Goal: Contribute content: Contribute content

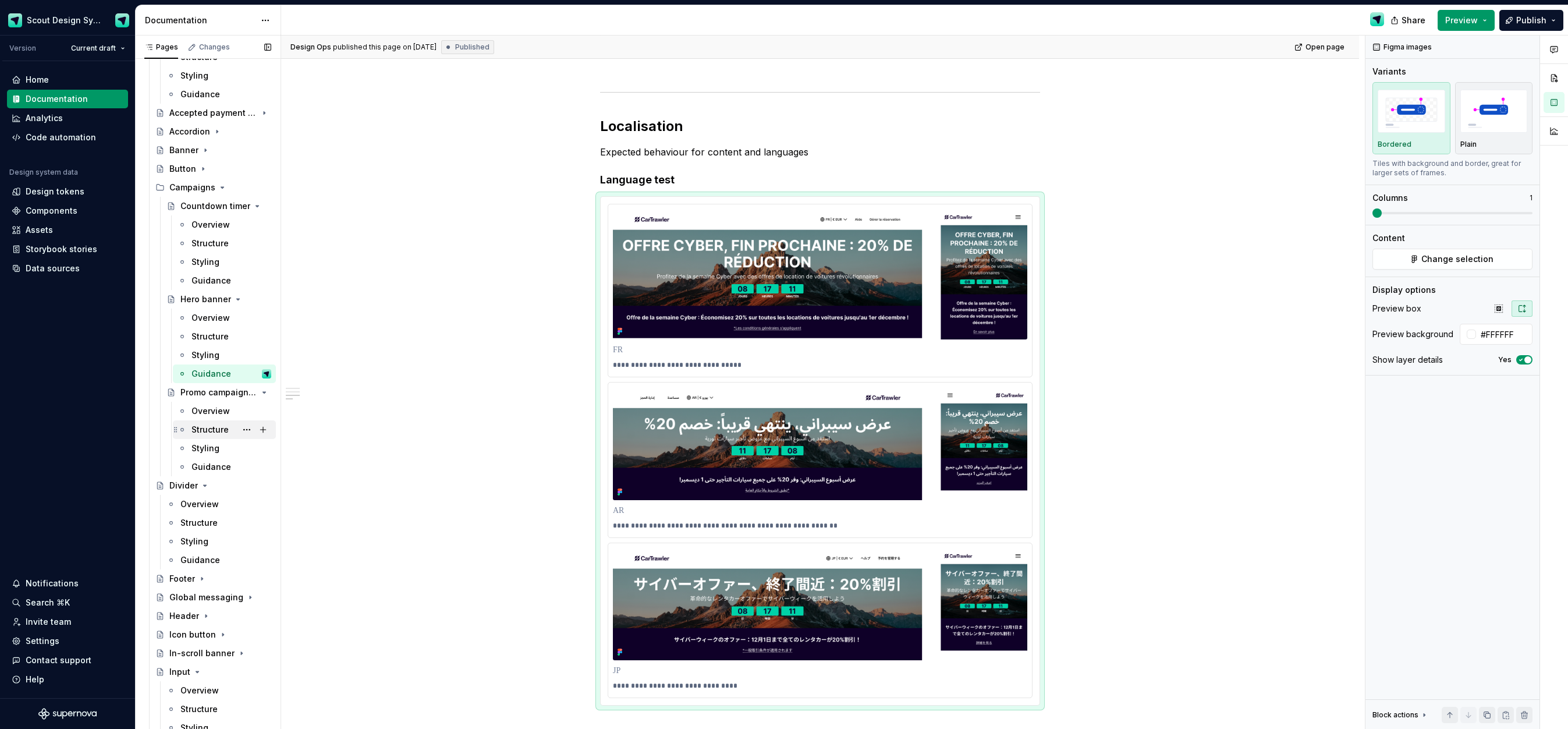
scroll to position [131, 0]
click at [232, 207] on icon "Page tree" at bounding box center [232, 205] width 10 height 10
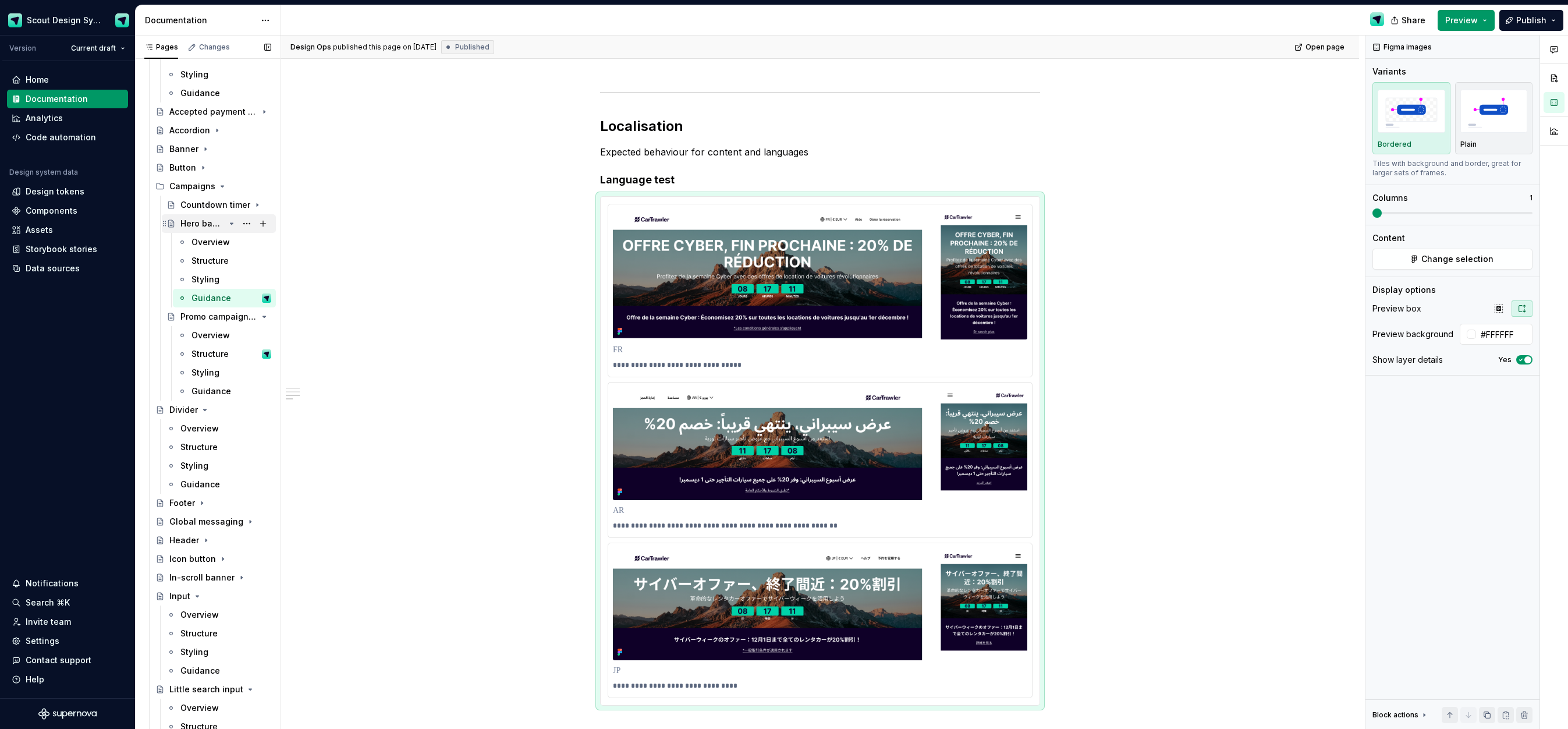
click at [234, 223] on icon "Page tree" at bounding box center [232, 224] width 10 height 10
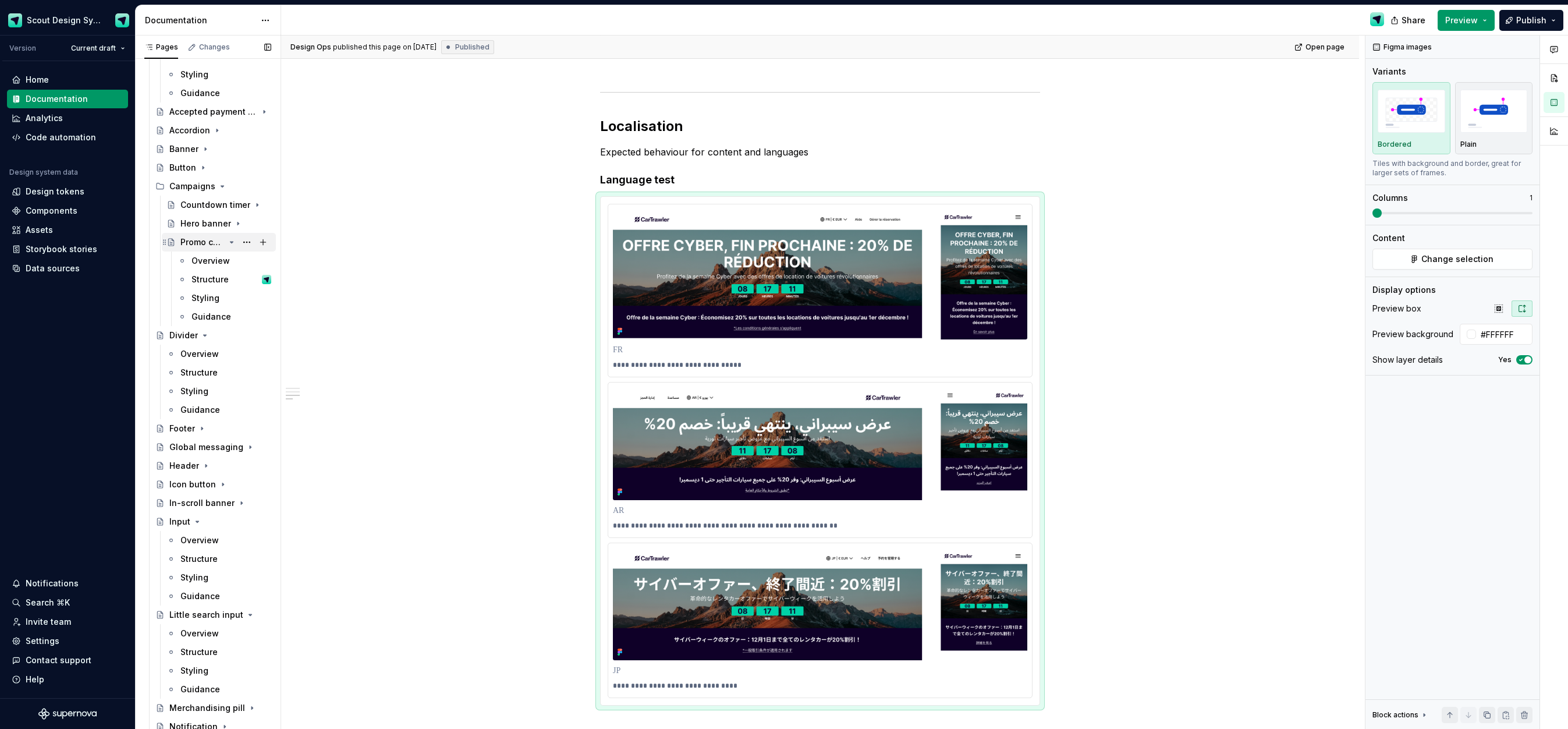
click at [233, 243] on icon "Page tree" at bounding box center [232, 242] width 10 height 10
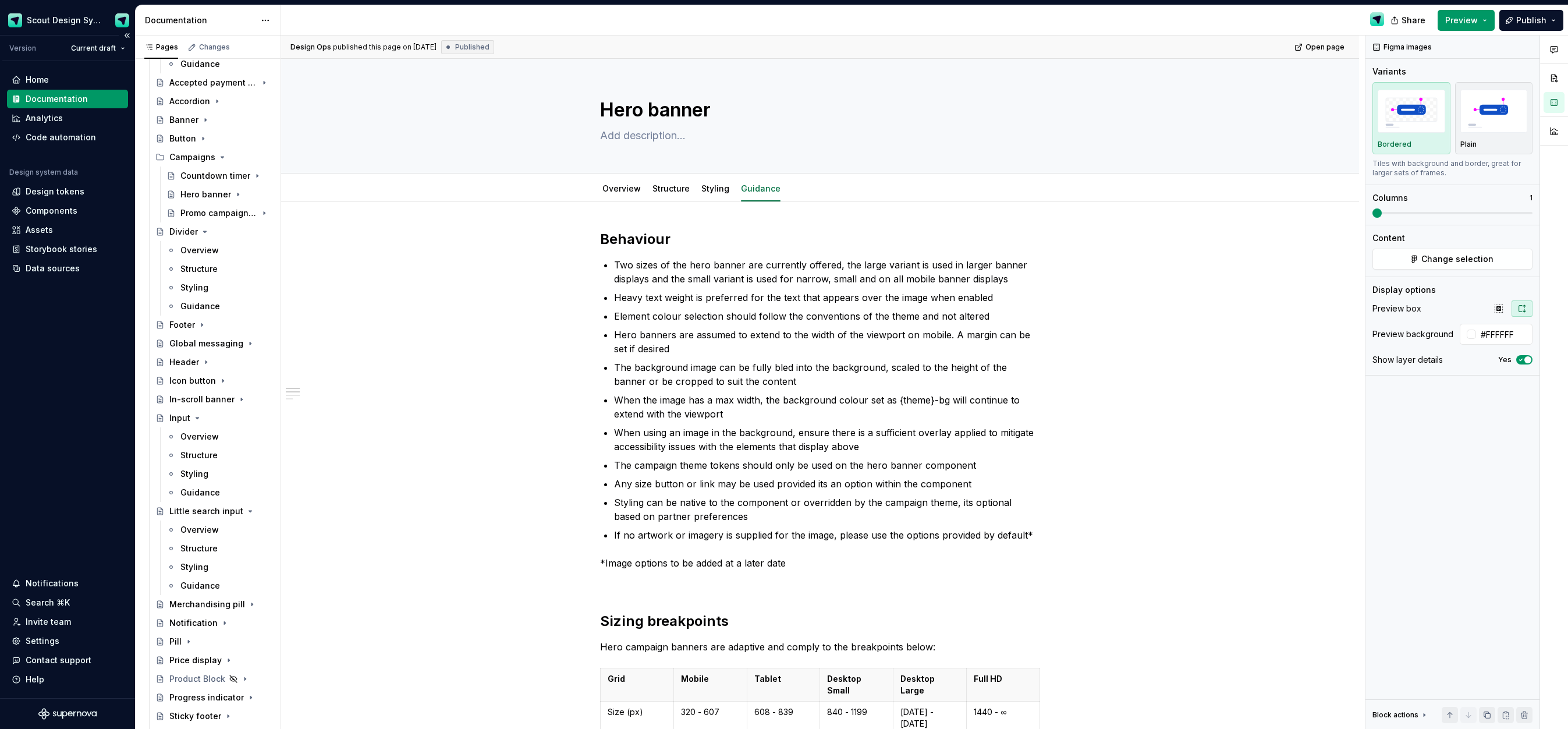
scroll to position [160, 0]
click at [243, 154] on button "Page tree" at bounding box center [247, 157] width 17 height 17
type textarea "*"
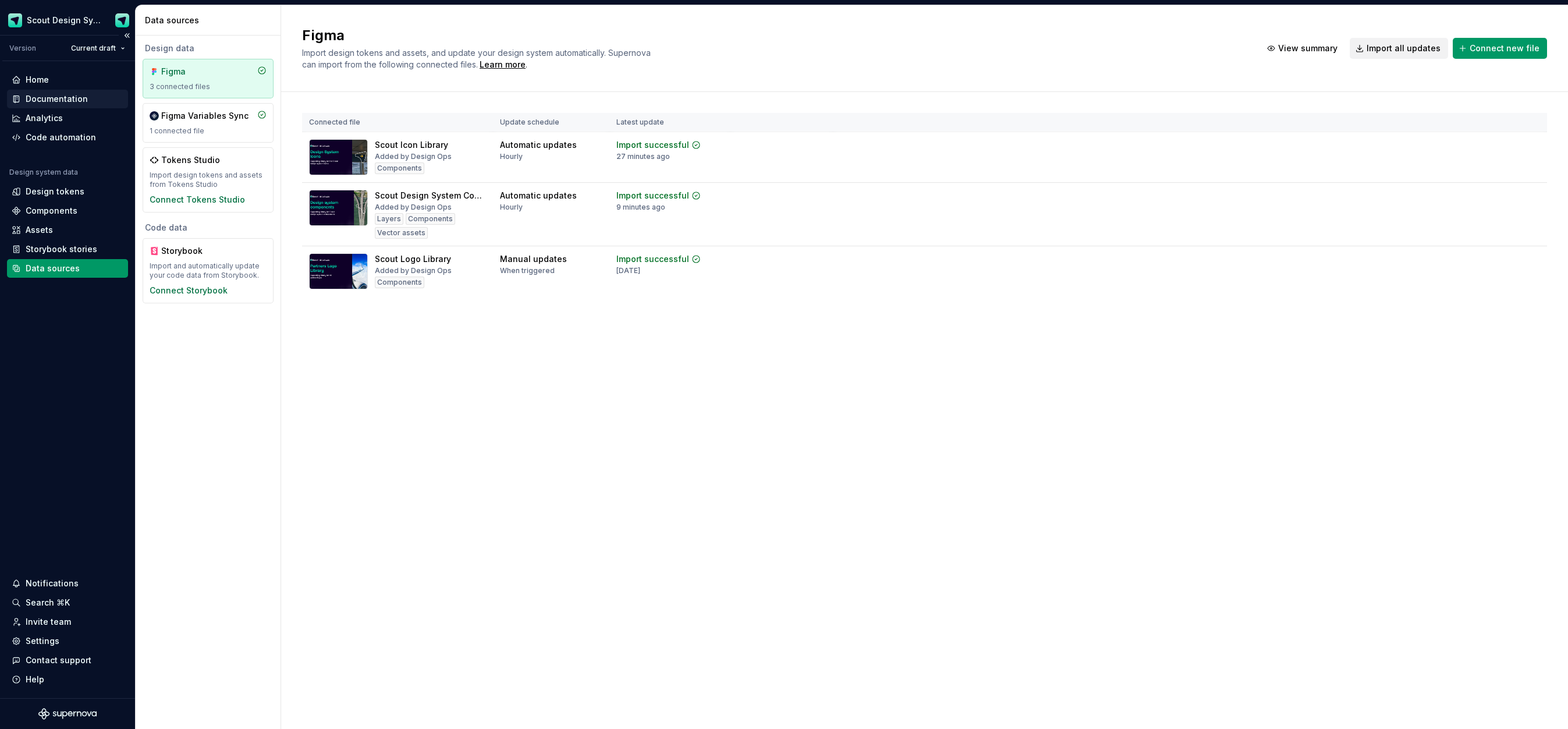
click at [55, 96] on div "Documentation" at bounding box center [56, 99] width 63 height 11
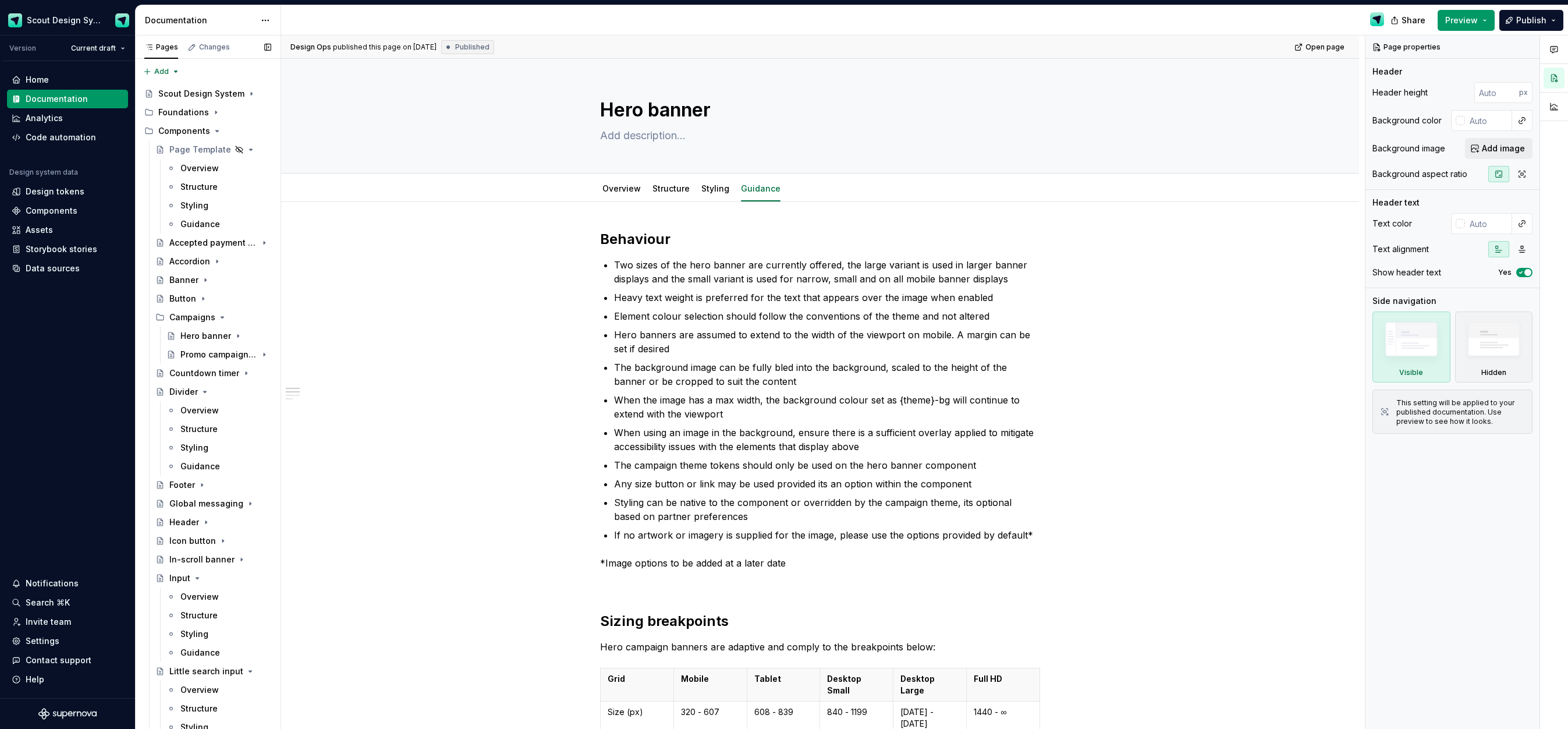
click at [0, 0] on button "Page tree" at bounding box center [0, 0] width 0 height 0
type textarea "*"
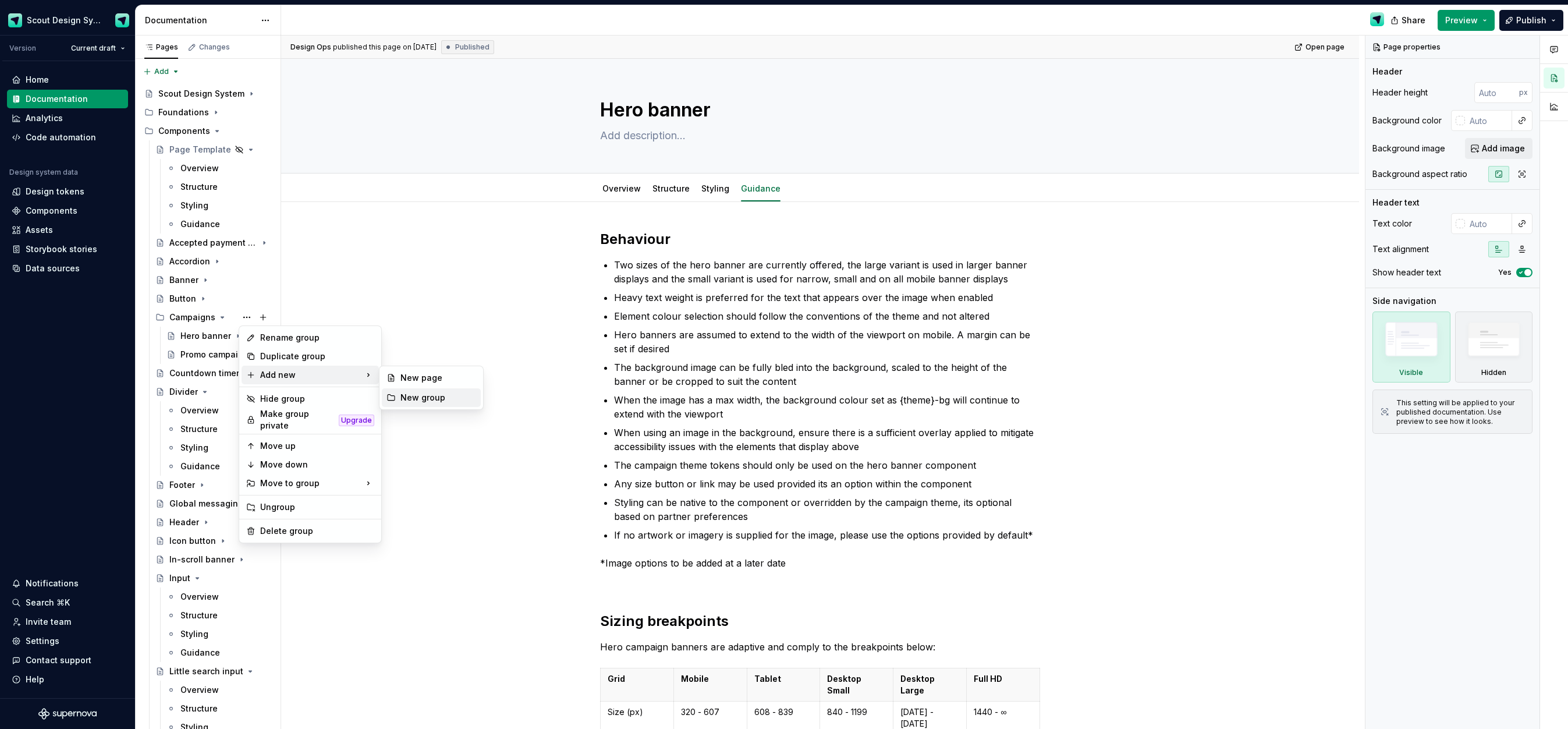
click at [424, 402] on div "New group" at bounding box center [439, 398] width 76 height 11
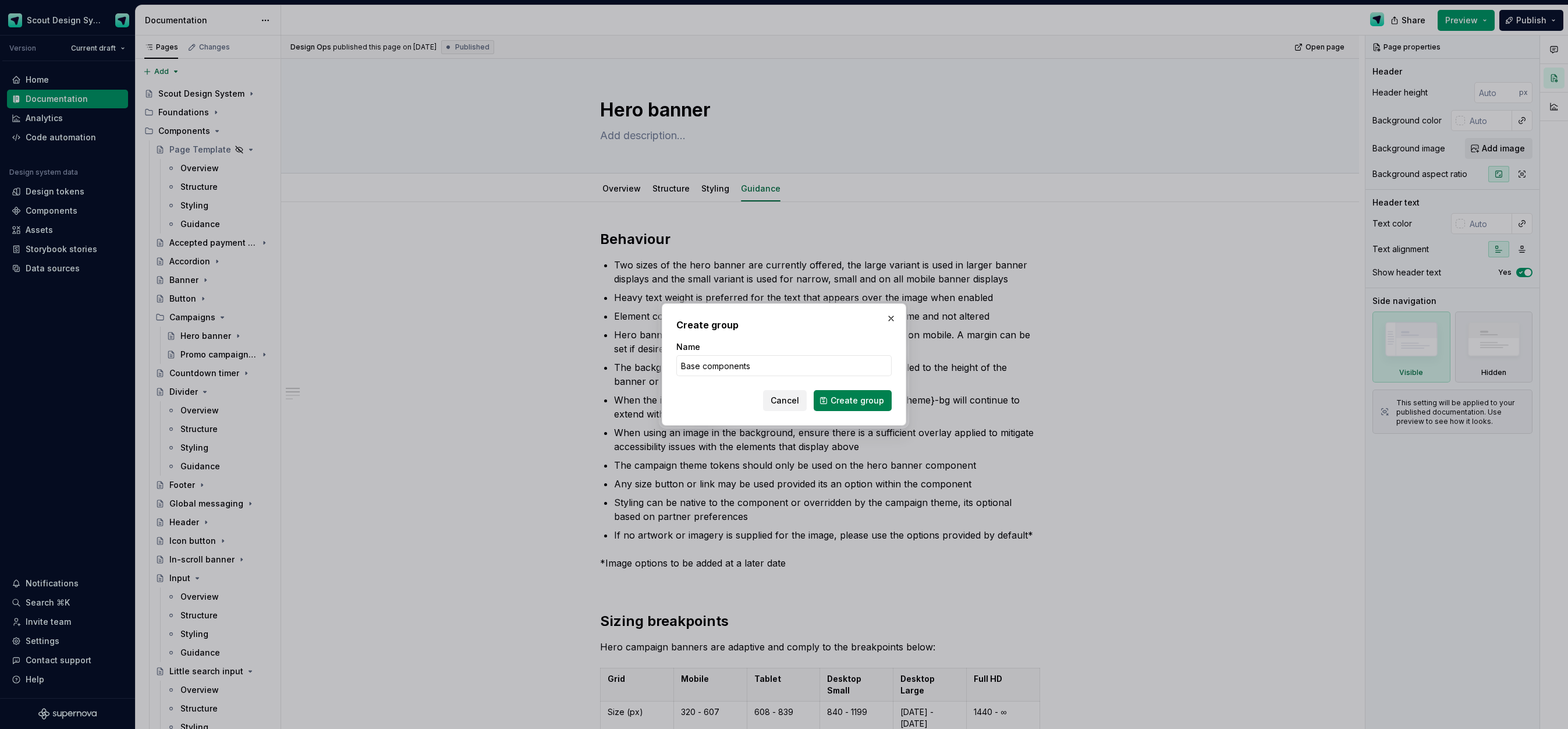
type input "Base components"
click at [868, 401] on span "Create group" at bounding box center [857, 400] width 54 height 11
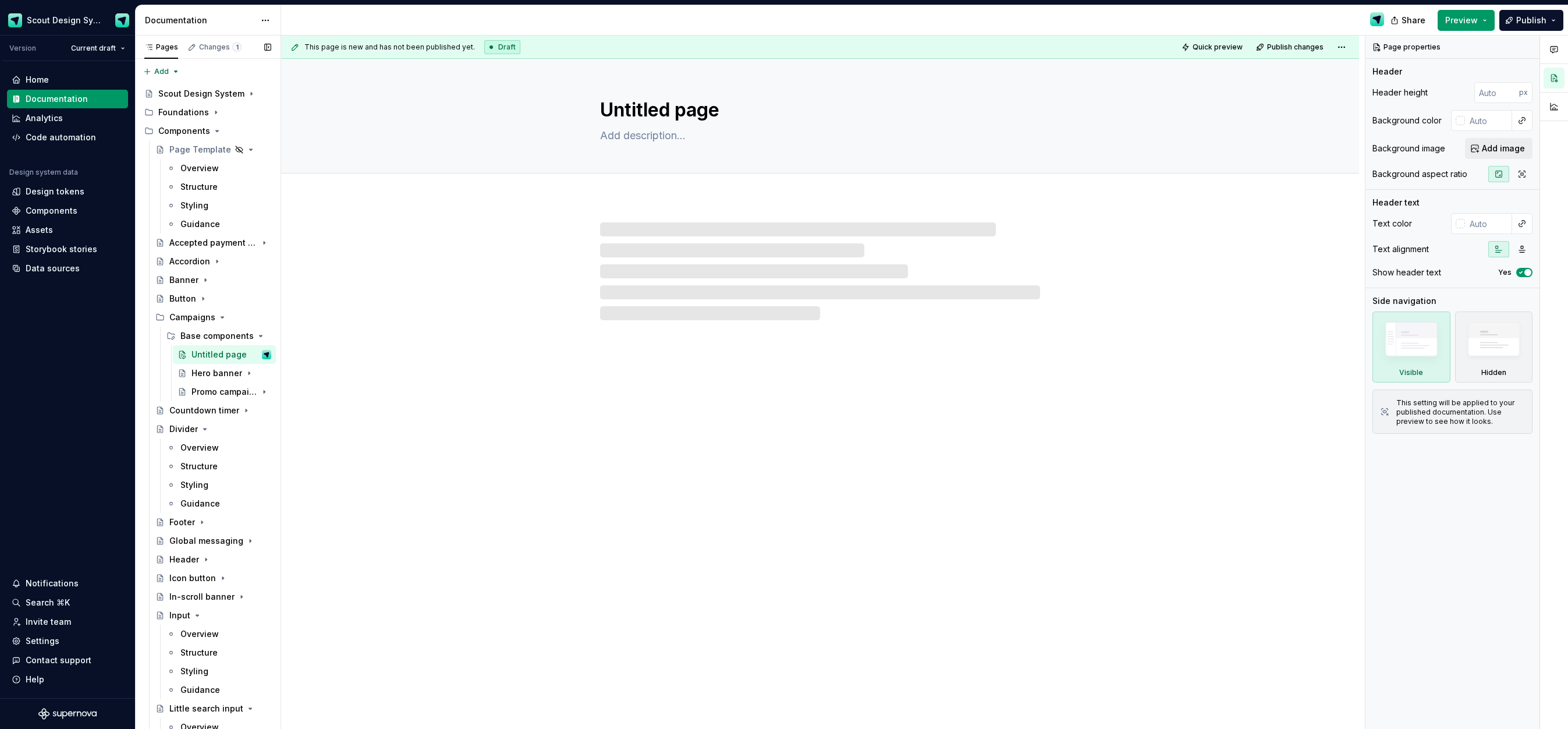
click at [0, 0] on button "Page tree" at bounding box center [0, 0] width 0 height 0
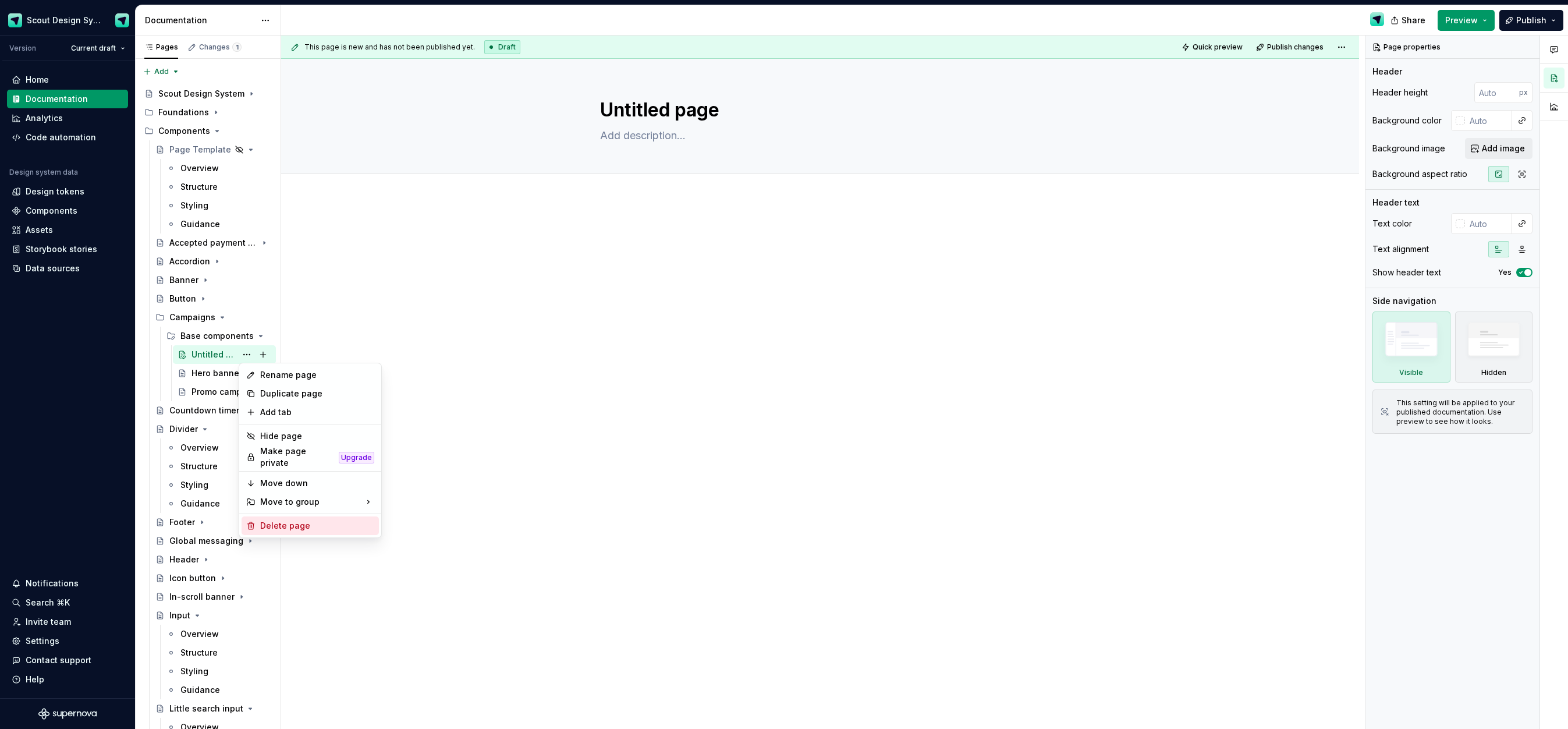
click at [303, 524] on div "Delete page" at bounding box center [317, 525] width 115 height 11
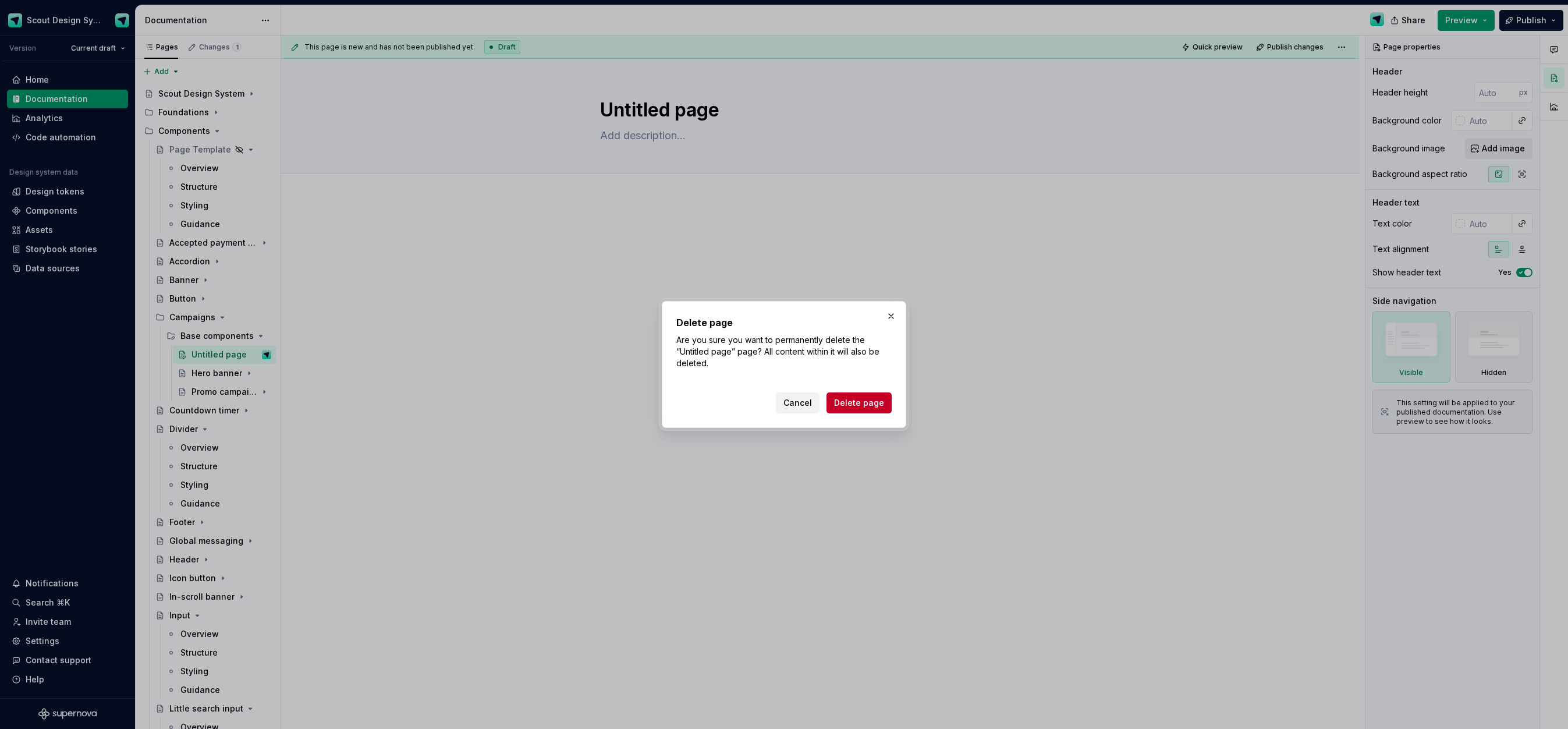
drag, startPoint x: 849, startPoint y: 408, endPoint x: 428, endPoint y: 345, distance: 425.7
click at [849, 408] on span "Delete page" at bounding box center [859, 403] width 50 height 11
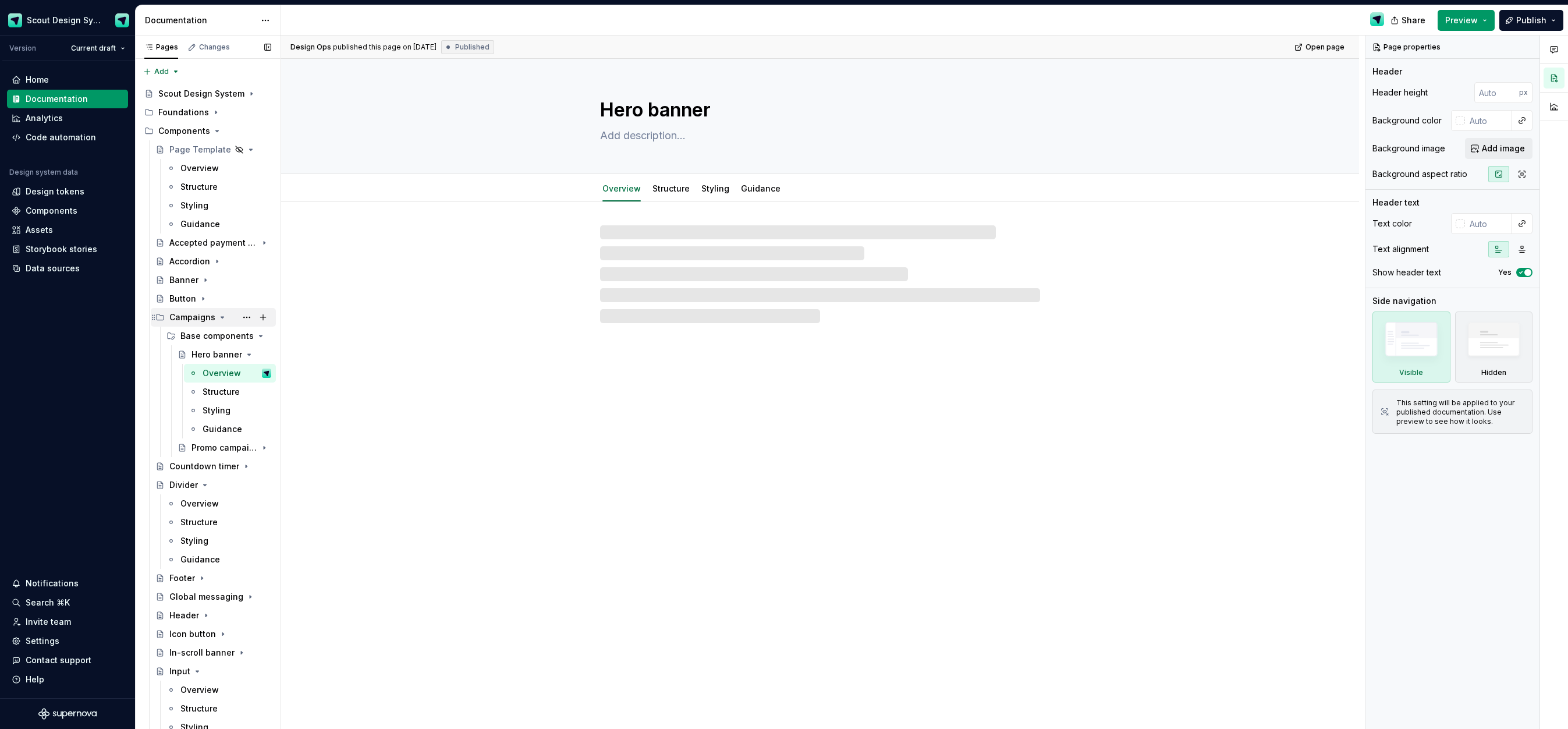
click at [200, 317] on div "Campaigns" at bounding box center [192, 317] width 46 height 11
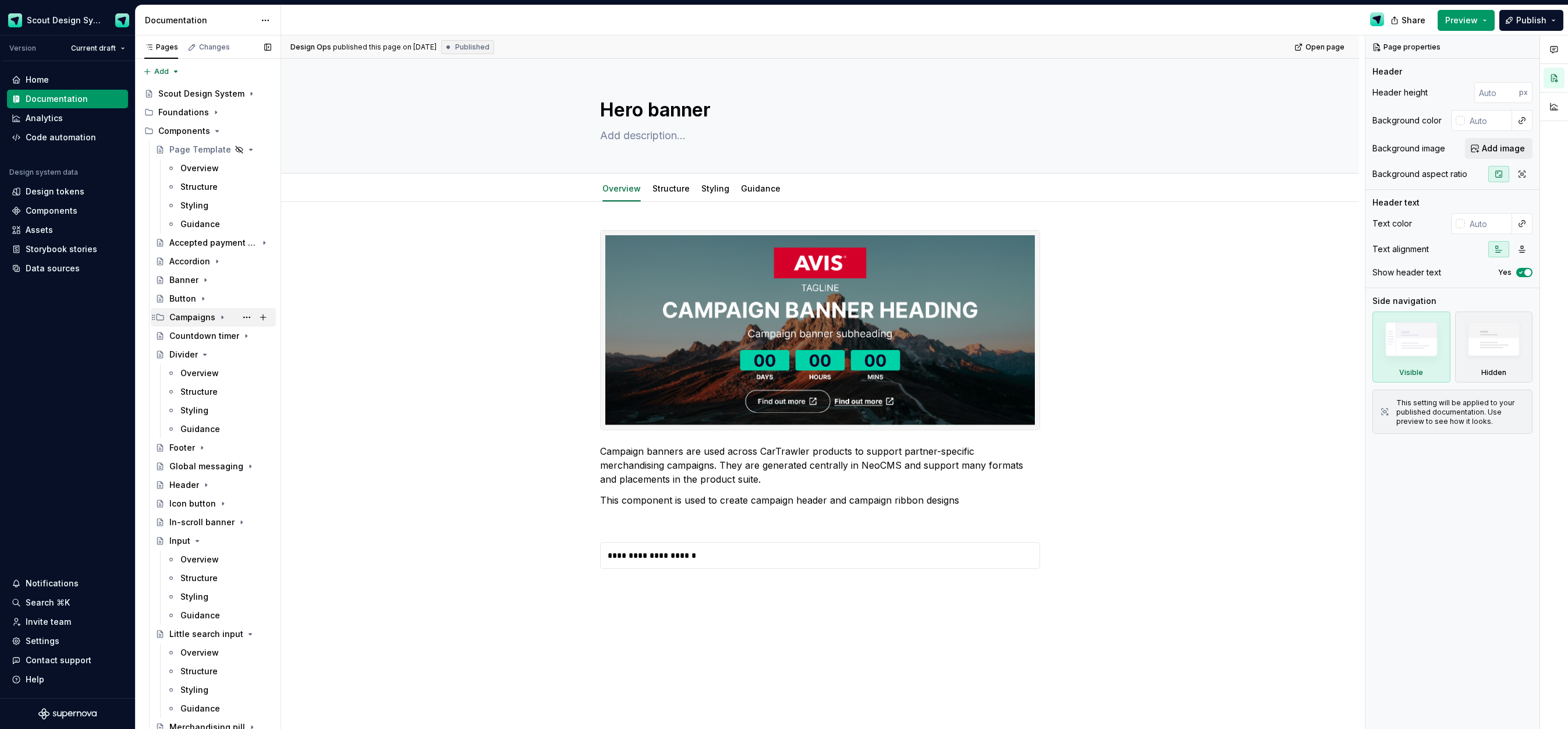
click at [203, 324] on div "Campaigns" at bounding box center [220, 317] width 102 height 17
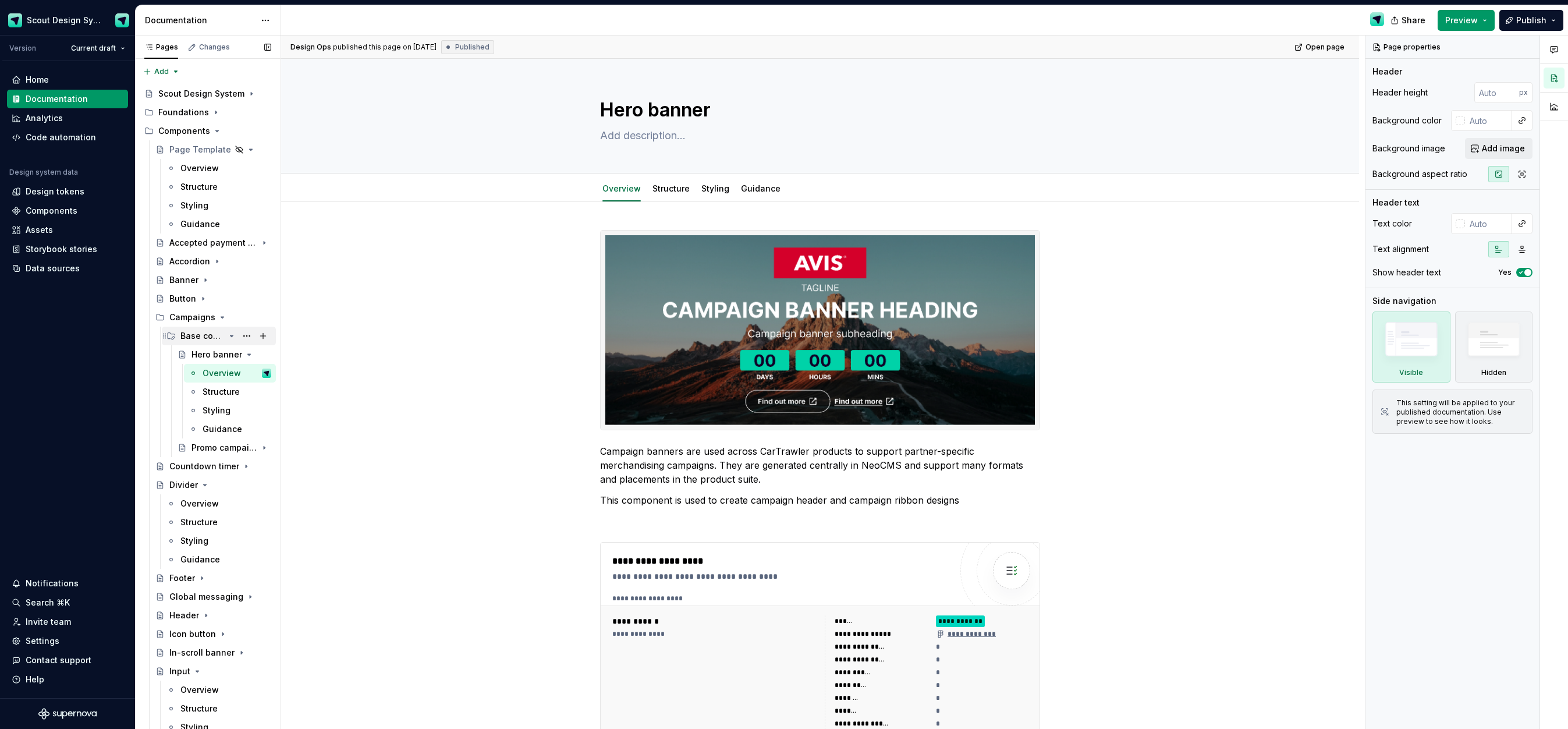
click at [209, 336] on div "Base components" at bounding box center [203, 336] width 44 height 11
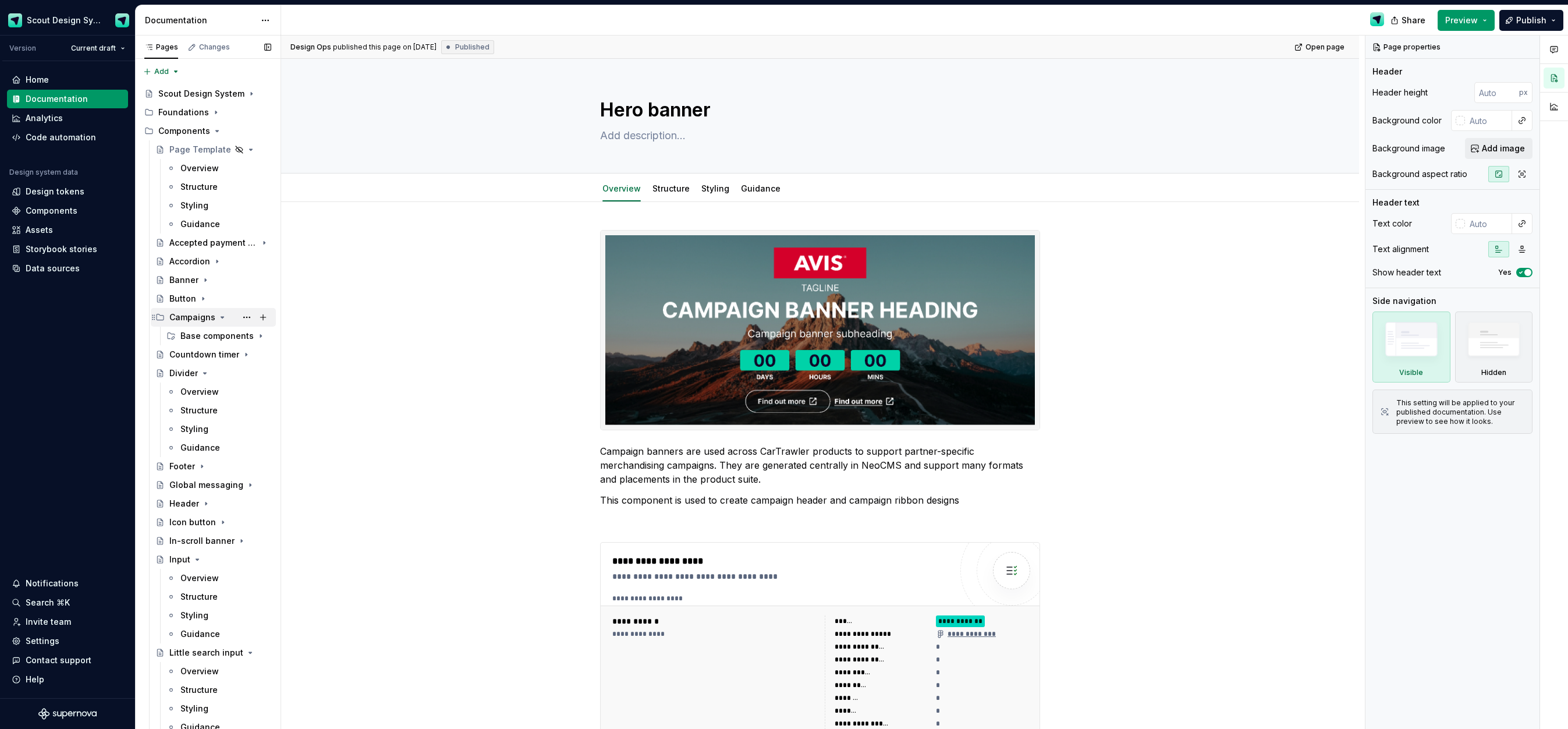
click at [175, 316] on div "Campaigns" at bounding box center [192, 317] width 46 height 11
click at [229, 336] on icon "Page tree" at bounding box center [232, 336] width 10 height 10
click at [220, 319] on icon "Page tree" at bounding box center [222, 317] width 10 height 10
click at [233, 337] on icon "Page tree" at bounding box center [232, 336] width 10 height 10
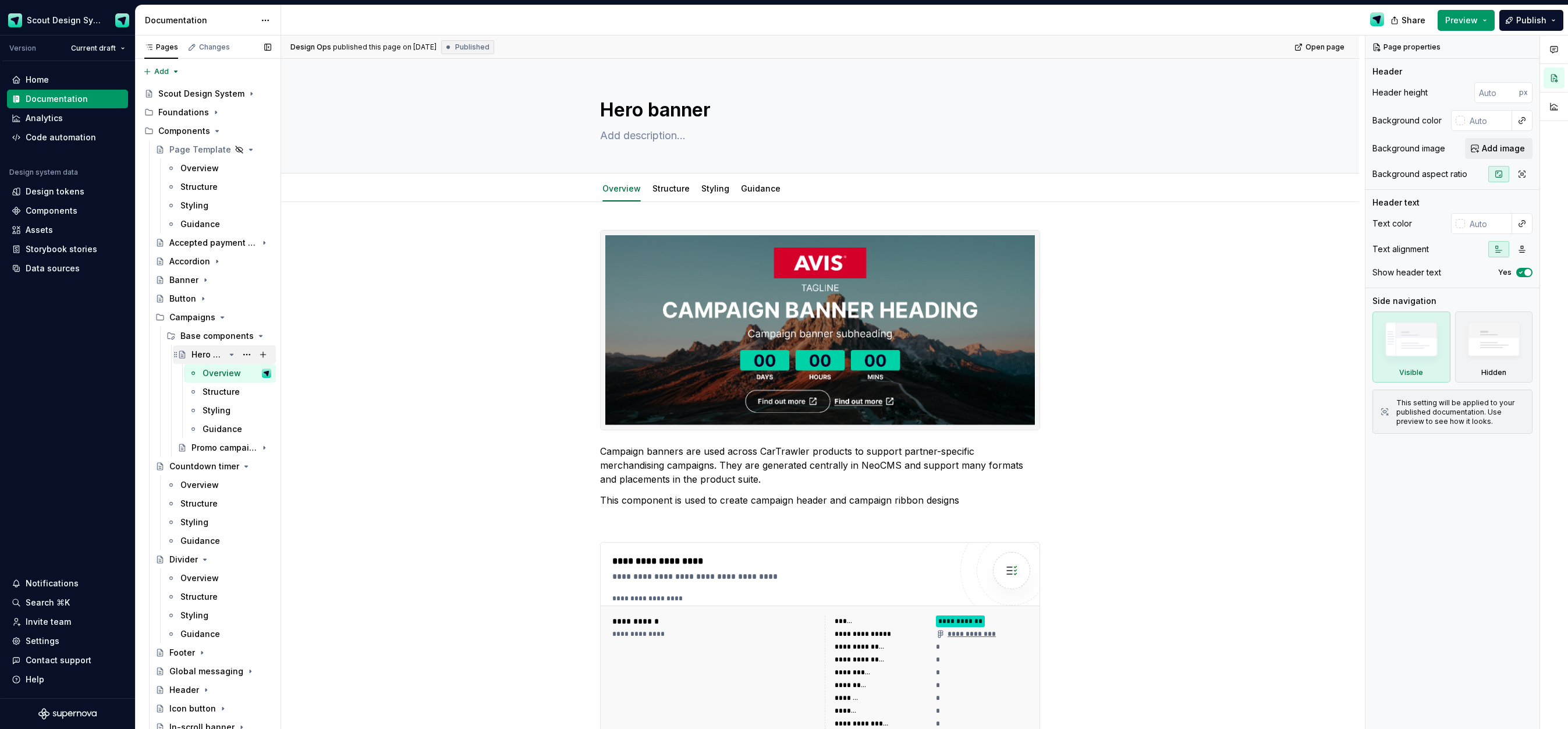
click at [215, 353] on div "Hero banner" at bounding box center [208, 354] width 33 height 11
click at [206, 354] on div "Hero banner" at bounding box center [208, 354] width 33 height 11
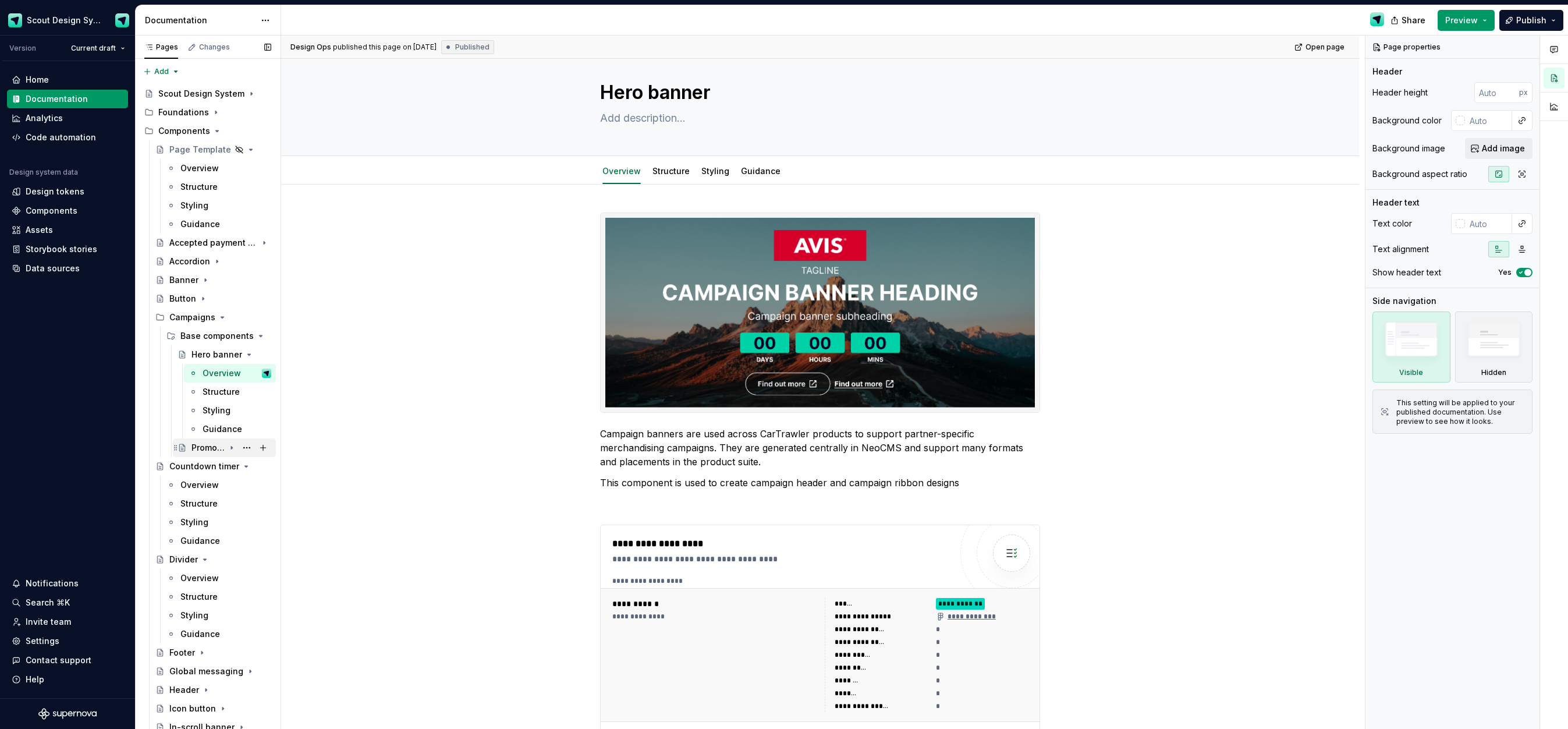
click at [209, 443] on div "Promo campaign banner" at bounding box center [208, 448] width 33 height 11
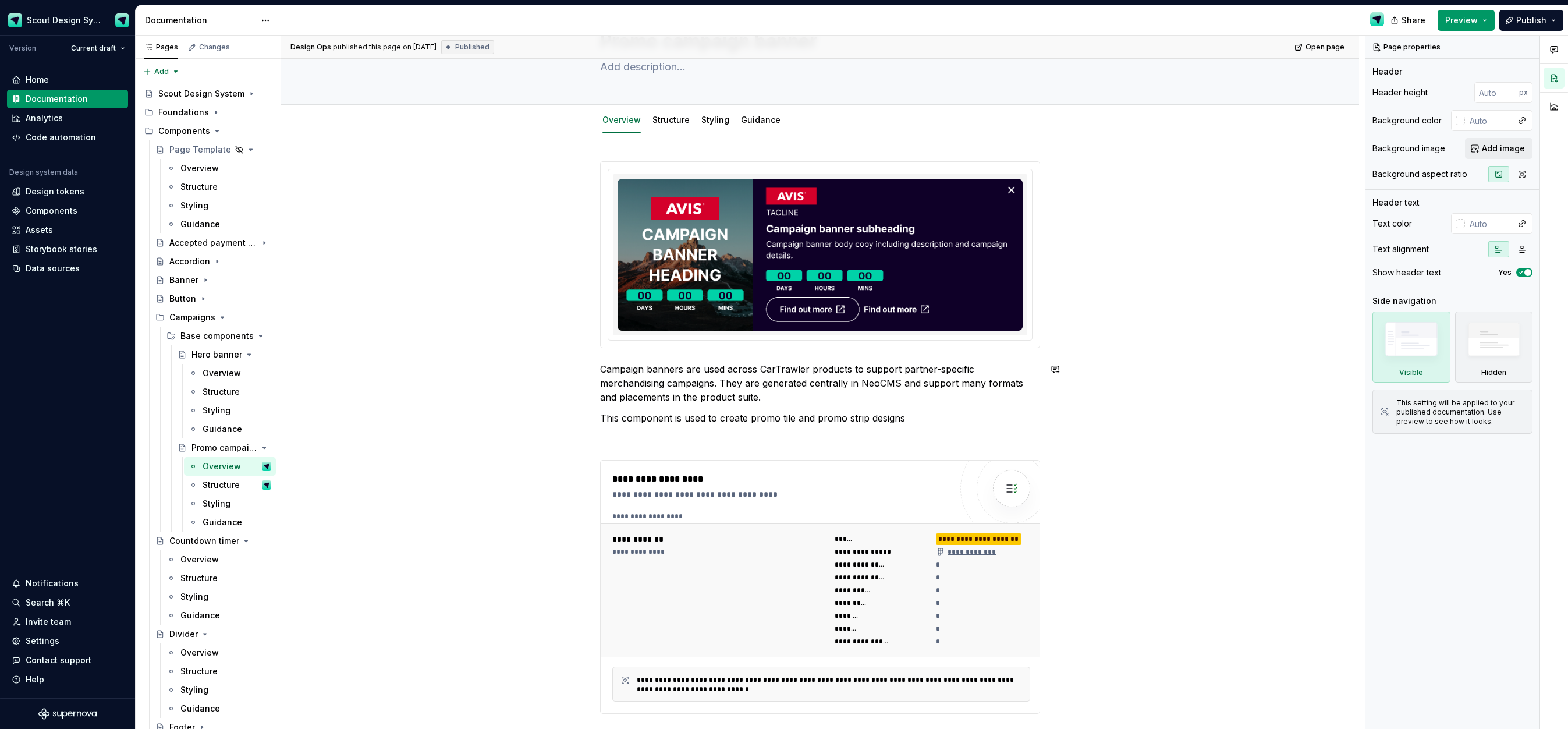
scroll to position [82, 0]
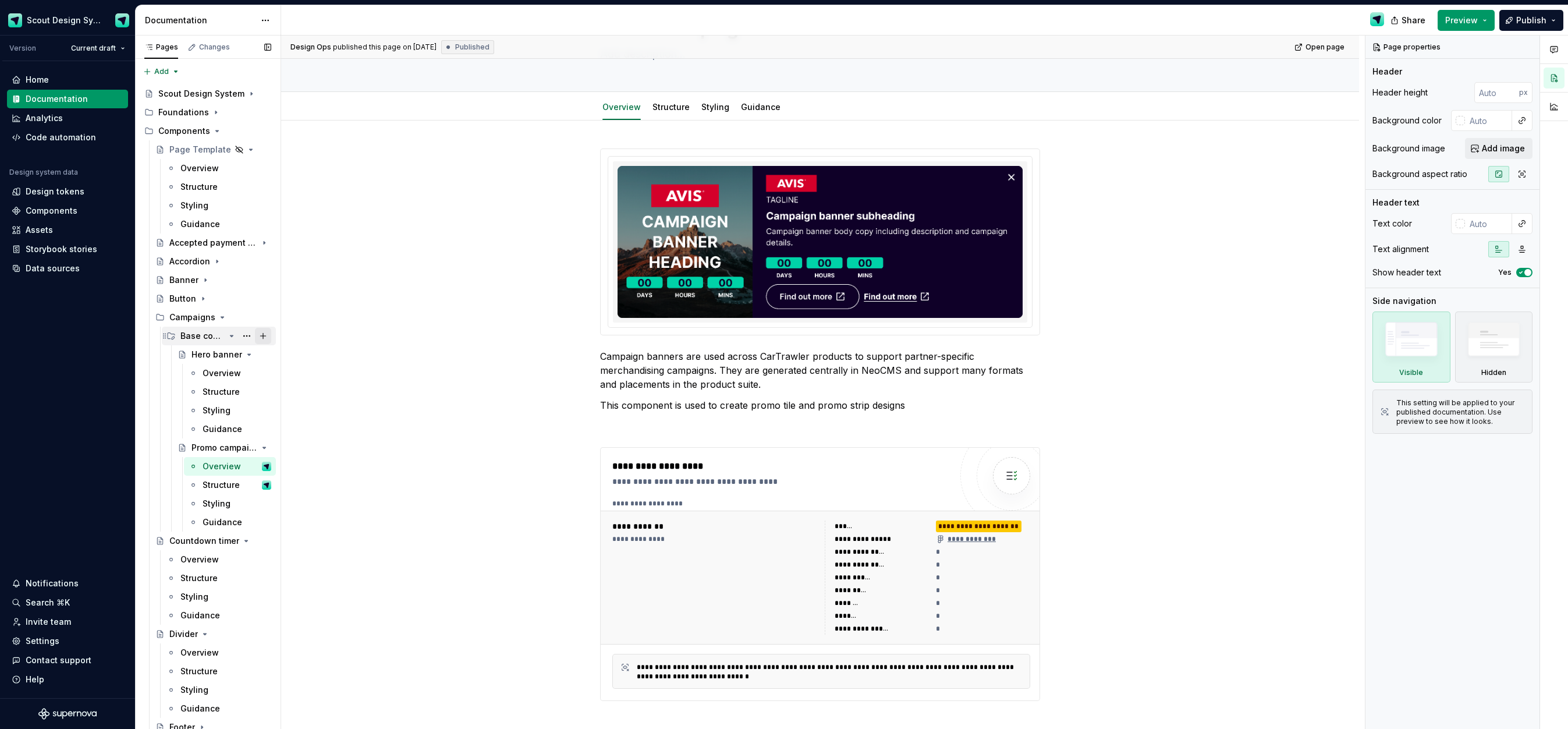
click at [269, 338] on button "Page tree" at bounding box center [263, 336] width 17 height 17
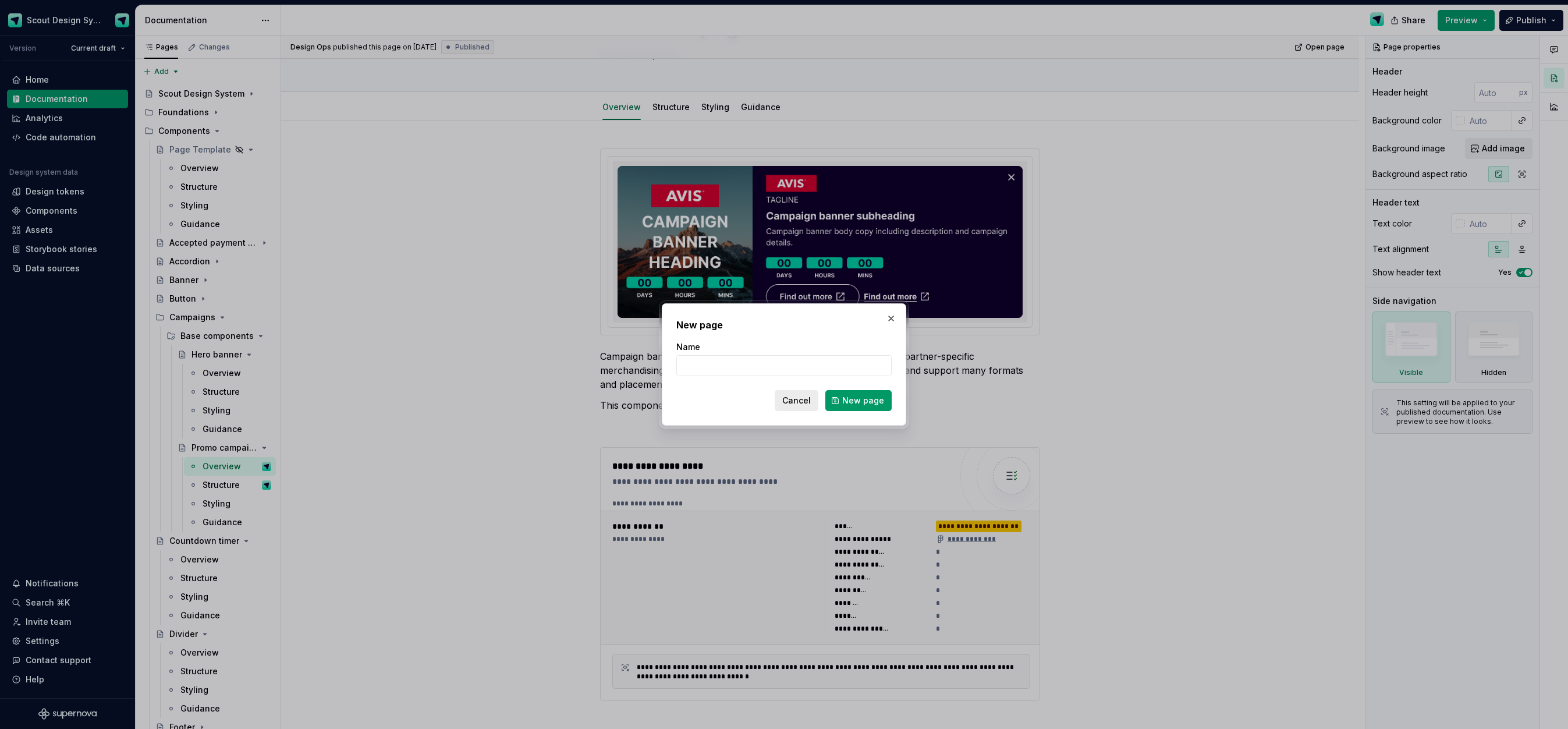
click at [793, 402] on span "Cancel" at bounding box center [796, 400] width 28 height 11
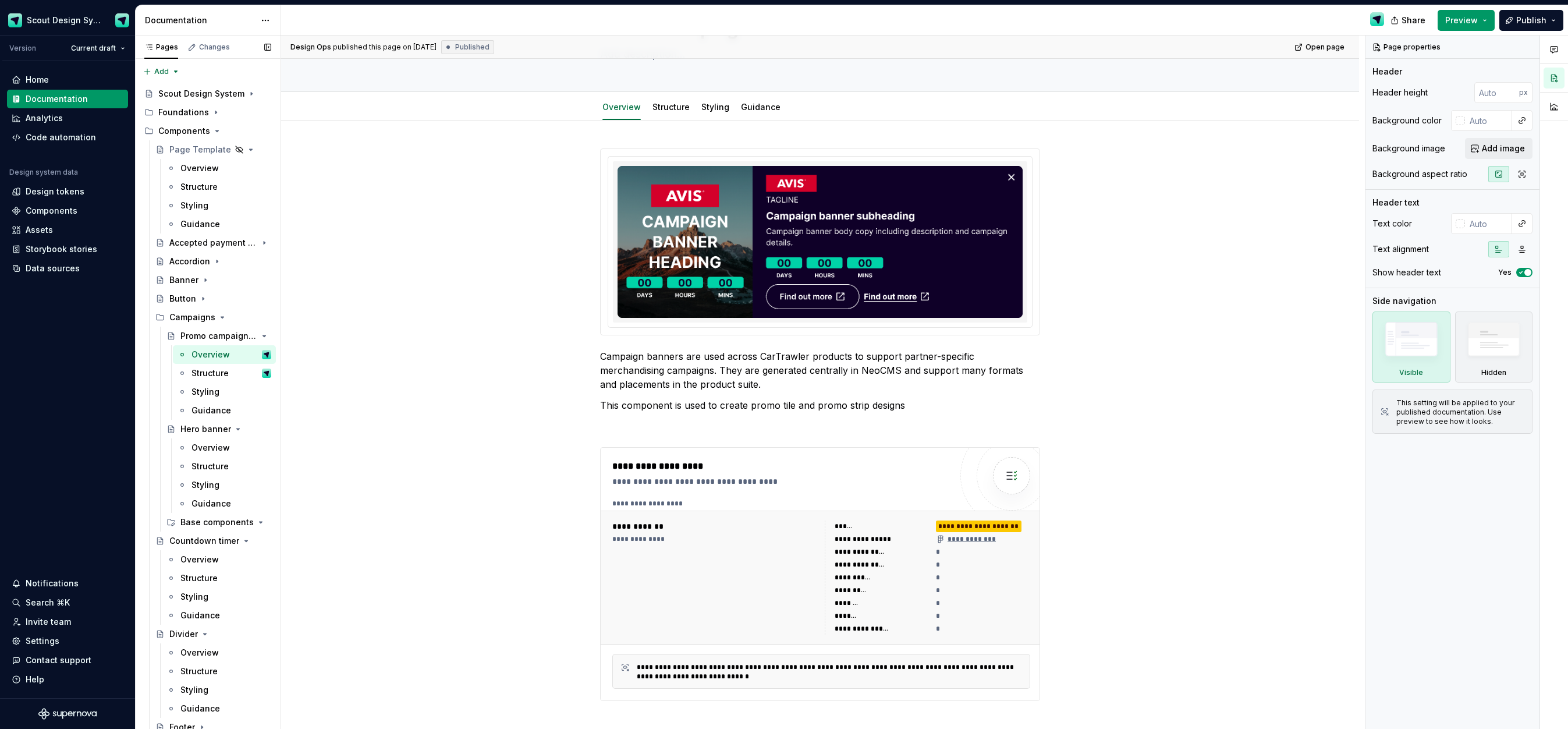
click at [0, 0] on button "Page tree" at bounding box center [0, 0] width 0 height 0
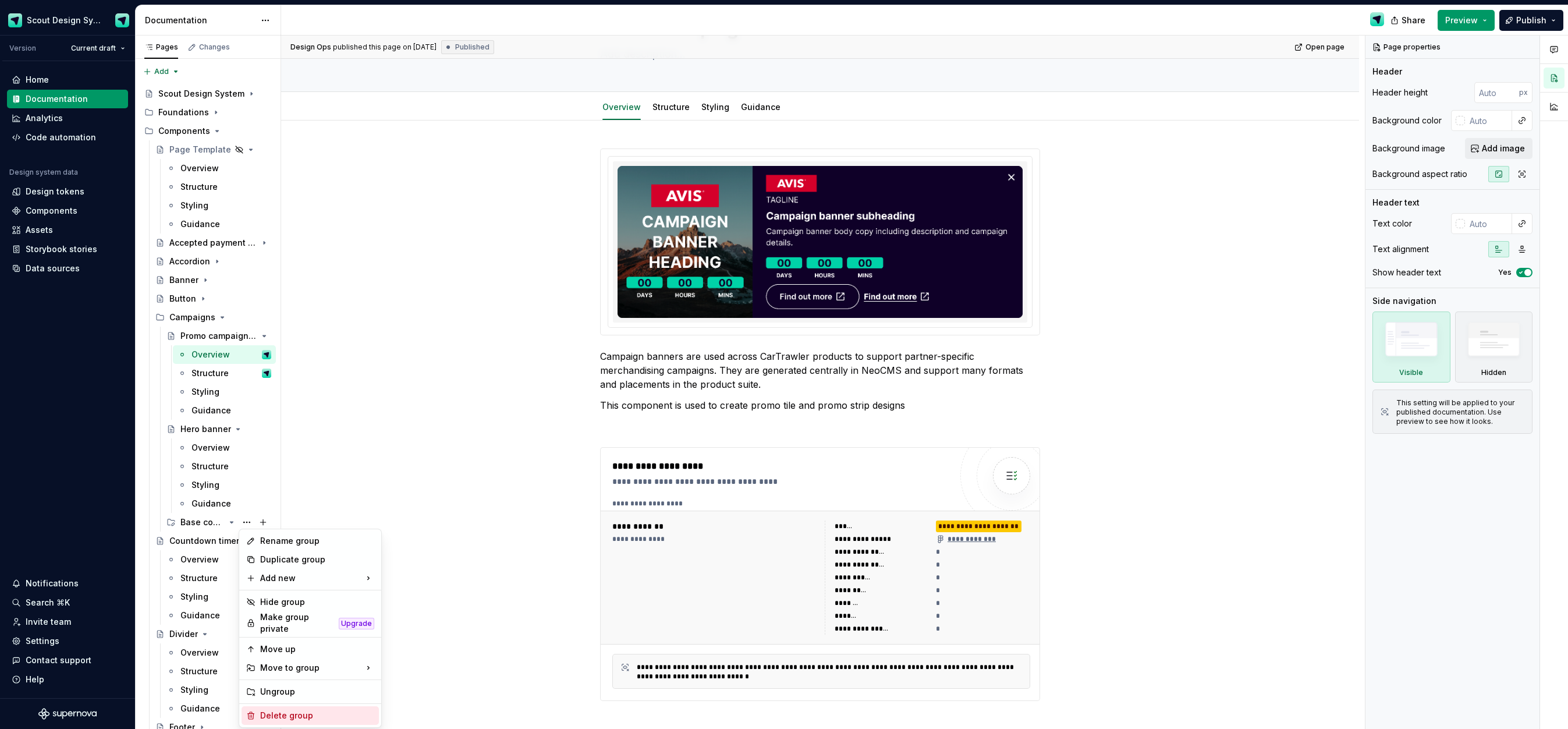
click at [307, 714] on div "Delete group" at bounding box center [317, 716] width 115 height 11
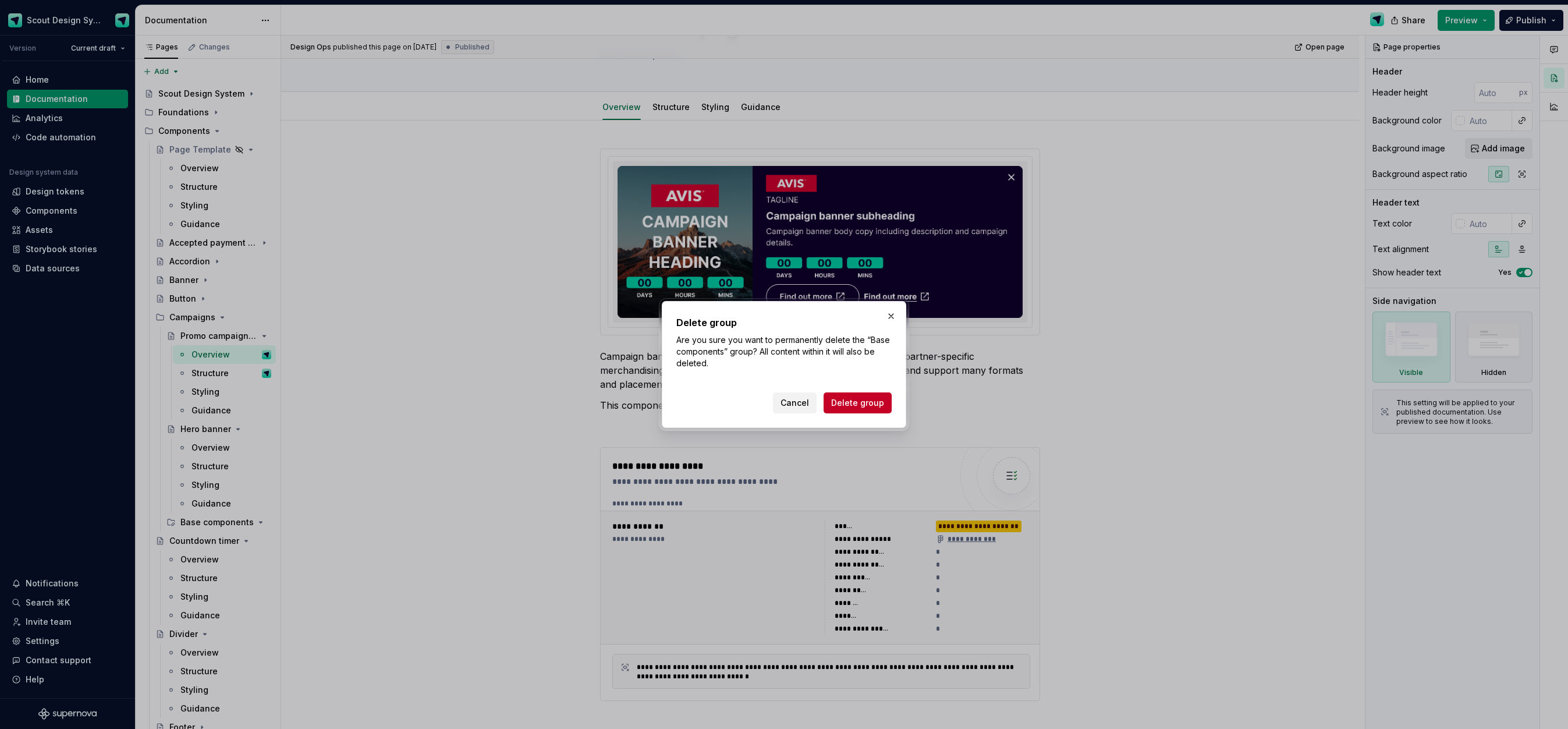
drag, startPoint x: 859, startPoint y: 403, endPoint x: 730, endPoint y: 398, distance: 129.1
click at [859, 403] on span "Delete group" at bounding box center [858, 403] width 53 height 11
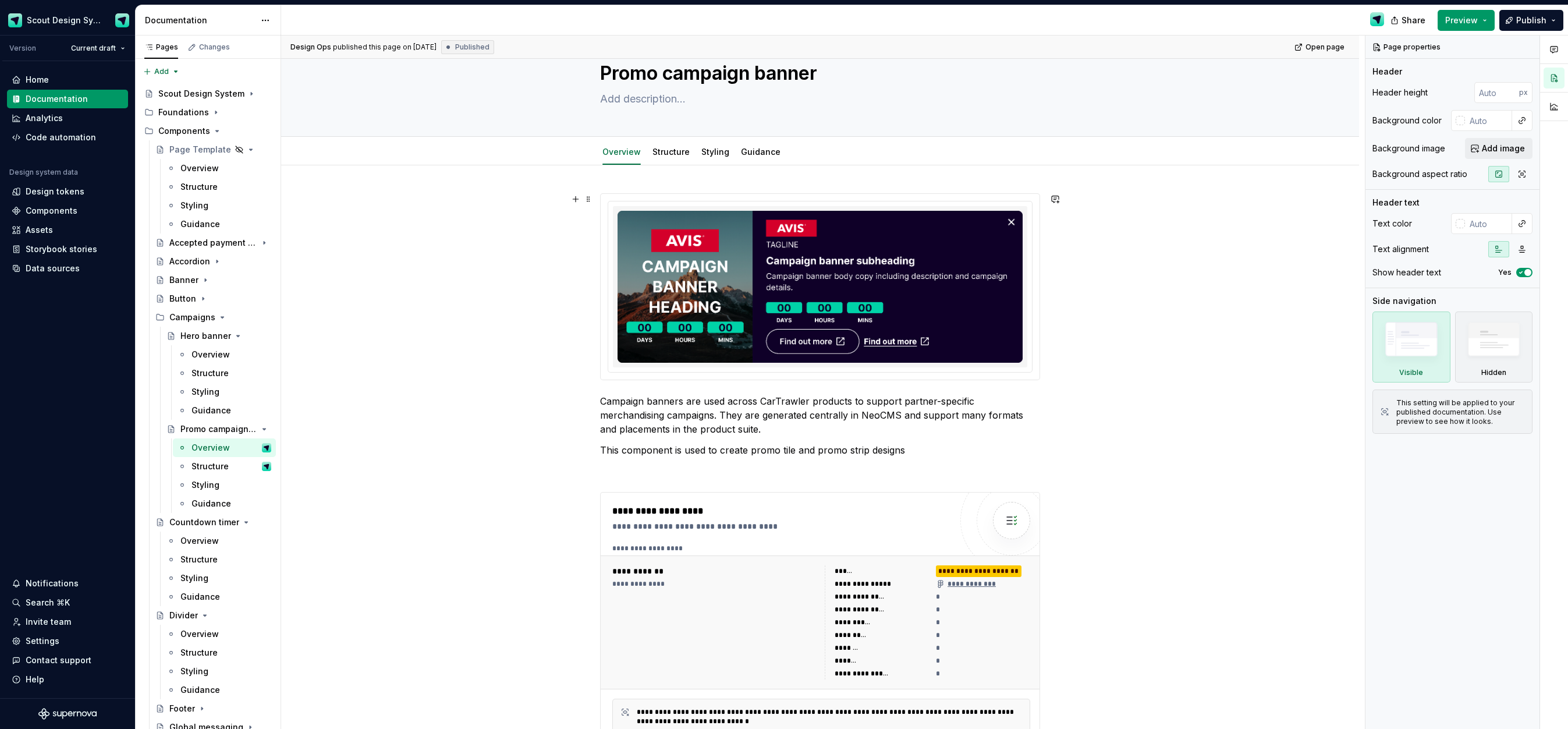
scroll to position [0, 0]
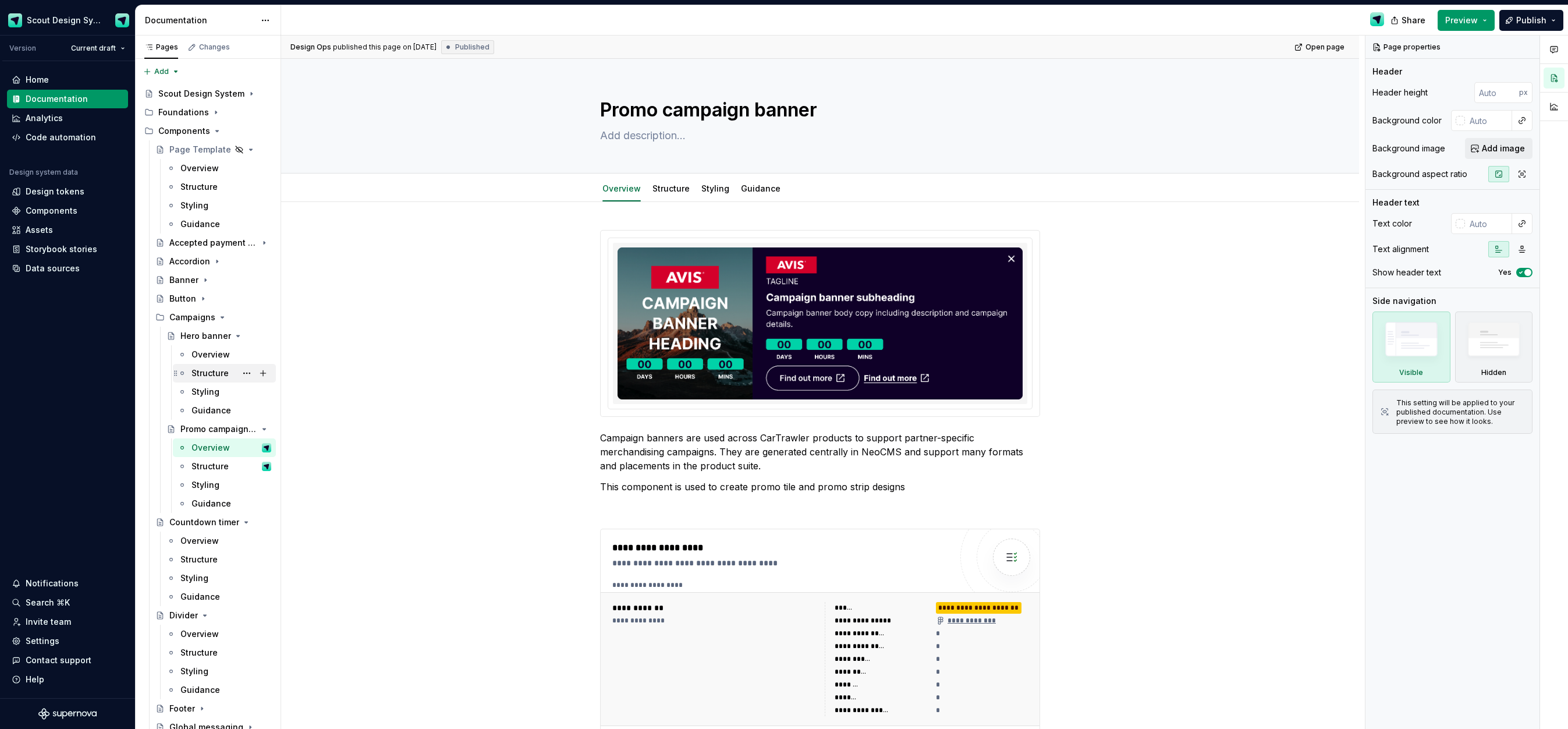
drag, startPoint x: 235, startPoint y: 428, endPoint x: 236, endPoint y: 379, distance: 49.0
click at [260, 428] on icon "Page tree" at bounding box center [264, 429] width 10 height 10
click at [237, 339] on div "Hero banner" at bounding box center [226, 336] width 91 height 17
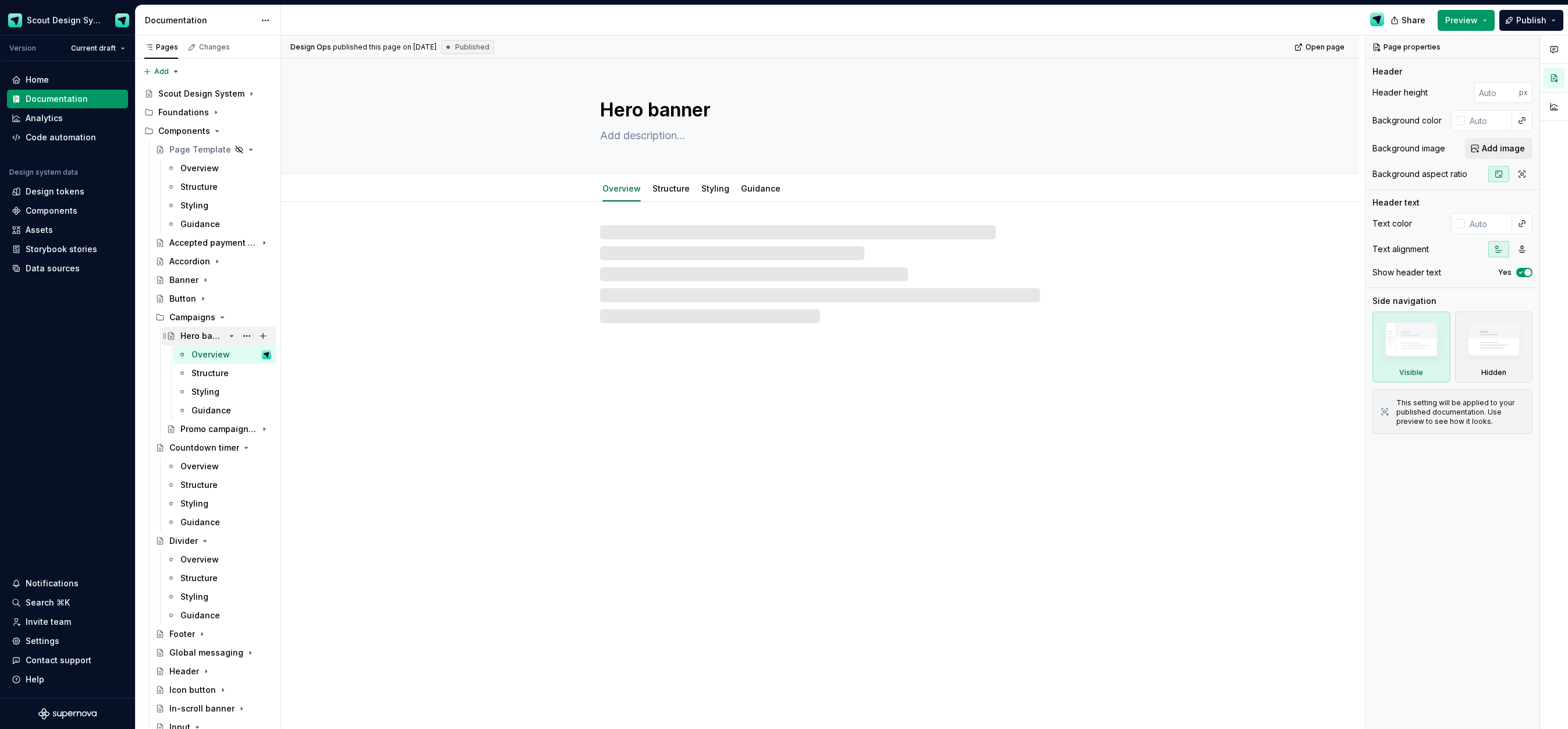
click at [233, 338] on icon "Page tree" at bounding box center [232, 336] width 10 height 10
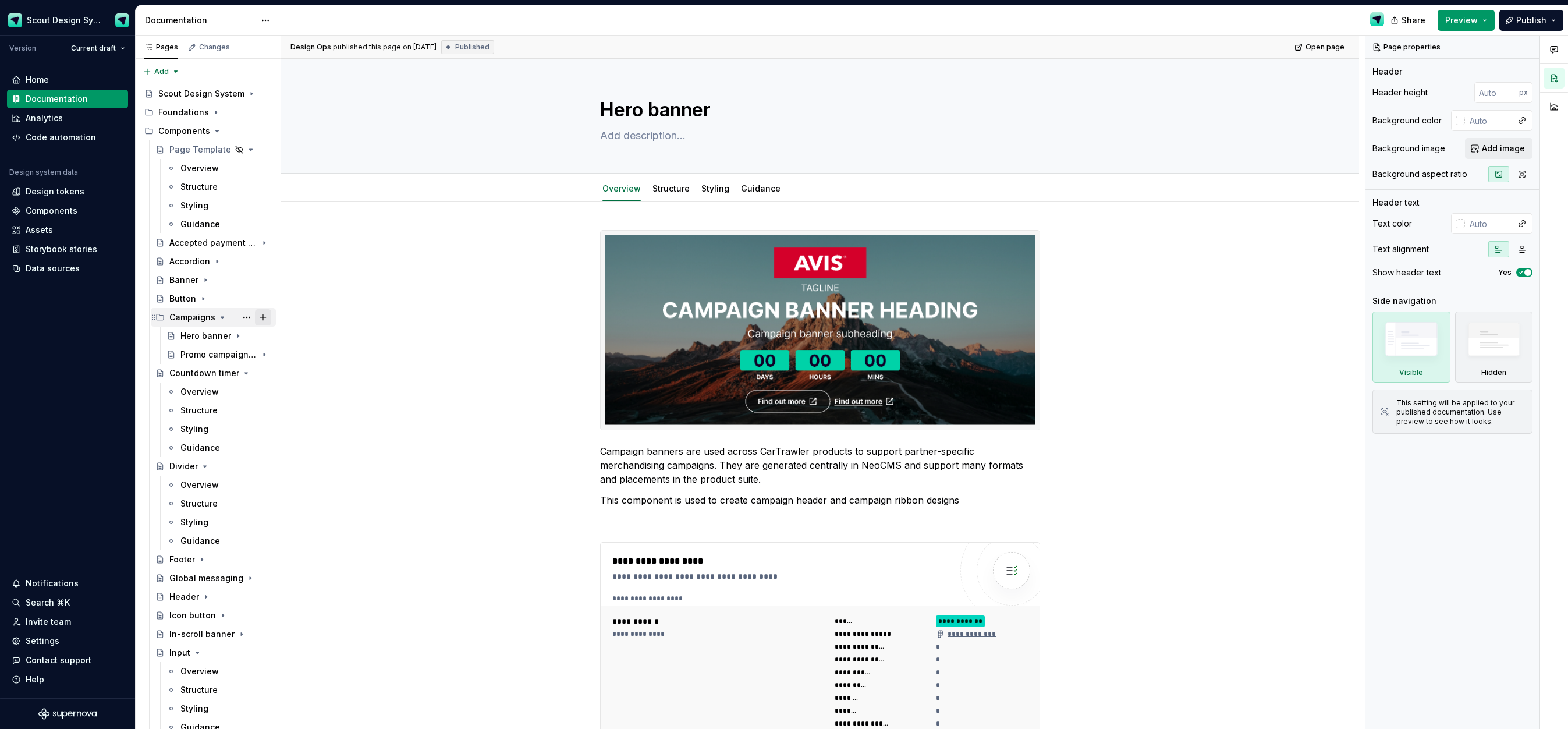
click at [261, 319] on button "Page tree" at bounding box center [263, 317] width 17 height 17
type textarea "*"
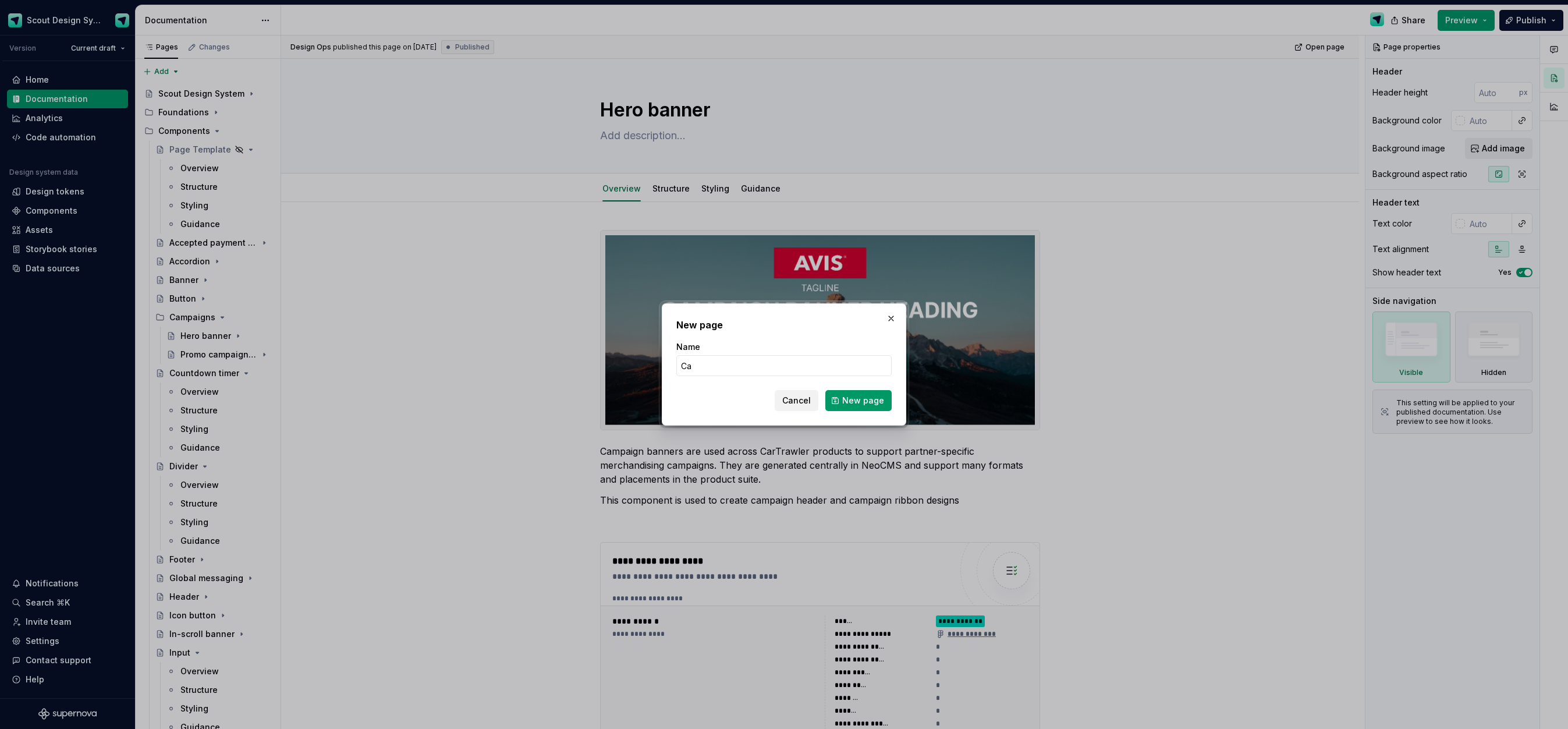
type input "C"
type input "Campaign banner designs"
drag, startPoint x: 854, startPoint y: 398, endPoint x: 811, endPoint y: 390, distance: 43.7
click at [854, 398] on span "New page" at bounding box center [863, 400] width 42 height 11
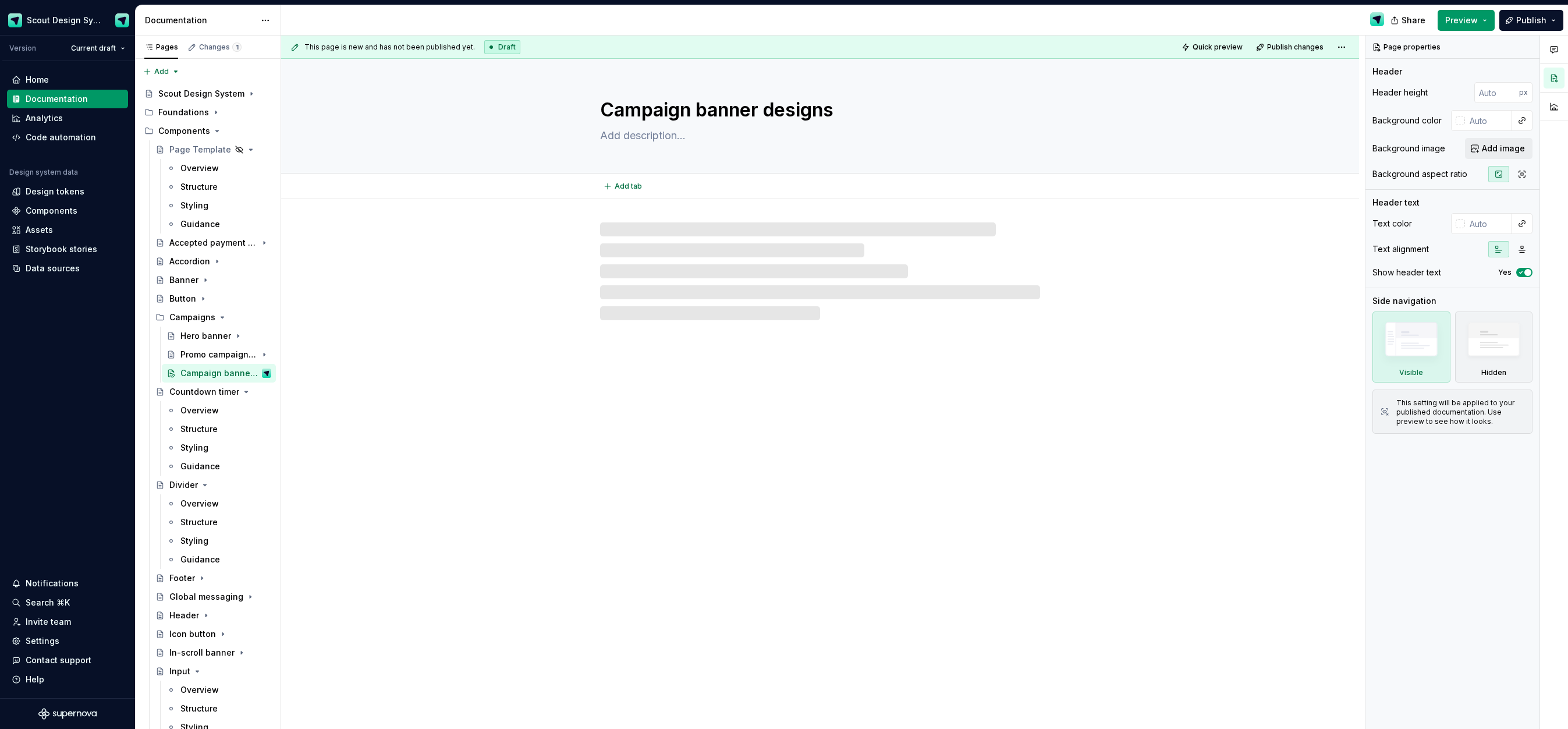
click at [644, 138] on textarea at bounding box center [818, 135] width 440 height 19
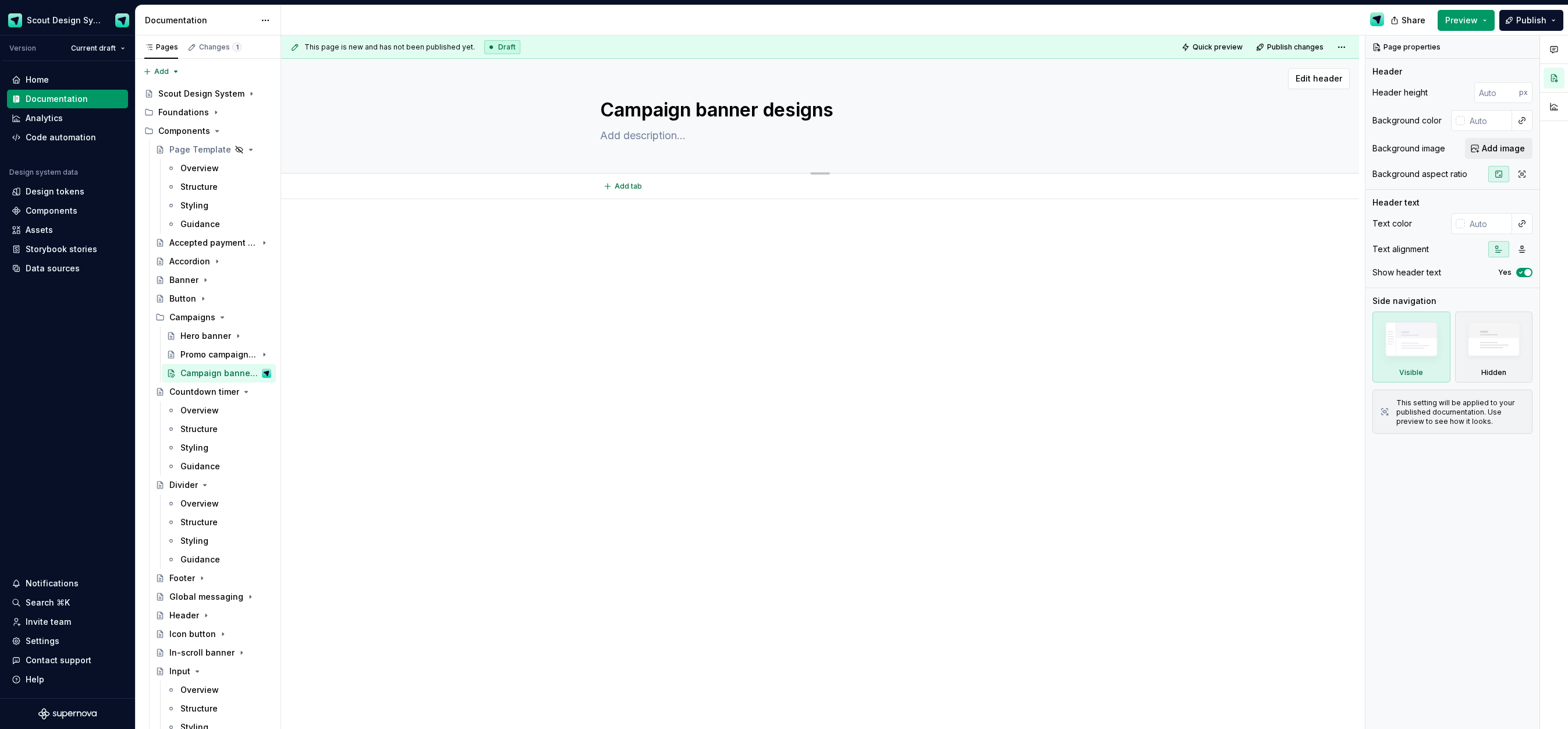
click at [678, 137] on textarea at bounding box center [818, 135] width 440 height 19
type textarea "*"
type textarea "H"
type textarea "*"
type textarea "He"
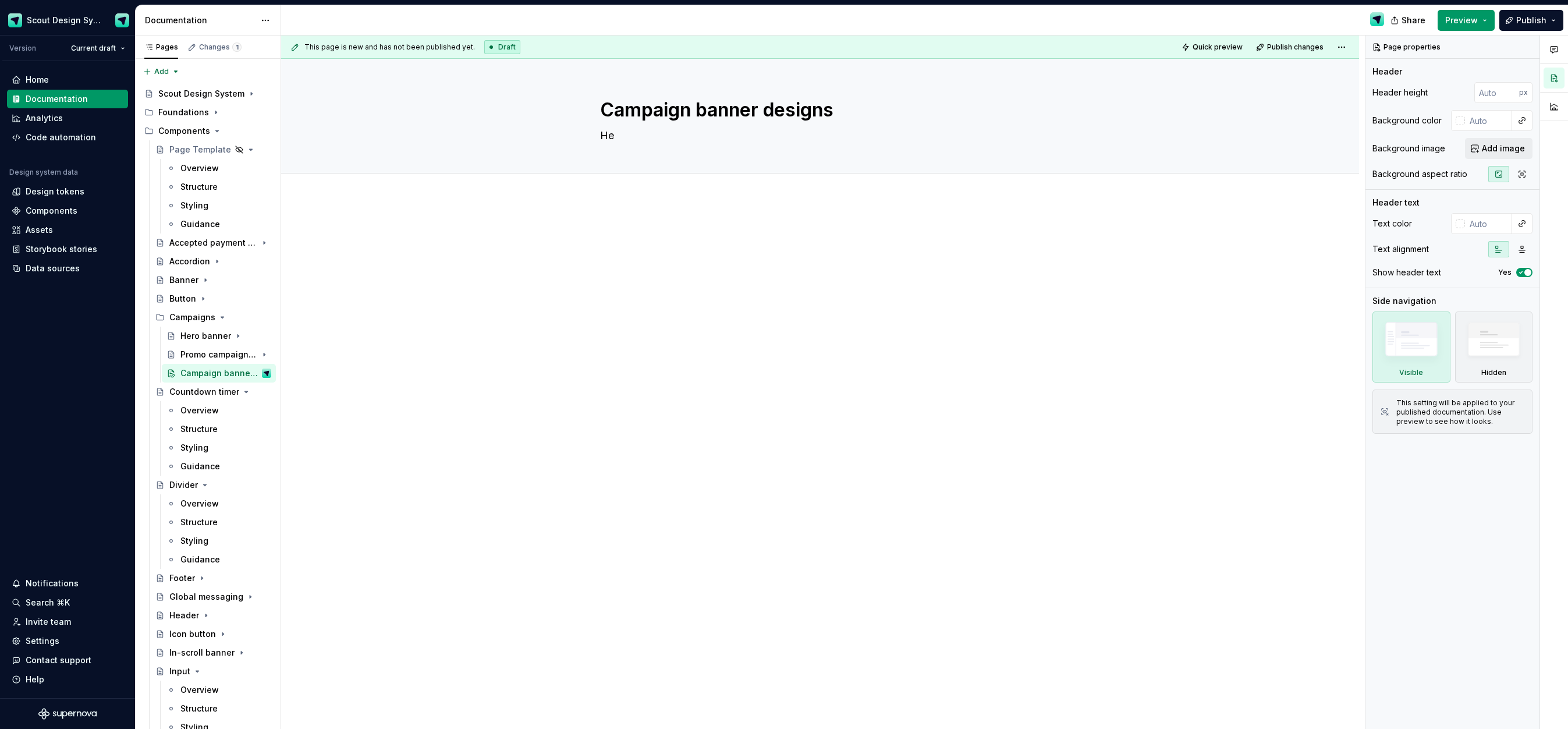
type textarea "*"
type textarea "Her"
type textarea "*"
type textarea "Here"
type textarea "*"
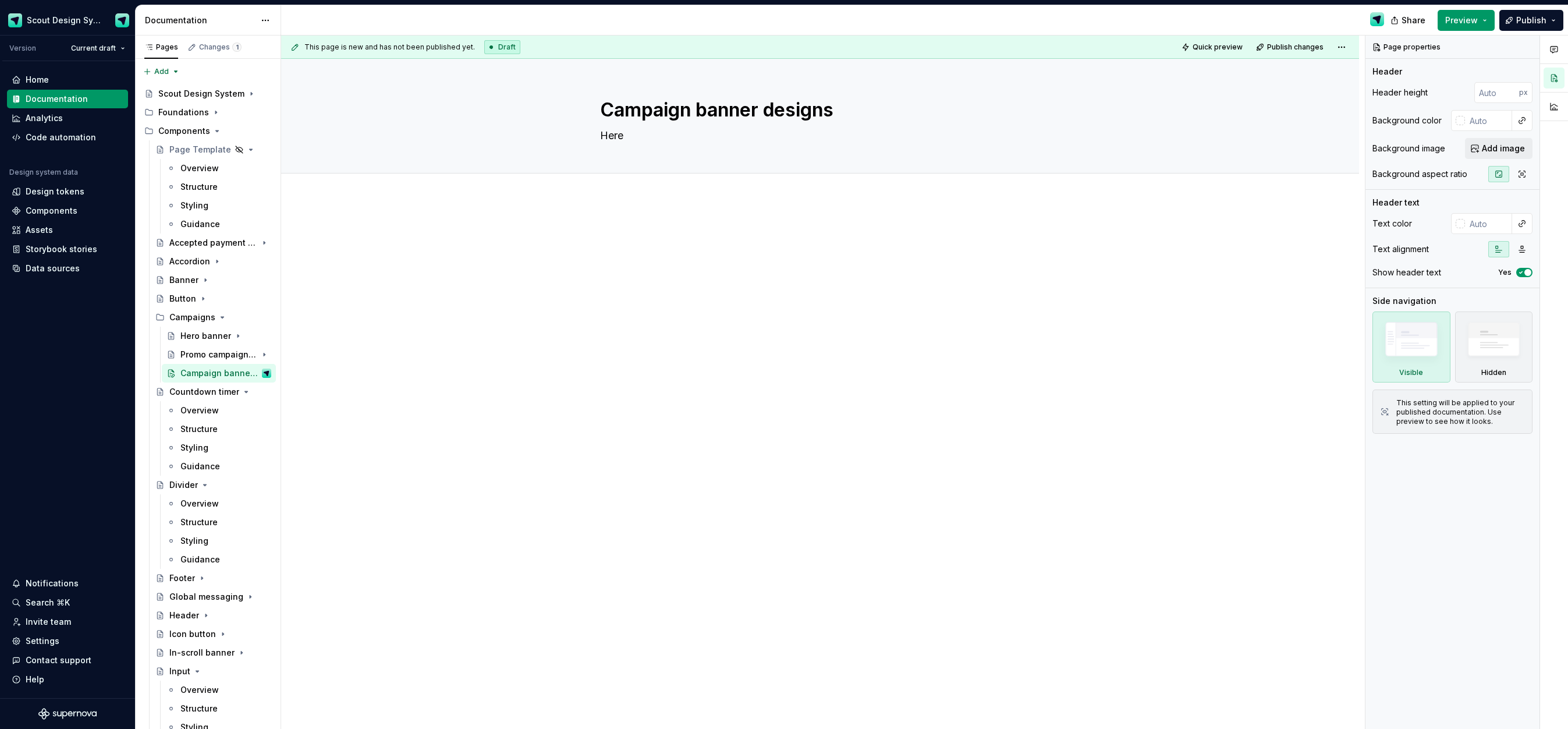
type textarea "Here"
type textarea "*"
type textarea "Here t"
type textarea "*"
type textarea "Here ty"
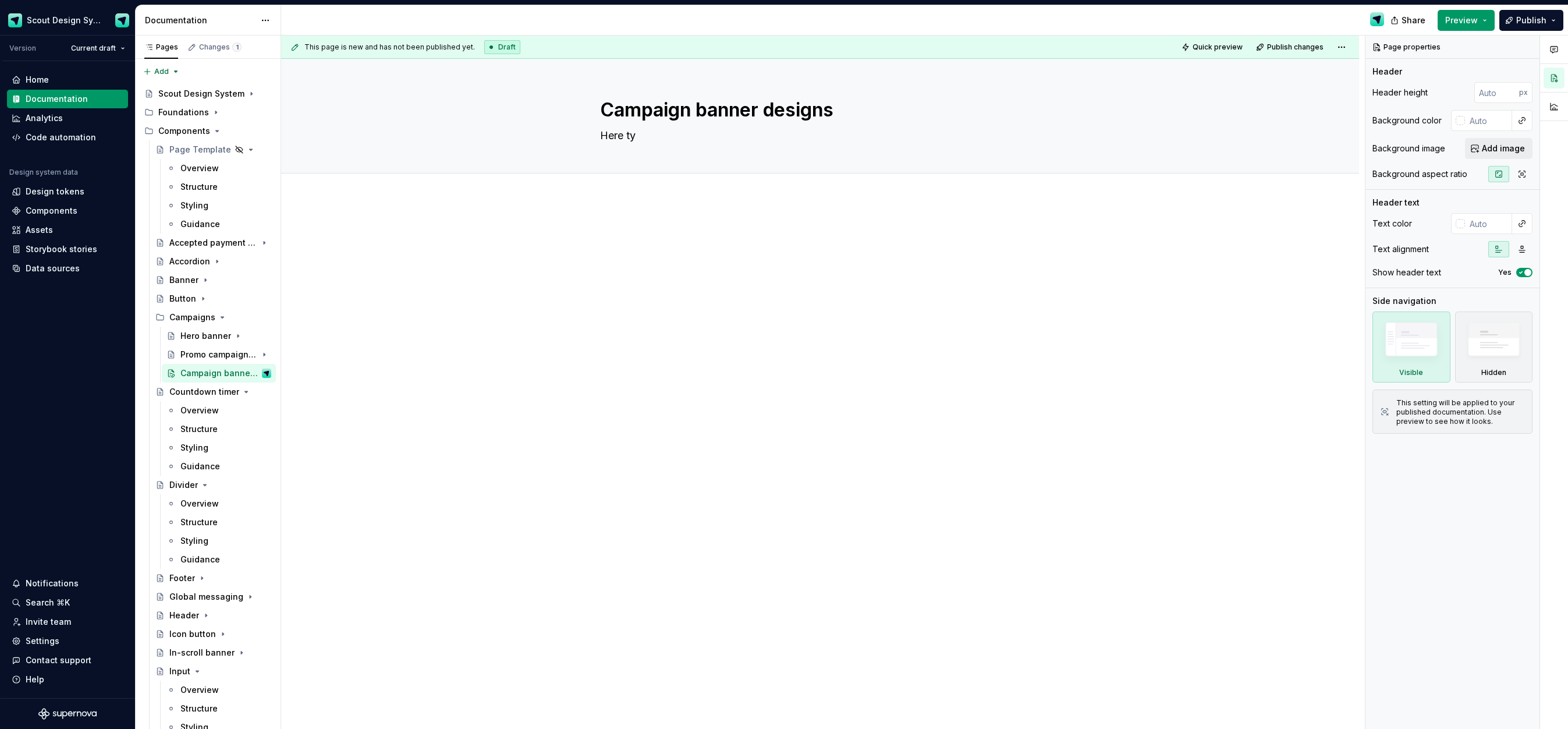
type textarea "*"
type textarea "Here tyo"
type textarea "*"
type textarea "Here tyou"
type textarea "*"
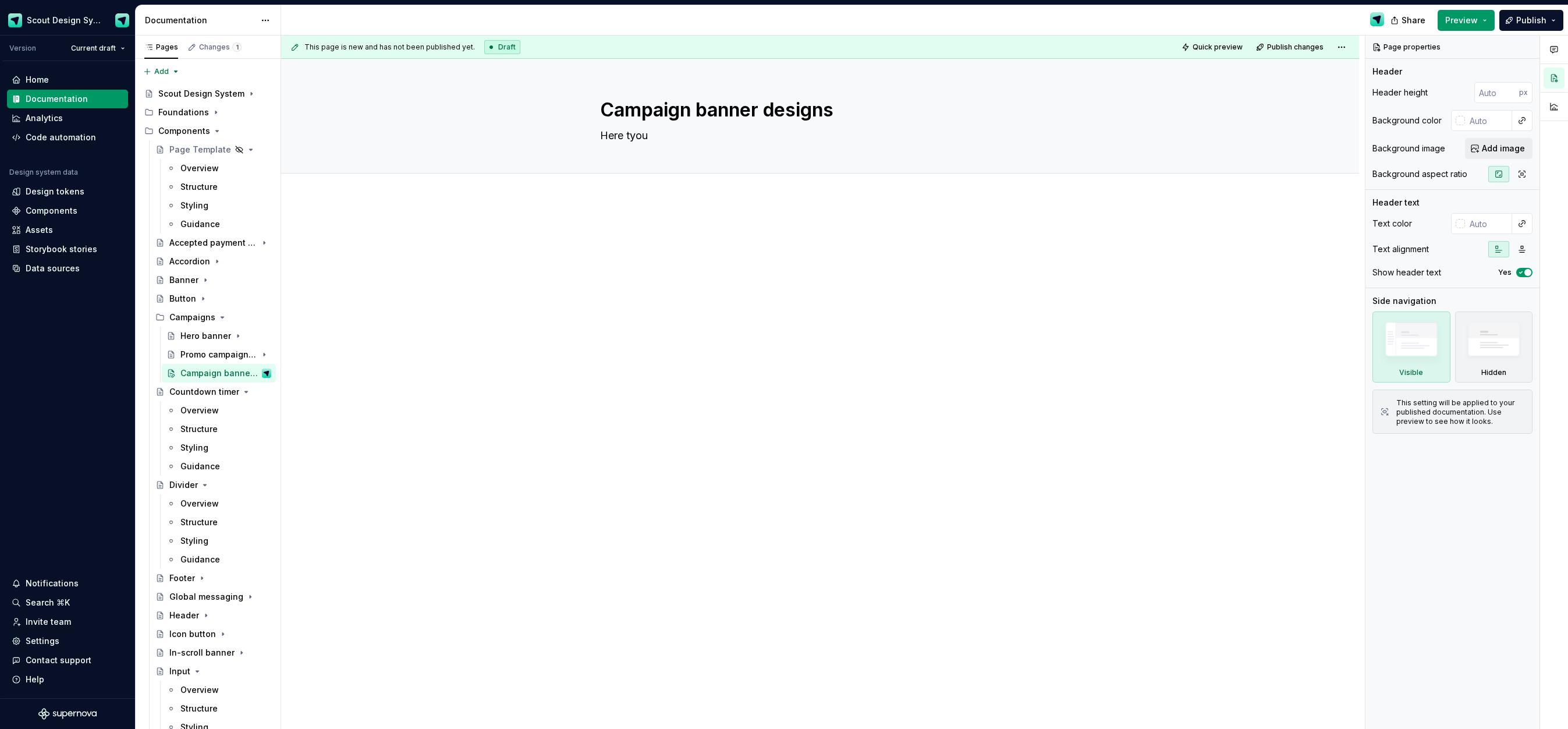
type textarea "Here tyo"
type textarea "*"
type textarea "Here ty"
type textarea "*"
type textarea "Here t"
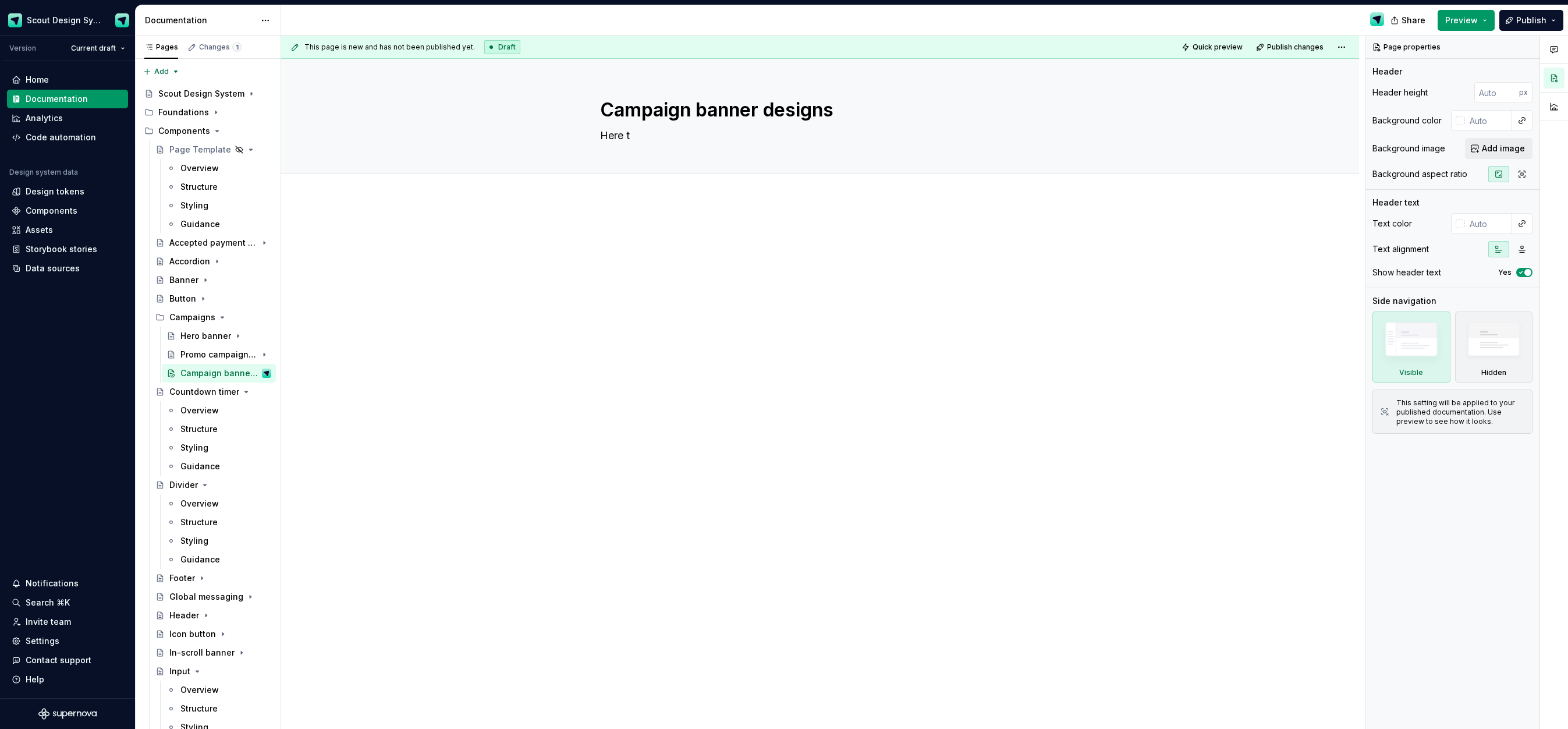
type textarea "*"
type textarea "Here"
type textarea "*"
type textarea "Here y"
type textarea "*"
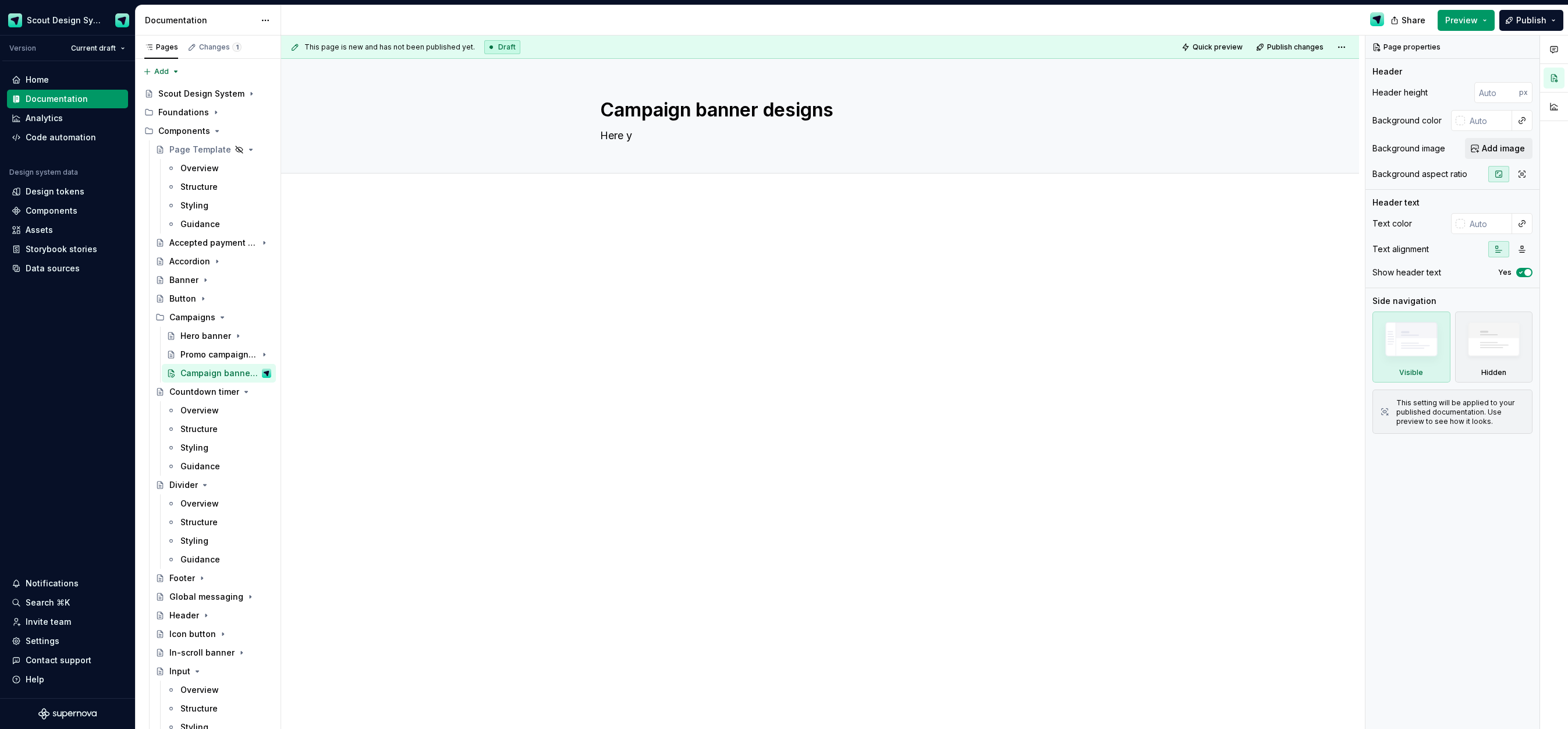
type textarea "Here yo"
type textarea "*"
type textarea "Here you"
type textarea "*"
type textarea "Here you"
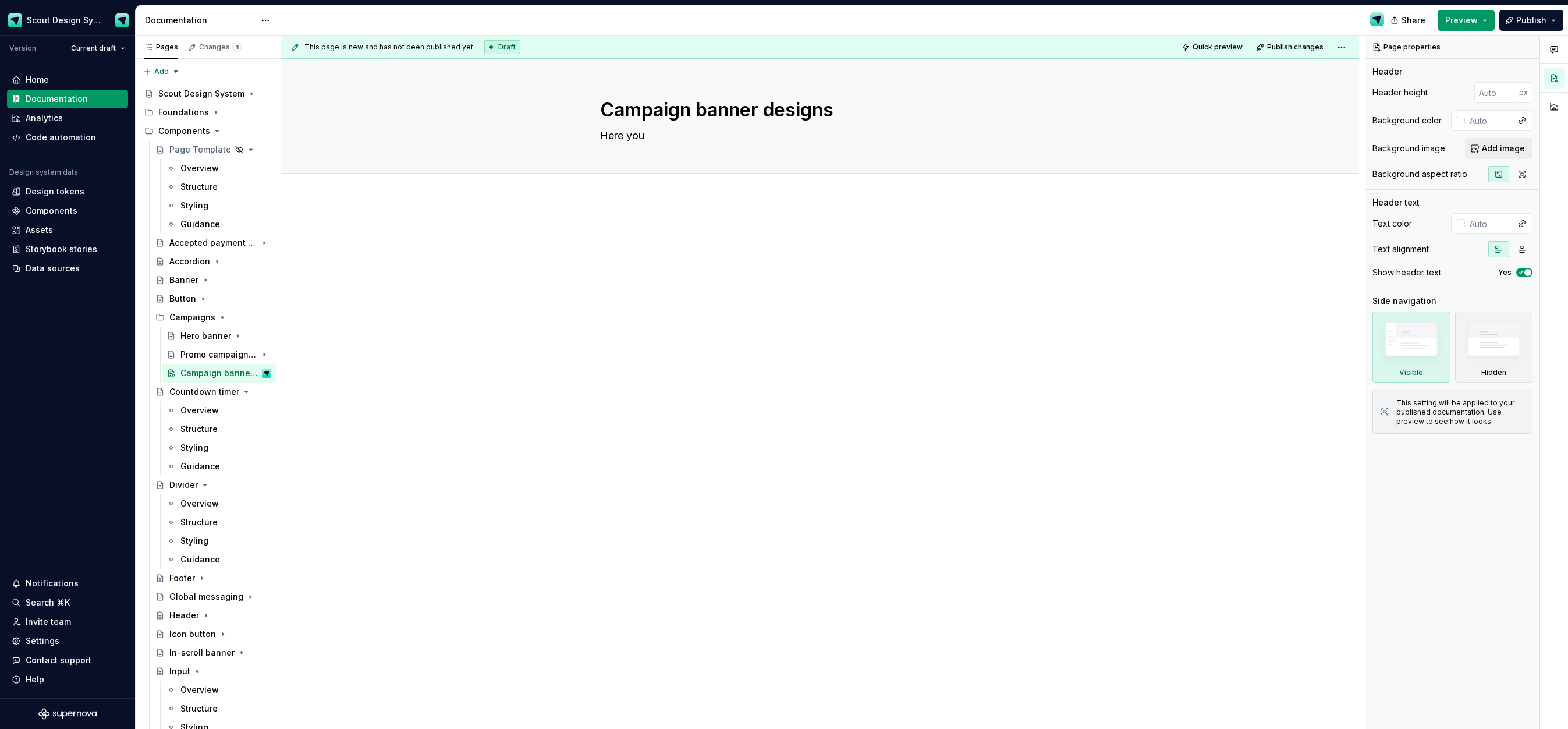
type textarea "*"
type textarea "Here you w"
type textarea "*"
type textarea "Here you wi"
type textarea "*"
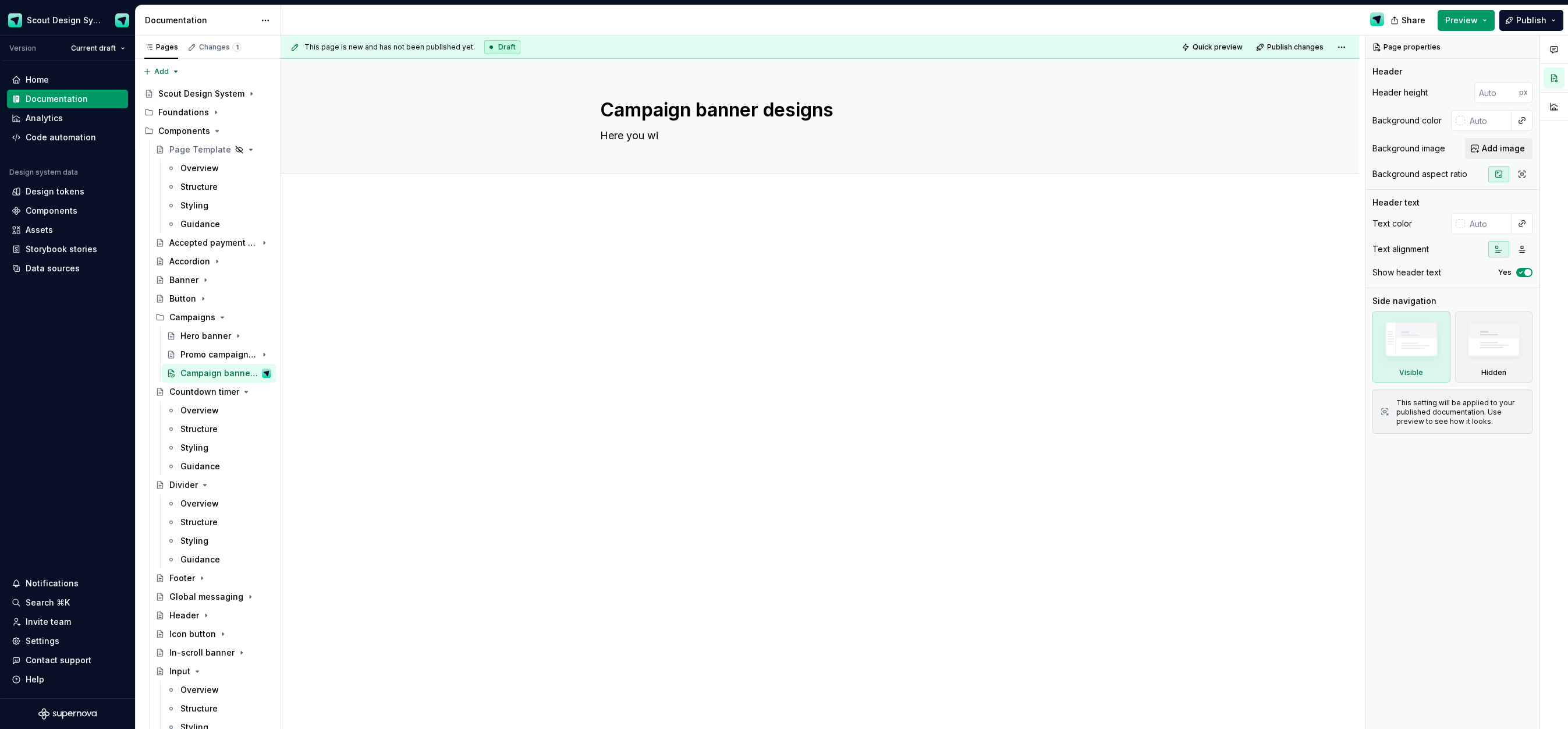
type textarea "Here you [PERSON_NAME]"
type textarea "*"
type textarea "Here you will"
type textarea "*"
type textarea "Here you will"
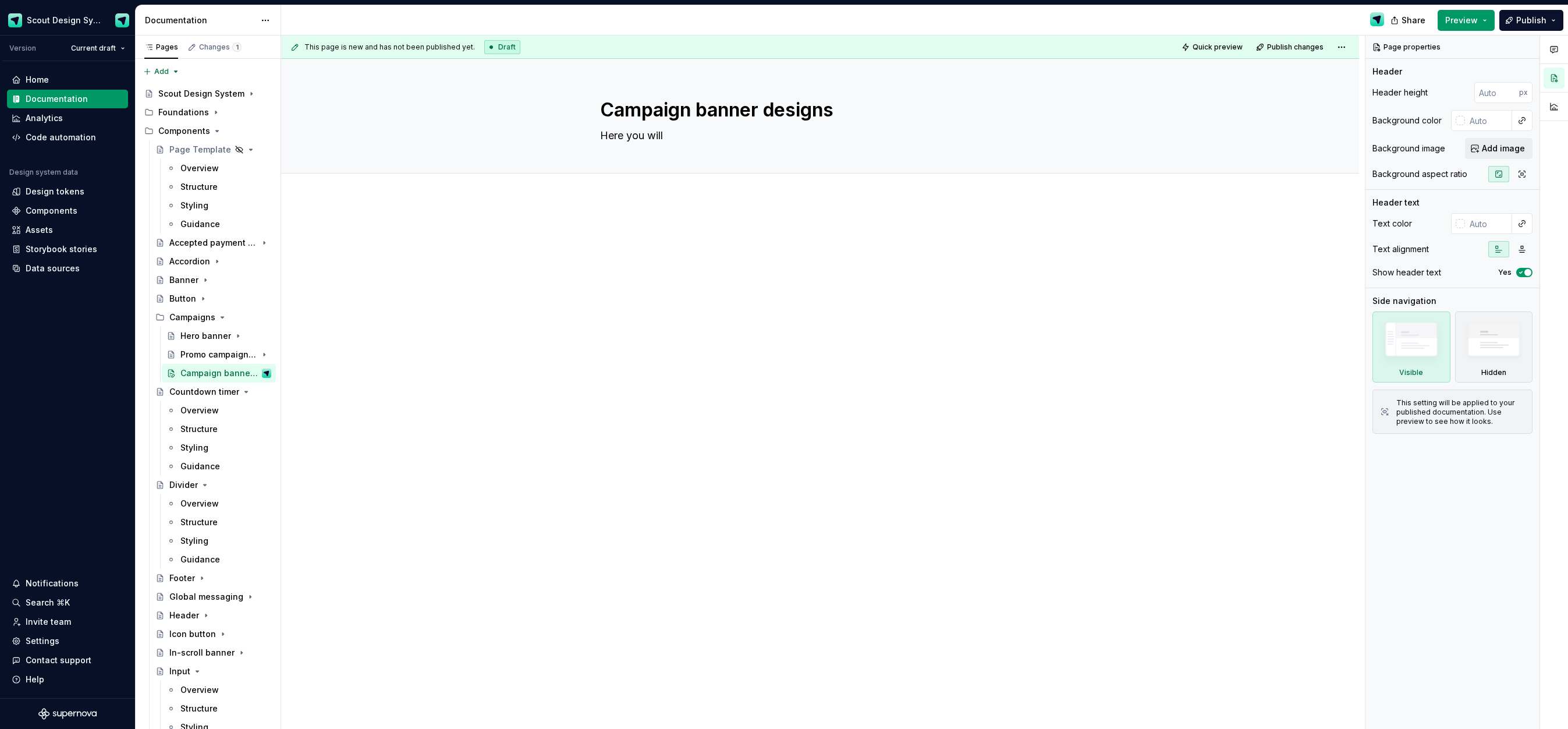
type textarea "*"
type textarea "Here you will f"
type textarea "*"
type textarea "Here you will fi"
type textarea "*"
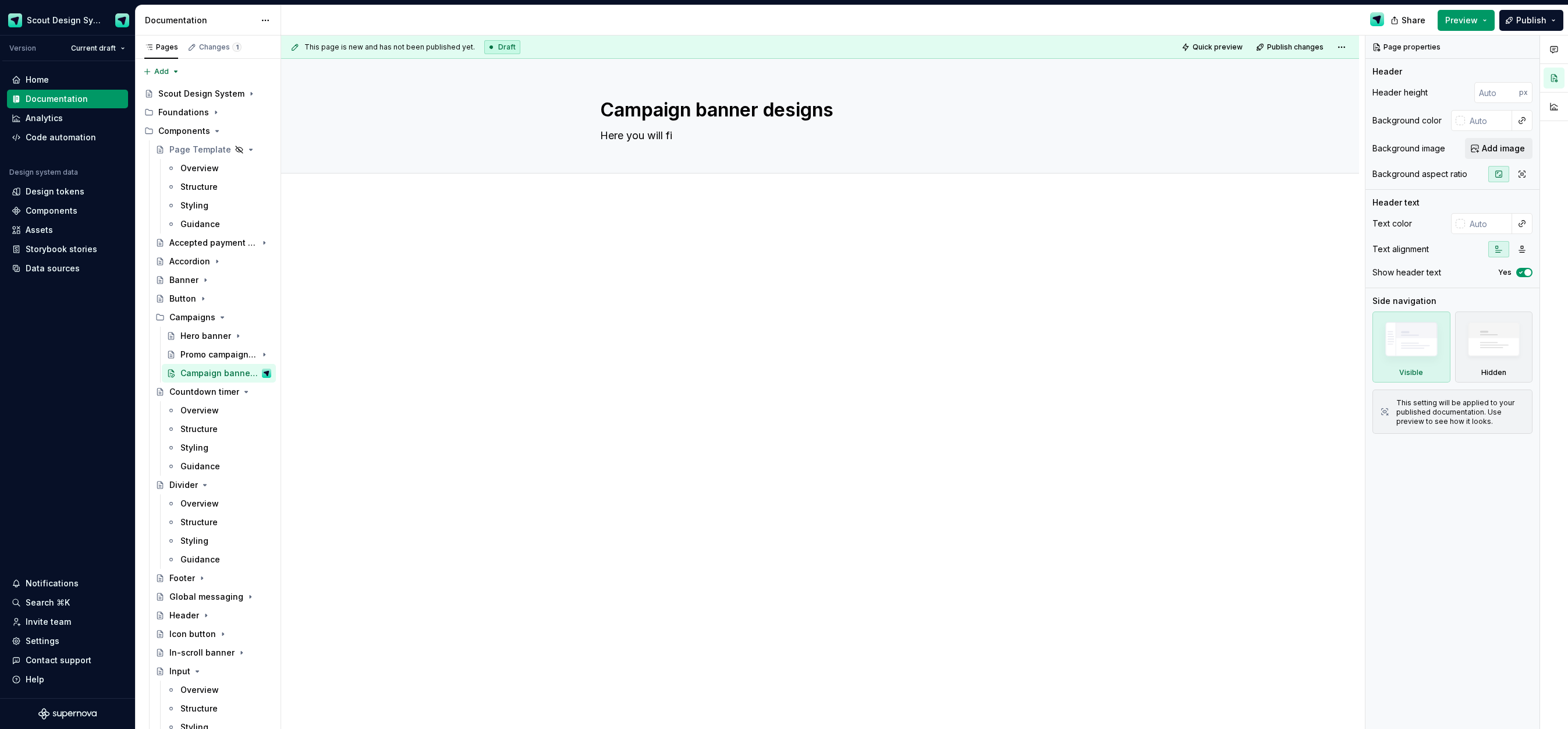
type textarea "Here you will fin"
type textarea "*"
type textarea "Here you will find"
type textarea "*"
type textarea "Here you will find"
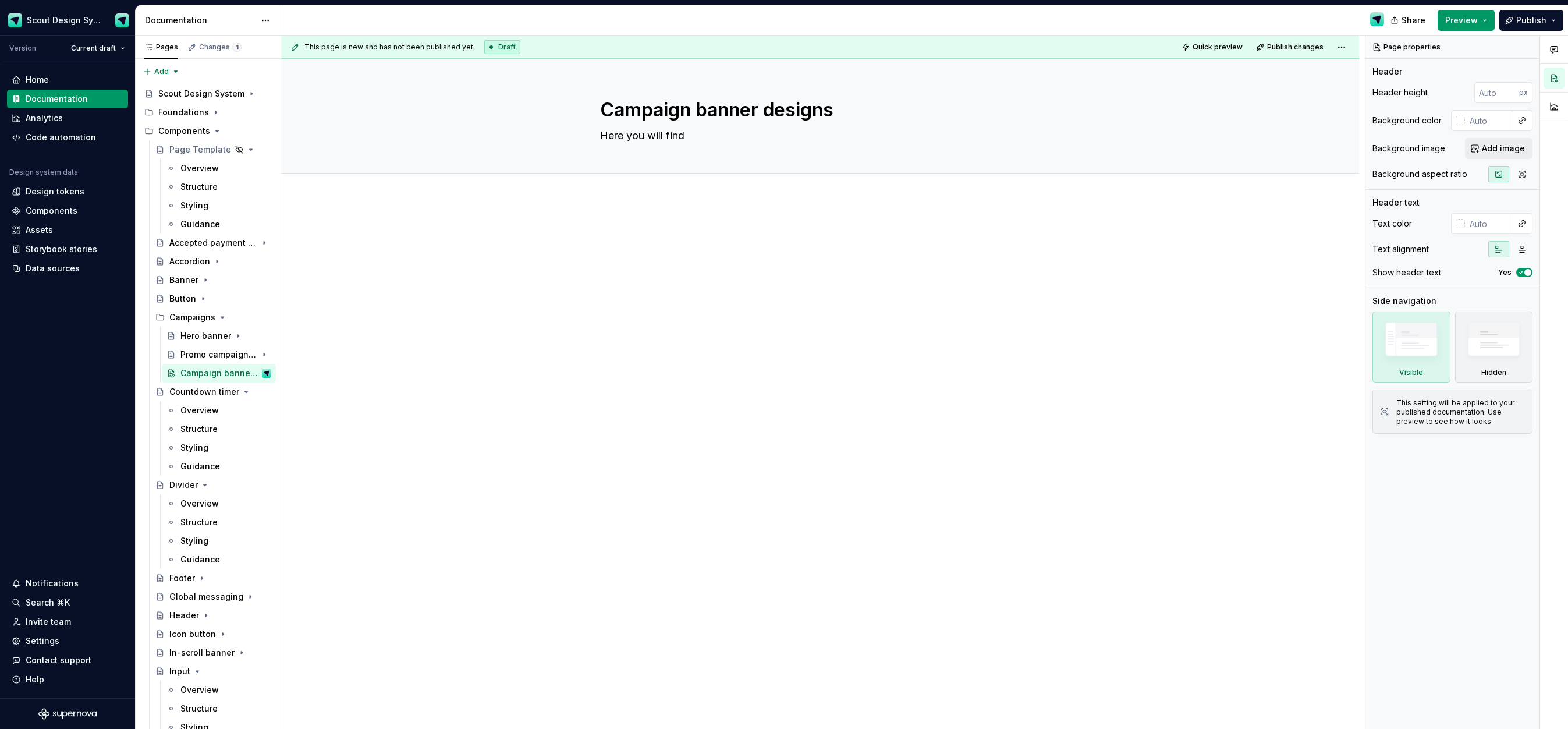
type textarea "*"
type textarea "Here you will find a"
type textarea "*"
type textarea "Here you will find a"
type textarea "*"
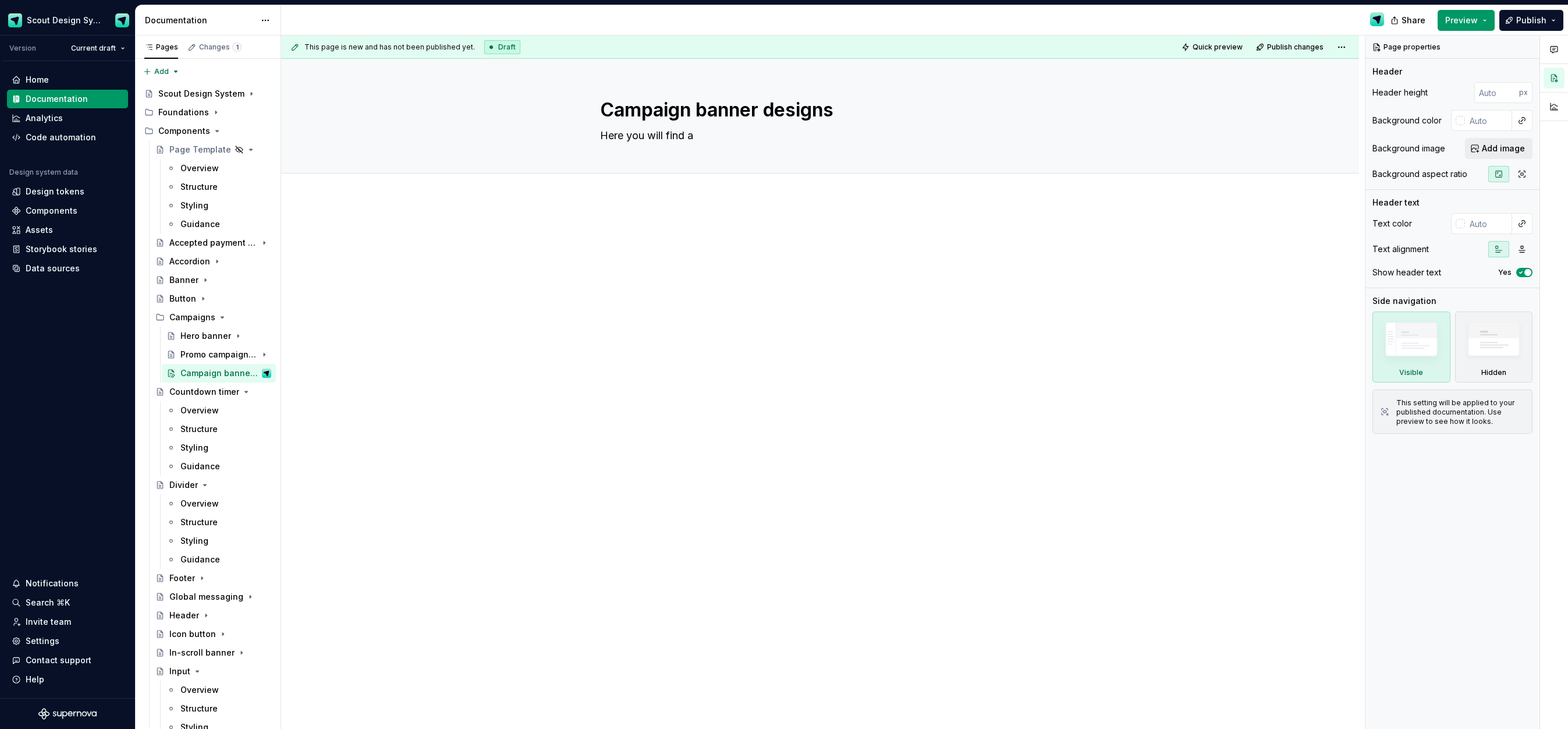
type textarea "Here you will find a s"
type textarea "*"
type textarea "Here you will find a se"
type textarea "*"
type textarea "Here you will find a sec"
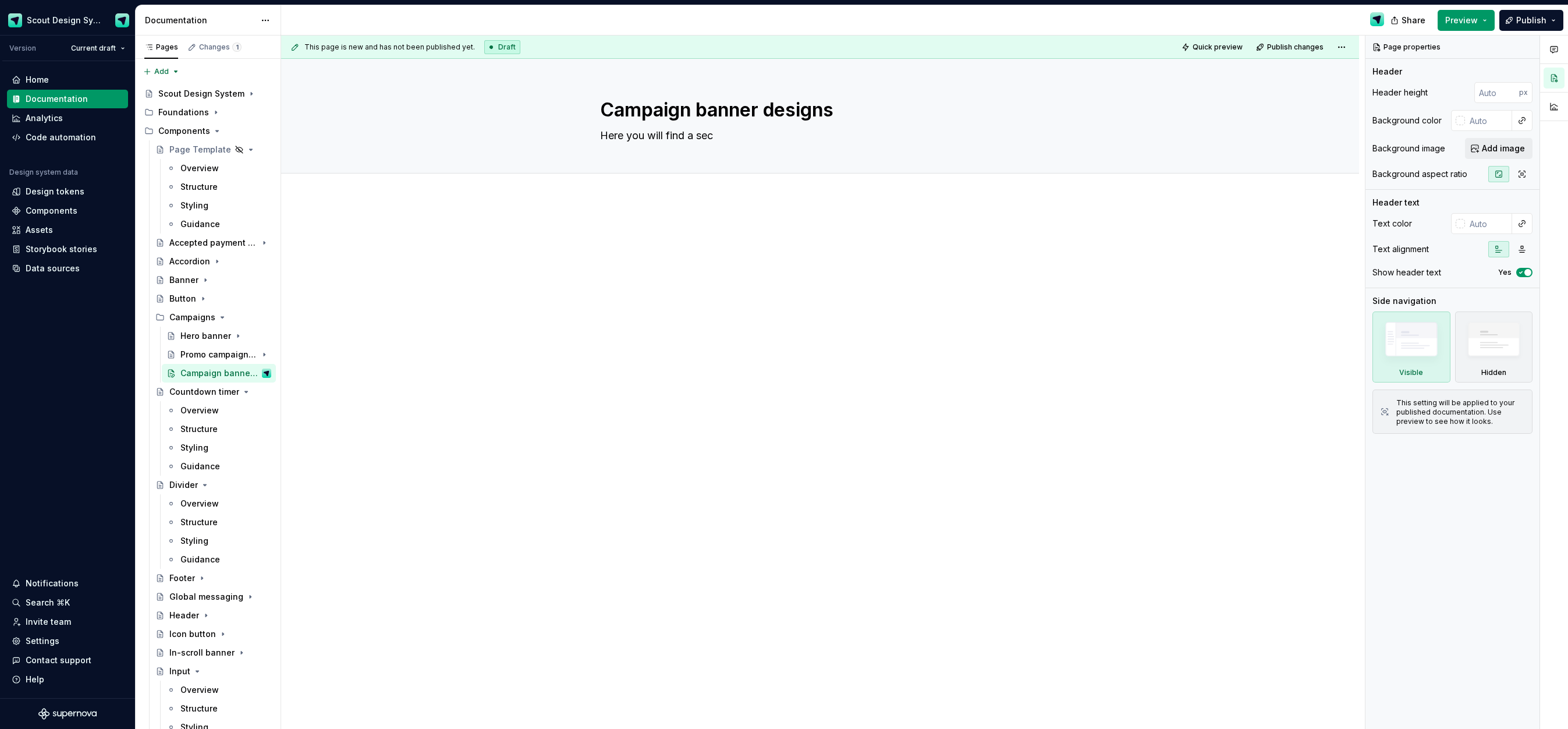
type textarea "*"
type textarea "Here you will find a secl"
type textarea "*"
type textarea "Here you will find a secle"
type textarea "*"
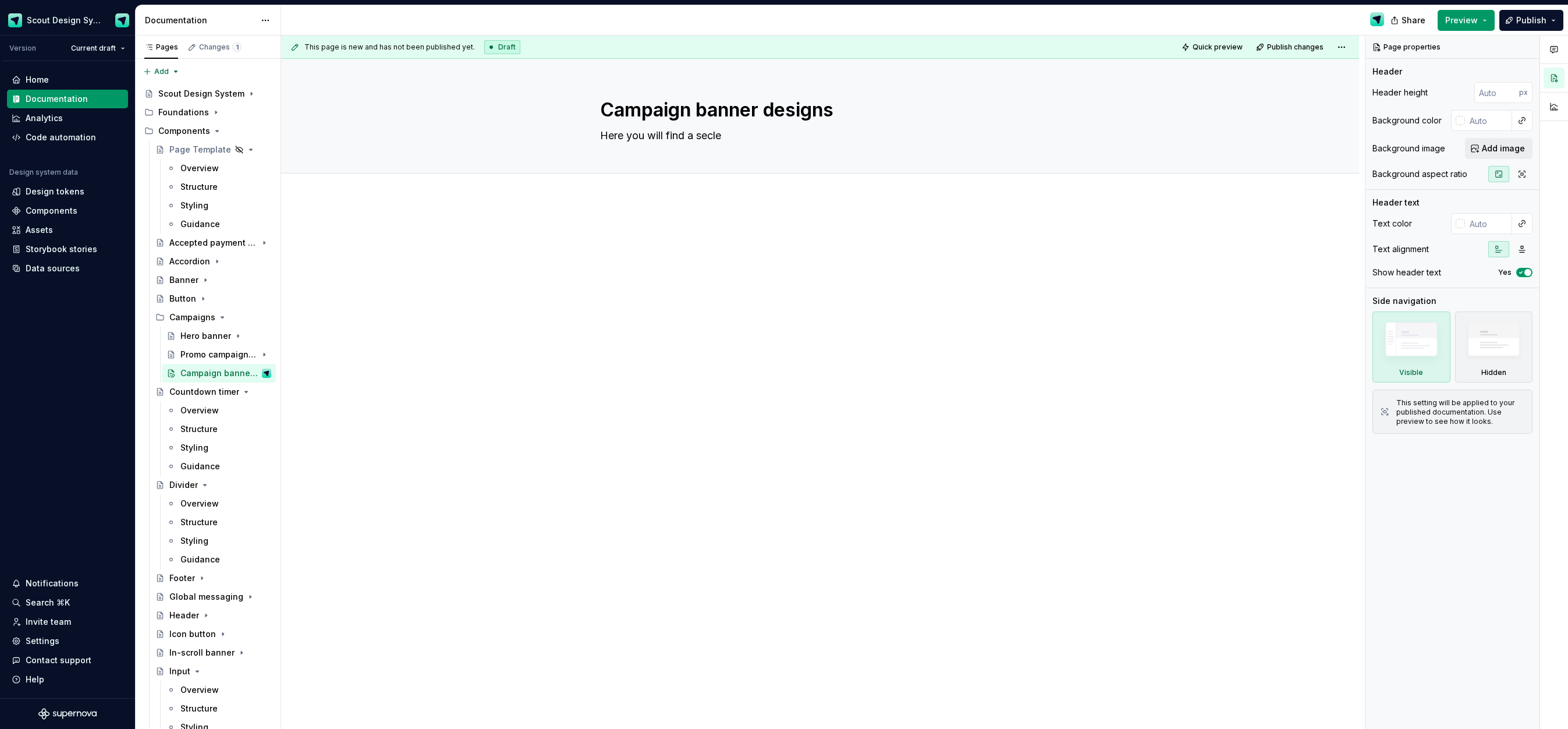
type textarea "Here you will find a secl"
type textarea "*"
type textarea "Here you will find a sec"
type textarea "*"
type textarea "Here you will find a se"
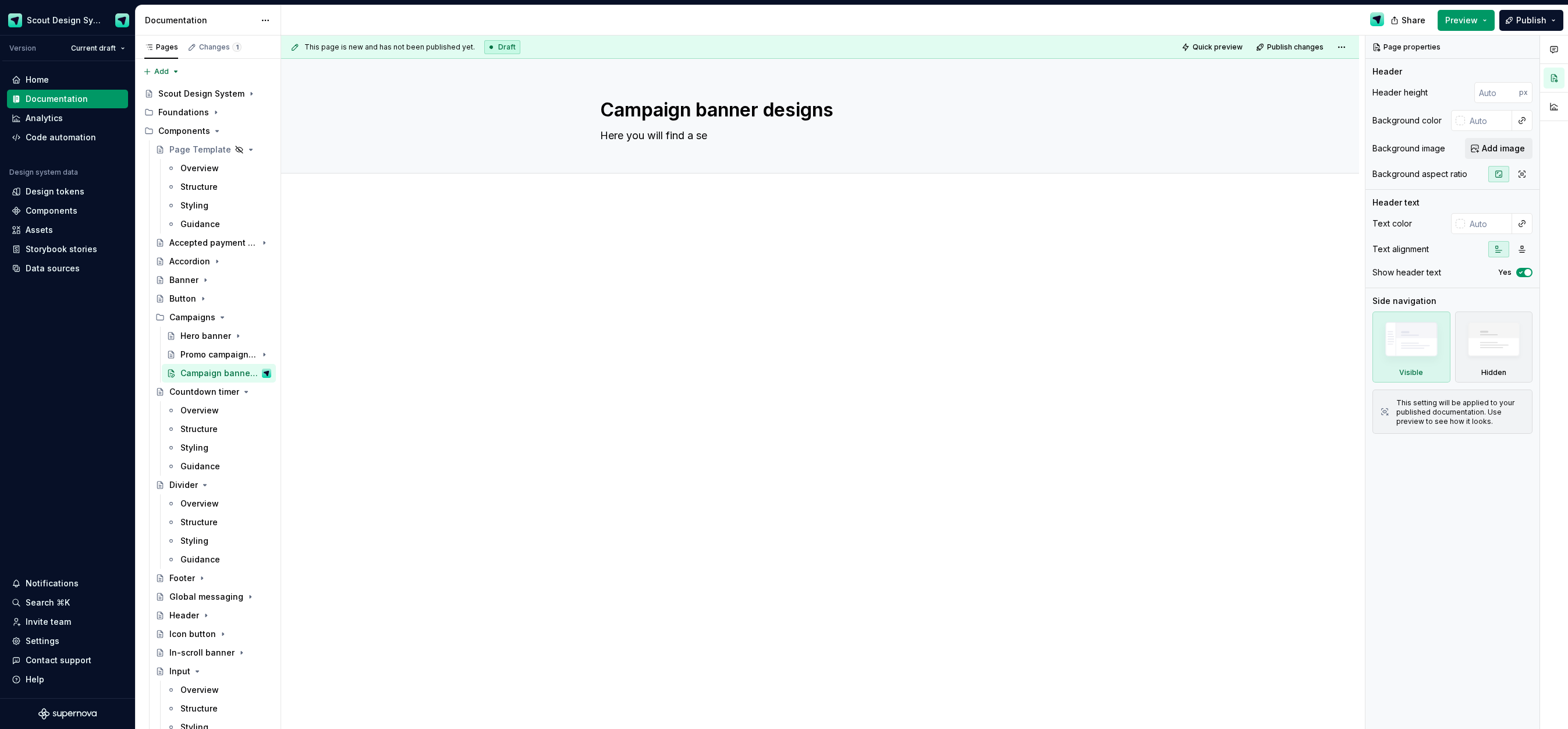
type textarea "*"
type textarea "Here you will find a sel"
type textarea "*"
type textarea "Here you will find a sele"
type textarea "*"
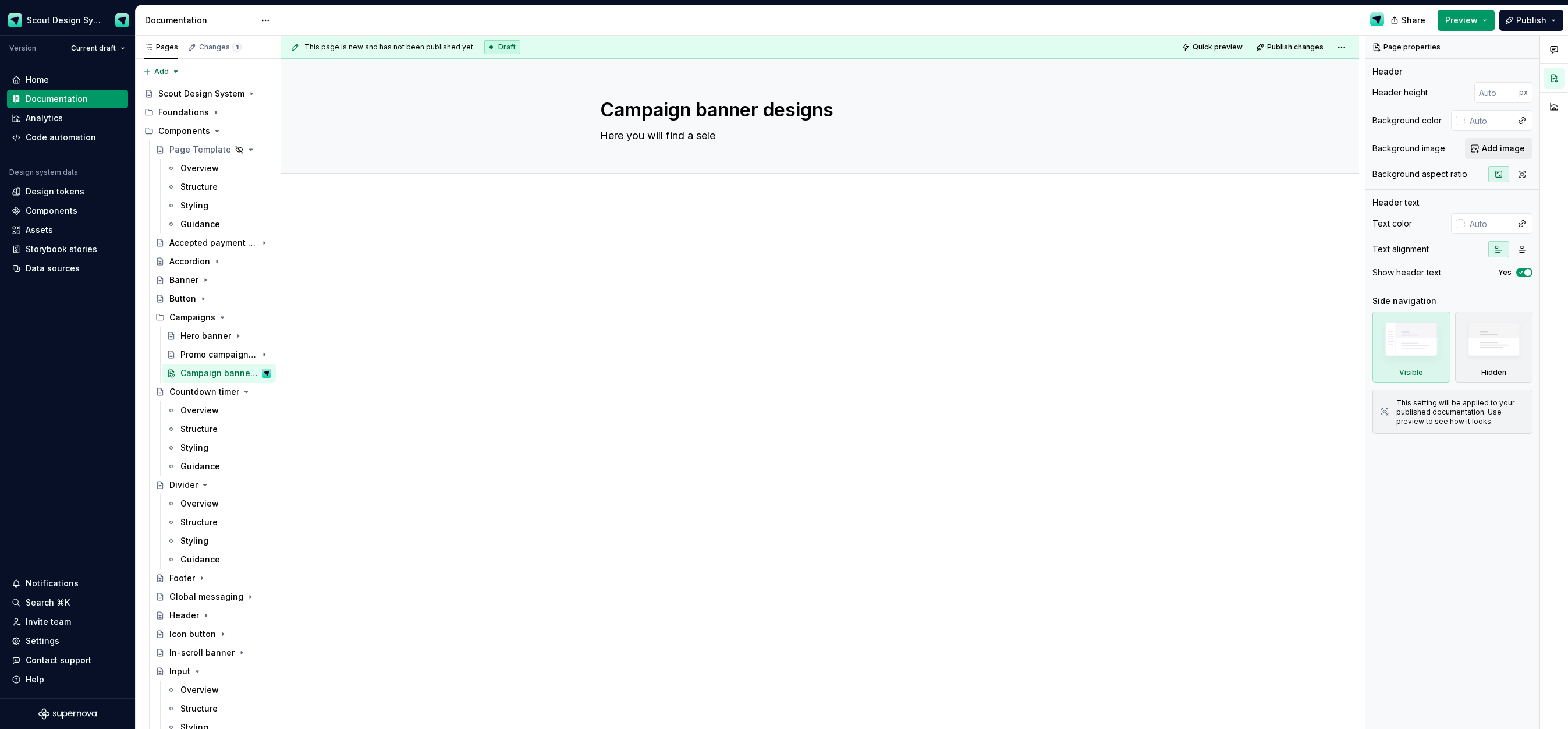
type textarea "Here you will find a selec"
type textarea "*"
type textarea "Here you will find a selecti"
type textarea "*"
type textarea "Here you will find a selectio"
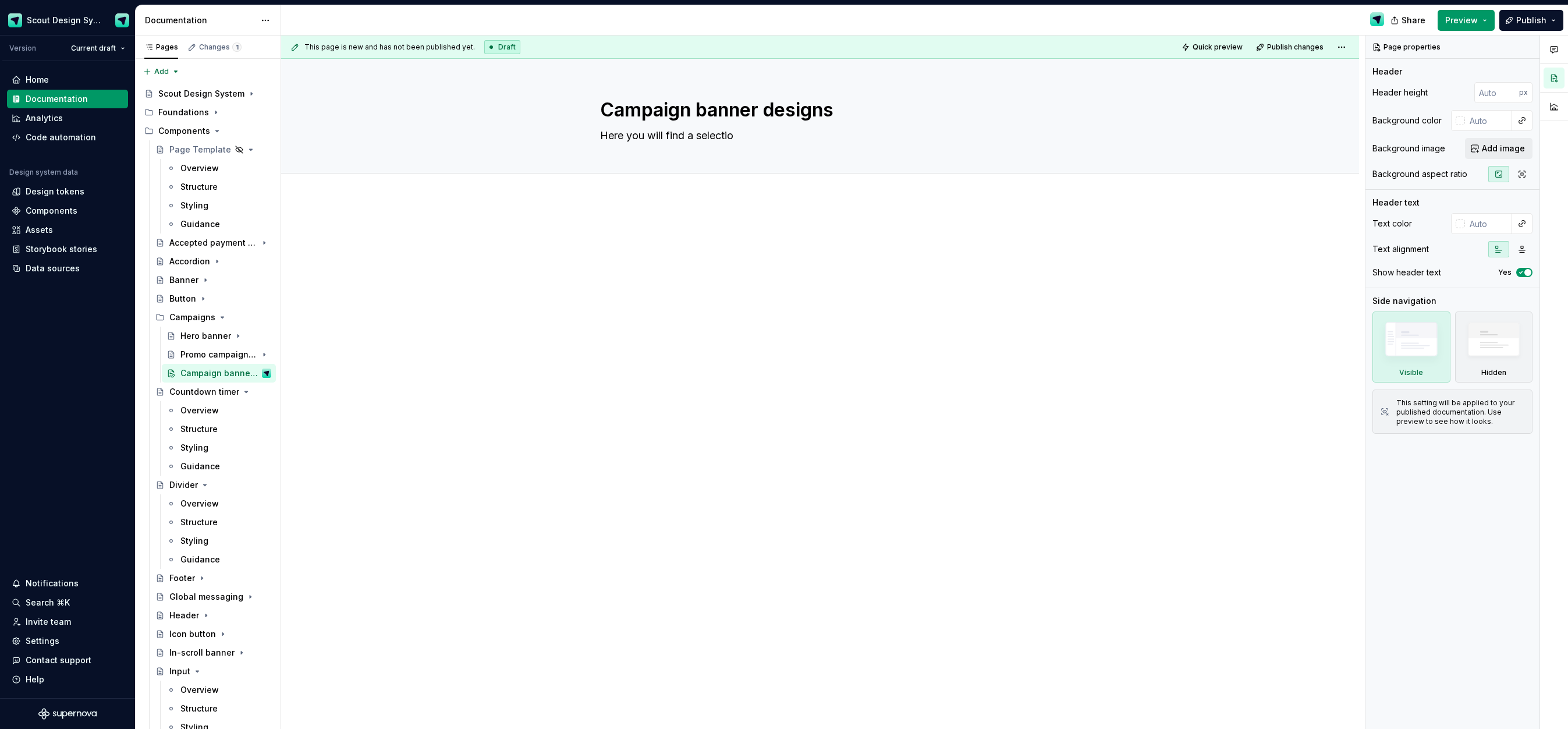
type textarea "*"
type textarea "Here you will find a selection"
type textarea "*"
type textarea "Here you will find a selection"
type textarea "*"
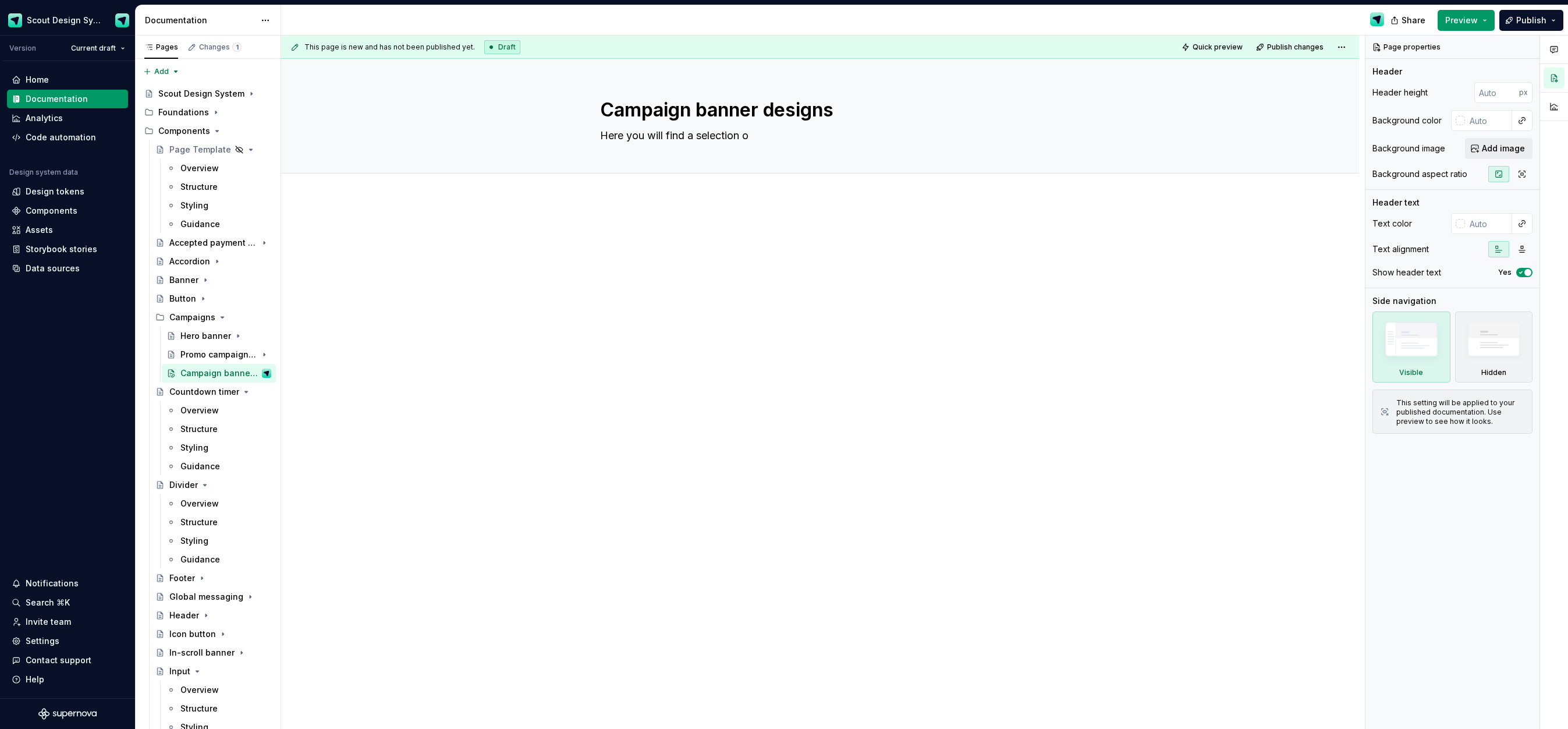
type textarea "Here you will find a selection of"
type textarea "*"
type textarea "Here you will find a selection of"
type textarea "*"
type textarea "Here you will find a selection of b"
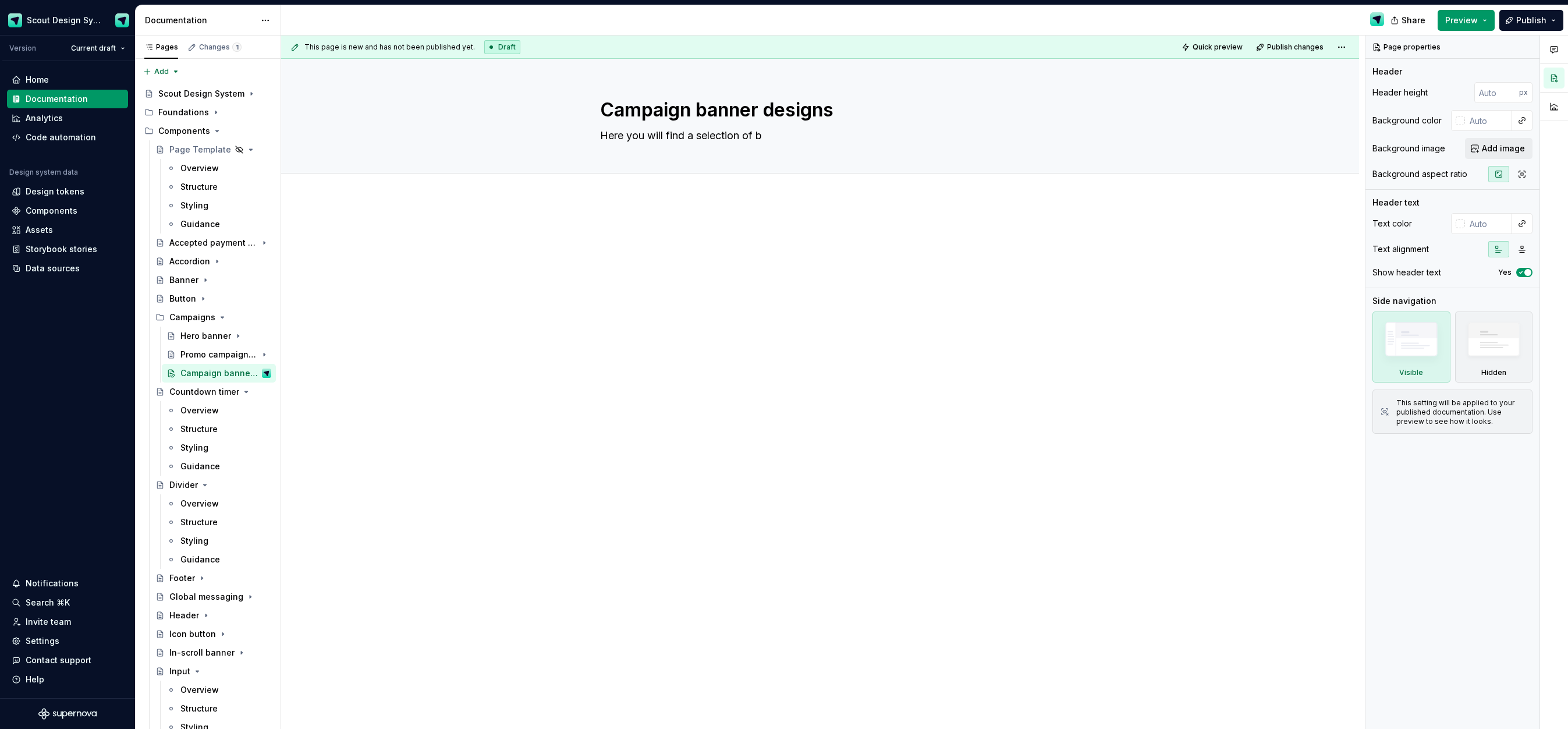
type textarea "*"
type textarea "Here you will find a selection of ba"
type textarea "*"
type textarea "Here you will find a selection of ban"
type textarea "*"
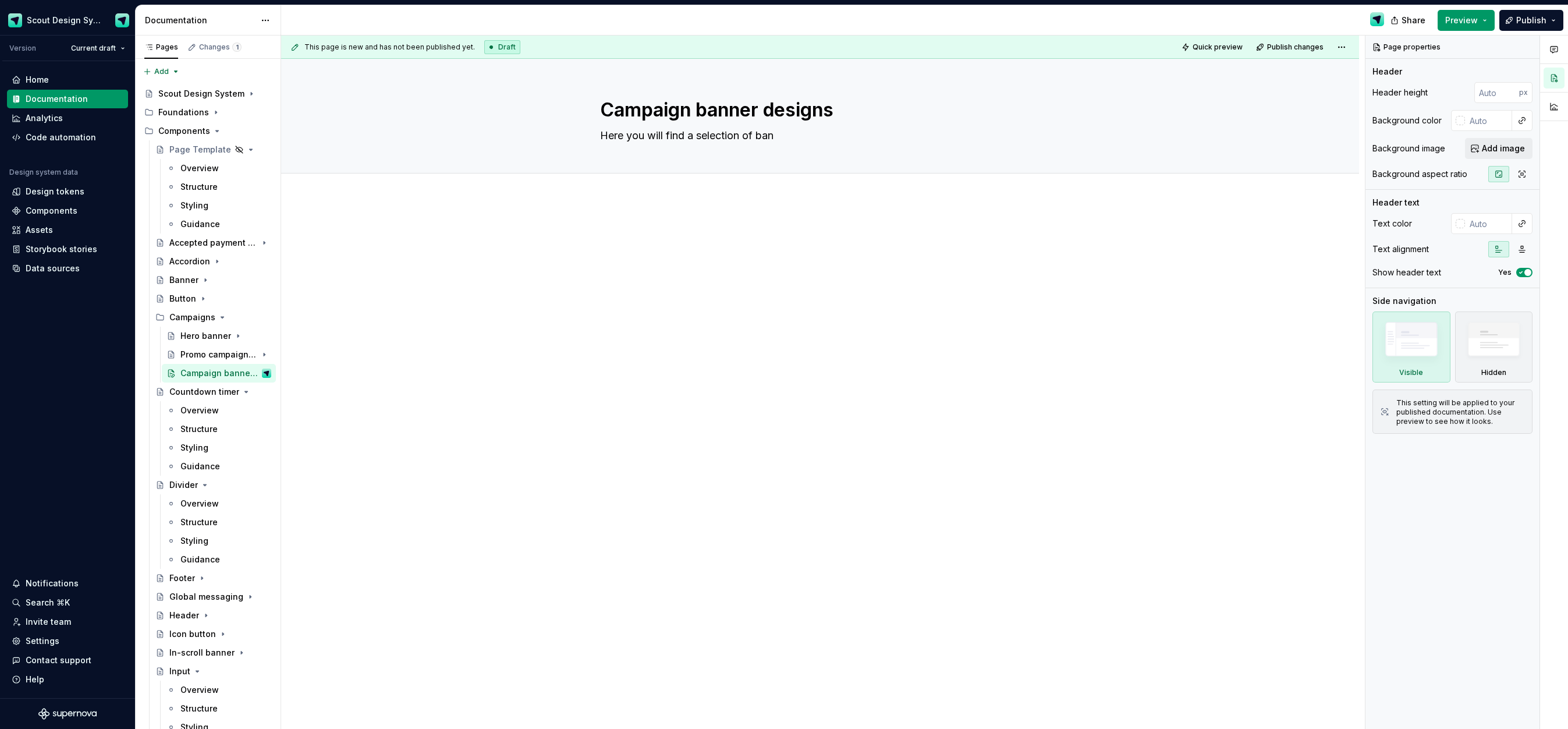
type textarea "Here you will find a selection of bann"
type textarea "*"
type textarea "Here you will find a selection of banne"
type textarea "*"
type textarea "Here you will find a selection of banner"
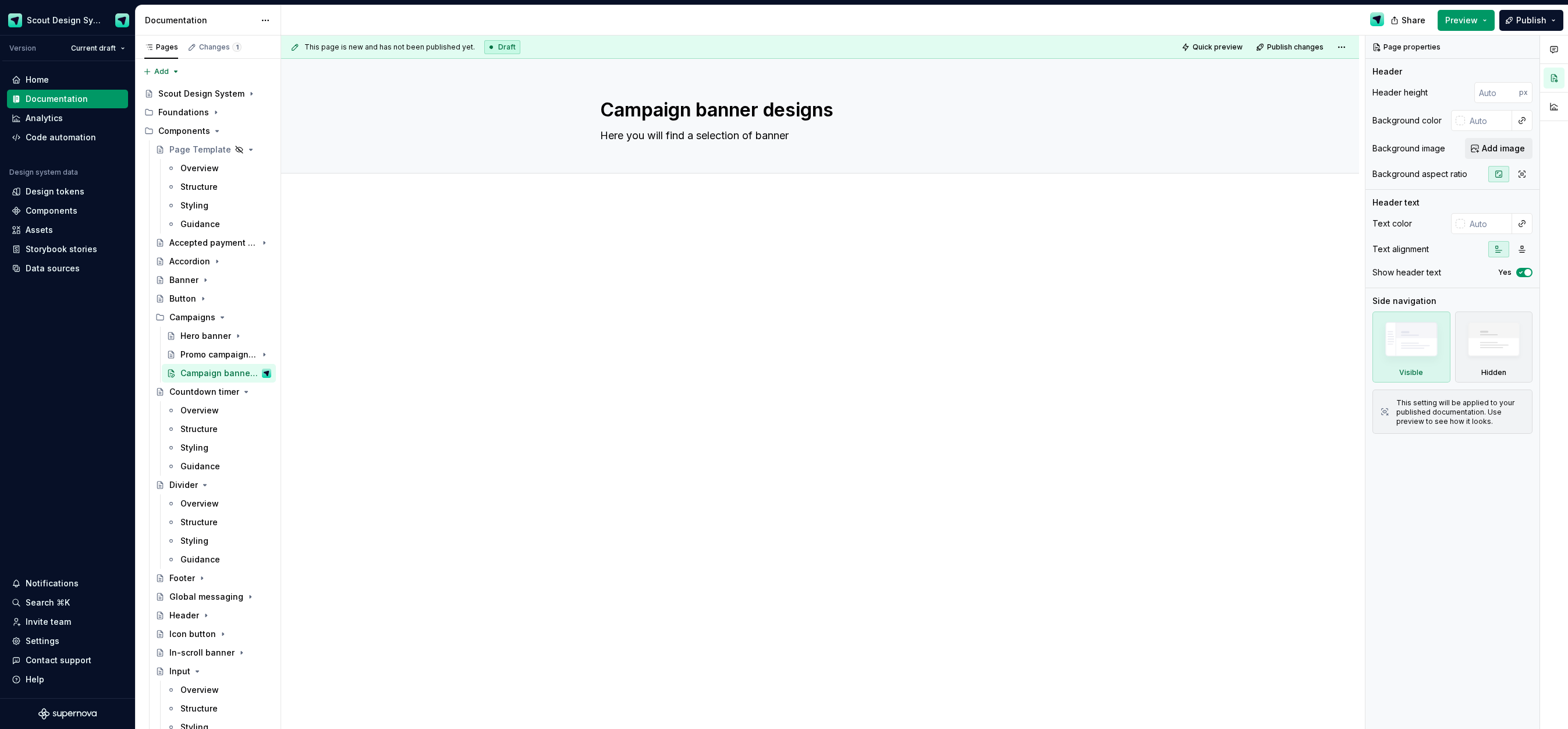
type textarea "*"
type textarea "Here you will find a selection of banner"
type textarea "*"
type textarea "Here you will find a selection of banner t"
type textarea "*"
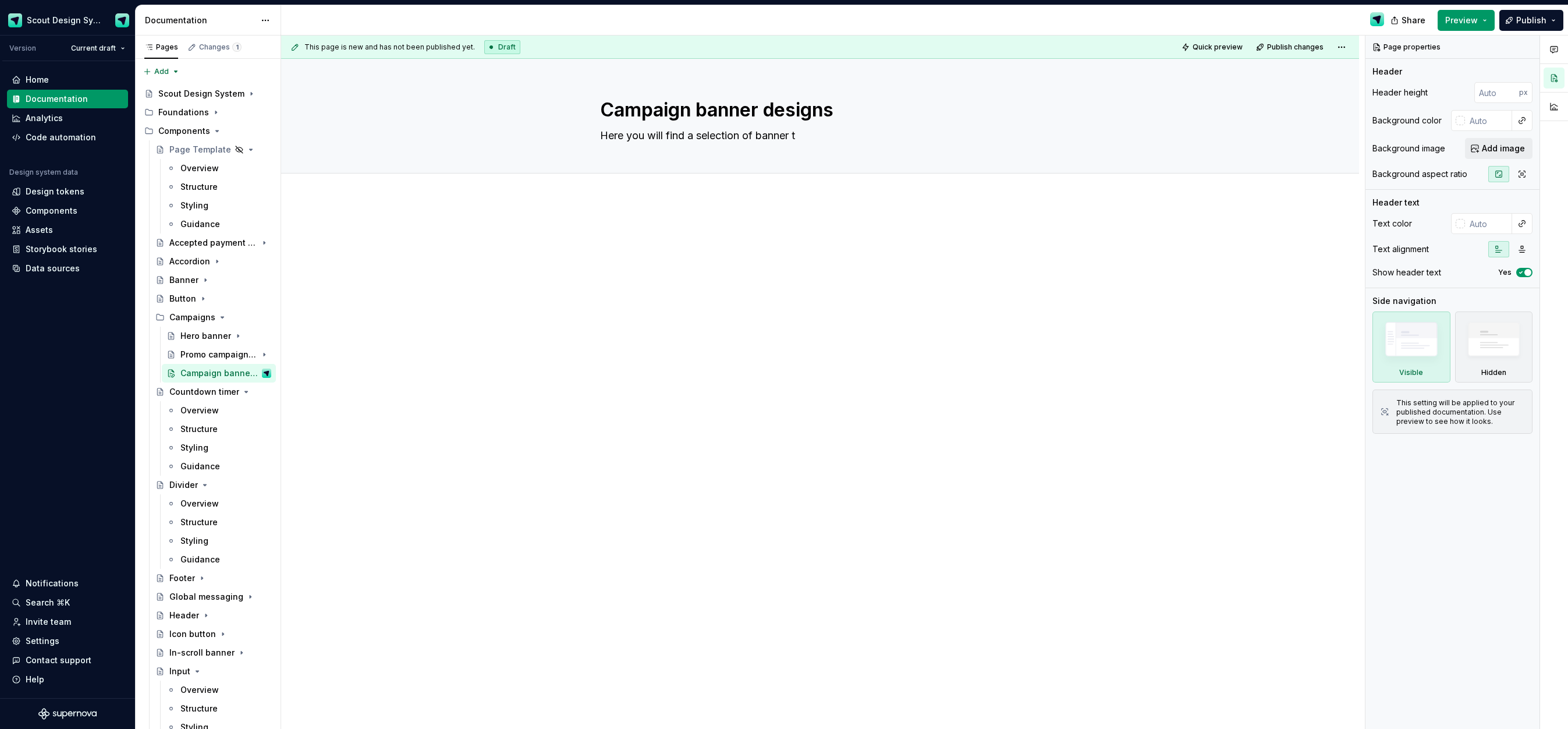
type textarea "Here you will find a selection of banner ty"
type textarea "*"
type textarea "Here you will find a selection of banner typ"
type textarea "*"
type textarea "Here you will find a selection of banner type"
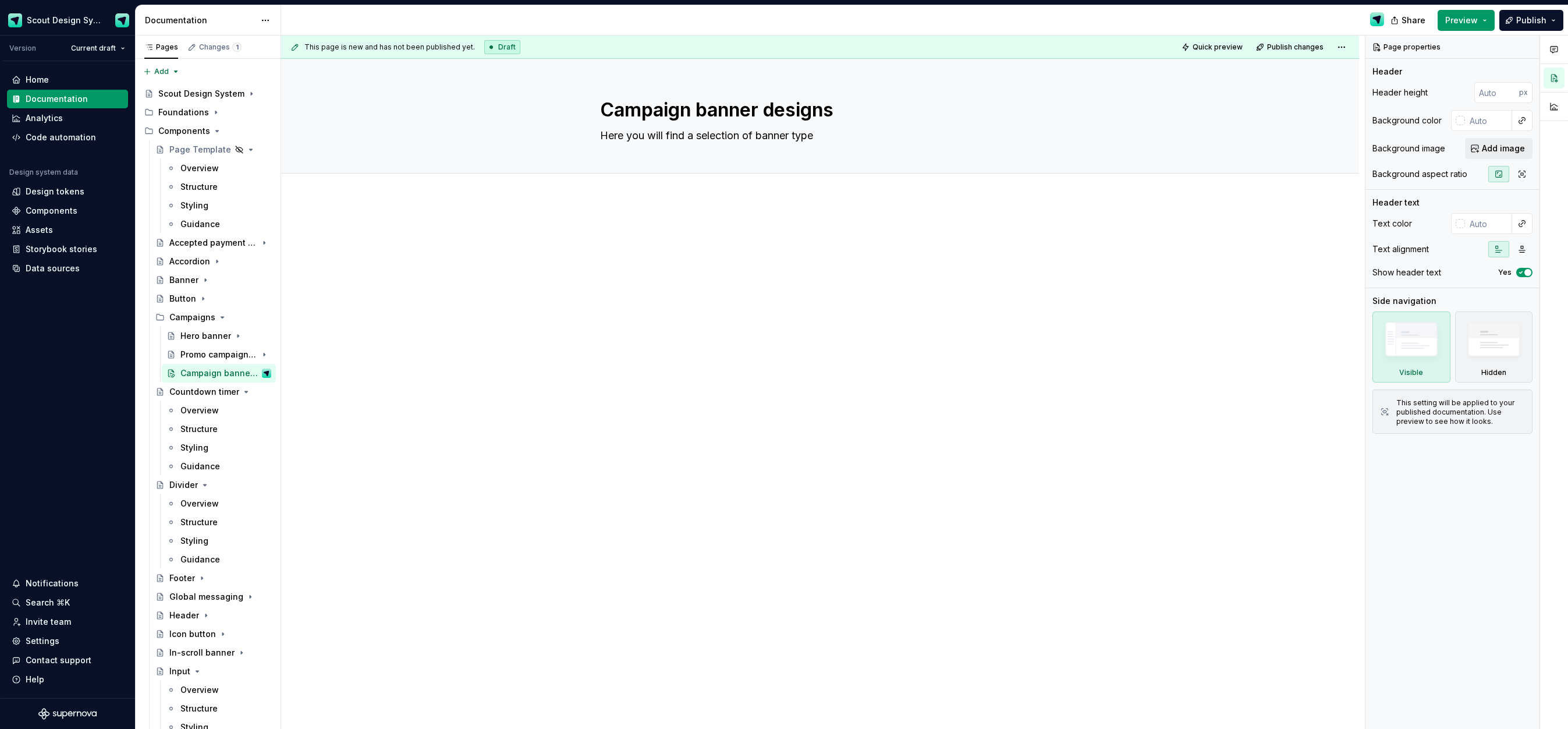
type textarea "*"
type textarea "Here you will find a selection of banner types"
type textarea "*"
type textarea "Here you will find a selection of banner types"
type textarea "*"
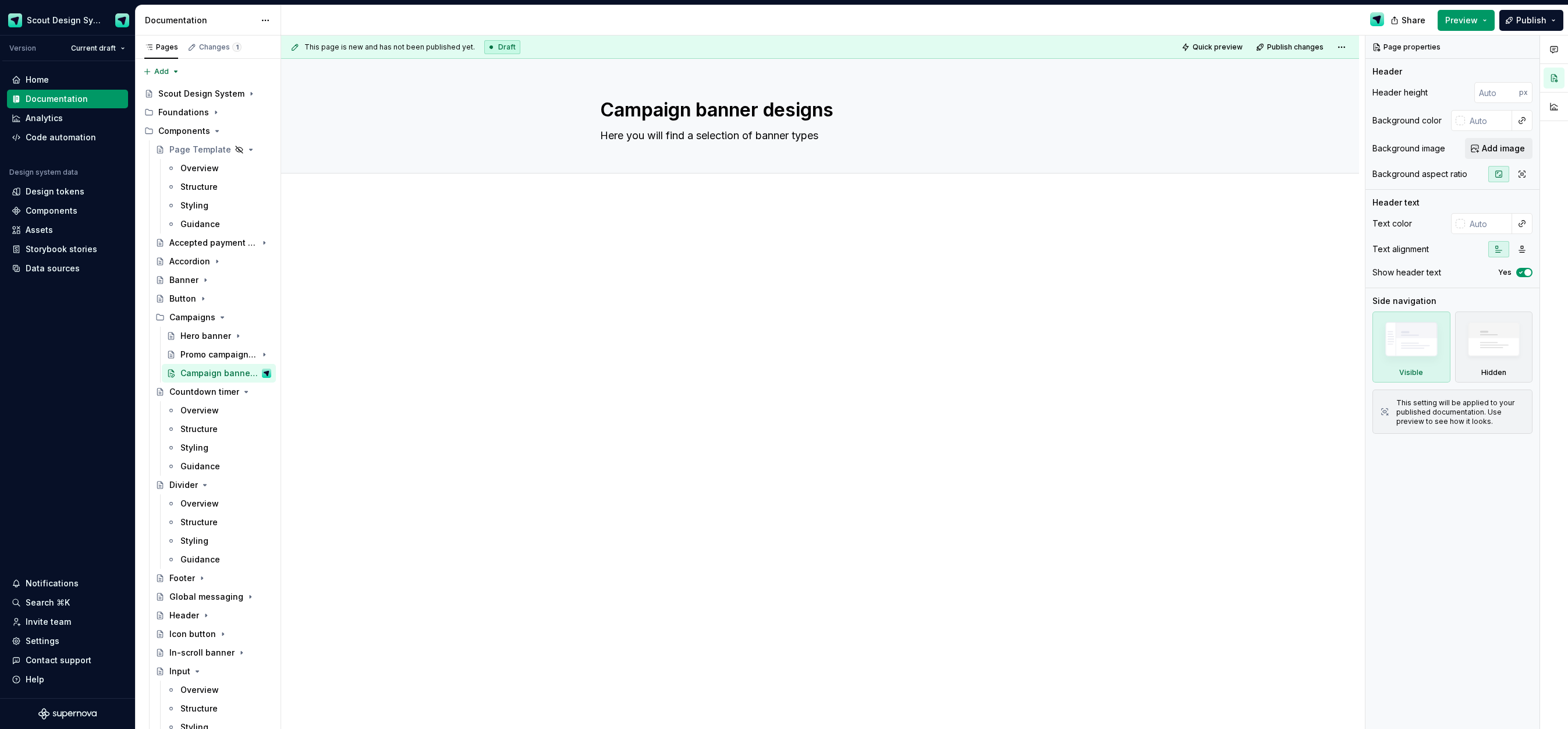
type textarea "Here you will find a selection of banner types t"
type textarea "*"
type textarea "Here you will find a selection of banner types to"
type textarea "*"
type textarea "Here you will find a selection of banner types to g"
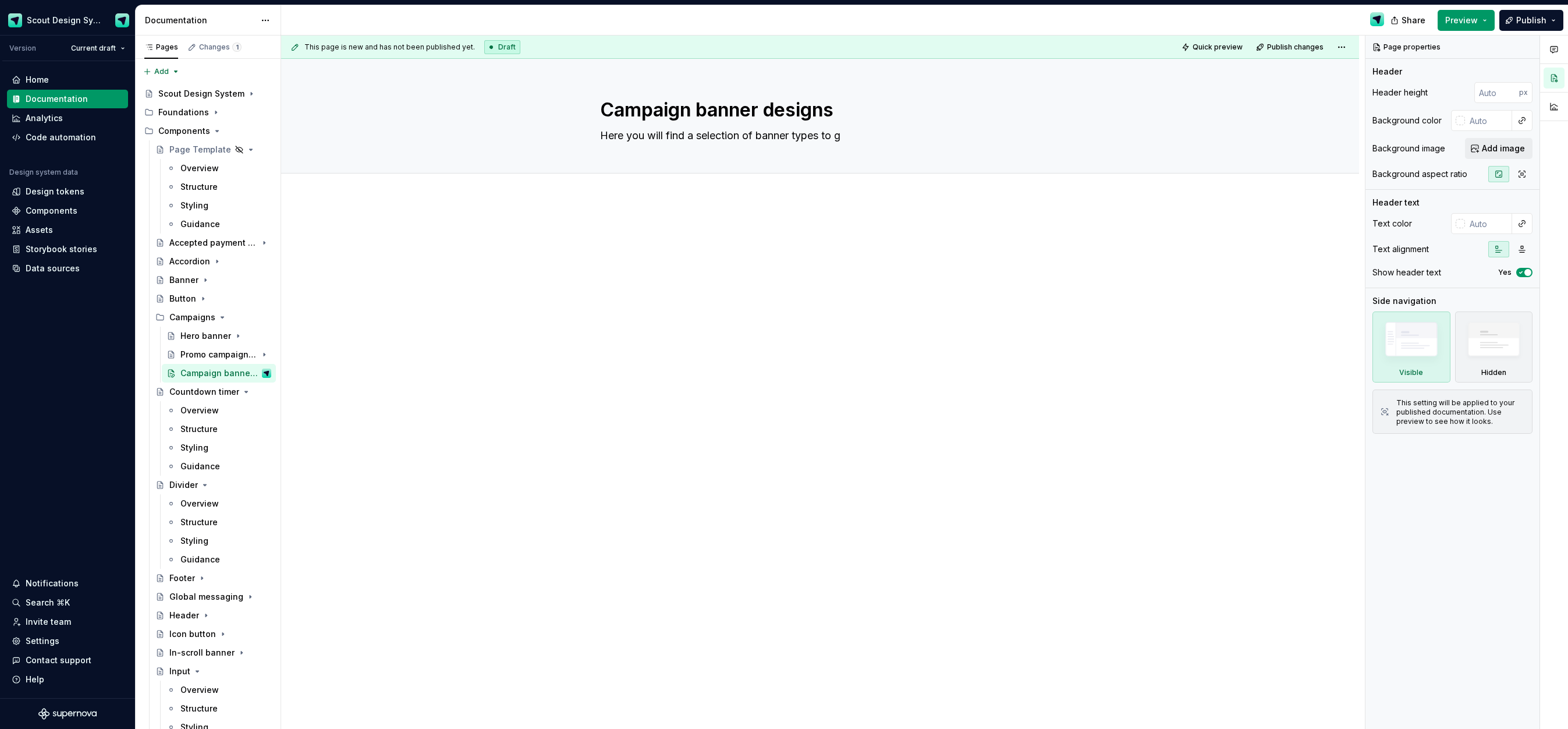
type textarea "*"
type textarea "Here you will find a selection of banner types to ge"
type textarea "*"
type textarea "Here you will find a selection of banner types to get"
type textarea "*"
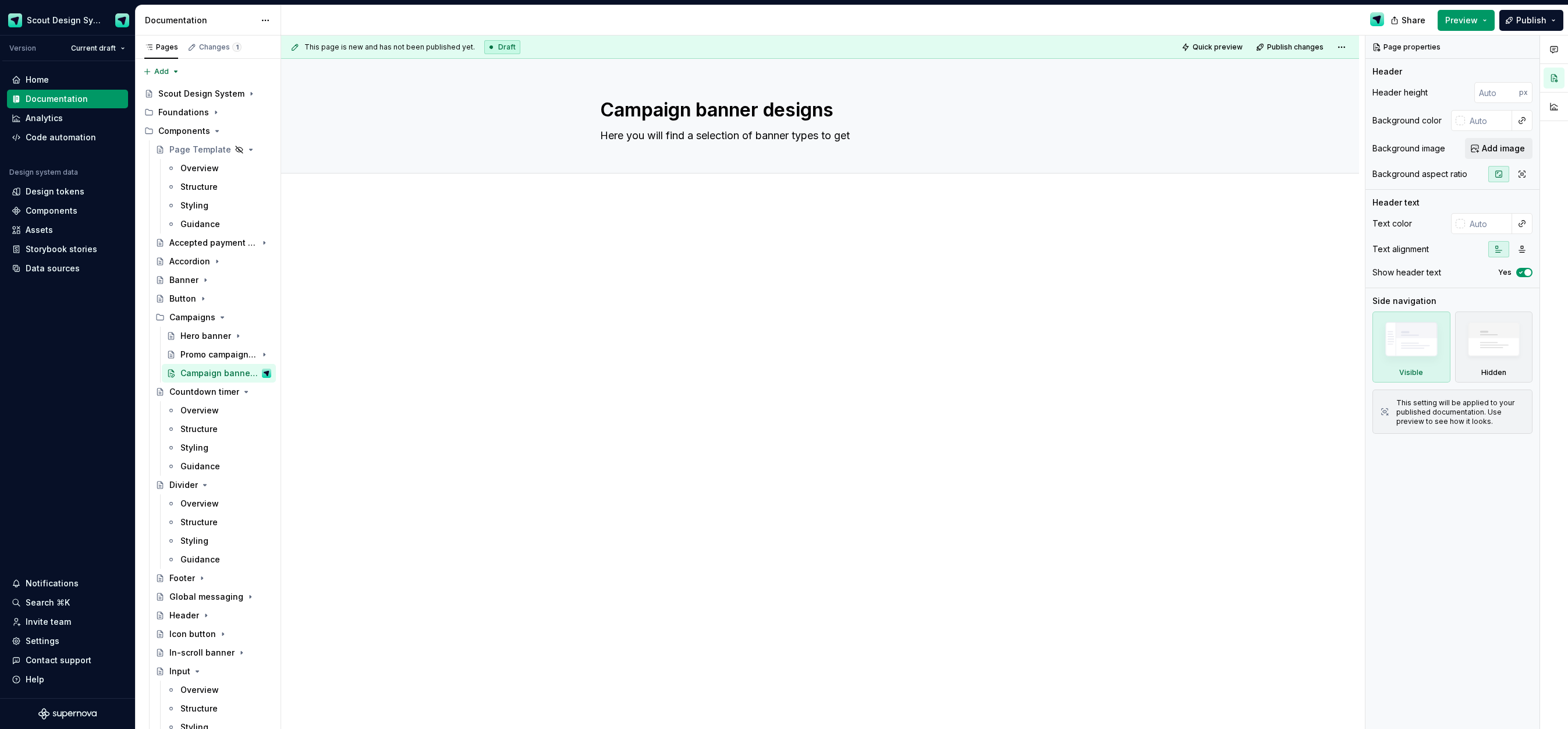
type textarea "Here you will find a selection of banner types to get"
type textarea "*"
type textarea "Here you will find a selection of banner types to get y"
type textarea "*"
type textarea "Here you will find a selection of banner types to get yo"
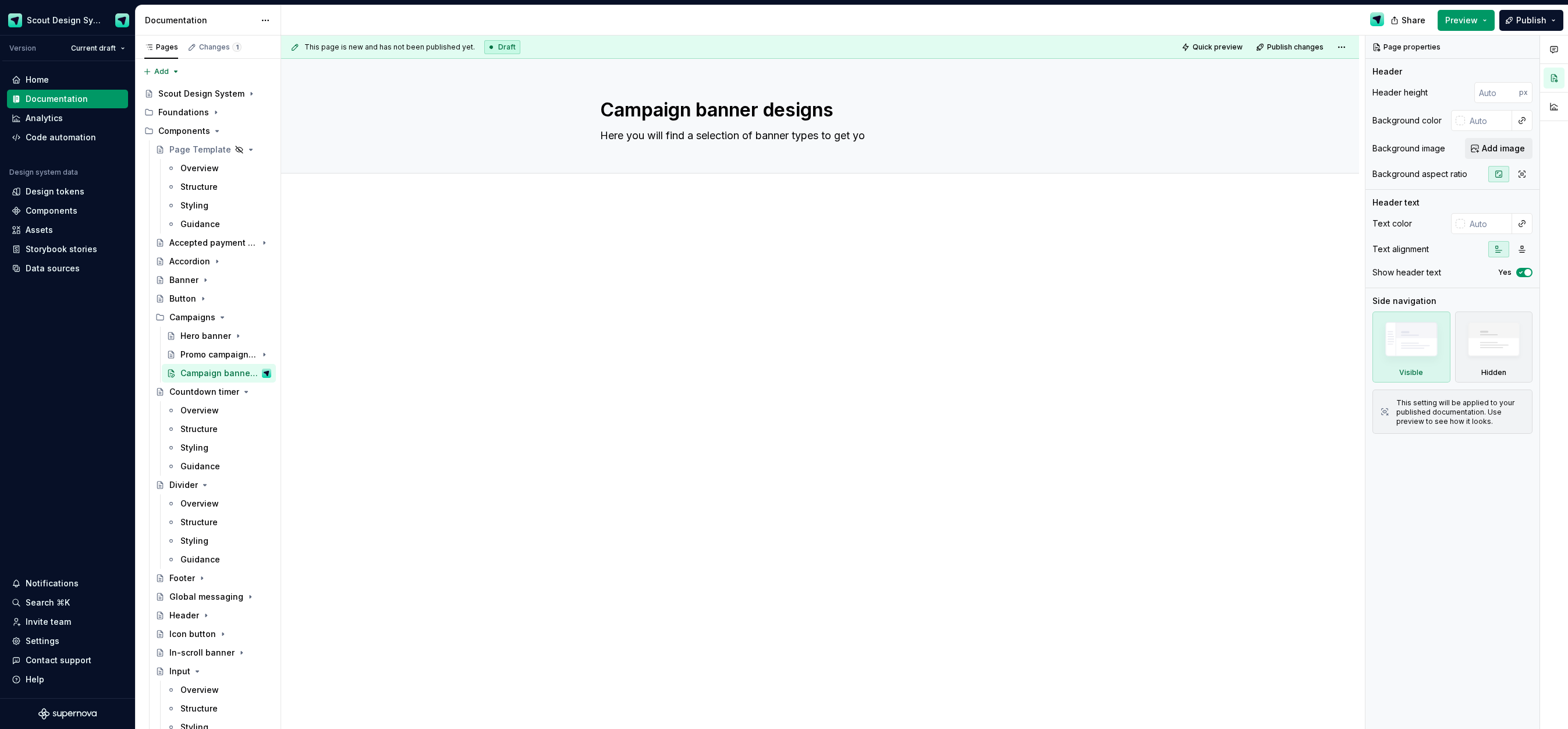
type textarea "*"
type textarea "Here you will find a selection of banner types to get you"
type textarea "*"
type textarea "Here you will find a selection of banner types to get you"
type textarea "*"
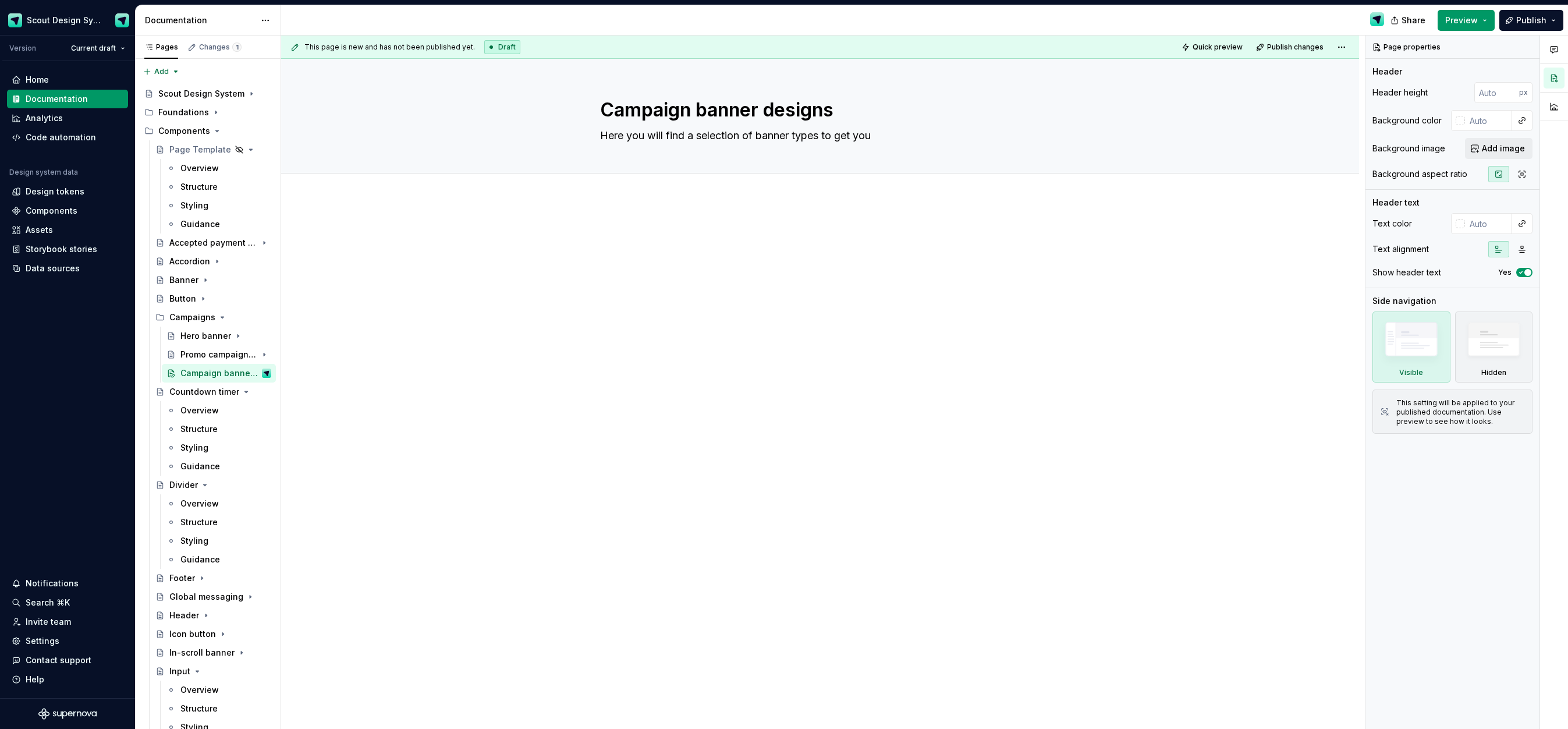
type textarea "Here you will find a selection of banner types to get you s"
type textarea "*"
type textarea "Here you will find a selection of banner types to get you st"
type textarea "*"
type textarea "Here you will find a selection of banner types to get you sta"
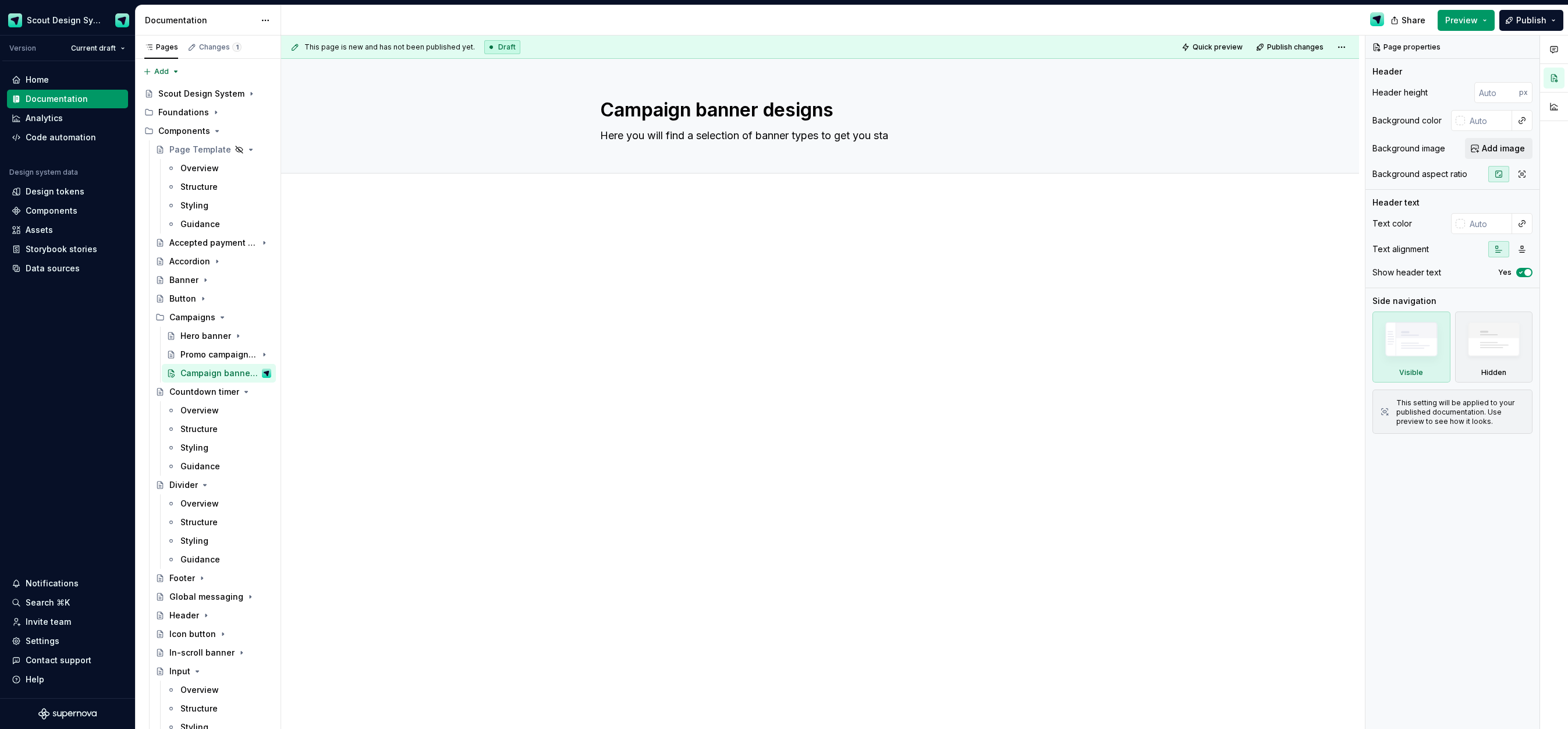
type textarea "*"
type textarea "Here you will find a selection of banner types to get you star"
type textarea "*"
type textarea "Here you will find a selection of banner types to get you starte"
type textarea "*"
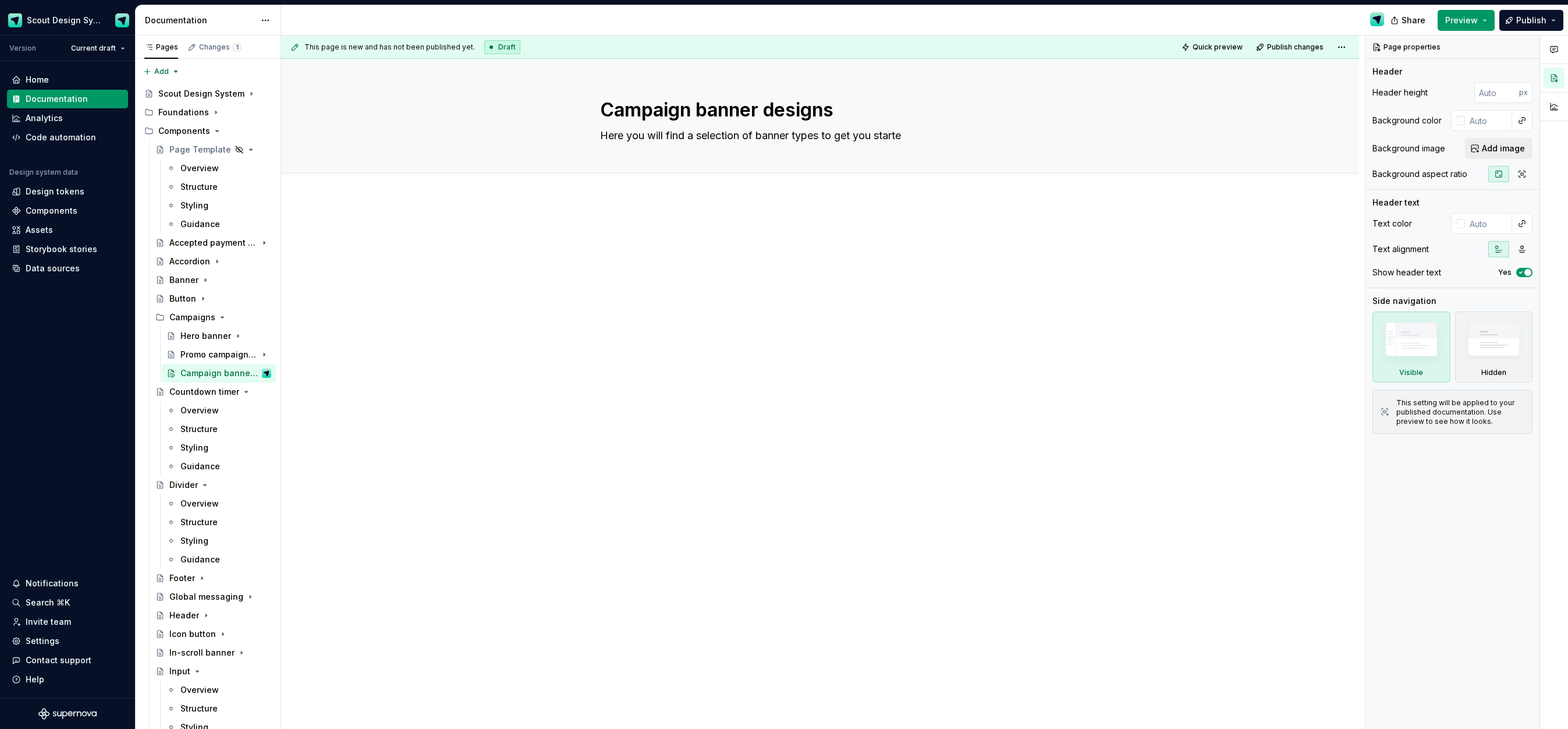
type textarea "Here you will find a selection of banner types to get you started"
type textarea "*"
type textarea "Here you will find a selection of banner types to get you started"
click at [710, 322] on div at bounding box center [820, 352] width 1078 height 305
click at [626, 190] on span "Add tab" at bounding box center [628, 186] width 27 height 10
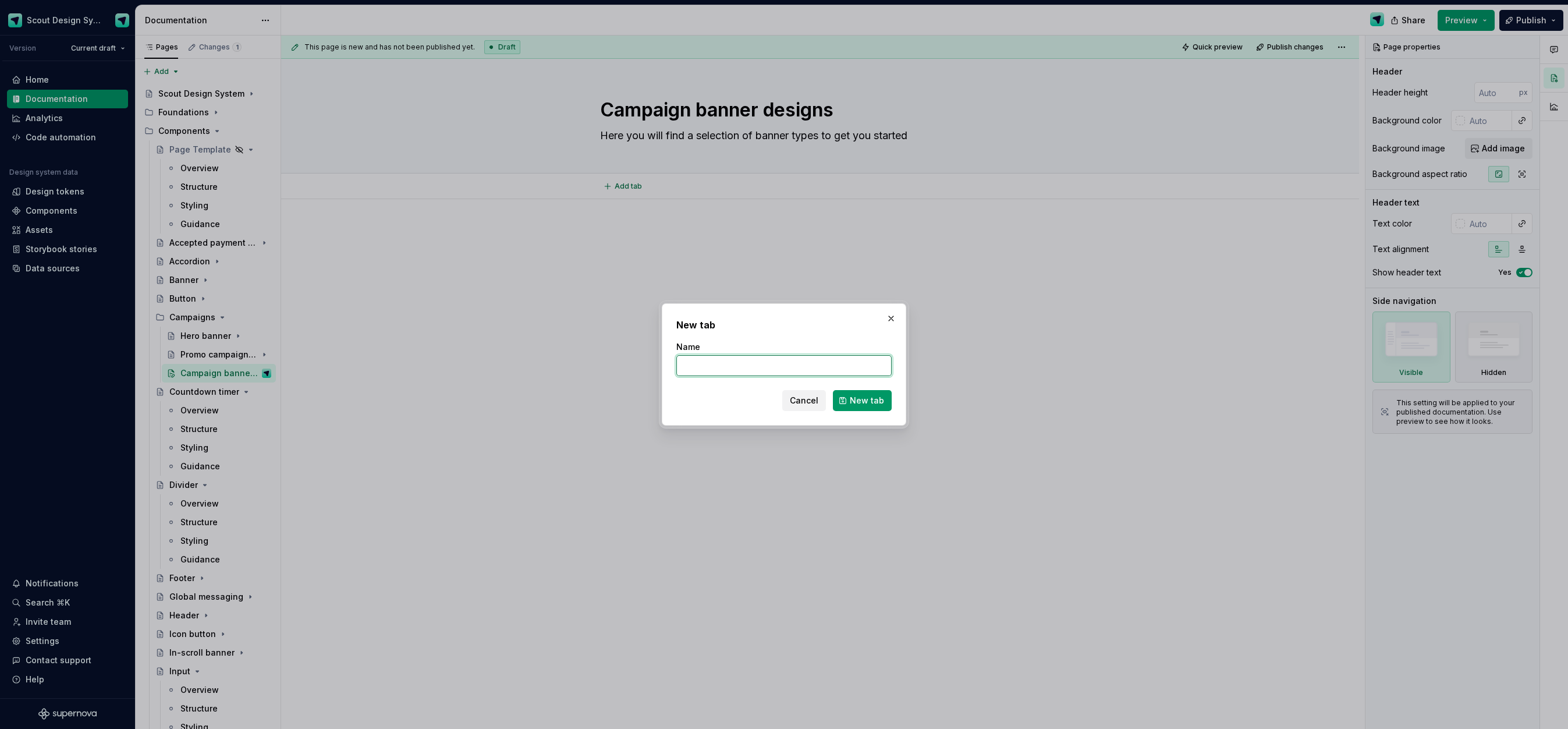
type textarea "*"
type input "C"
type textarea "*"
type input "Ca"
type textarea "*"
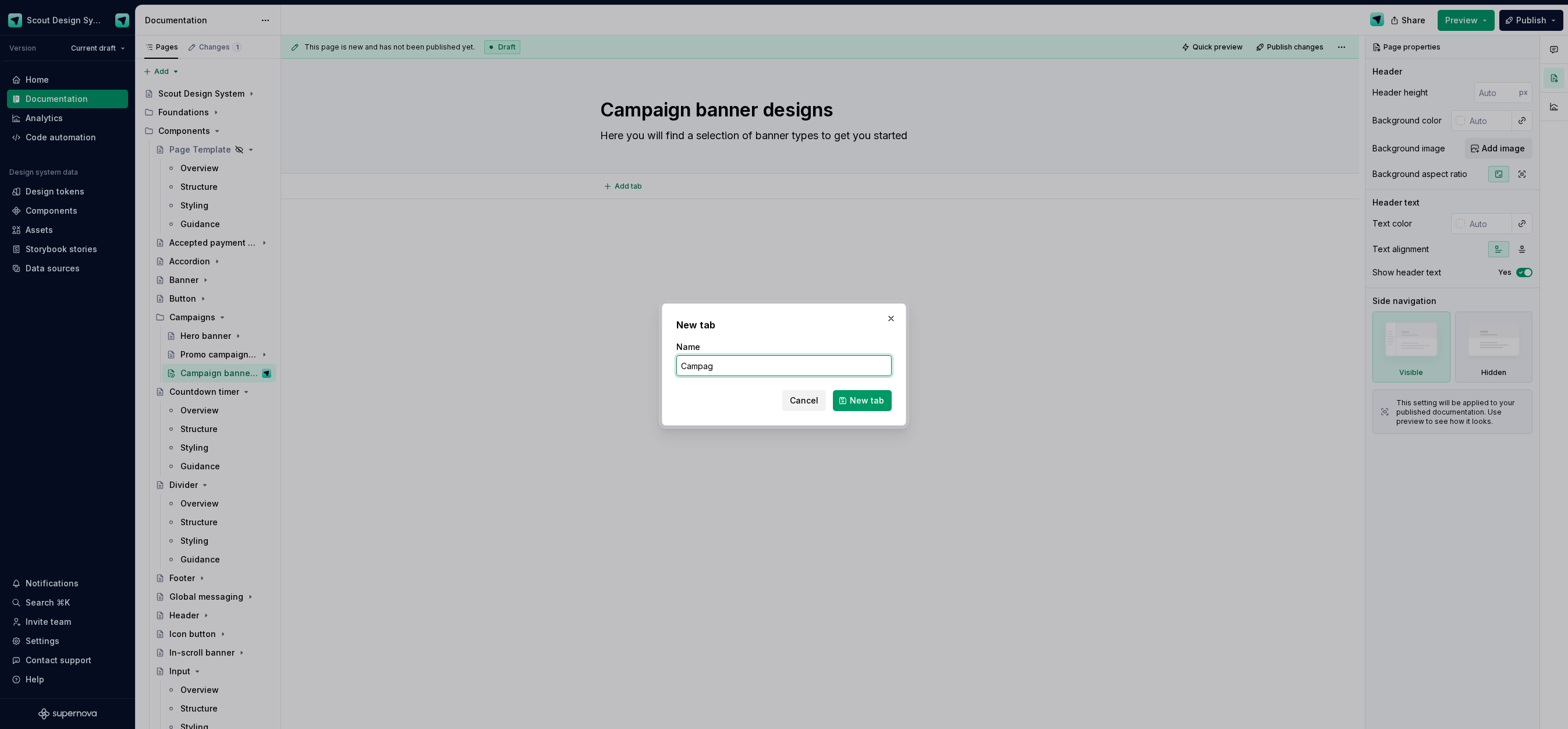
type input "Campagi"
type textarea "*"
type input "Campagin he"
type textarea "*"
type input "Campagi"
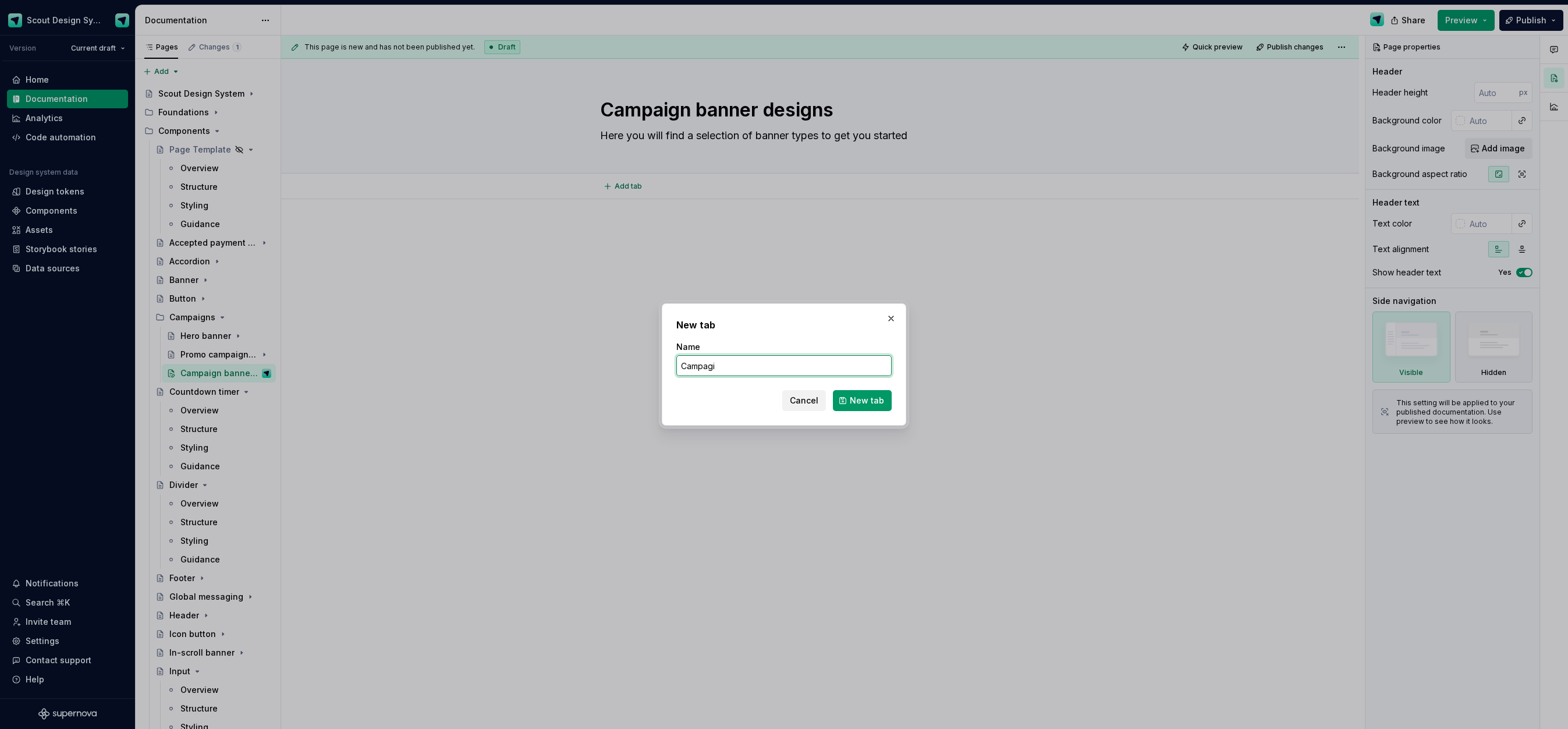
type textarea "*"
type input "[PERSON_NAME]"
type textarea "*"
type input "Campaign he"
type textarea "*"
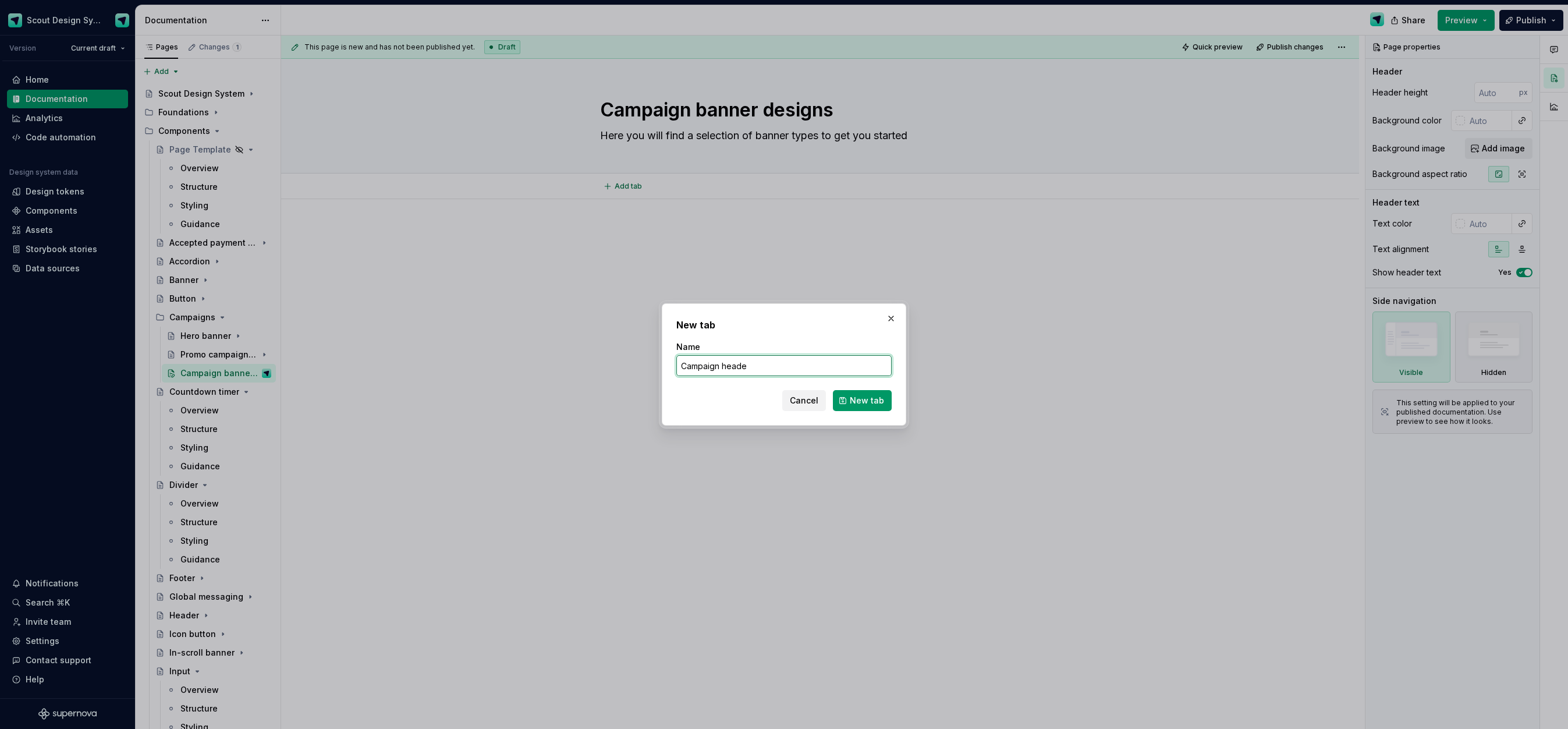
type input "Campaign header"
click at [854, 397] on span "New tab" at bounding box center [867, 400] width 34 height 11
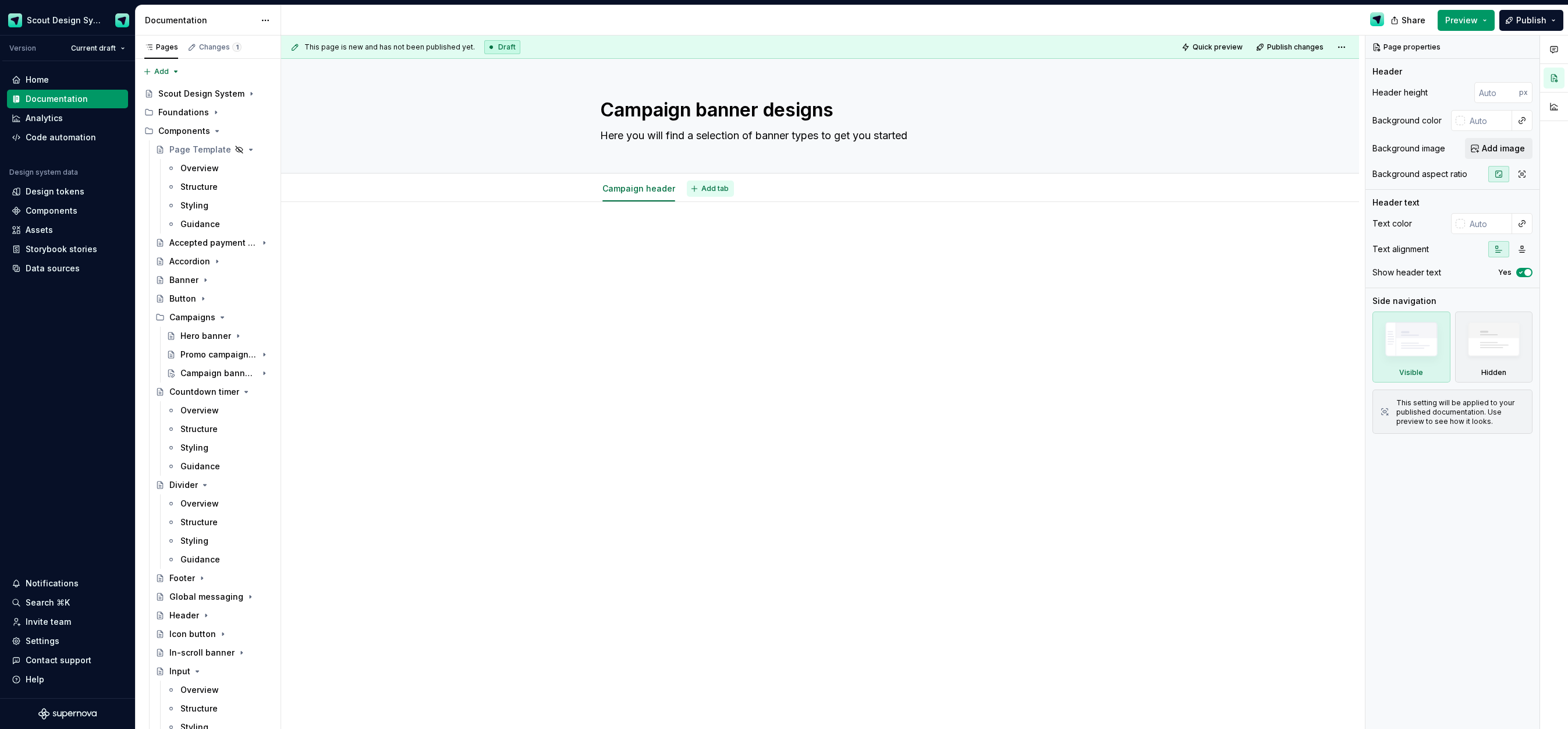
click at [706, 190] on span "Add tab" at bounding box center [714, 189] width 27 height 10
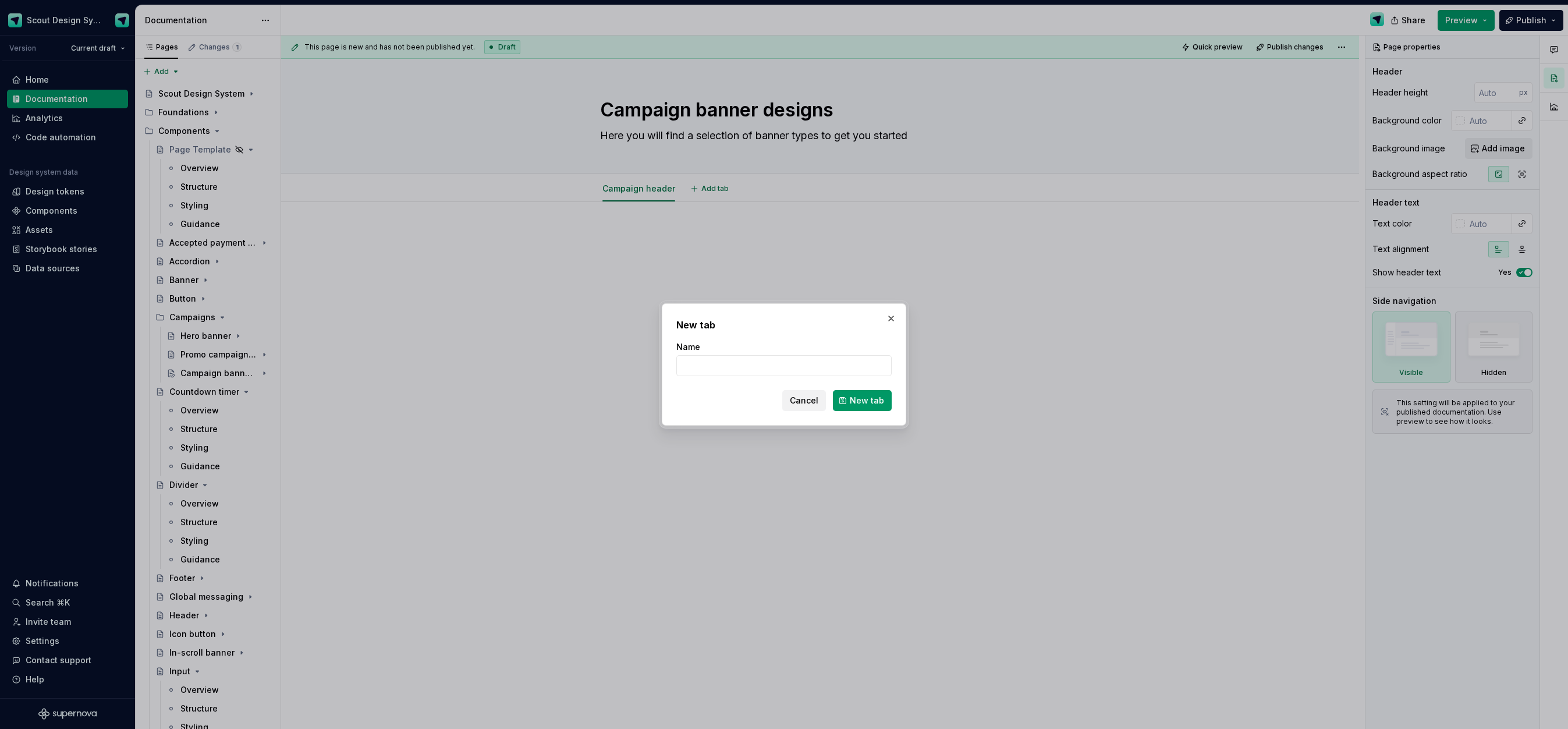
type textarea "*"
type input "[PERSON_NAME]"
type textarea "*"
type input "Campaign"
type textarea "*"
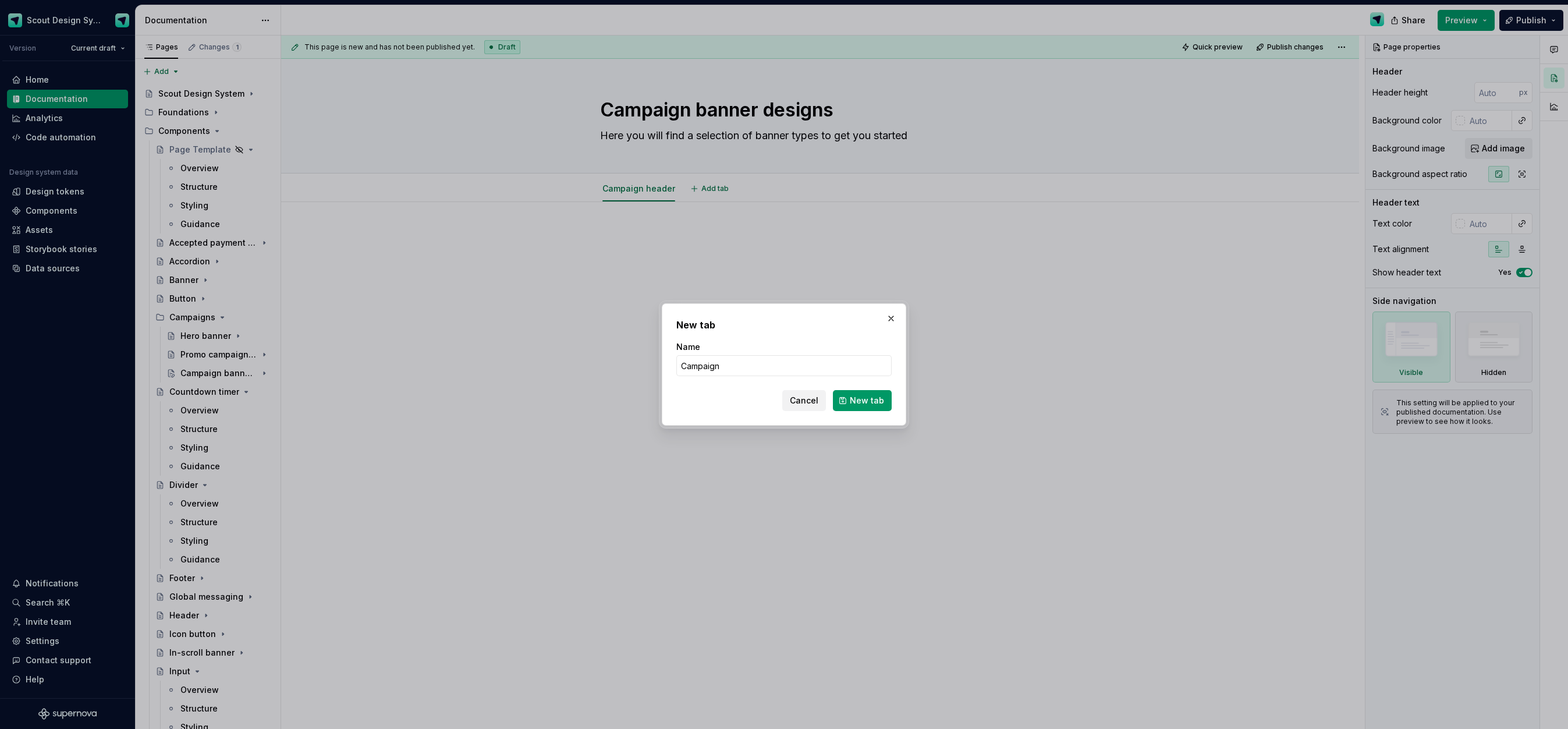
type input "Campaign"
drag, startPoint x: 758, startPoint y: 358, endPoint x: 758, endPoint y: 376, distance: 18.0
click at [758, 358] on input "Campaign" at bounding box center [784, 366] width 216 height 21
click at [742, 363] on input "Campaign" at bounding box center [784, 366] width 216 height 21
type textarea "*"
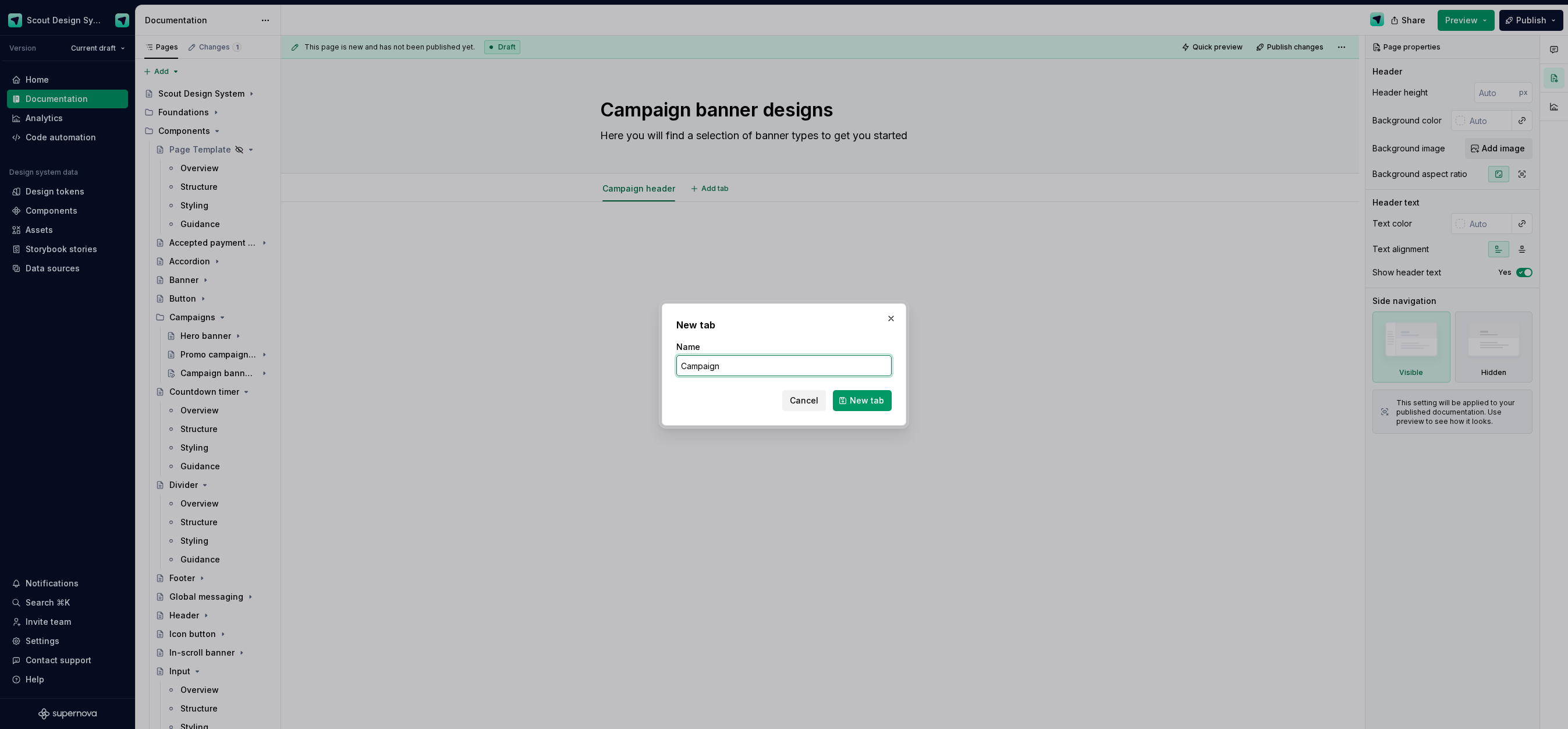
type input "Campaign"
type textarea "*"
type input "Campaign ribb"
type textarea "*"
type input "Campaign ribbon"
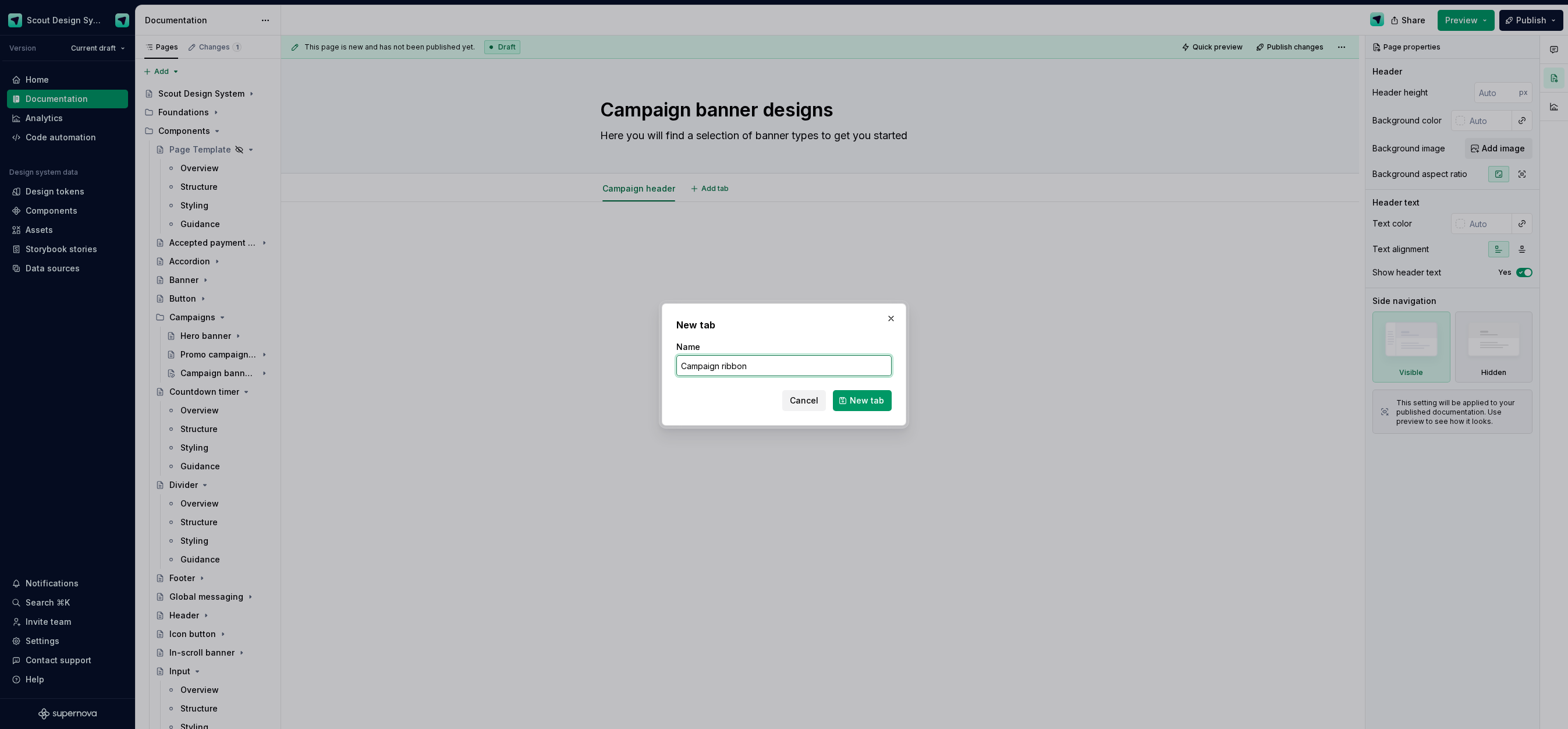
type textarea "*"
type input "Campaign ribbon"
click at [849, 404] on button "New tab" at bounding box center [862, 401] width 59 height 21
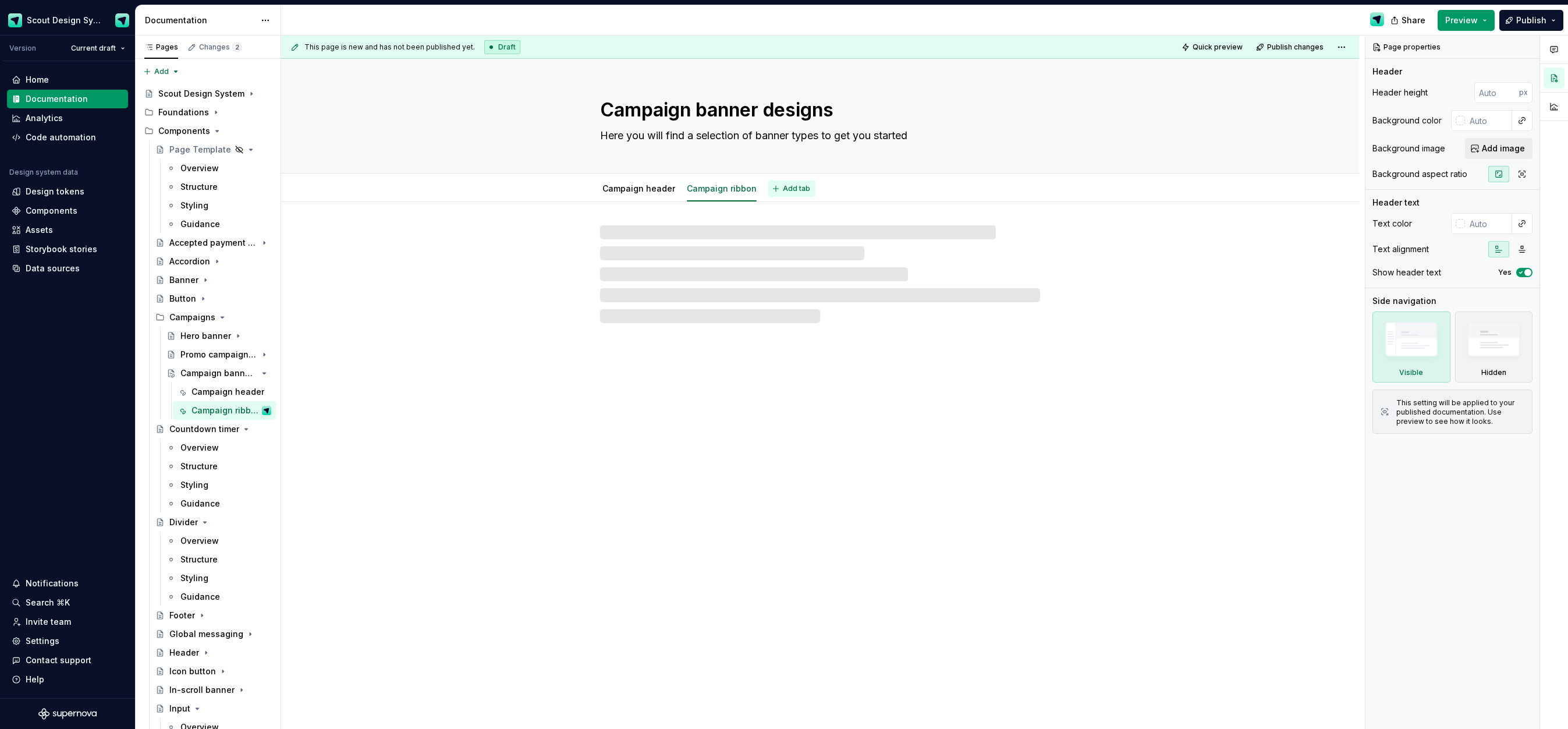
click at [796, 194] on button "Add tab" at bounding box center [792, 189] width 48 height 17
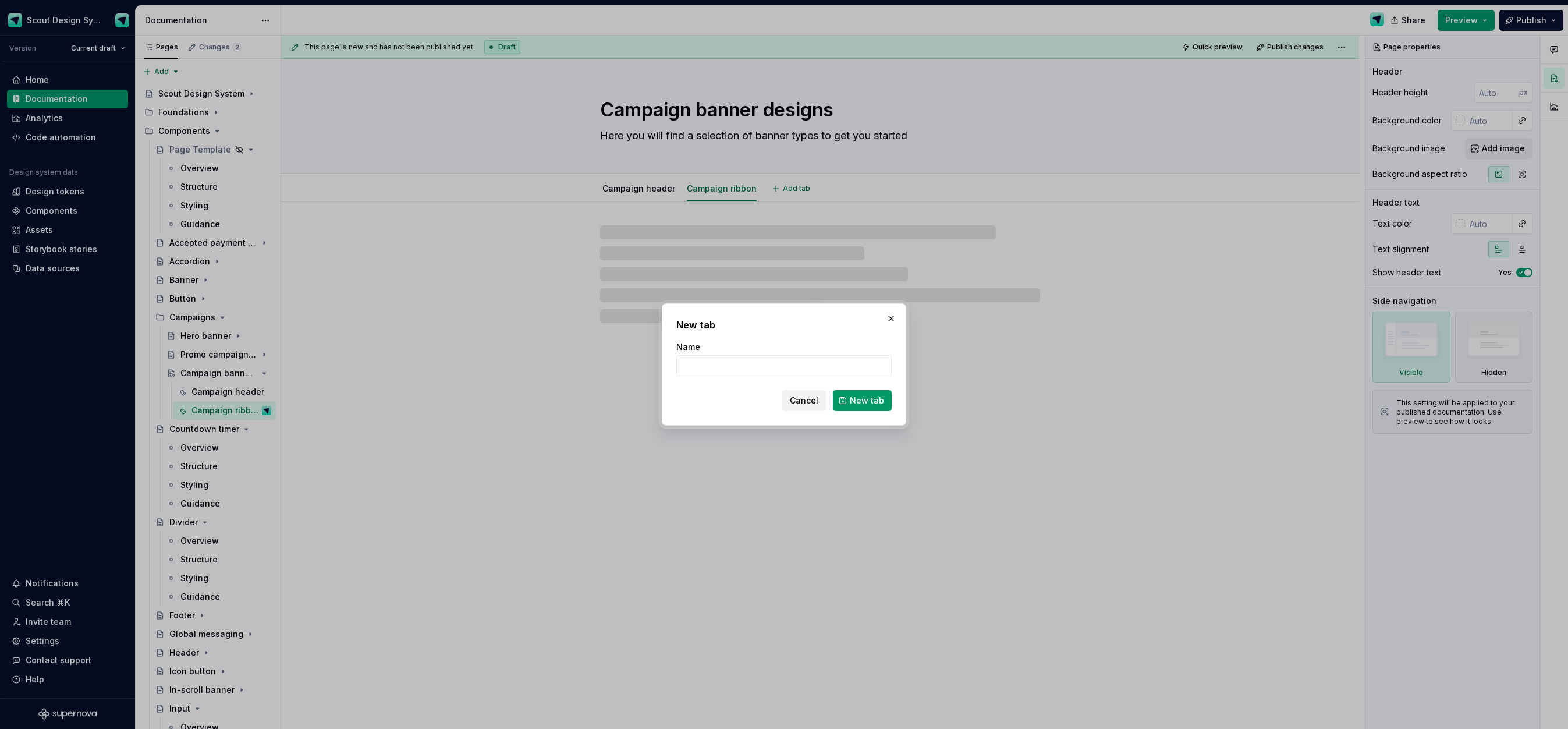
type textarea "*"
type input "Pr"
type textarea "*"
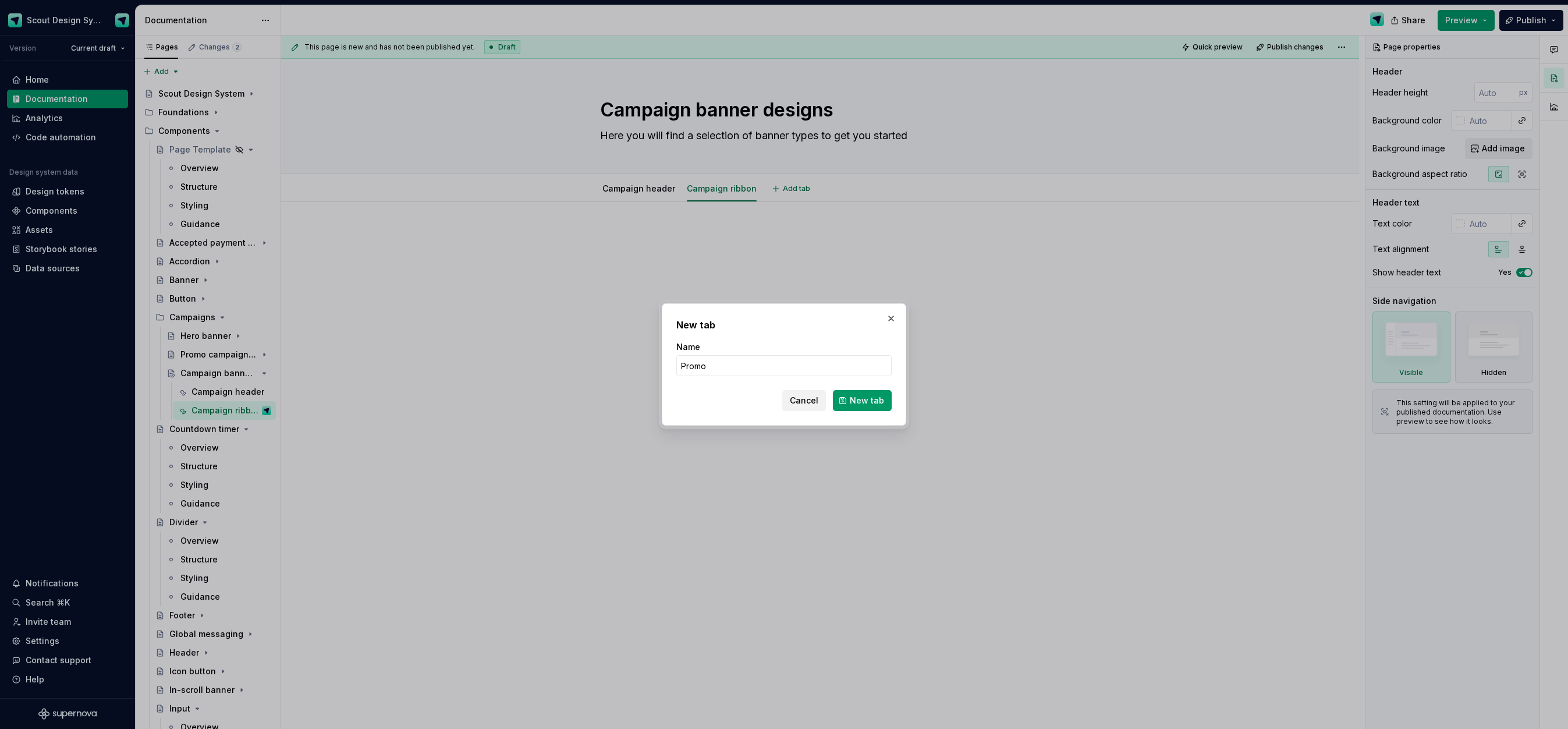
type input "Promo"
type textarea "*"
type input "Promo tile"
click at [869, 396] on span "New tab" at bounding box center [867, 400] width 34 height 11
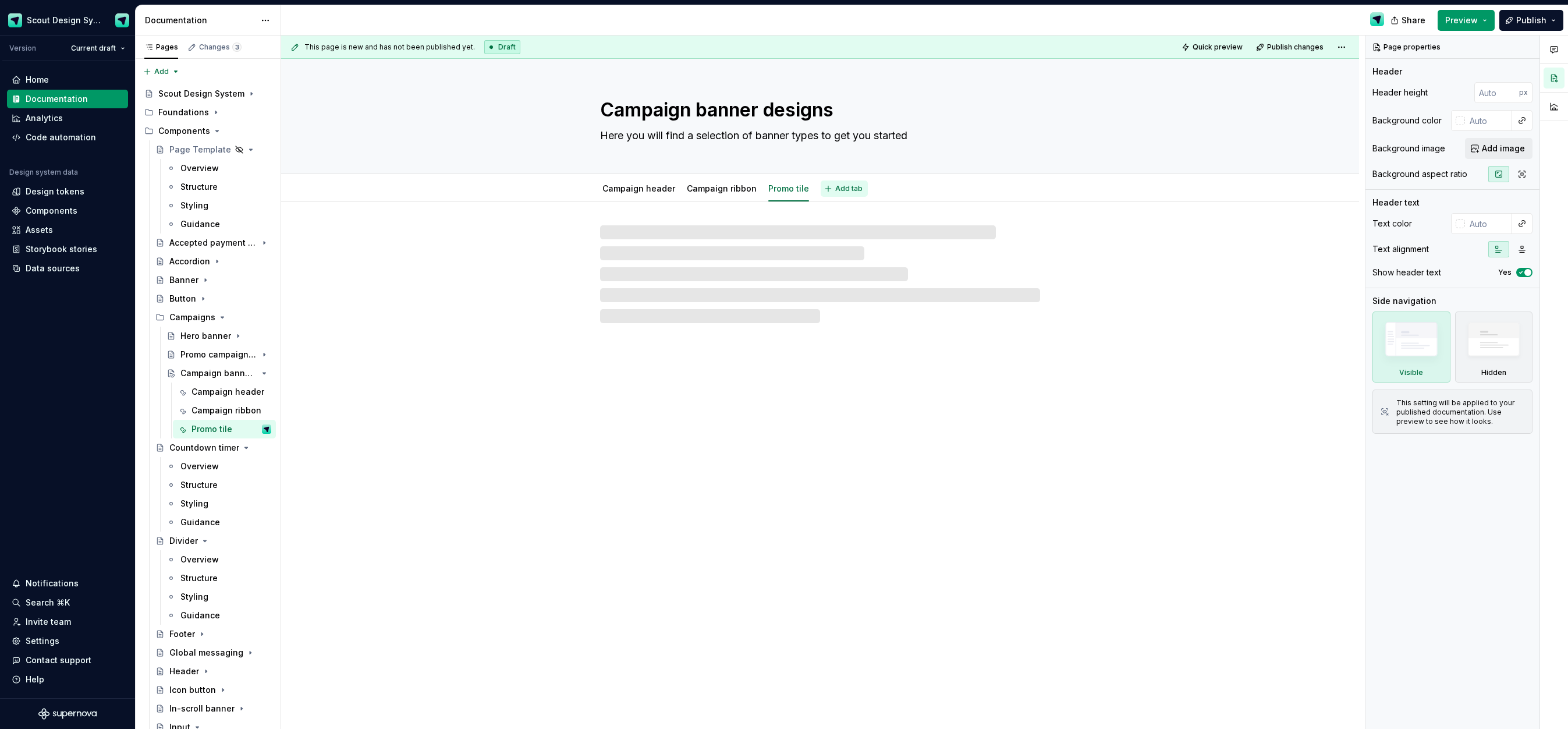
click at [828, 192] on button "Add tab" at bounding box center [845, 189] width 48 height 17
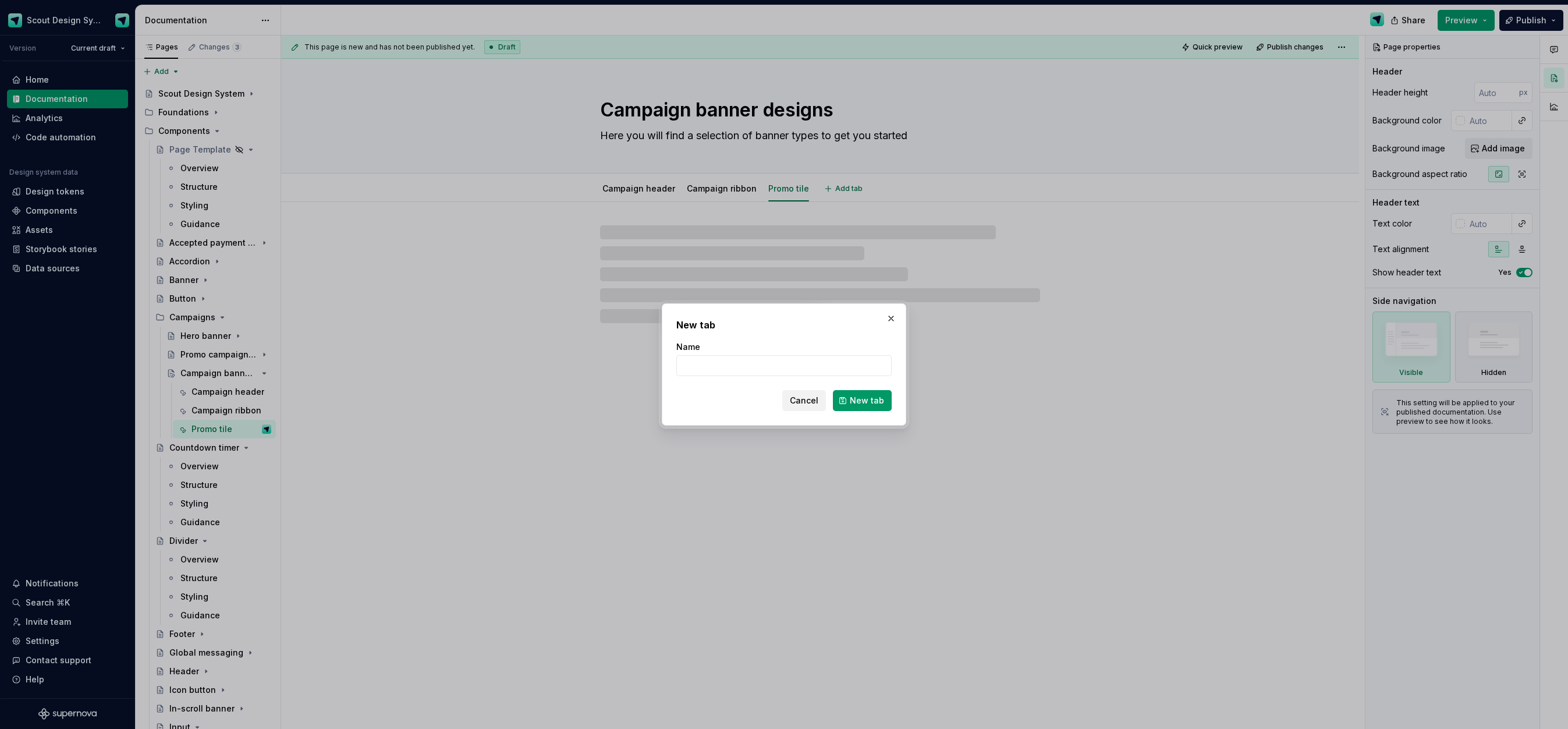
type textarea "*"
type input "Prom"
type textarea "*"
type input "Promo"
type textarea "*"
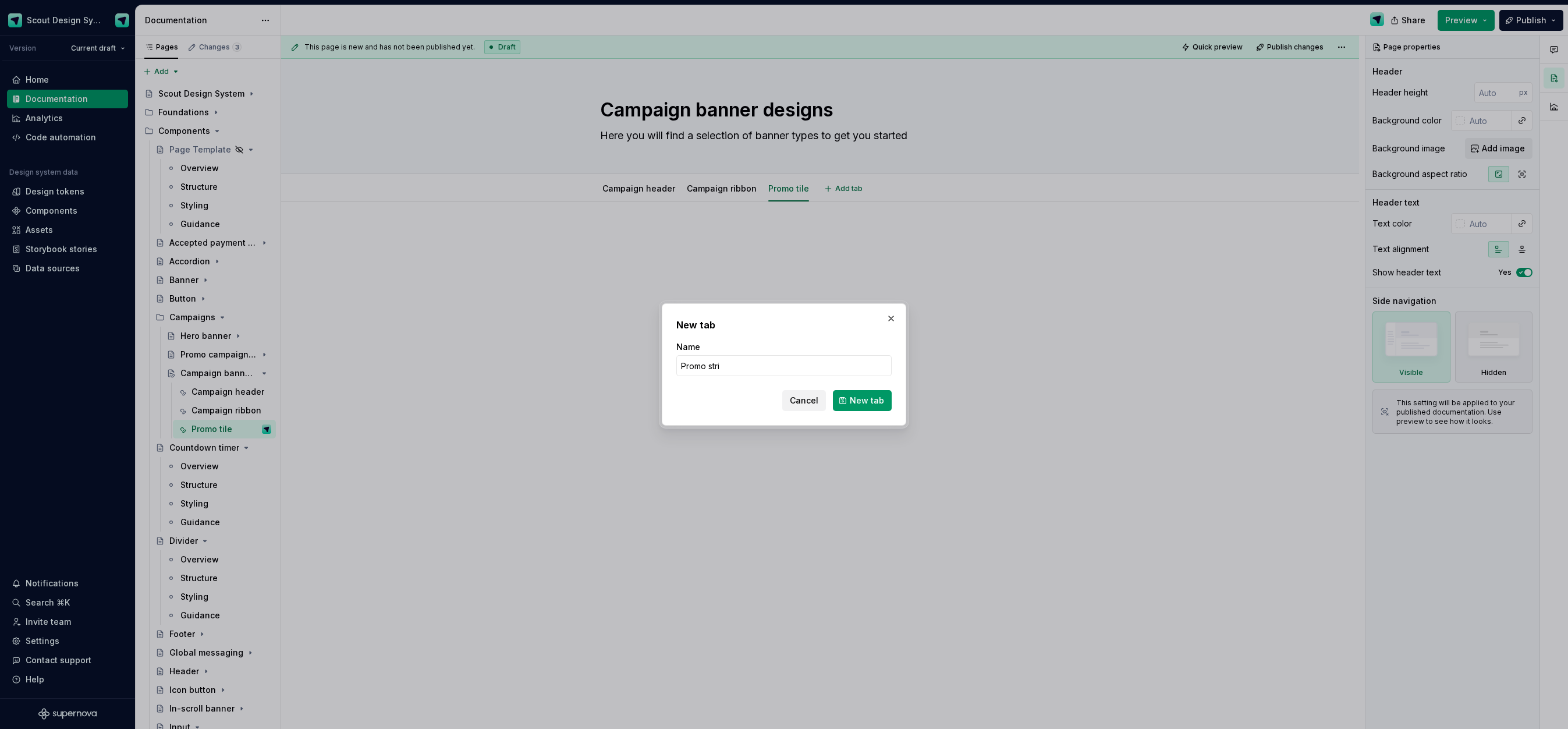
type input "Promo strip"
click at [870, 403] on span "New tab" at bounding box center [867, 400] width 34 height 11
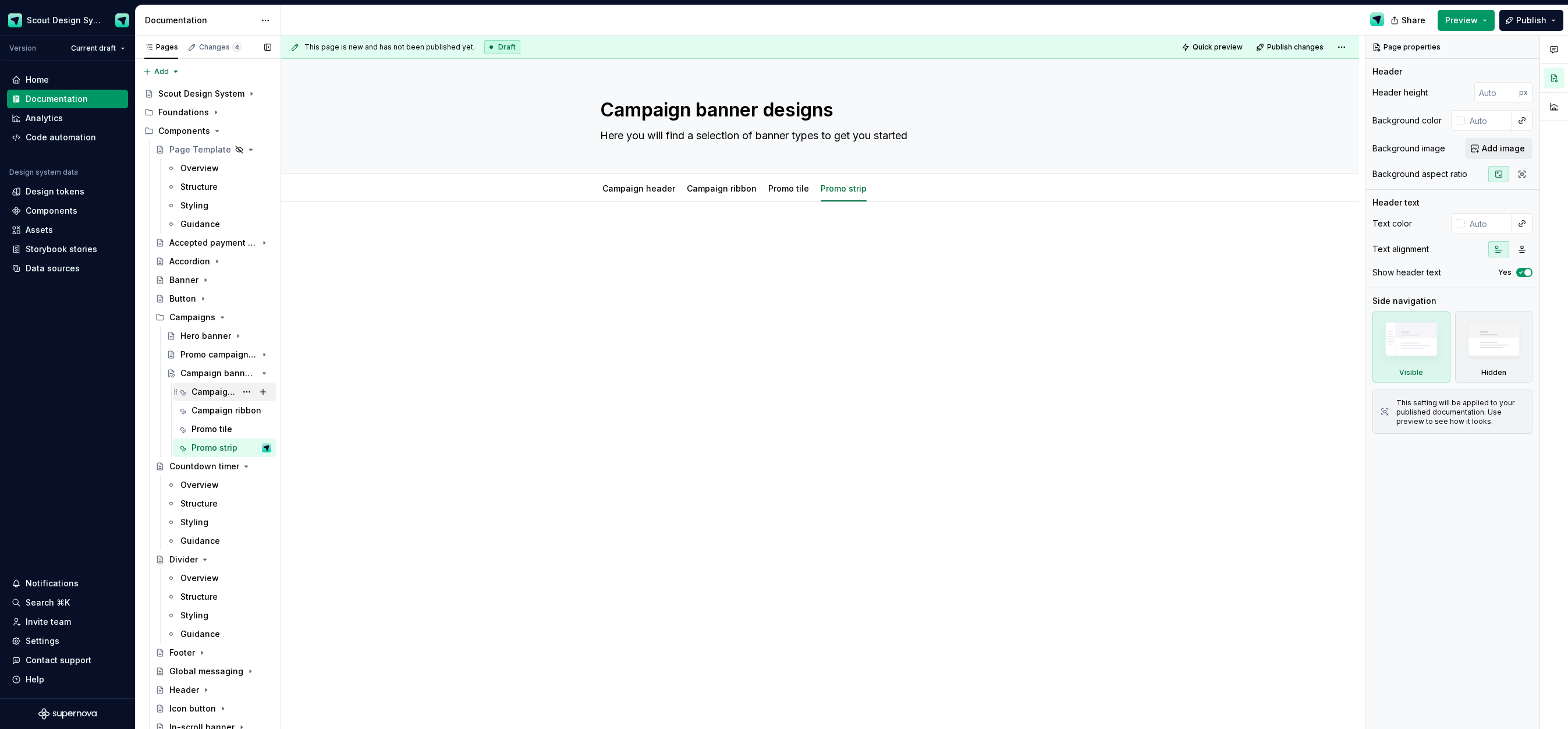
click at [217, 392] on div "Campaign header" at bounding box center [213, 391] width 45 height 11
click at [604, 224] on div at bounding box center [820, 354] width 1078 height 305
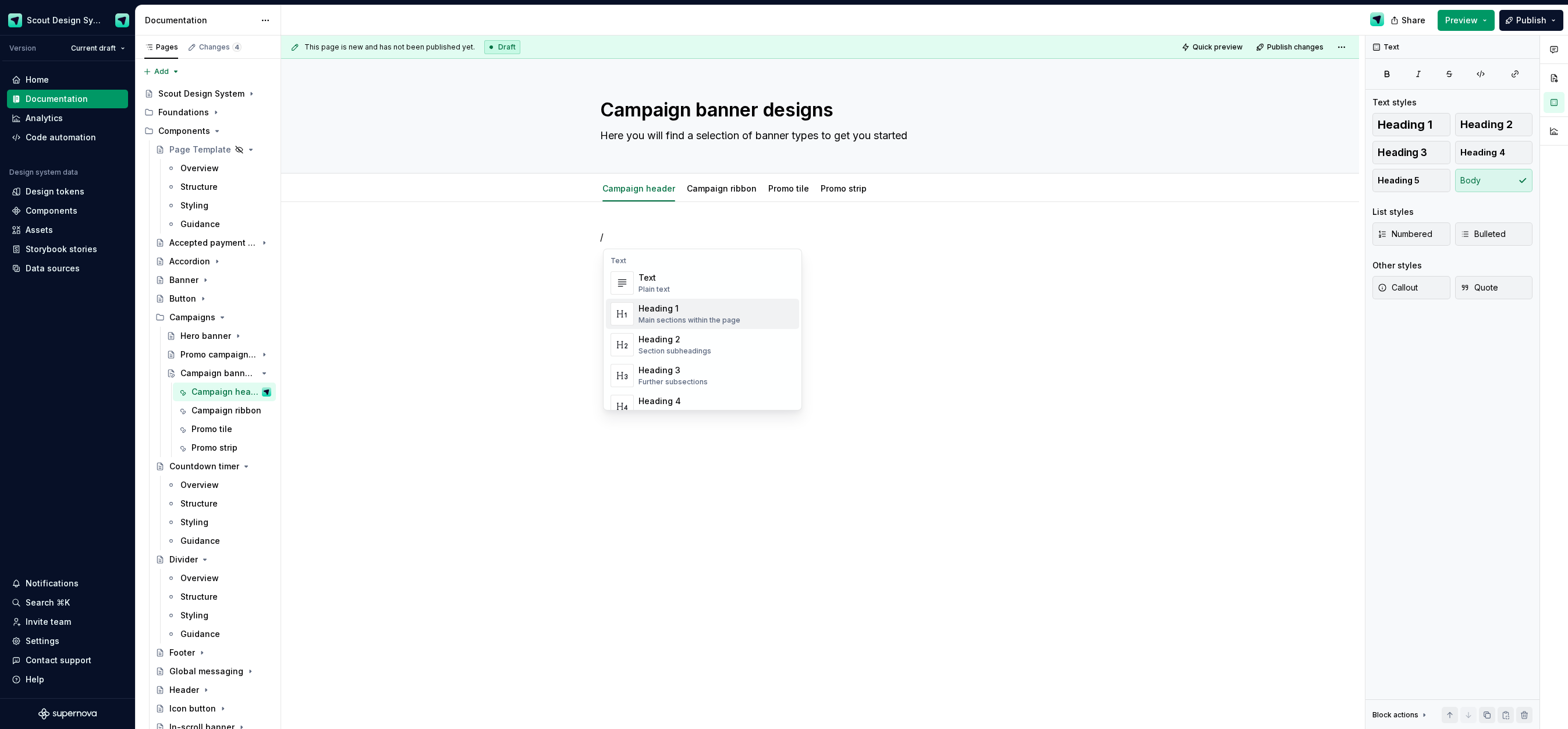
click at [663, 322] on div "Main sections within the page" at bounding box center [690, 320] width 102 height 10
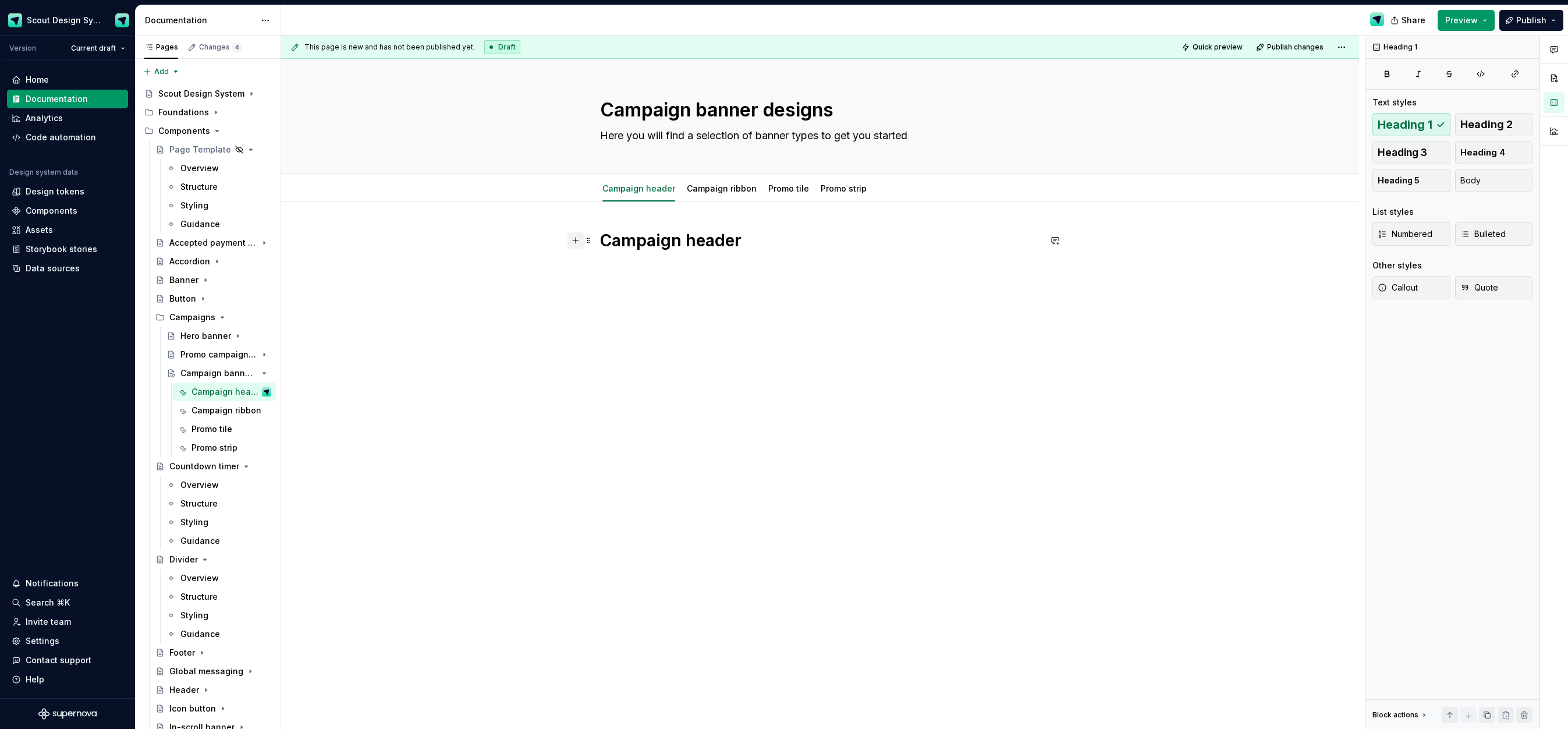
click at [583, 242] on button "button" at bounding box center [575, 241] width 17 height 17
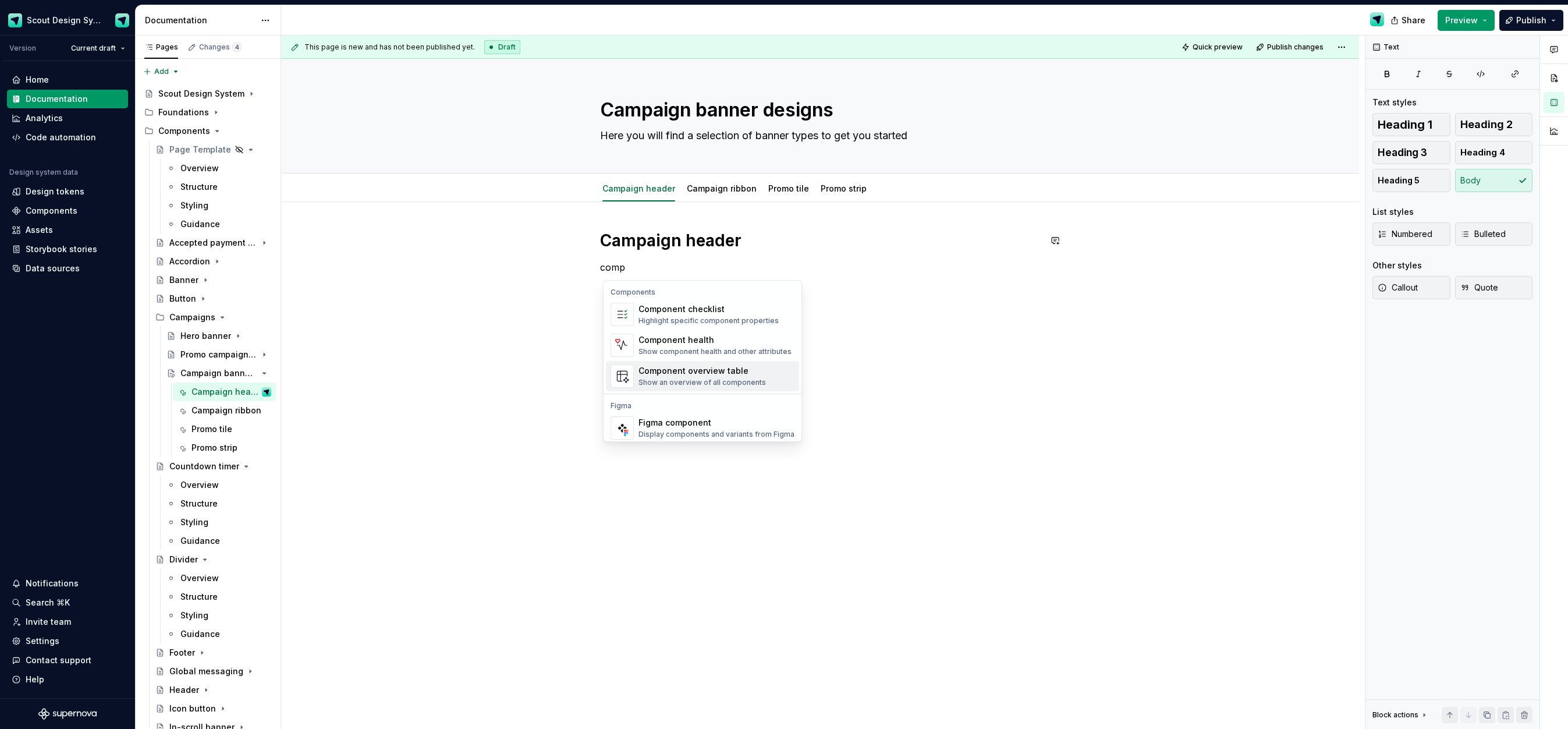
scroll to position [35, 0]
click at [678, 389] on div "Figma component" at bounding box center [716, 388] width 156 height 11
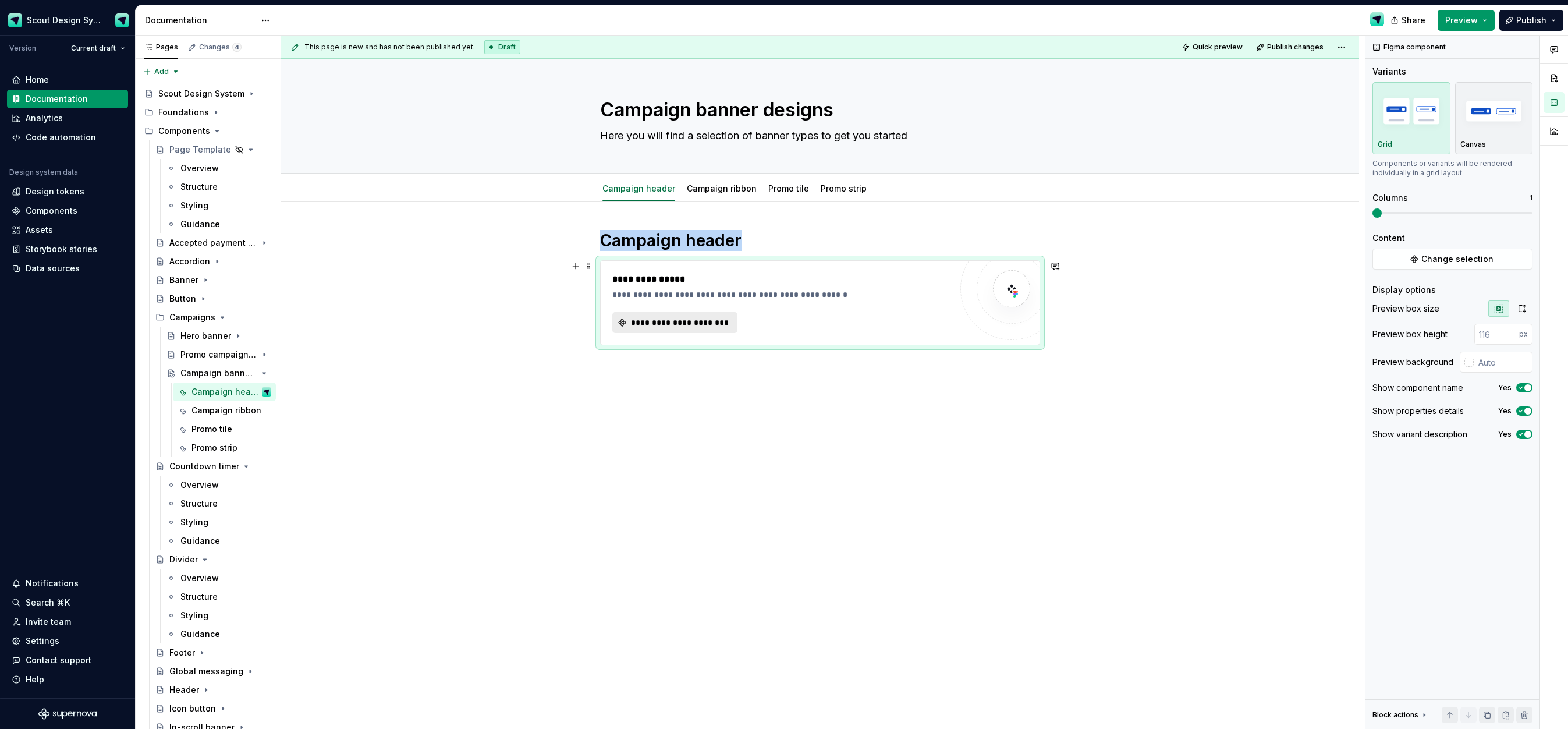
click at [682, 320] on span "**********" at bounding box center [679, 323] width 100 height 11
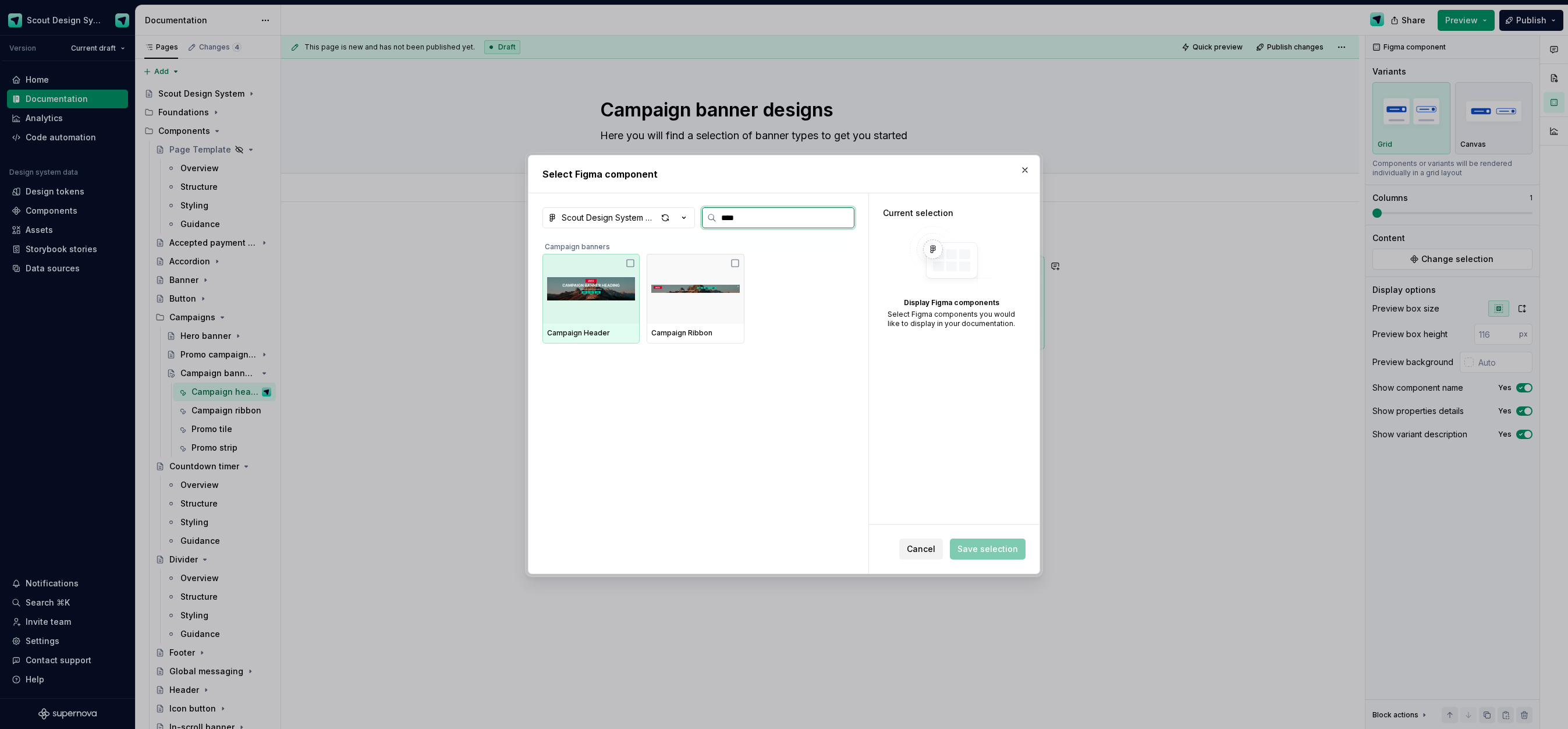
click at [616, 296] on img at bounding box center [591, 288] width 88 height 61
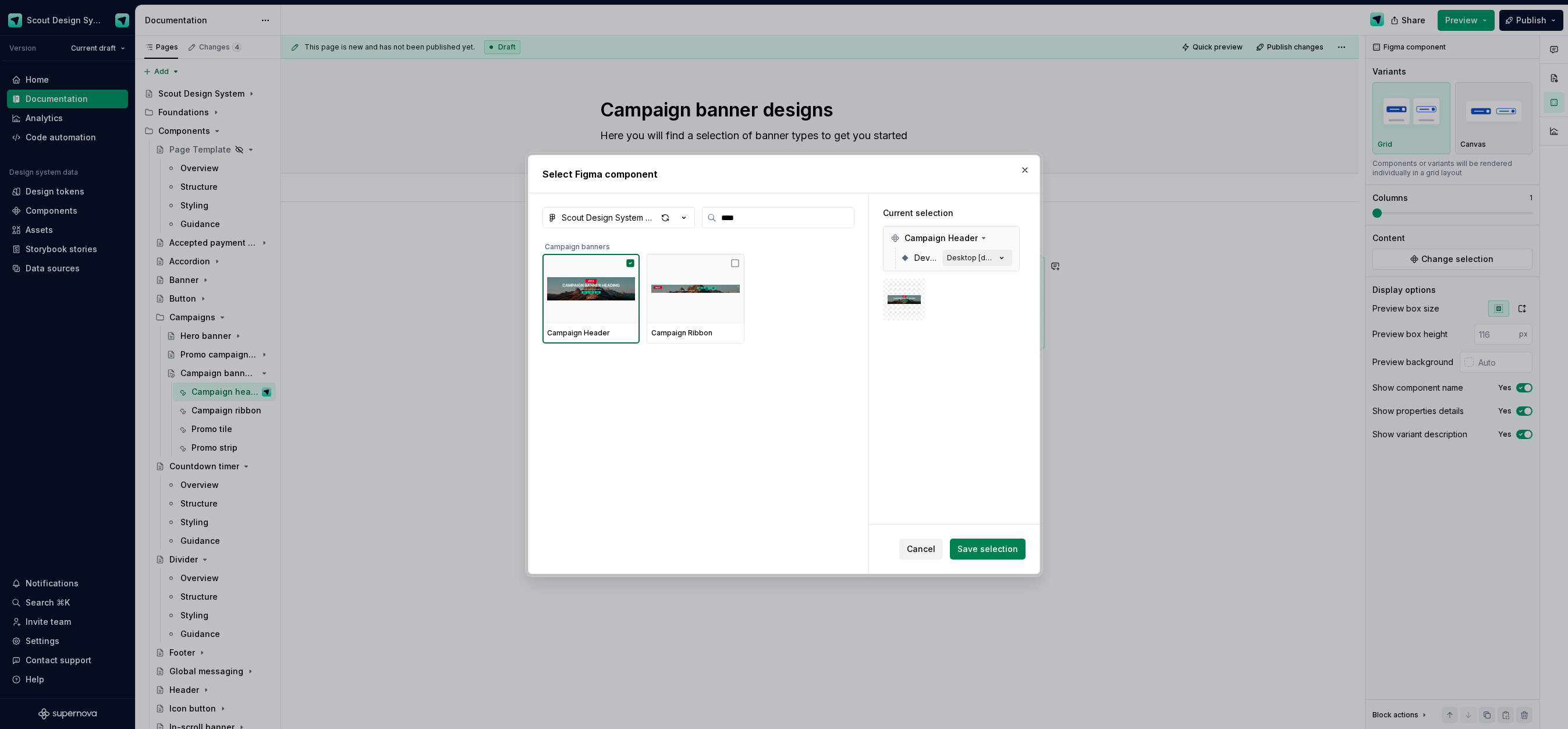
click at [988, 544] on span "Save selection" at bounding box center [987, 549] width 61 height 11
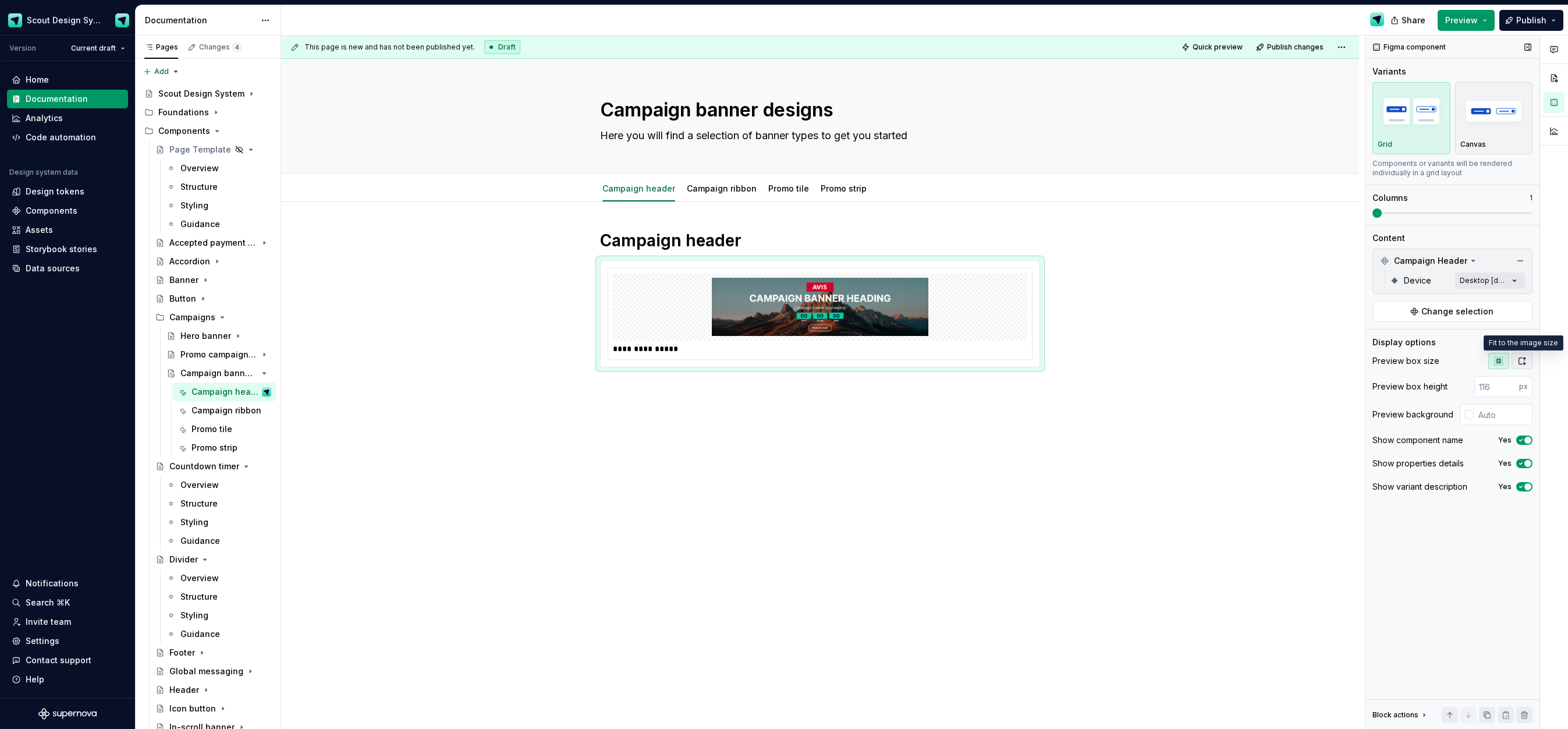
click at [1524, 361] on icon "button" at bounding box center [1522, 361] width 10 height 10
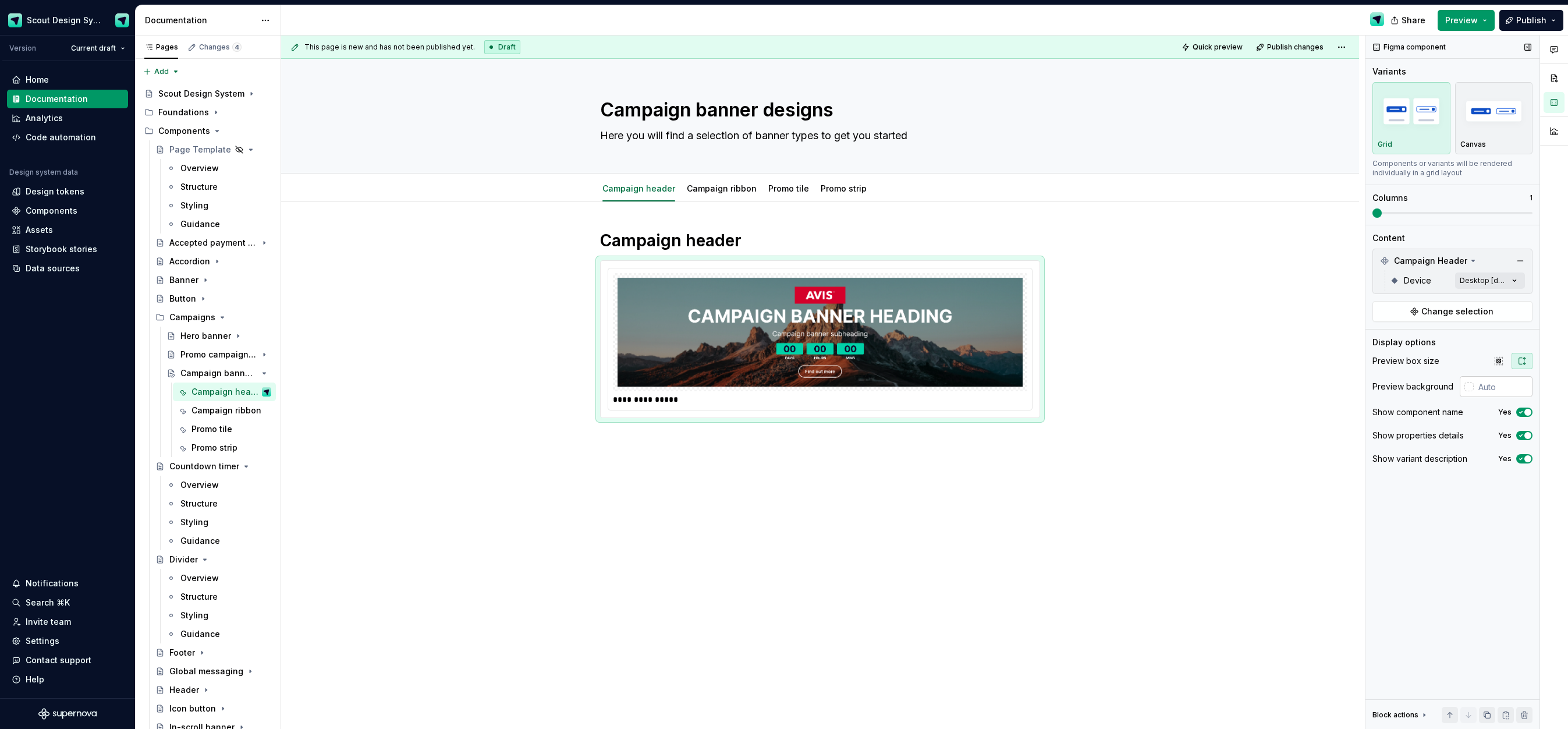
click at [1498, 390] on input "text" at bounding box center [1503, 387] width 59 height 21
click at [1526, 413] on span "button" at bounding box center [1528, 413] width 7 height 7
click at [1524, 435] on icon "button" at bounding box center [1521, 435] width 10 height 7
click at [1524, 456] on icon "button" at bounding box center [1521, 459] width 10 height 7
click at [659, 428] on div "This page is new and has not been published yet. Draft Quick preview Publish ch…" at bounding box center [823, 383] width 1084 height 695
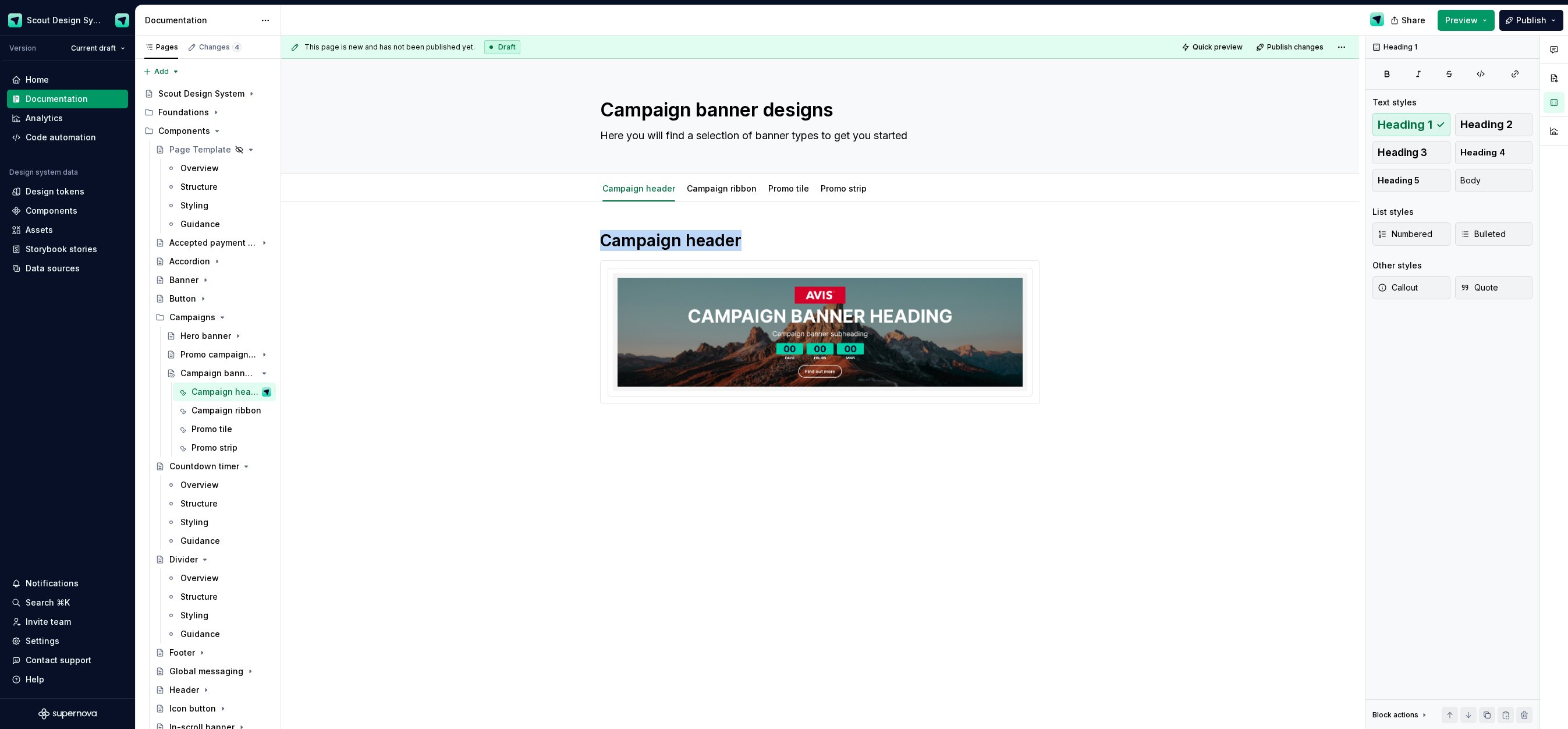
click at [644, 420] on div "Campaign header" at bounding box center [820, 419] width 1078 height 435
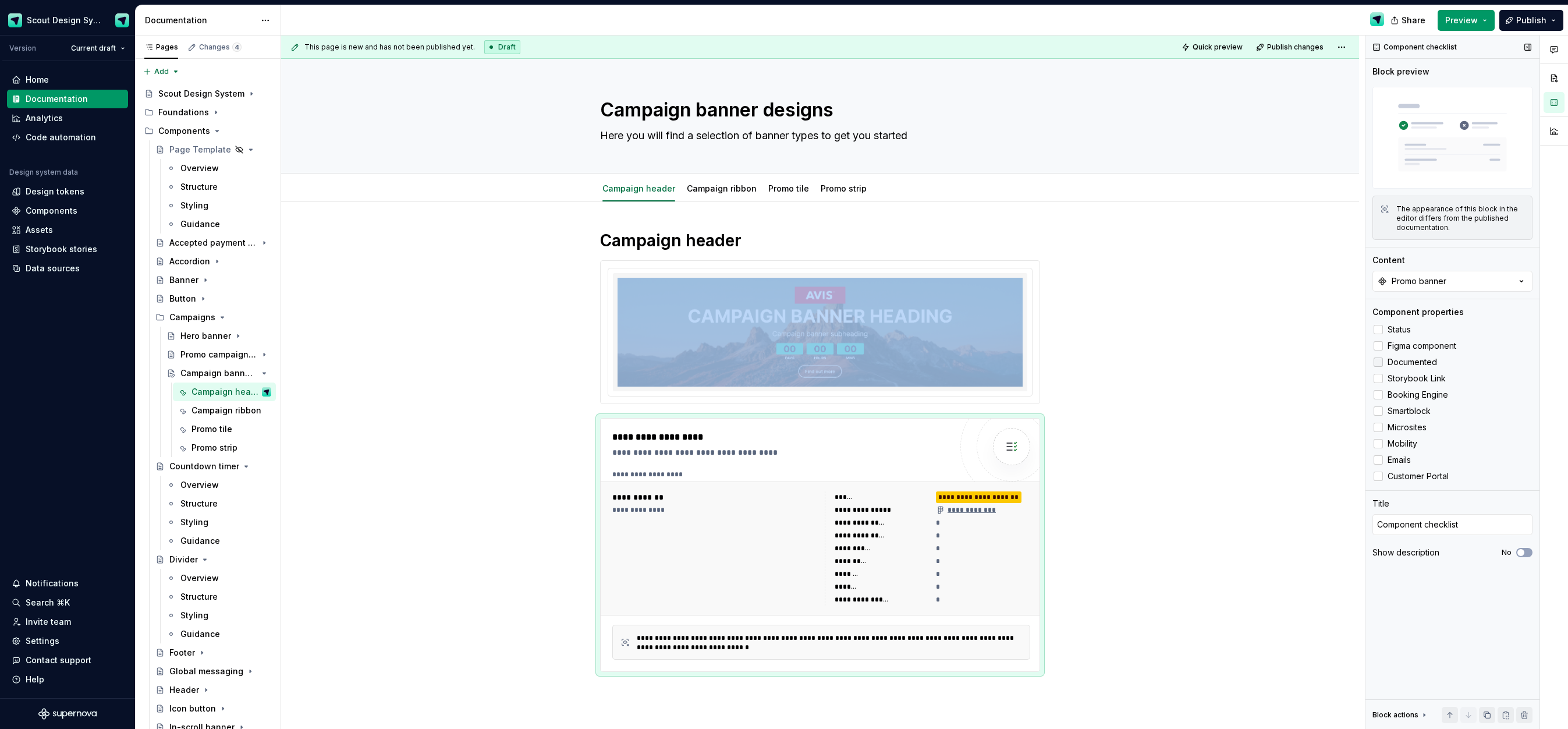
click at [1382, 363] on div at bounding box center [1379, 362] width 10 height 10
click at [1379, 362] on icon at bounding box center [1379, 362] width 0 height 0
click at [1460, 272] on button "Promo banner" at bounding box center [1453, 281] width 160 height 21
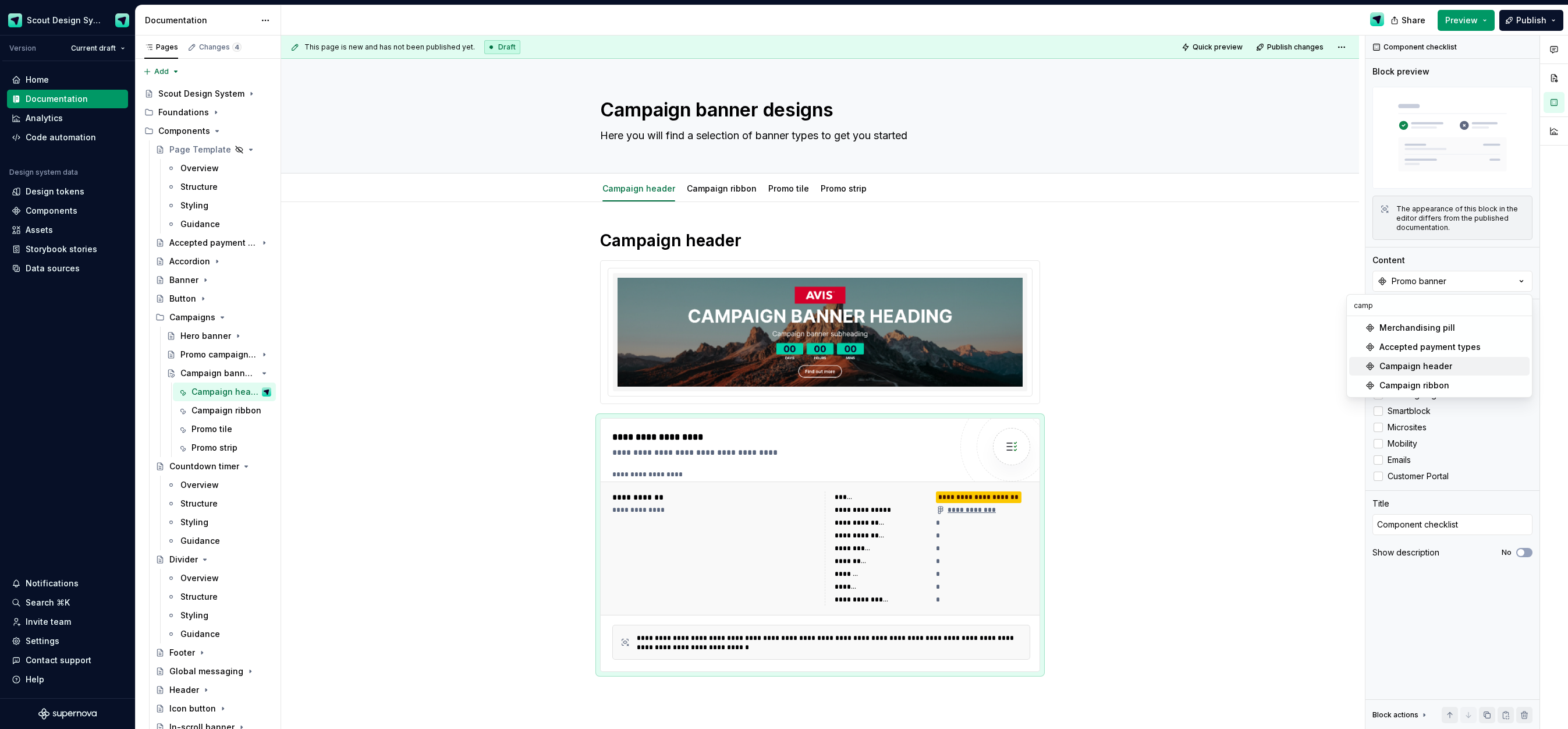
click at [1410, 368] on div "Campaign header" at bounding box center [1416, 366] width 73 height 11
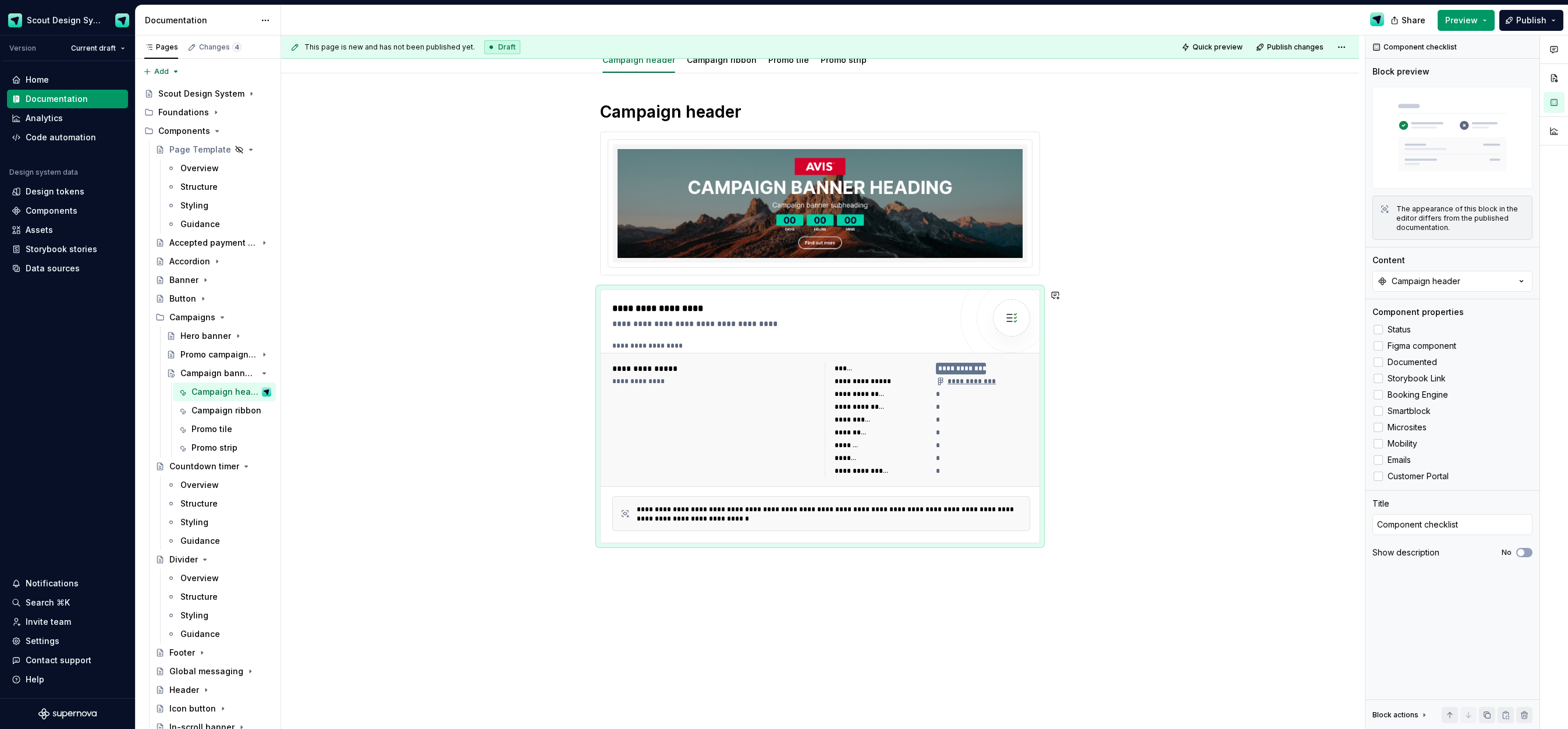
click at [640, 561] on div "**********" at bounding box center [820, 424] width 1078 height 703
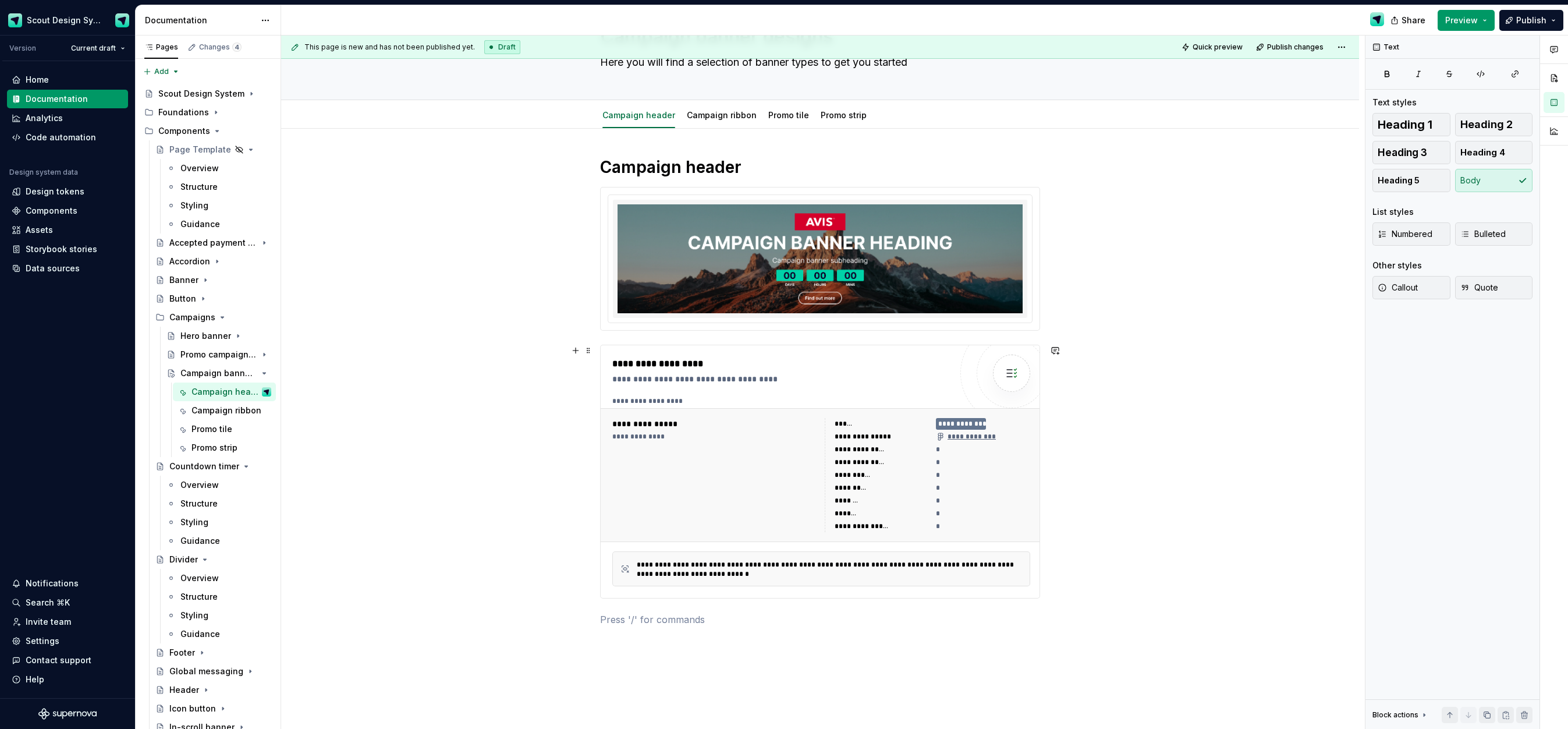
scroll to position [130, 0]
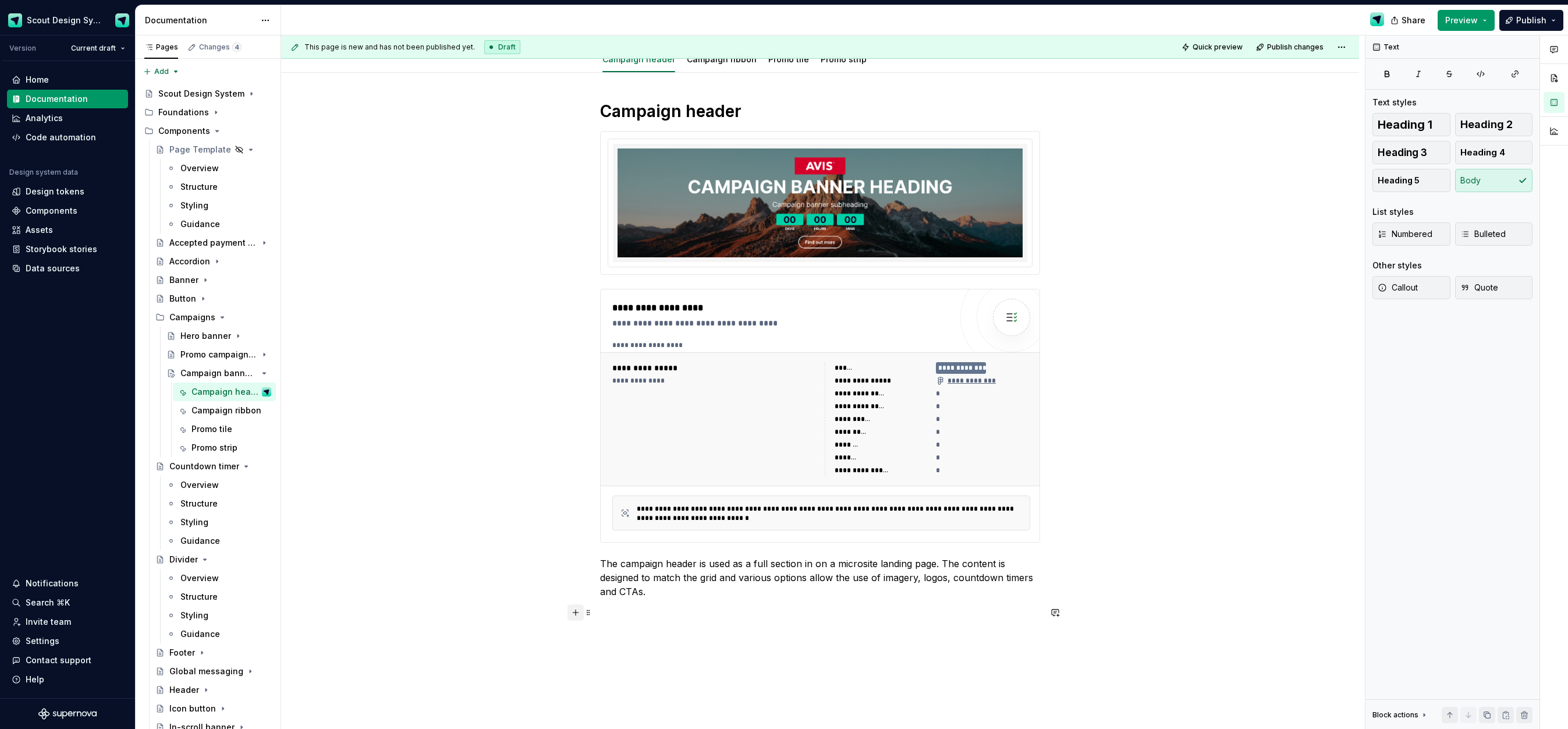
click at [581, 616] on button "button" at bounding box center [575, 613] width 17 height 17
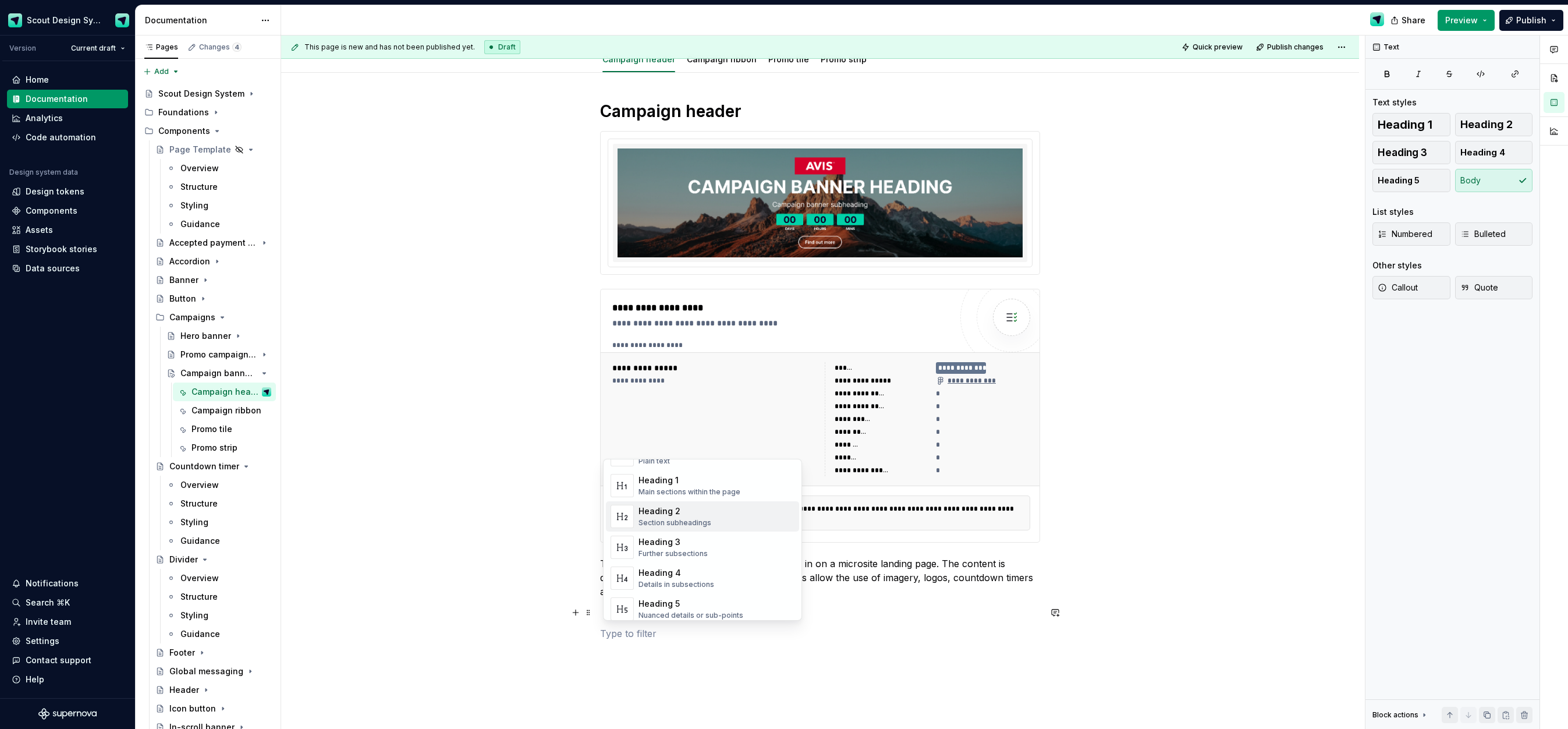
click at [682, 517] on div "Heading 2 Section subheadings" at bounding box center [675, 517] width 73 height 22
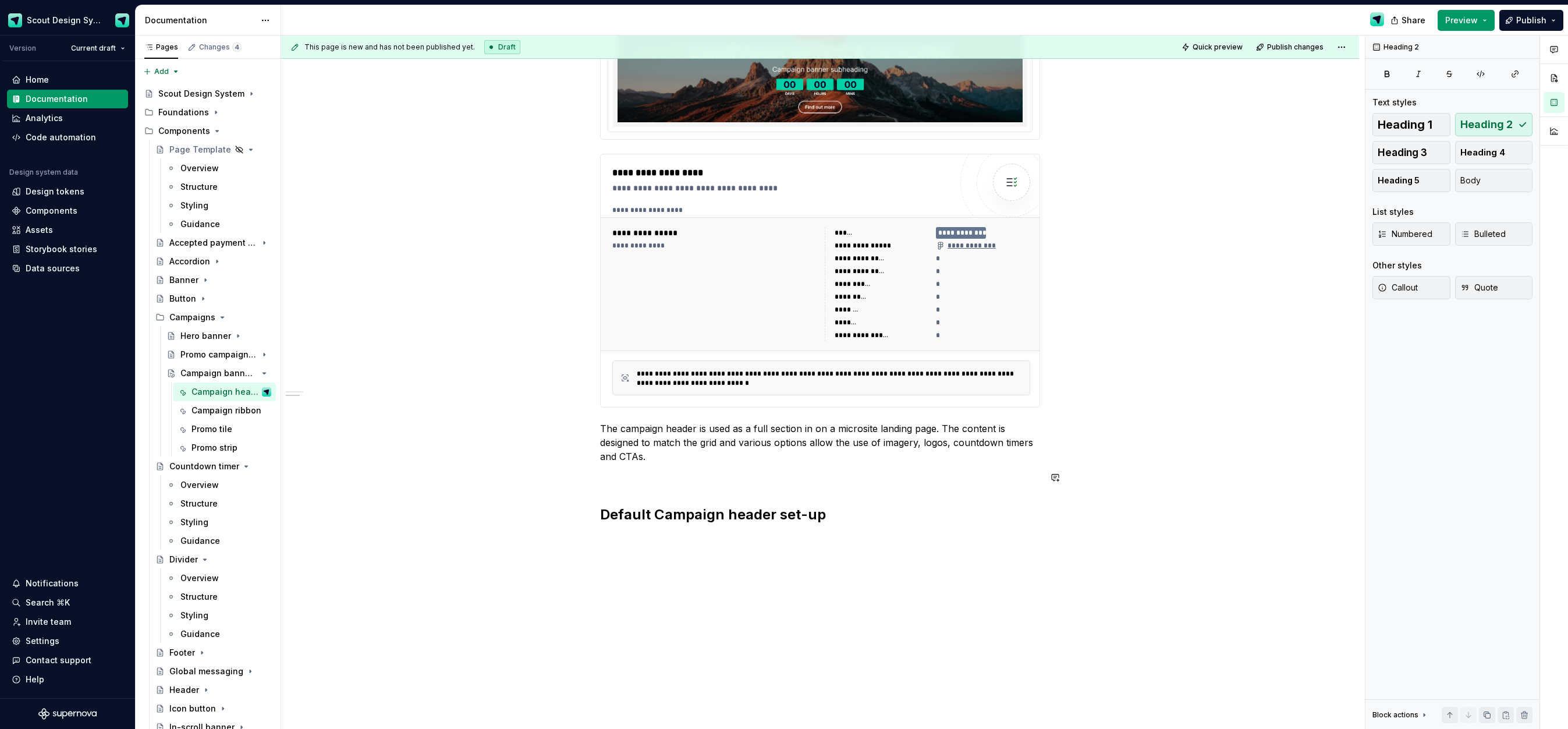
scroll to position [274, 0]
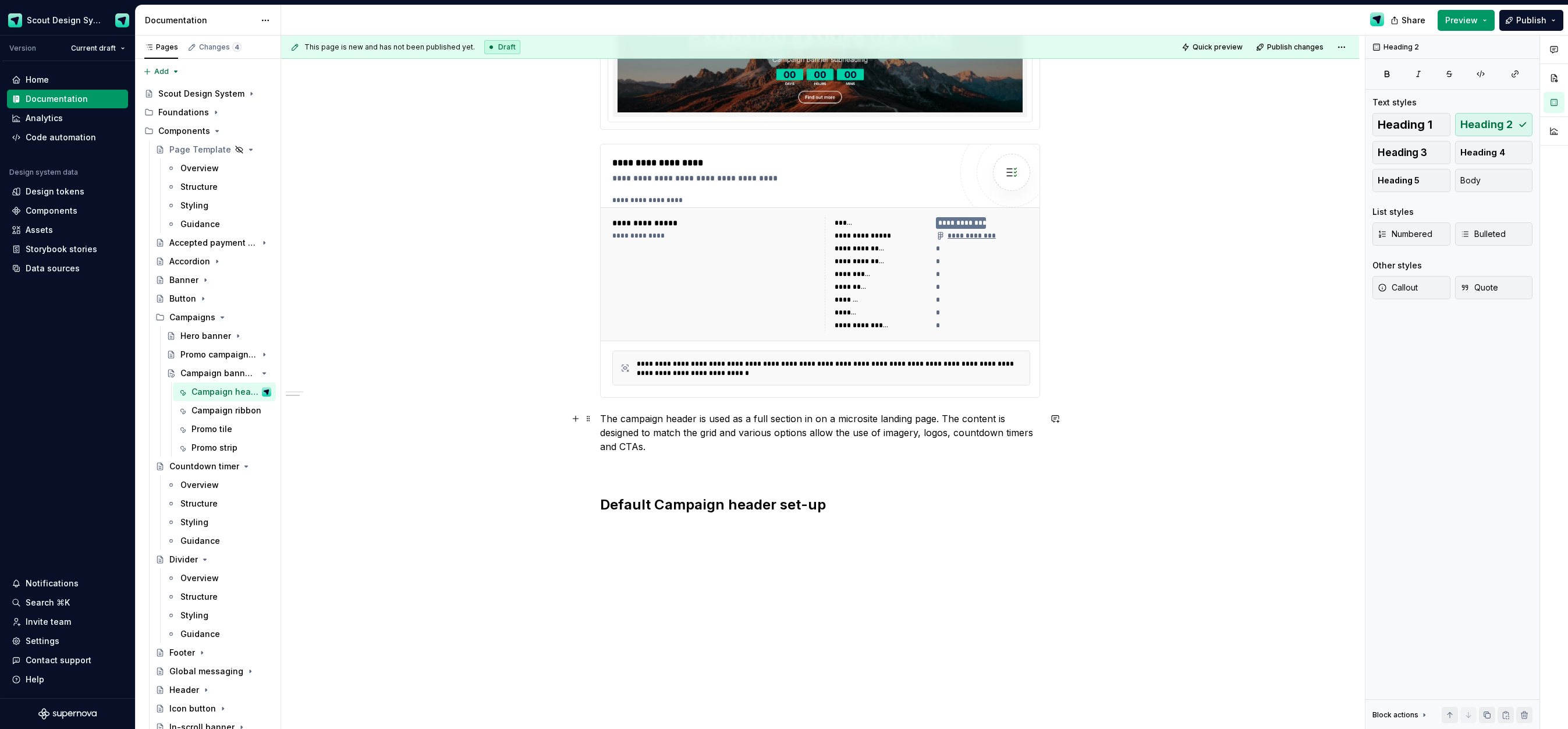
click at [680, 453] on p "The campaign header is used as a full section in on a microsite landing page. T…" at bounding box center [820, 433] width 440 height 42
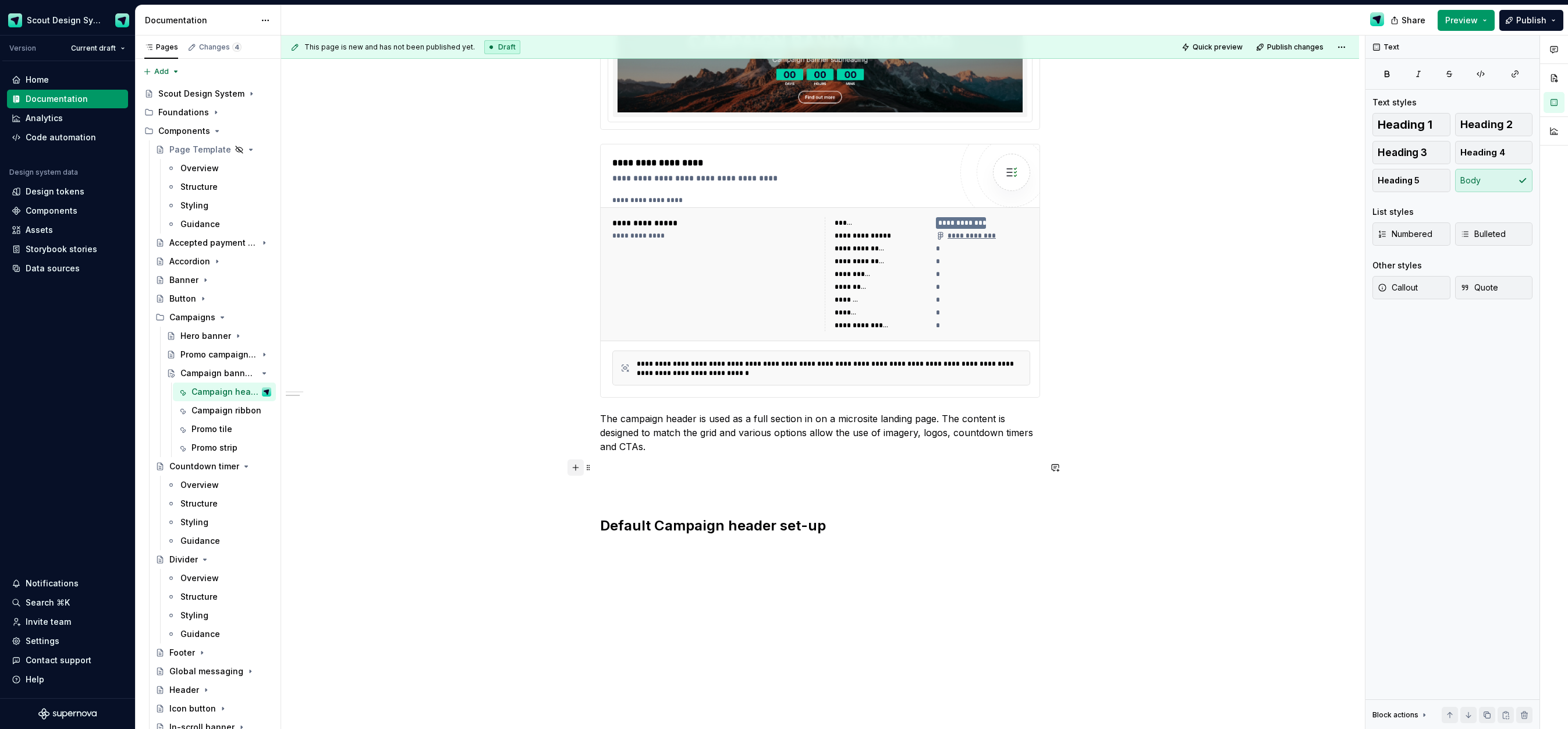
click at [581, 470] on button "button" at bounding box center [575, 467] width 17 height 17
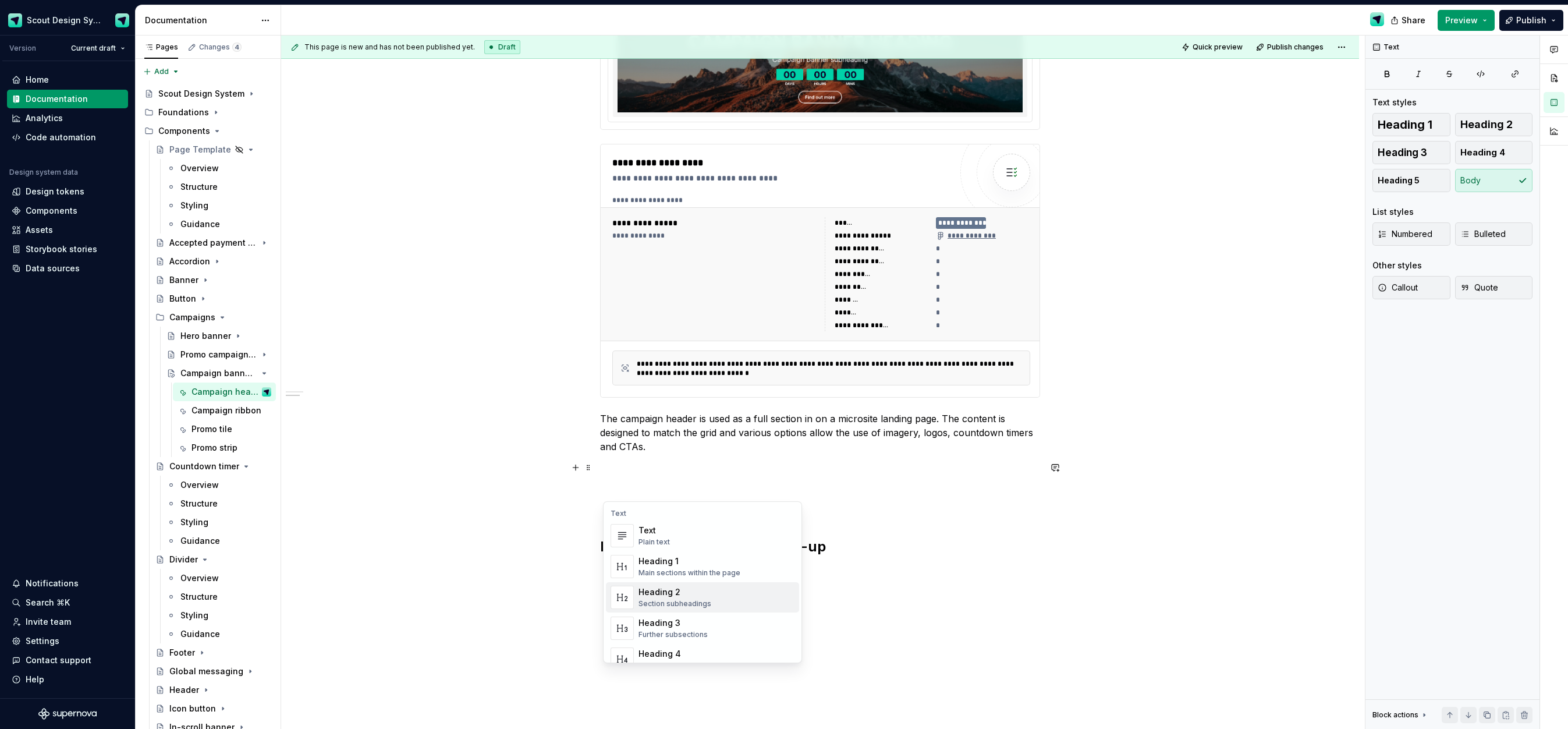
click at [662, 591] on div "Heading 2" at bounding box center [675, 592] width 73 height 11
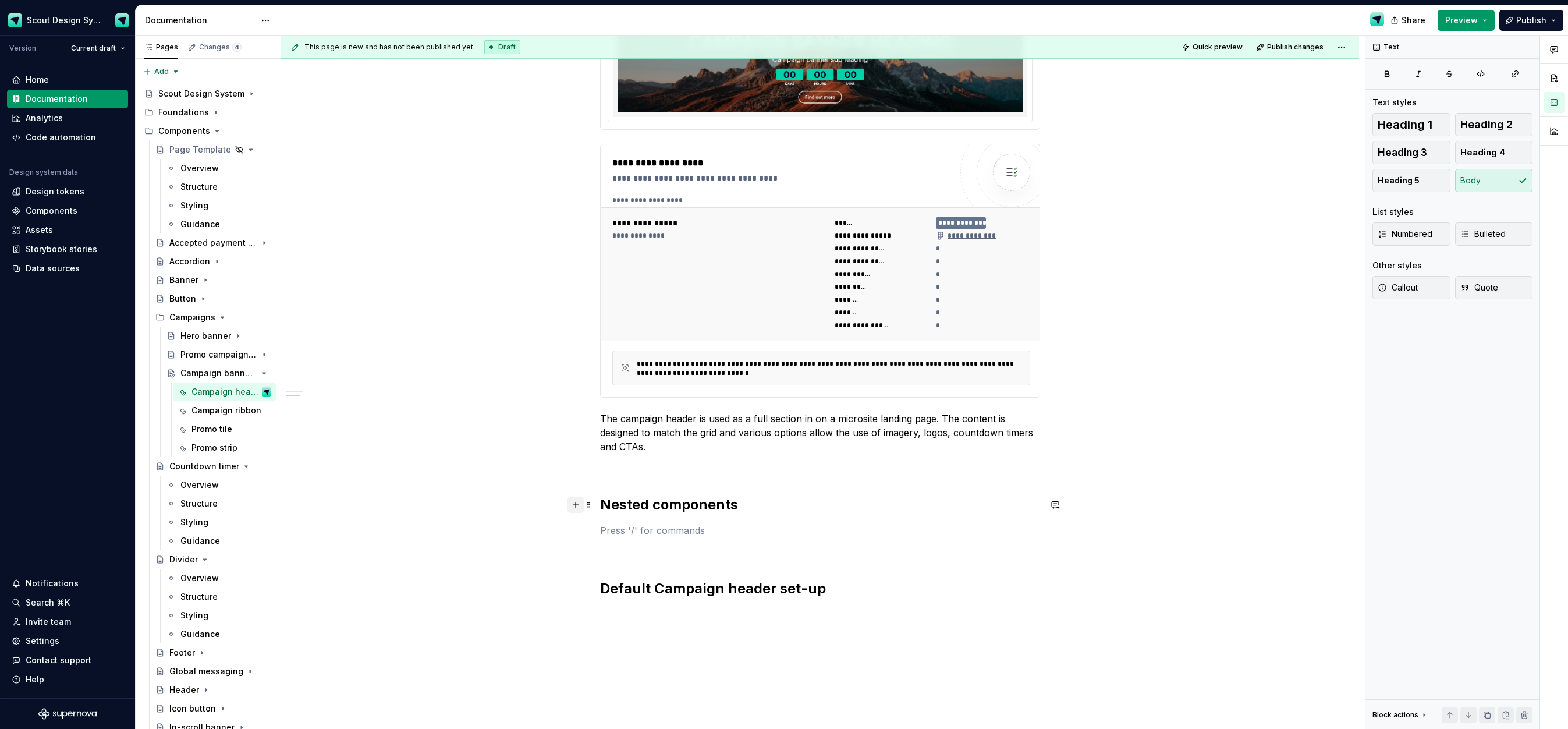
click at [584, 508] on button "button" at bounding box center [575, 505] width 17 height 17
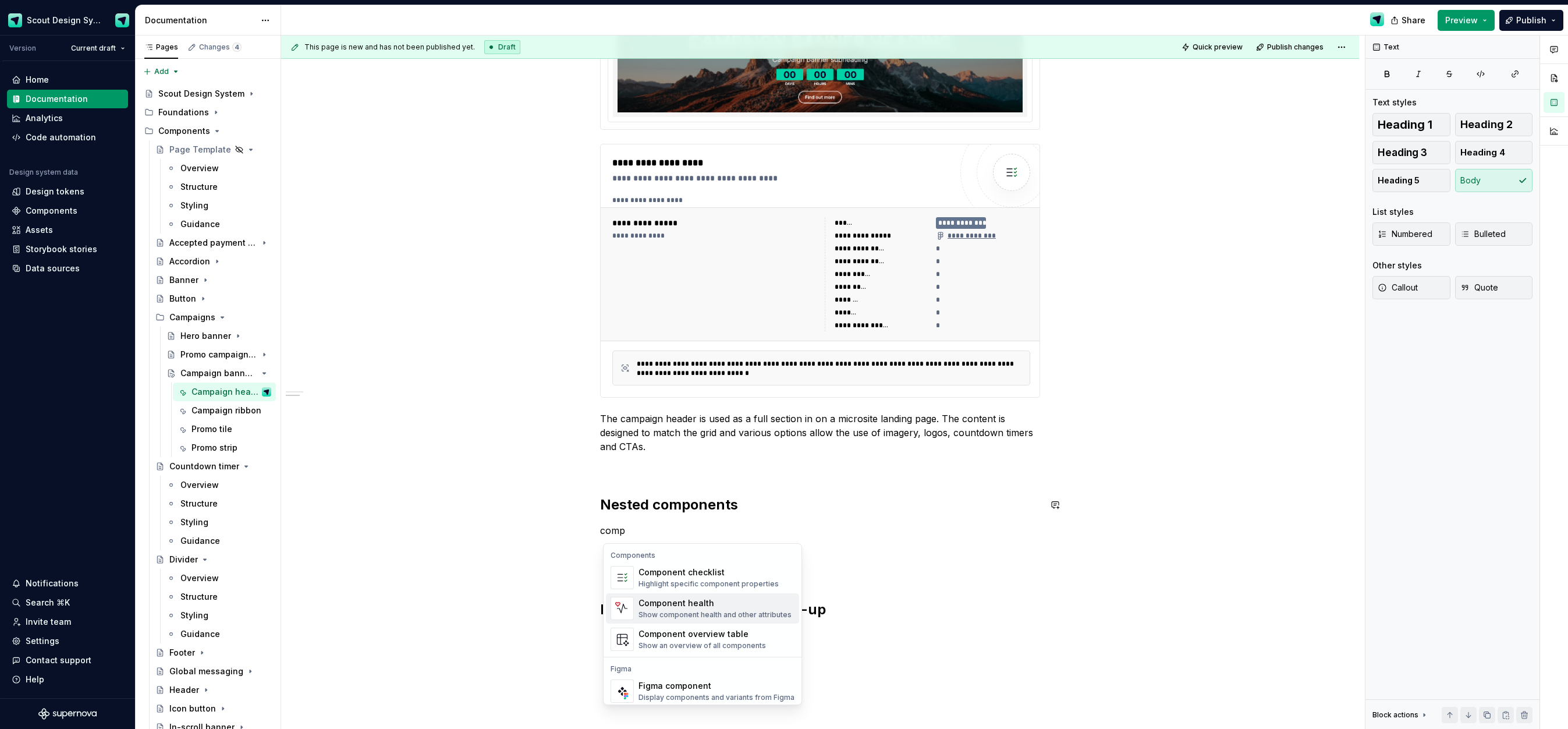
scroll to position [35, 0]
click at [677, 650] on div "Figma component" at bounding box center [716, 651] width 156 height 11
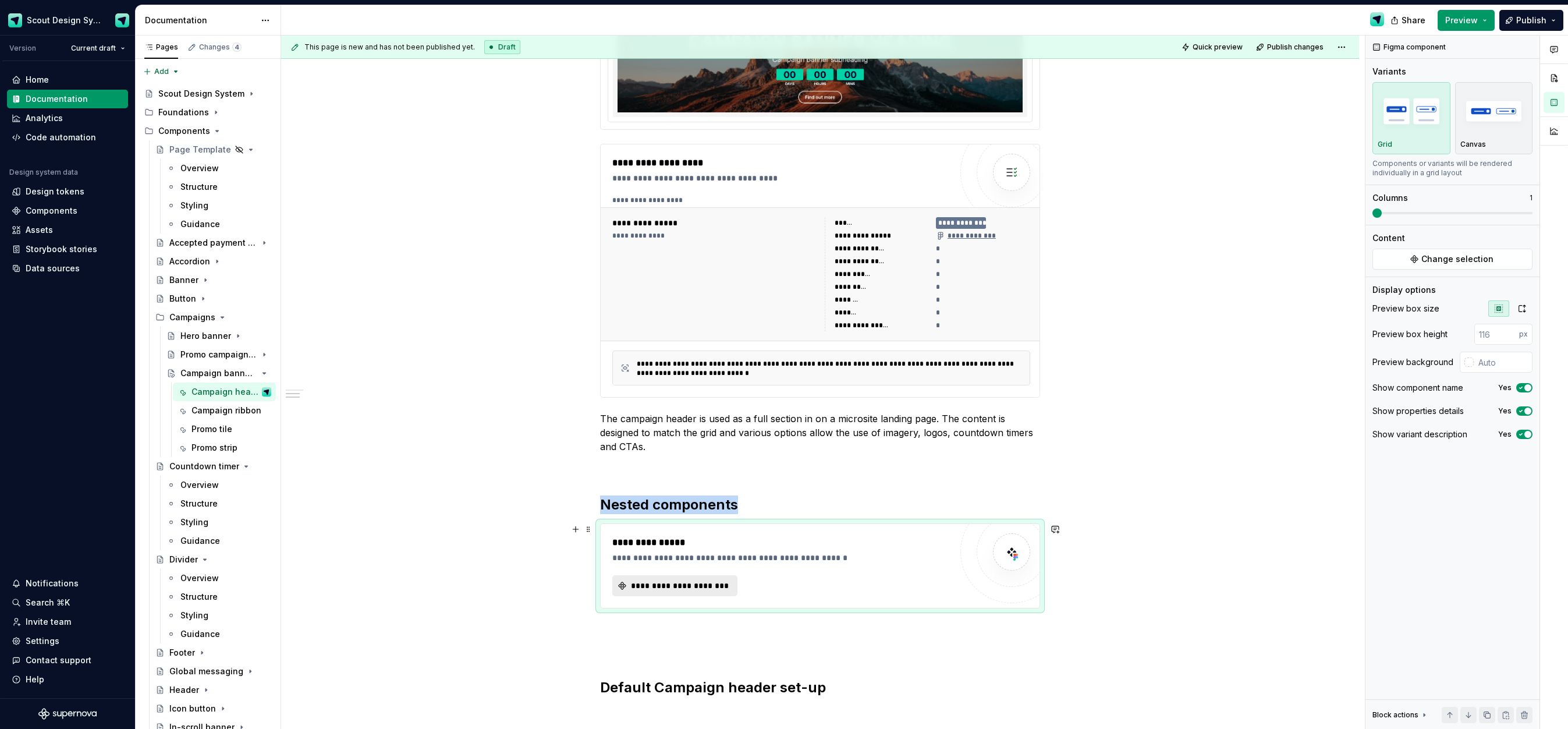
click at [702, 584] on span "**********" at bounding box center [679, 585] width 100 height 11
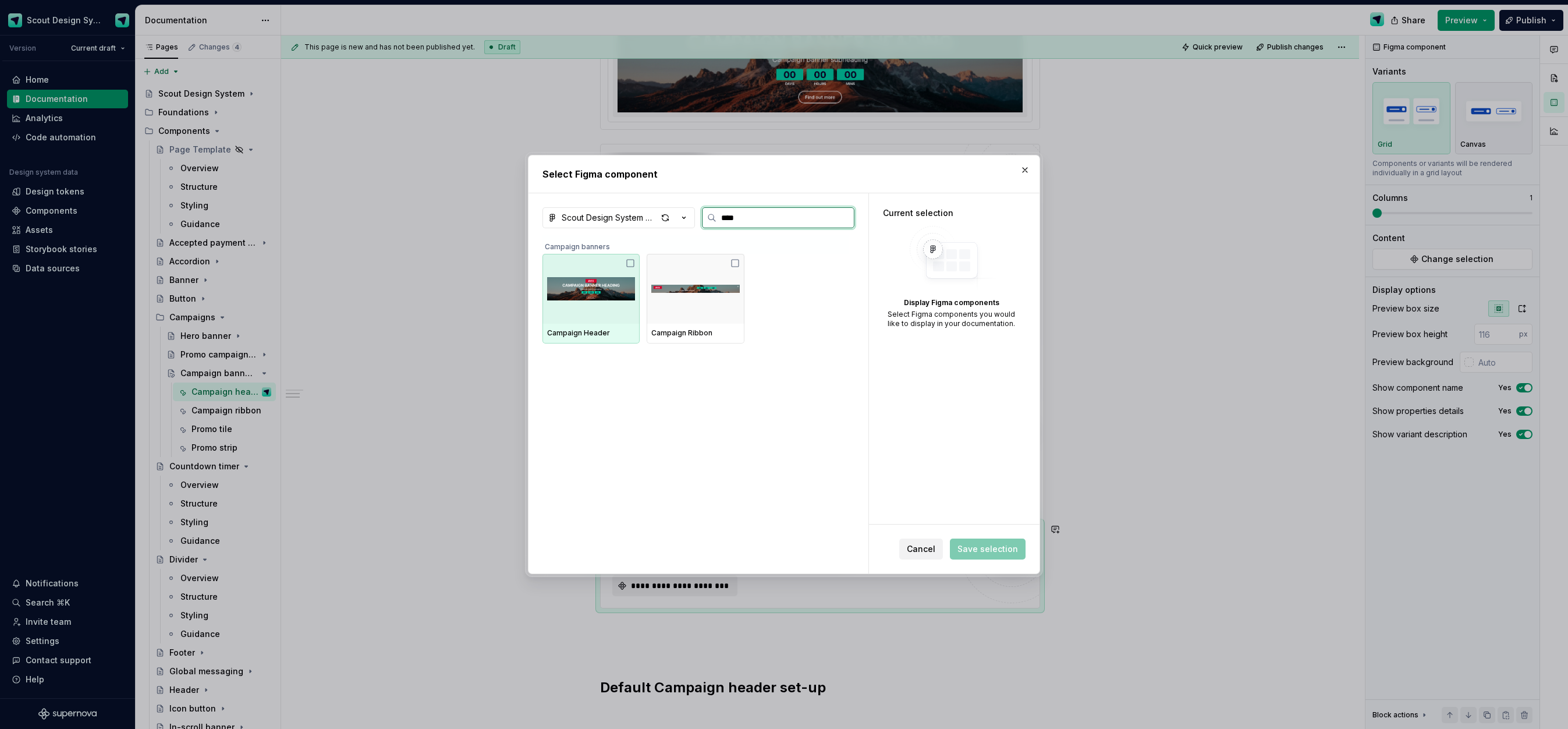
click at [631, 286] on img at bounding box center [591, 288] width 88 height 61
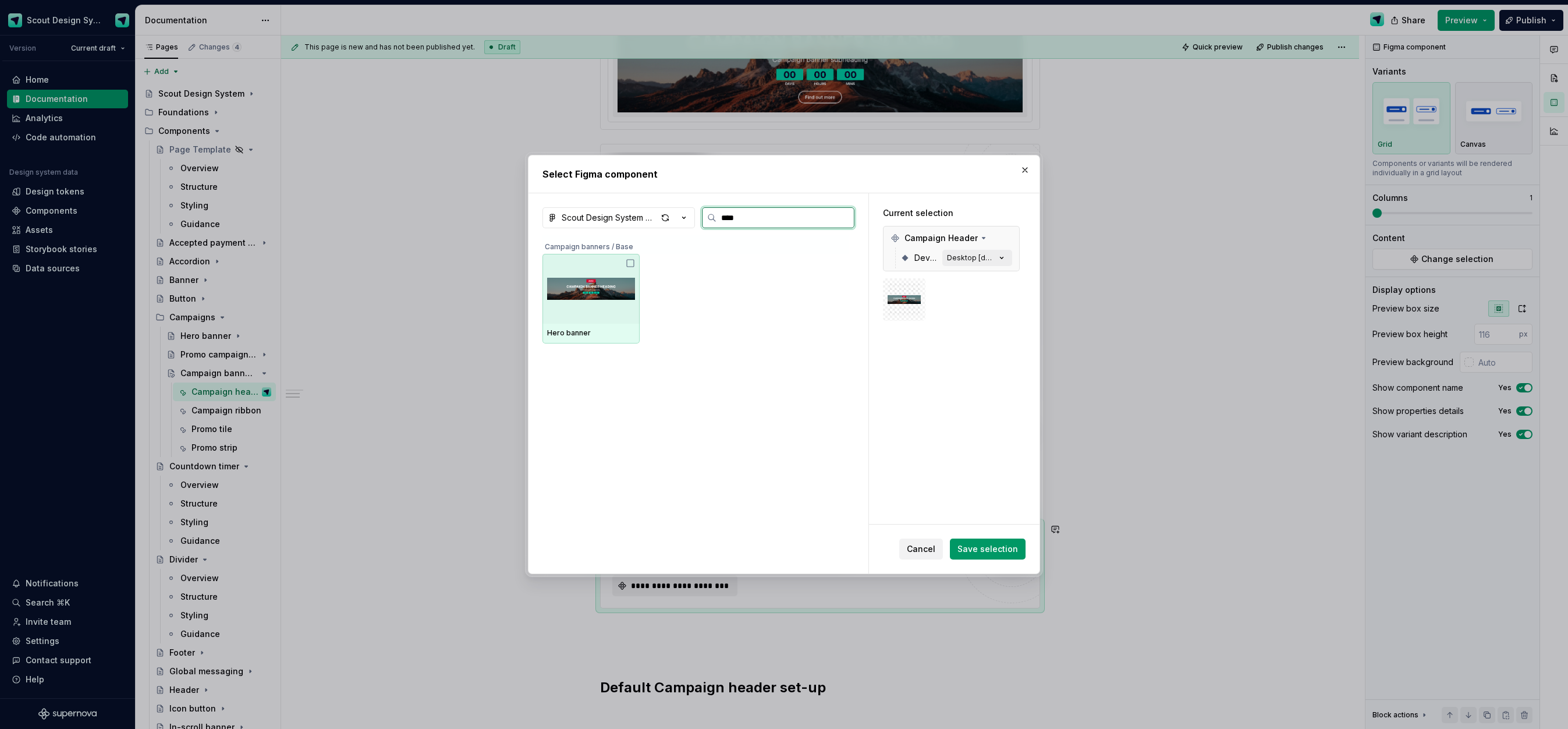
click at [596, 299] on img at bounding box center [591, 288] width 88 height 61
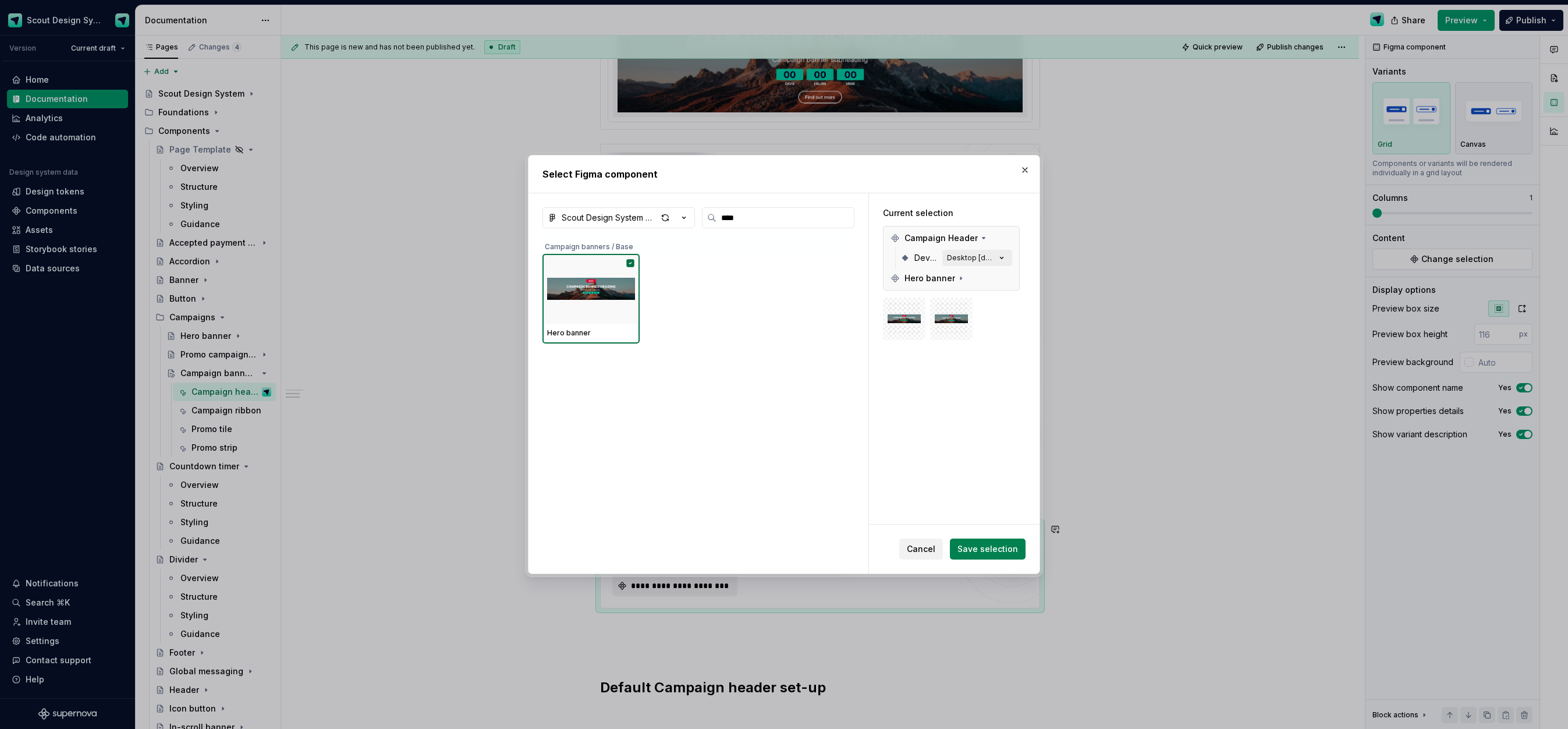
click at [990, 554] on span "Save selection" at bounding box center [987, 549] width 61 height 11
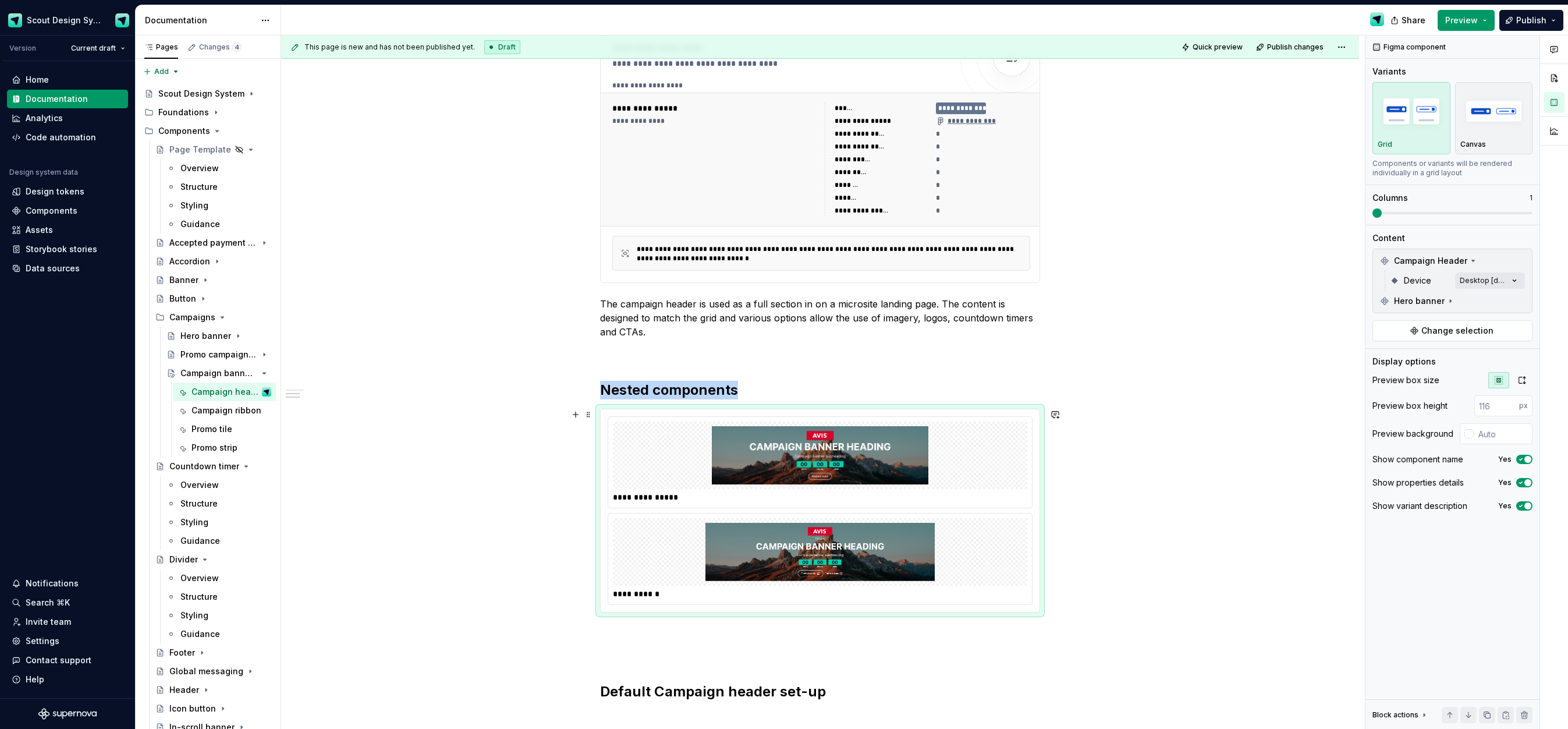
click at [795, 523] on img at bounding box center [820, 552] width 405 height 58
click at [1462, 338] on button "Change selection" at bounding box center [1453, 331] width 160 height 21
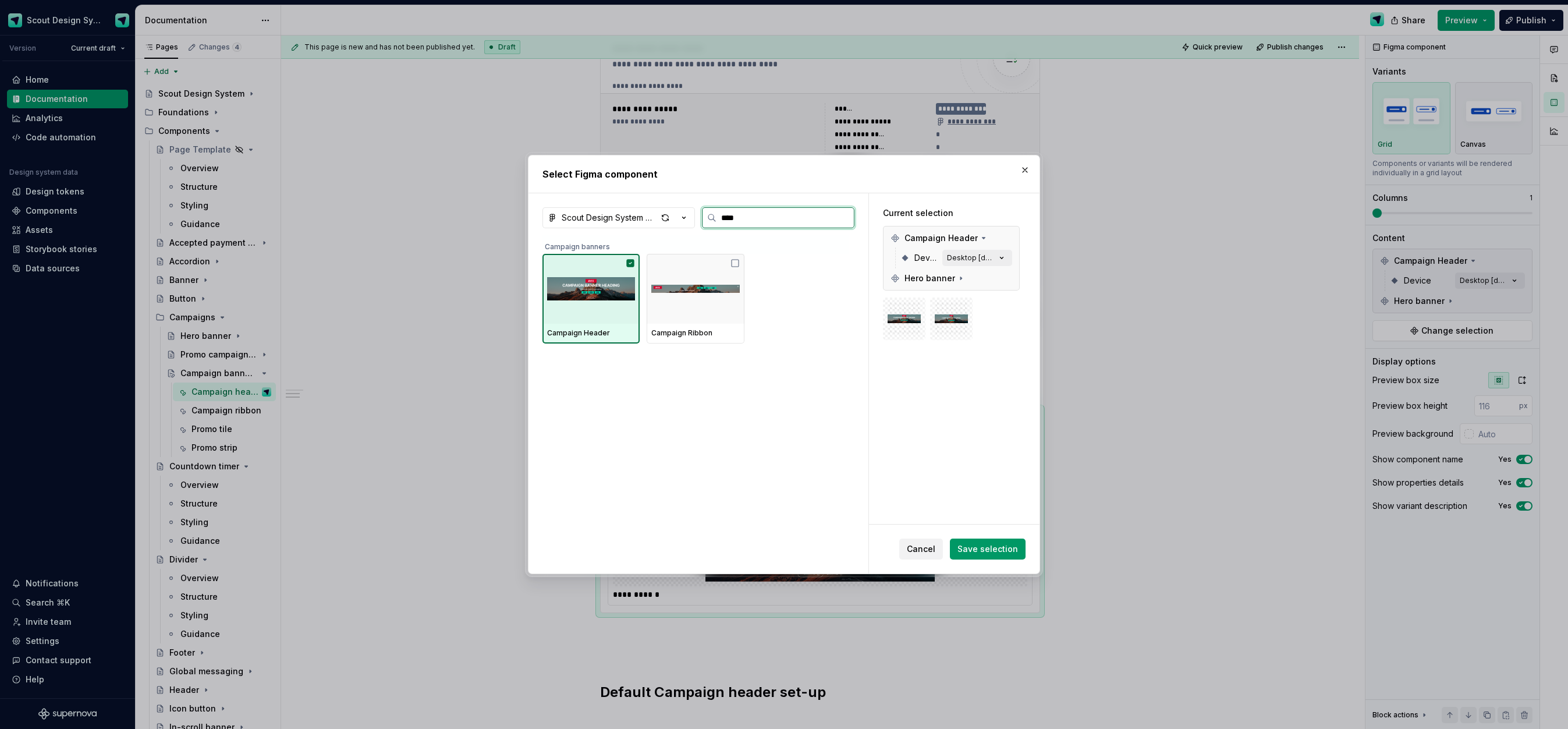
drag, startPoint x: 616, startPoint y: 301, endPoint x: 624, endPoint y: 303, distance: 8.2
click at [616, 301] on img at bounding box center [591, 288] width 88 height 61
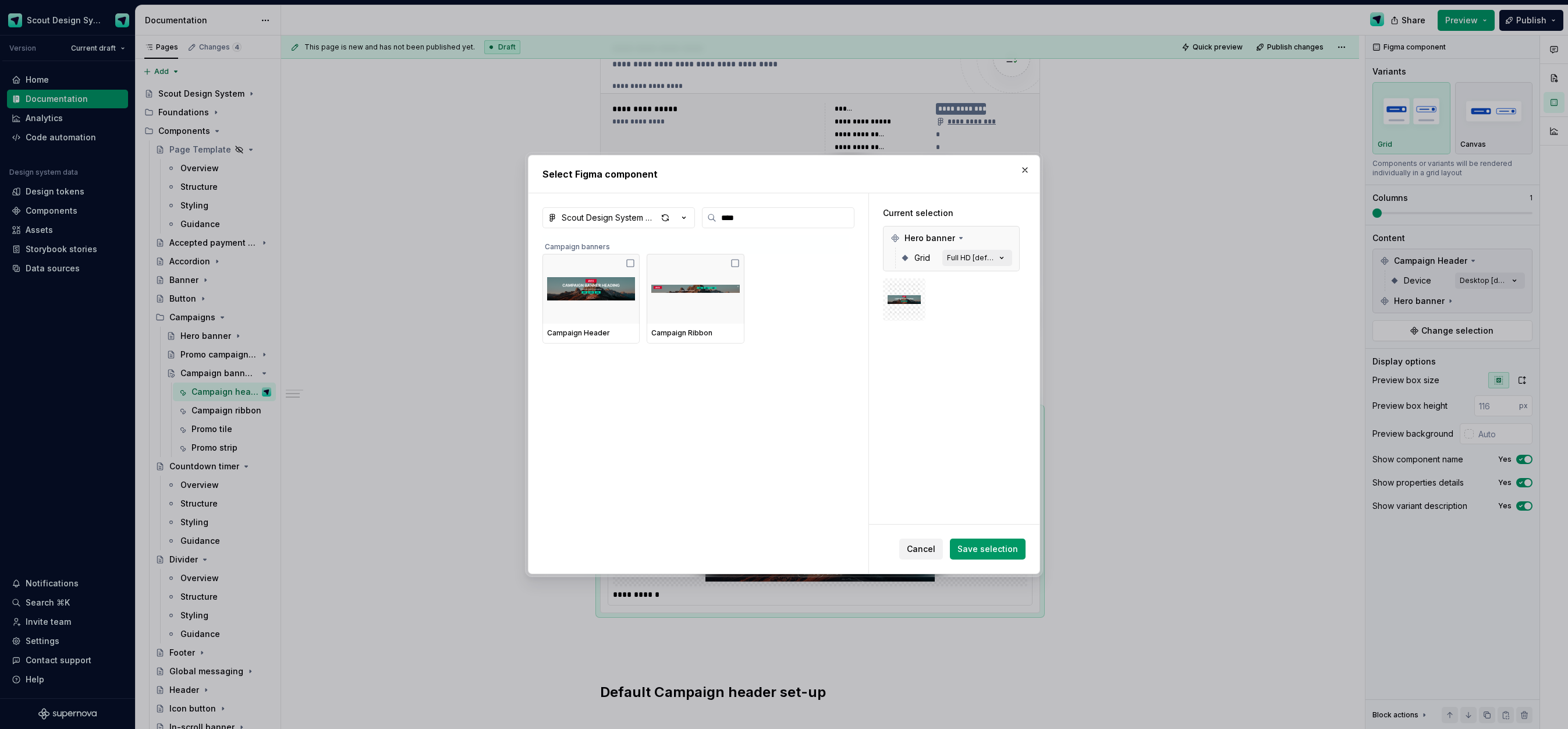
drag, startPoint x: 990, startPoint y: 551, endPoint x: 979, endPoint y: 546, distance: 12.1
click at [990, 550] on span "Save selection" at bounding box center [987, 549] width 61 height 11
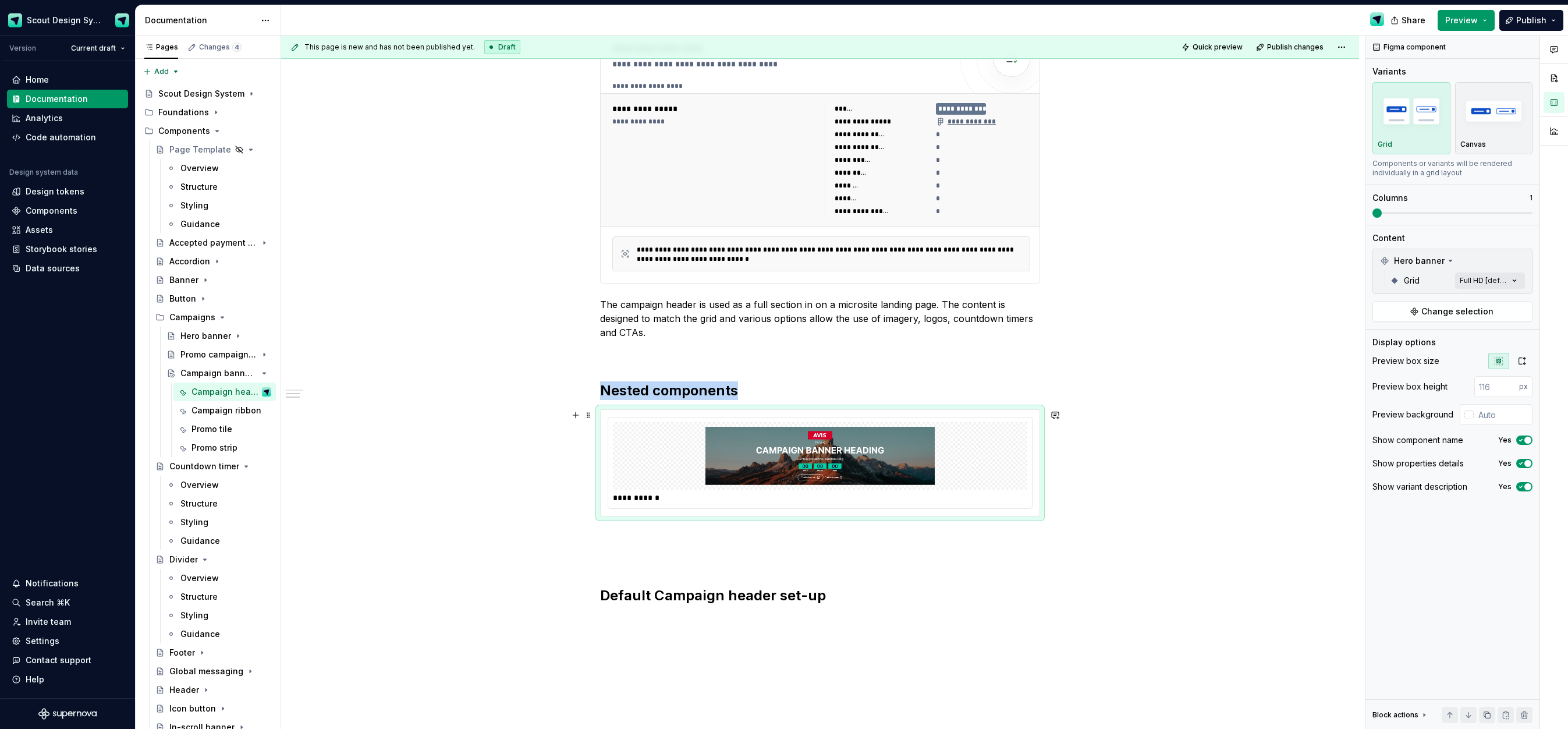
click at [970, 479] on img at bounding box center [820, 456] width 405 height 58
click at [1522, 365] on icon "button" at bounding box center [1522, 361] width 10 height 10
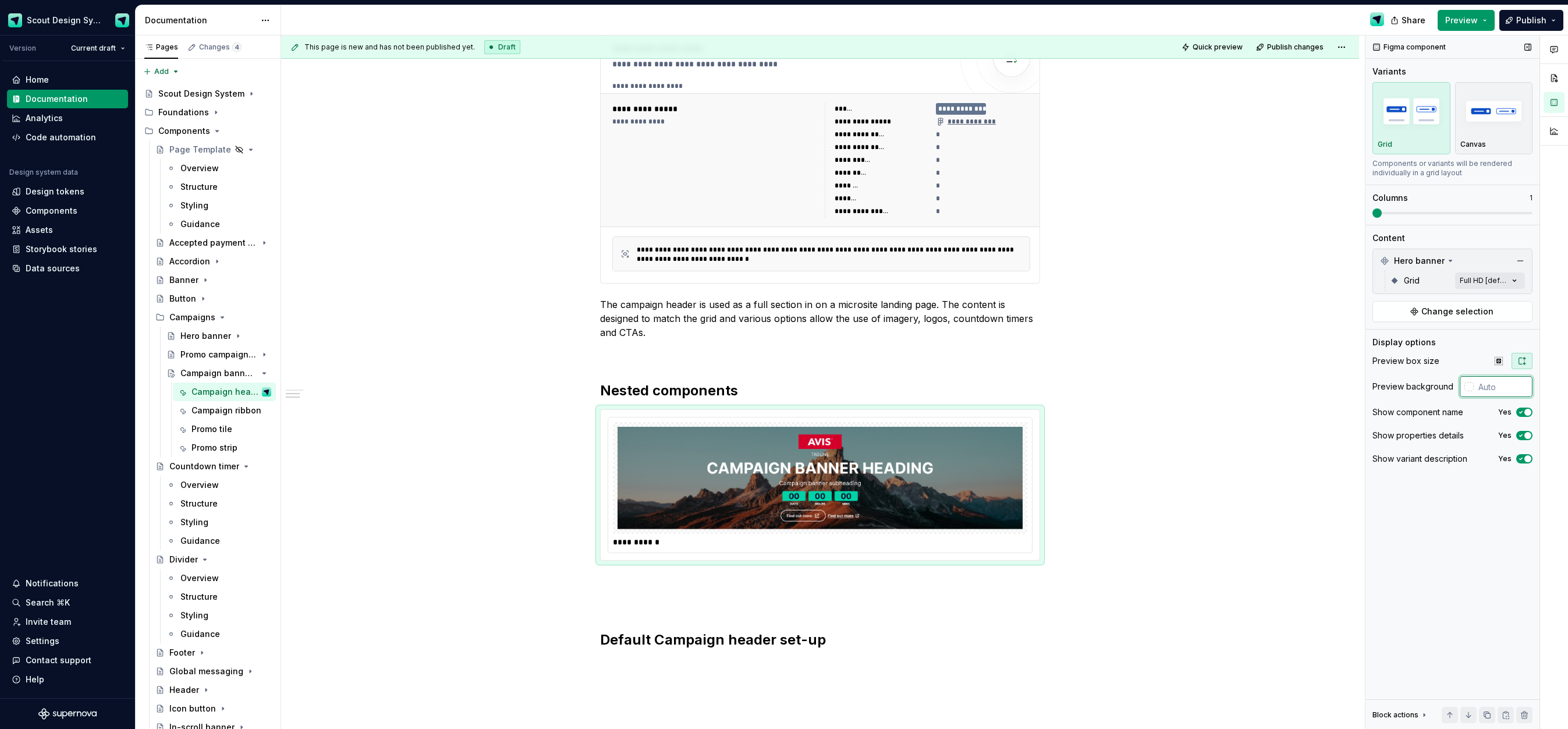
click at [1493, 390] on input "text" at bounding box center [1503, 387] width 59 height 21
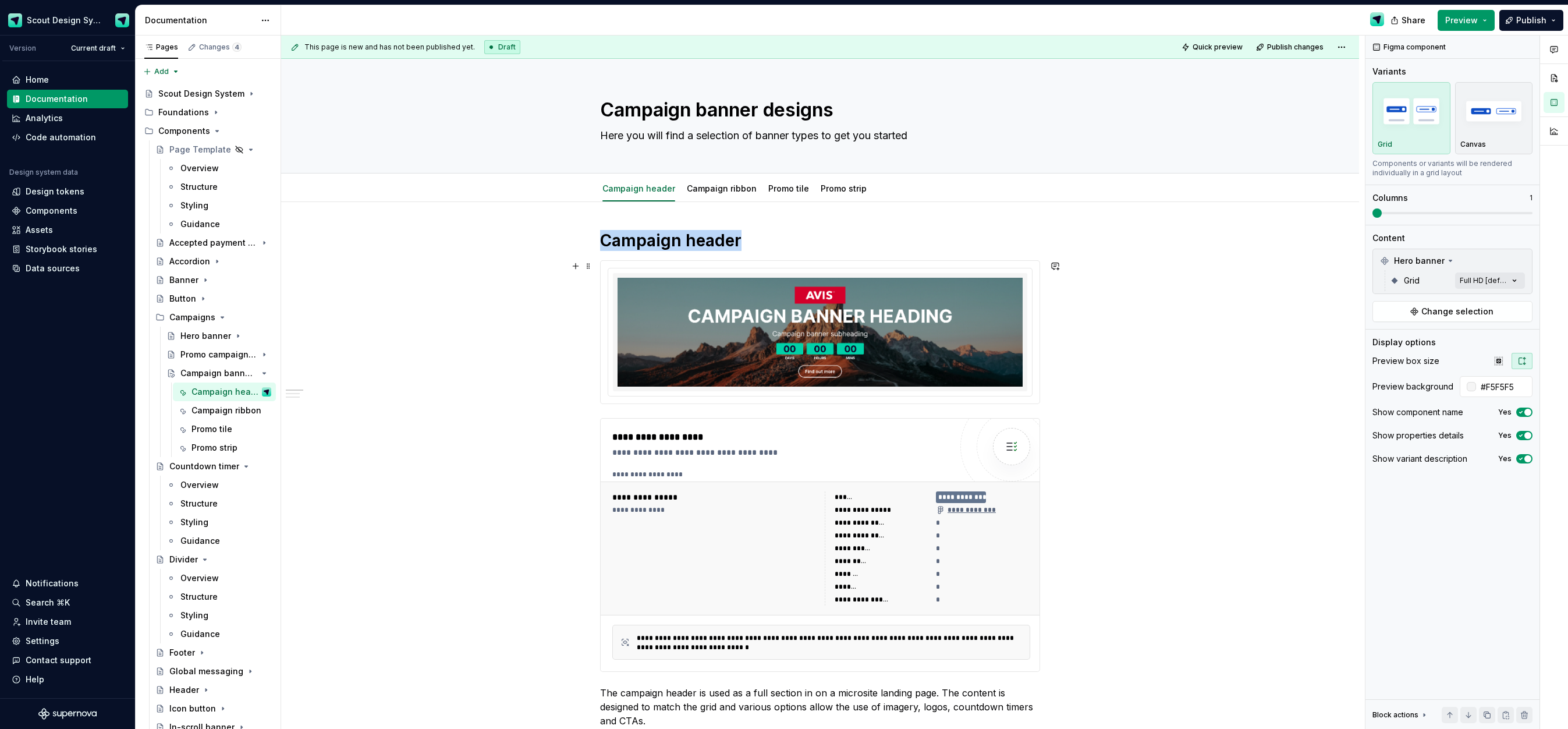
click at [751, 386] on img at bounding box center [820, 332] width 405 height 109
click at [754, 352] on img at bounding box center [820, 332] width 405 height 109
click at [1483, 310] on span "Change selection" at bounding box center [1458, 311] width 72 height 11
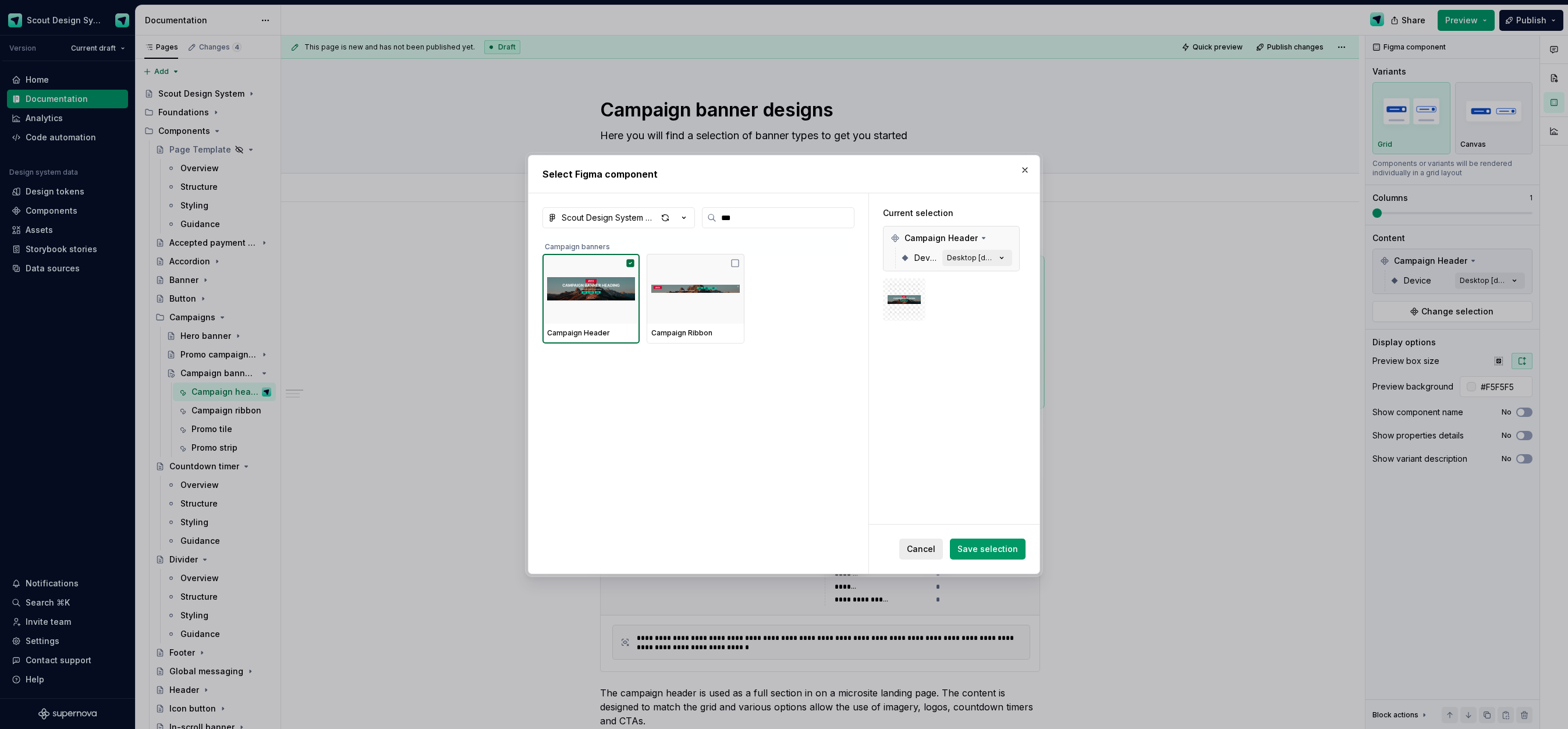
click at [908, 549] on button "Cancel" at bounding box center [921, 549] width 44 height 21
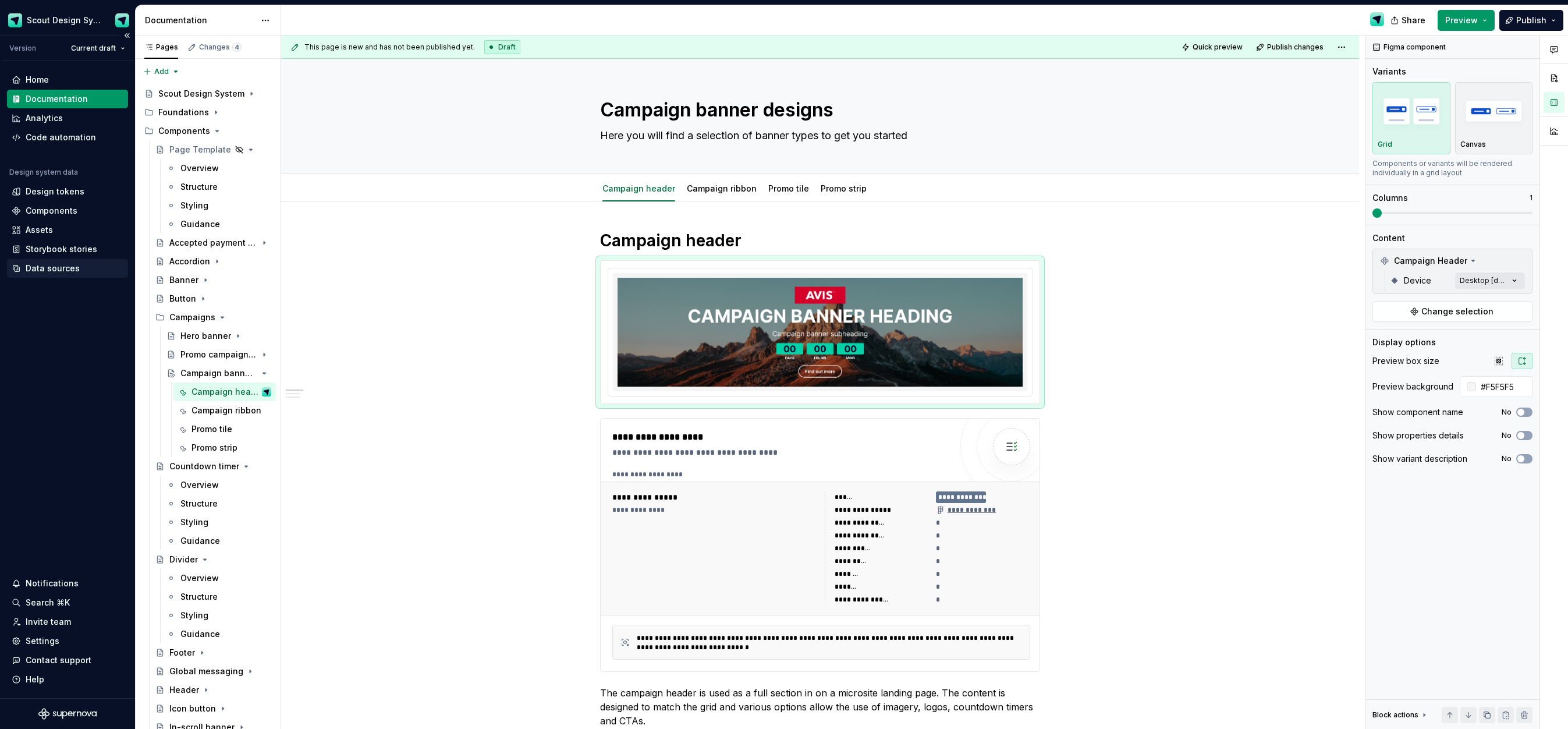
click at [58, 265] on div "Data sources" at bounding box center [52, 268] width 54 height 11
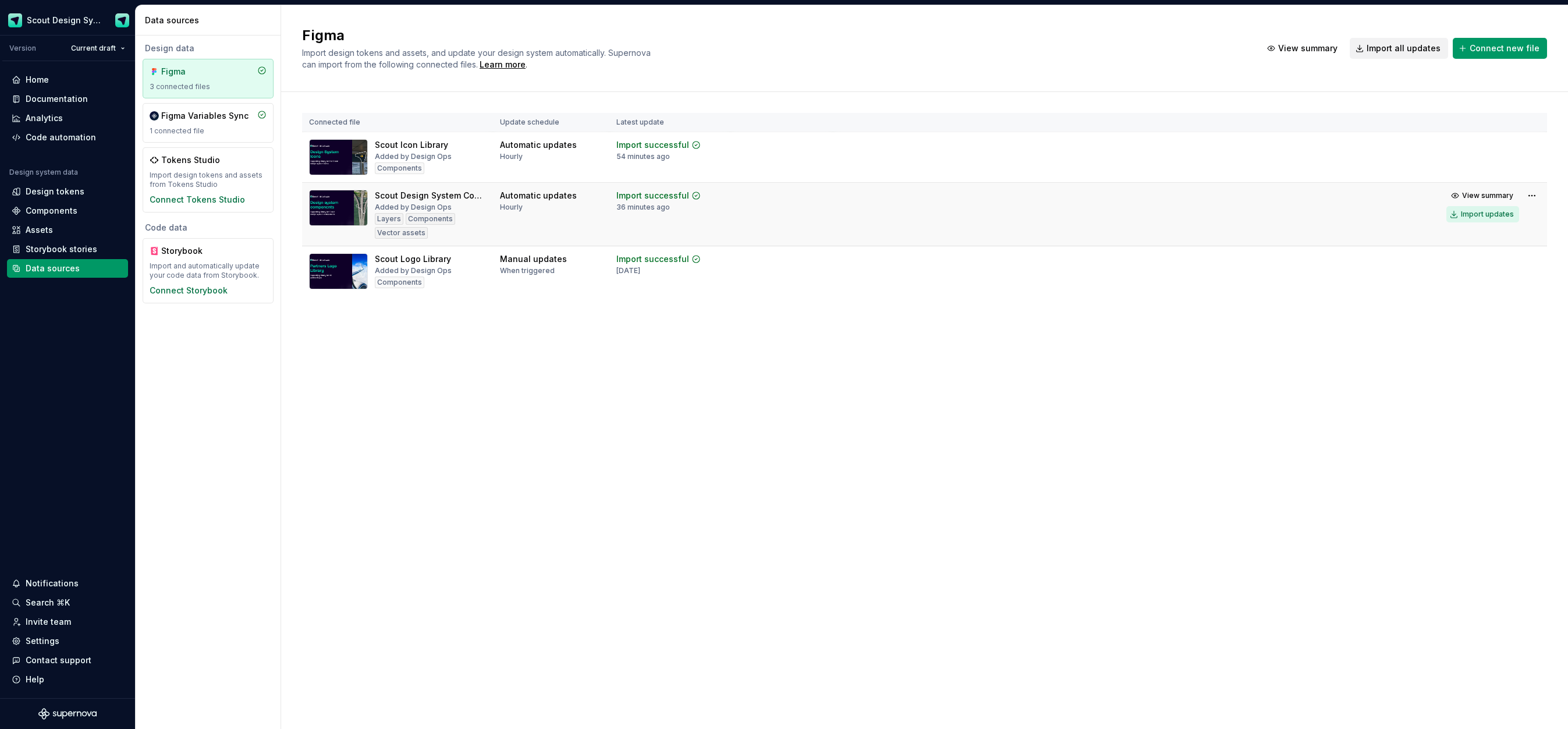
click at [1479, 214] on div "Import updates" at bounding box center [1488, 214] width 53 height 10
click at [1489, 212] on div "Import updates" at bounding box center [1488, 214] width 53 height 10
click at [1497, 279] on div "Import updates" at bounding box center [1488, 278] width 53 height 10
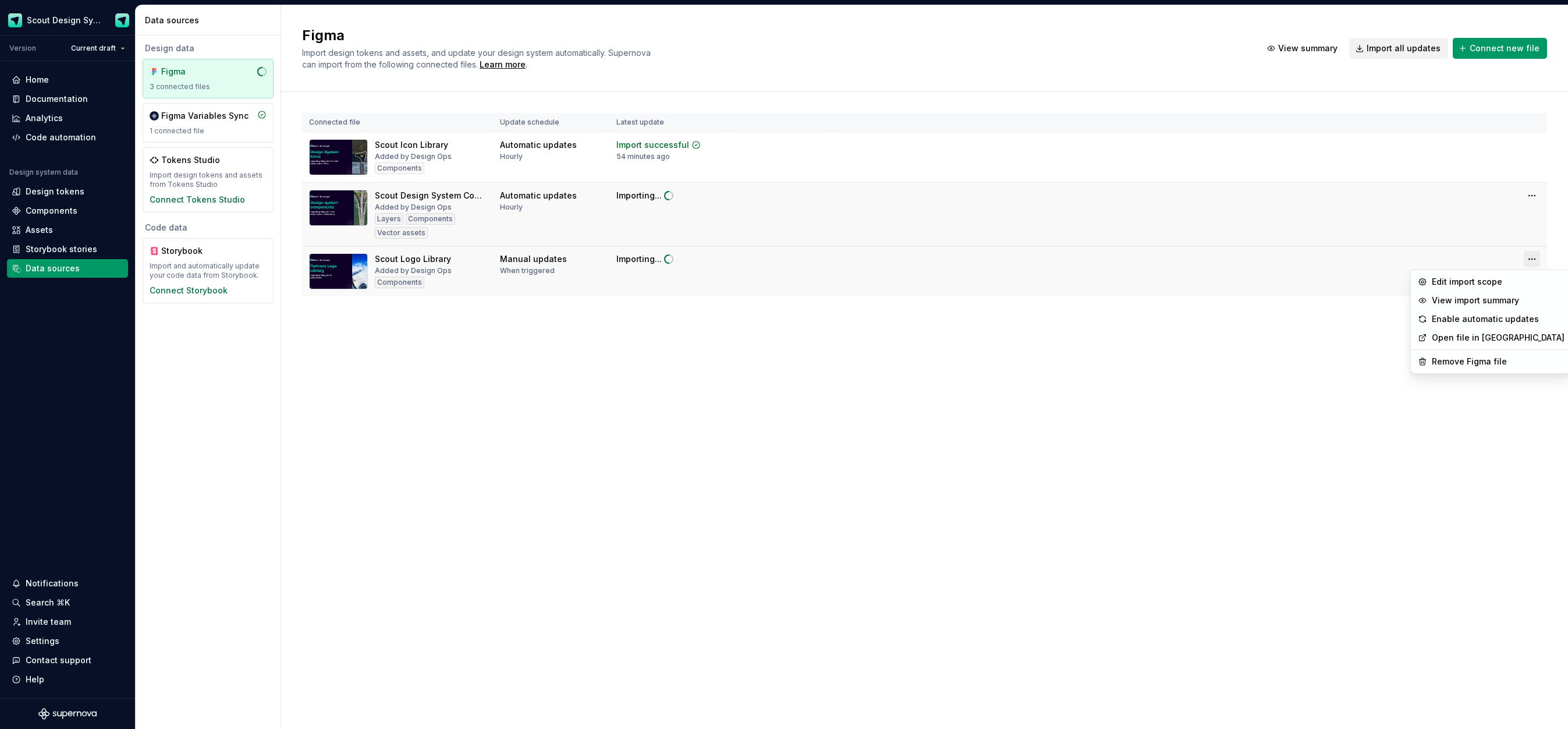
click at [1534, 264] on html "Scout Design System Version Current draft Home Documentation Analytics Code aut…" at bounding box center [784, 364] width 1568 height 729
click at [1464, 284] on div "Edit import scope" at bounding box center [1498, 281] width 133 height 11
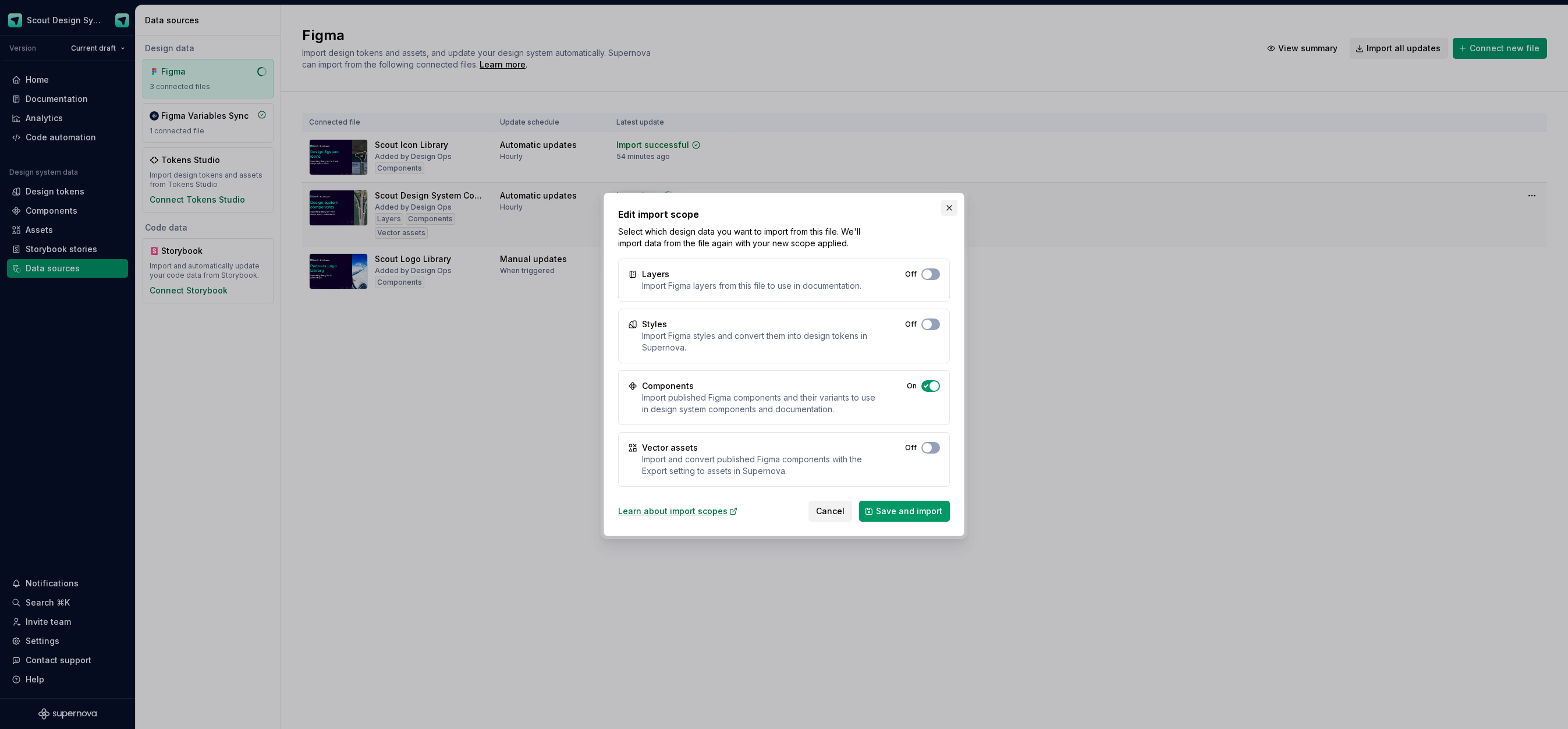
click at [950, 209] on button "button" at bounding box center [950, 208] width 17 height 17
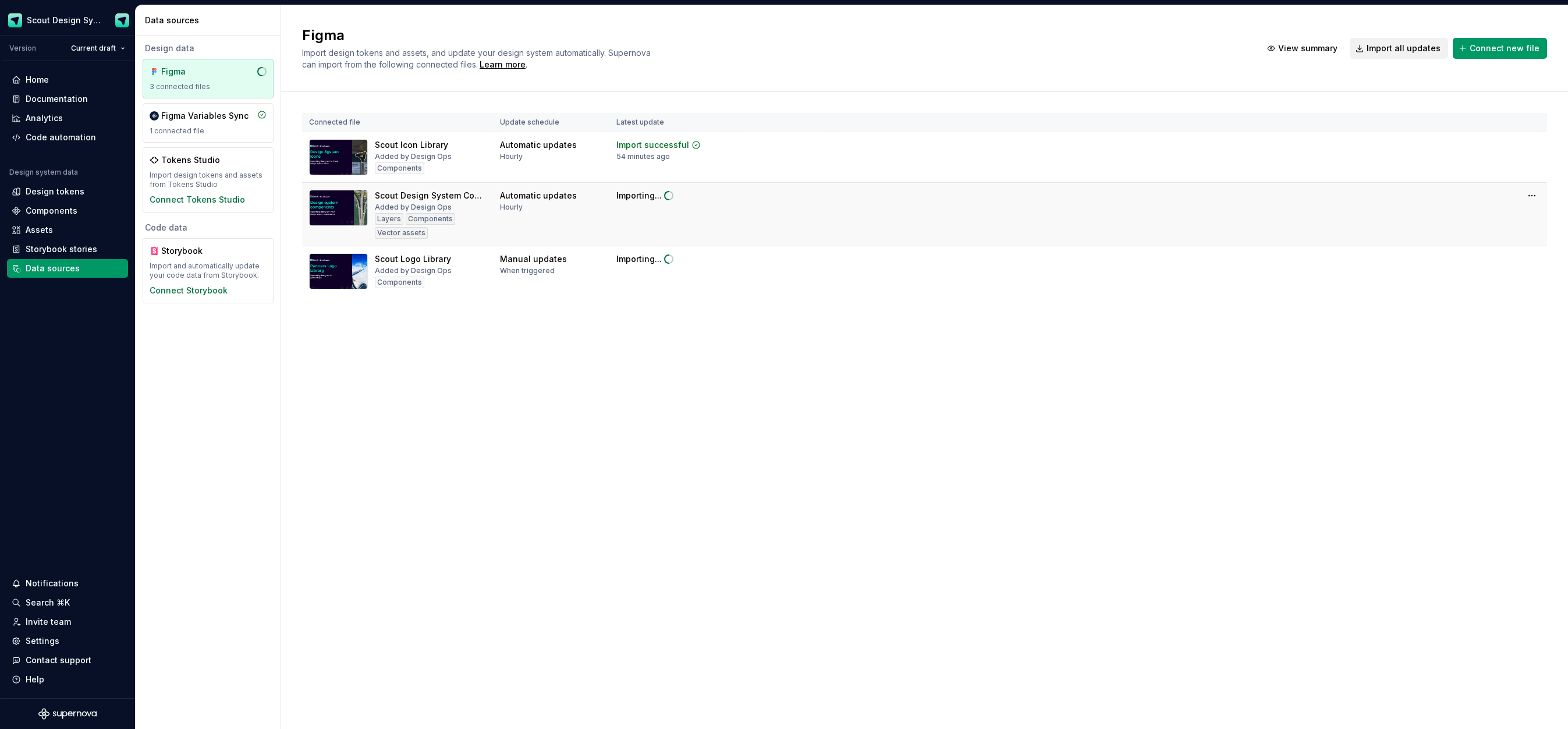
click at [1529, 257] on html "Scout Design System Version Current draft Home Documentation Analytics Code aut…" at bounding box center [784, 364] width 1568 height 729
click at [1463, 316] on div "Enable automatic updates" at bounding box center [1498, 319] width 133 height 11
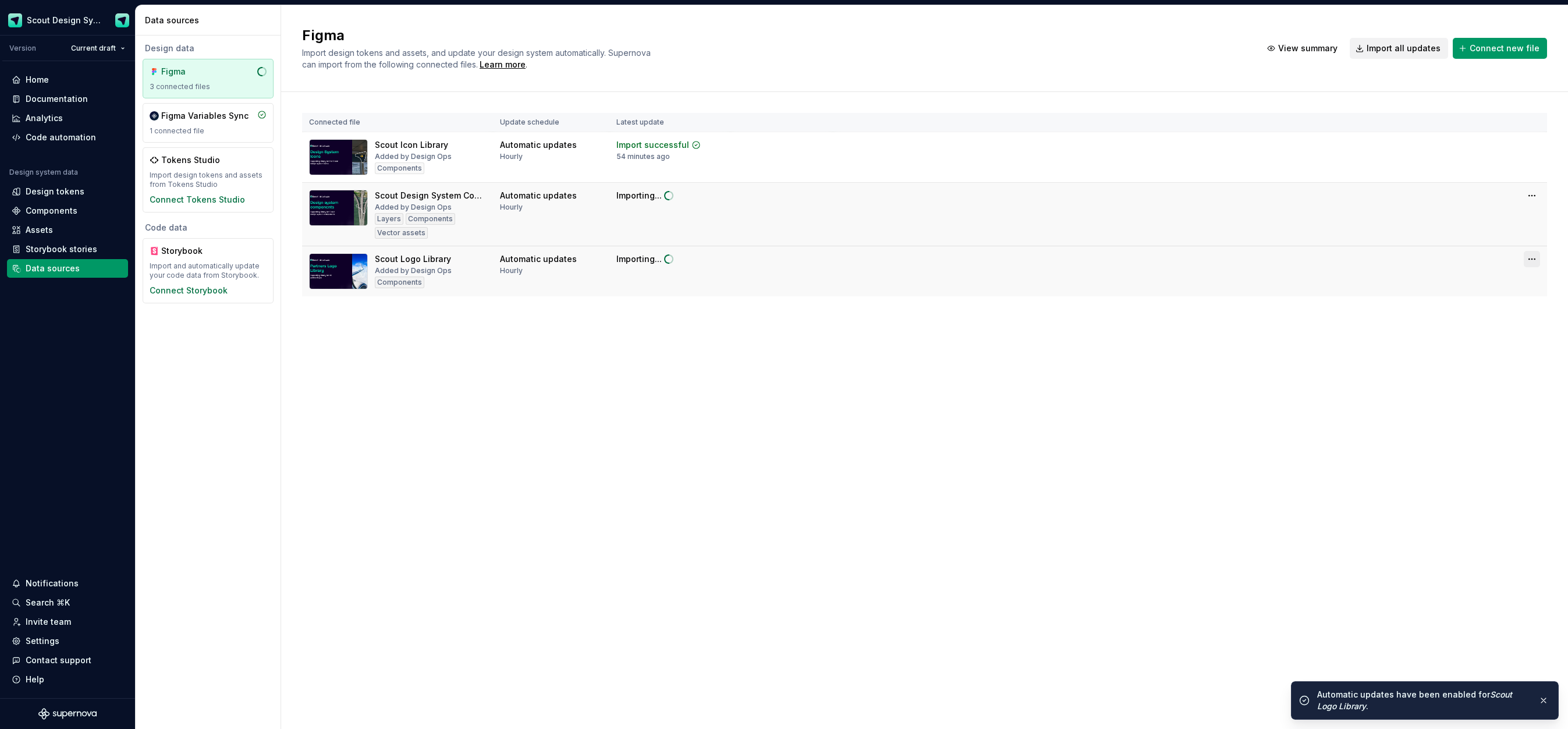
click at [1535, 256] on html "Scout Design System Version Current draft Home Documentation Analytics Code aut…" at bounding box center [784, 364] width 1568 height 729
drag, startPoint x: 1328, startPoint y: 358, endPoint x: 1172, endPoint y: 334, distance: 157.8
click at [1328, 358] on html "Scout Design System Version Current draft Home Documentation Analytics Code aut…" at bounding box center [784, 364] width 1568 height 729
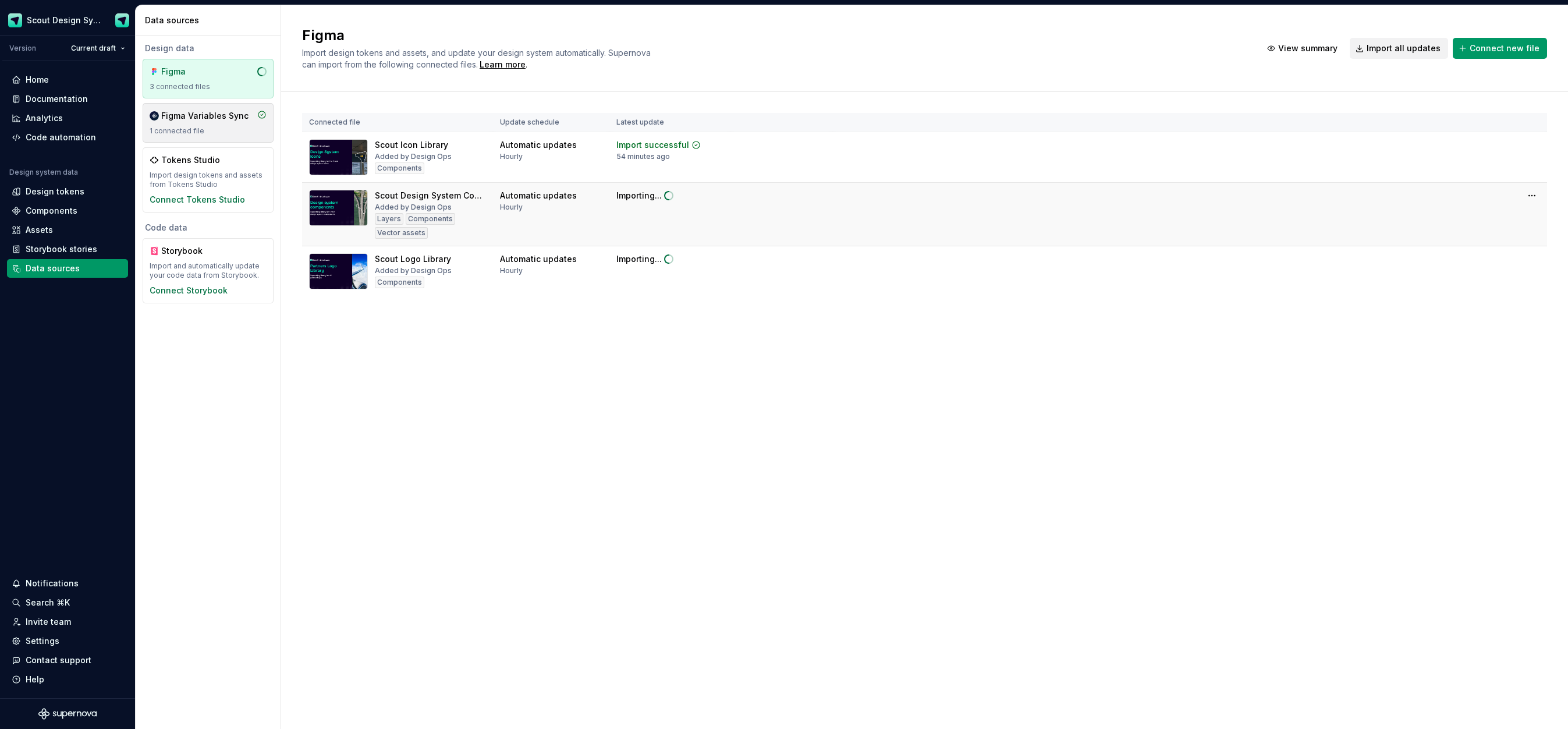
click at [219, 132] on div "1 connected file" at bounding box center [208, 130] width 117 height 10
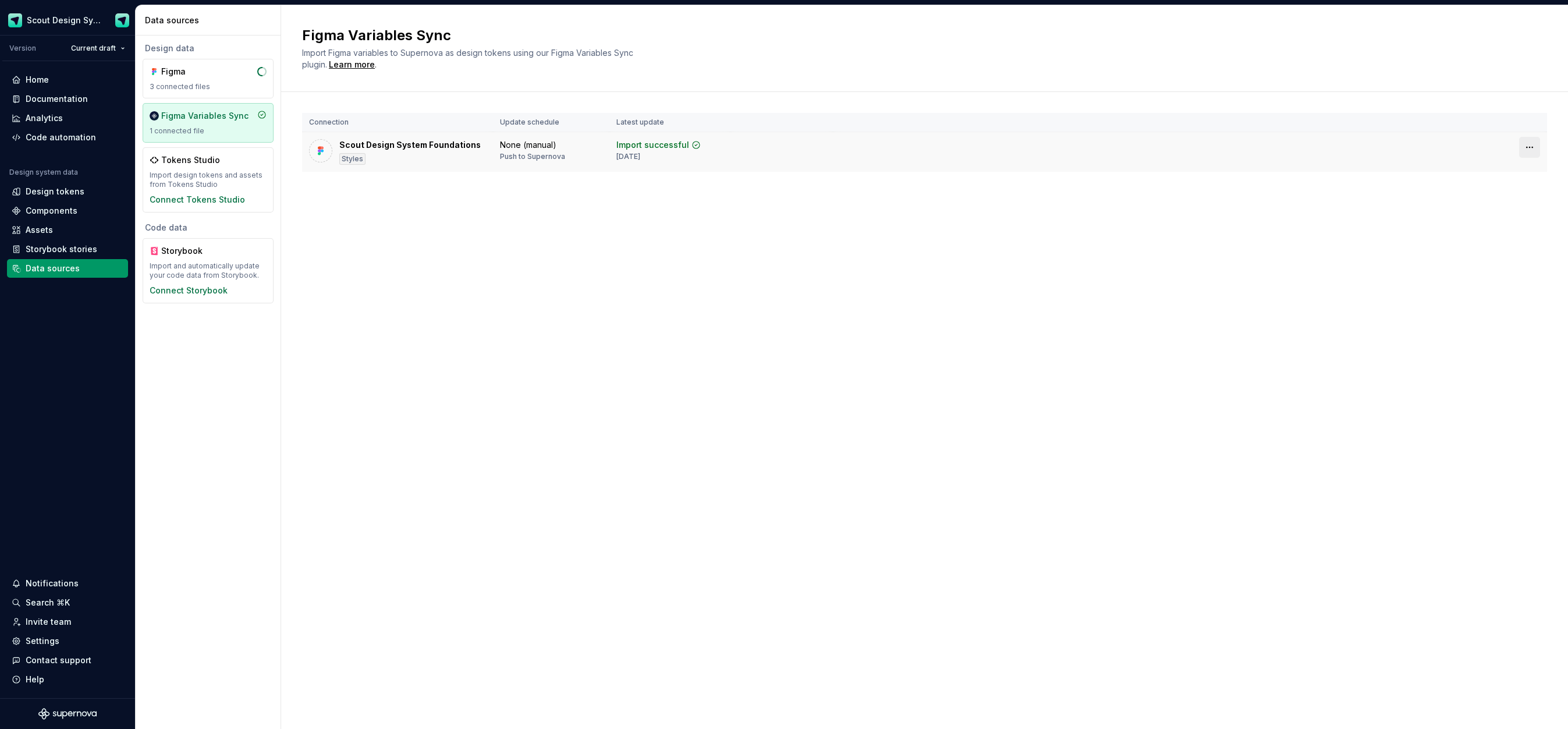
click at [1539, 149] on html "Scout Design System Version Current draft Home Documentation Analytics Code aut…" at bounding box center [784, 364] width 1568 height 729
click at [1176, 205] on html "Scout Design System Version Current draft Home Documentation Analytics Code aut…" at bounding box center [784, 364] width 1568 height 729
click at [196, 74] on div "Figma" at bounding box center [189, 71] width 55 height 11
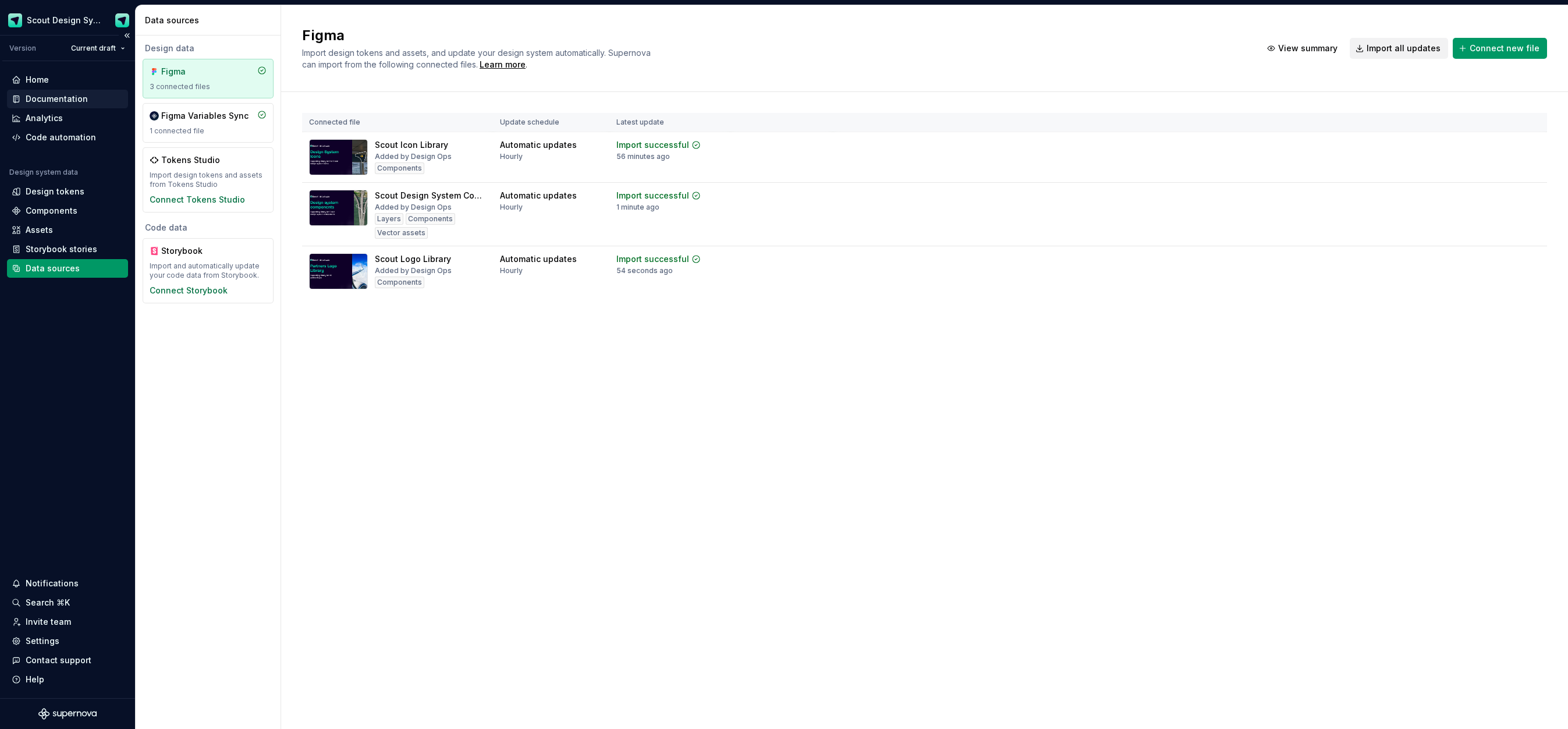
click at [61, 97] on div "Documentation" at bounding box center [56, 99] width 63 height 11
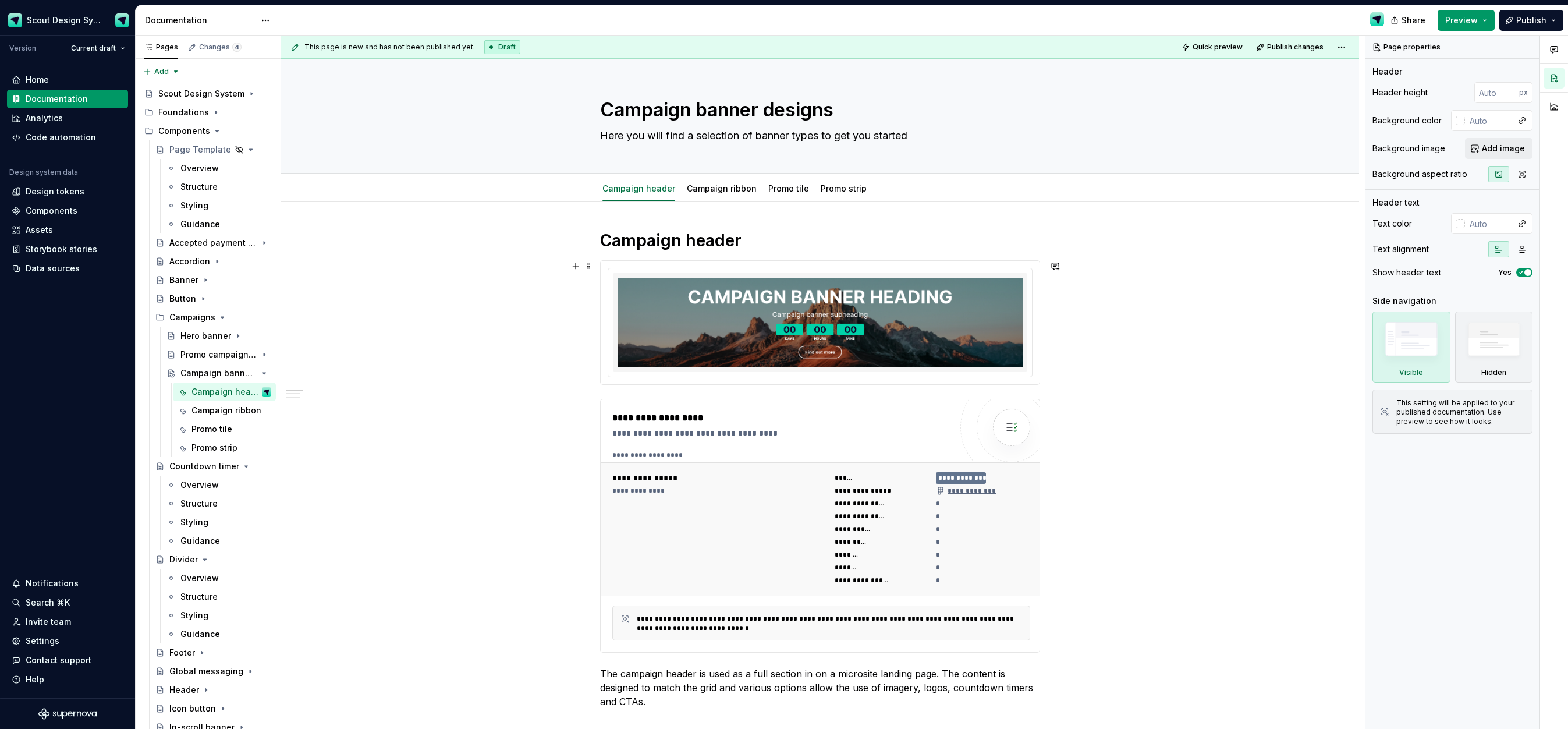
click at [788, 337] on img at bounding box center [820, 323] width 405 height 90
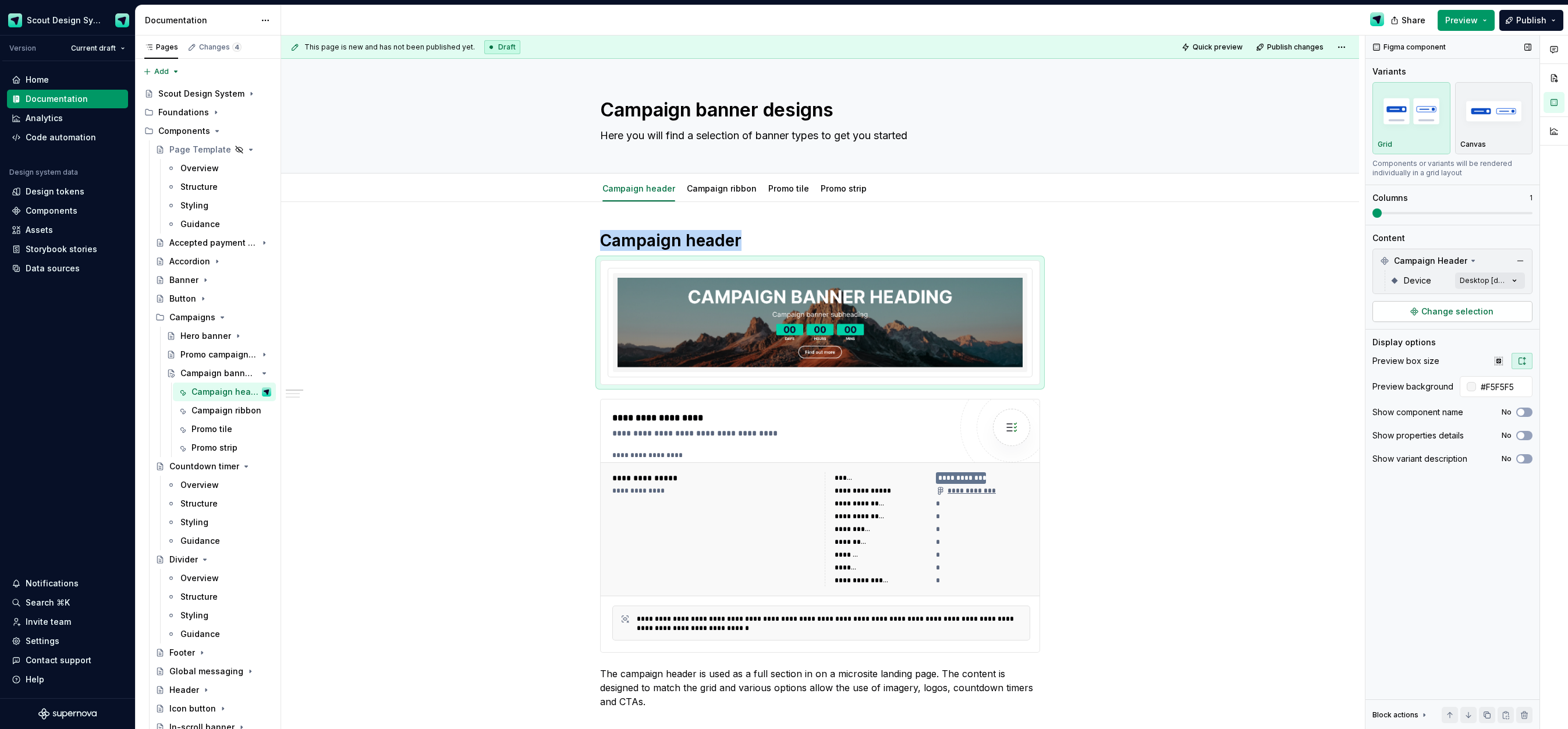
click at [1413, 302] on button "Change selection" at bounding box center [1453, 312] width 160 height 21
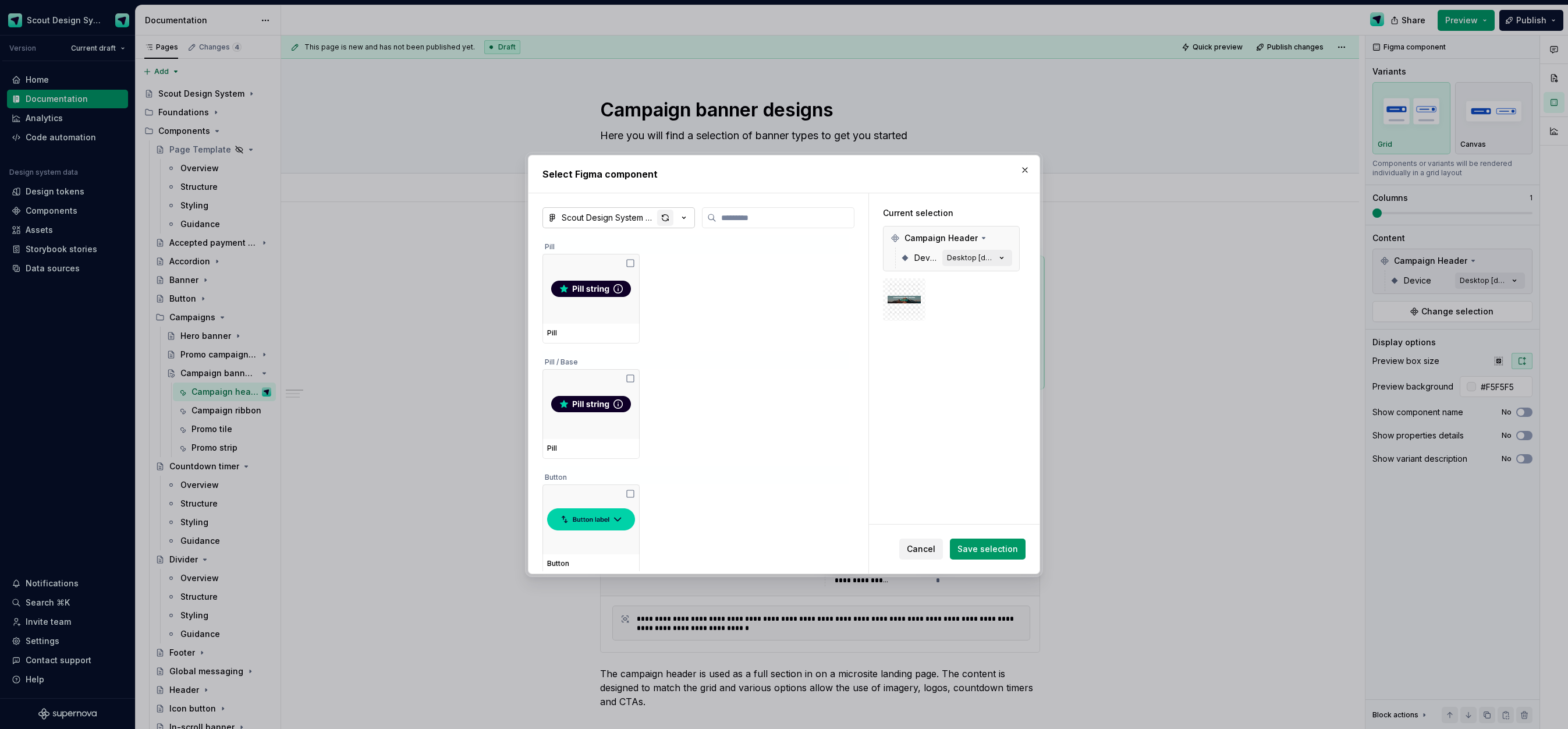
click at [666, 219] on div "button" at bounding box center [665, 218] width 17 height 17
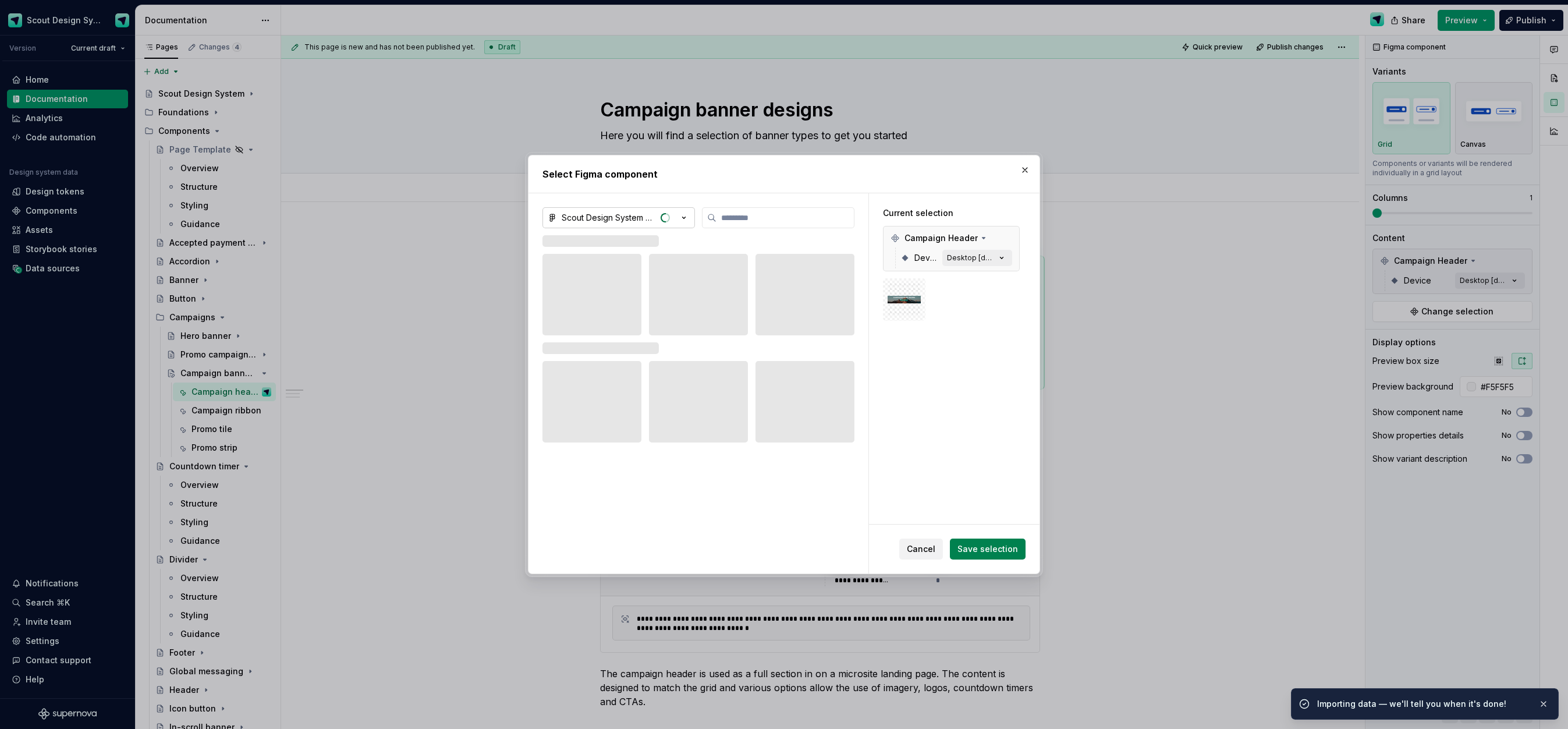
click at [987, 553] on span "Save selection" at bounding box center [987, 549] width 61 height 11
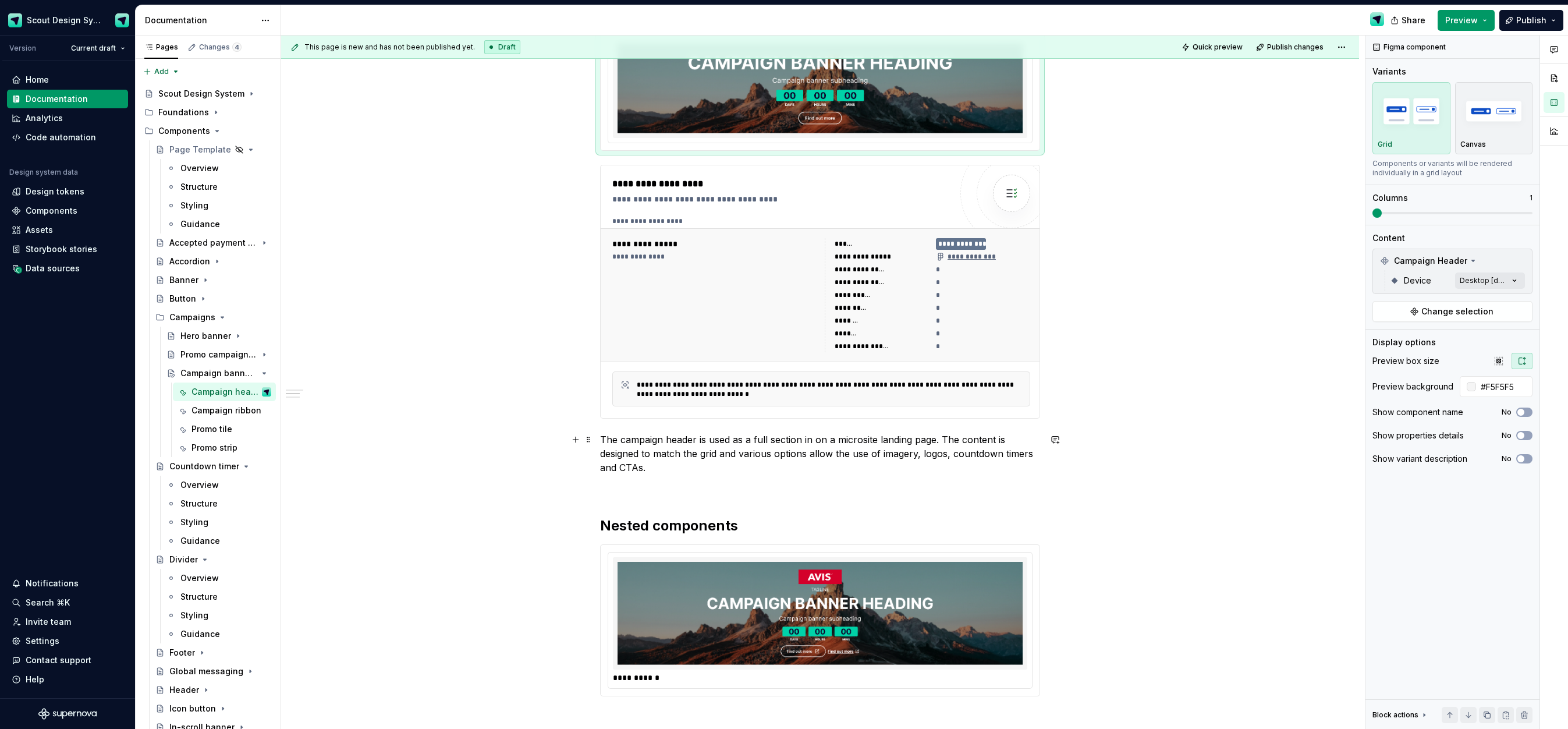
scroll to position [269, 0]
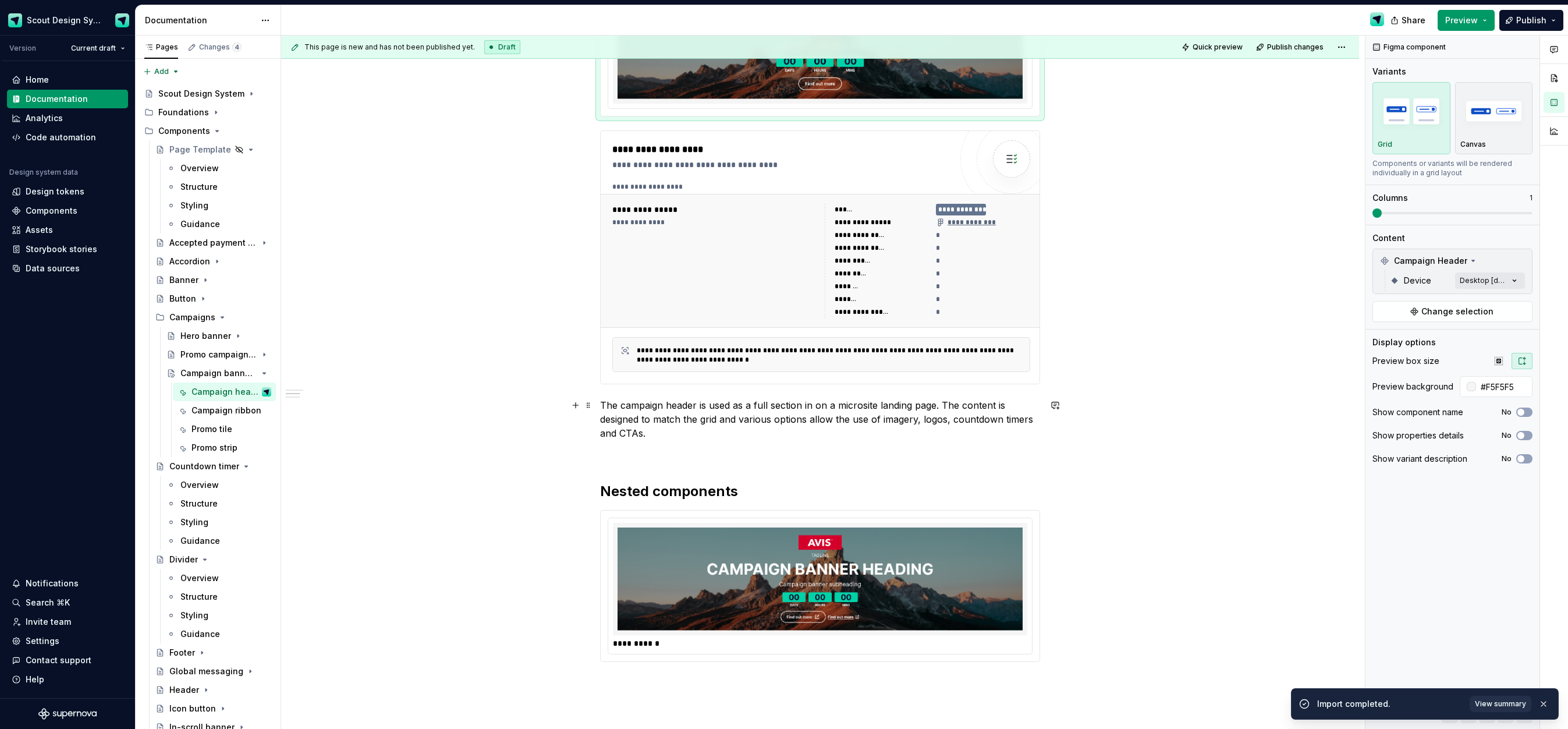
click at [945, 403] on p "The campaign header is used as a full section in on a microsite landing page. T…" at bounding box center [820, 420] width 440 height 42
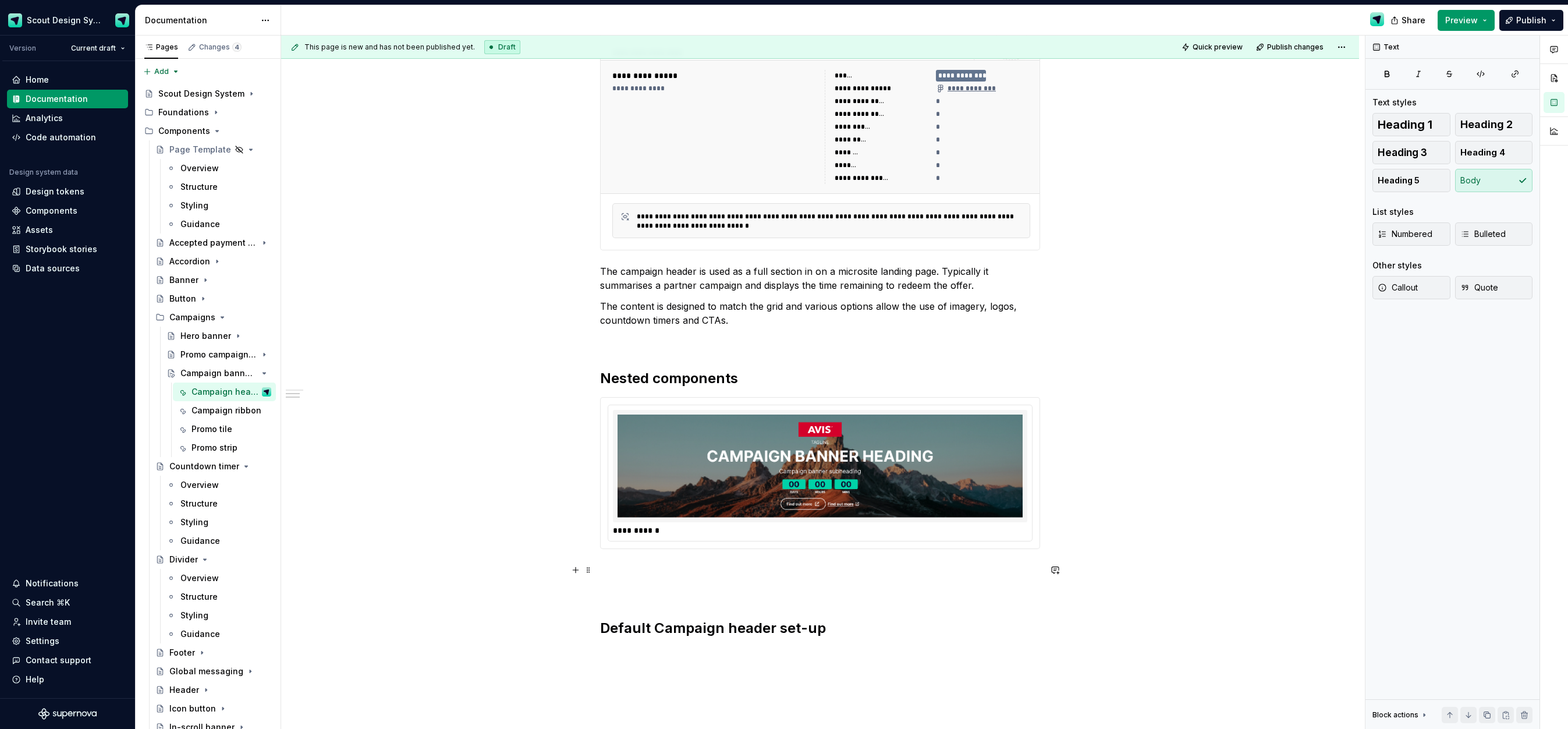
scroll to position [404, 0]
click at [758, 385] on h2 "Nested components" at bounding box center [820, 377] width 440 height 19
click at [654, 560] on div "**********" at bounding box center [820, 231] width 440 height 810
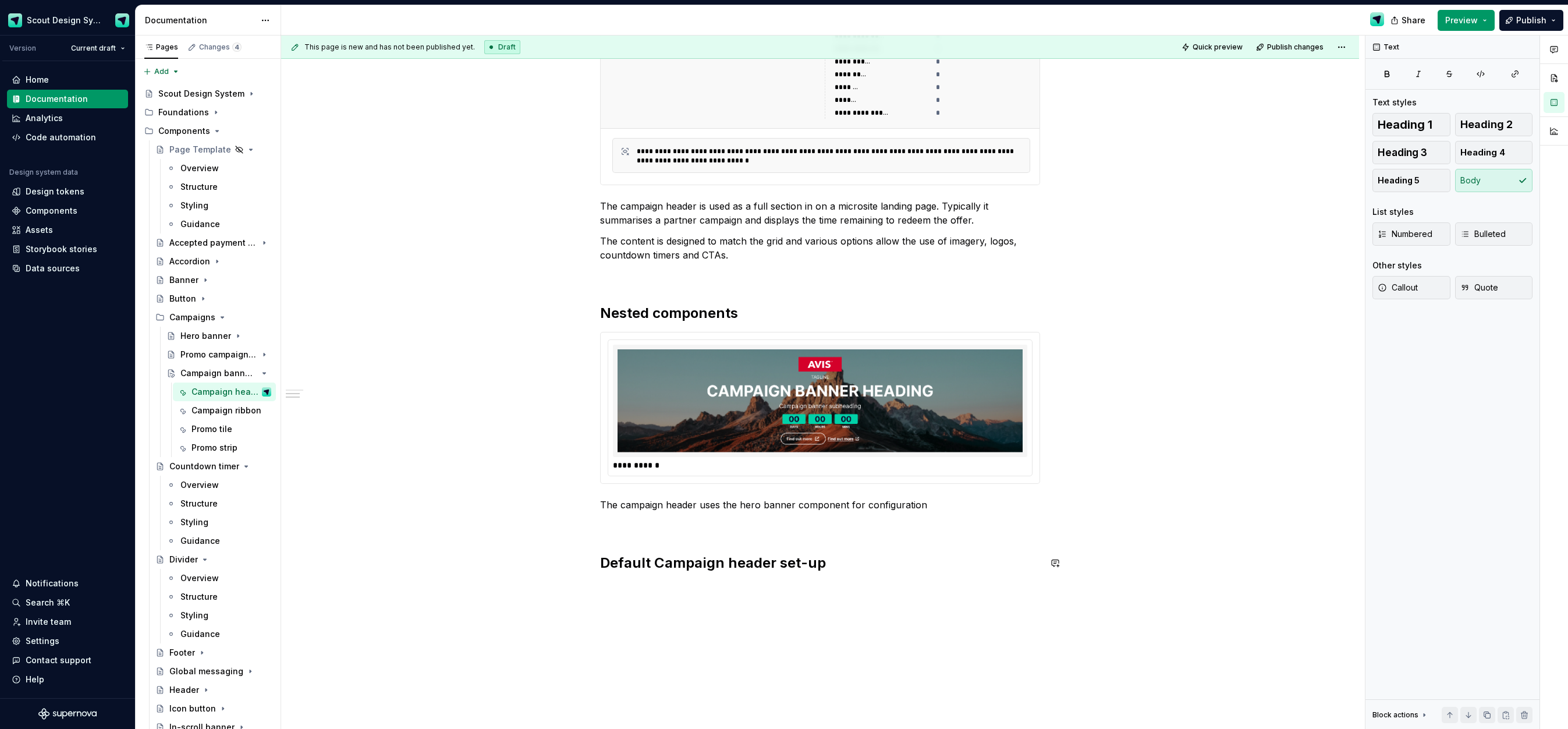
scroll to position [474, 0]
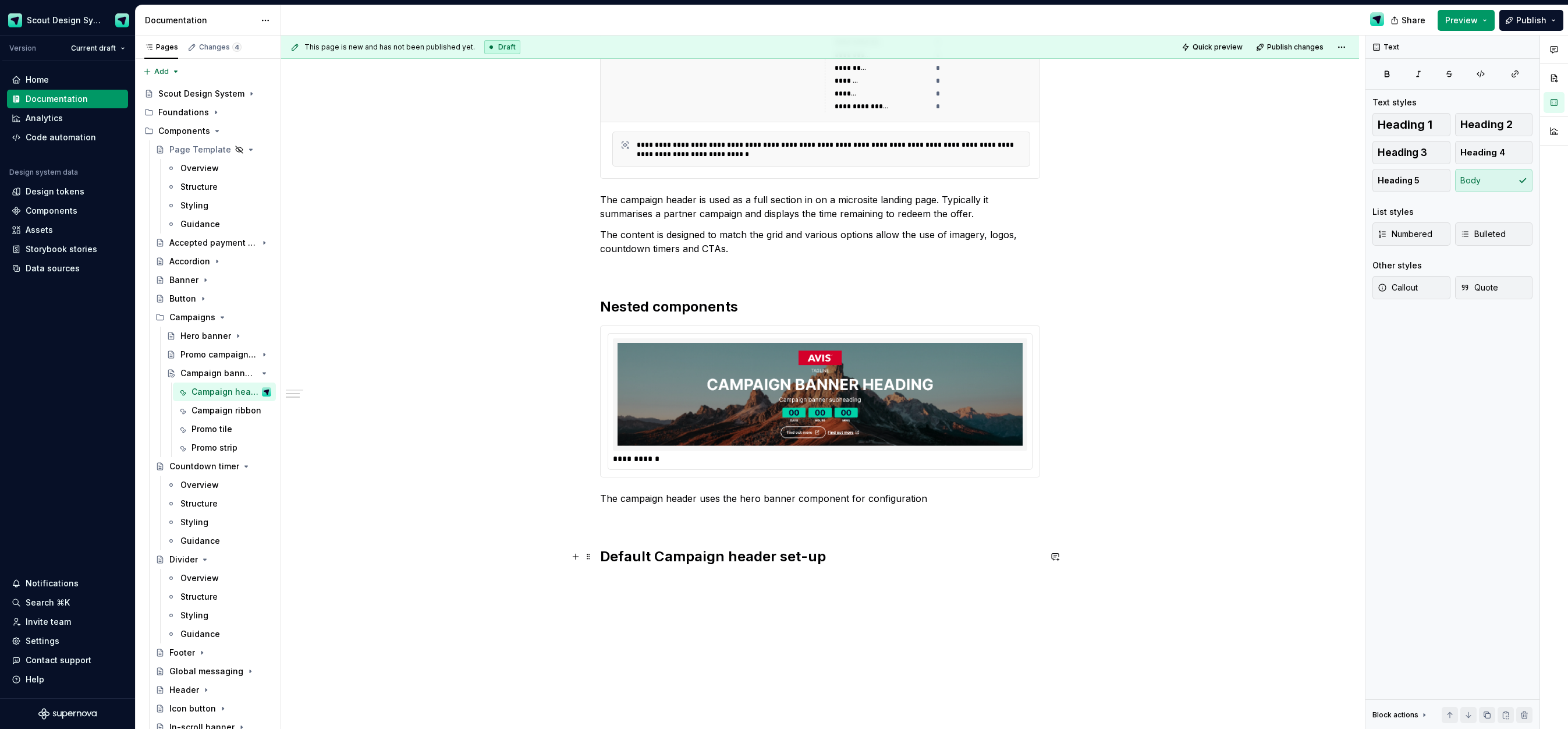
click at [835, 564] on h2 "Default Campaign header set-up" at bounding box center [820, 556] width 440 height 19
click at [580, 584] on button "button" at bounding box center [575, 583] width 17 height 17
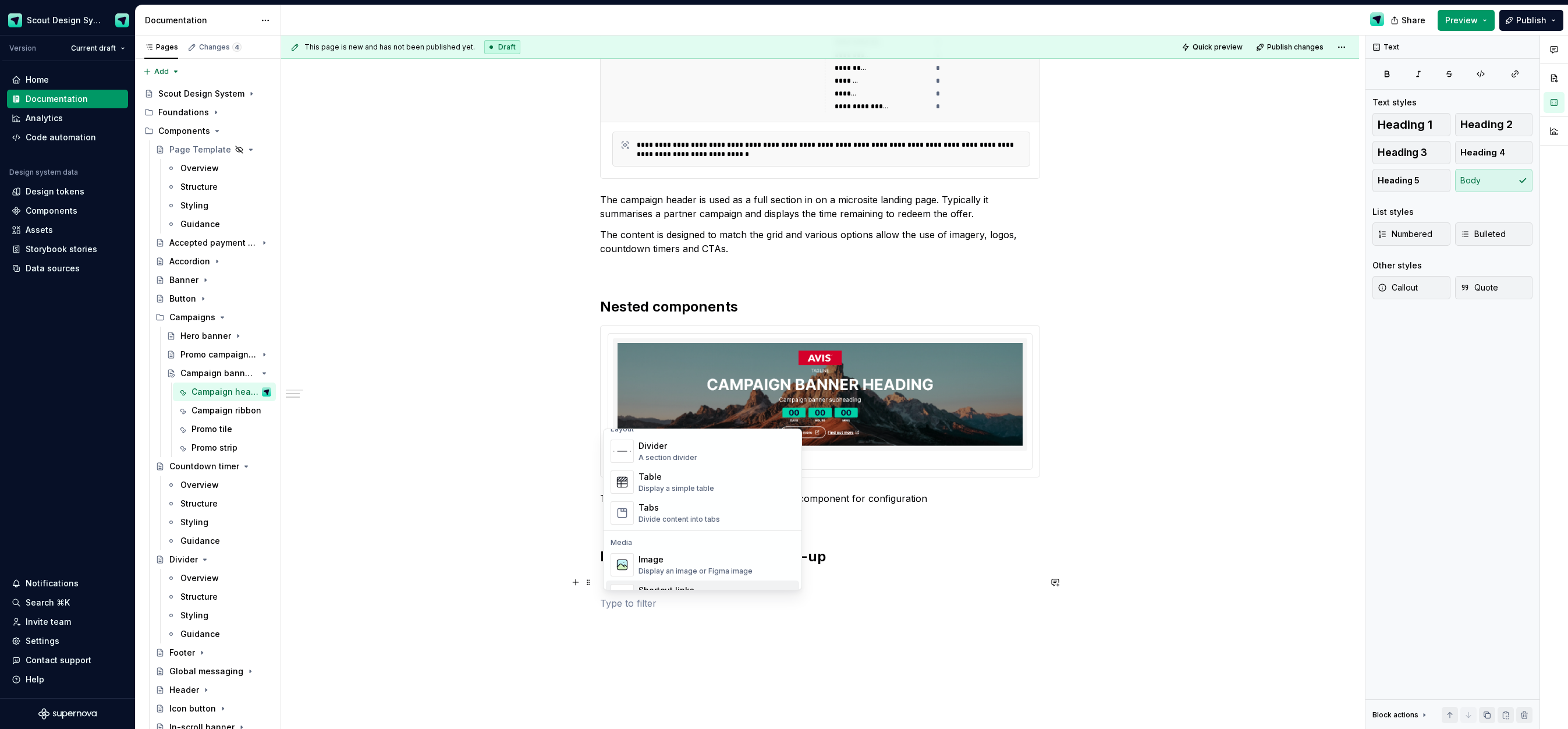
scroll to position [379, 0]
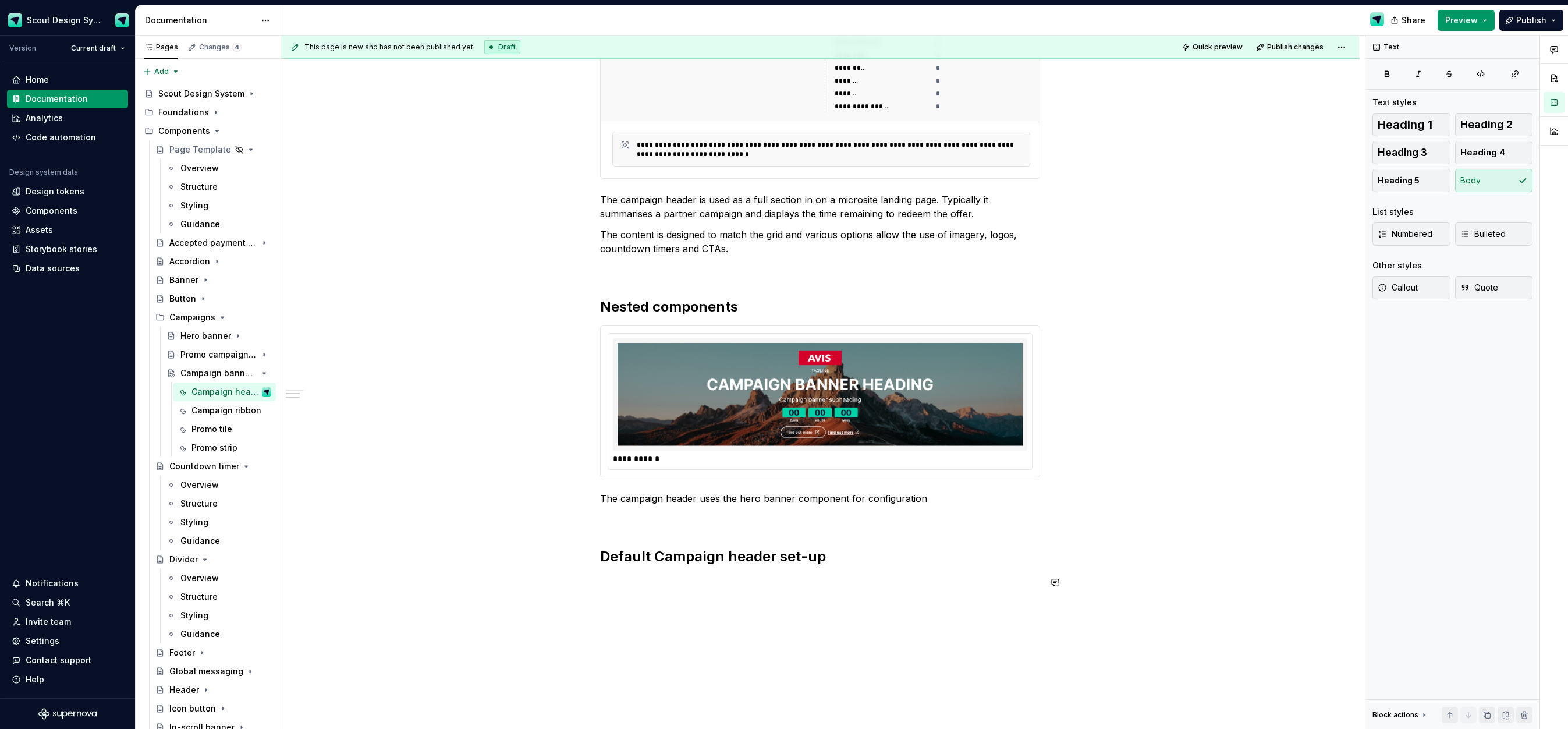
click at [832, 616] on div "**********" at bounding box center [820, 190] width 440 height 868
drag, startPoint x: 717, startPoint y: 586, endPoint x: 708, endPoint y: 586, distance: 9.0
click at [717, 586] on p at bounding box center [820, 583] width 440 height 14
click at [584, 584] on button "button" at bounding box center [575, 583] width 17 height 17
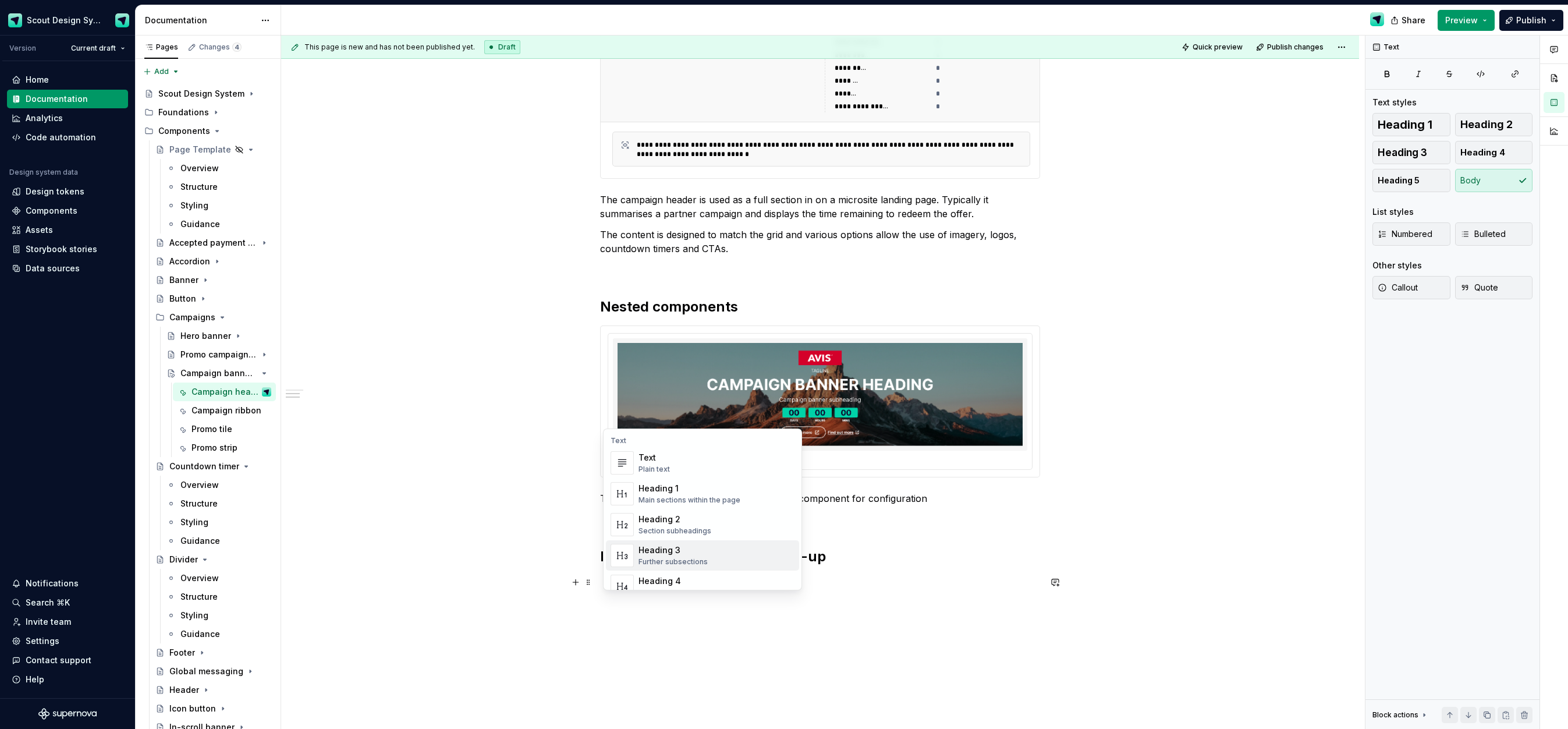
click at [666, 543] on span "Heading 3 Further subsections" at bounding box center [702, 555] width 193 height 30
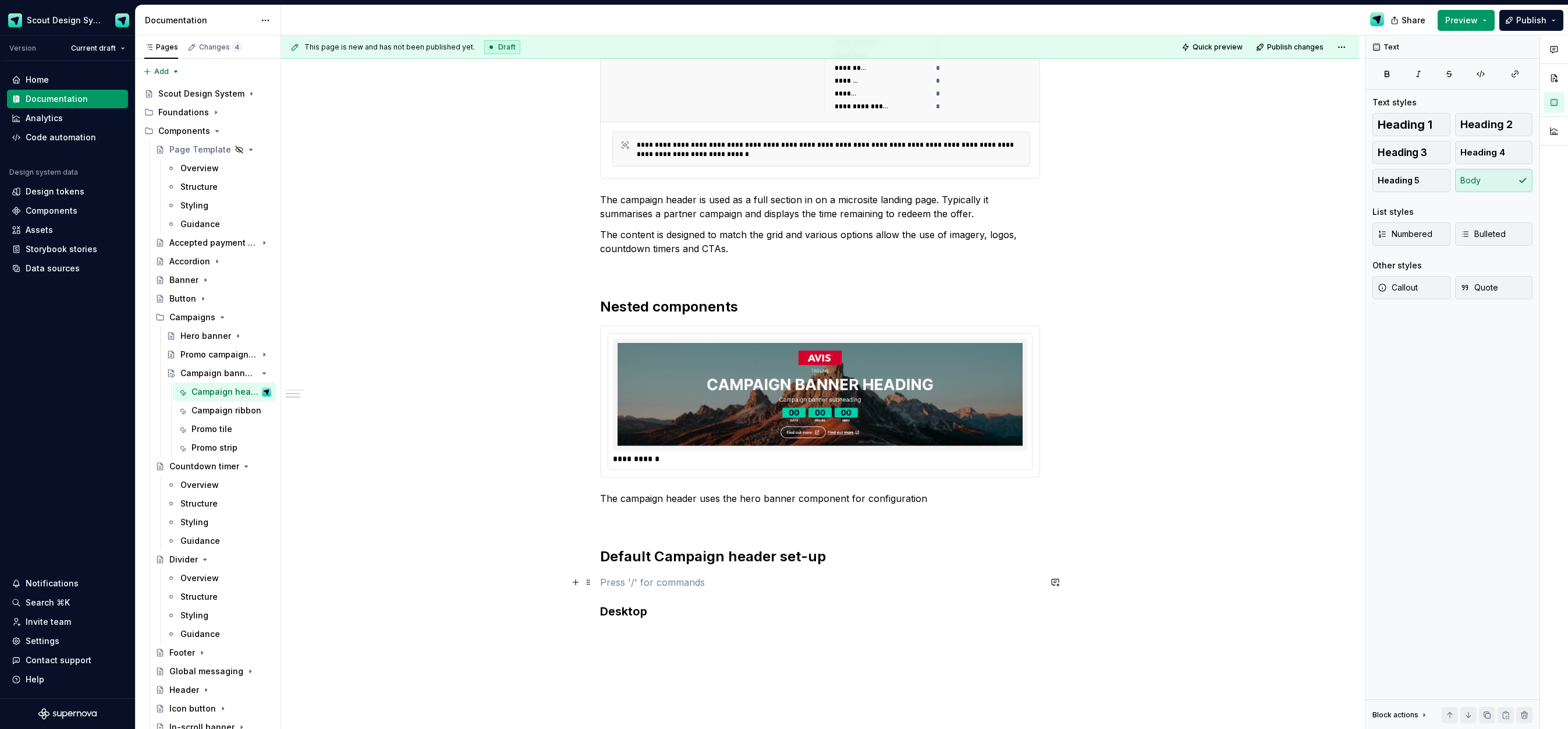
click at [628, 580] on p at bounding box center [820, 583] width 440 height 14
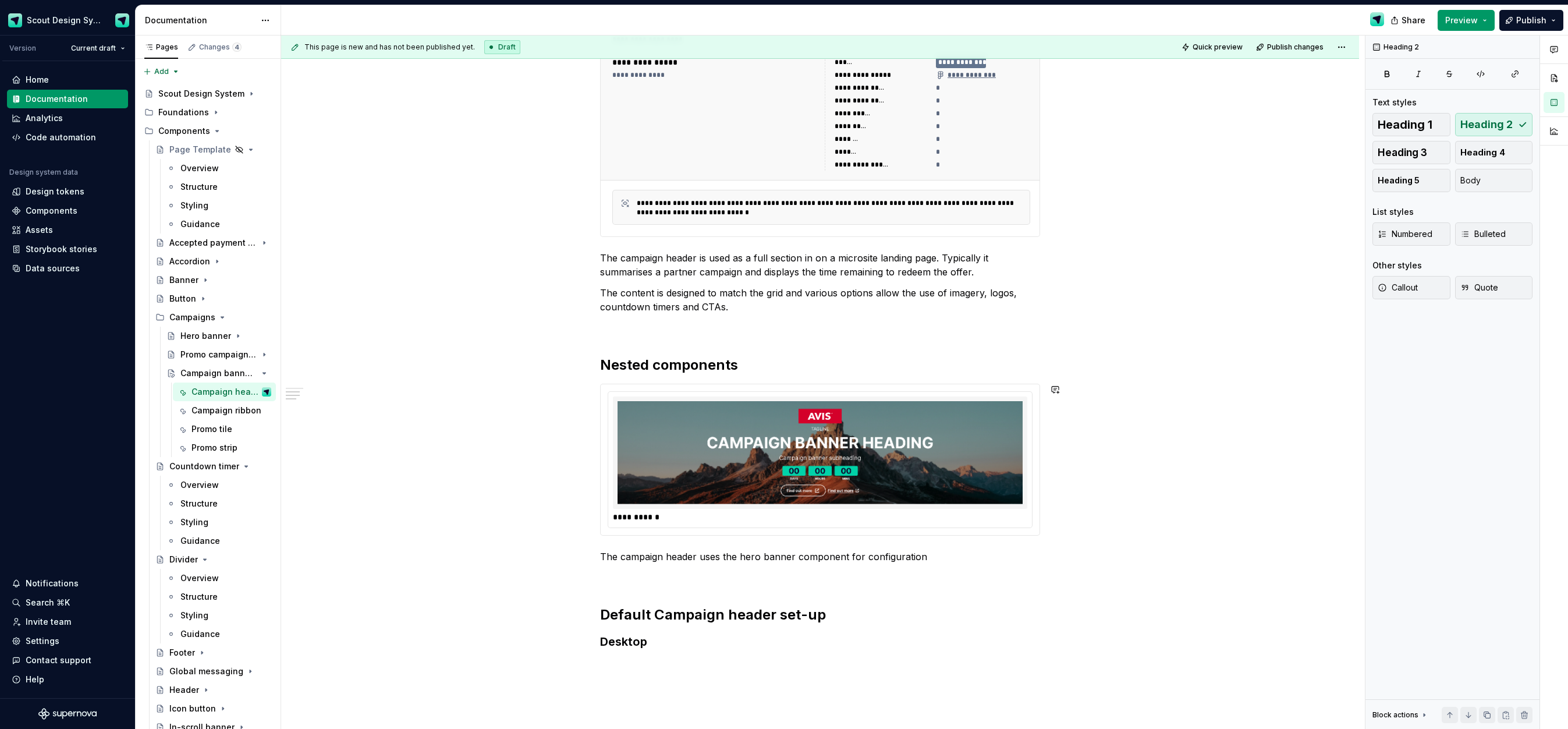
scroll to position [560, 0]
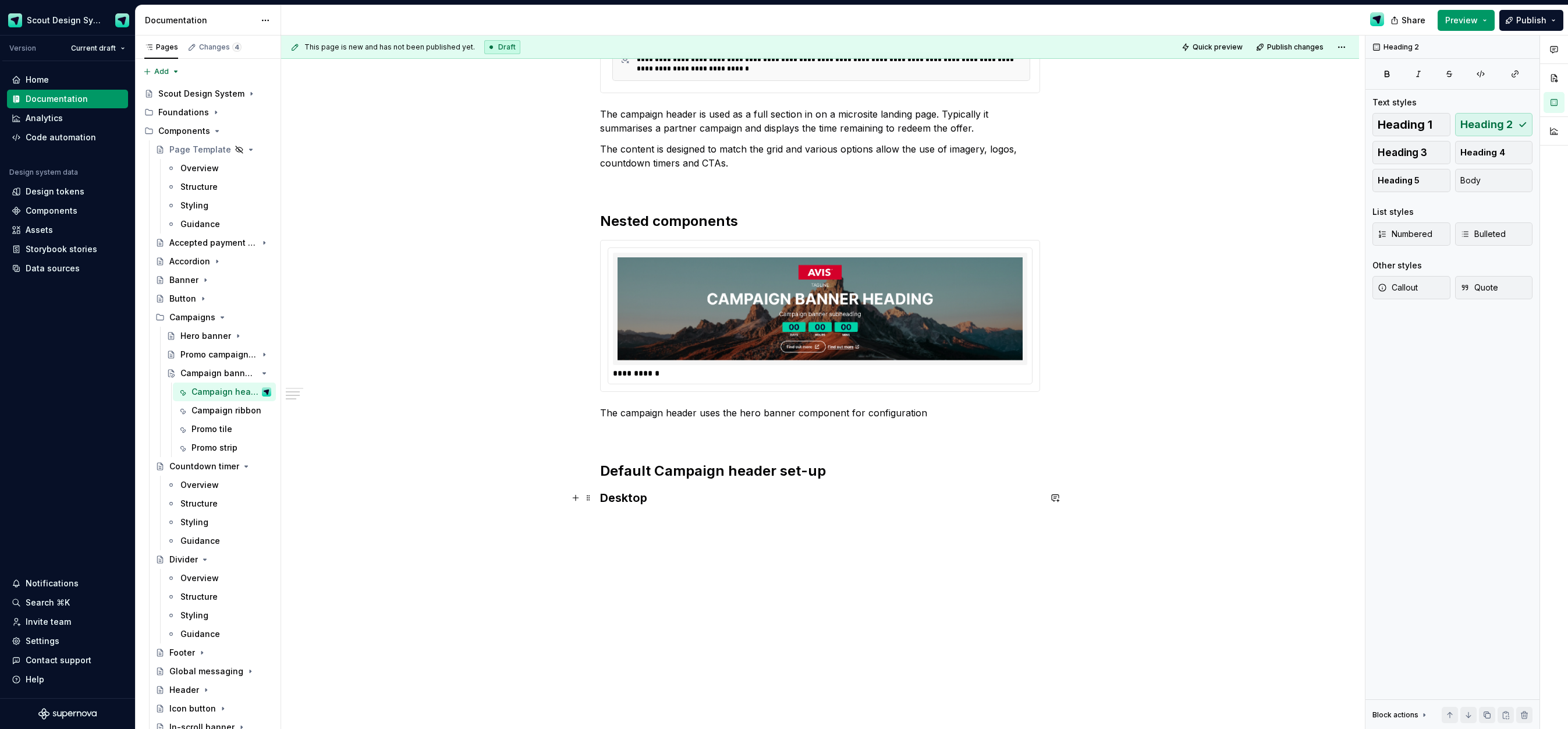
click at [627, 505] on h3 "Desktop" at bounding box center [820, 498] width 440 height 17
click at [662, 499] on h3 "Desktop" at bounding box center [820, 498] width 440 height 17
click at [580, 501] on button "button" at bounding box center [575, 498] width 17 height 17
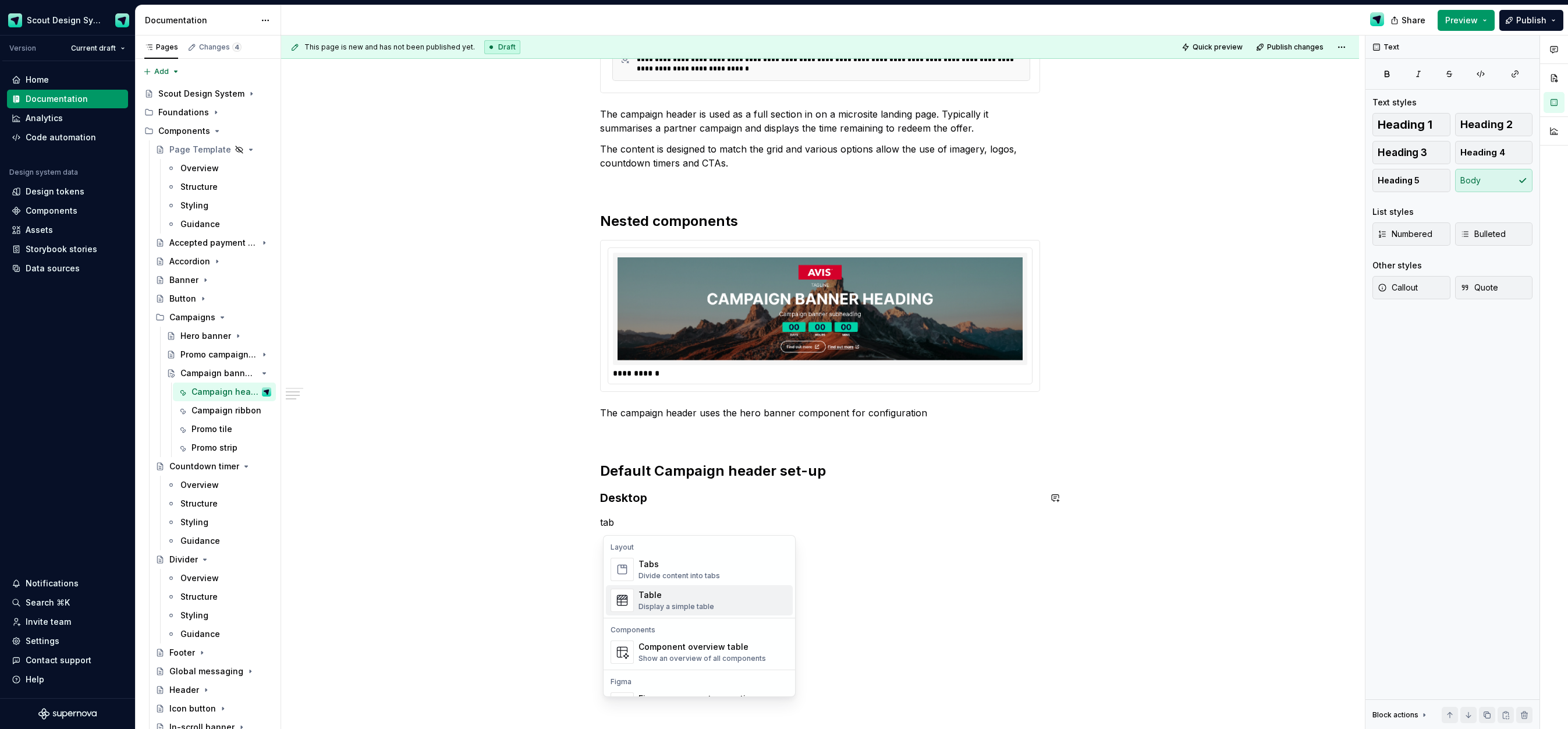
click at [660, 597] on div "Table" at bounding box center [677, 595] width 76 height 11
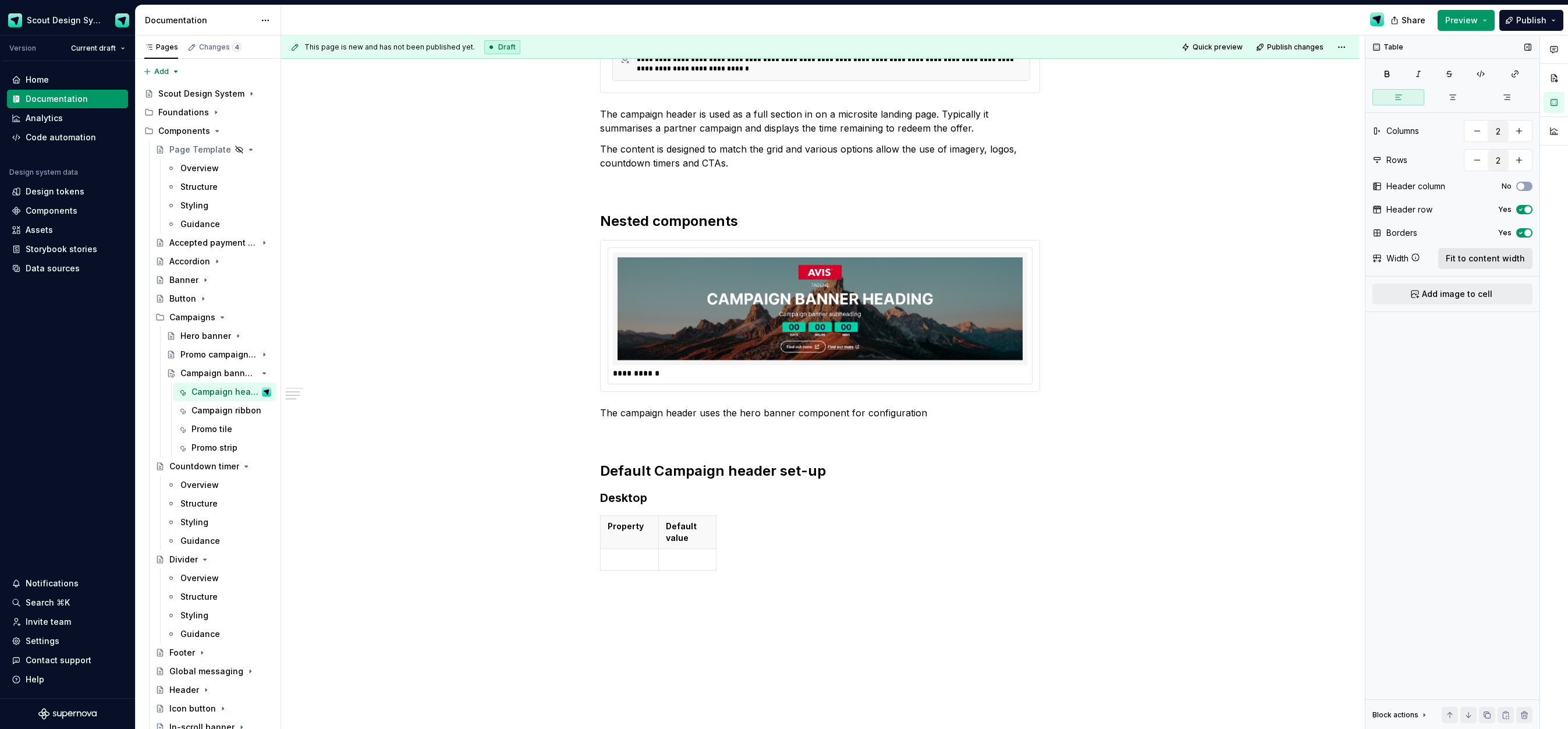
click at [1491, 262] on span "Fit to content width" at bounding box center [1486, 258] width 79 height 11
click at [688, 551] on p at bounding box center [710, 547] width 205 height 11
click at [822, 559] on icon "button" at bounding box center [823, 559] width 10 height 10
click at [666, 569] on p at bounding box center [710, 569] width 205 height 11
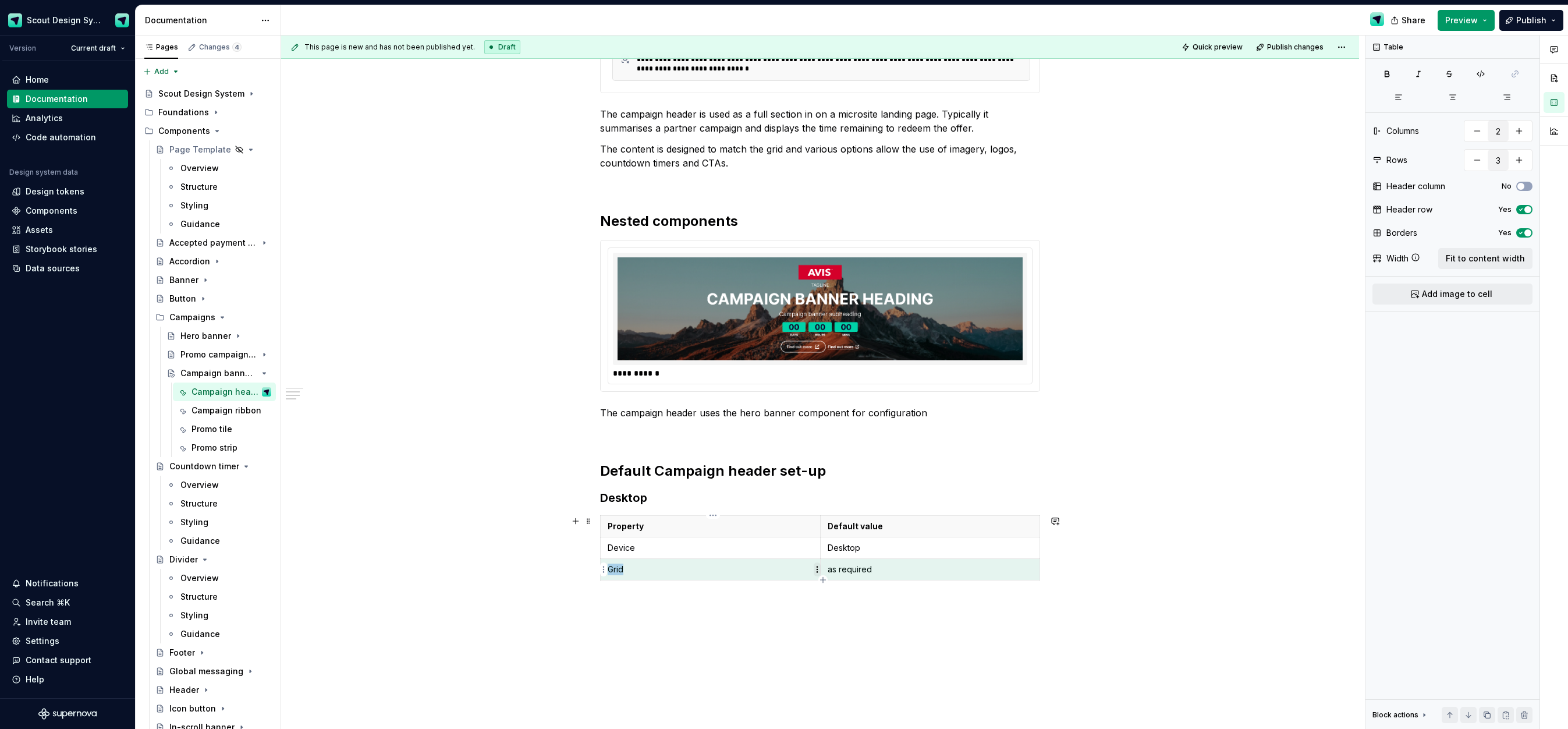
drag, startPoint x: 877, startPoint y: 571, endPoint x: 817, endPoint y: 569, distance: 60.0
click at [815, 569] on body "Scout Design System Version Current draft Home Documentation Analytics Code aut…" at bounding box center [784, 364] width 1568 height 729
click at [859, 571] on p "as required" at bounding box center [930, 569] width 205 height 11
click at [825, 581] on icon "button" at bounding box center [823, 580] width 10 height 10
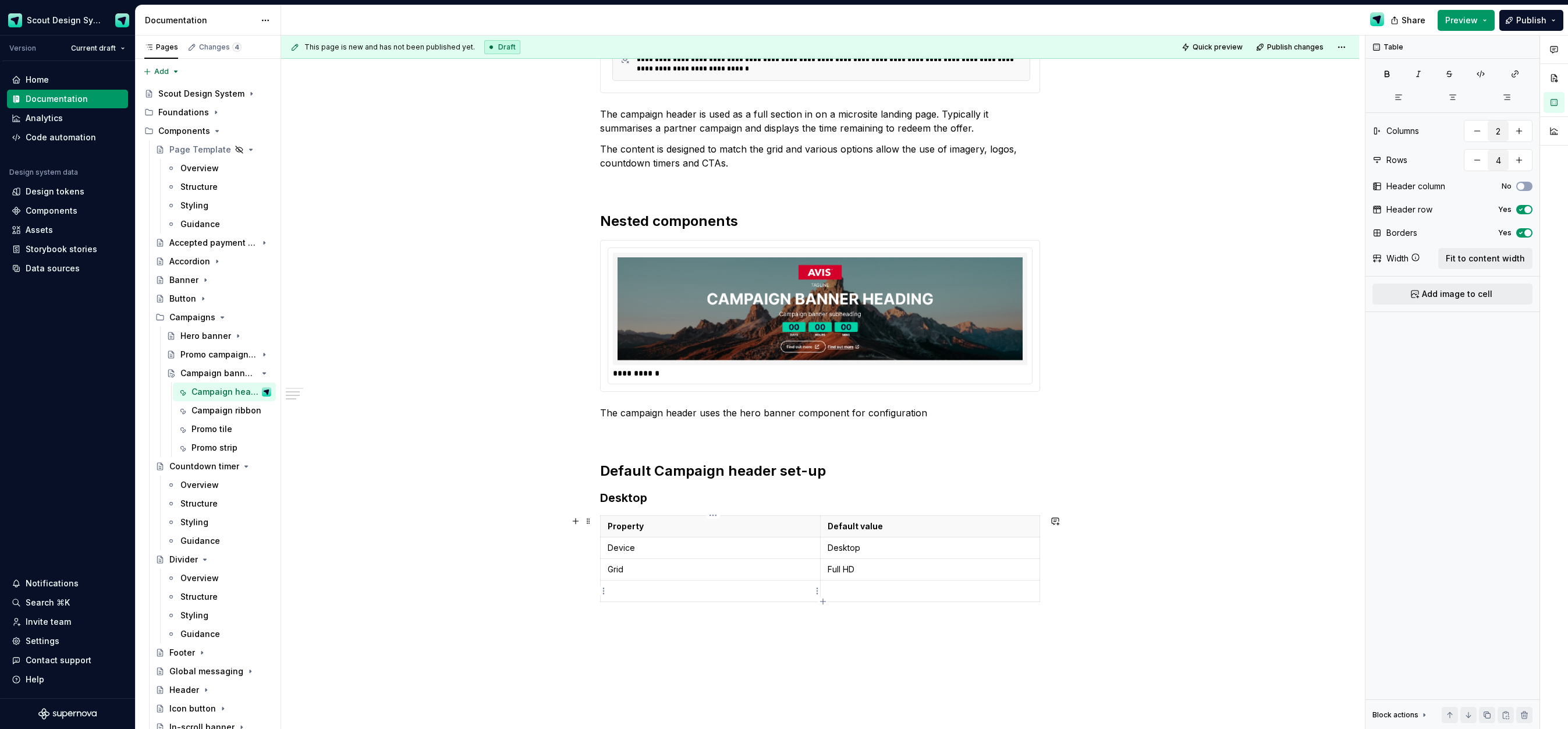
click at [747, 589] on p at bounding box center [710, 591] width 205 height 11
click at [824, 602] on icon "button" at bounding box center [823, 601] width 5 height 5
click at [721, 608] on p at bounding box center [710, 613] width 205 height 11
click at [824, 624] on div "Property Default value Device Desktop Grid Full HD Show logo False Show tagline…" at bounding box center [820, 572] width 440 height 113
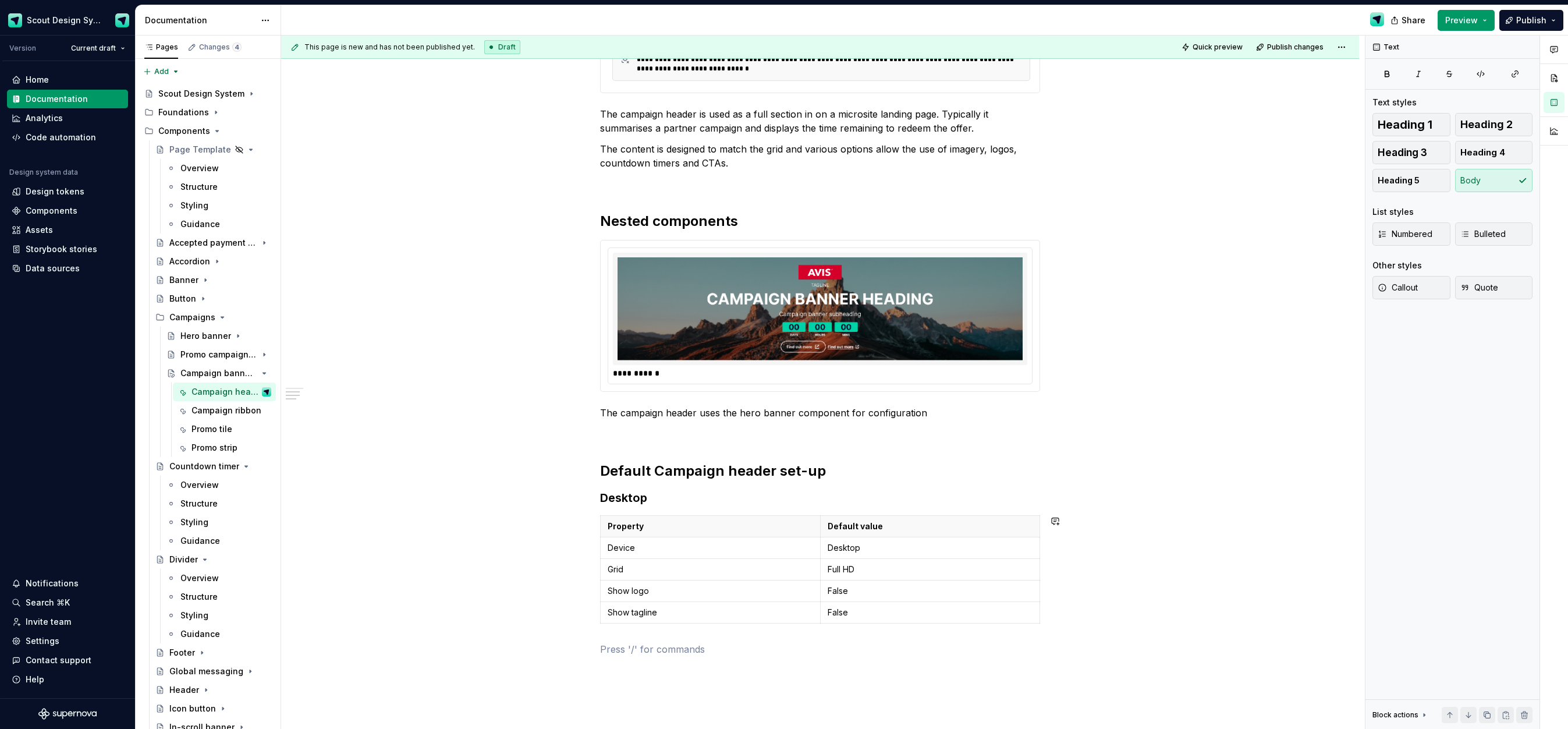
click at [836, 639] on div "**********" at bounding box center [820, 174] width 440 height 1008
click at [822, 624] on icon "button" at bounding box center [823, 623] width 10 height 10
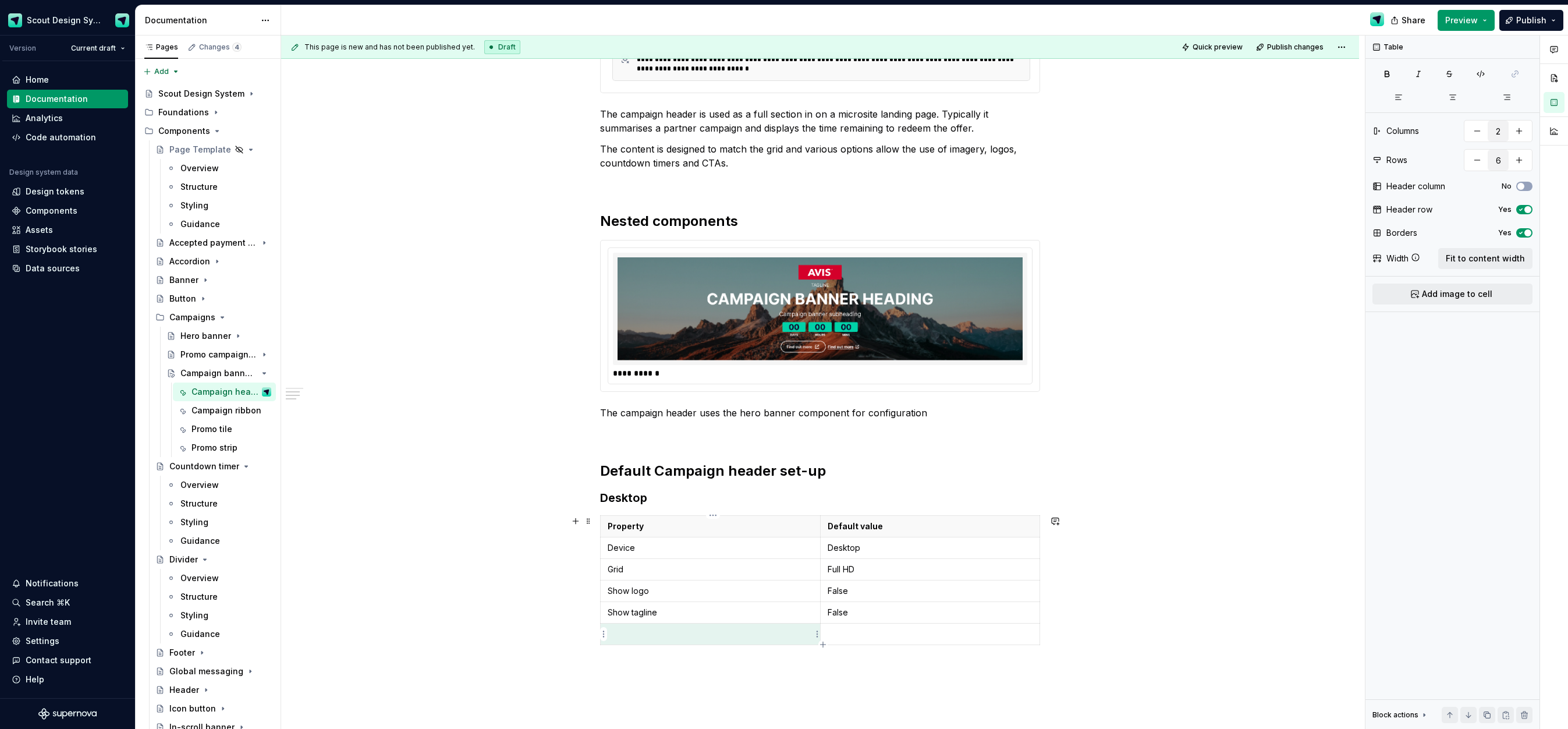
drag, startPoint x: 713, startPoint y: 632, endPoint x: 729, endPoint y: 635, distance: 16.3
click at [713, 632] on p at bounding box center [710, 634] width 205 height 11
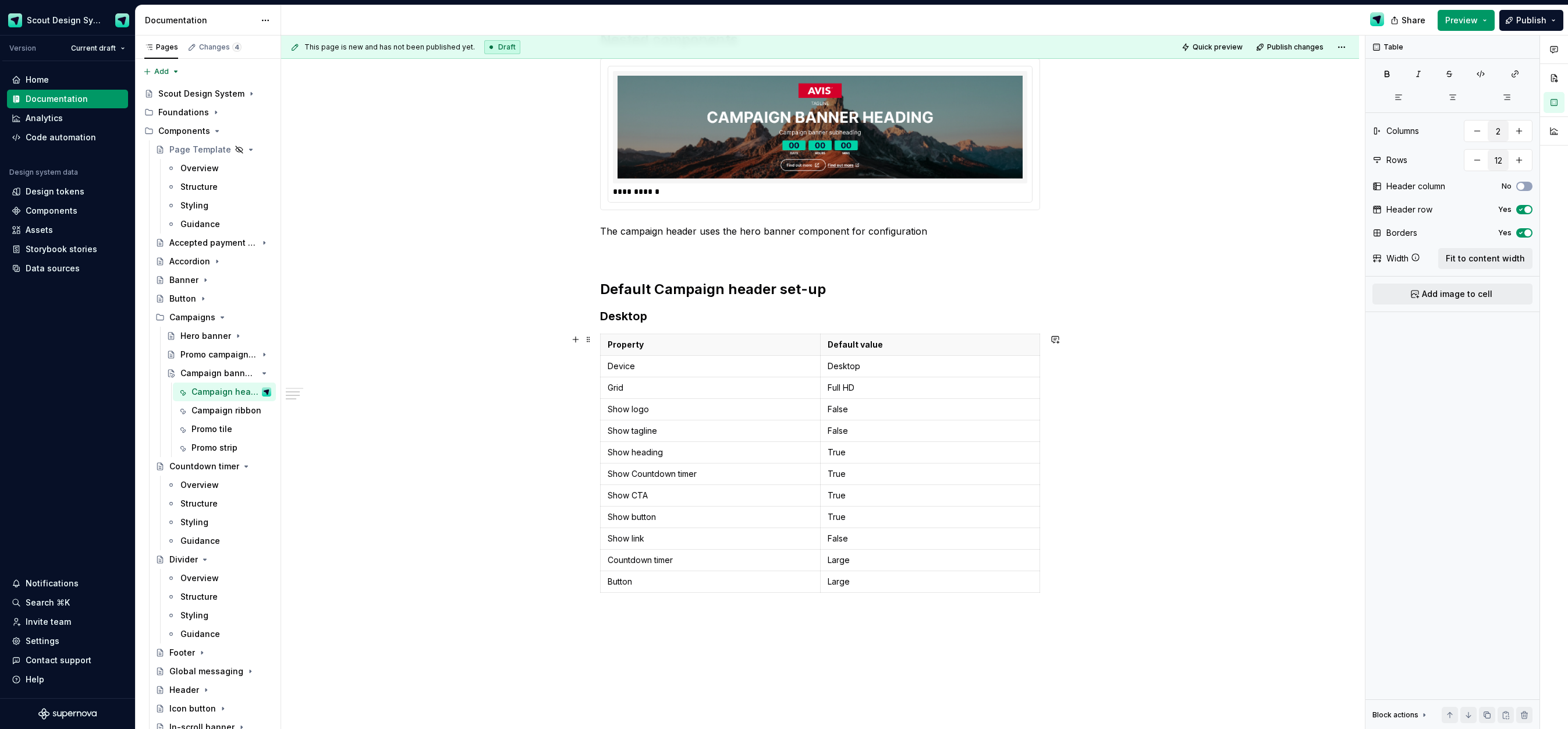
scroll to position [751, 0]
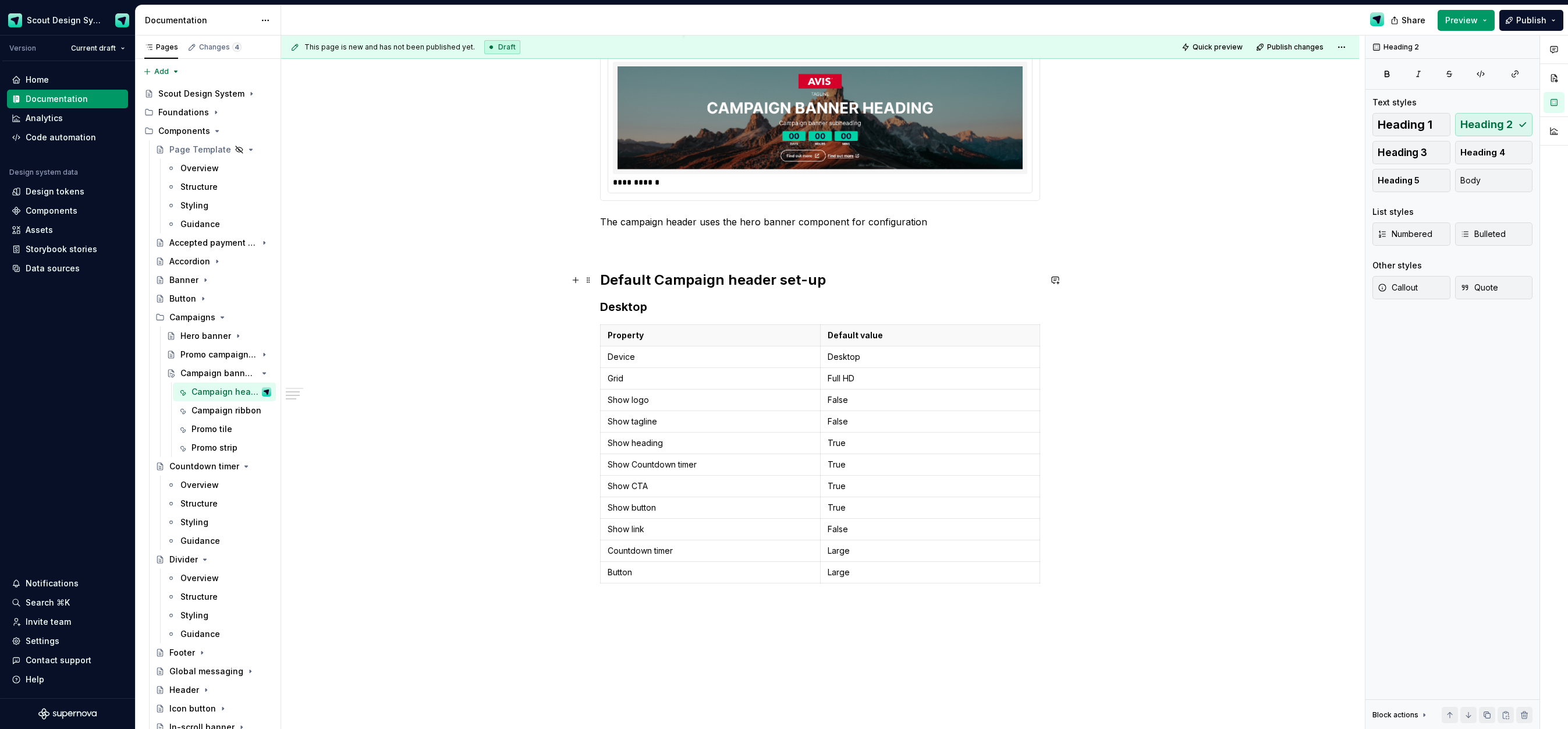
click at [837, 284] on h2 "Default Campaign header set-up" at bounding box center [820, 279] width 440 height 19
click at [573, 279] on button "button" at bounding box center [575, 280] width 17 height 17
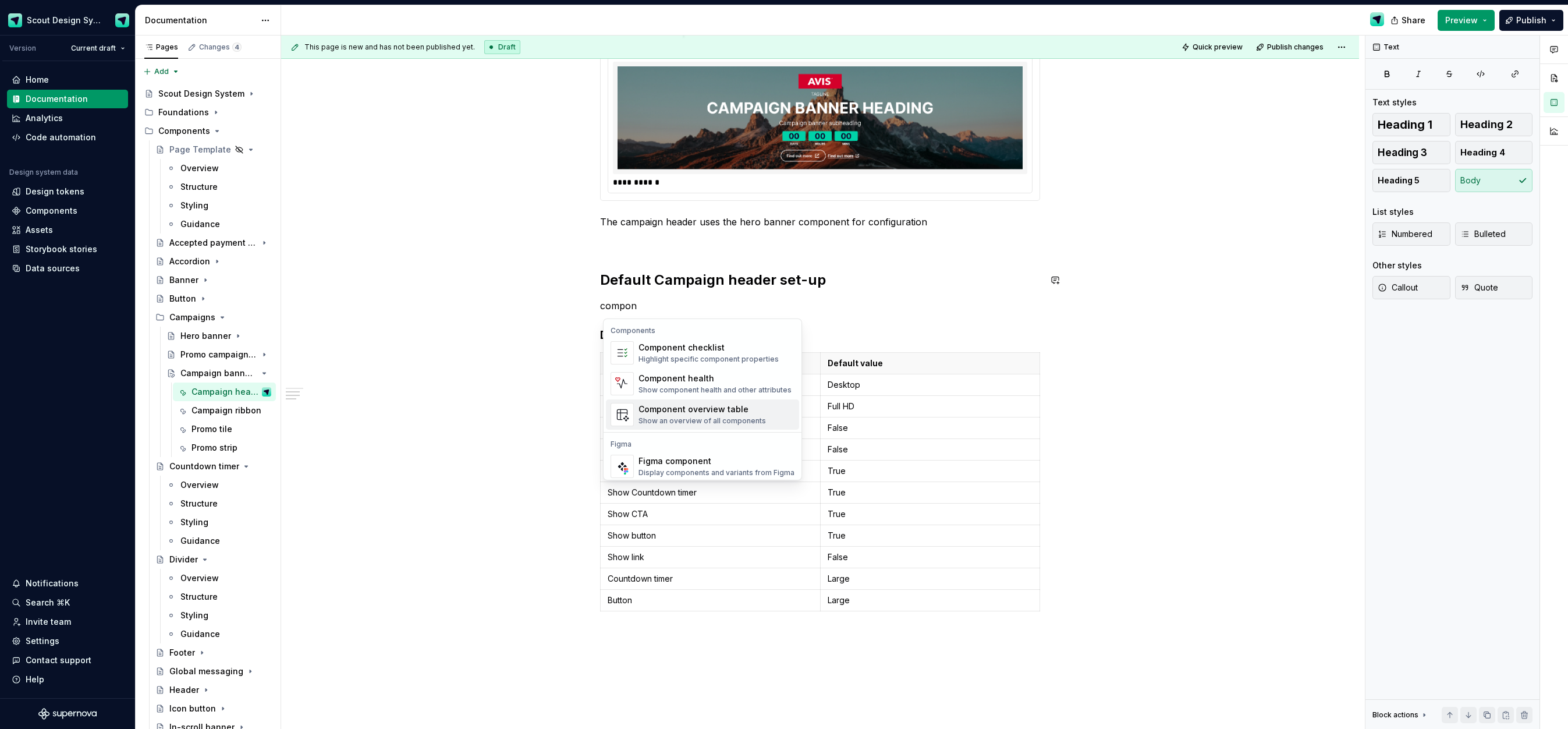
scroll to position [35, 0]
click at [712, 432] on div "Figma component" at bounding box center [716, 426] width 156 height 11
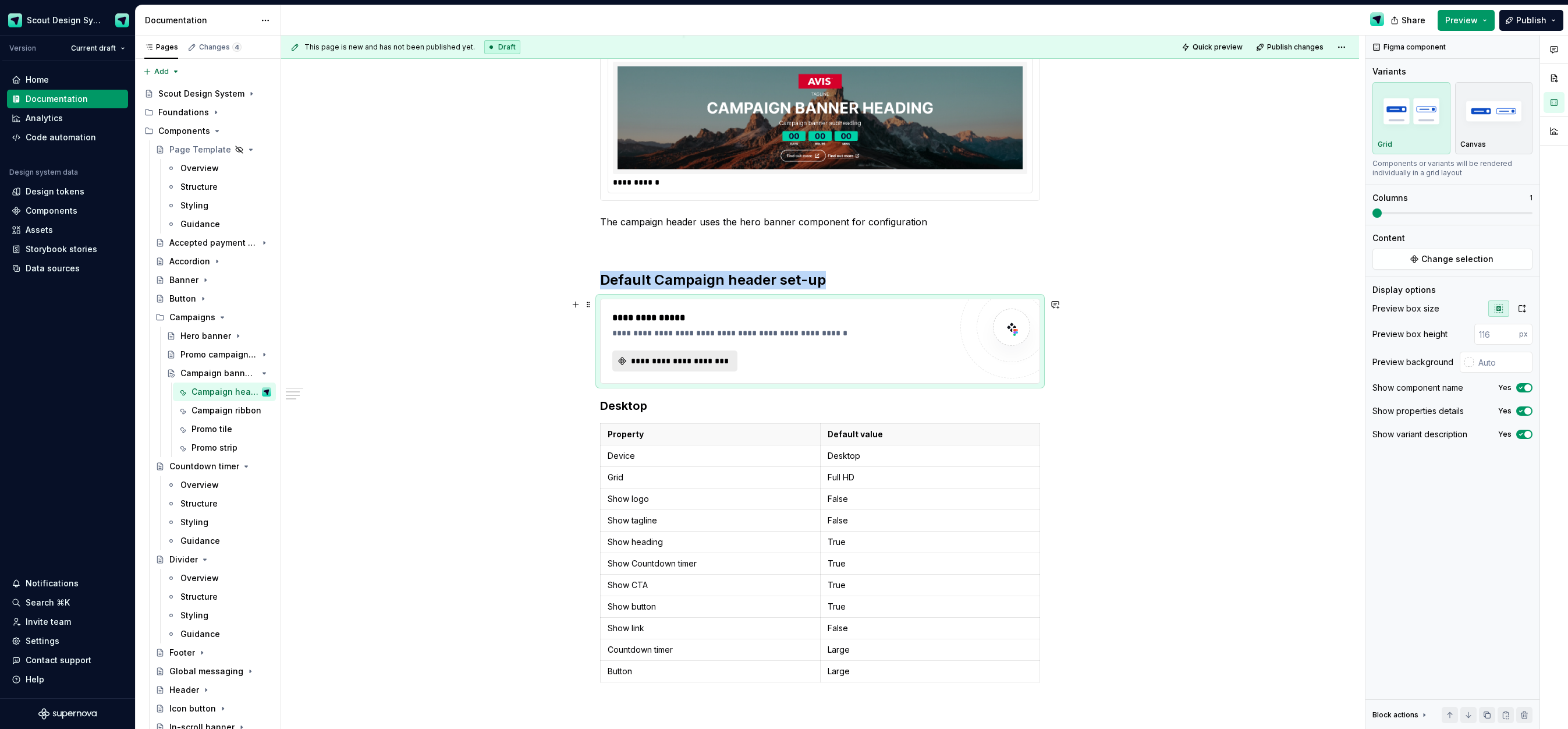
click at [703, 360] on span "**********" at bounding box center [679, 361] width 100 height 11
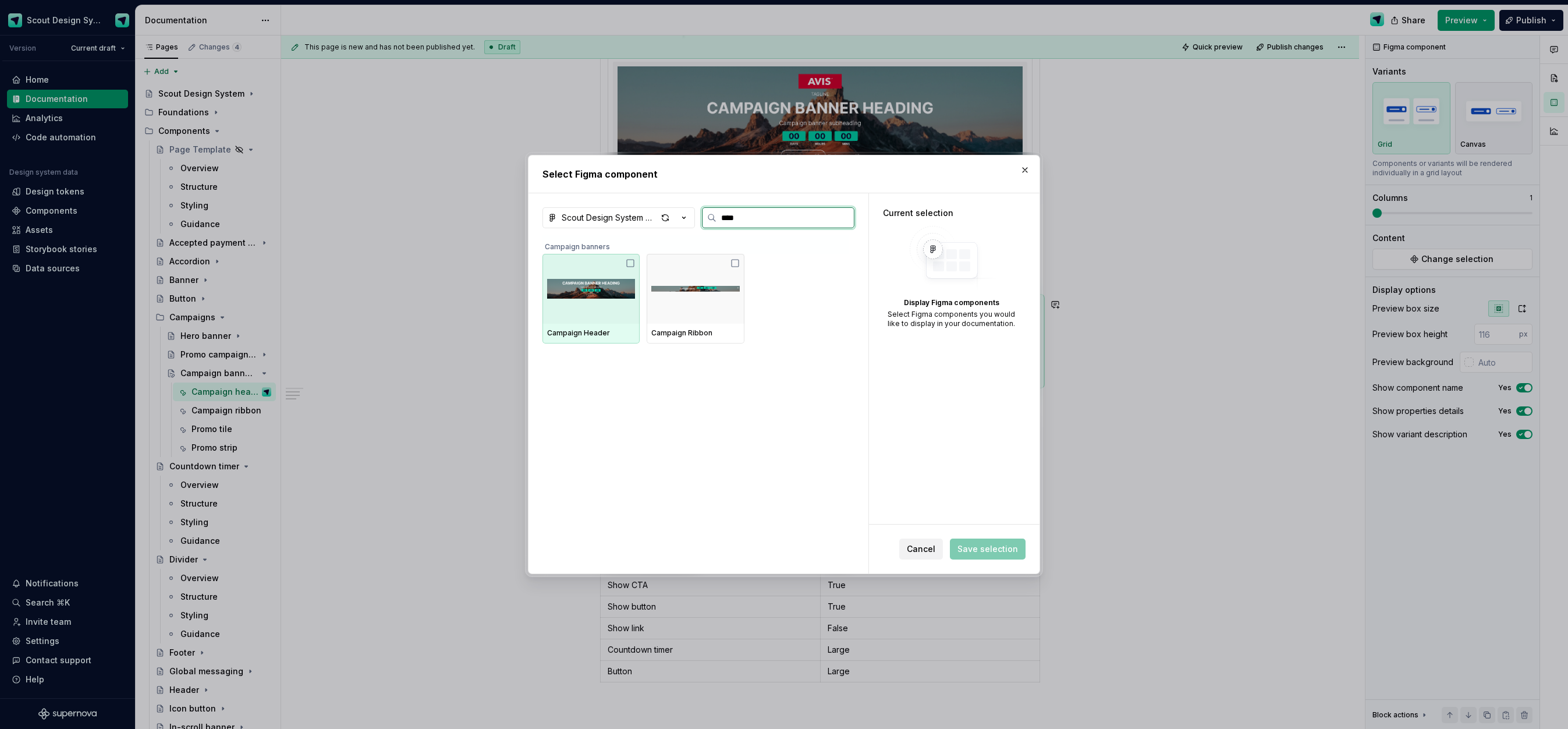
click at [570, 286] on img at bounding box center [591, 288] width 88 height 61
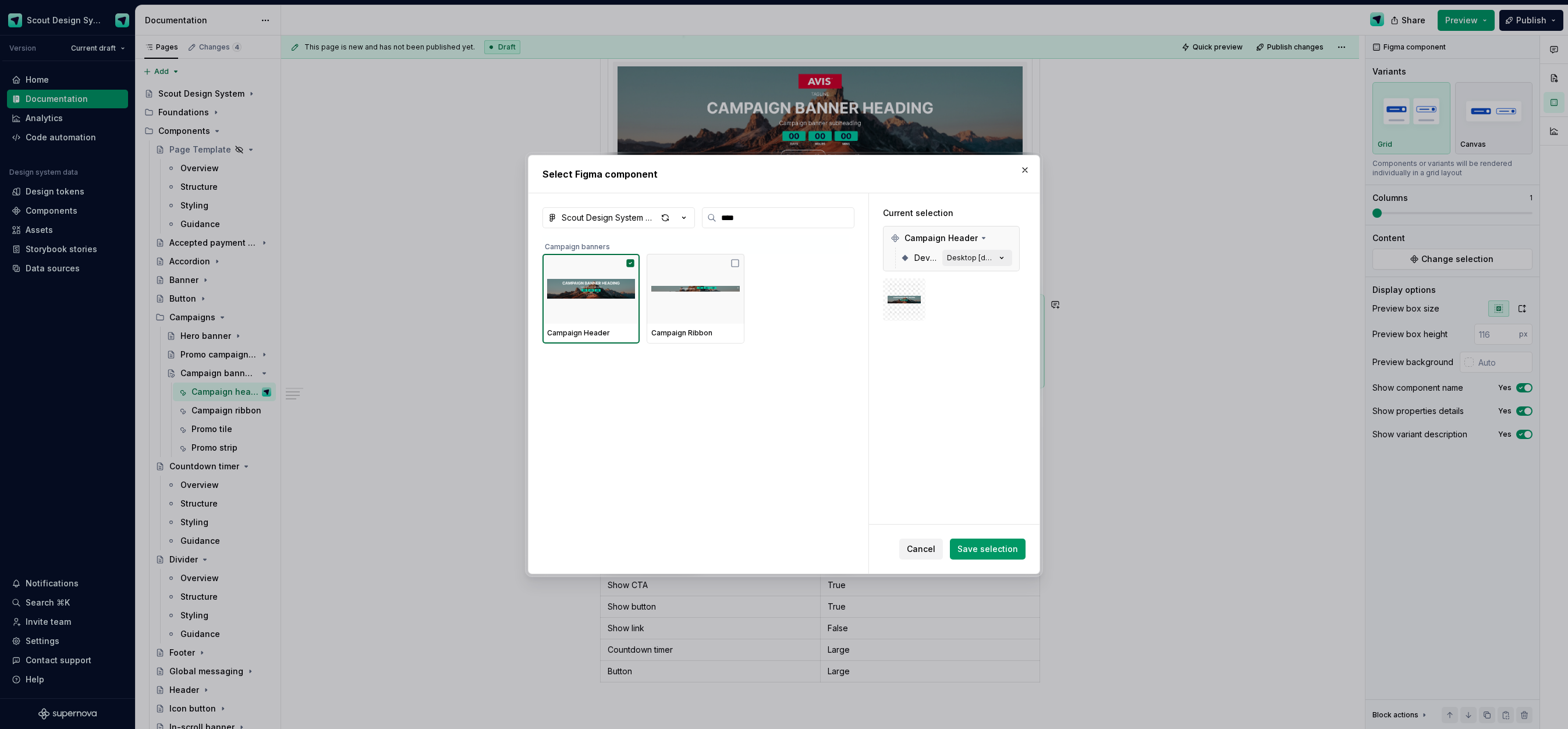
drag, startPoint x: 980, startPoint y: 544, endPoint x: 779, endPoint y: 457, distance: 219.0
click at [980, 544] on span "Save selection" at bounding box center [987, 549] width 61 height 11
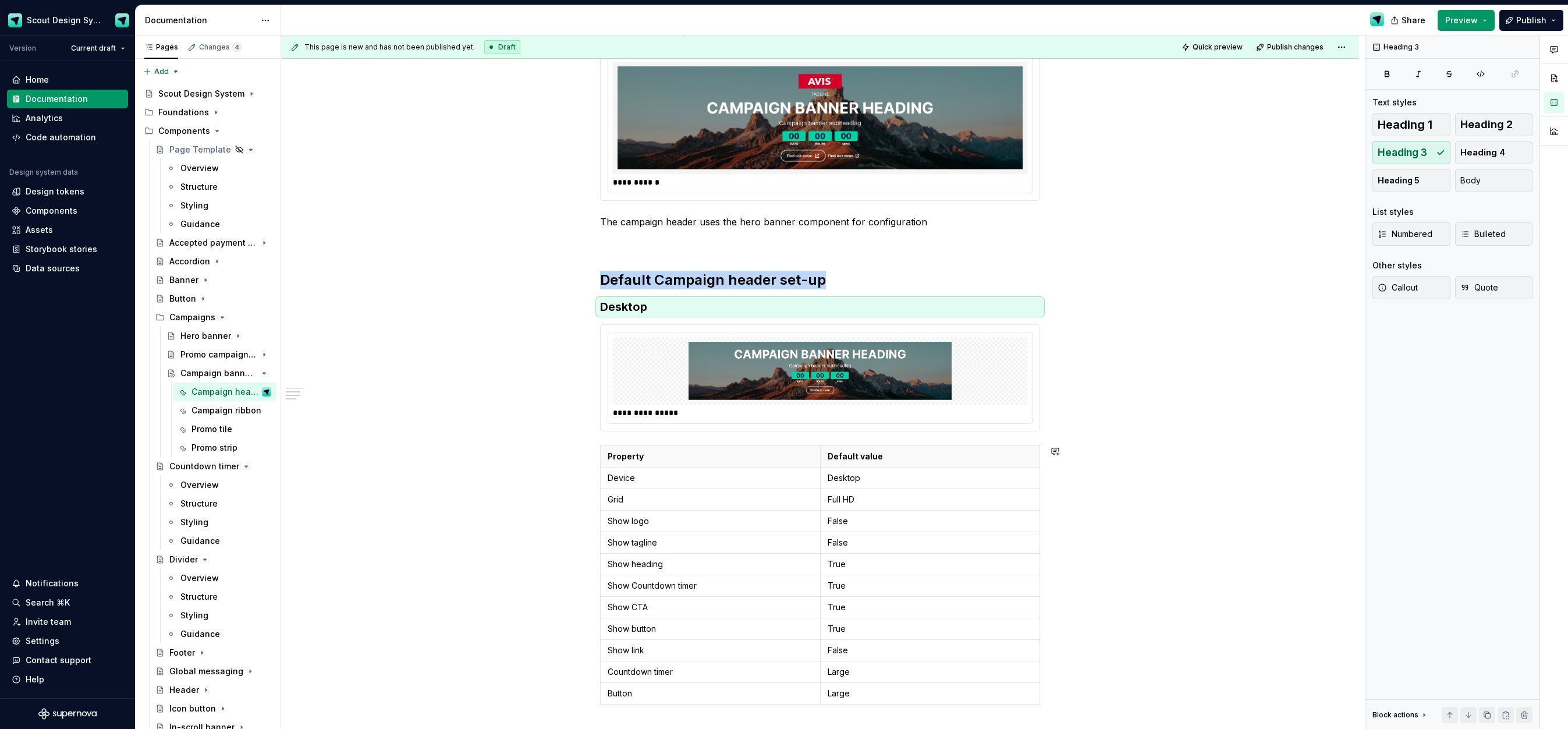
click at [723, 407] on div "**********" at bounding box center [820, 413] width 415 height 11
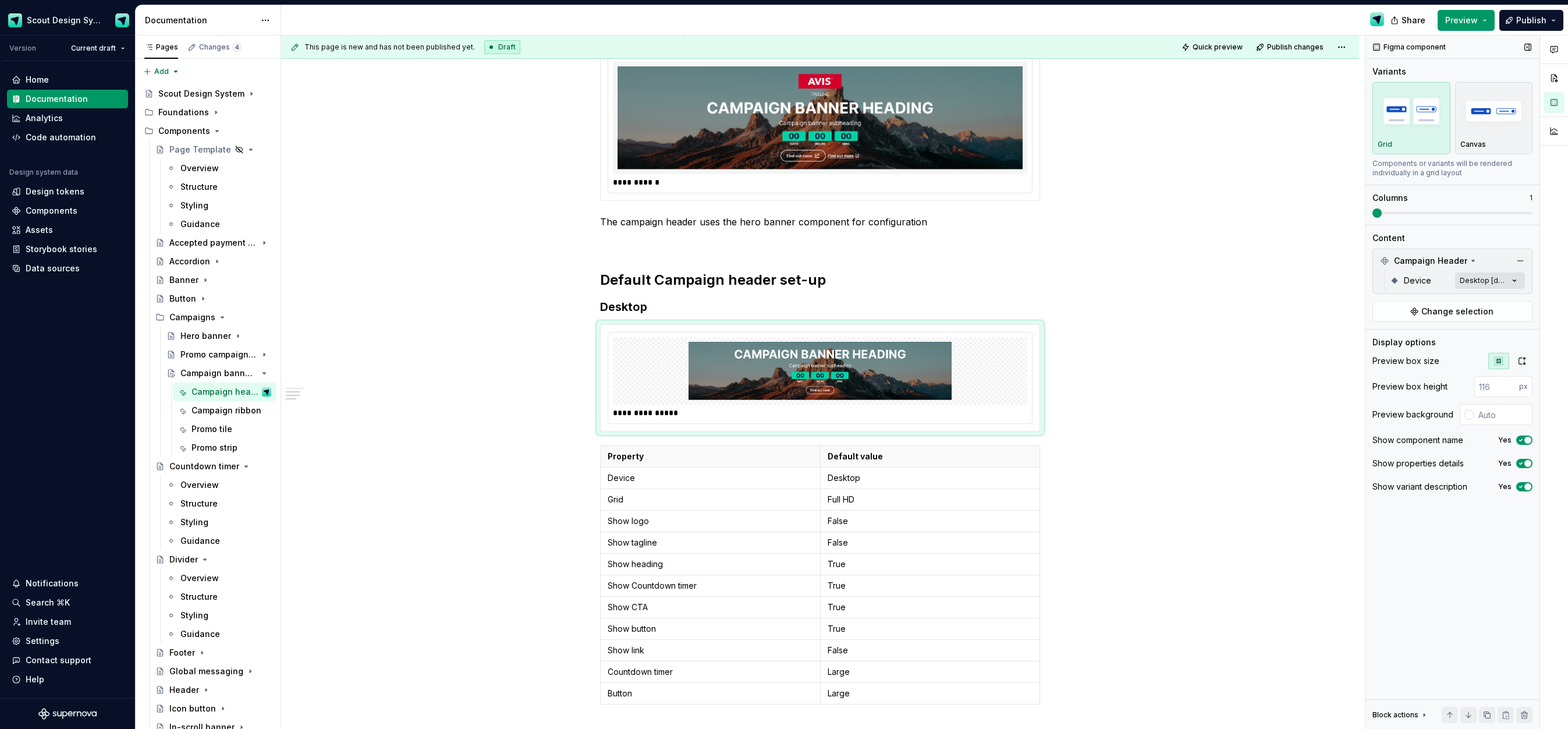
click at [1520, 283] on div "Comments Open comments No comments yet Select ‘Comment’ from the block context …" at bounding box center [1467, 383] width 203 height 695
click at [1383, 338] on div at bounding box center [1380, 337] width 10 height 10
click at [1527, 441] on div "Comments Open comments No comments yet Select ‘Comment’ from the block context …" at bounding box center [1467, 383] width 203 height 695
click at [1530, 441] on span "button" at bounding box center [1528, 441] width 7 height 7
click at [1521, 357] on icon "button" at bounding box center [1522, 361] width 10 height 10
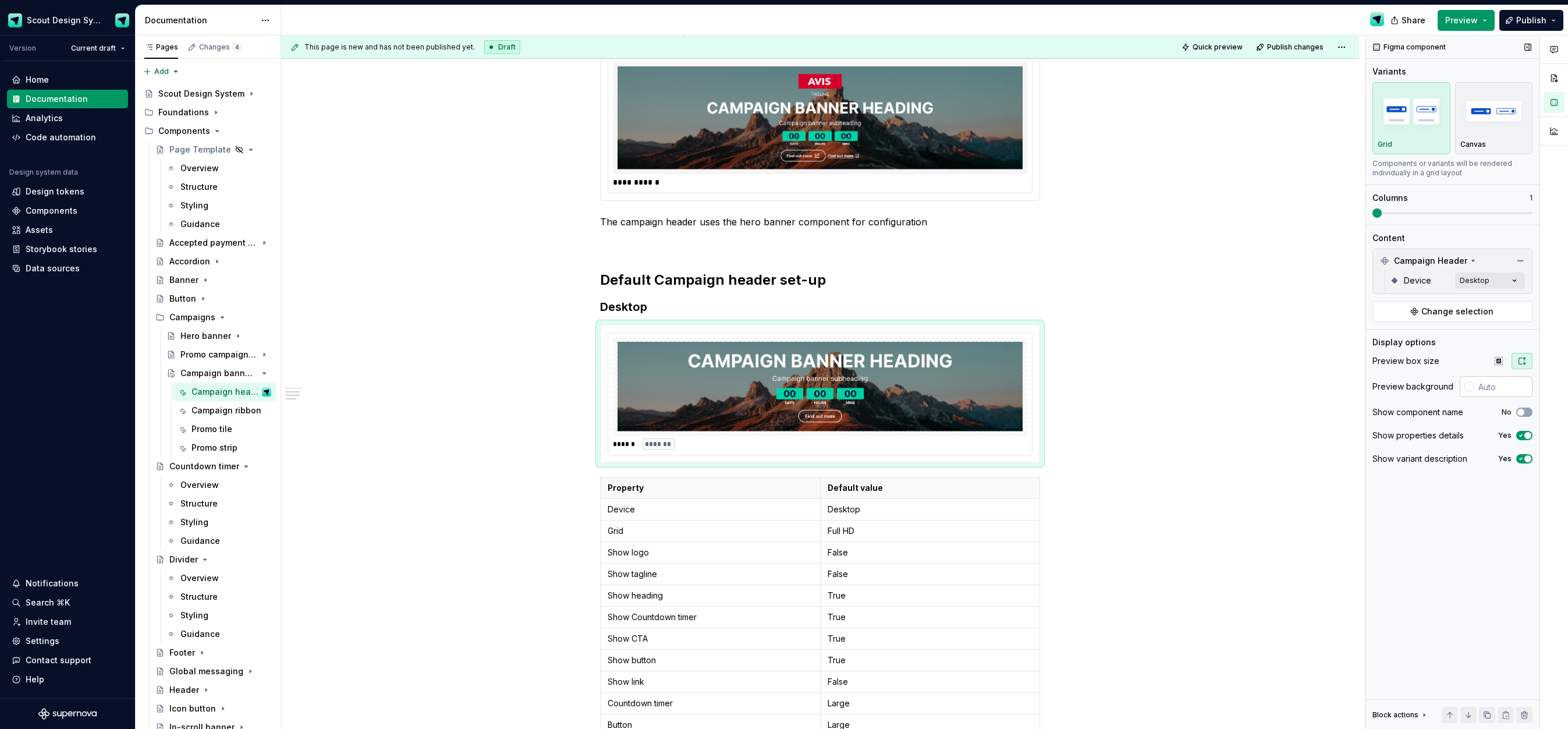
click at [1500, 388] on input "text" at bounding box center [1503, 387] width 59 height 21
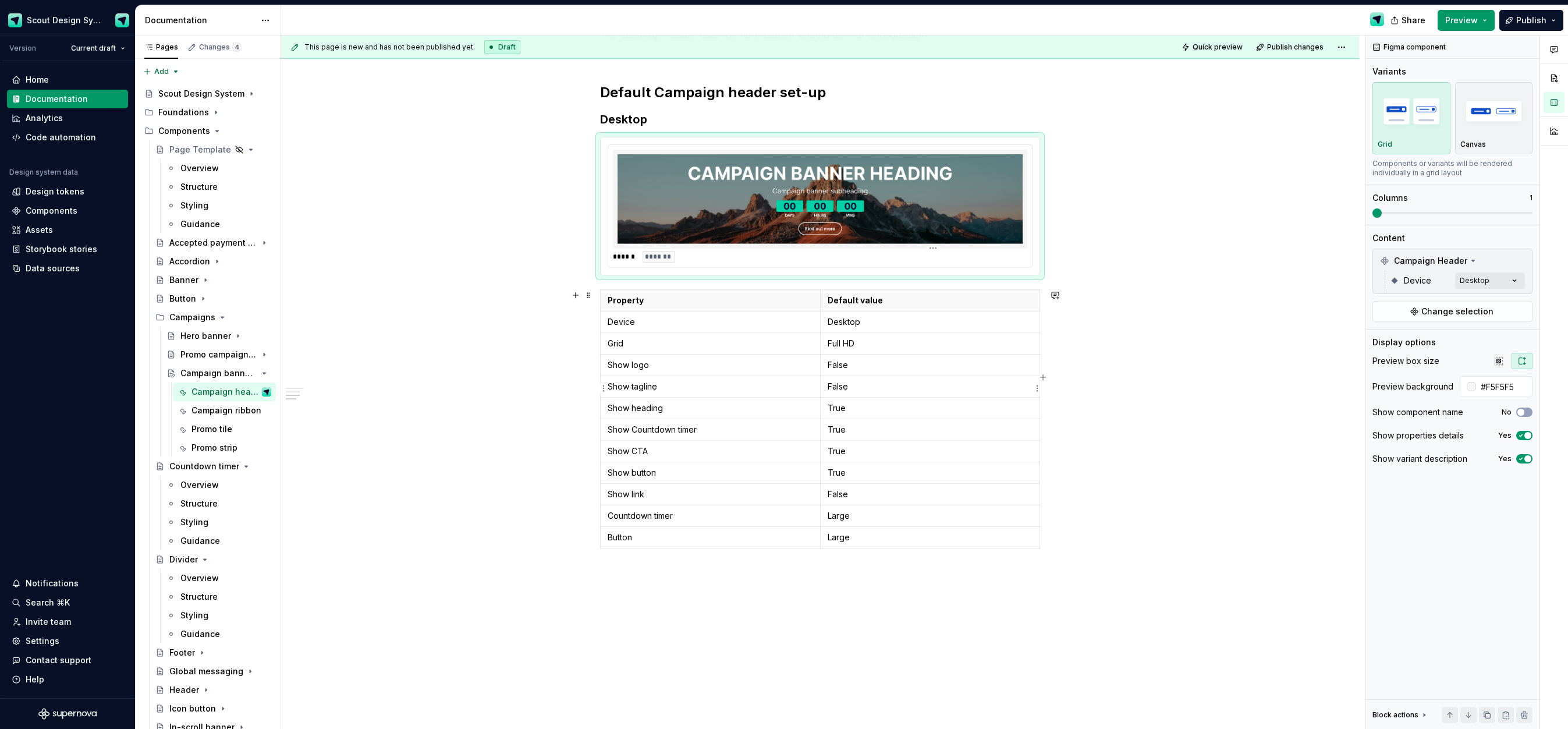
scroll to position [980, 0]
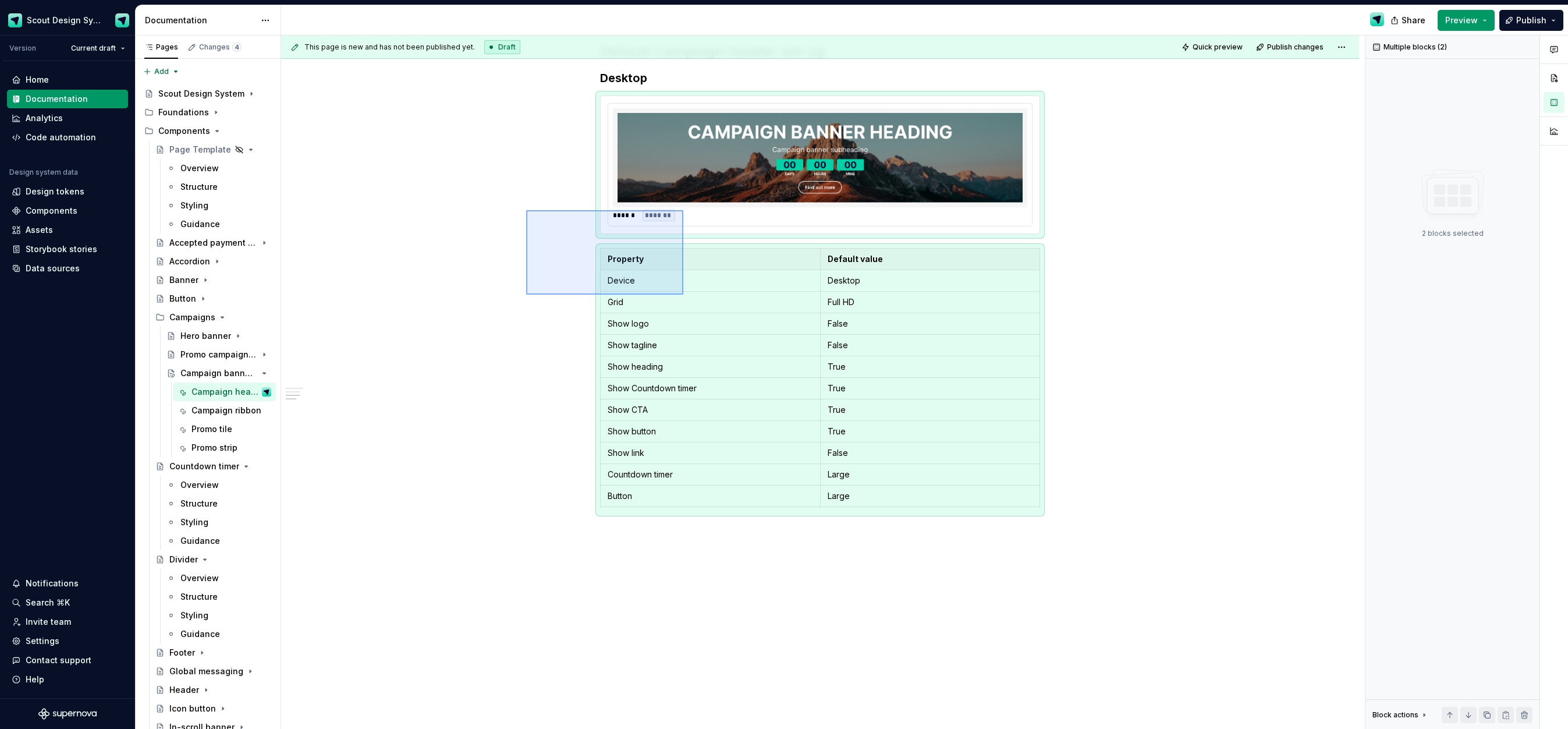
drag, startPoint x: 683, startPoint y: 294, endPoint x: 689, endPoint y: 294, distance: 6.0
click at [684, 294] on div "**********" at bounding box center [823, 383] width 1084 height 695
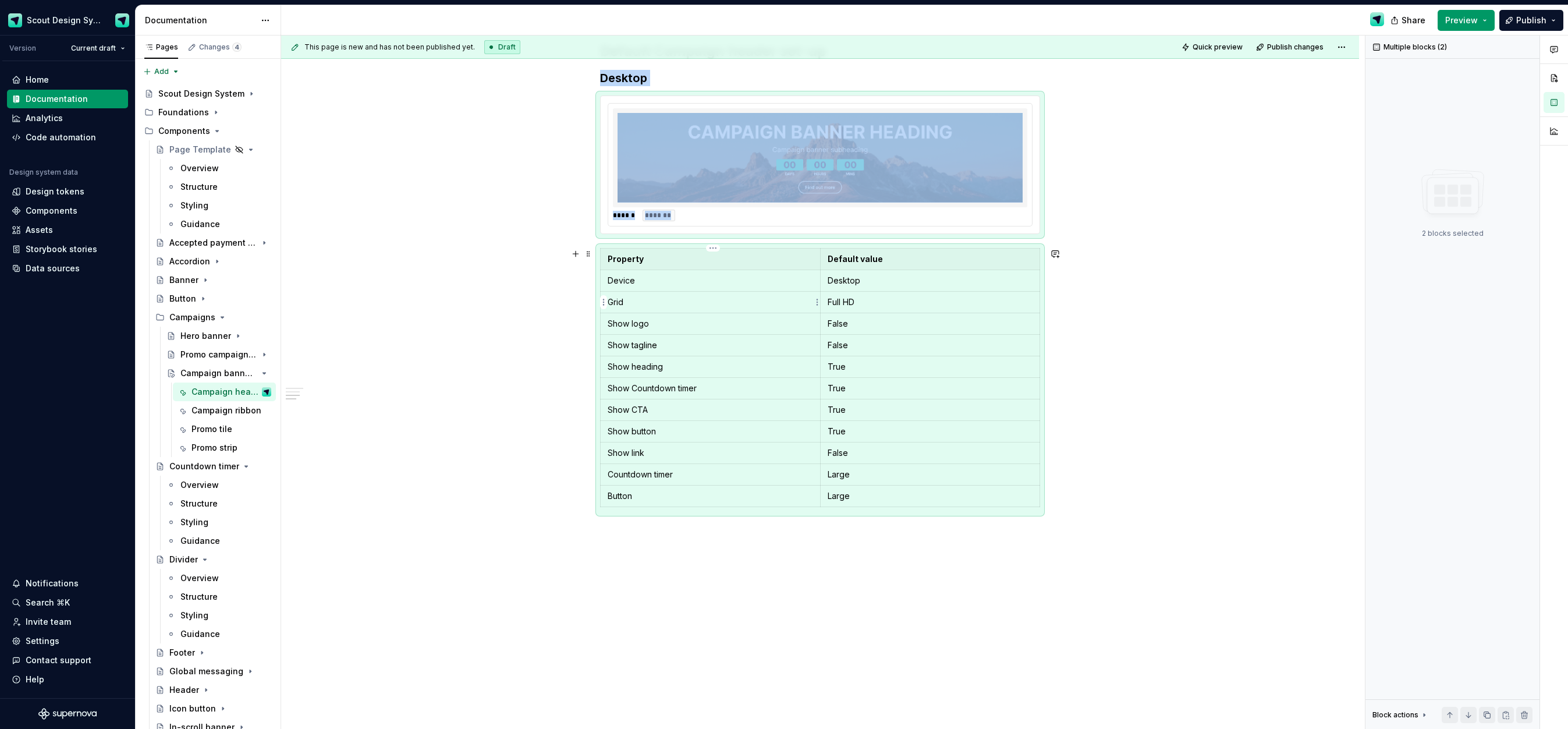
copy div "Desktop ****** *******"
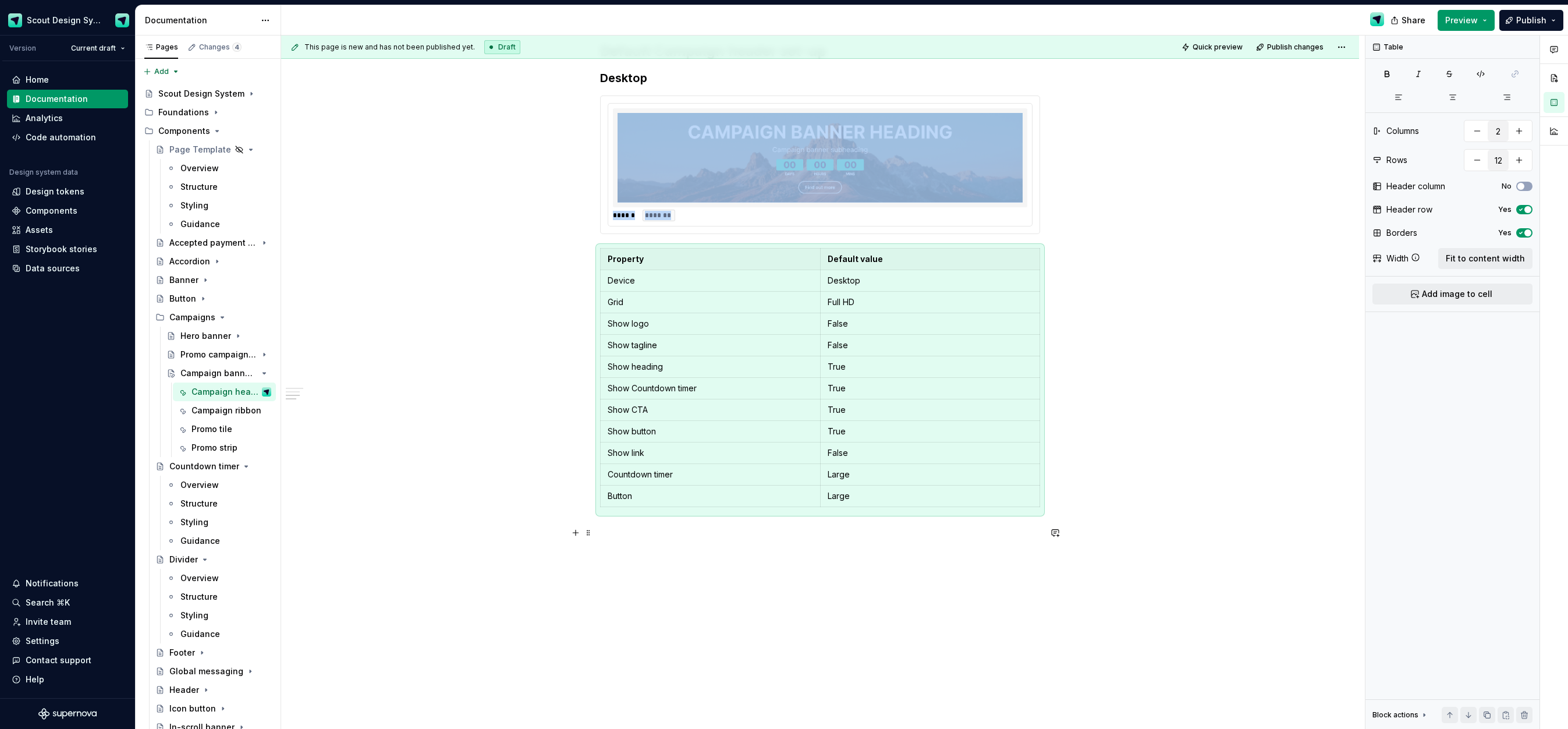
click at [674, 526] on p at bounding box center [820, 533] width 440 height 14
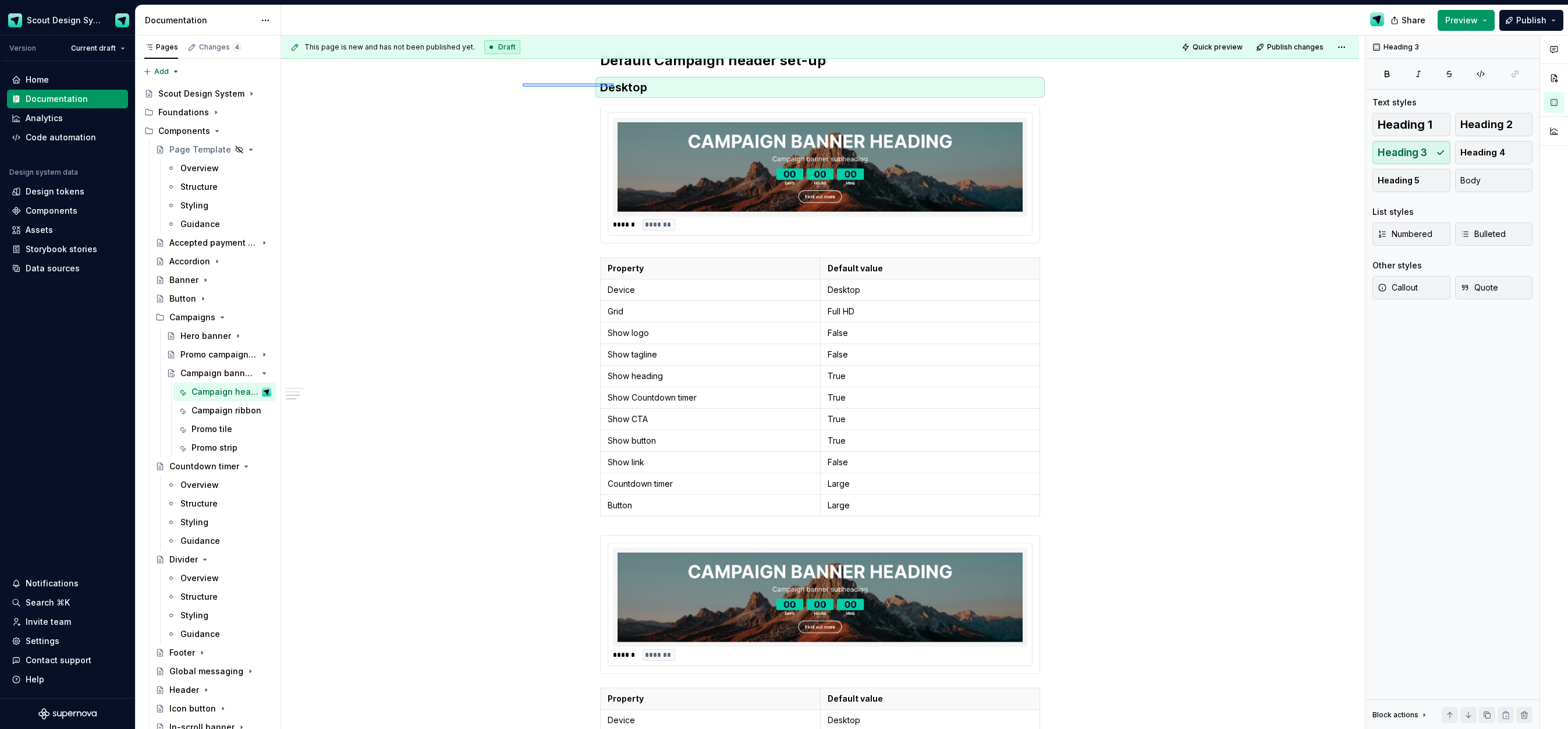
drag, startPoint x: 522, startPoint y: 75, endPoint x: 614, endPoint y: 87, distance: 92.8
click at [614, 86] on div "**********" at bounding box center [823, 383] width 1084 height 695
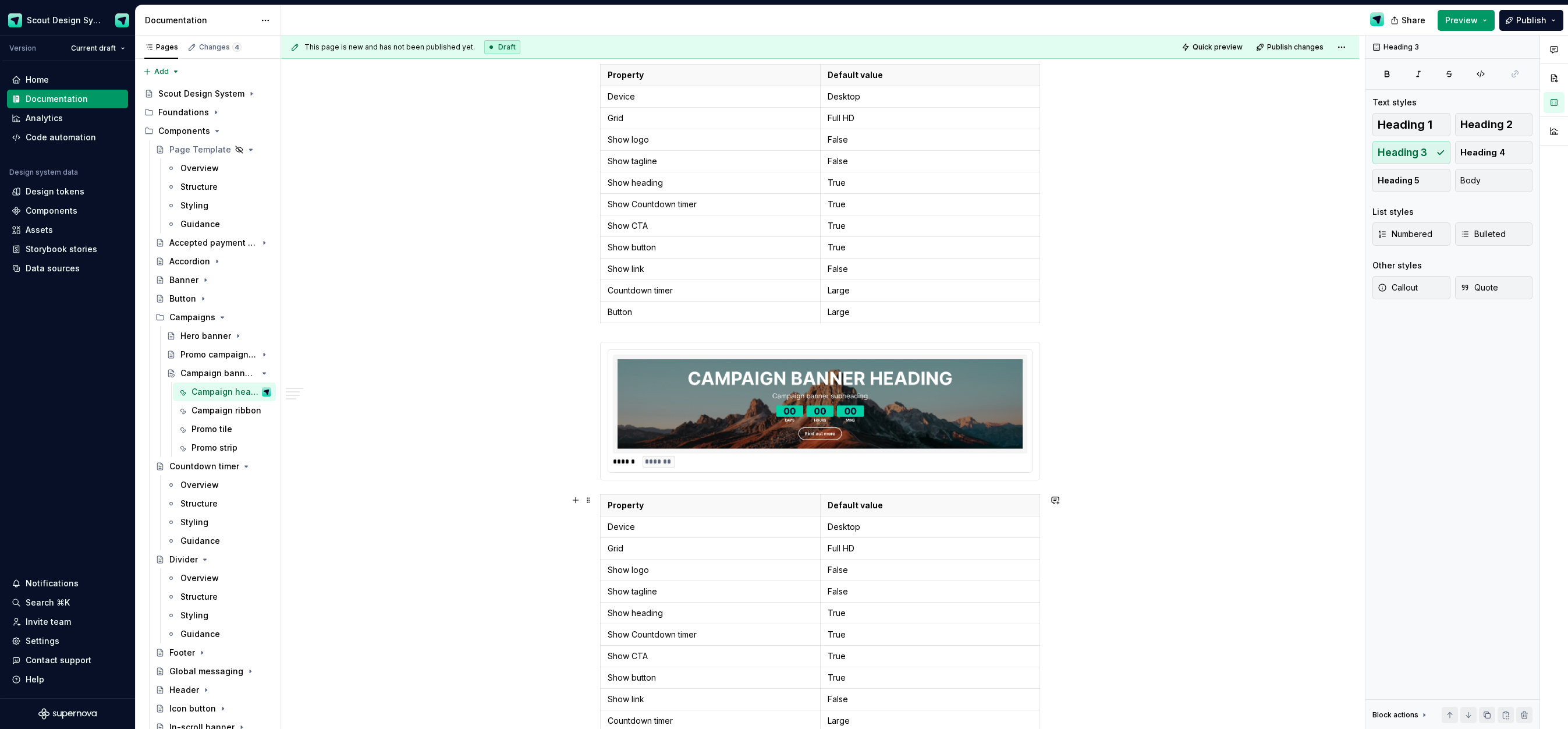
scroll to position [1241, 0]
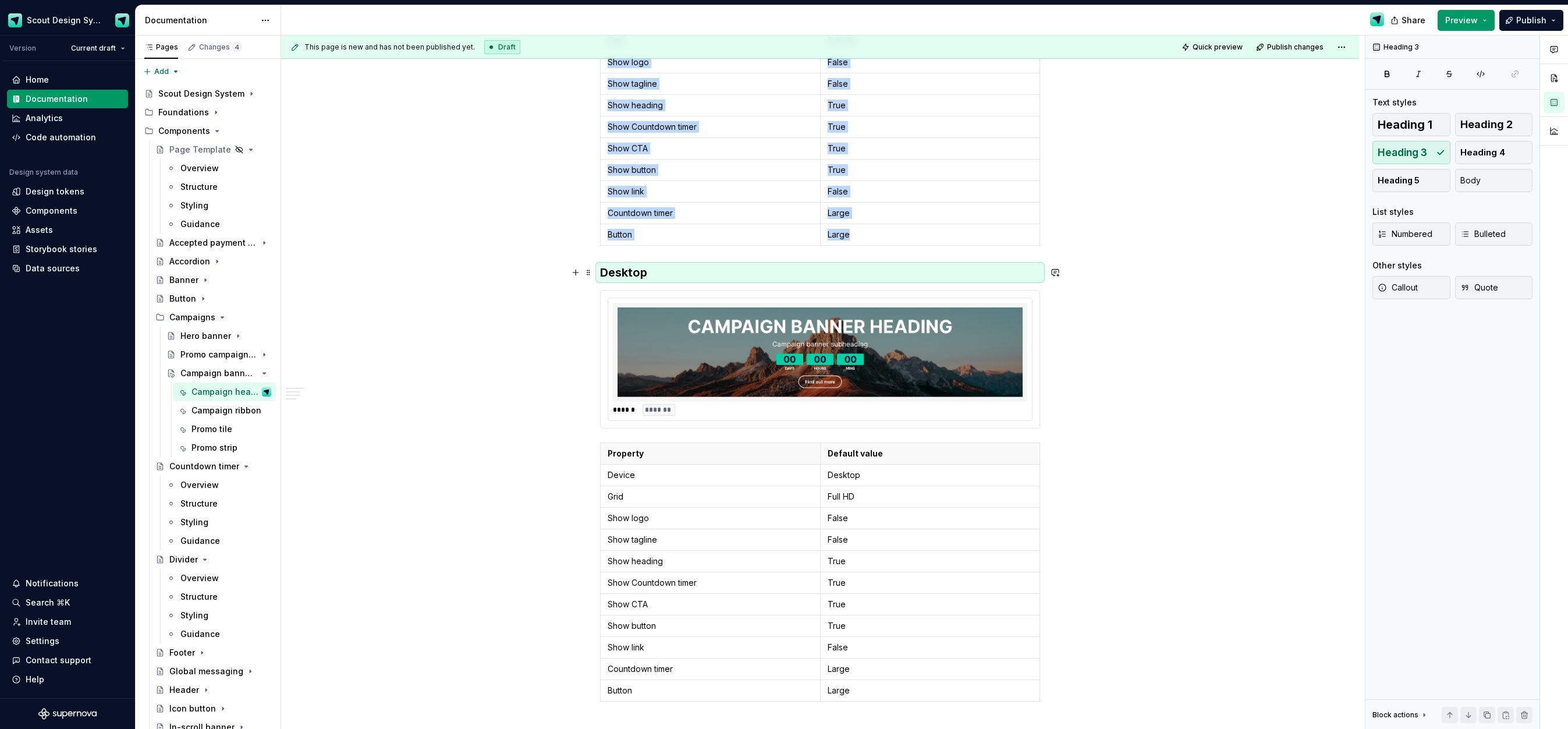
click at [618, 277] on h3 "Desktop" at bounding box center [820, 272] width 440 height 17
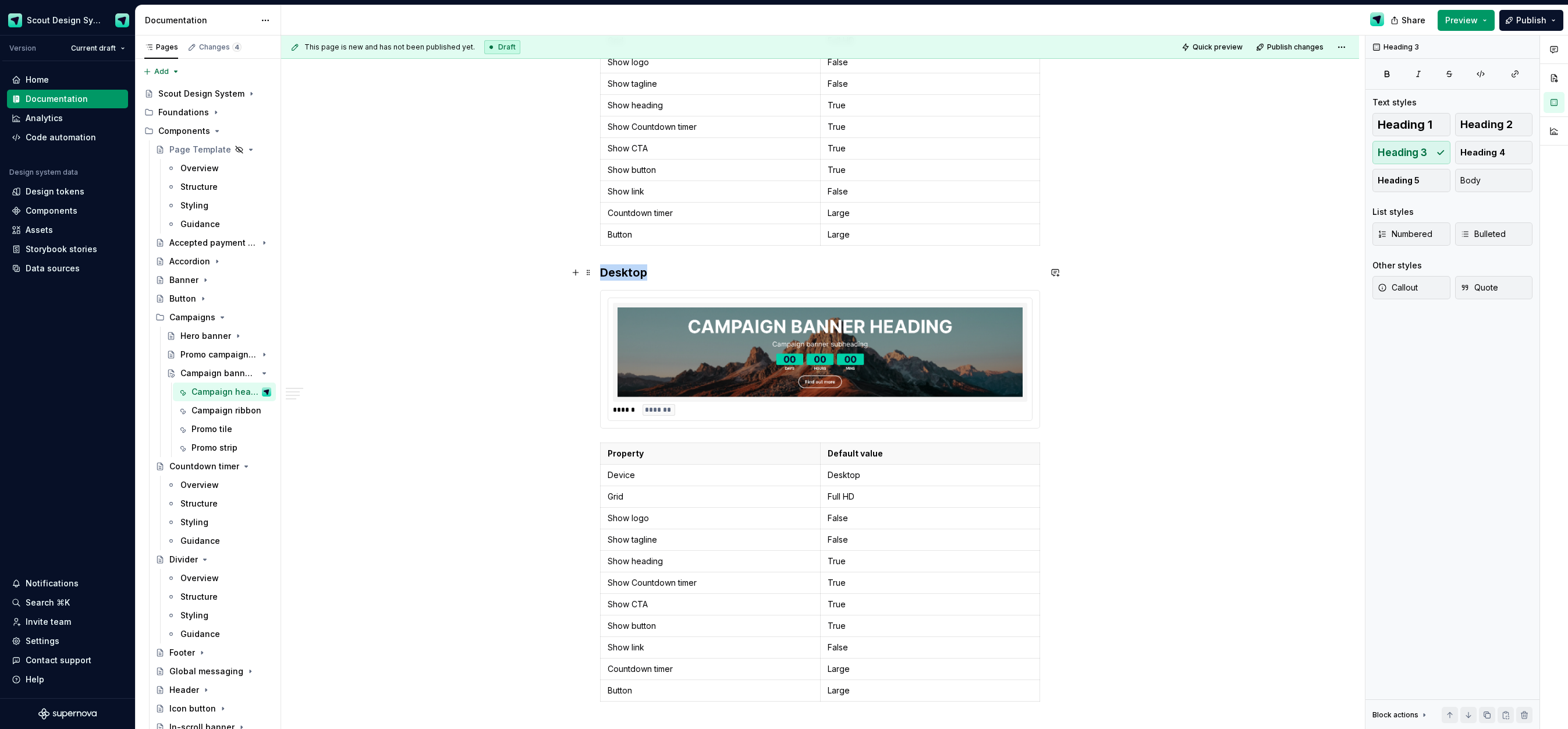
click at [618, 277] on h3 "Desktop" at bounding box center [820, 272] width 440 height 17
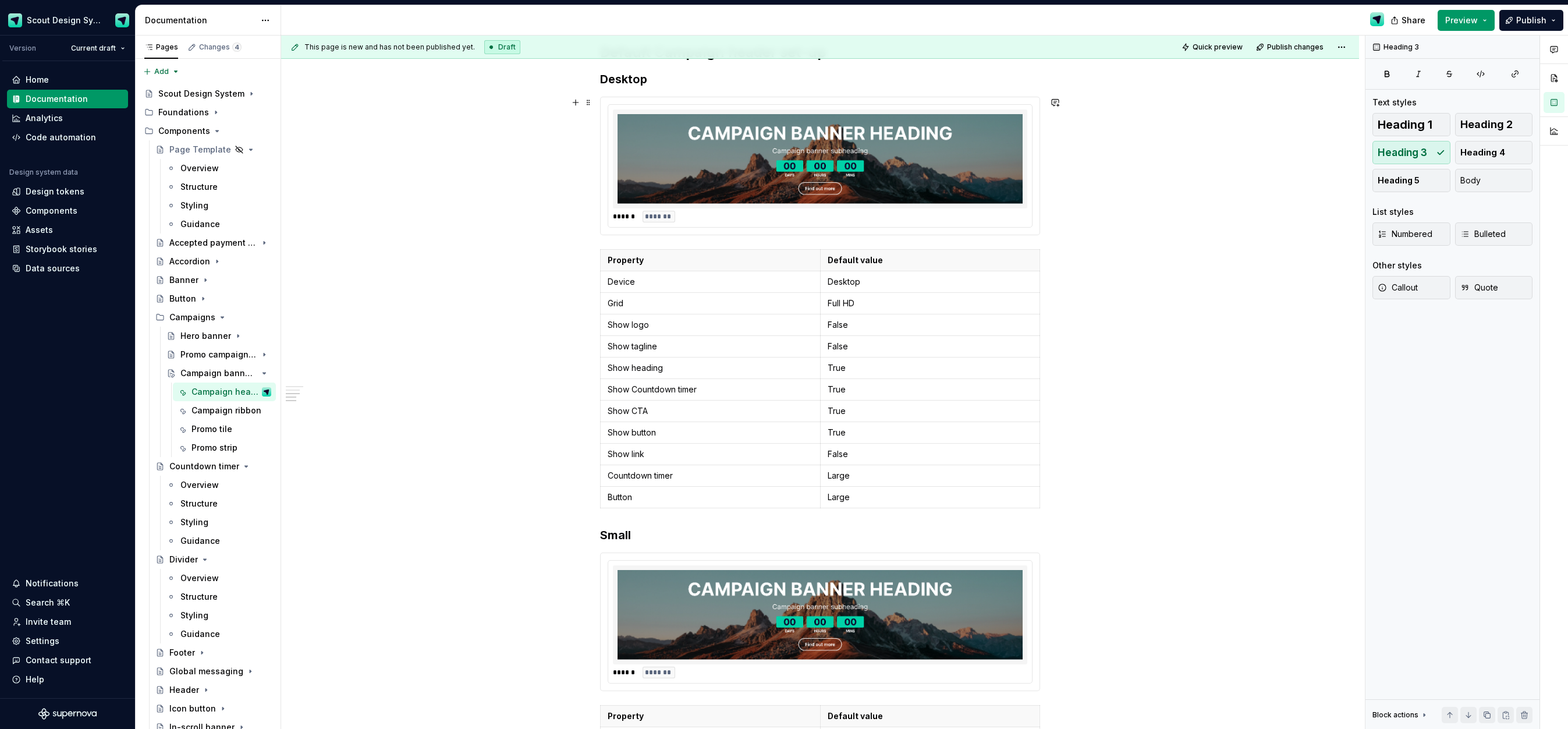
scroll to position [843, 0]
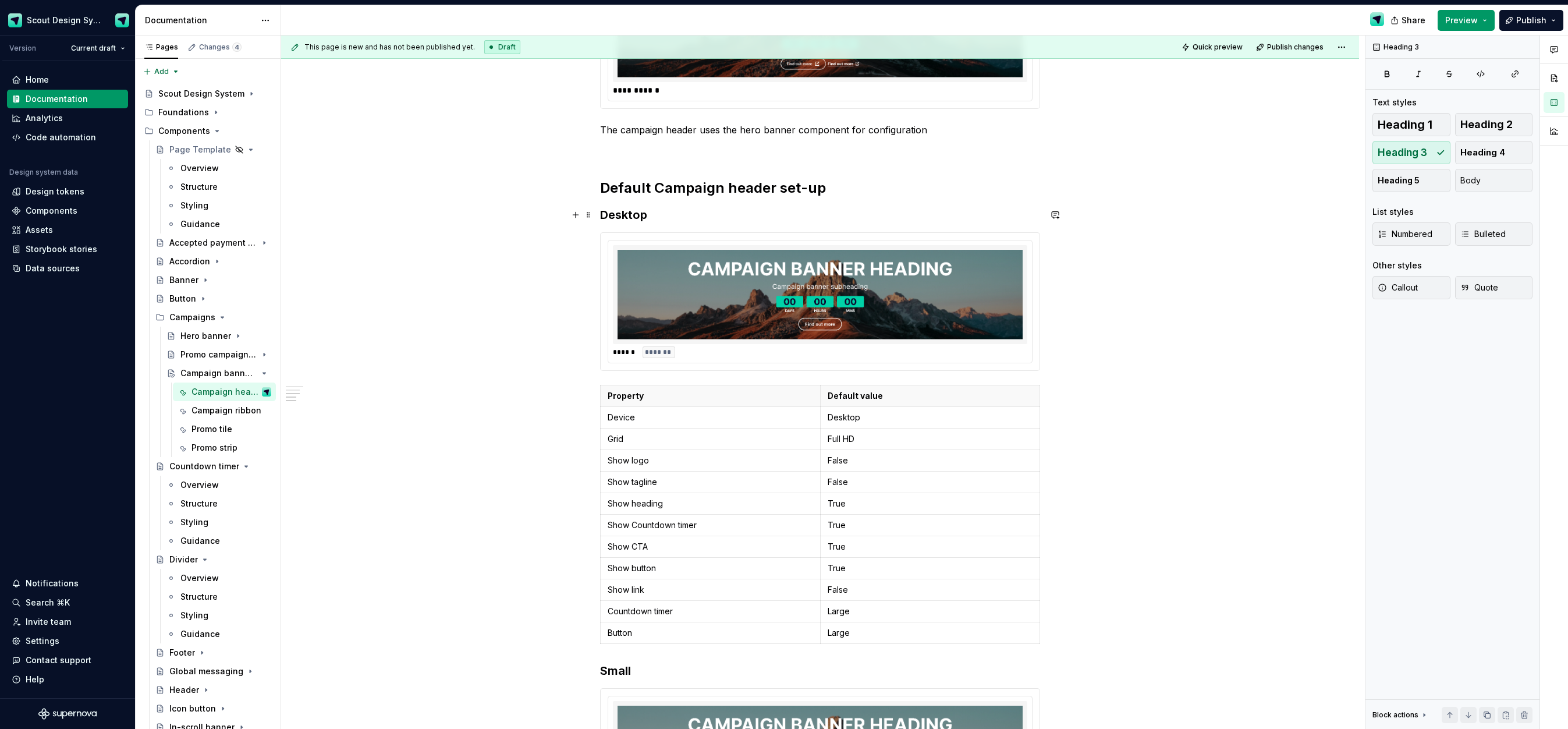
click at [638, 207] on h3 "Desktop" at bounding box center [820, 215] width 440 height 17
click at [634, 215] on h3 "Desktop" at bounding box center [820, 215] width 440 height 17
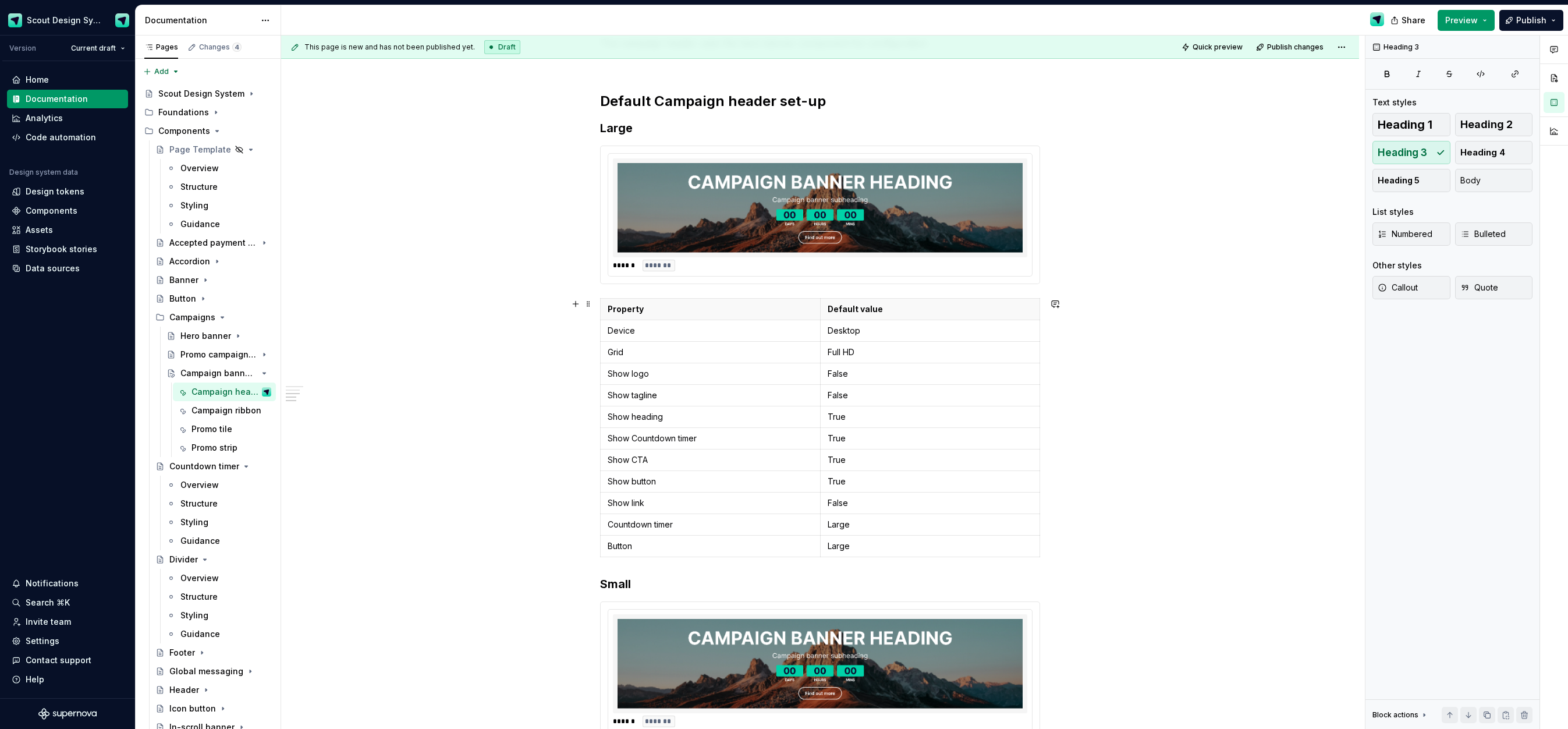
scroll to position [994, 0]
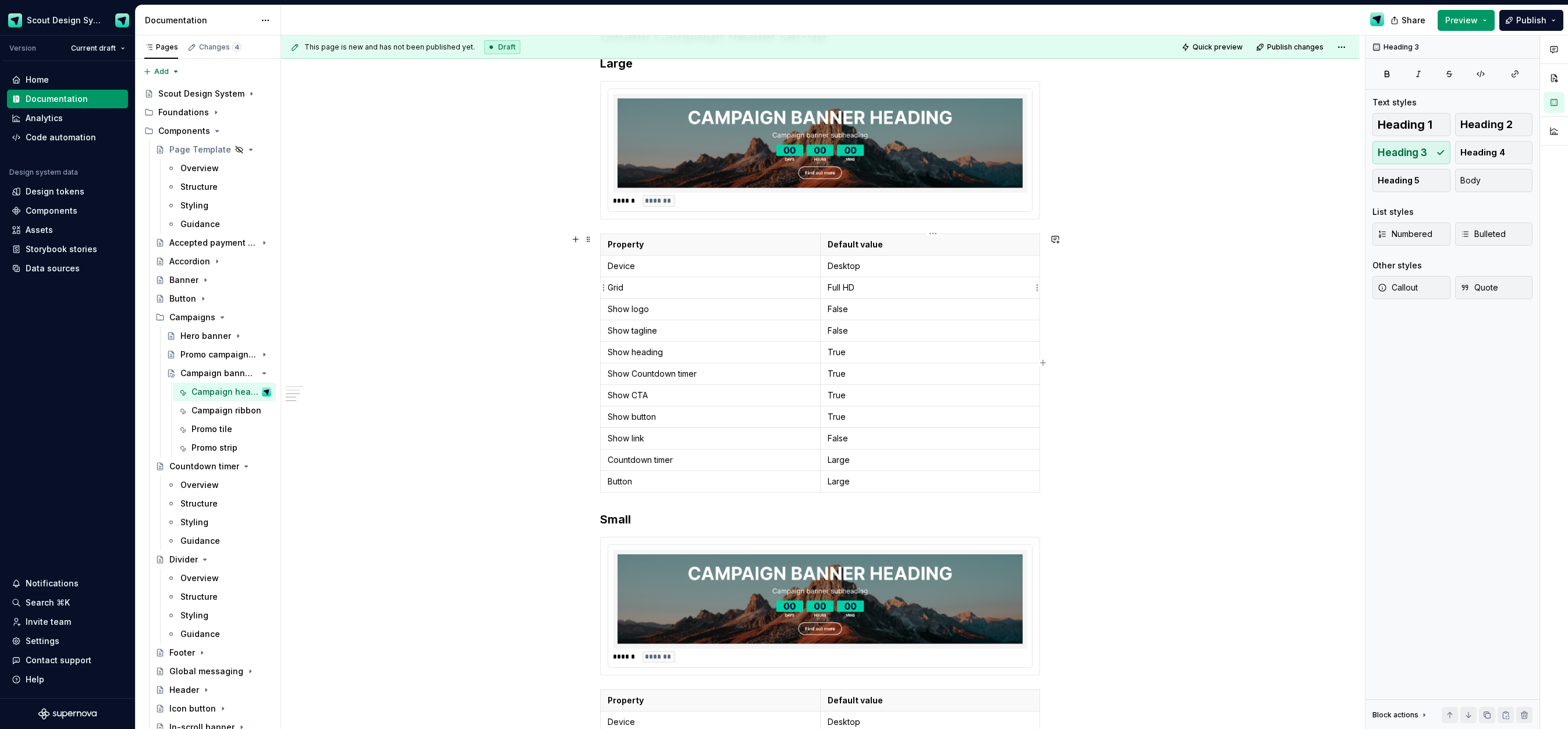
click at [869, 288] on p "Full HD" at bounding box center [930, 287] width 205 height 11
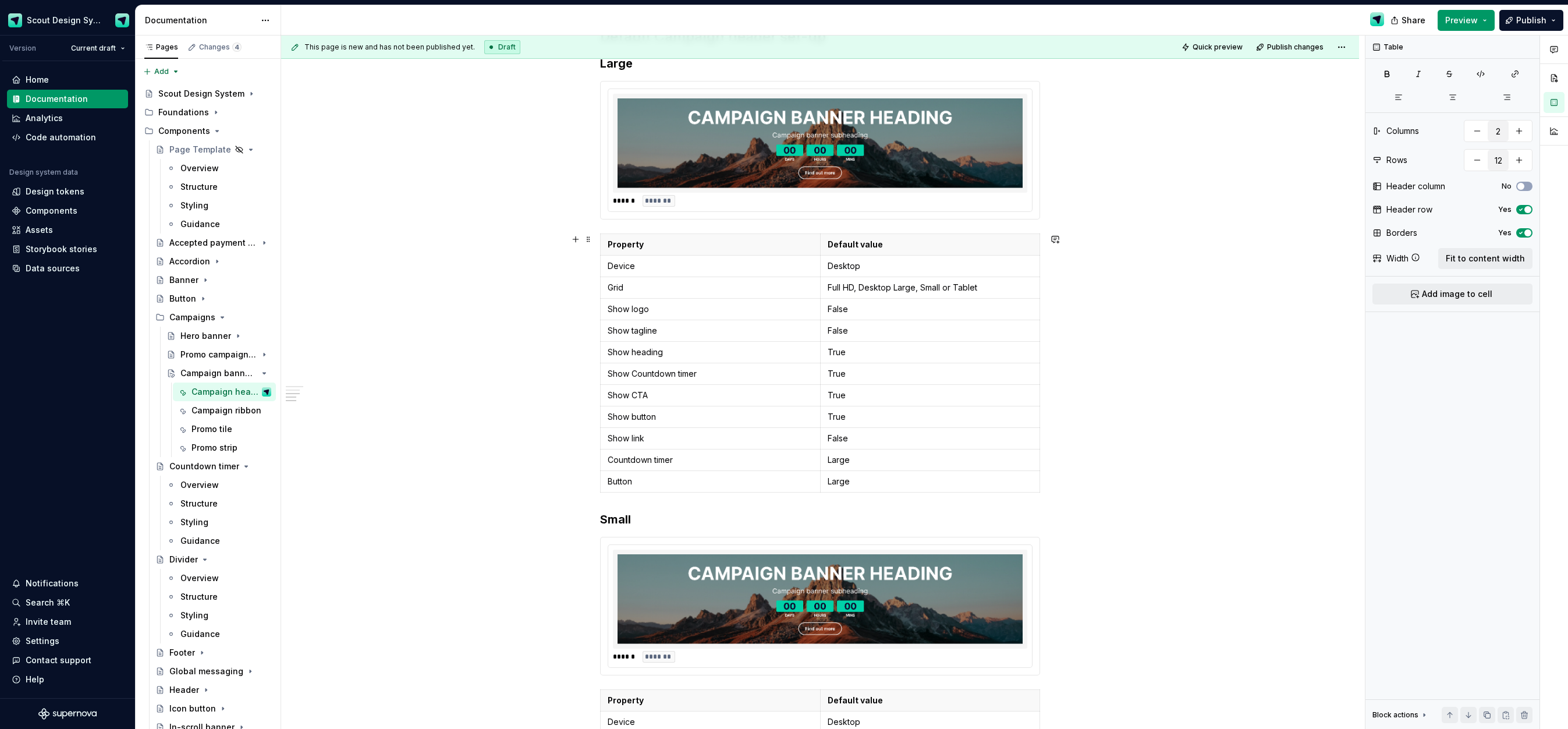
click at [1079, 406] on div "**********" at bounding box center [820, 197] width 1078 height 1979
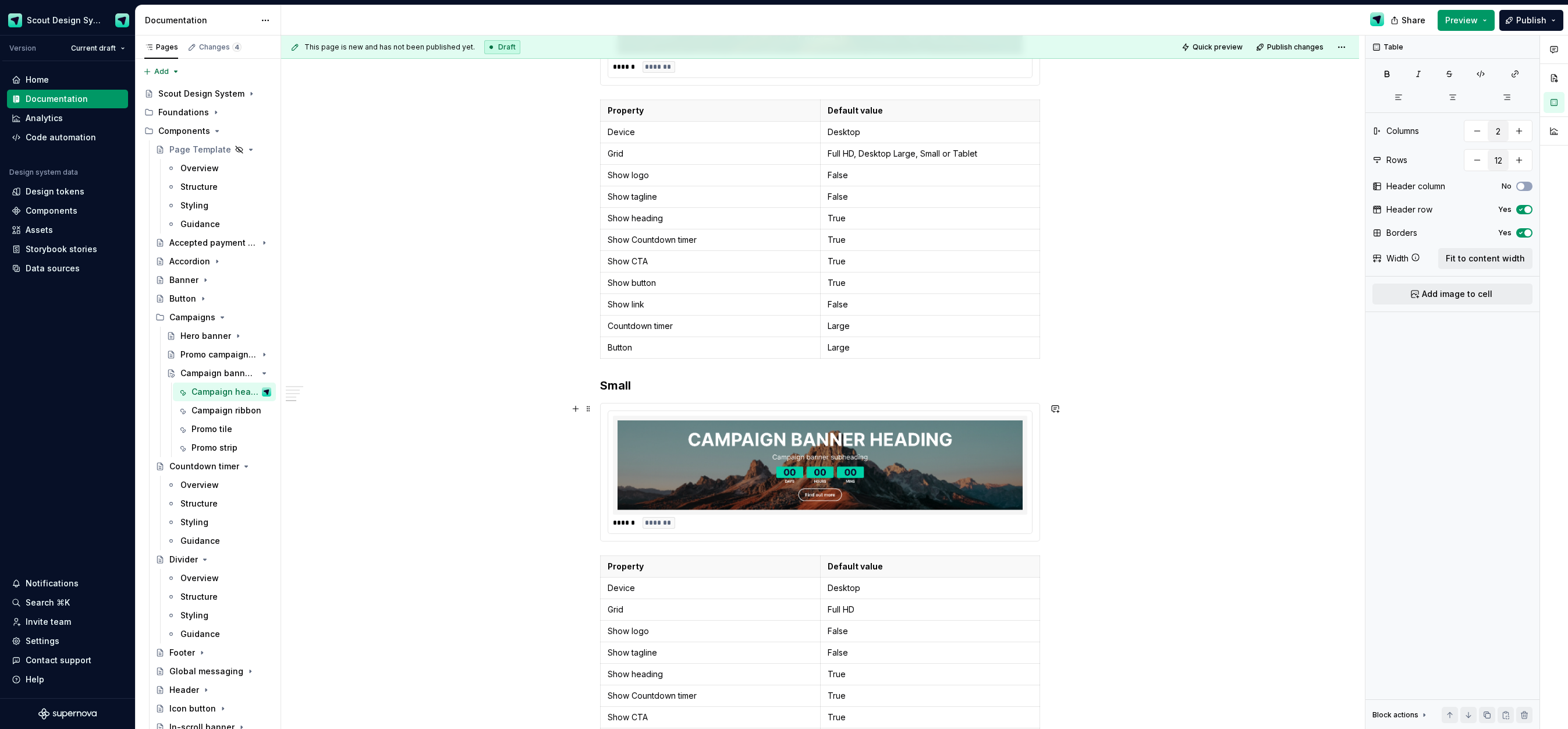
scroll to position [1216, 0]
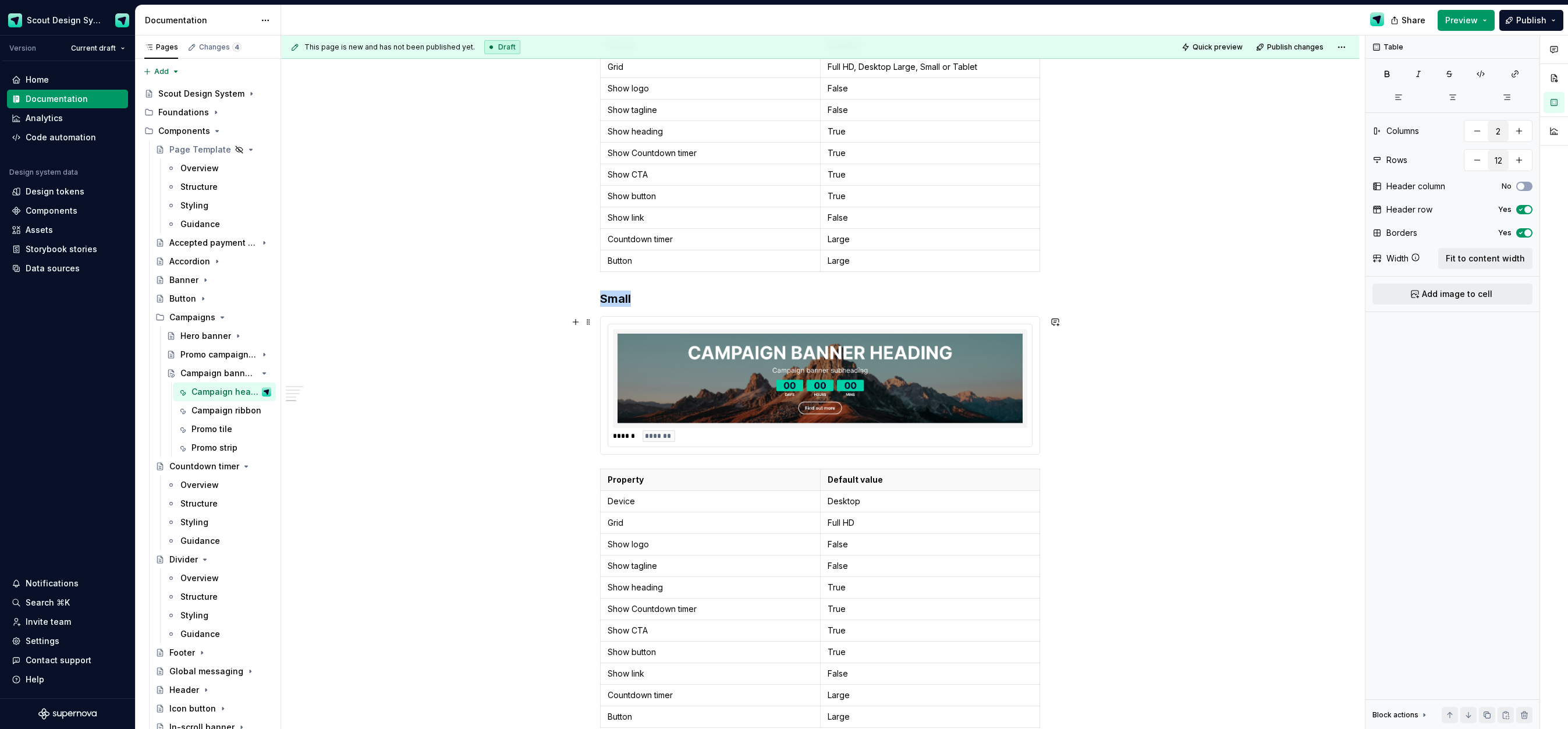
click at [699, 391] on img at bounding box center [820, 379] width 405 height 90
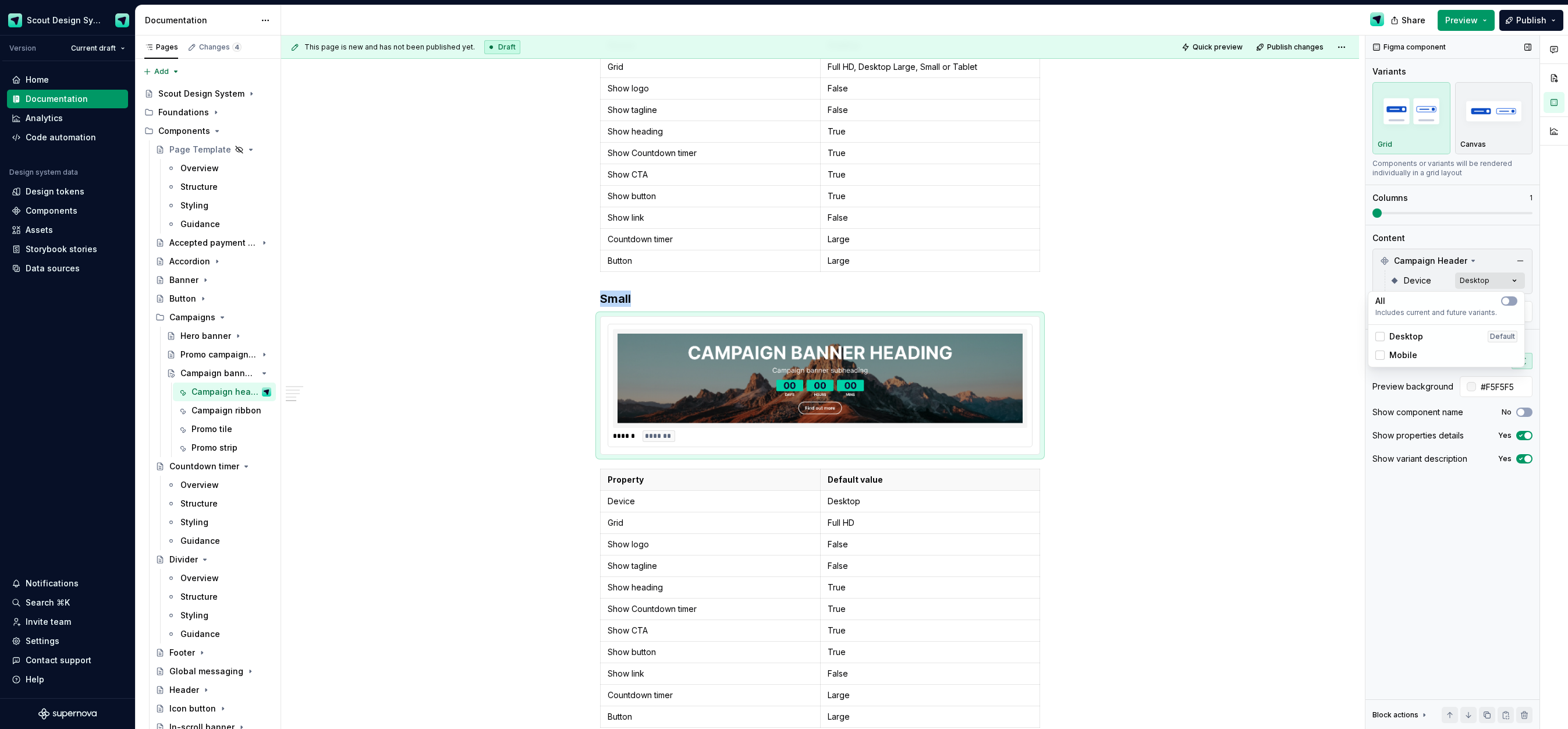
click at [1474, 277] on div "Comments Open comments No comments yet Select ‘Comment’ from the block context …" at bounding box center [1467, 383] width 203 height 695
drag, startPoint x: 1390, startPoint y: 357, endPoint x: 1390, endPoint y: 346, distance: 11.0
click at [1390, 356] on span "Mobile" at bounding box center [1404, 355] width 28 height 11
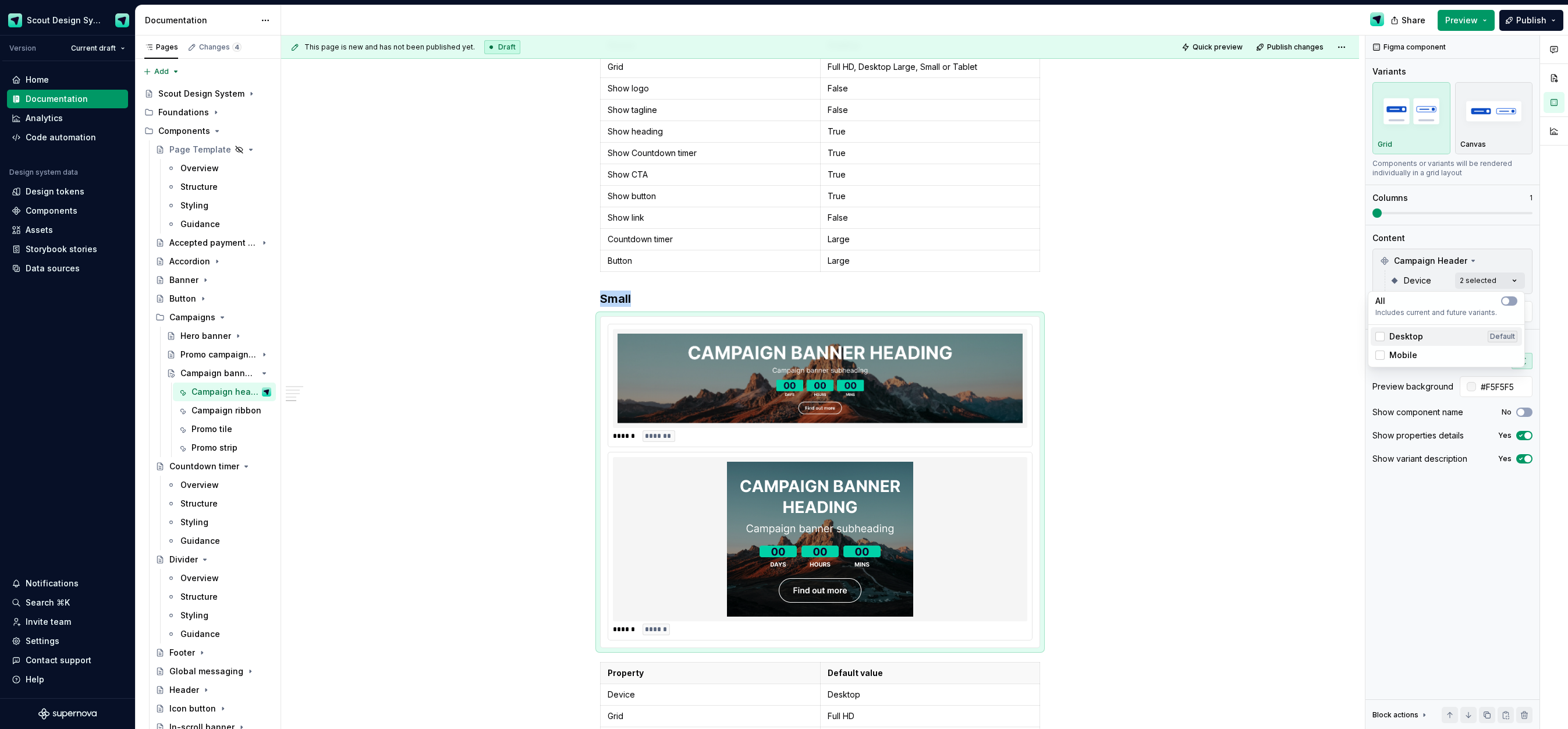
click at [1393, 338] on span "Desktop" at bounding box center [1407, 336] width 33 height 11
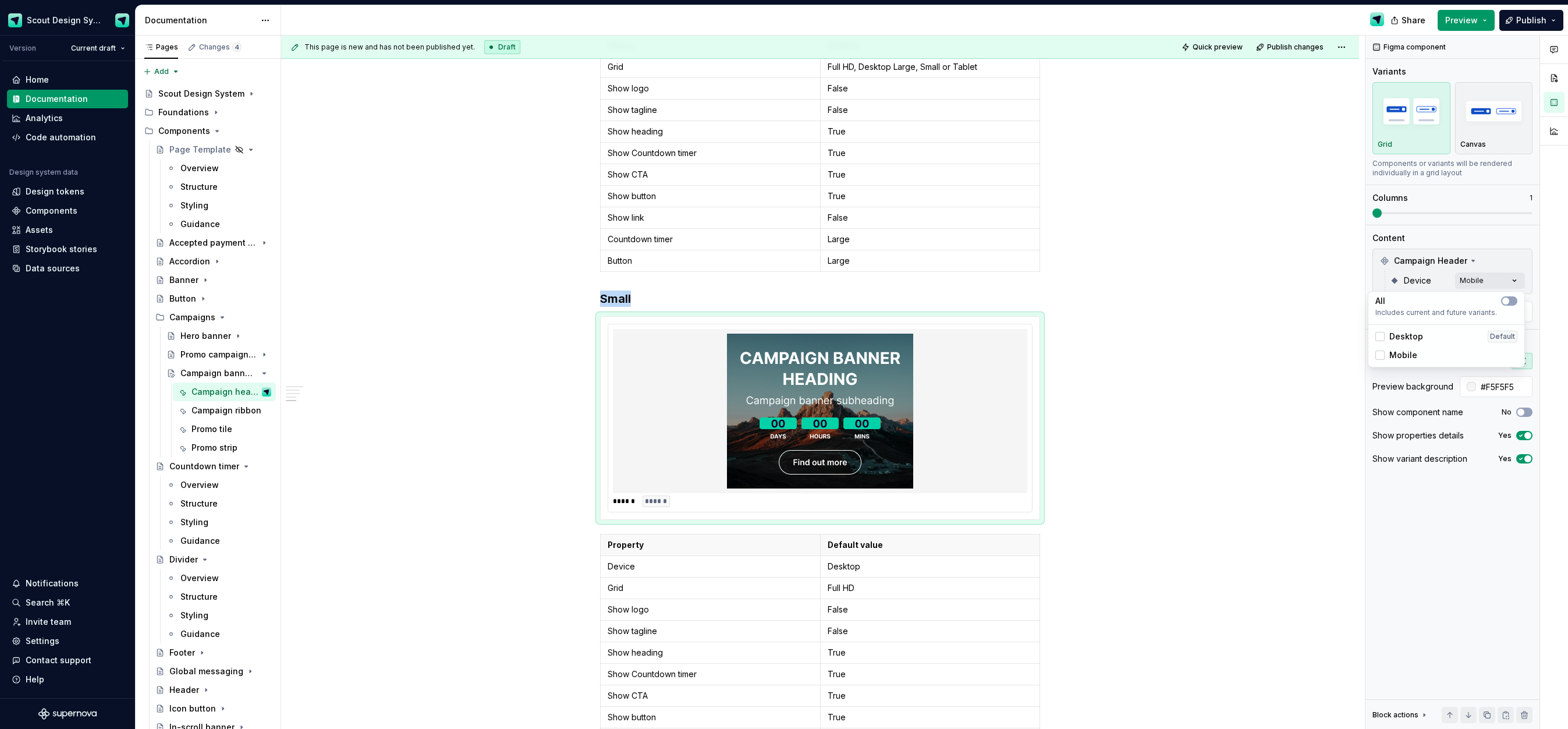
click at [844, 569] on html "Scout Design System Version Current draft Home Documentation Analytics Code aut…" at bounding box center [784, 364] width 1568 height 729
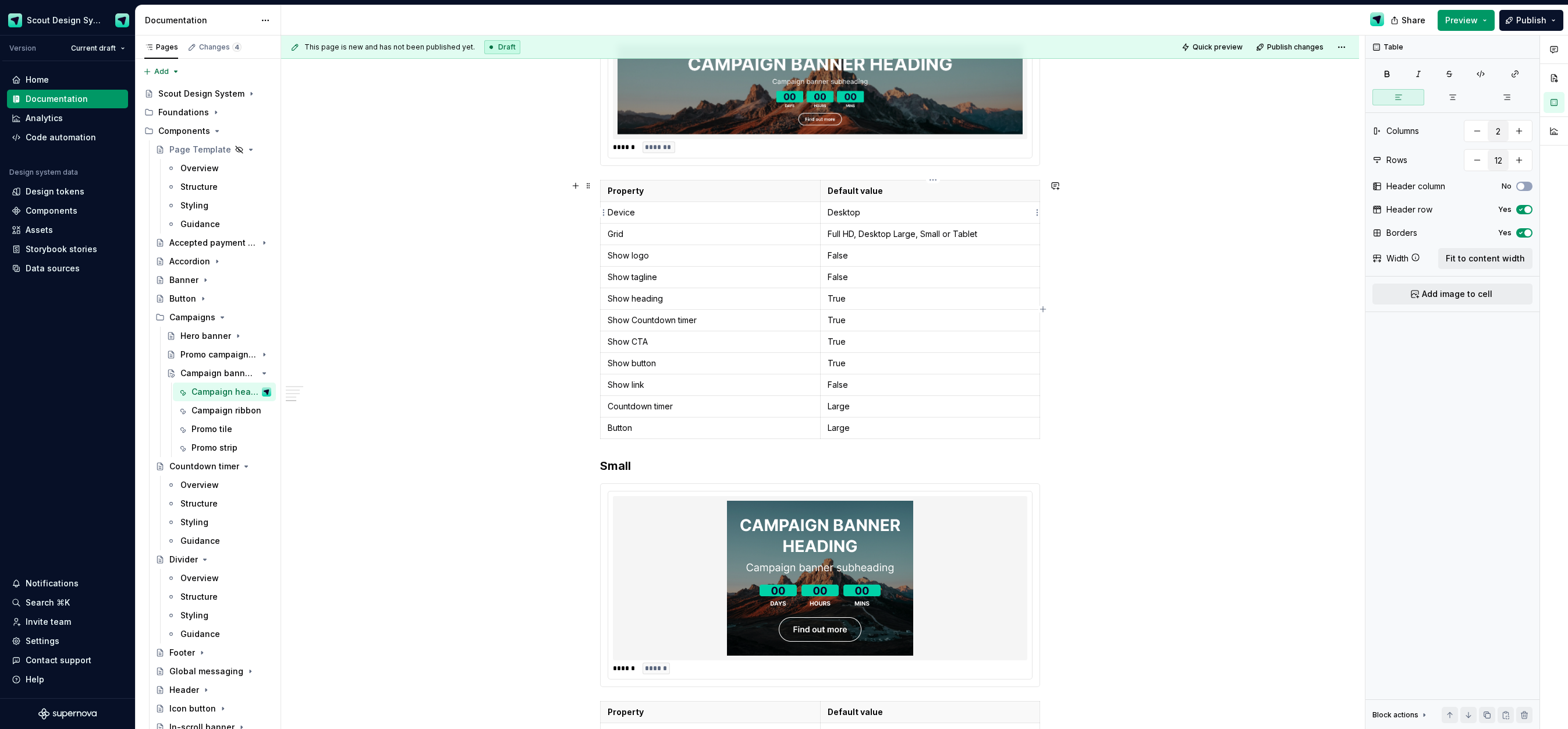
click at [856, 214] on p "Desktop" at bounding box center [930, 212] width 205 height 11
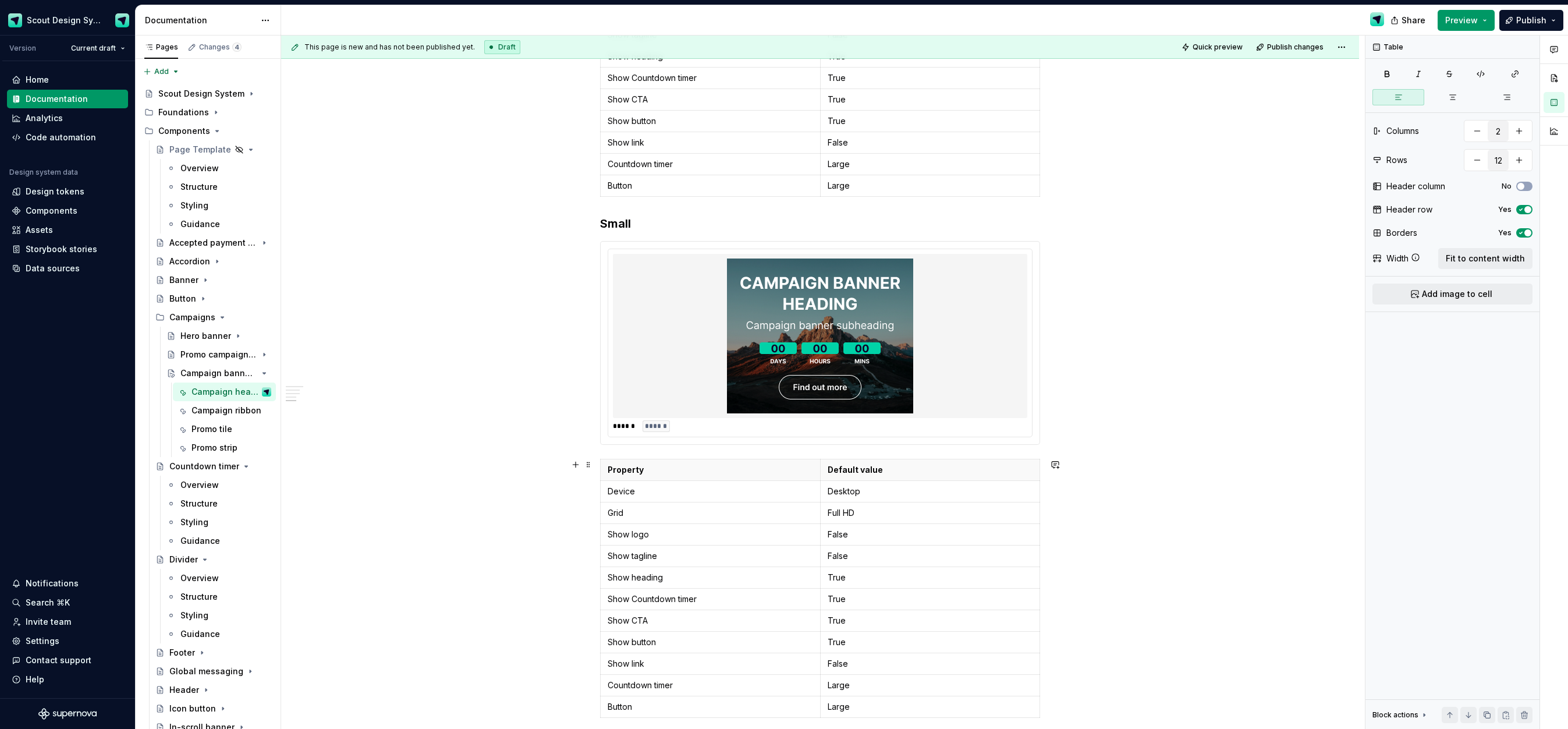
scroll to position [1324, 0]
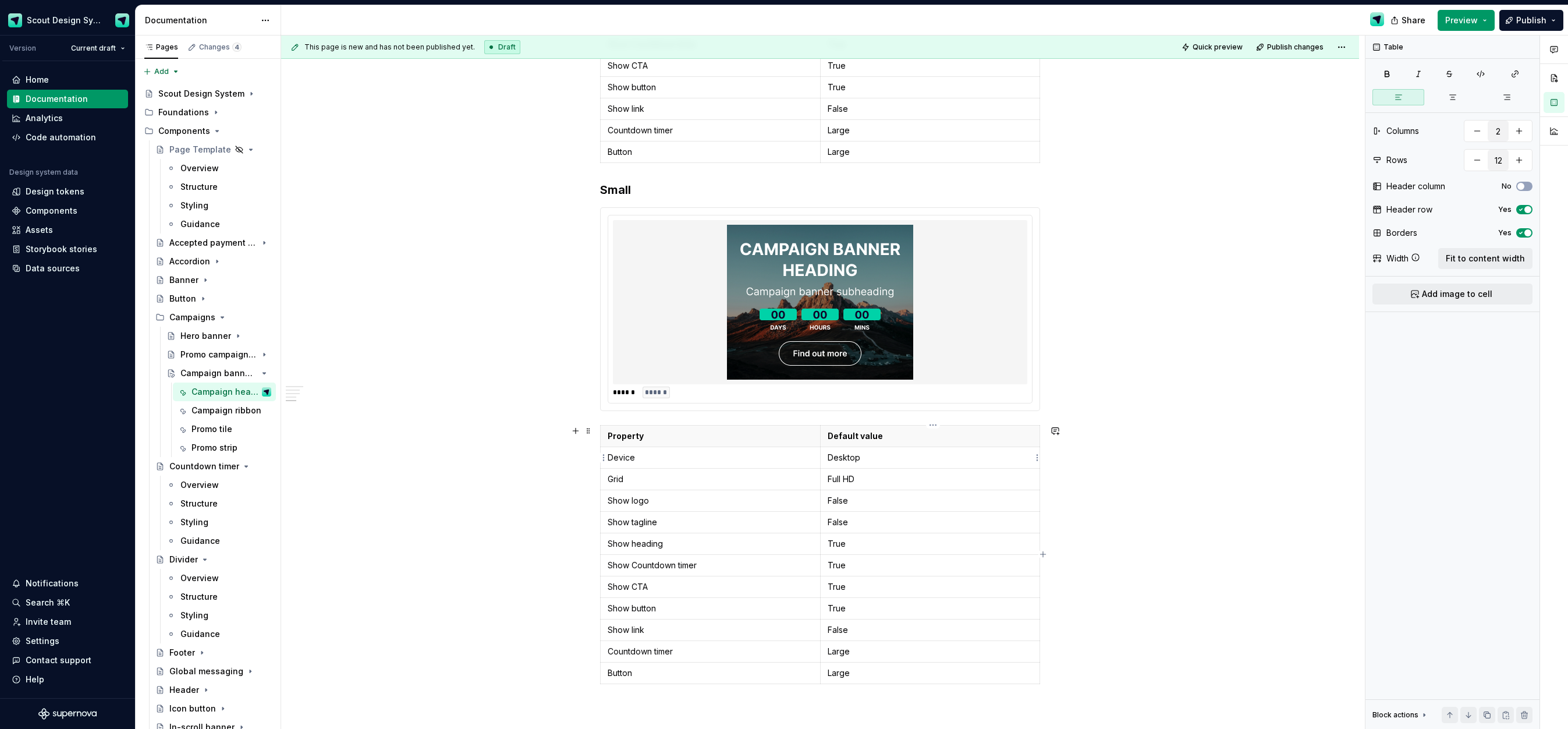
click at [850, 461] on p "Desktop" at bounding box center [930, 457] width 205 height 11
click at [850, 479] on p "Full HD" at bounding box center [930, 479] width 205 height 11
click at [851, 479] on p "Full HD" at bounding box center [930, 479] width 205 height 11
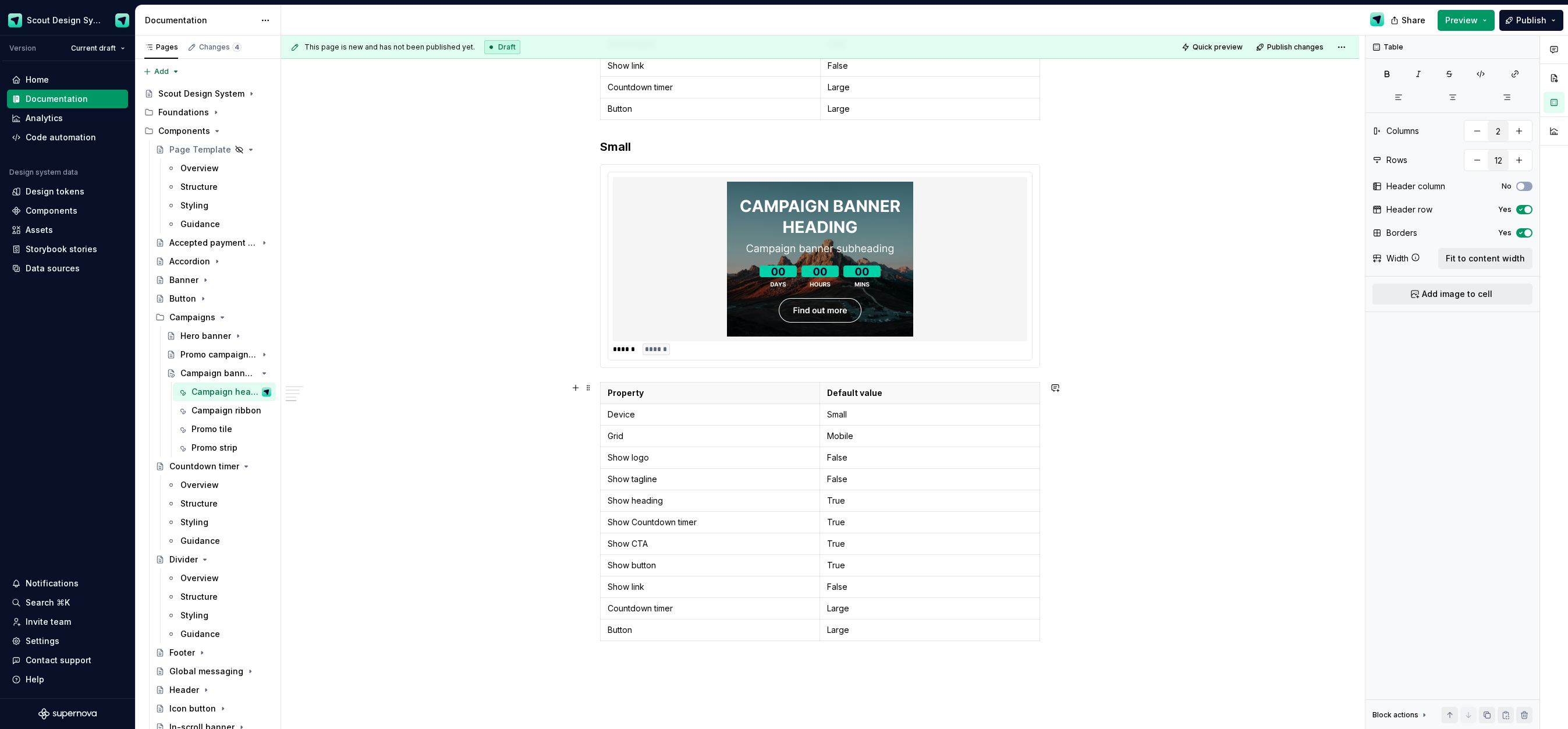
scroll to position [1380, 0]
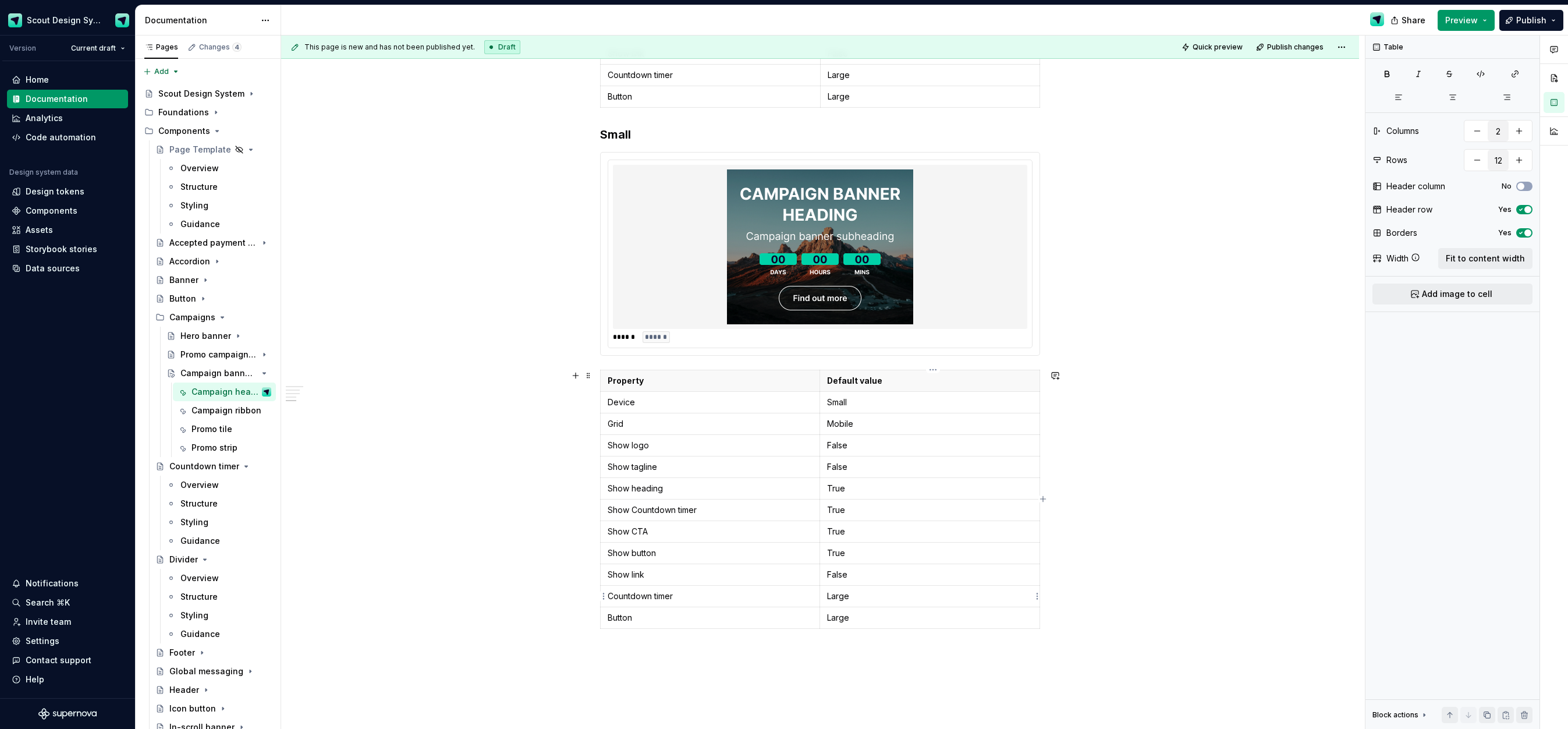
click at [847, 597] on p "Large" at bounding box center [929, 596] width 205 height 11
click at [844, 620] on p "Large" at bounding box center [929, 618] width 205 height 11
click at [472, 547] on div "**********" at bounding box center [823, 383] width 1084 height 695
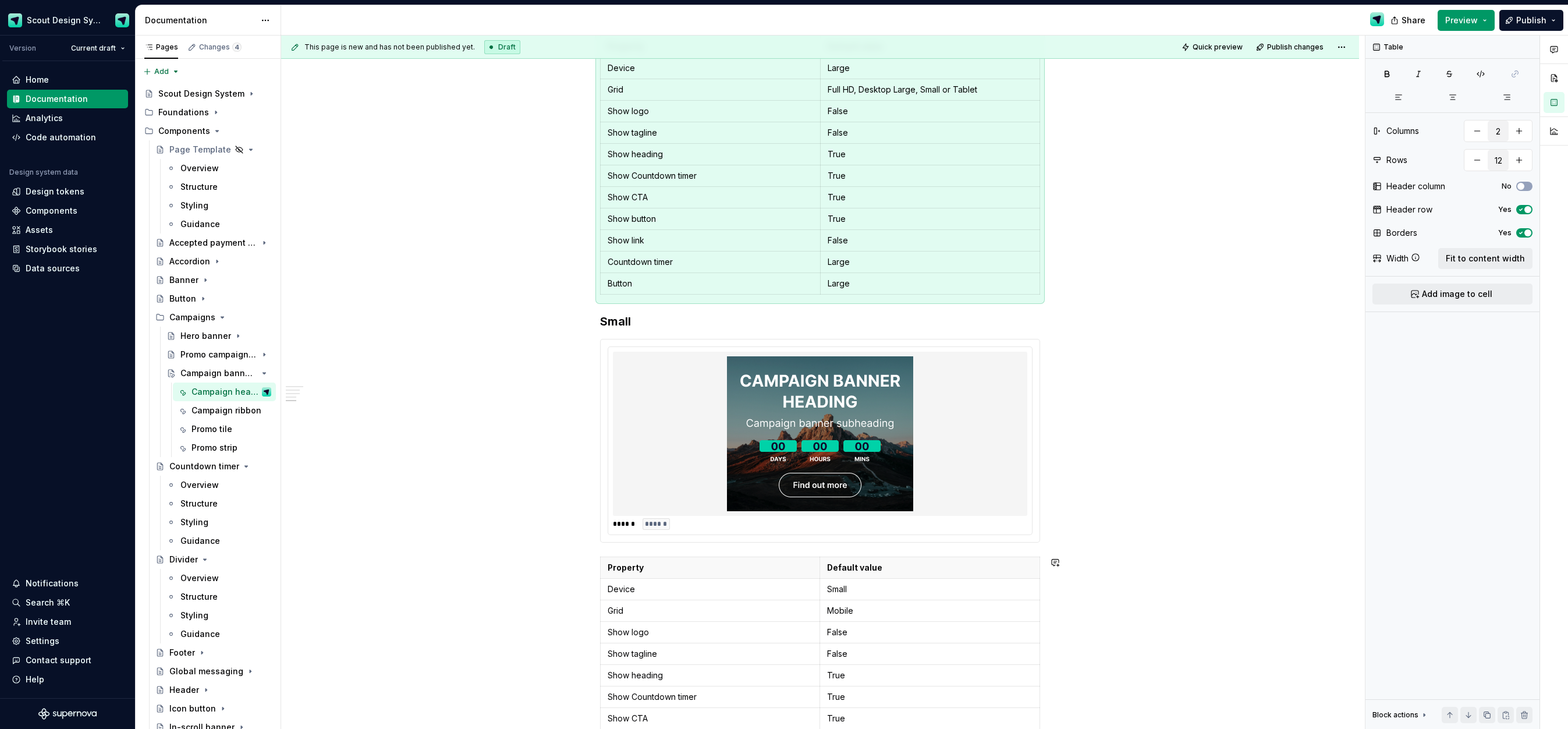
click at [472, 547] on div "**********" at bounding box center [820, 31] width 1078 height 2043
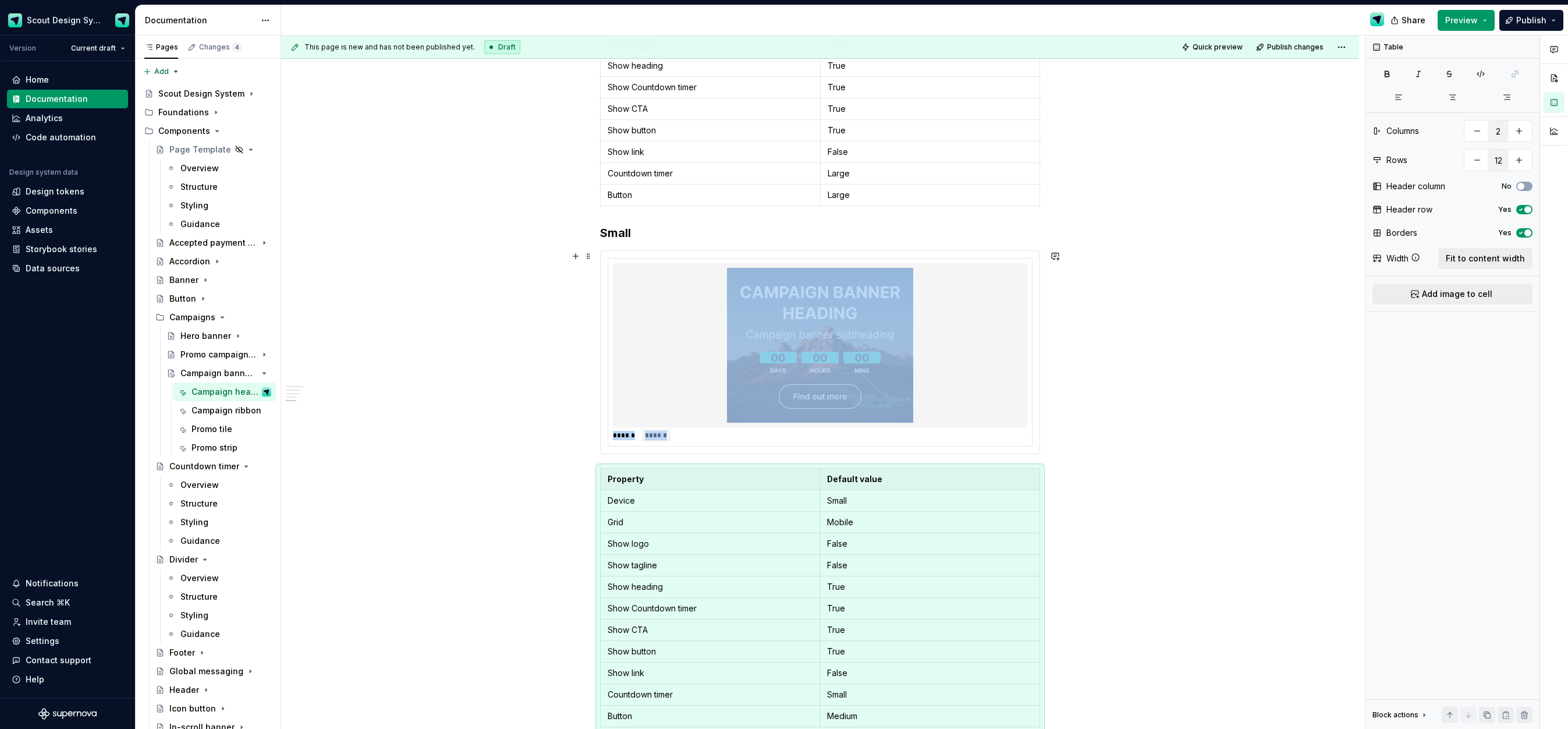
scroll to position [1283, 0]
click at [603, 230] on h3 "Small" at bounding box center [820, 231] width 440 height 17
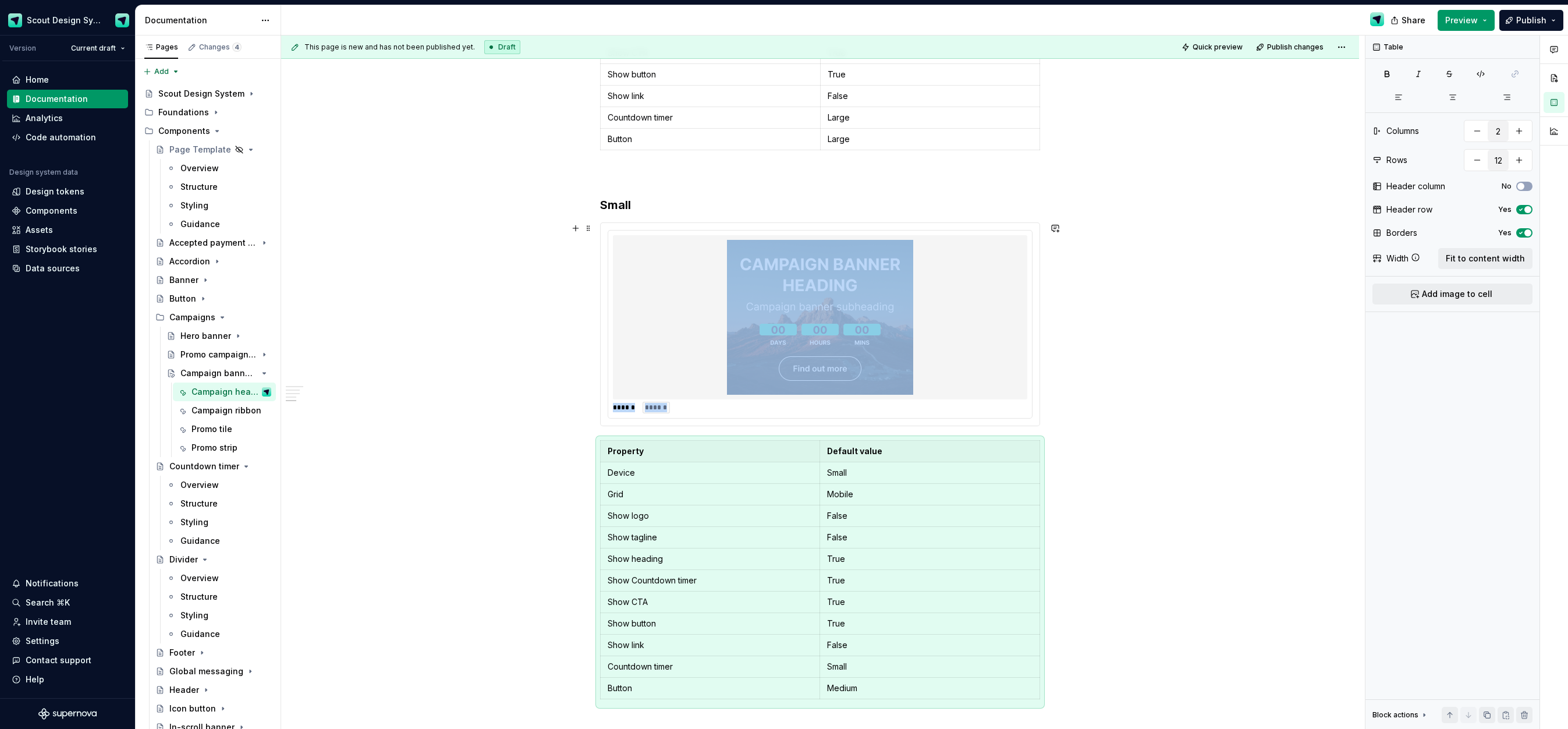
scroll to position [1351, 0]
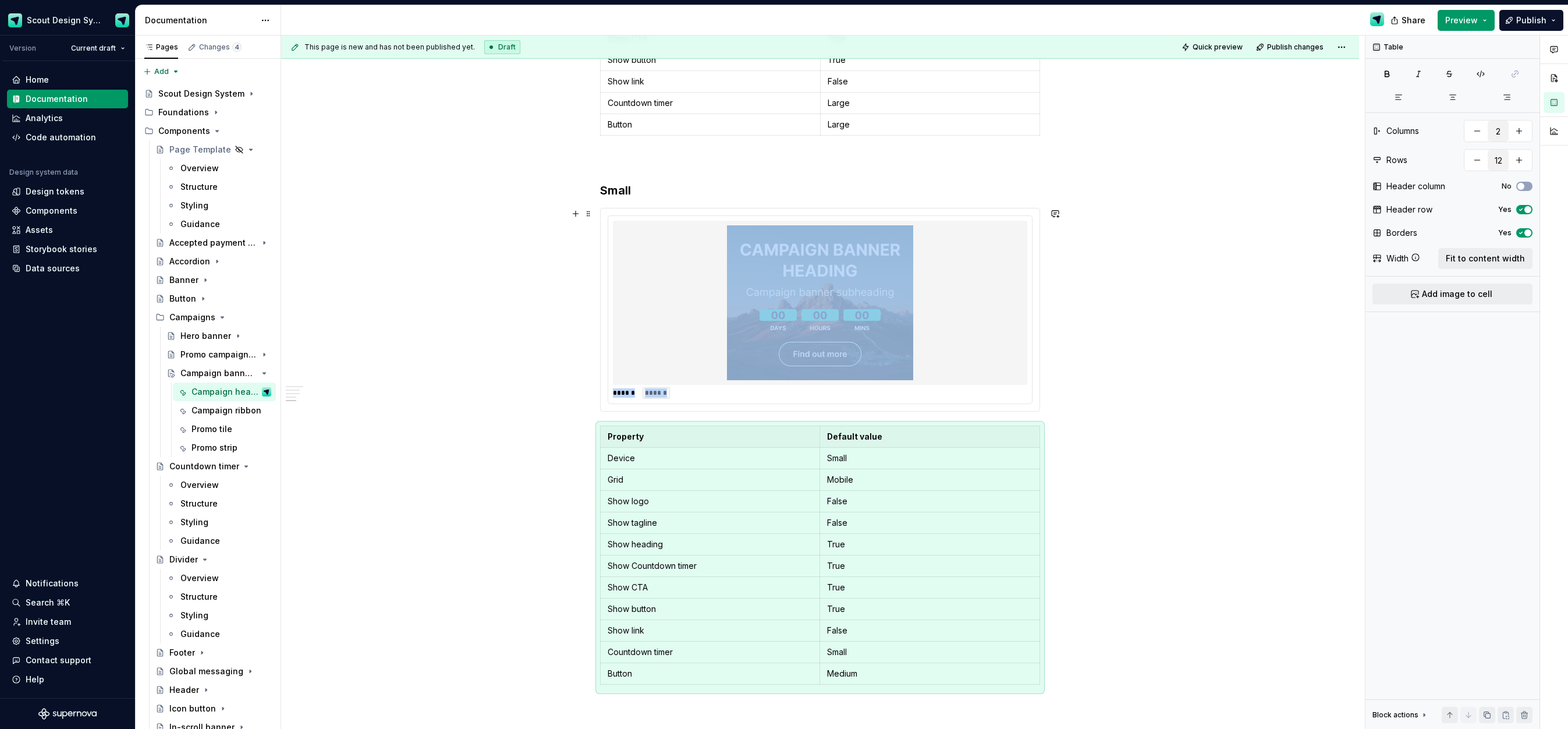
click at [958, 324] on div at bounding box center [820, 302] width 415 height 164
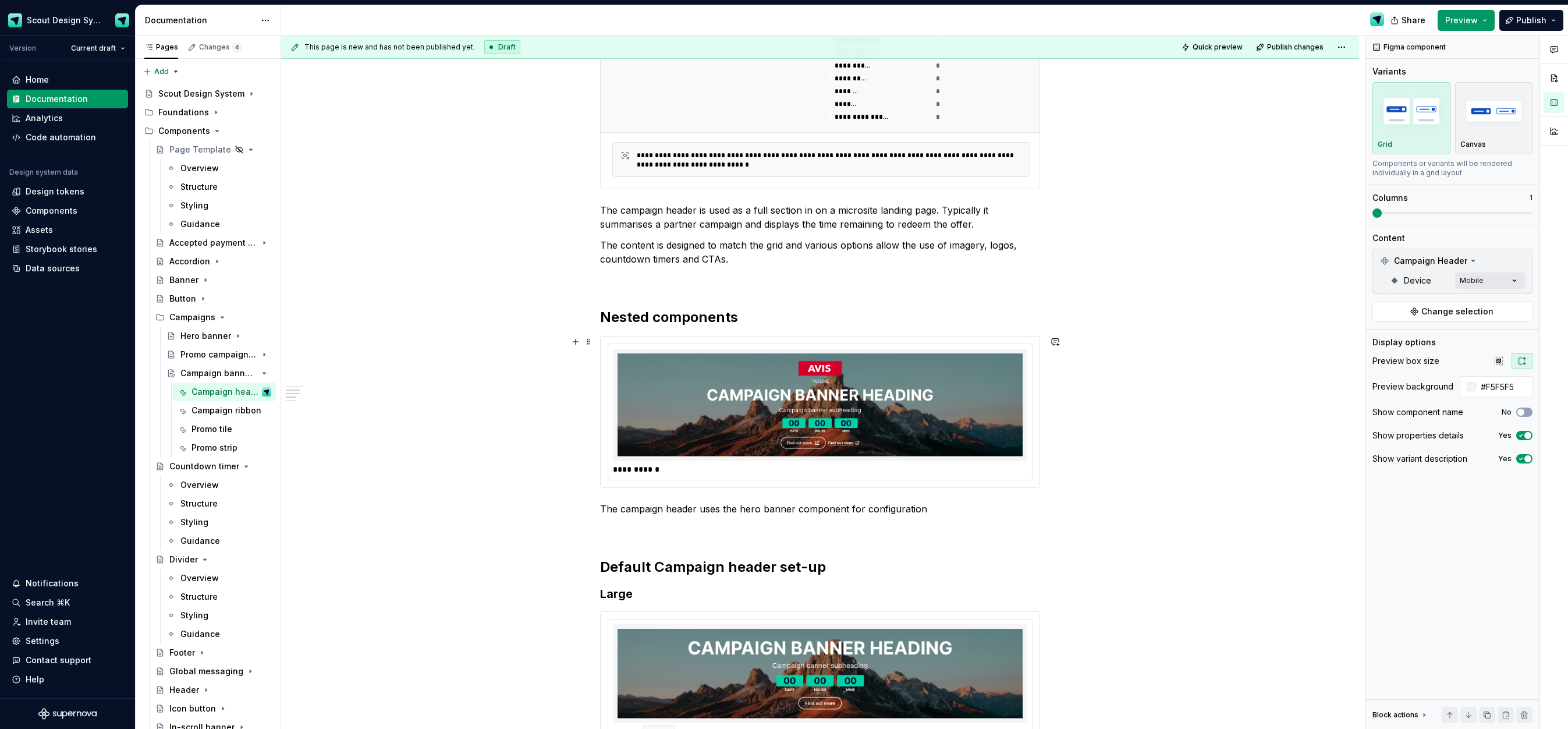
scroll to position [520, 0]
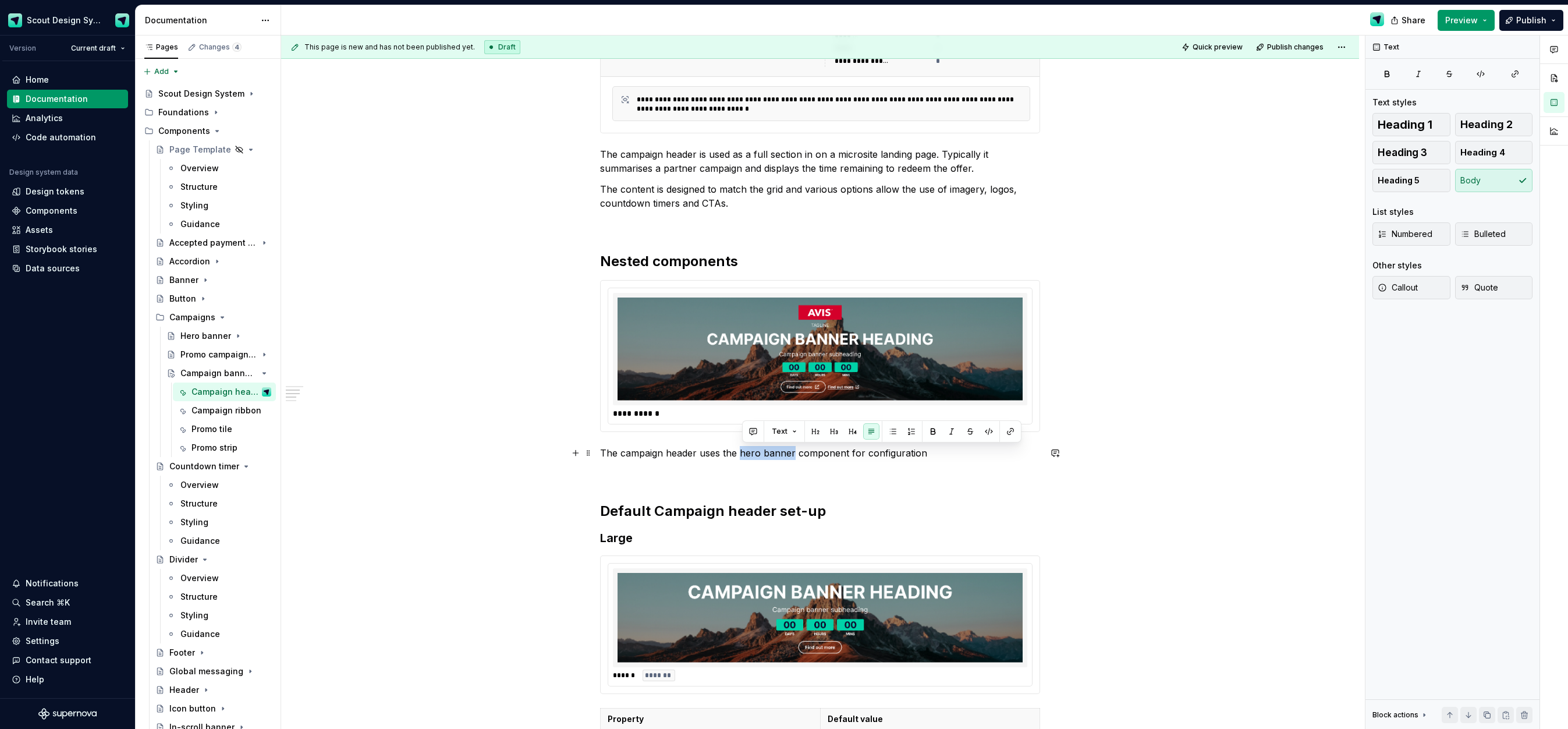
drag, startPoint x: 743, startPoint y: 455, endPoint x: 795, endPoint y: 450, distance: 52.2
click at [795, 450] on p "The campaign header uses the hero banner component for configuration" at bounding box center [820, 453] width 440 height 14
click at [1013, 430] on button "button" at bounding box center [1010, 431] width 17 height 17
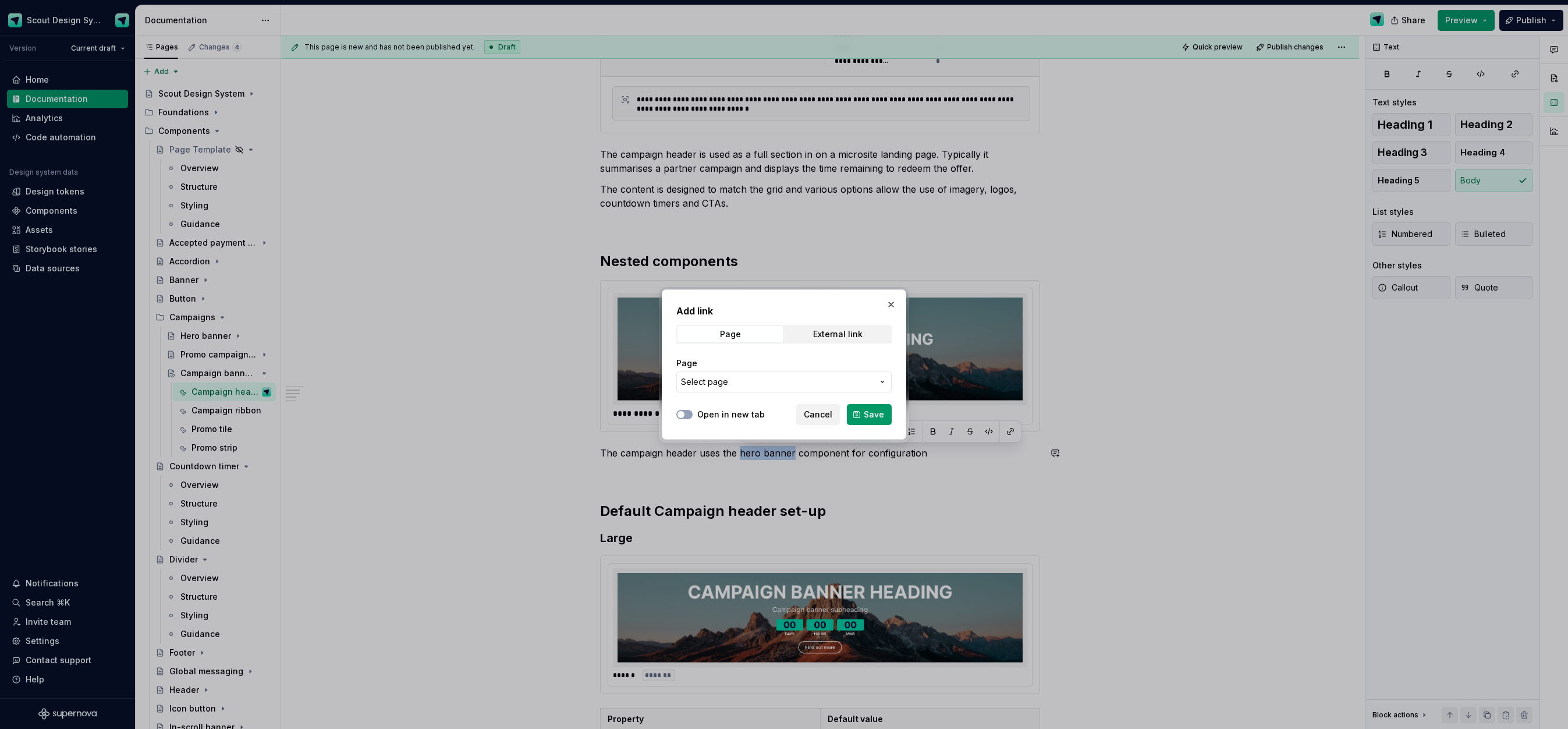
drag, startPoint x: 876, startPoint y: 381, endPoint x: 820, endPoint y: 386, distance: 56.2
click at [869, 383] on button "Select page" at bounding box center [784, 383] width 216 height 21
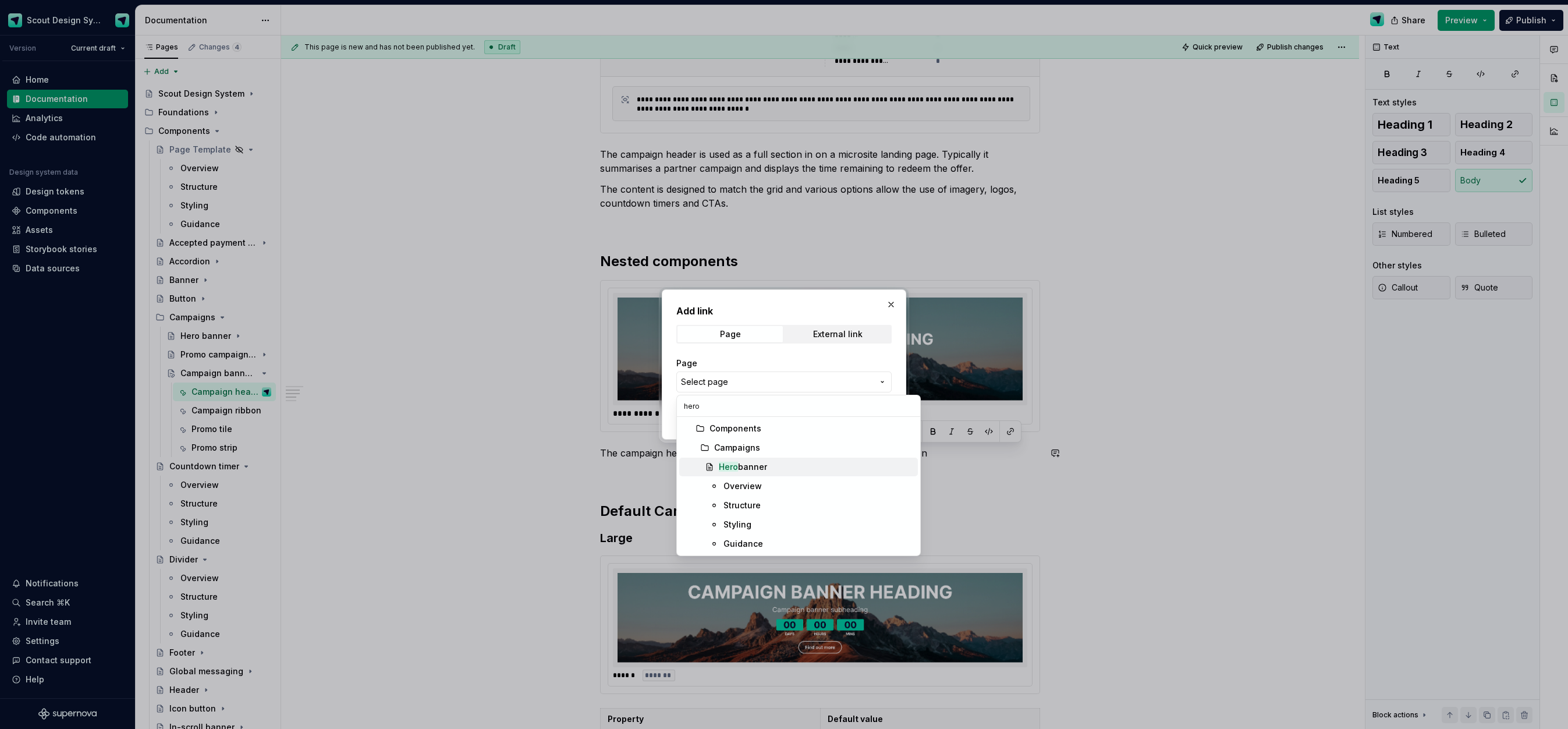
click at [756, 468] on div "Hero banner" at bounding box center [743, 466] width 48 height 11
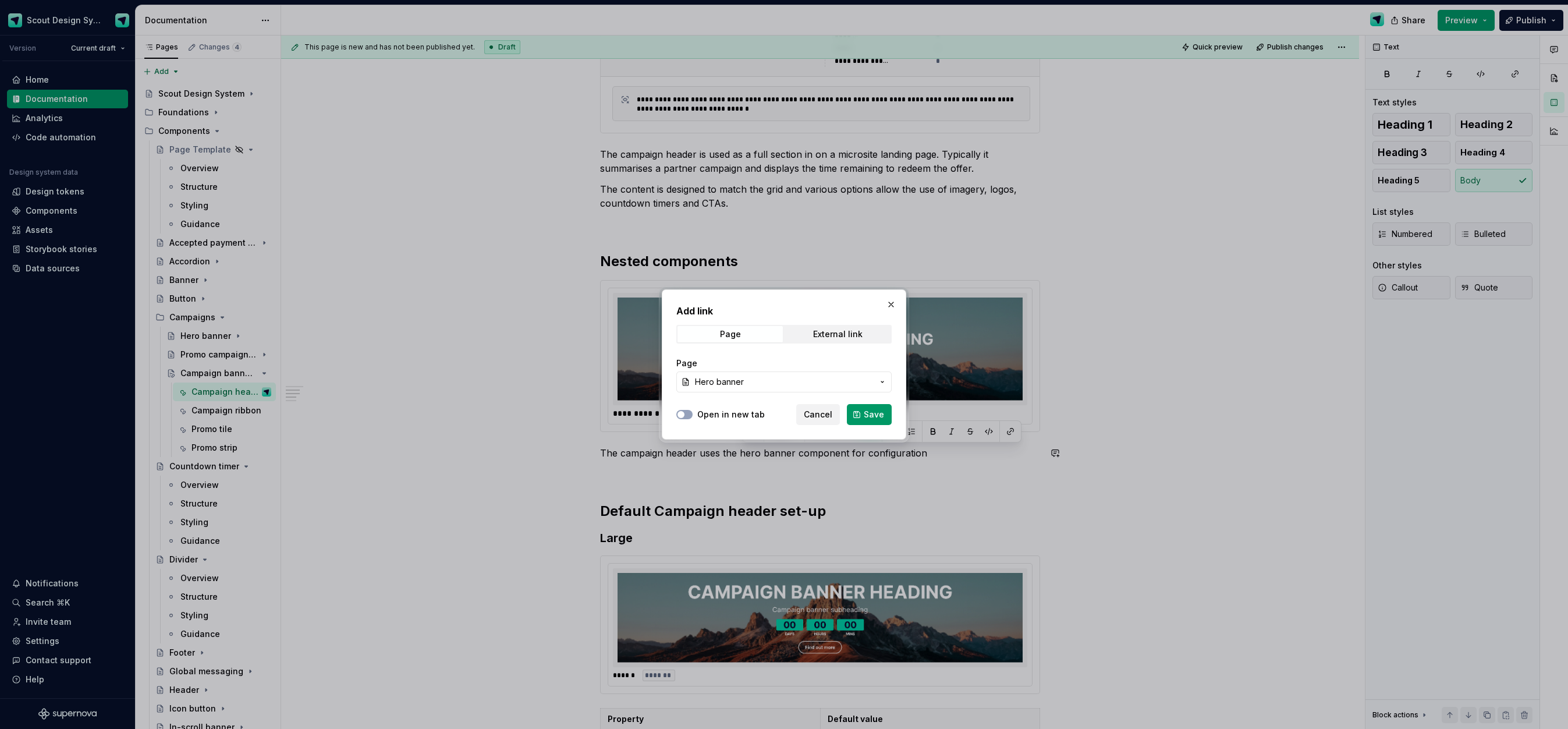
drag, startPoint x: 690, startPoint y: 413, endPoint x: 846, endPoint y: 413, distance: 156.0
click at [695, 413] on div "Open in new tab" at bounding box center [721, 414] width 88 height 11
click at [685, 414] on icon "button" at bounding box center [681, 415] width 10 height 7
click at [872, 419] on span "Save" at bounding box center [874, 414] width 20 height 11
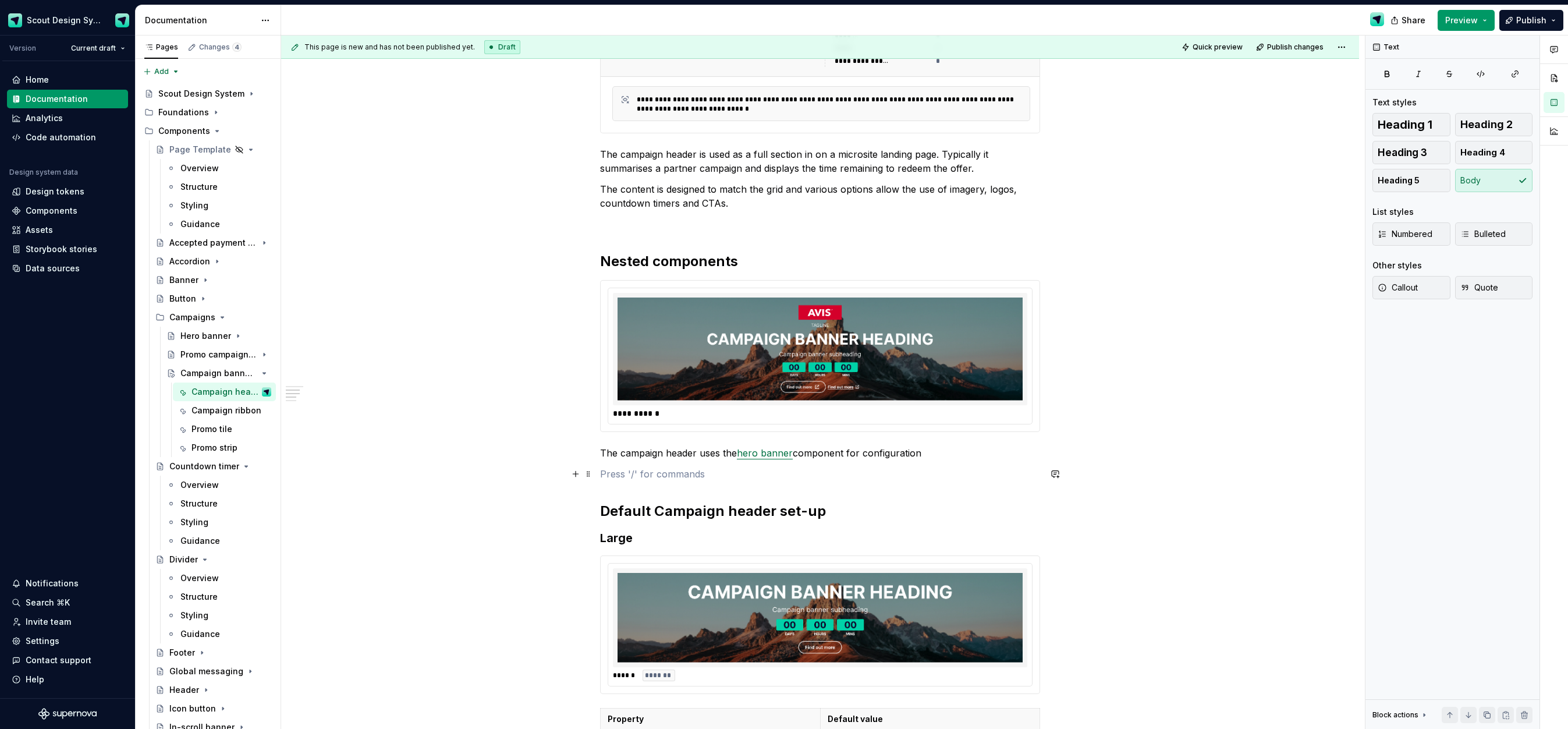
click at [914, 473] on p at bounding box center [820, 474] width 440 height 14
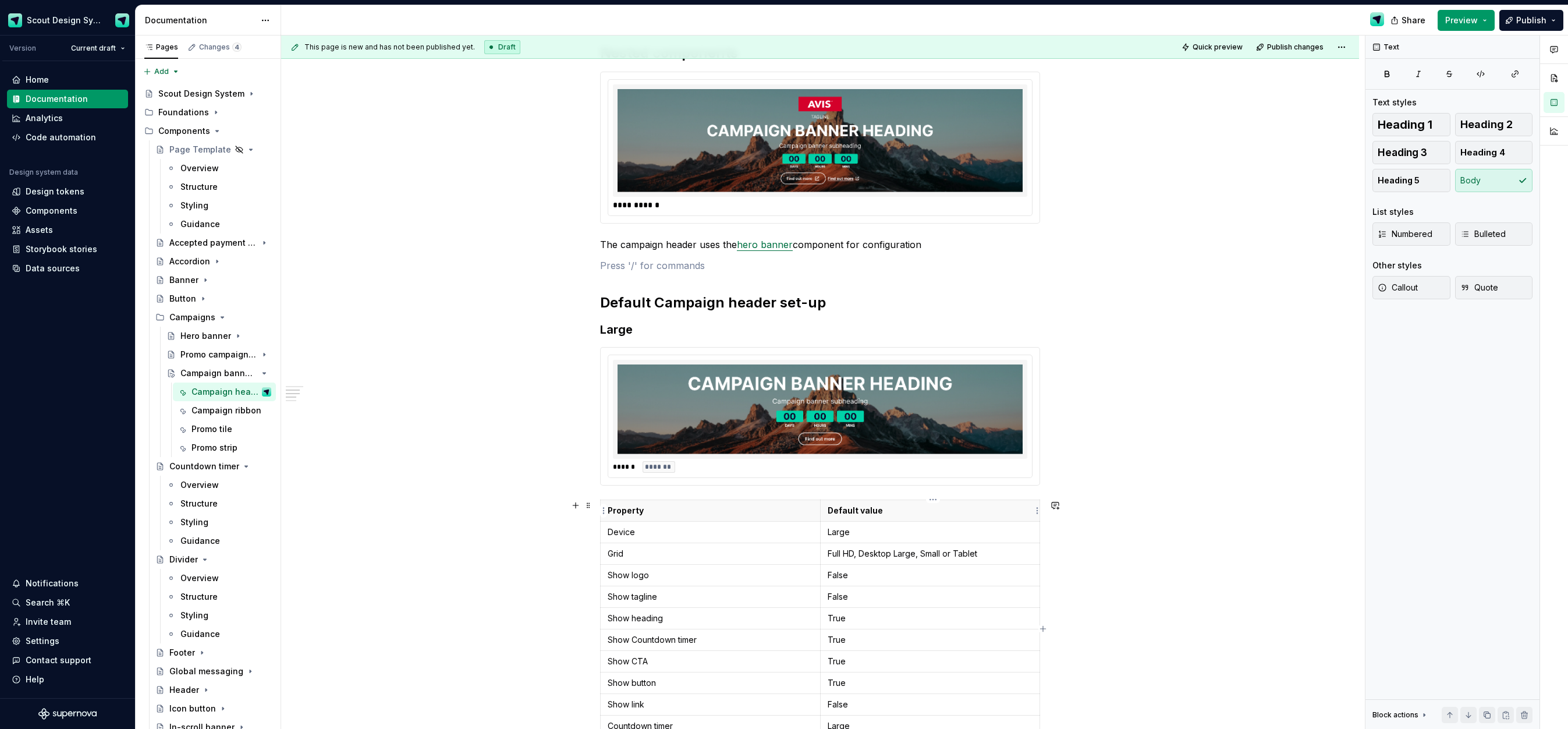
scroll to position [890, 0]
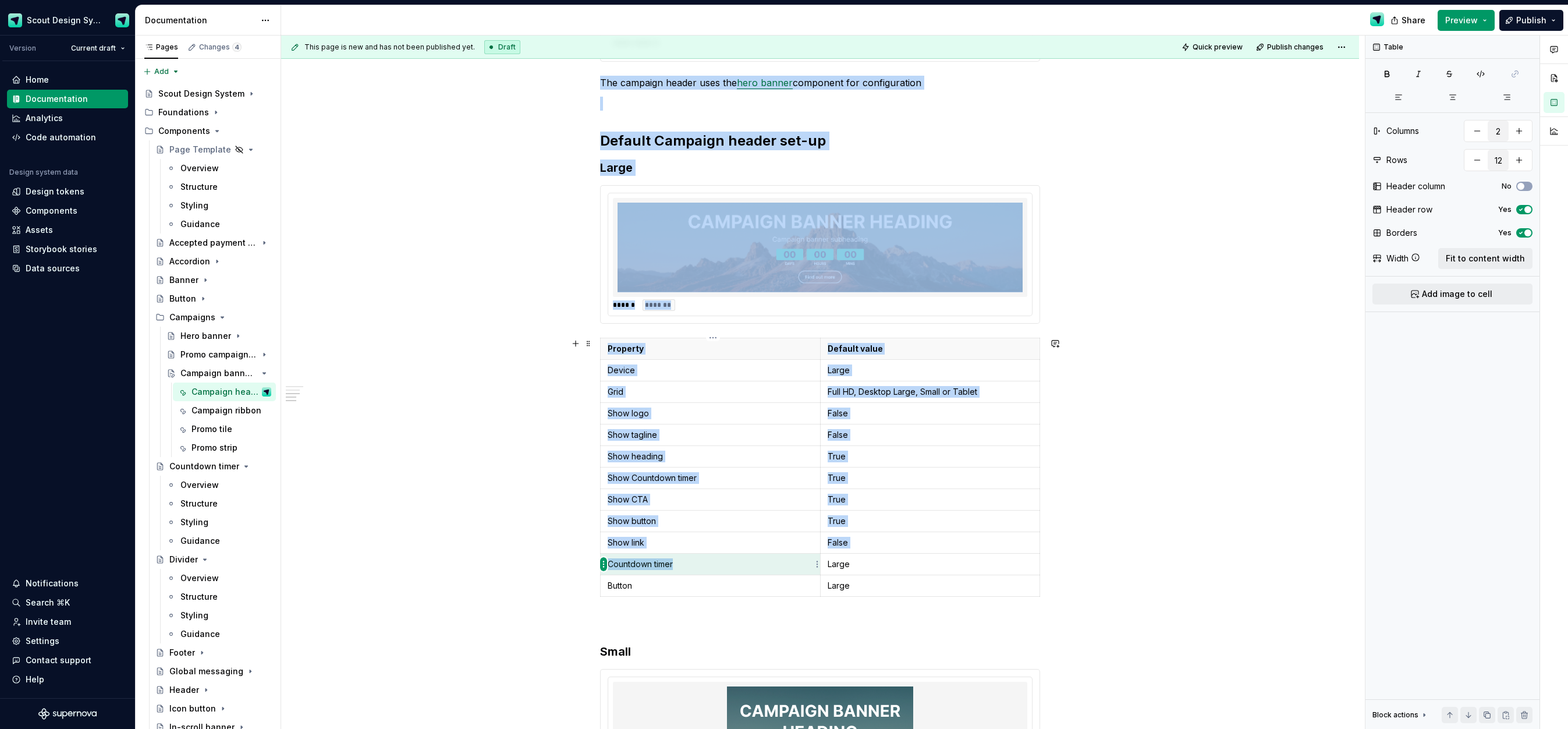
drag, startPoint x: 678, startPoint y: 564, endPoint x: 603, endPoint y: 562, distance: 75.0
click at [603, 562] on body "Scout Design System Version Current draft Home Documentation Analytics Code aut…" at bounding box center [784, 364] width 1568 height 729
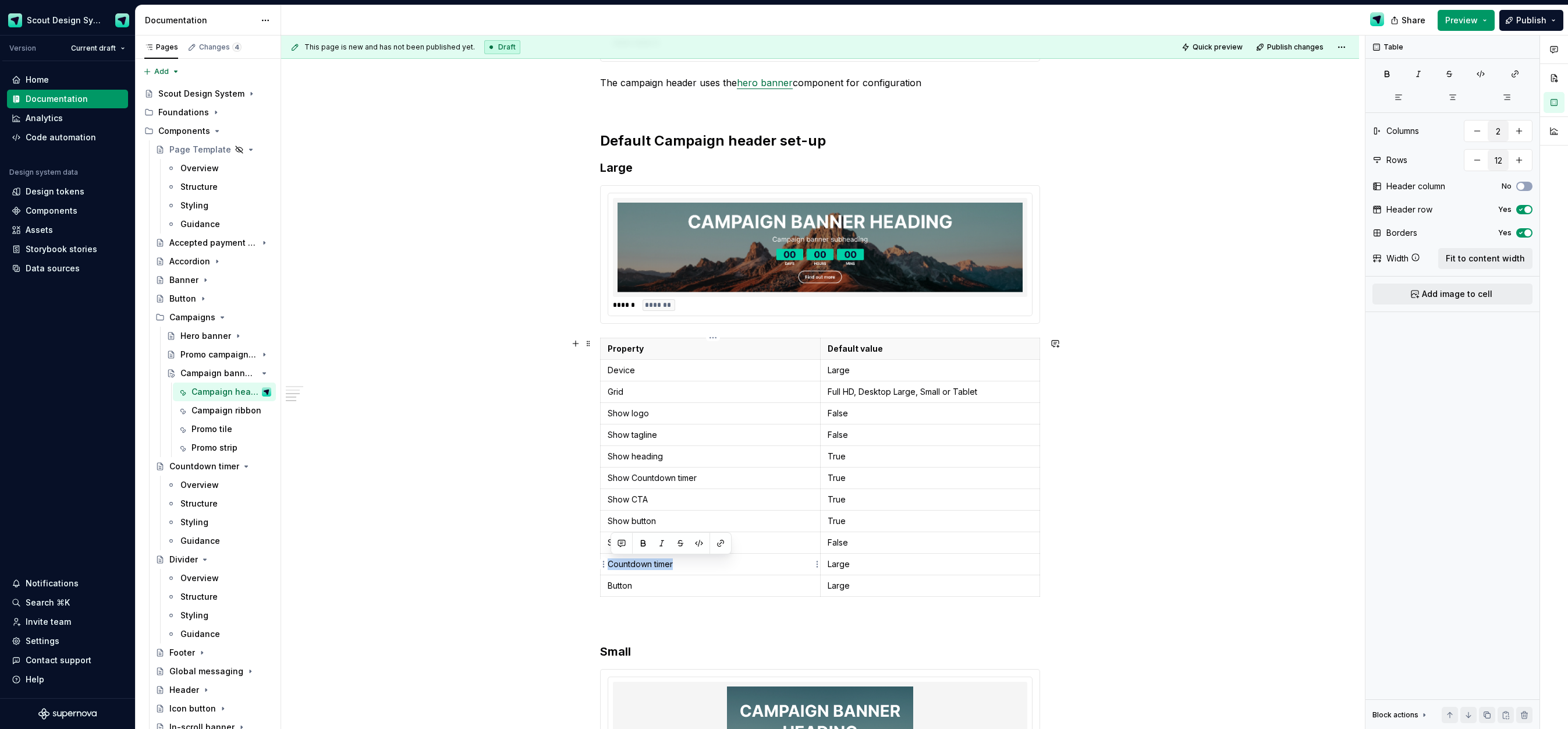
drag, startPoint x: 677, startPoint y: 564, endPoint x: 612, endPoint y: 562, distance: 65.0
click at [612, 562] on p "Countdown timer" at bounding box center [710, 564] width 205 height 11
click at [718, 539] on button "button" at bounding box center [721, 543] width 17 height 17
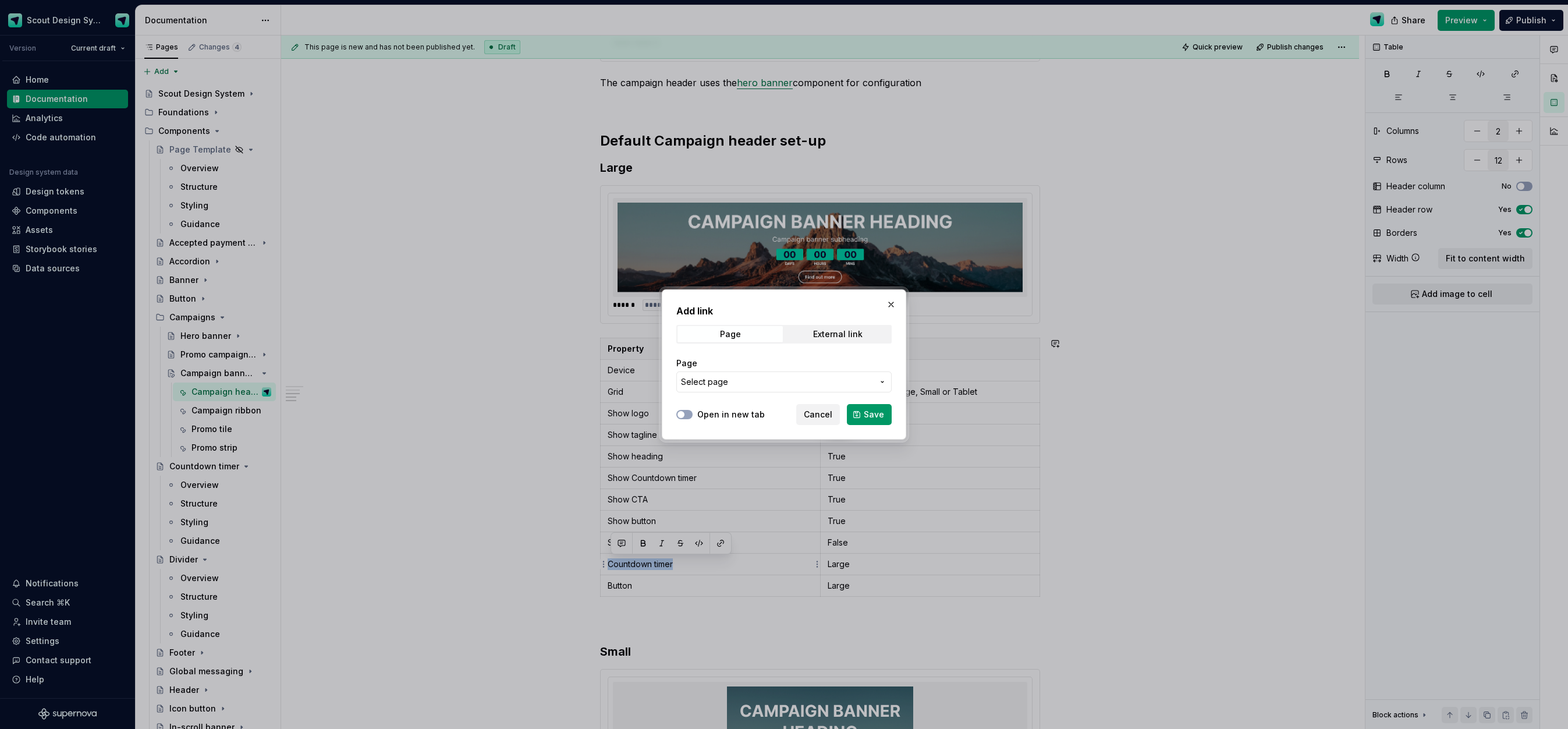
click at [759, 388] on span "Select page" at bounding box center [777, 382] width 192 height 11
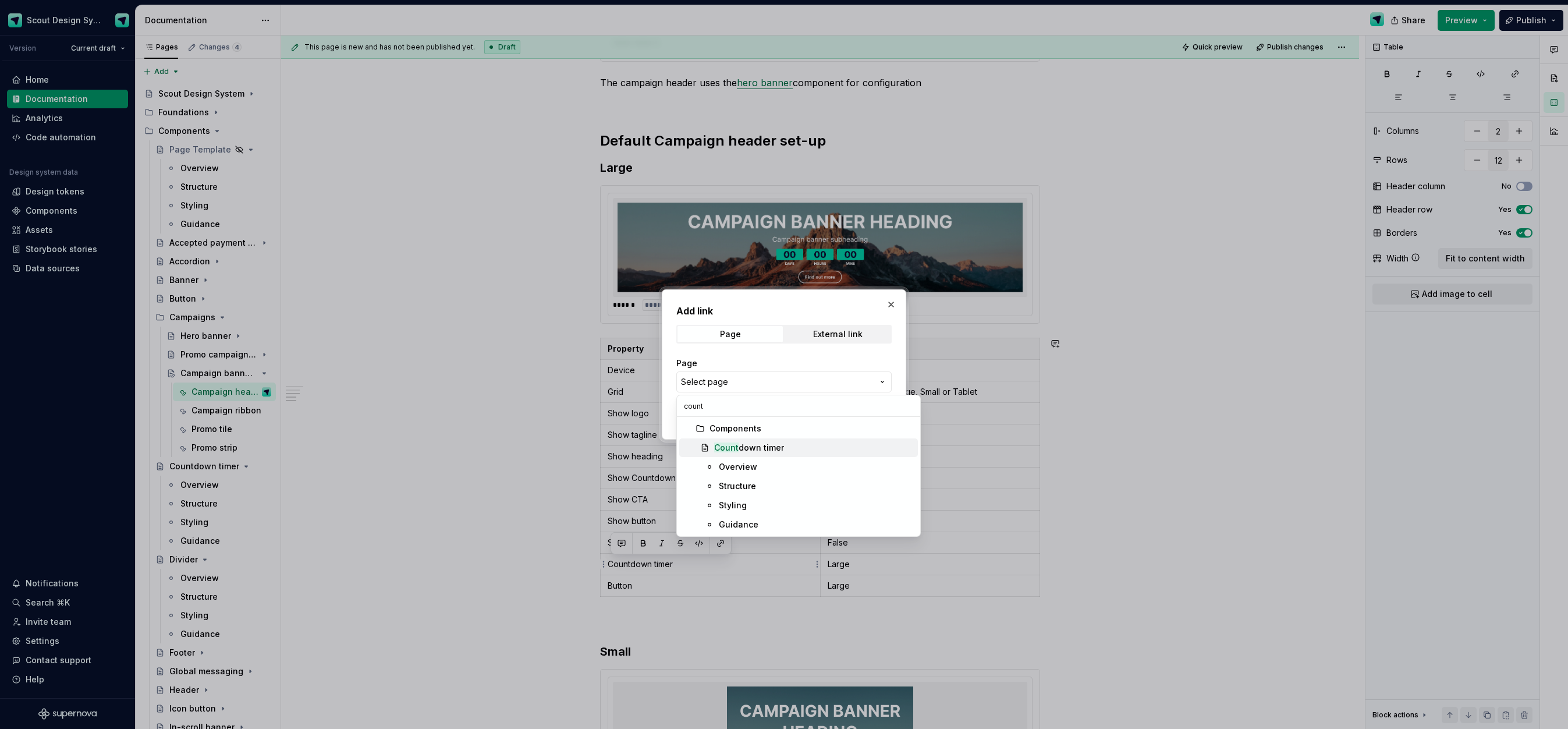
click at [768, 447] on div "Count down timer" at bounding box center [749, 448] width 70 height 11
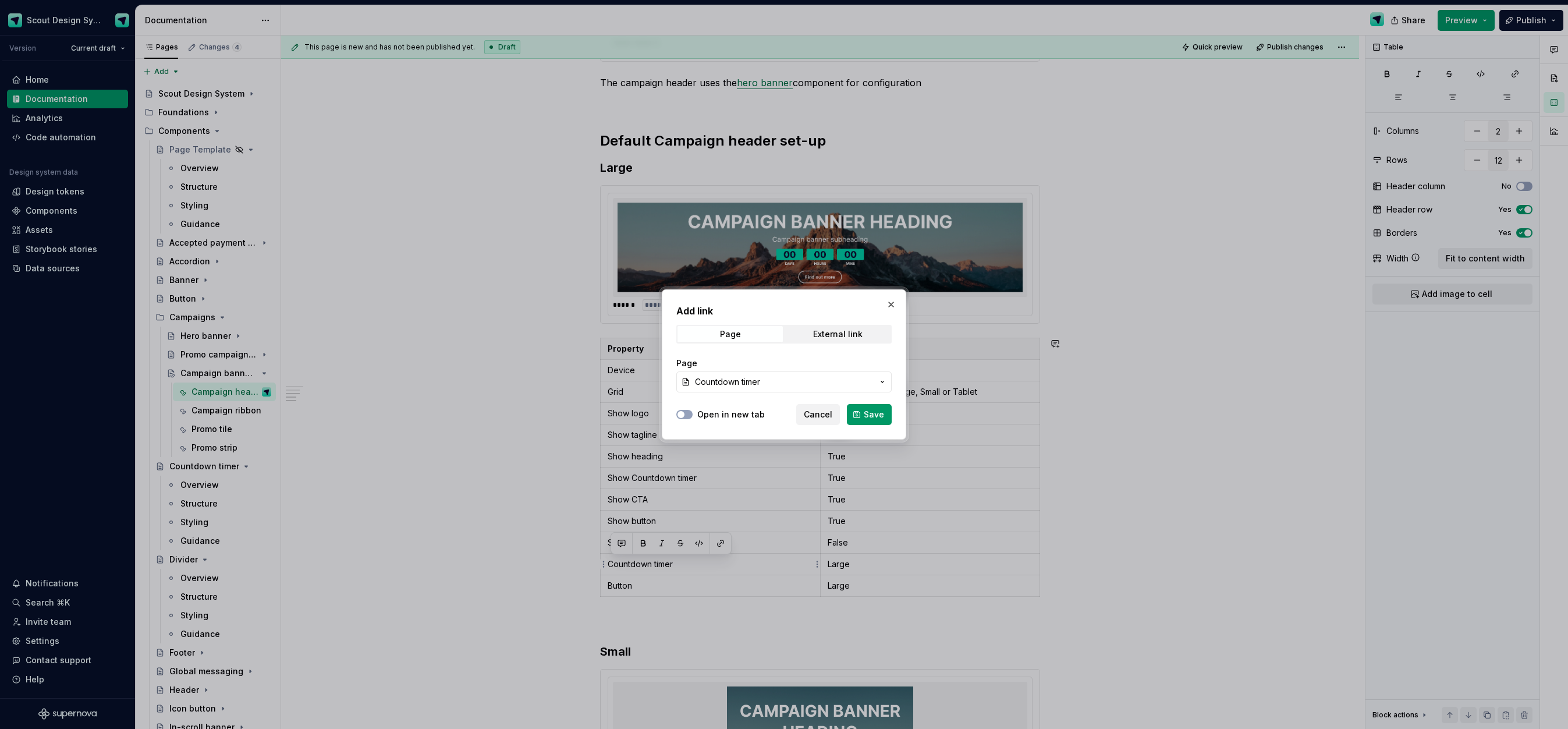
drag, startPoint x: 691, startPoint y: 418, endPoint x: 750, endPoint y: 421, distance: 59.1
click at [691, 418] on button "Open in new tab" at bounding box center [684, 414] width 17 height 10
drag, startPoint x: 854, startPoint y: 418, endPoint x: 809, endPoint y: 454, distance: 57.6
click at [854, 418] on button "Save" at bounding box center [869, 415] width 45 height 21
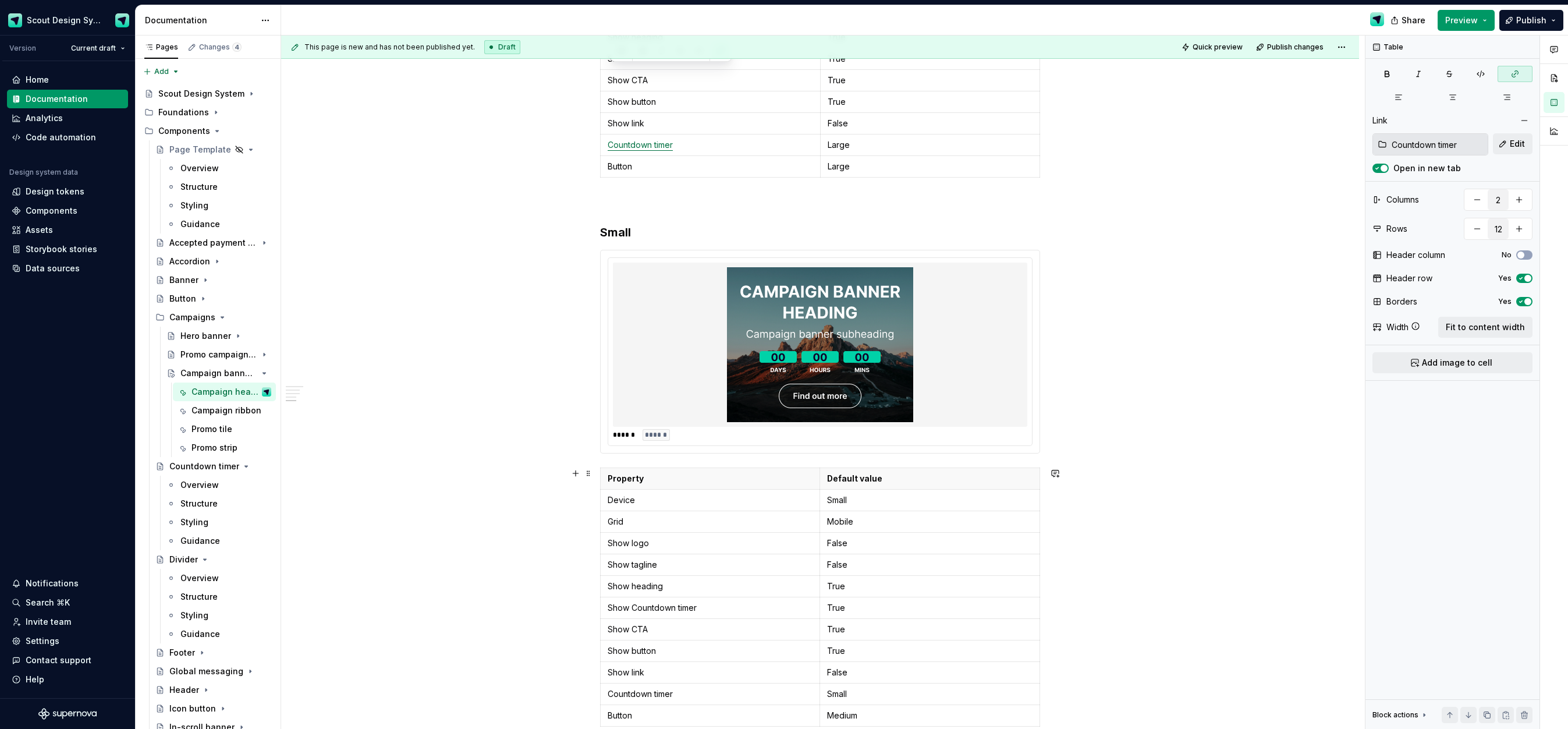
scroll to position [1447, 0]
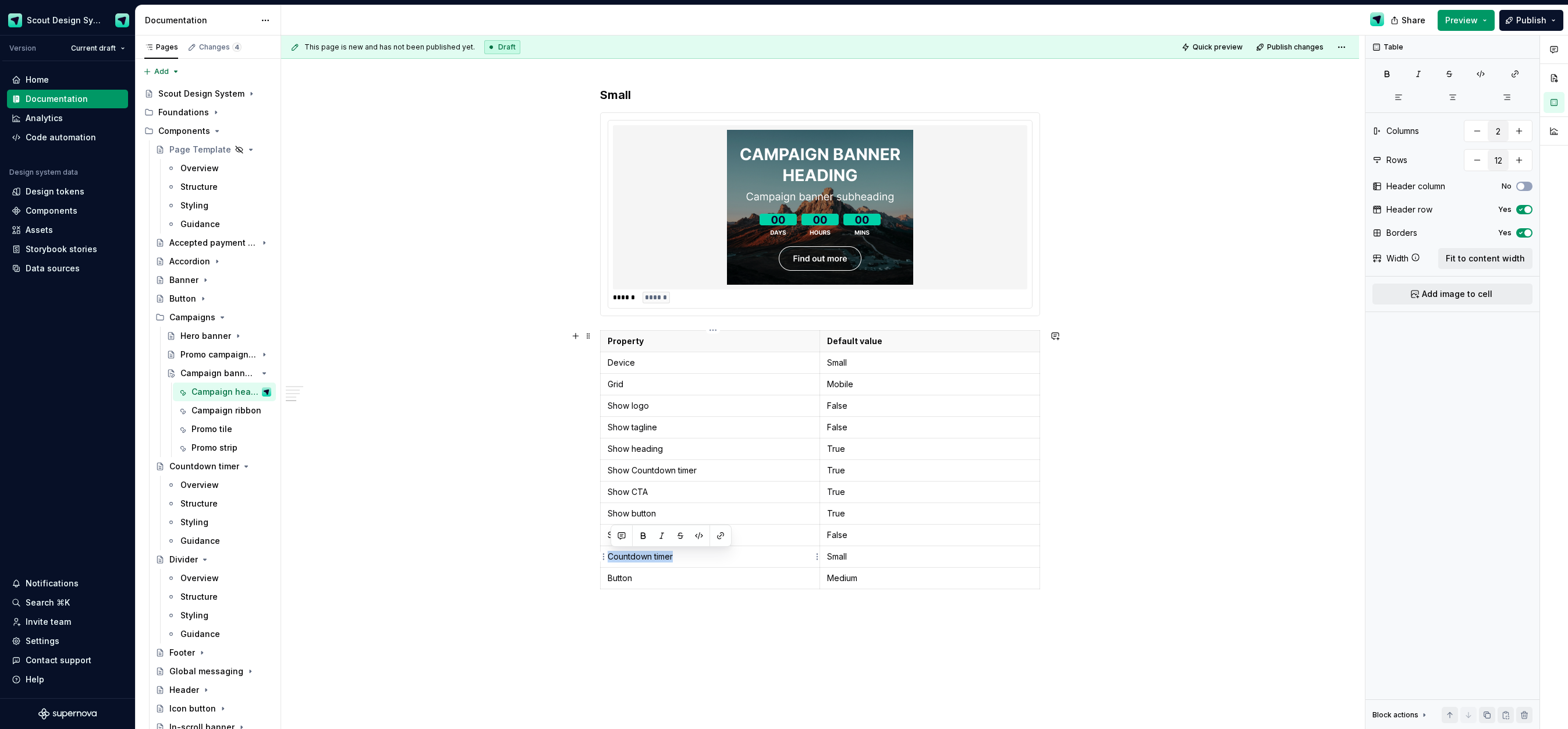
drag, startPoint x: 683, startPoint y: 554, endPoint x: 608, endPoint y: 554, distance: 75.0
click at [608, 554] on td "Countdown timer" at bounding box center [710, 556] width 219 height 21
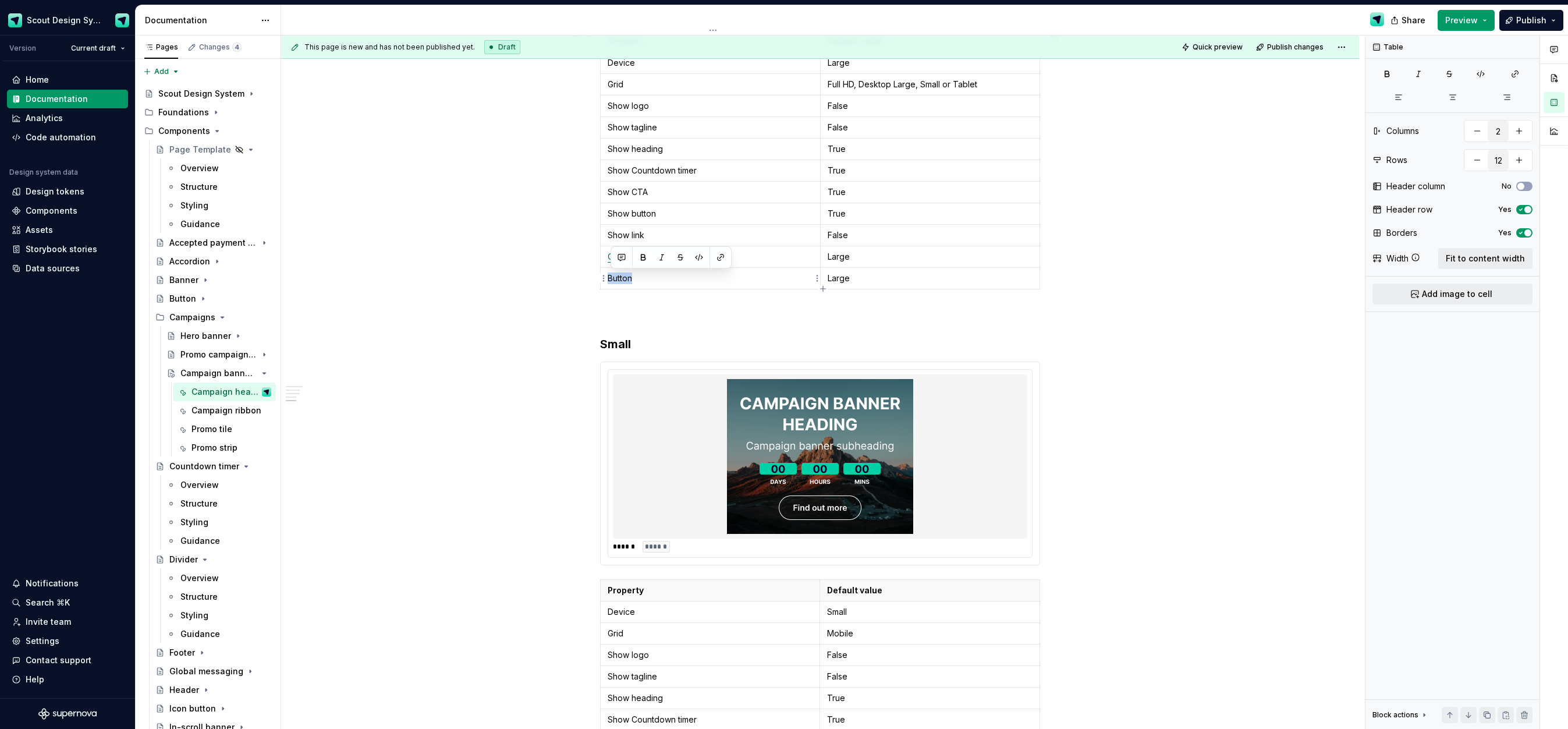
drag, startPoint x: 652, startPoint y: 278, endPoint x: 608, endPoint y: 274, distance: 44.2
click at [608, 274] on td "Button" at bounding box center [711, 278] width 220 height 21
click at [716, 258] on button "button" at bounding box center [721, 257] width 17 height 17
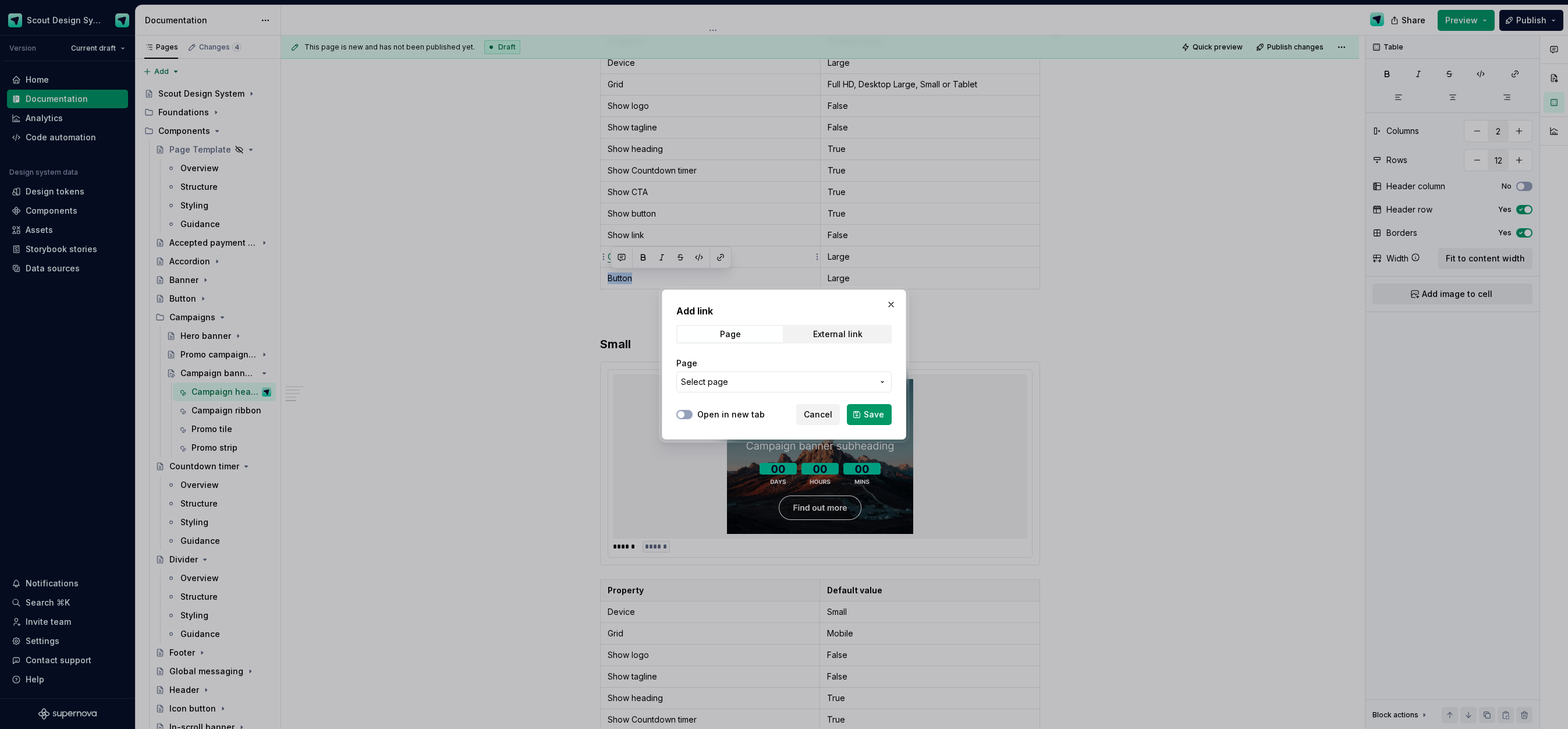
click at [757, 391] on button "Select page" at bounding box center [784, 383] width 216 height 21
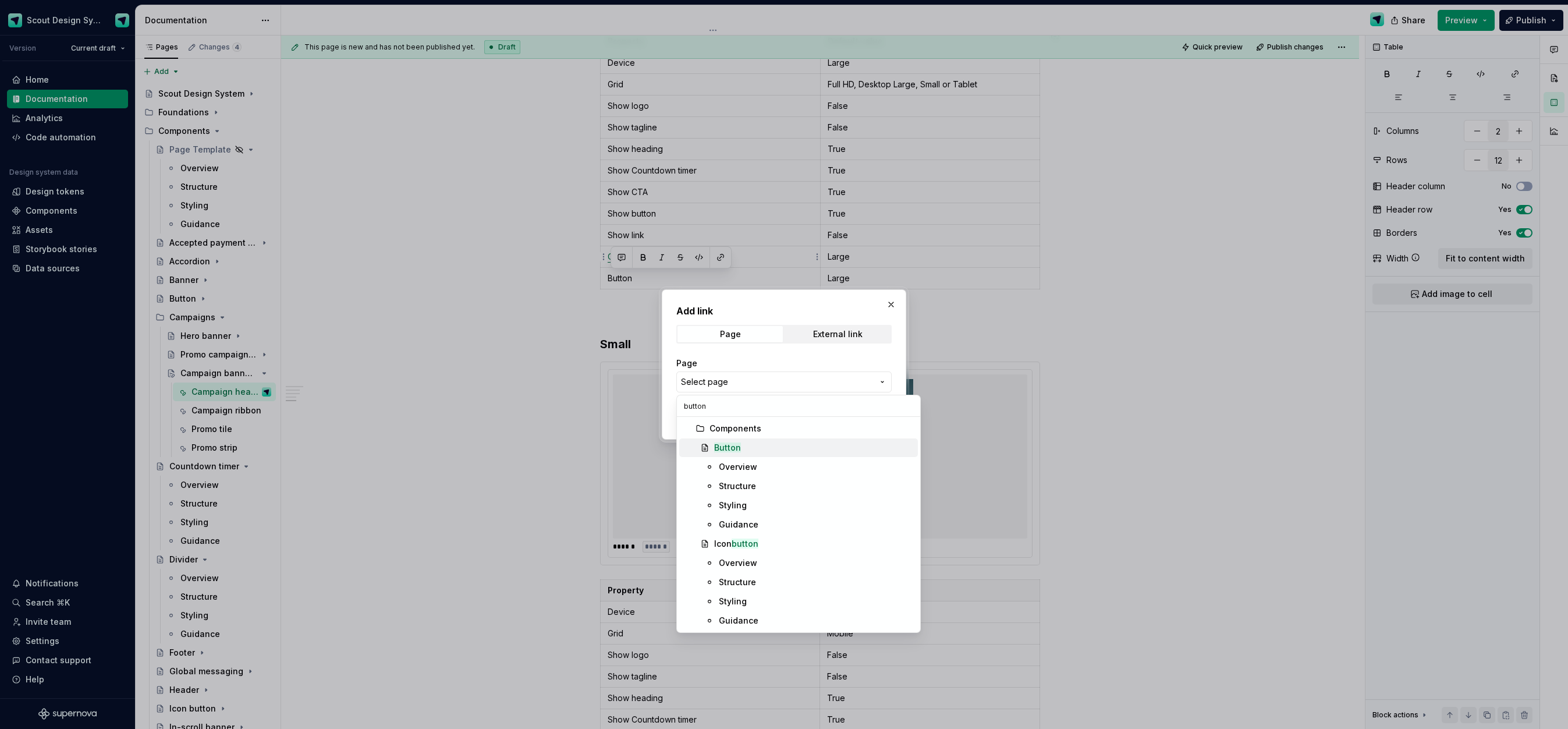
click at [761, 448] on div "Button" at bounding box center [814, 448] width 199 height 11
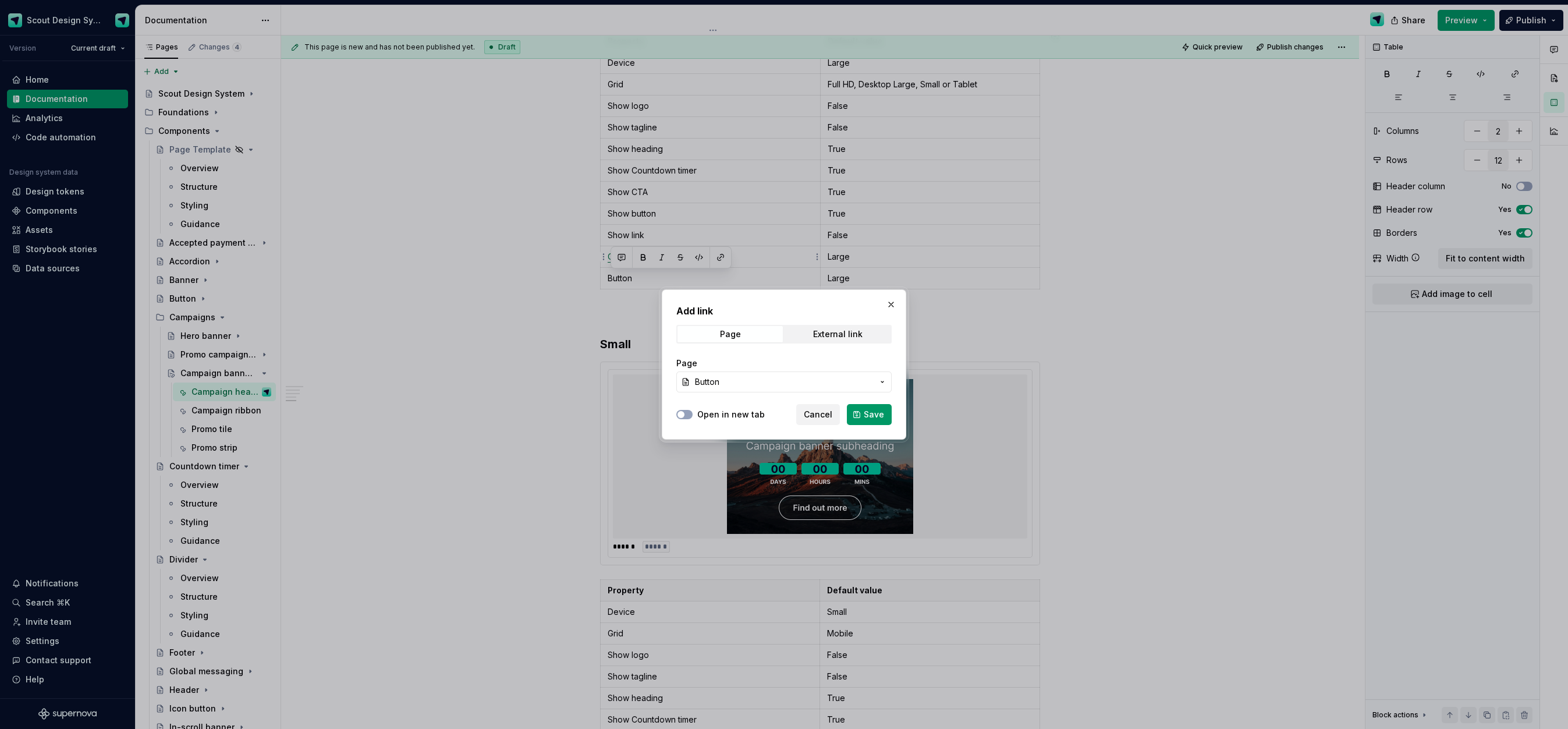
drag, startPoint x: 682, startPoint y: 412, endPoint x: 714, endPoint y: 418, distance: 32.6
click at [682, 412] on span "button" at bounding box center [681, 415] width 7 height 7
drag, startPoint x: 858, startPoint y: 415, endPoint x: 806, endPoint y: 396, distance: 55.4
click at [858, 415] on button "Save" at bounding box center [869, 415] width 45 height 21
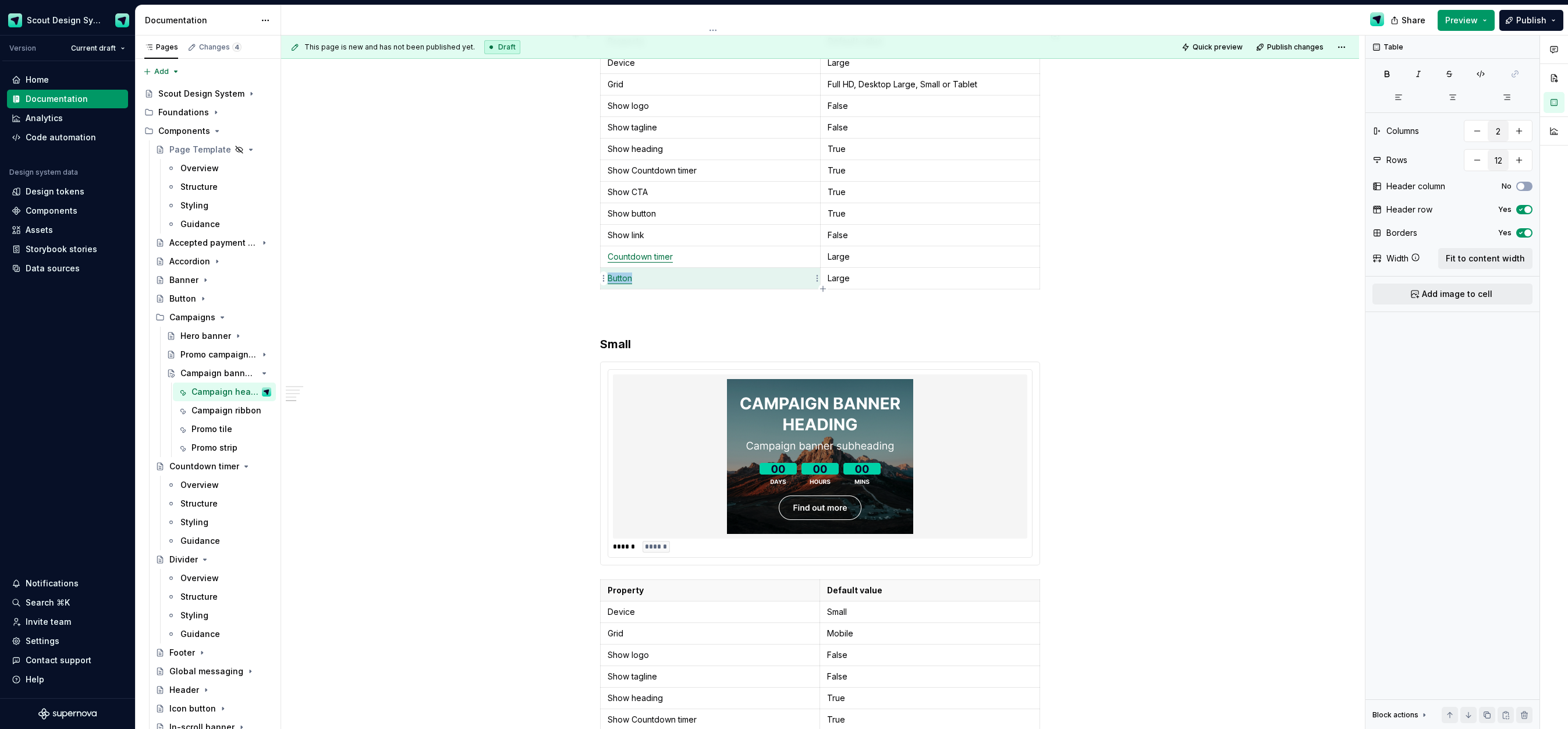
click at [611, 279] on p "Button" at bounding box center [710, 278] width 205 height 11
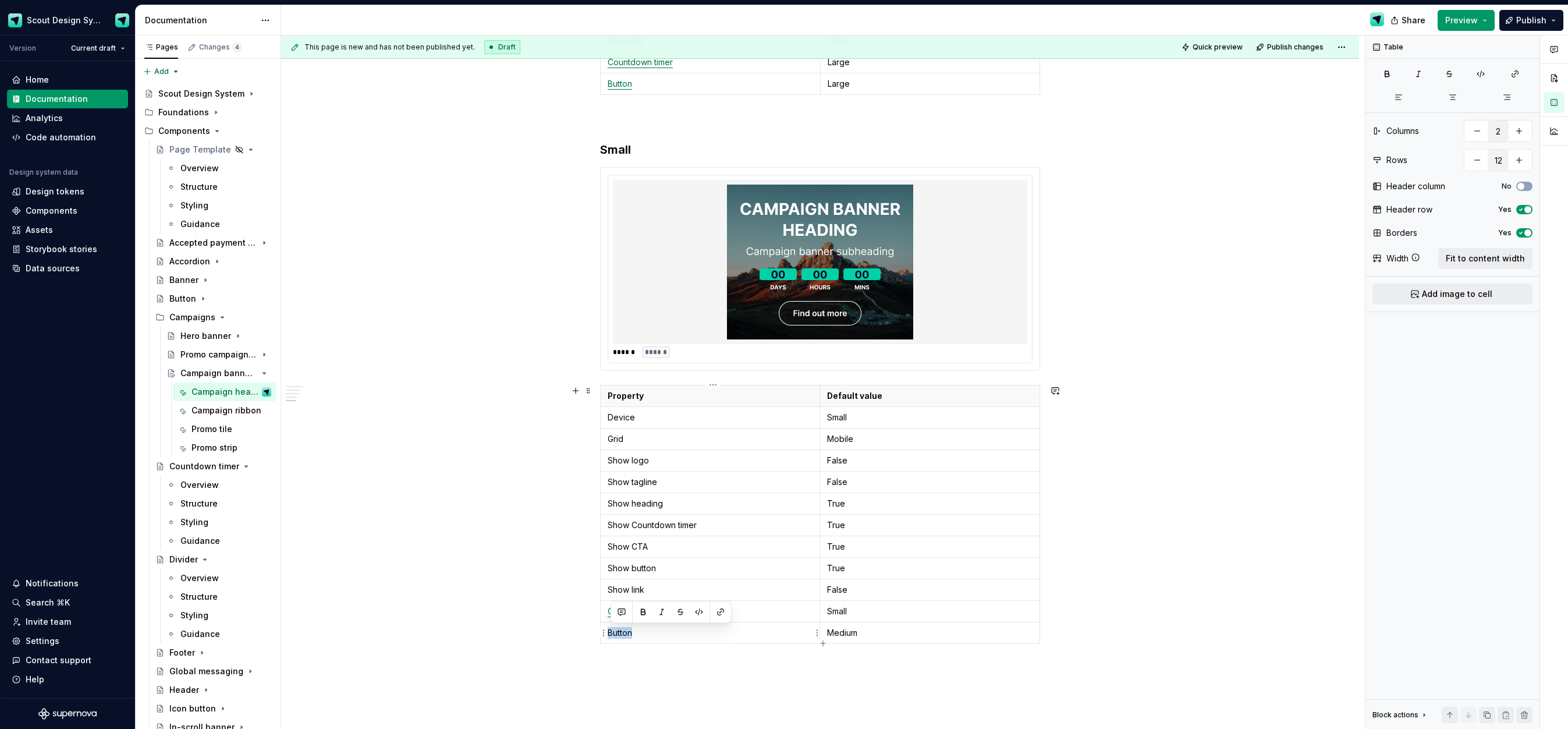
drag, startPoint x: 636, startPoint y: 634, endPoint x: 558, endPoint y: 618, distance: 79.6
click at [608, 632] on td "Button" at bounding box center [710, 633] width 219 height 21
click at [622, 644] on td "Button" at bounding box center [710, 643] width 219 height 41
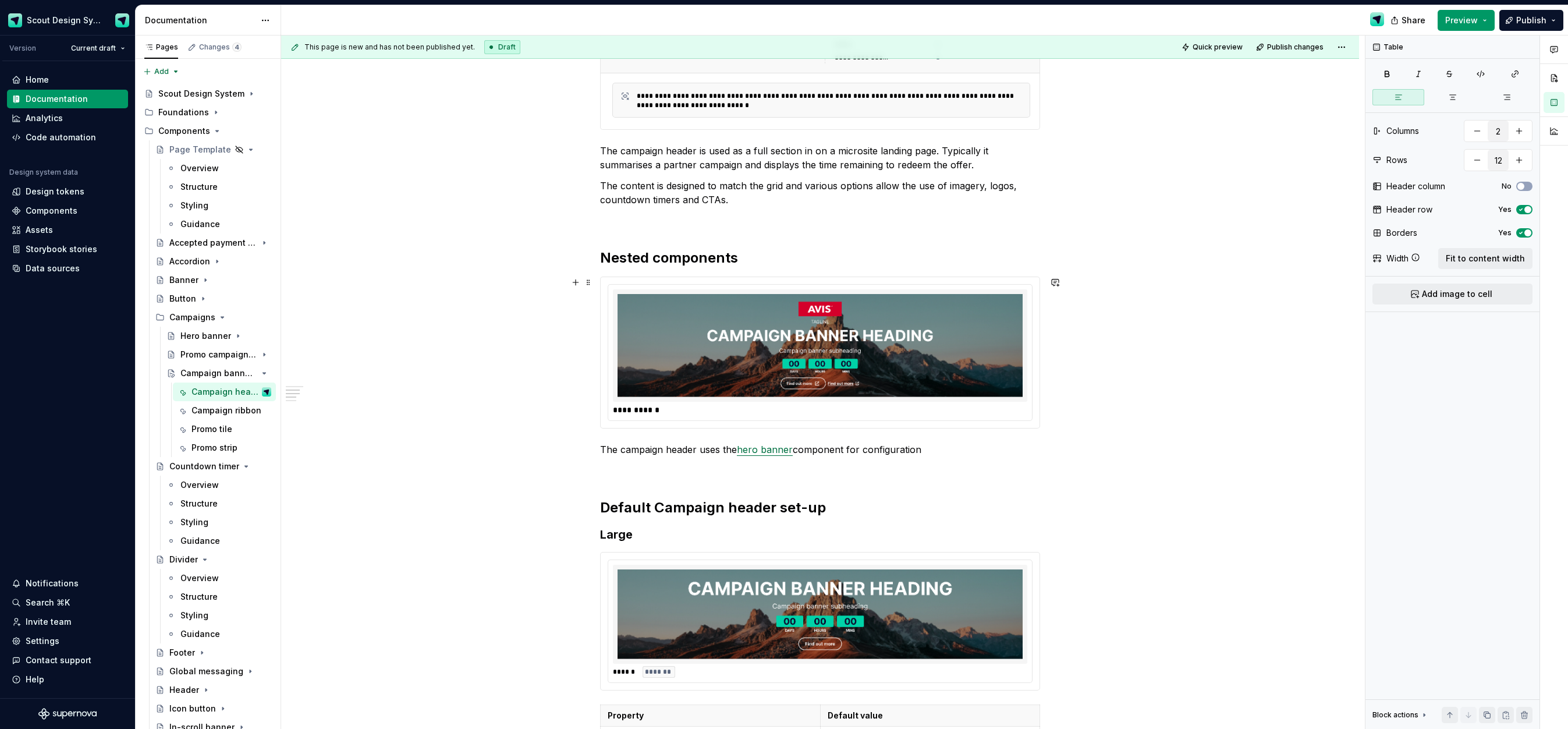
scroll to position [495, 0]
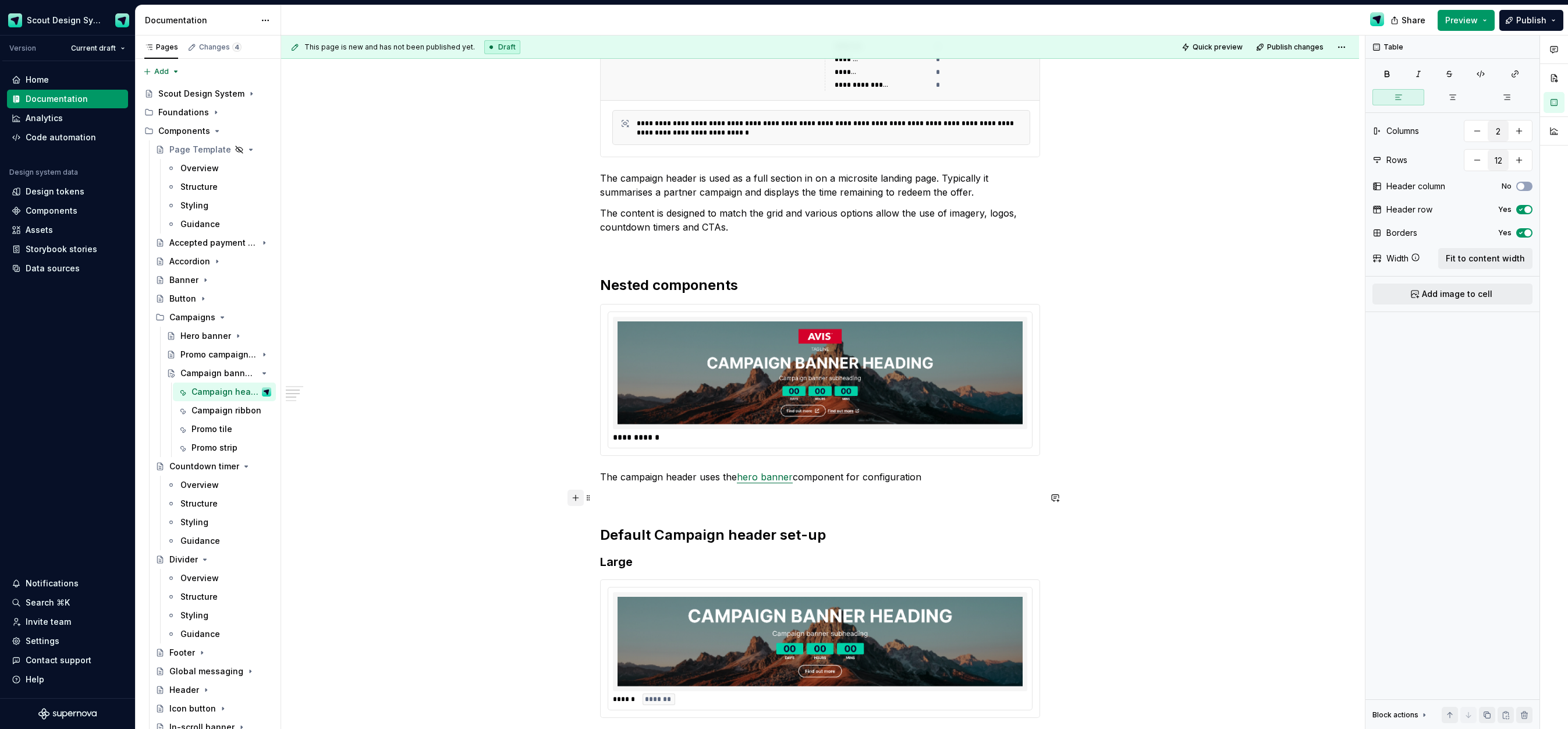
click at [580, 501] on button "button" at bounding box center [575, 498] width 17 height 17
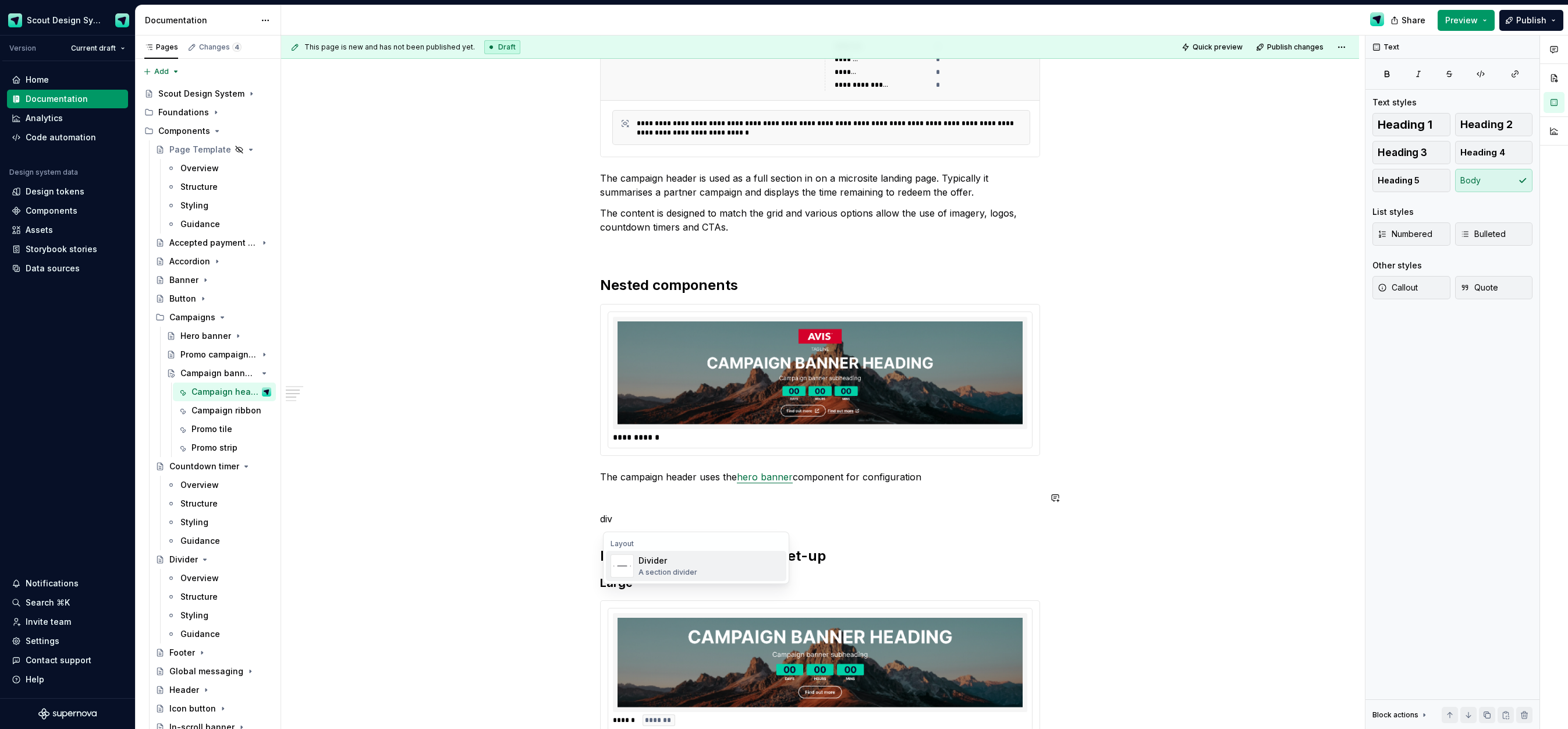
click at [694, 562] on div "Divider A section divider" at bounding box center [710, 566] width 144 height 23
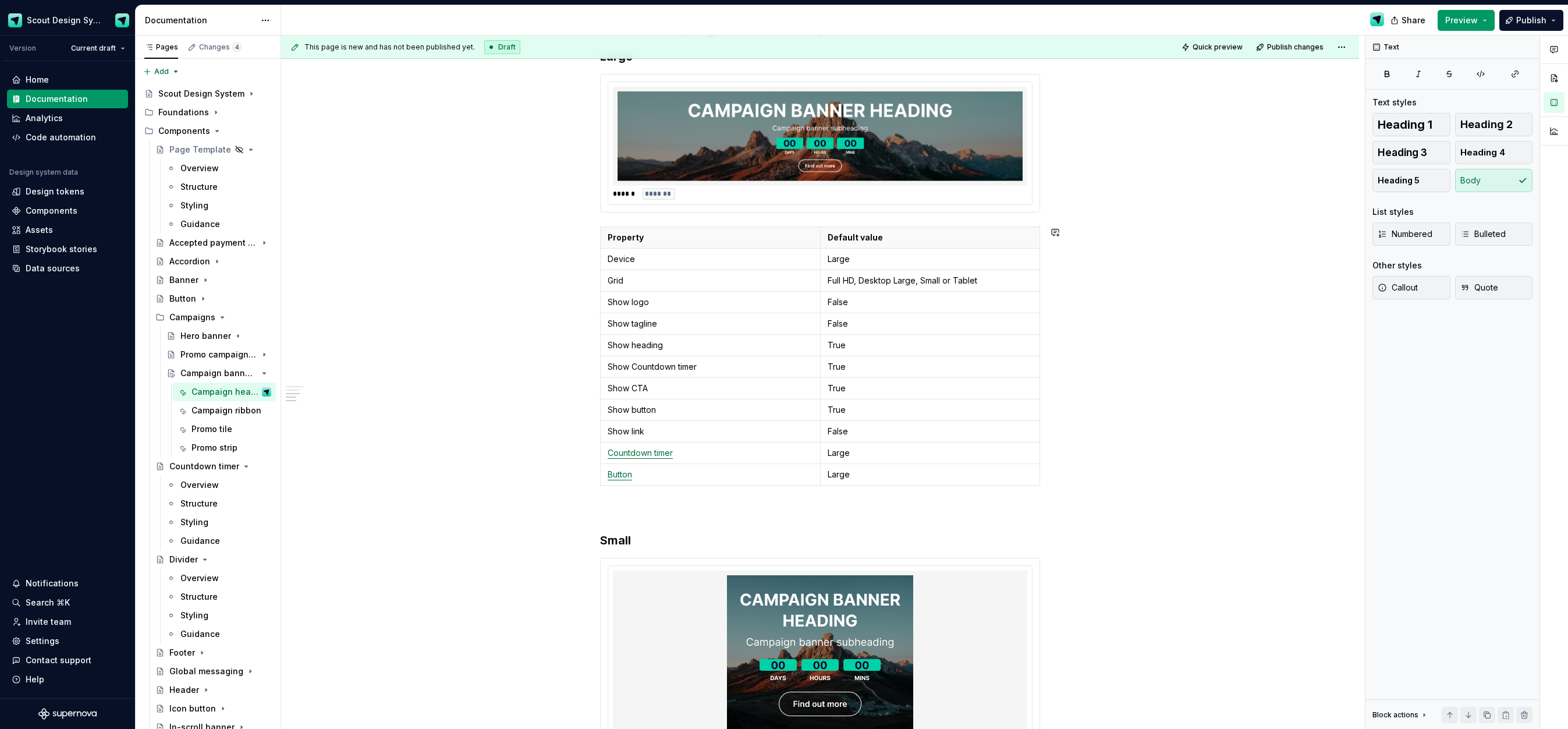
scroll to position [777, 0]
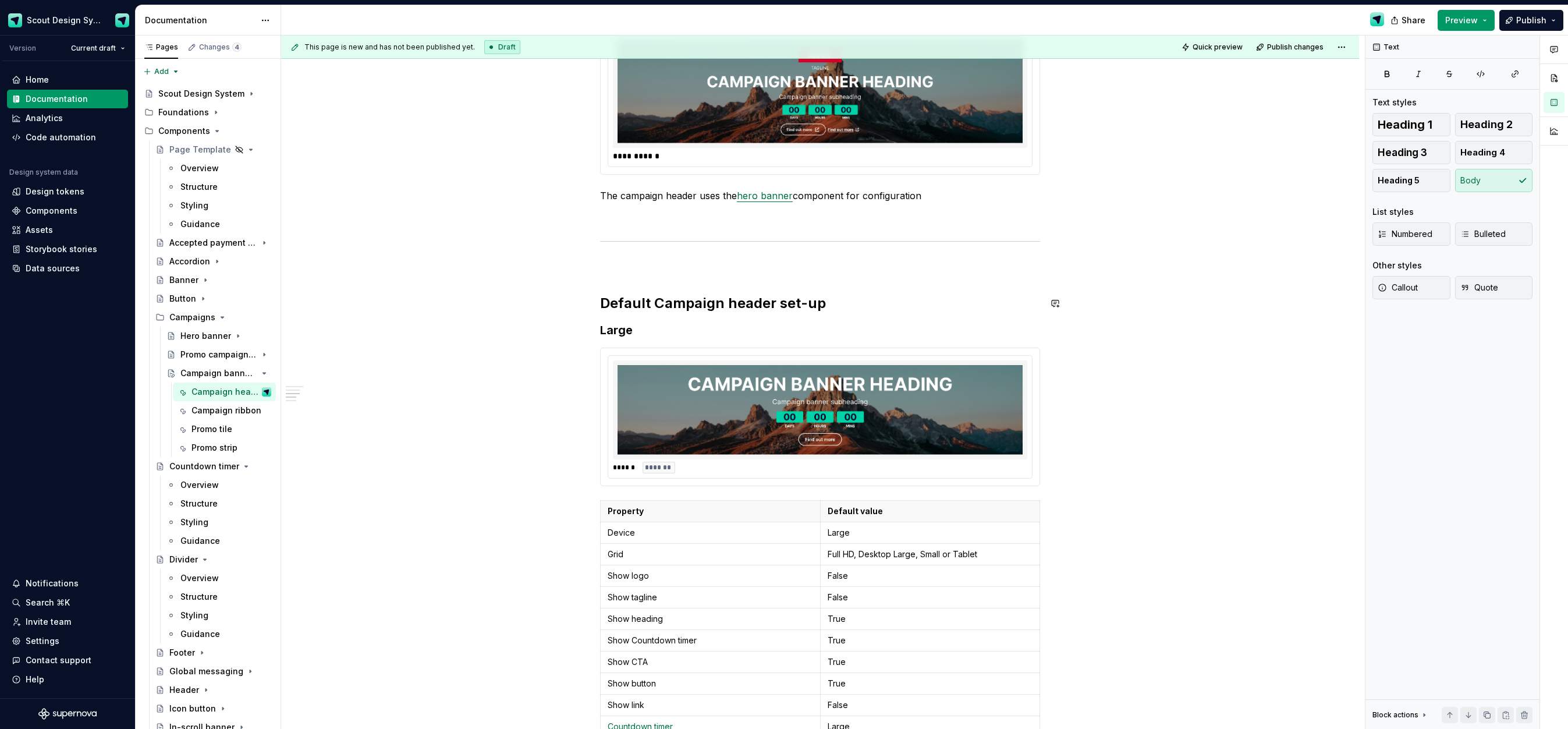
click at [628, 274] on div "**********" at bounding box center [820, 383] width 440 height 1861
click at [632, 267] on p at bounding box center [820, 266] width 440 height 14
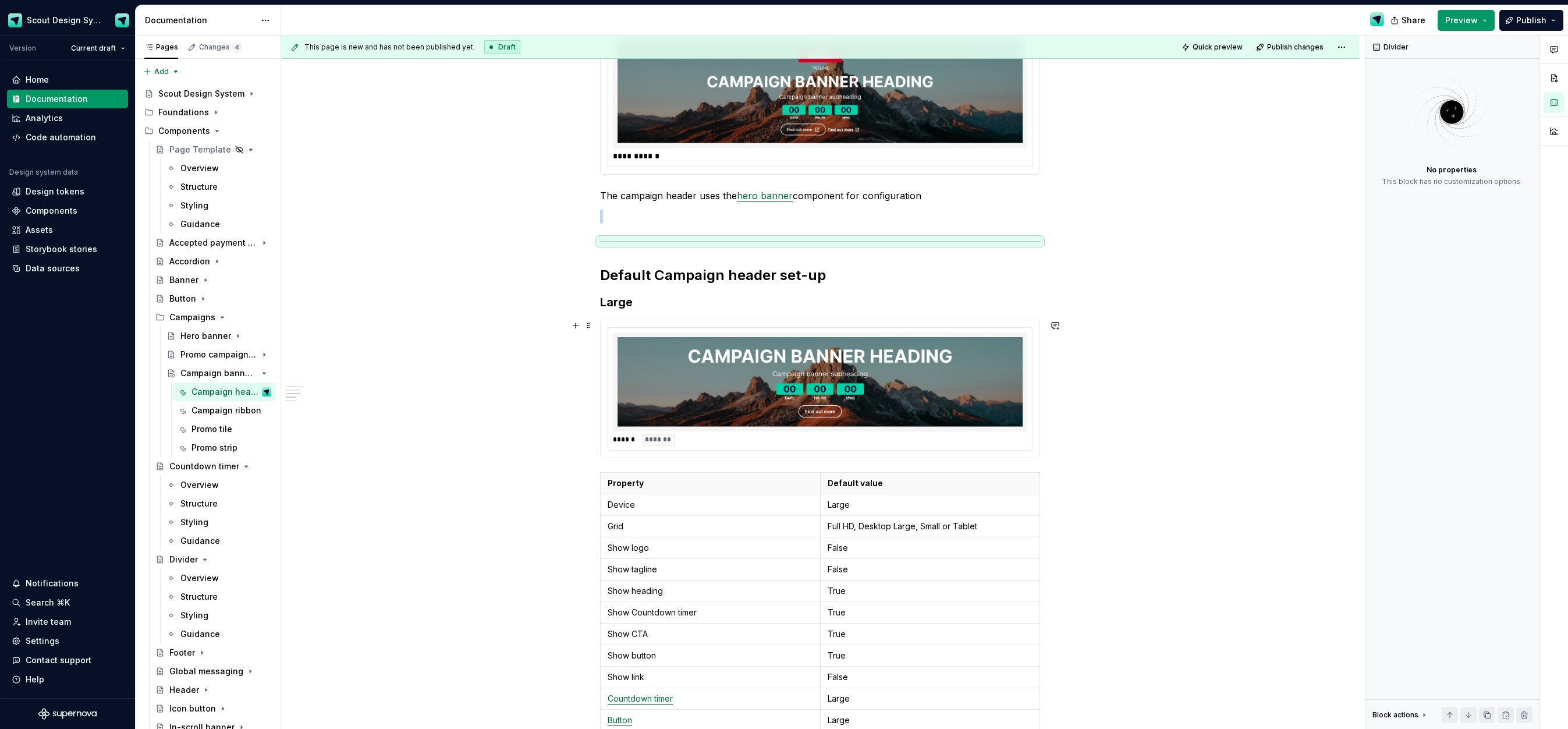
click at [419, 335] on div "**********" at bounding box center [820, 472] width 1078 height 2094
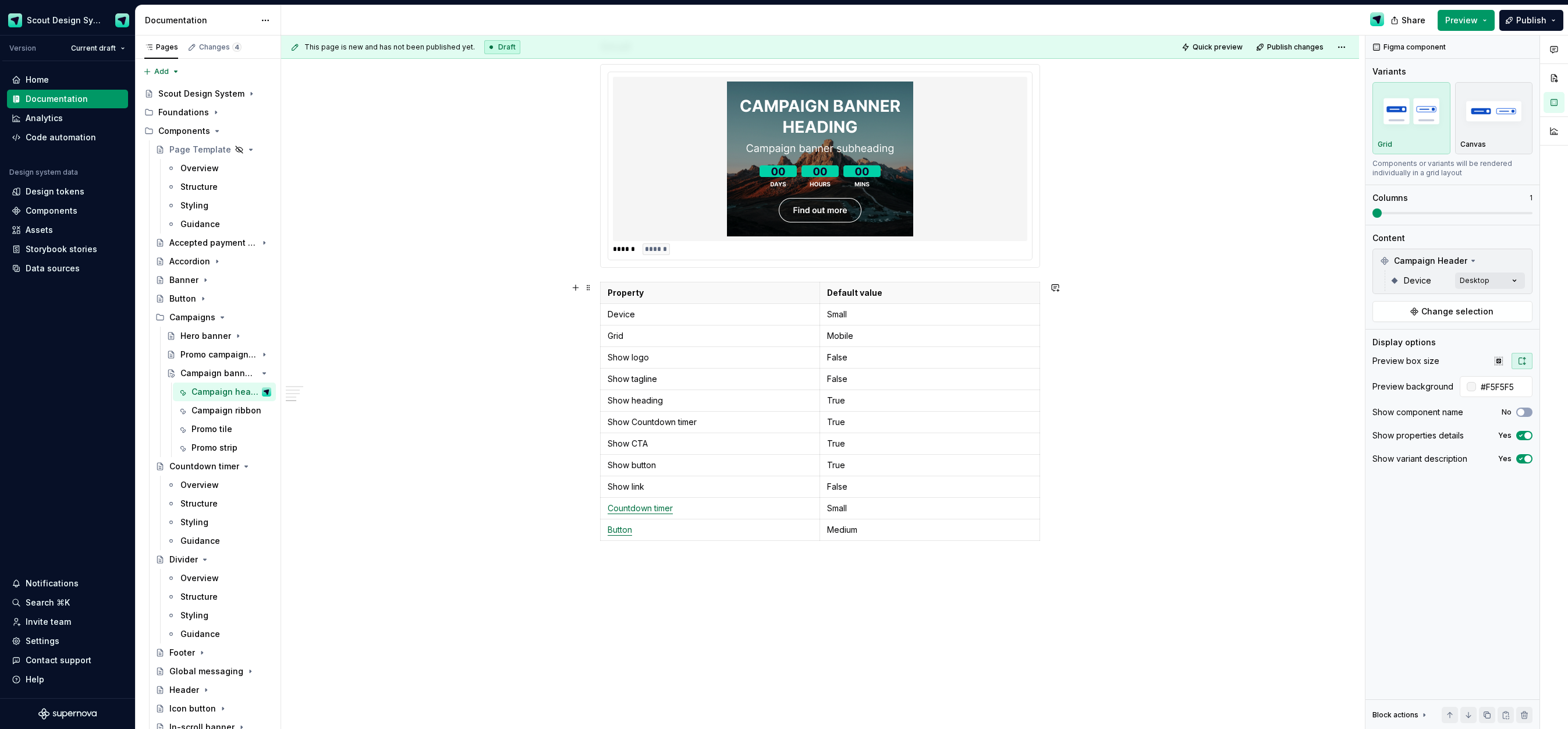
scroll to position [1516, 0]
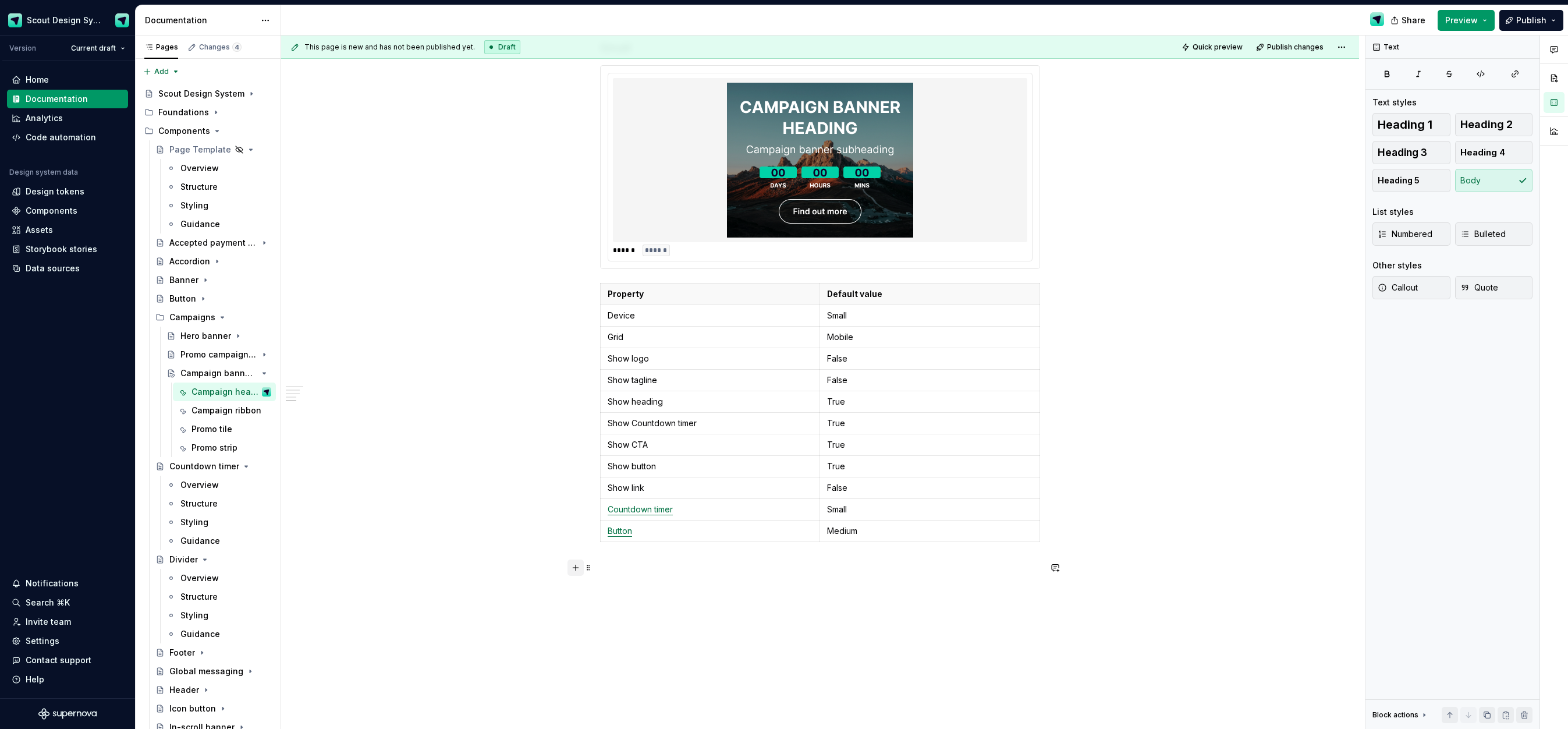
drag, startPoint x: 580, startPoint y: 569, endPoint x: 571, endPoint y: 567, distance: 9.2
click at [580, 569] on button "button" at bounding box center [575, 568] width 17 height 17
click at [691, 510] on div "Heading 2" at bounding box center [675, 504] width 73 height 11
click at [581, 632] on button "button" at bounding box center [575, 631] width 17 height 17
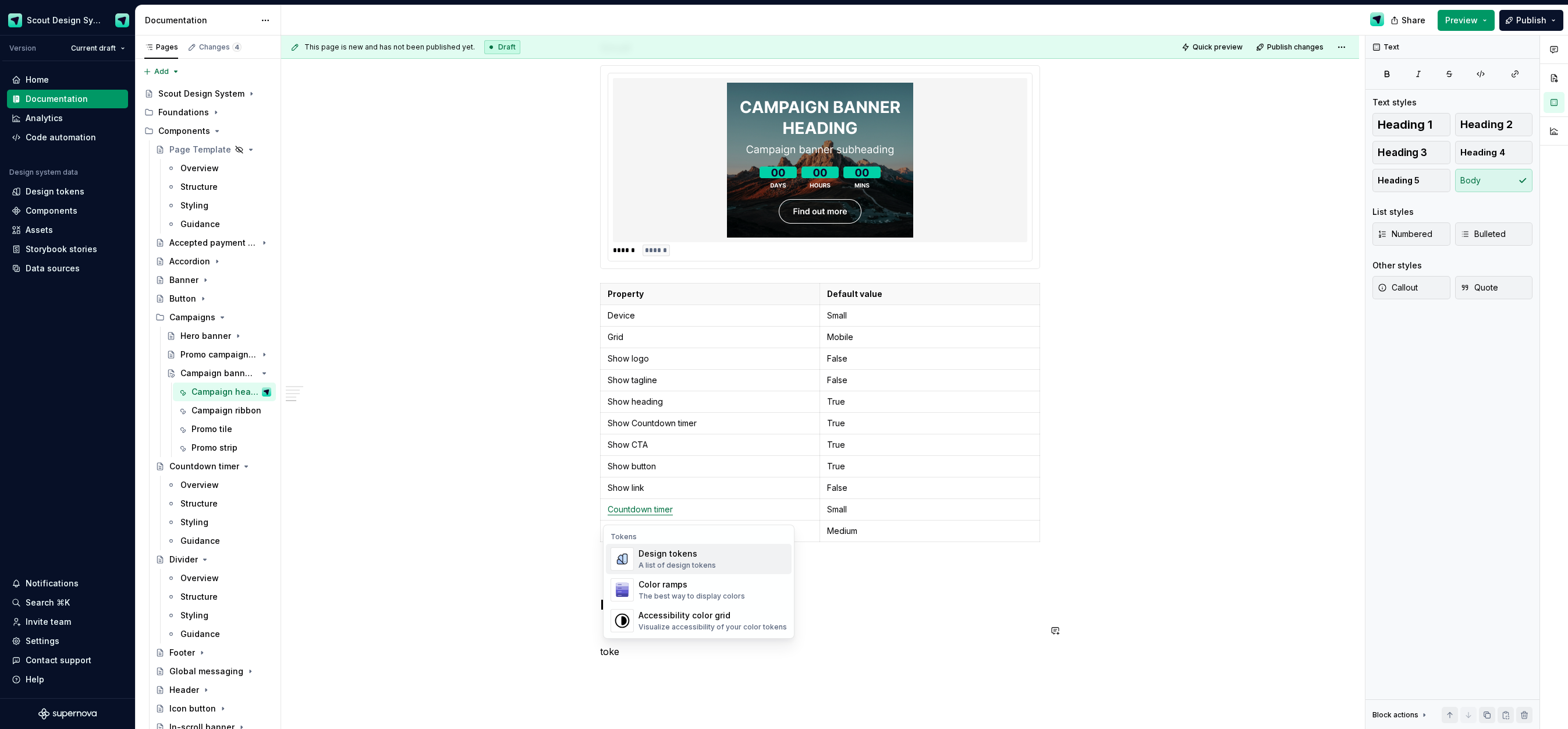
click at [693, 554] on div "Design tokens" at bounding box center [677, 554] width 78 height 11
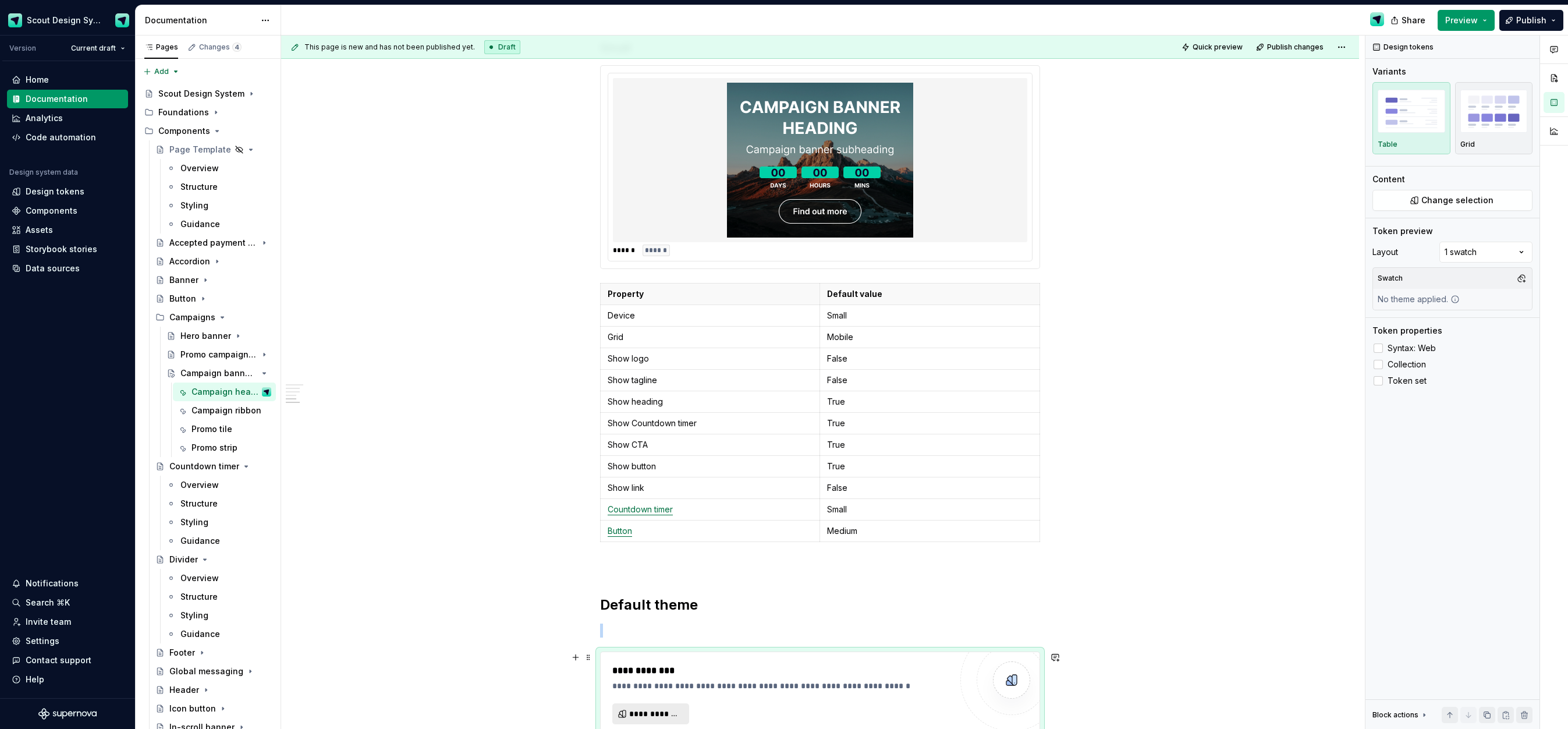
click at [684, 705] on button "**********" at bounding box center [650, 714] width 77 height 21
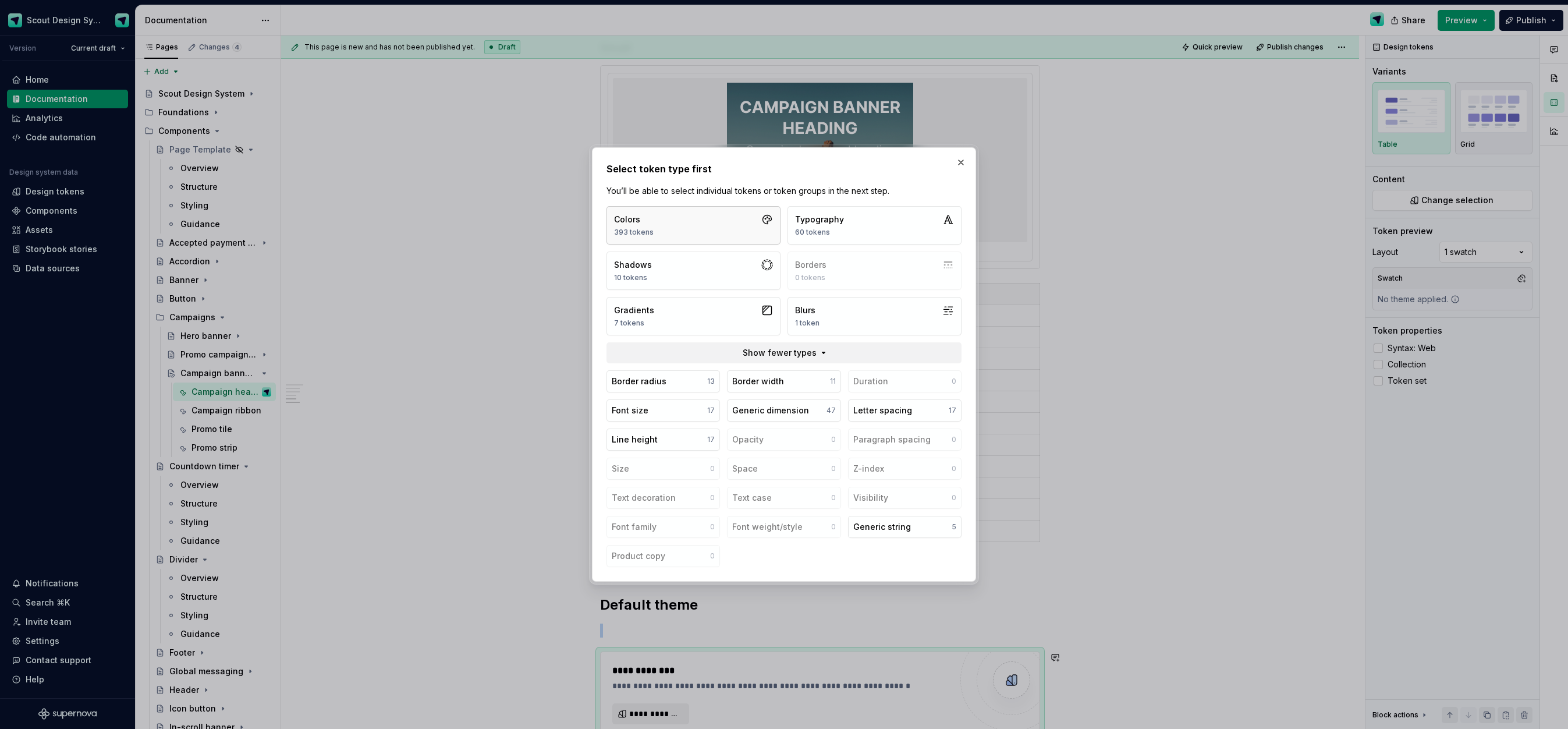
click at [722, 224] on button "Colors 393 tokens" at bounding box center [694, 226] width 174 height 39
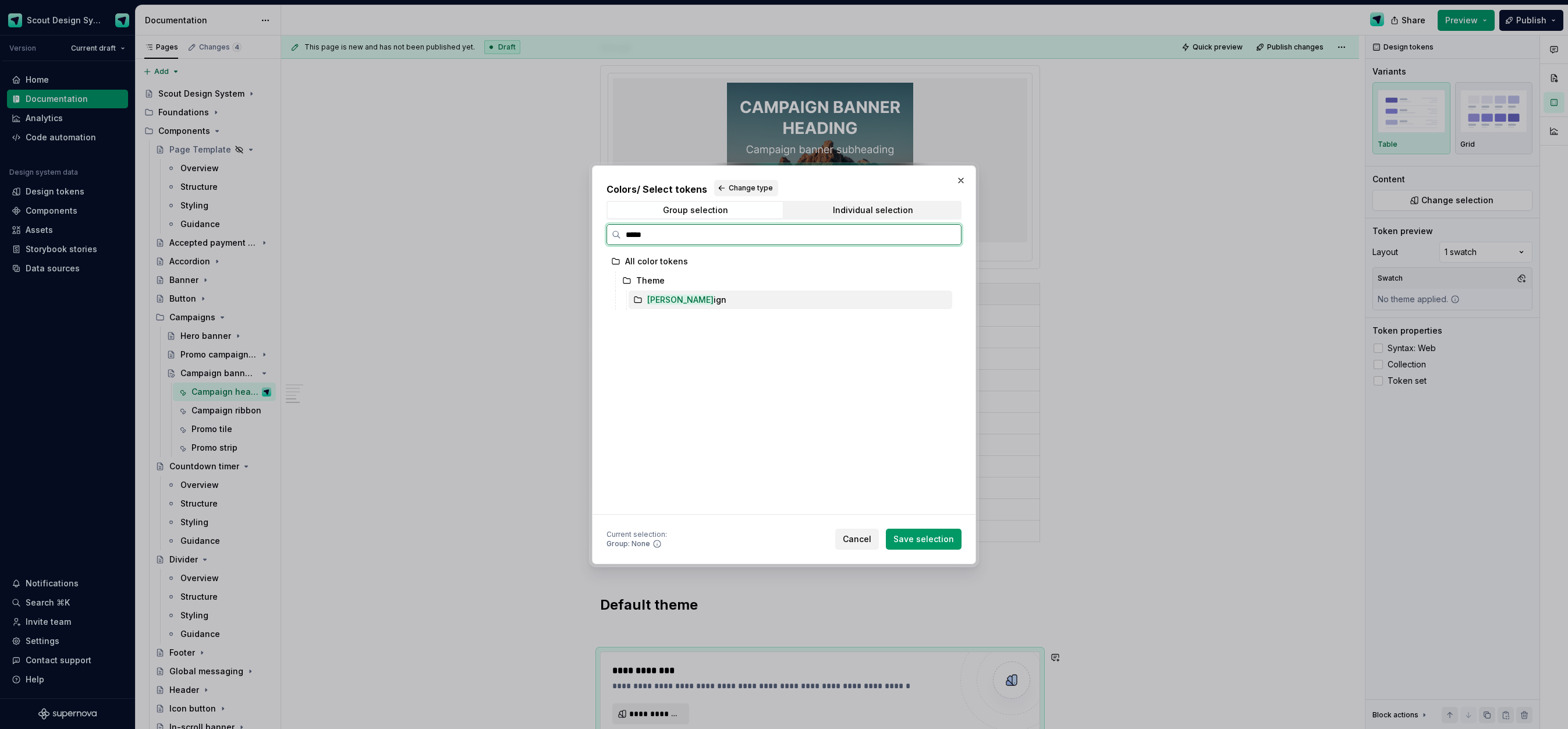
click at [694, 296] on div "[PERSON_NAME] ign" at bounding box center [790, 300] width 323 height 19
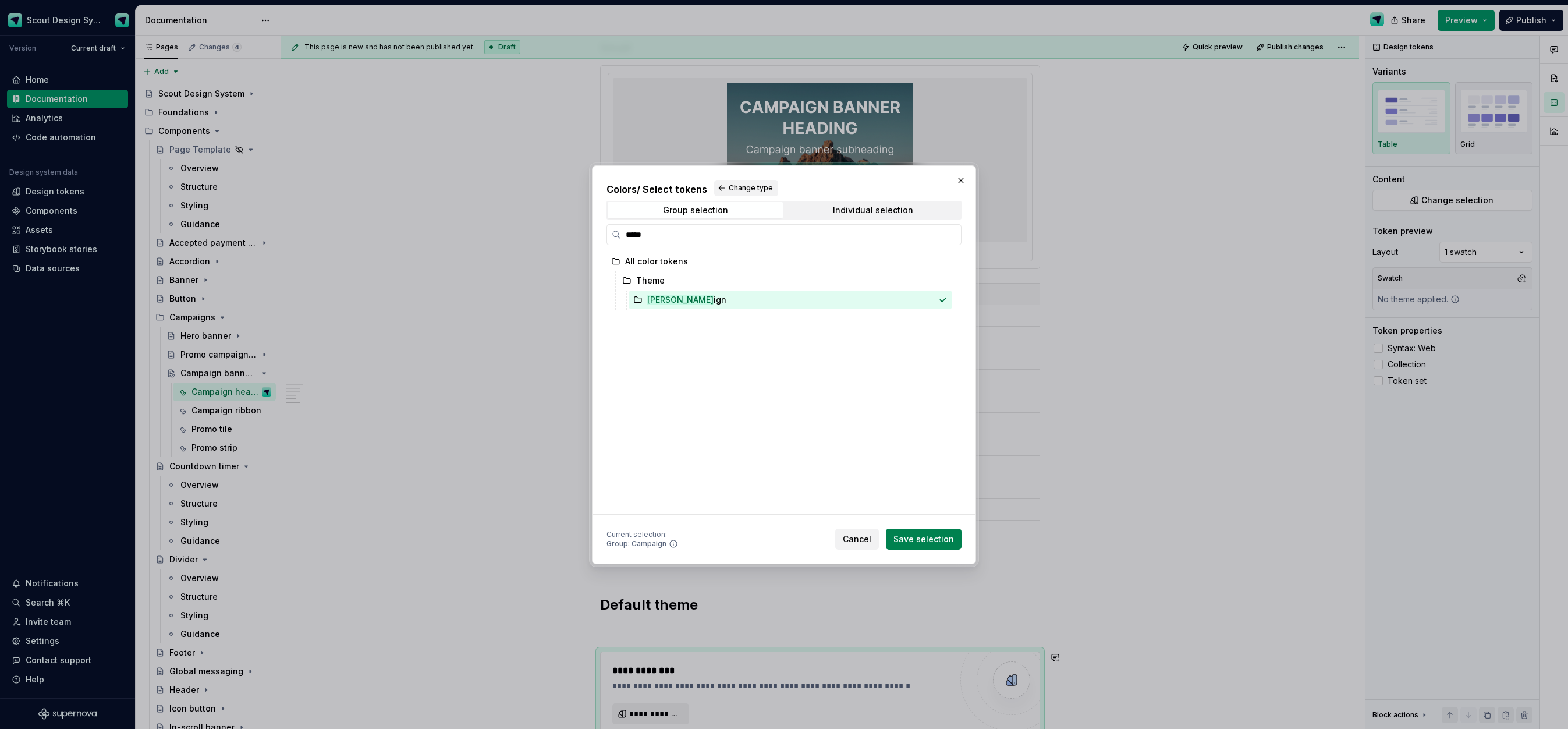
click at [911, 537] on span "Save selection" at bounding box center [923, 539] width 61 height 11
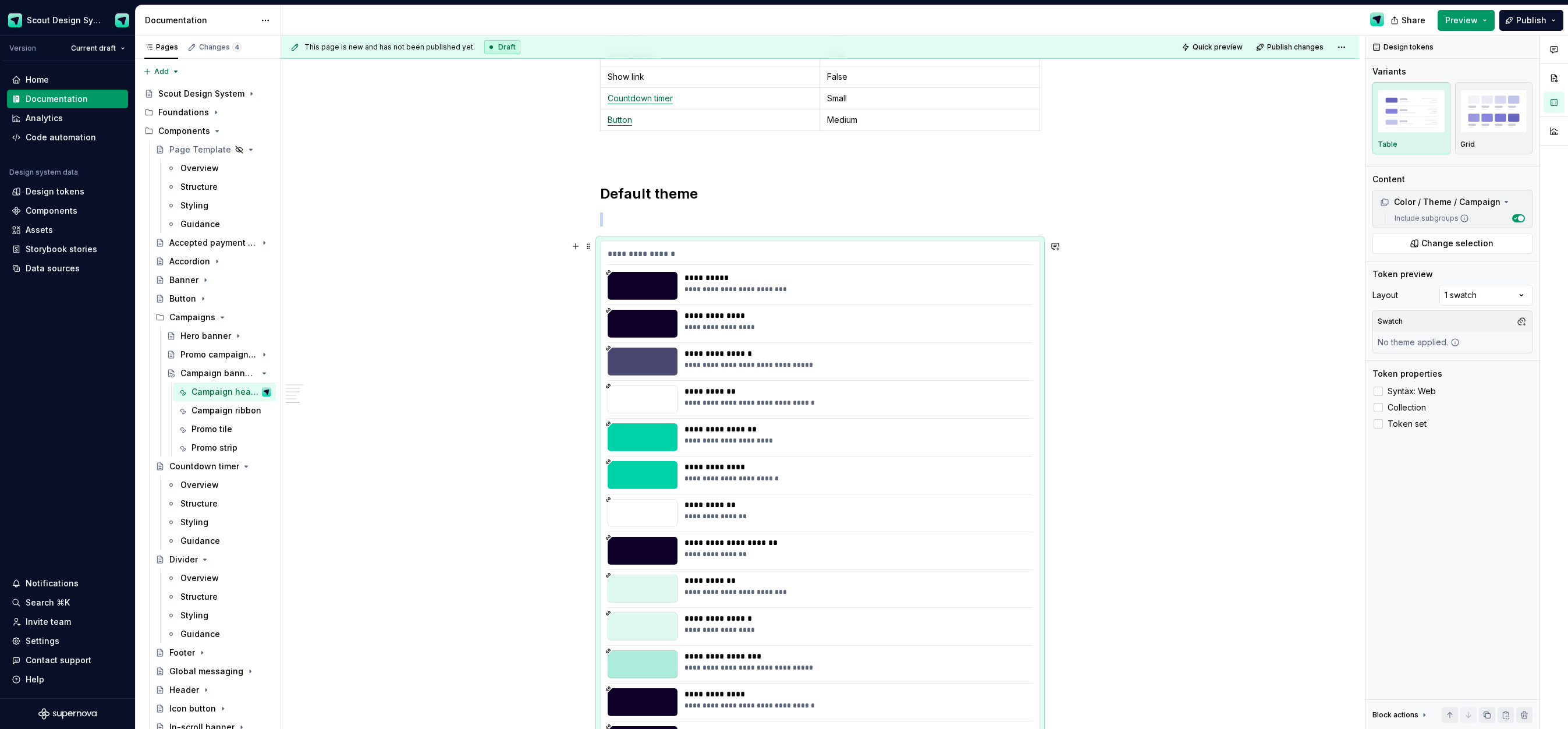
scroll to position [1900, 0]
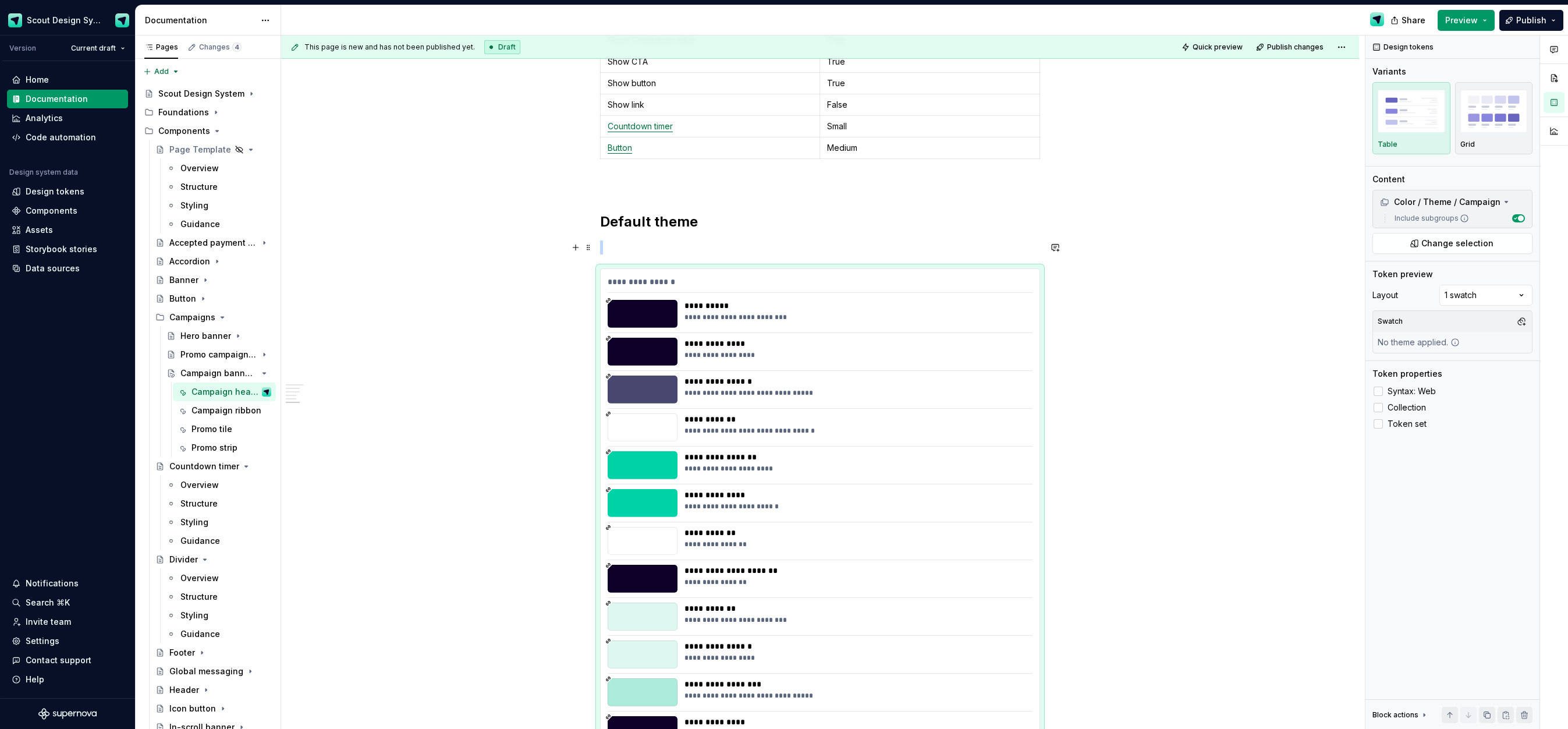
click at [748, 314] on div "**********" at bounding box center [854, 317] width 341 height 10
click at [1463, 253] on button "Change selection" at bounding box center [1453, 243] width 160 height 21
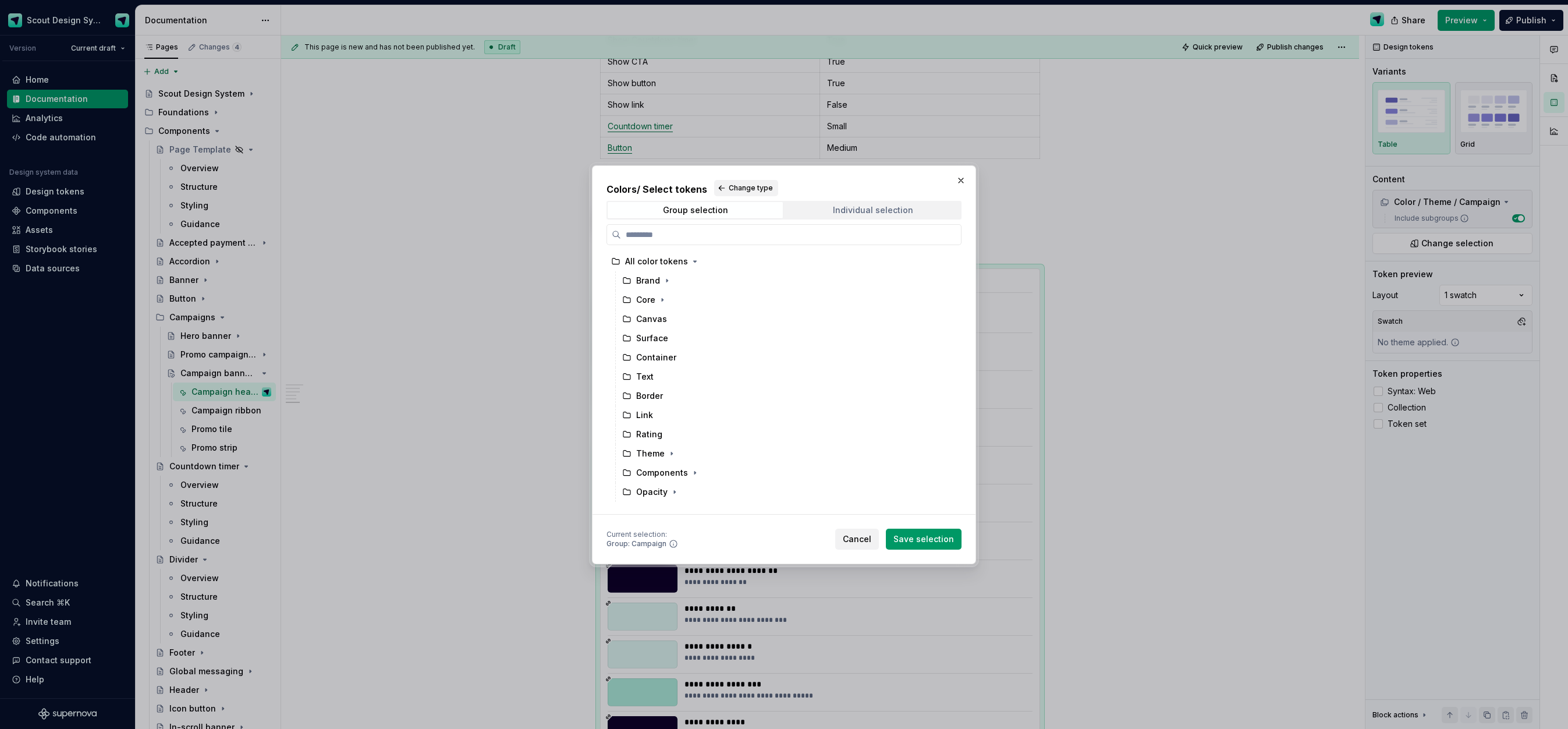
click at [832, 212] on span "Individual selection" at bounding box center [873, 210] width 175 height 17
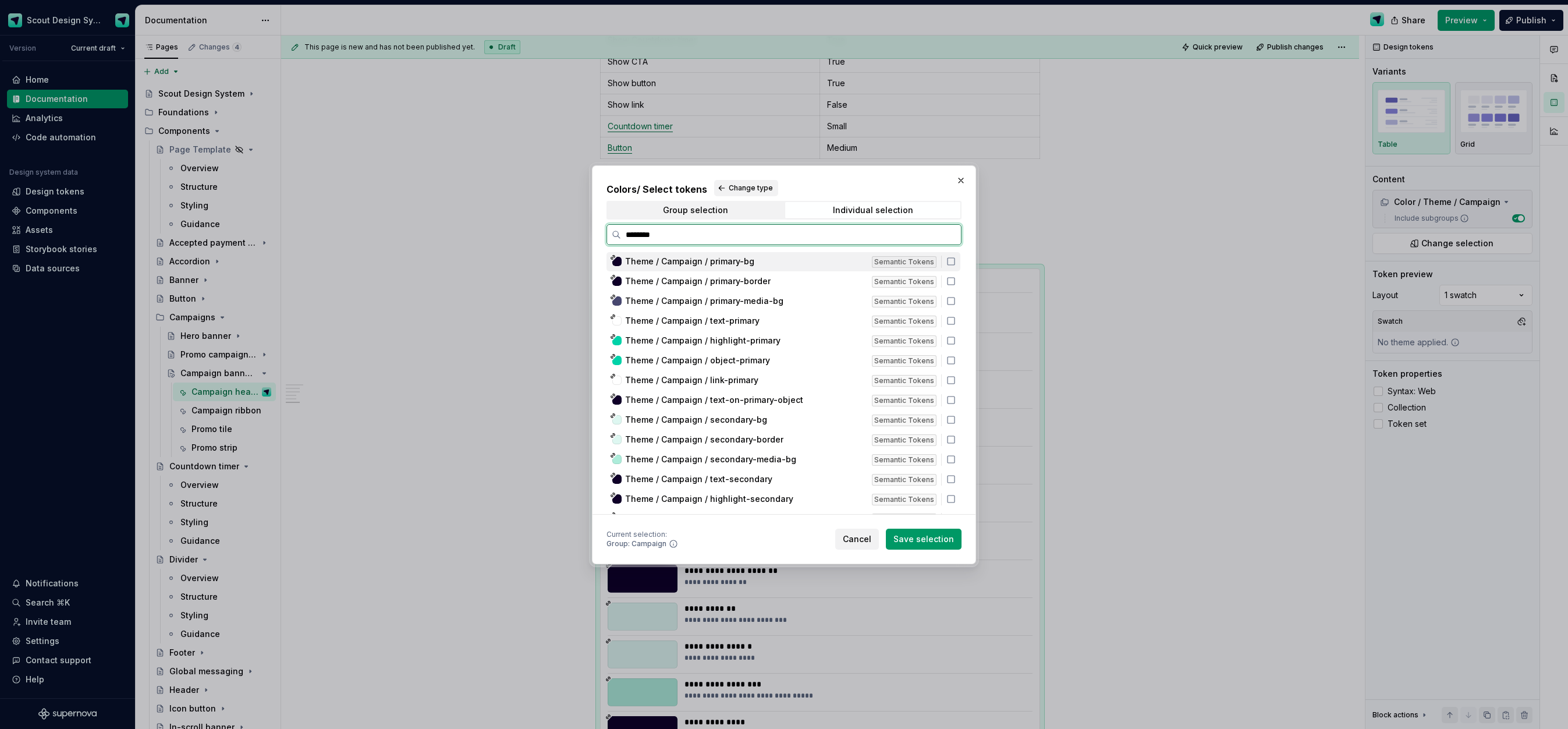
click at [956, 267] on div "Theme / Campaign / primary-bg Semantic Tokens" at bounding box center [784, 262] width 354 height 19
drag, startPoint x: 956, startPoint y: 283, endPoint x: 956, endPoint y: 290, distance: 7.0
click at [956, 284] on icon at bounding box center [951, 281] width 10 height 10
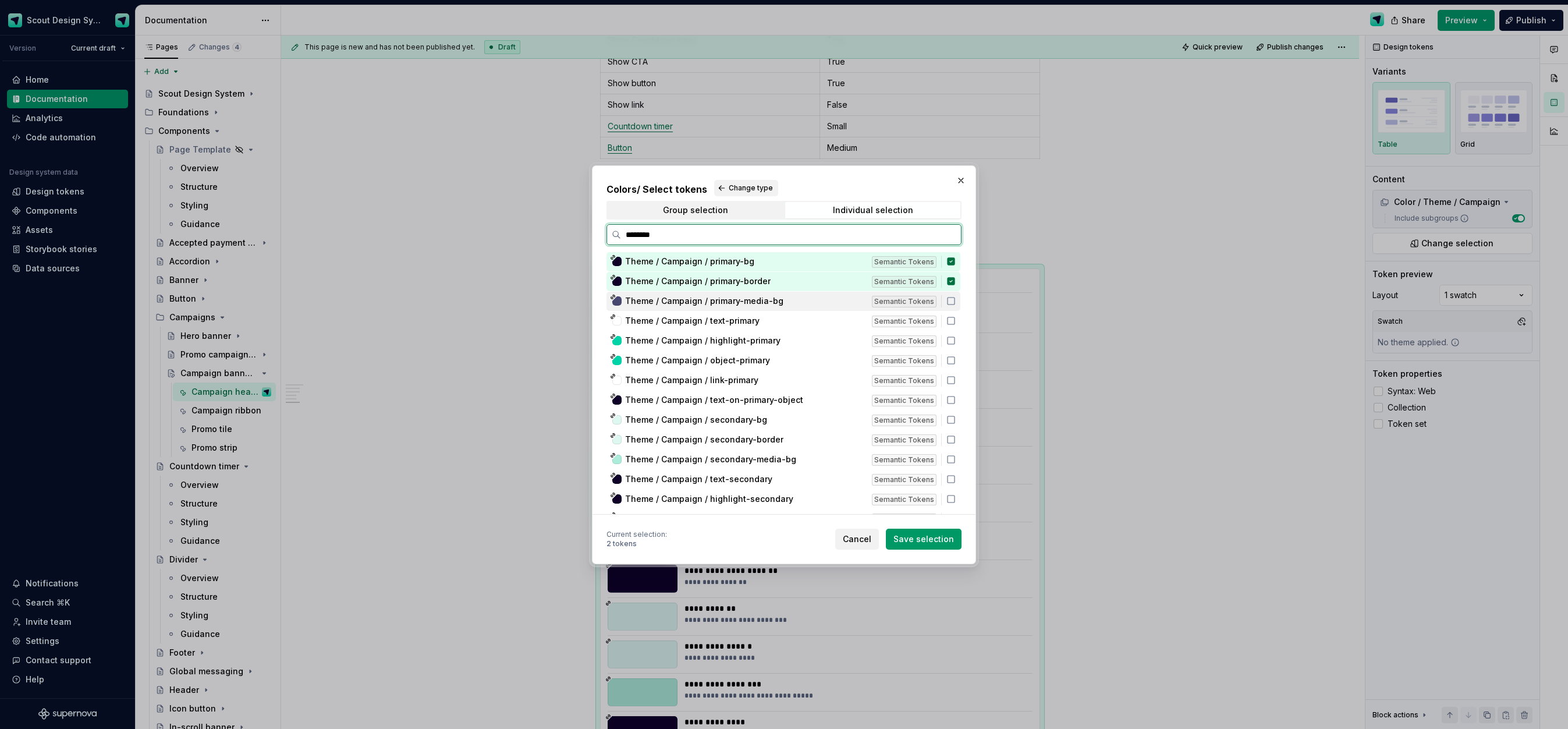
drag, startPoint x: 956, startPoint y: 300, endPoint x: 956, endPoint y: 310, distance: 10.0
click at [956, 300] on icon at bounding box center [951, 301] width 10 height 10
click at [956, 317] on icon at bounding box center [951, 321] width 10 height 10
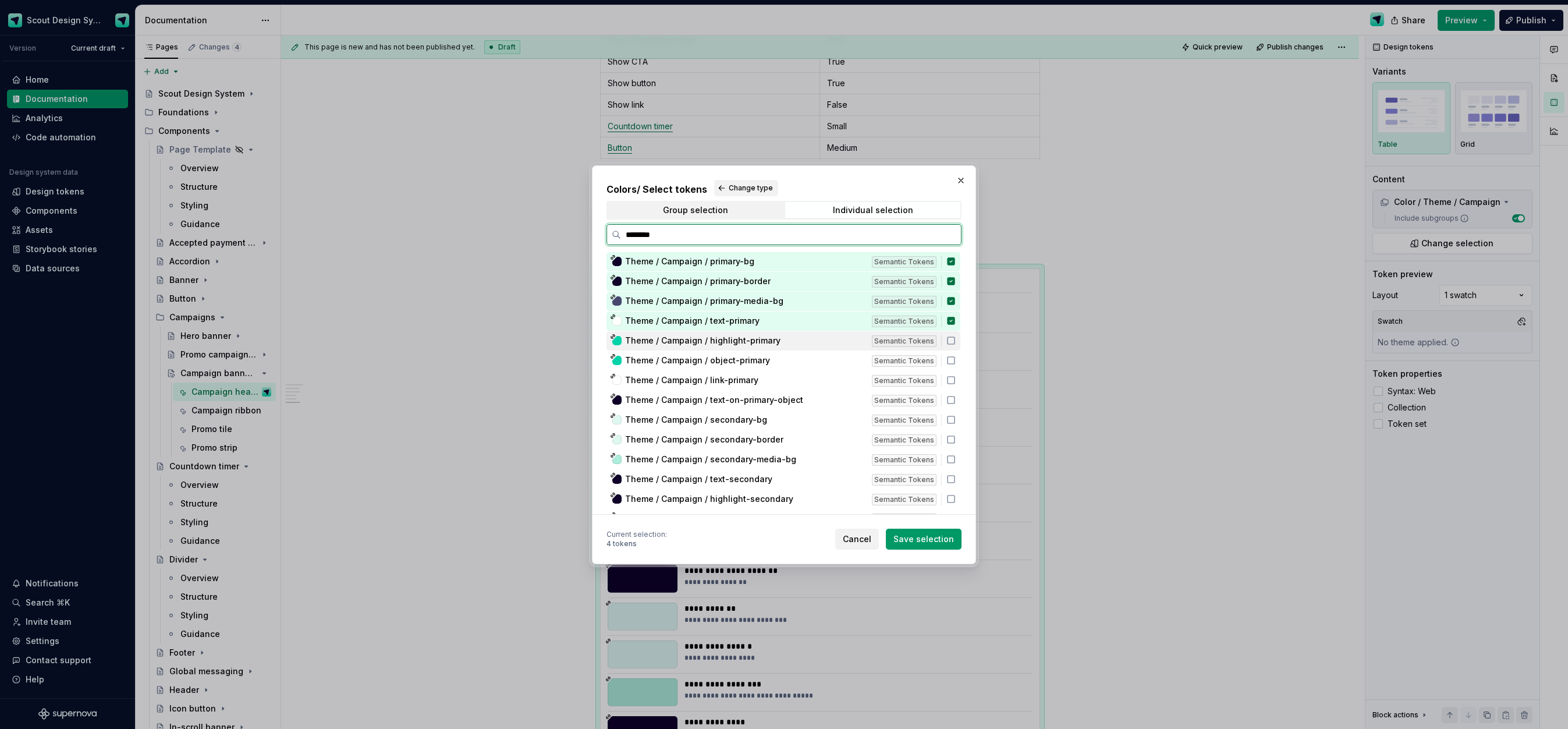
drag, startPoint x: 958, startPoint y: 339, endPoint x: 959, endPoint y: 354, distance: 15.0
click at [956, 339] on icon at bounding box center [951, 340] width 10 height 10
drag, startPoint x: 959, startPoint y: 354, endPoint x: 959, endPoint y: 368, distance: 14.0
click at [959, 356] on div "Theme / Campaign / object-primary Semantic Tokens" at bounding box center [784, 361] width 354 height 19
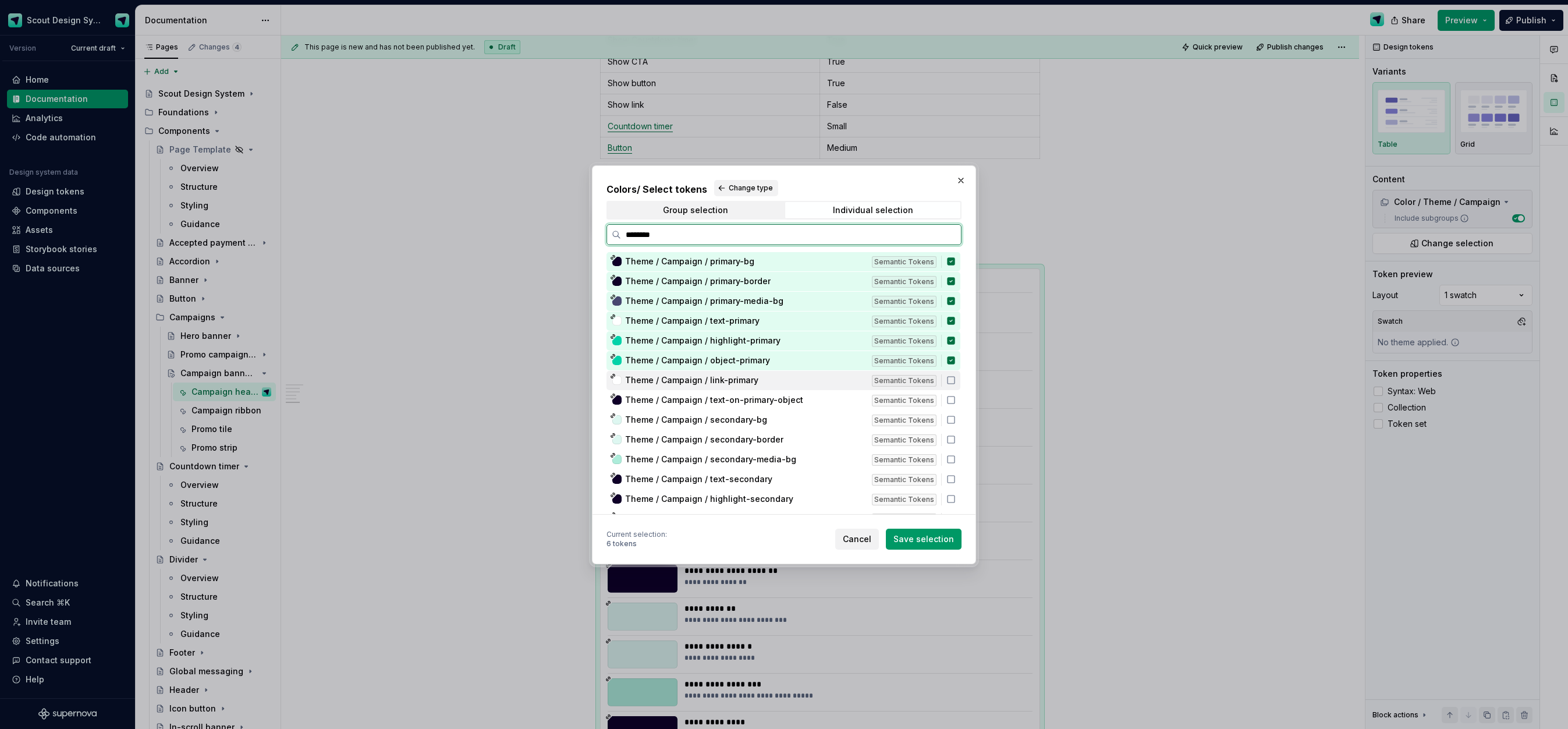
click at [959, 376] on div "Theme / Campaign / link-primary Semantic Tokens" at bounding box center [784, 381] width 354 height 19
click at [955, 397] on icon at bounding box center [951, 400] width 7 height 7
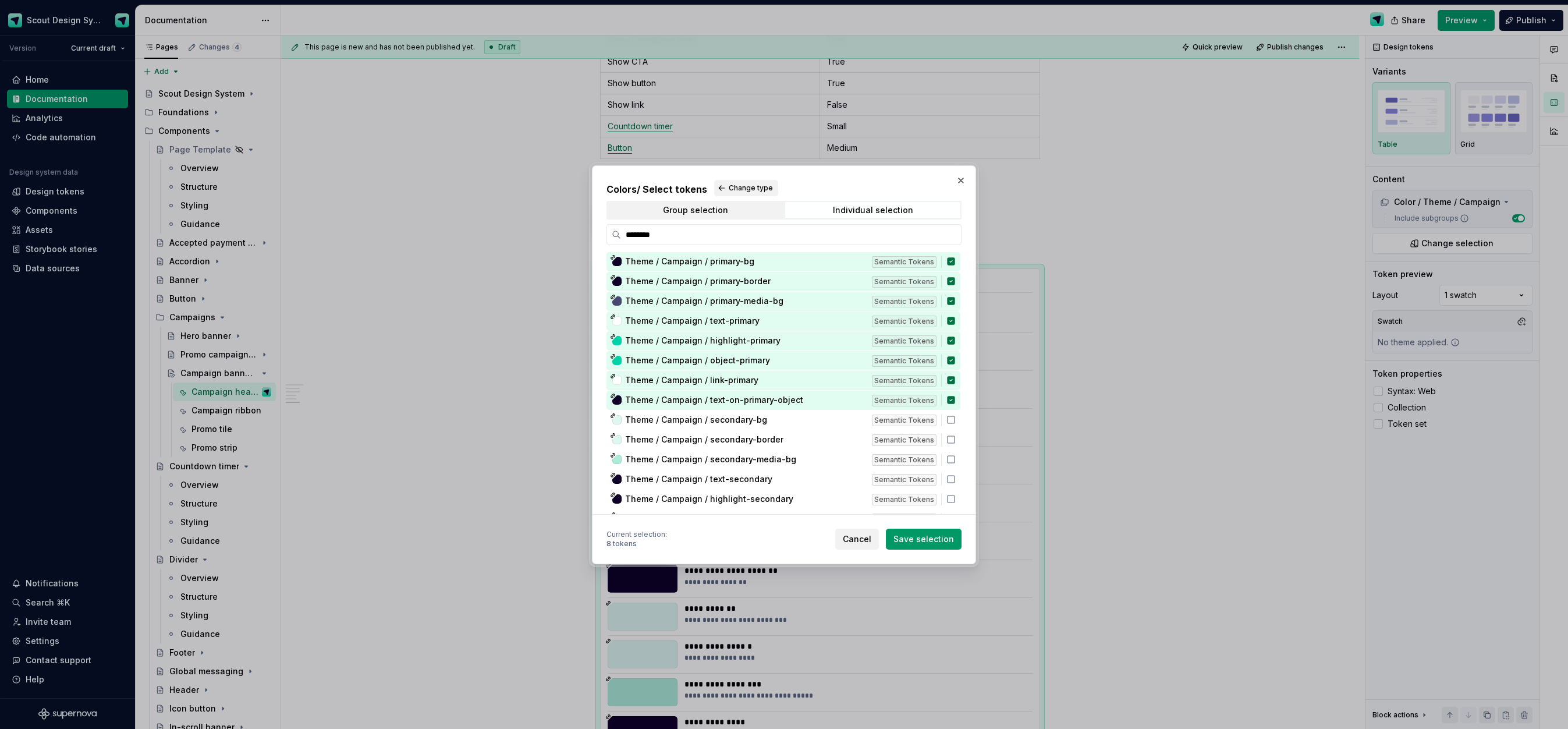
drag, startPoint x: 941, startPoint y: 546, endPoint x: 1141, endPoint y: 409, distance: 242.4
click at [941, 546] on button "Save selection" at bounding box center [924, 539] width 76 height 21
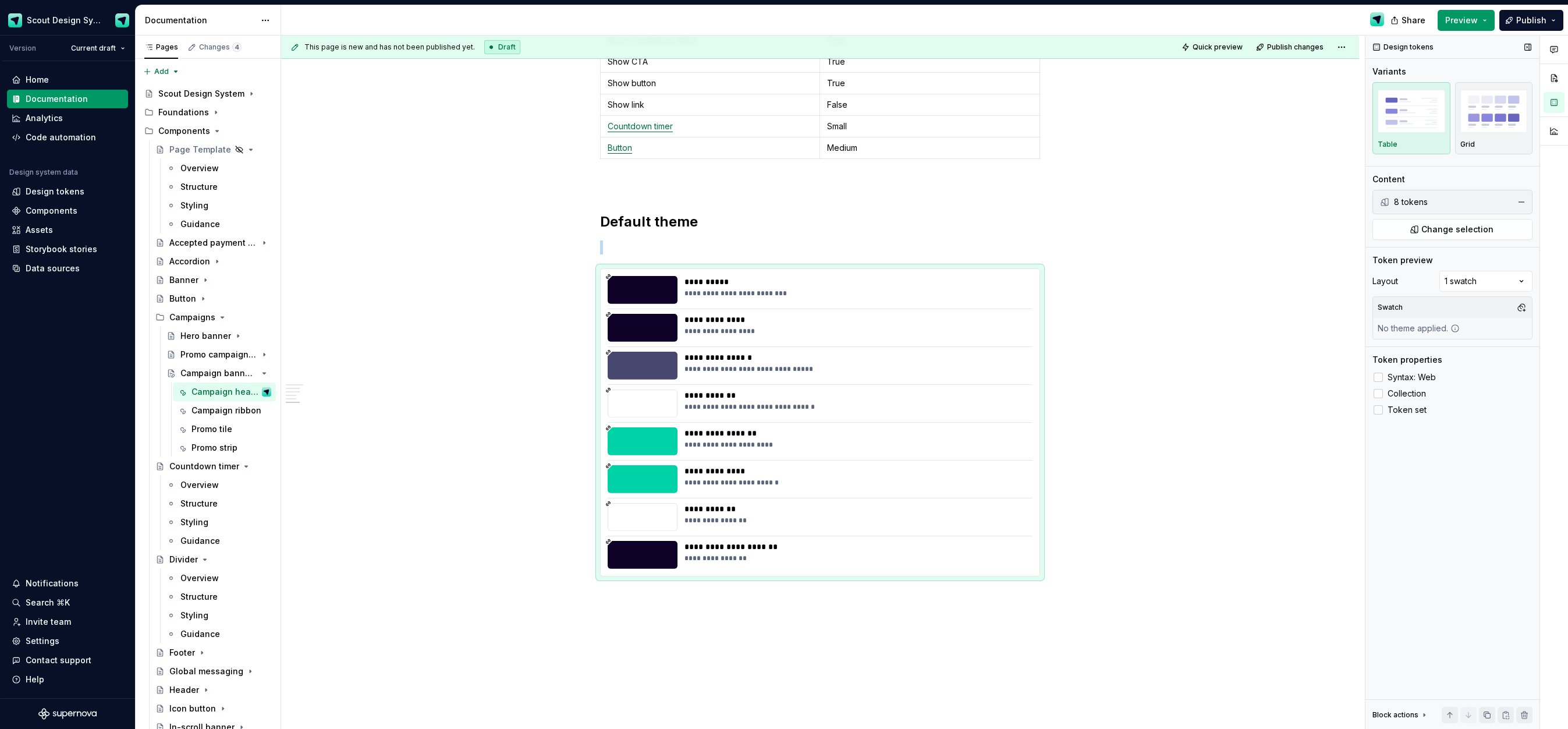
drag, startPoint x: 1502, startPoint y: 140, endPoint x: 1467, endPoint y: 169, distance: 45.5
click at [1502, 140] on div "Grid" at bounding box center [1494, 145] width 68 height 10
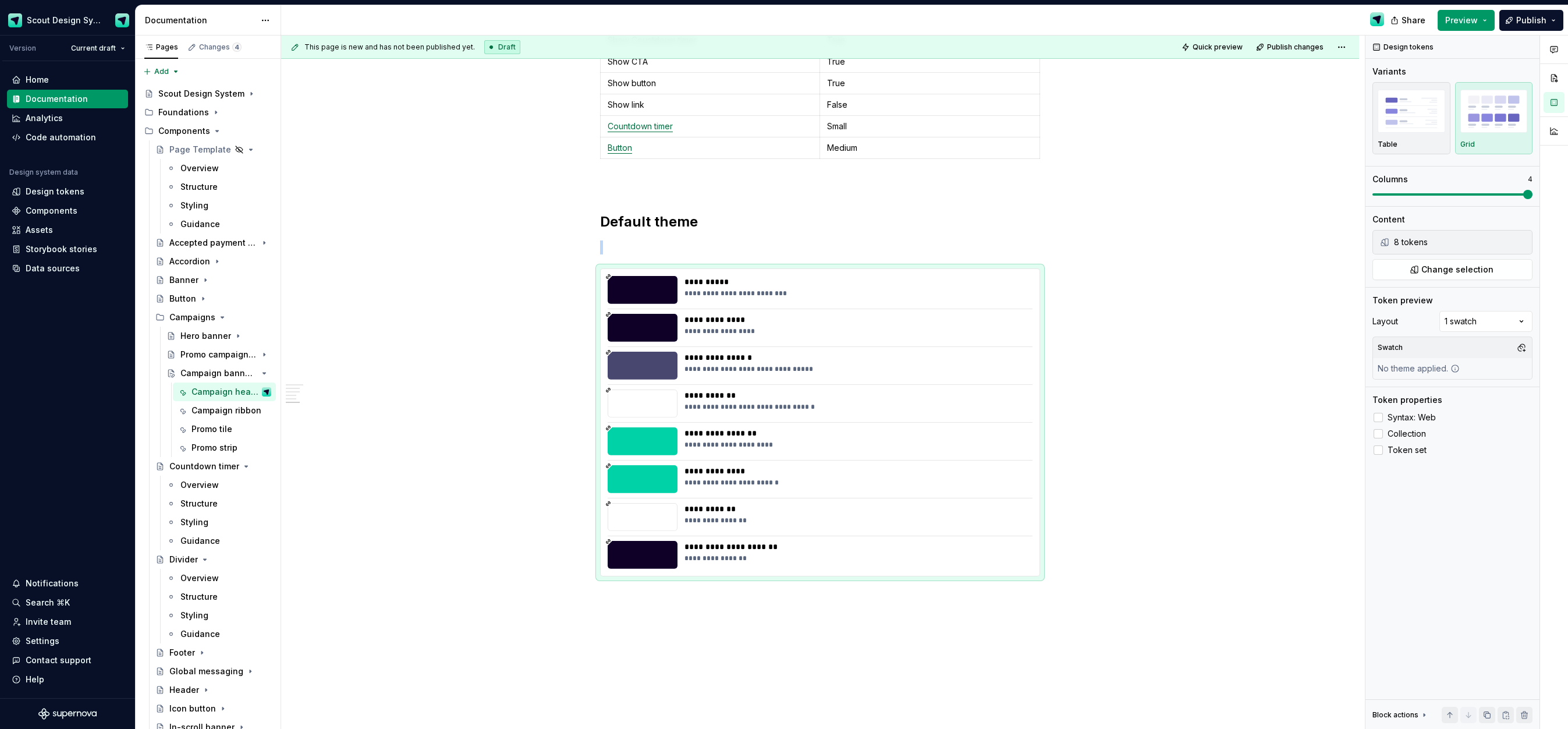
click at [1530, 206] on div "Design tokens Variants Table Grid Columns 4 Content 8 tokens Change selection T…" at bounding box center [1453, 383] width 174 height 695
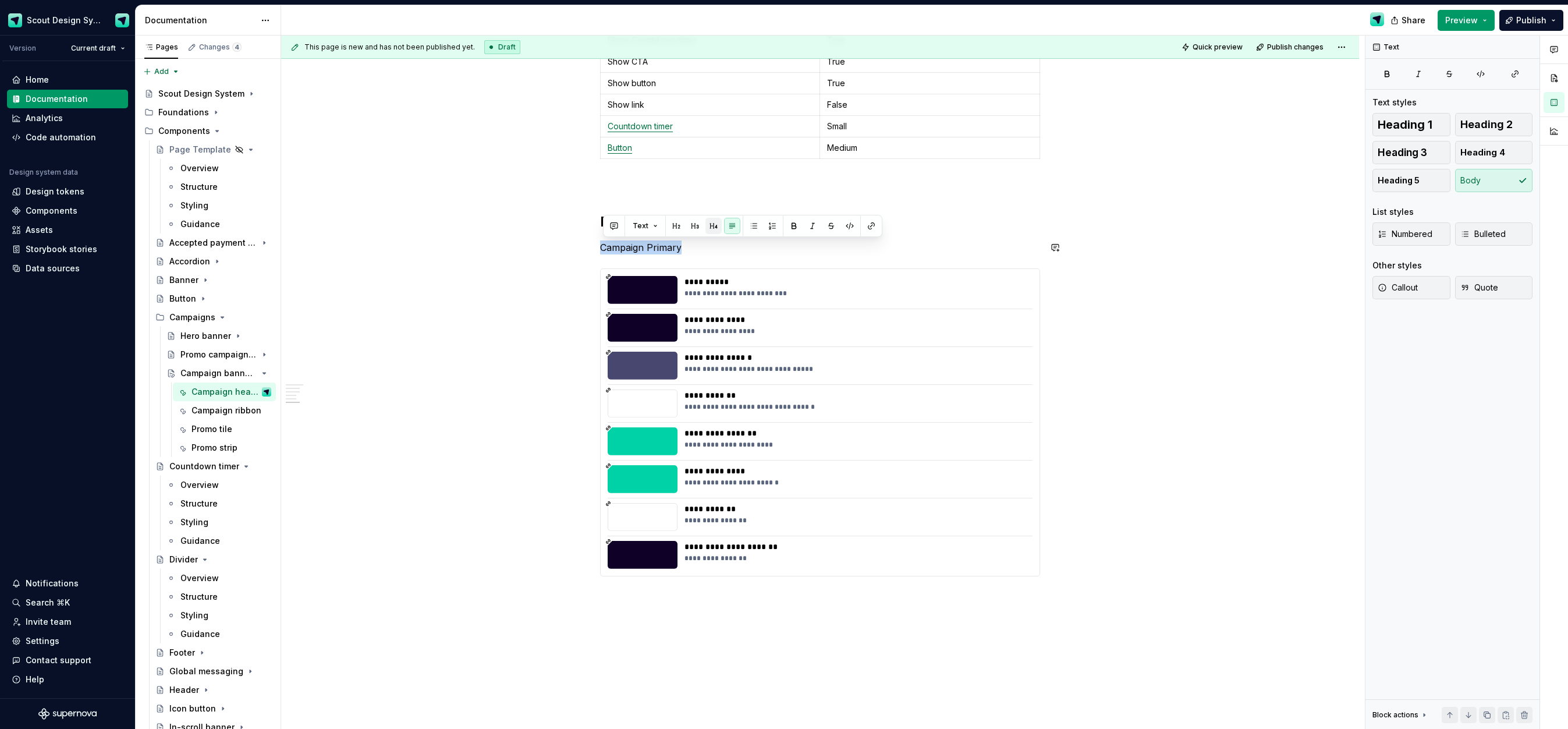
click at [710, 226] on button "button" at bounding box center [714, 226] width 17 height 17
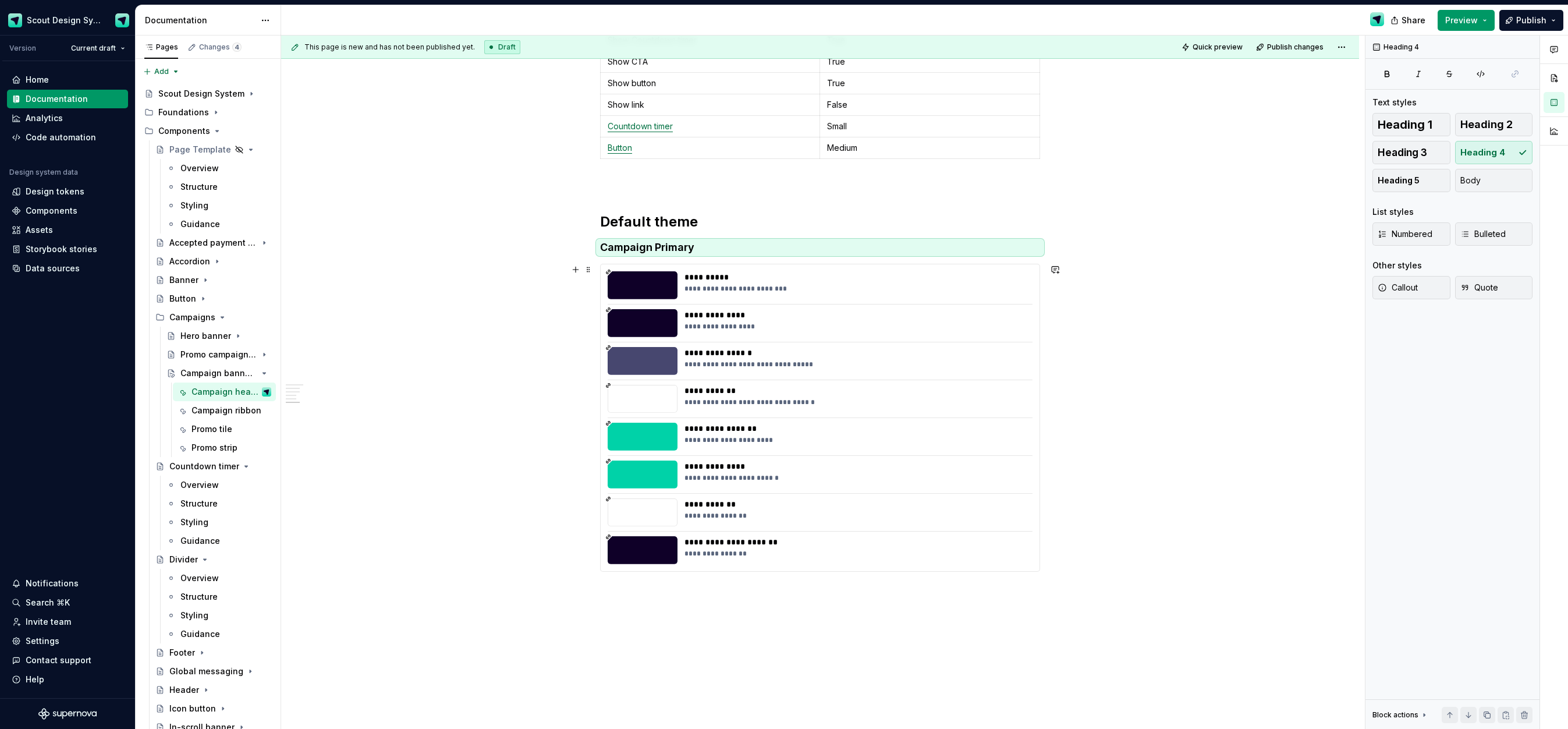
drag, startPoint x: 518, startPoint y: 285, endPoint x: 502, endPoint y: 289, distance: 16.5
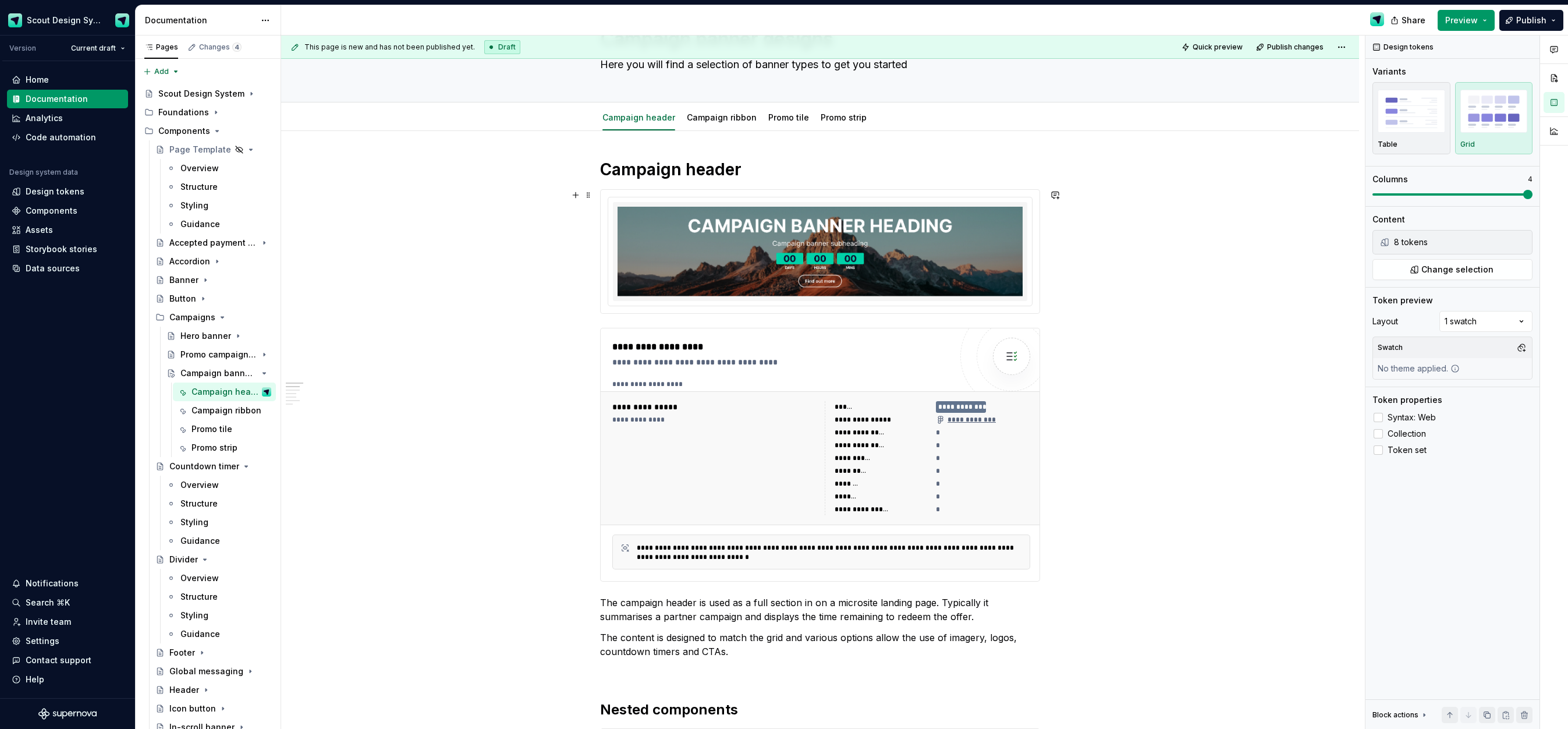
scroll to position [0, 0]
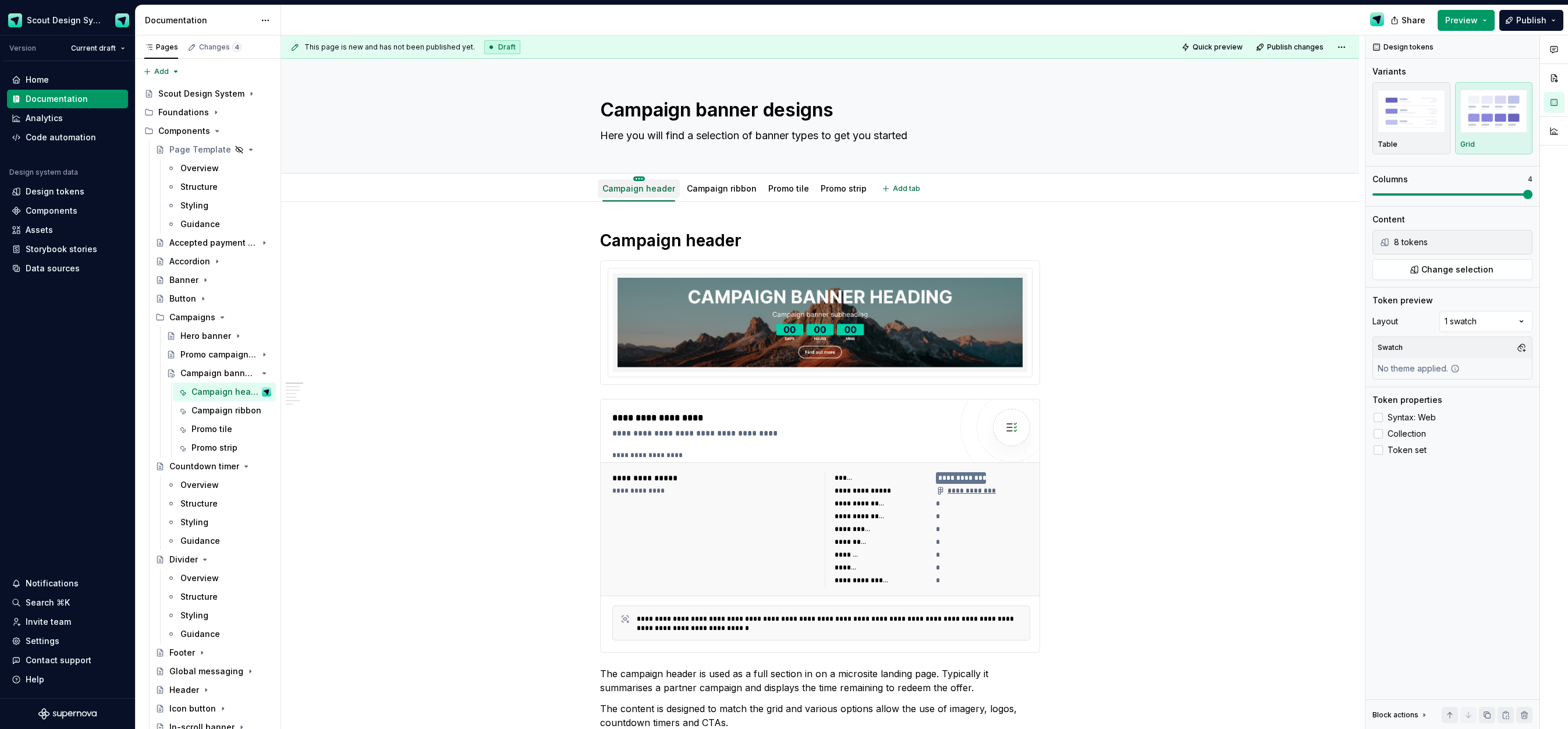
click at [641, 180] on html "Scout Design System Version Current draft Home Documentation Analytics Code aut…" at bounding box center [784, 364] width 1568 height 729
drag, startPoint x: 531, startPoint y: 224, endPoint x: 564, endPoint y: 220, distance: 33.2
click at [532, 224] on html "Scout Design System Version Current draft Home Documentation Analytics Code aut…" at bounding box center [784, 364] width 1568 height 729
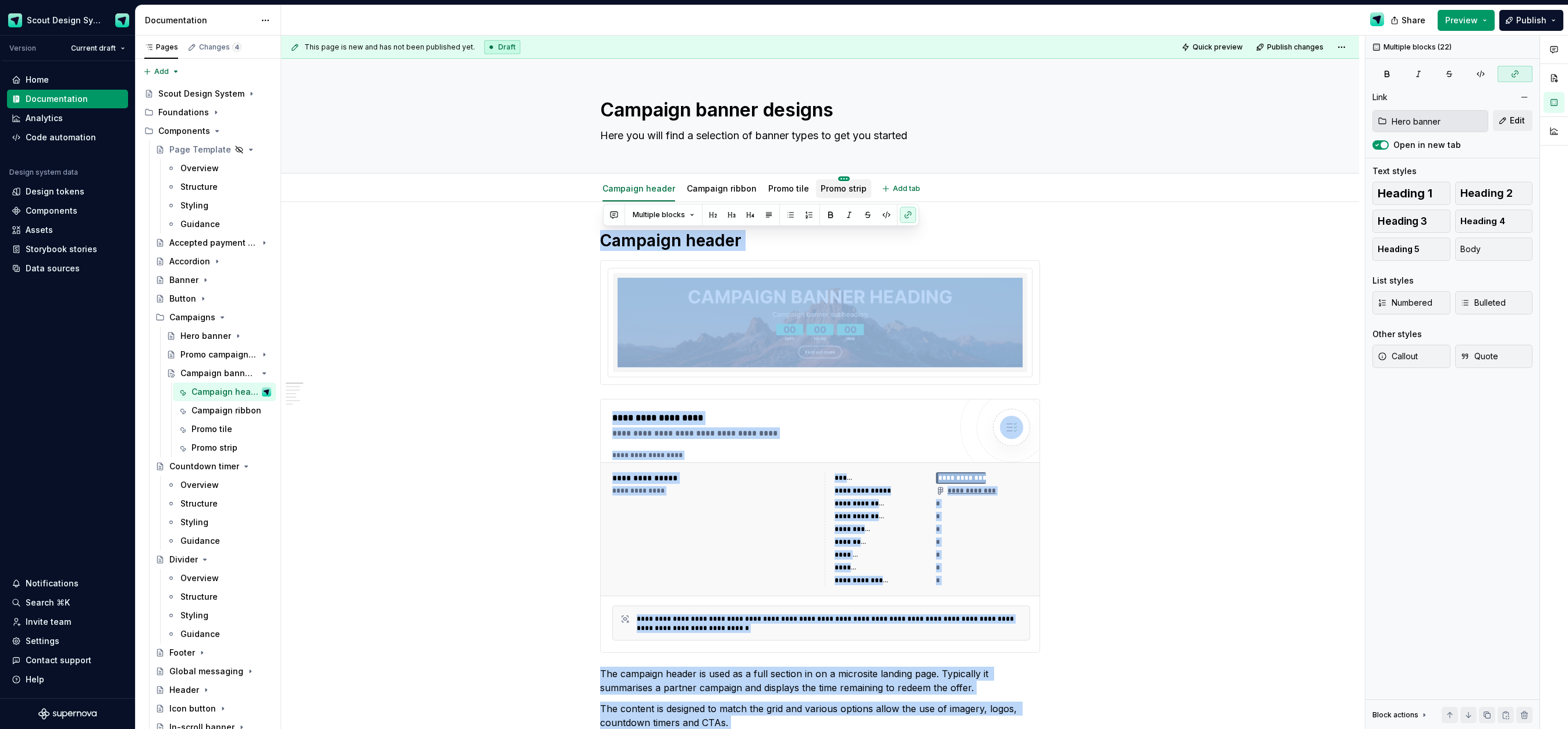
click at [839, 180] on html "Scout Design System Version Current draft Home Documentation Analytics Code aut…" at bounding box center [784, 364] width 1568 height 729
click at [882, 307] on div "Delete tab" at bounding box center [909, 304] width 109 height 11
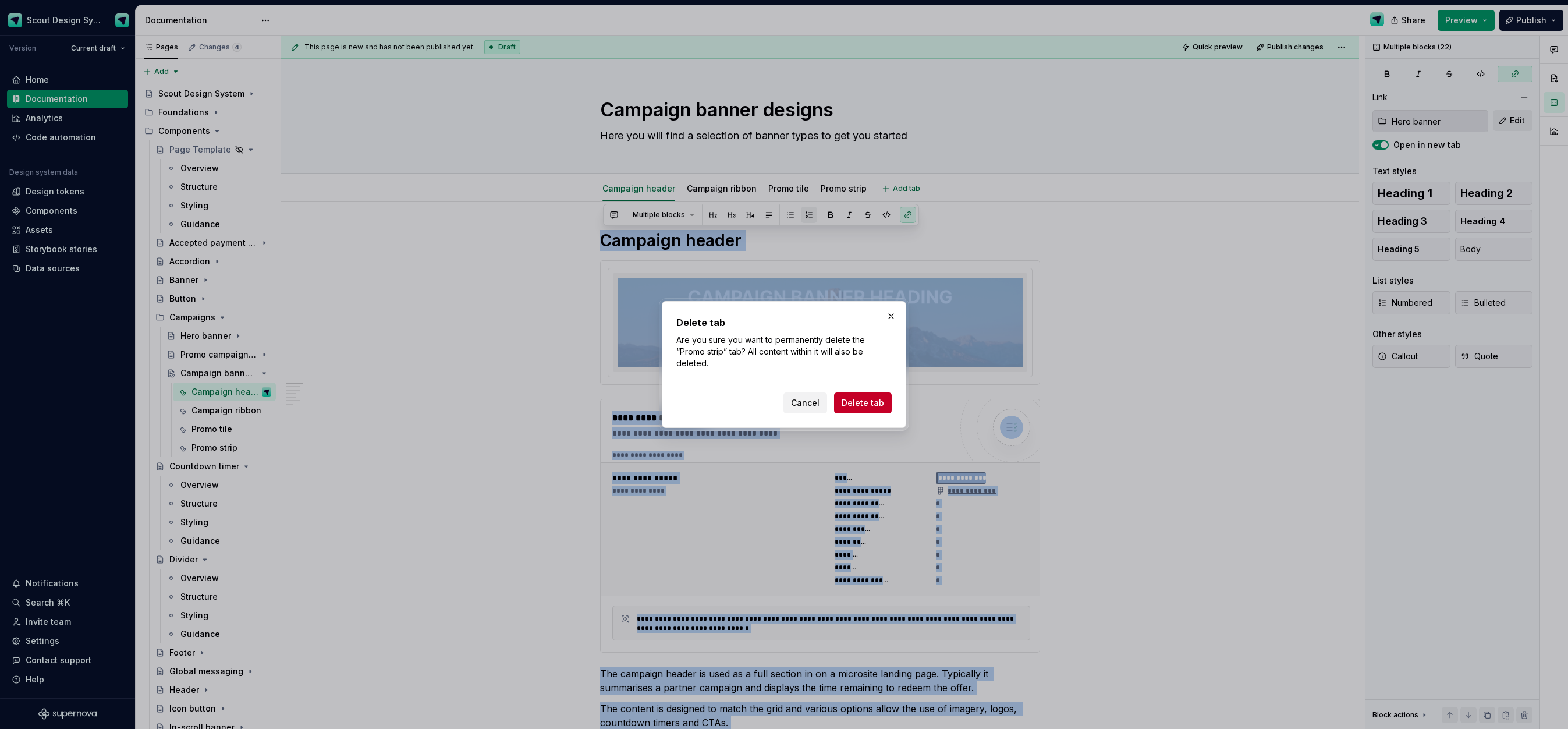
drag, startPoint x: 862, startPoint y: 405, endPoint x: 806, endPoint y: 212, distance: 201.0
click at [862, 405] on span "Delete tab" at bounding box center [863, 403] width 42 height 11
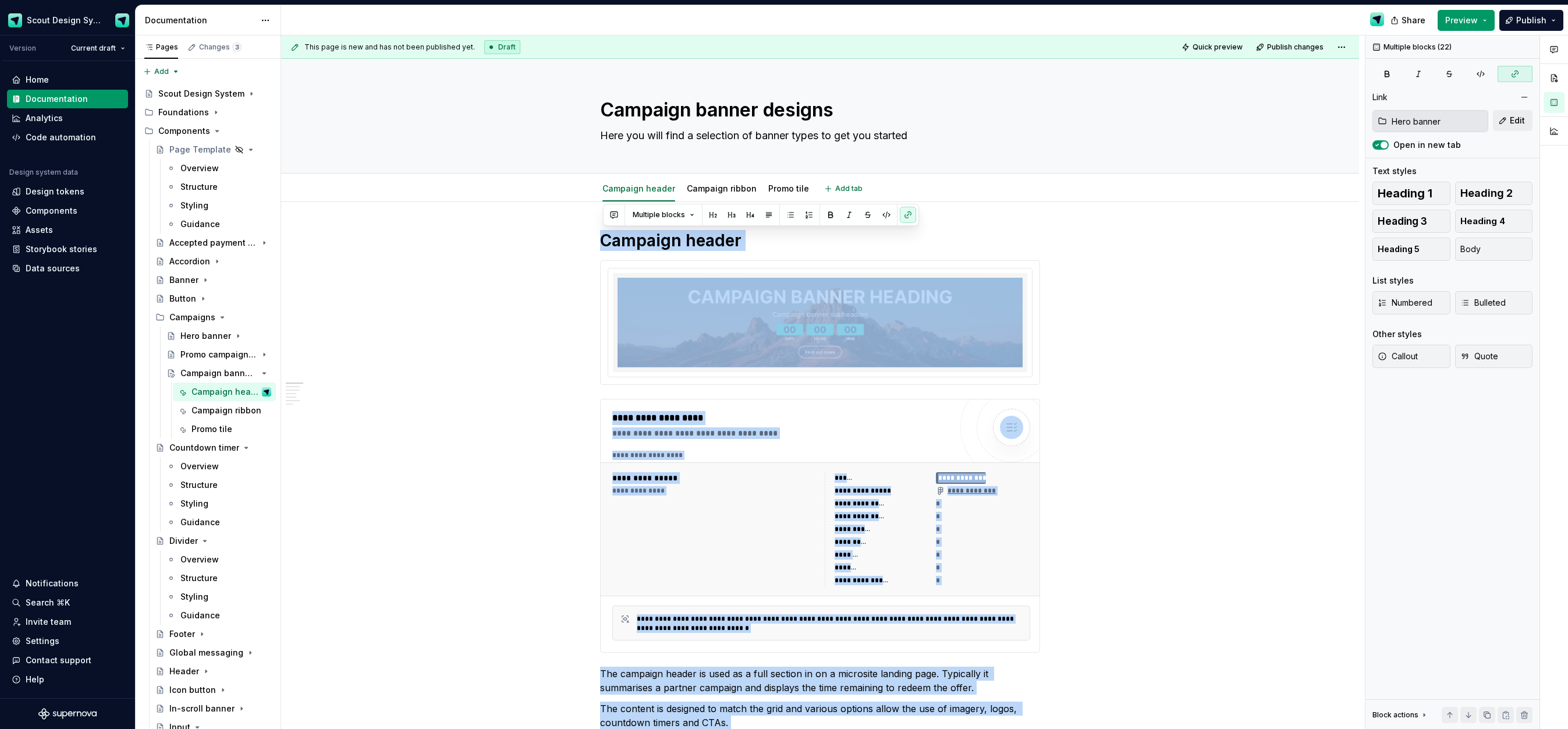
click at [788, 177] on html "Scout Design System Version Current draft Home Documentation Analytics Code aut…" at bounding box center [784, 364] width 1568 height 729
click at [820, 305] on div "Delete tab" at bounding box center [854, 304] width 109 height 11
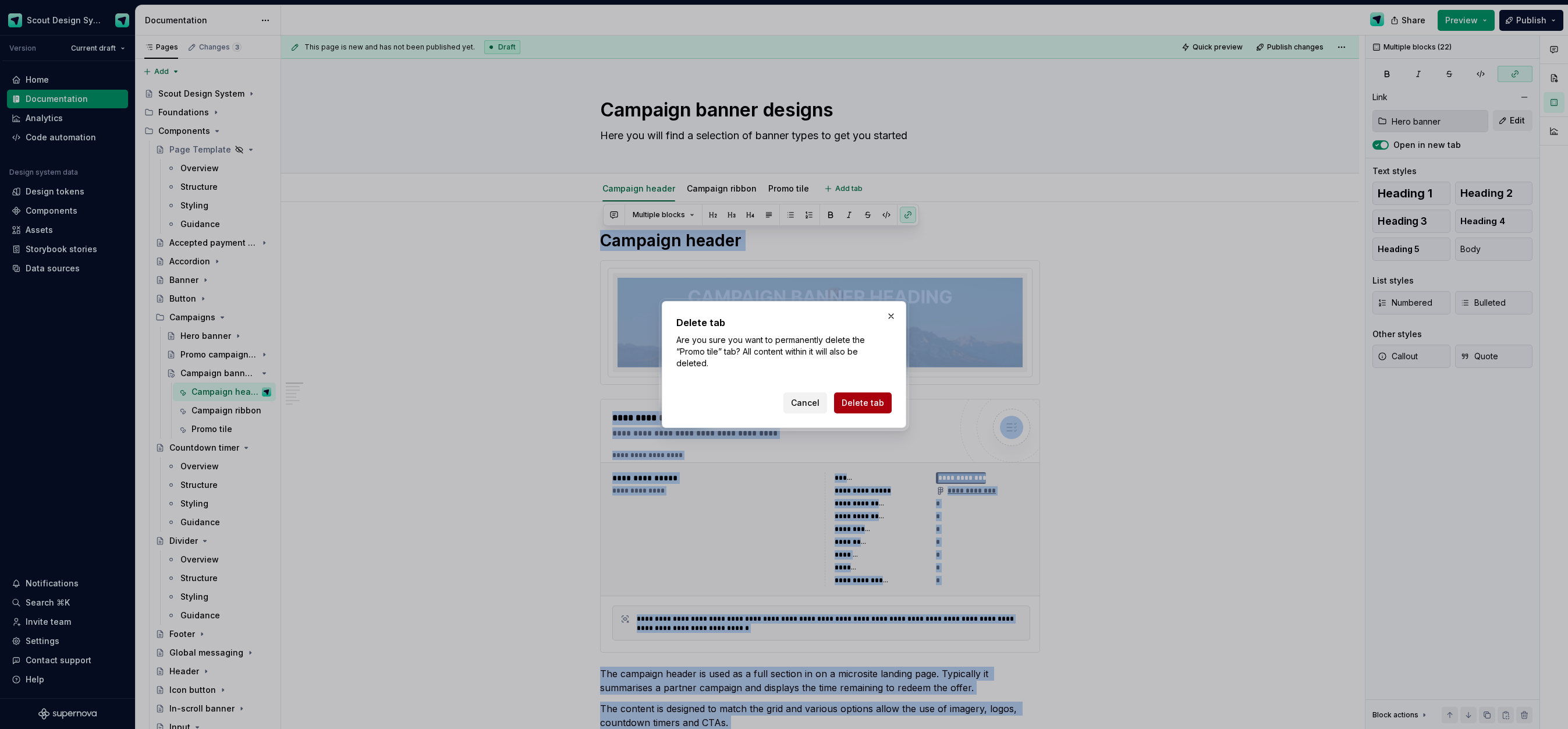
click at [851, 394] on button "Delete tab" at bounding box center [862, 403] width 57 height 21
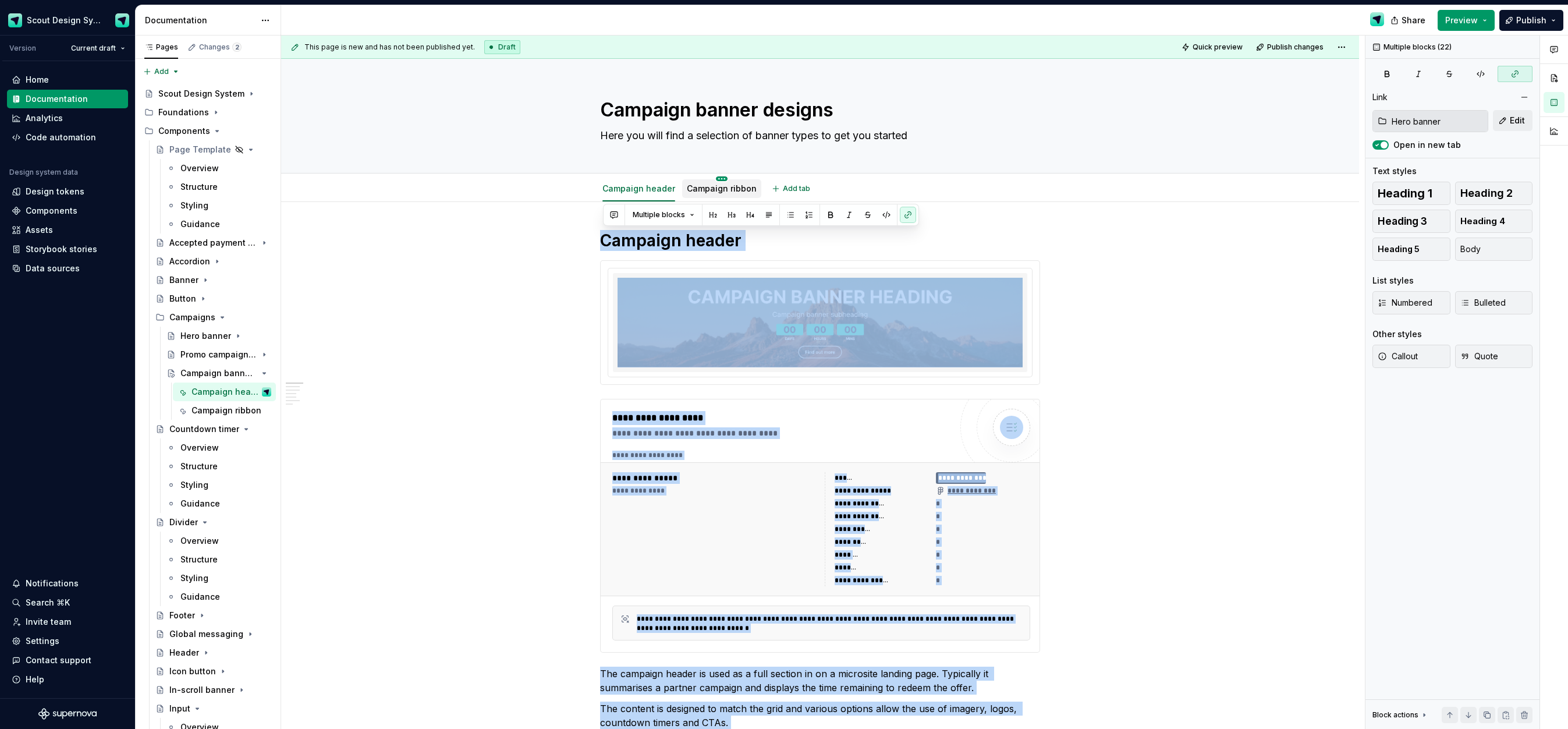
click at [721, 179] on html "Scout Design System Version Current draft Home Documentation Analytics Code aut…" at bounding box center [784, 364] width 1568 height 729
click at [771, 305] on div "Delete tab" at bounding box center [790, 304] width 109 height 11
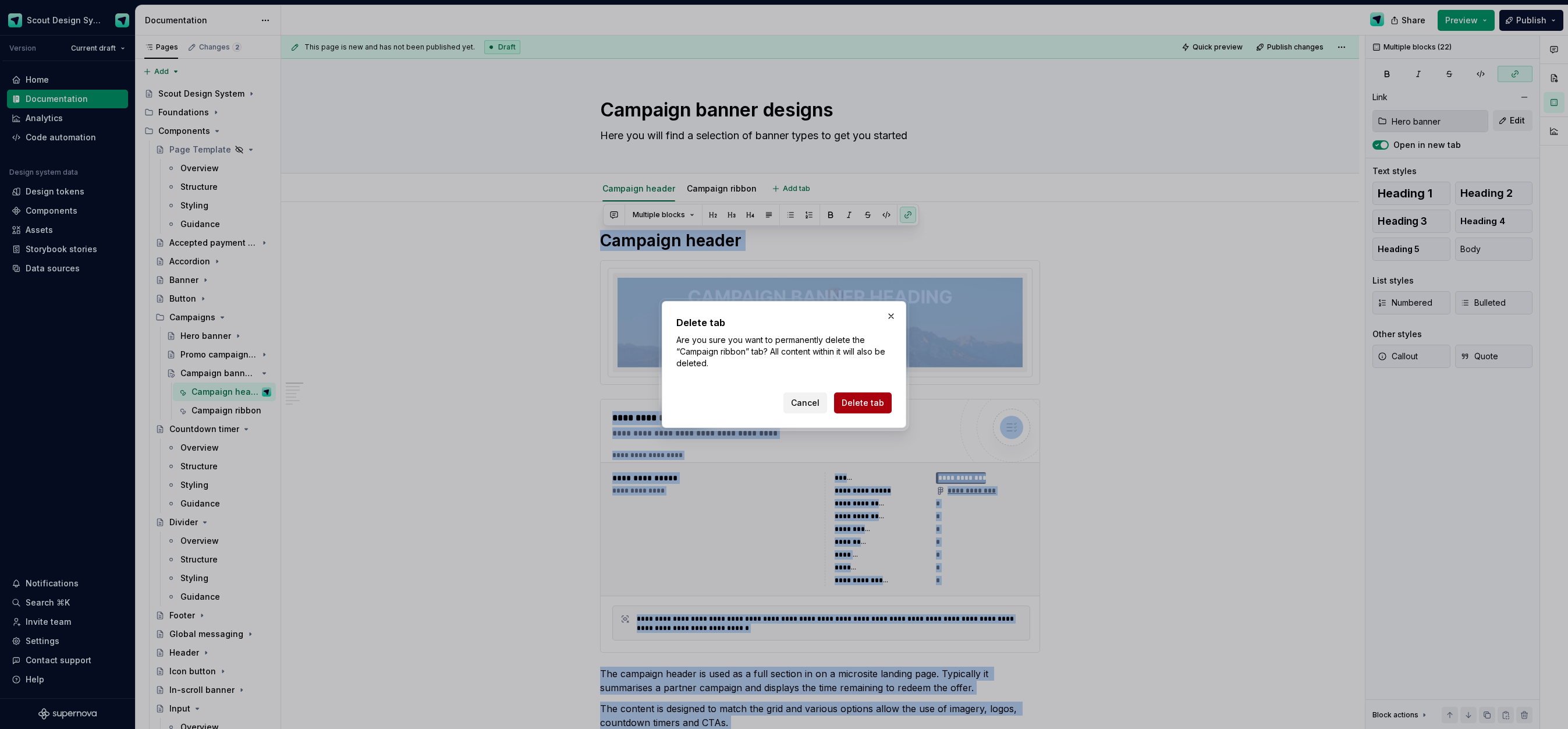
click at [861, 408] on span "Delete tab" at bounding box center [863, 403] width 42 height 11
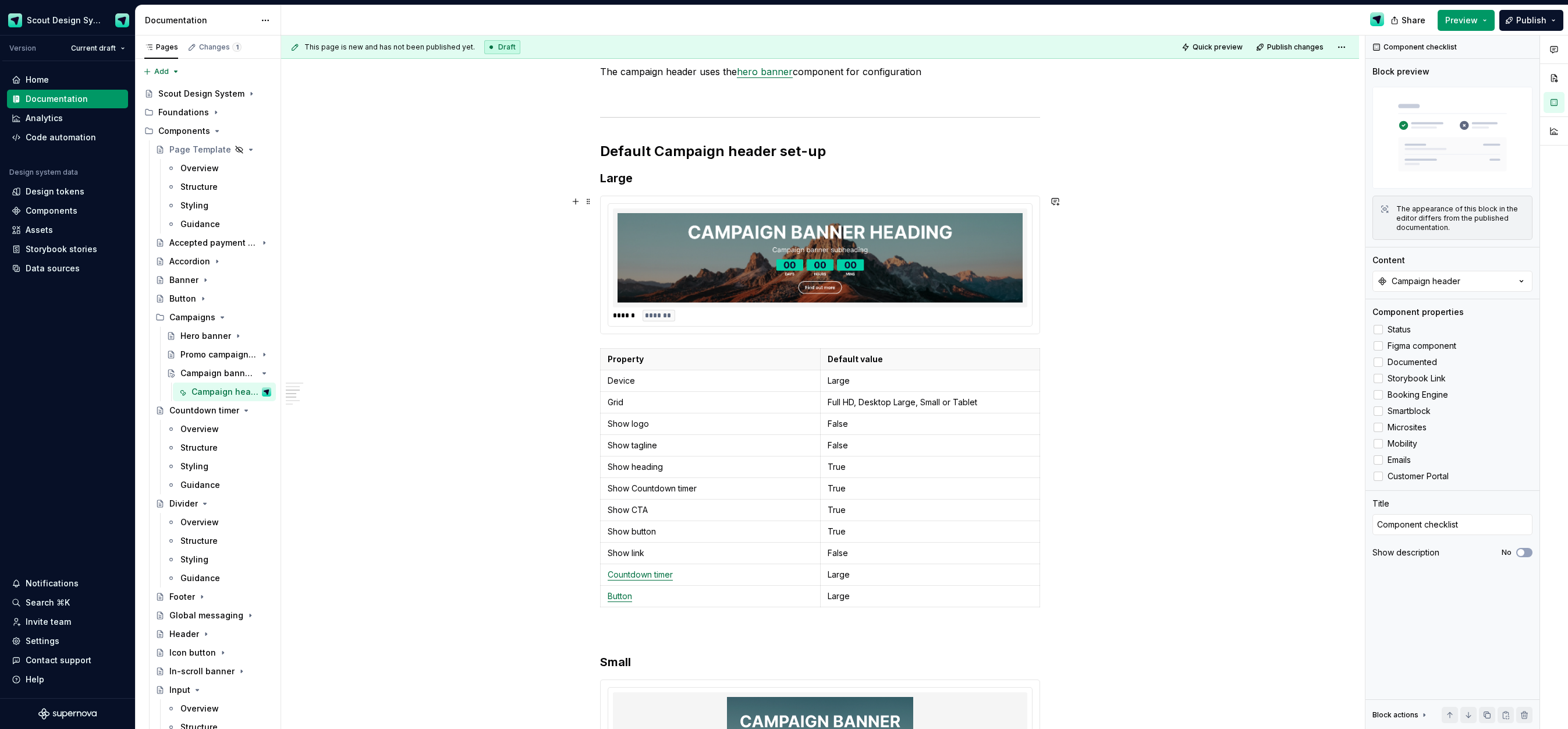
scroll to position [961, 0]
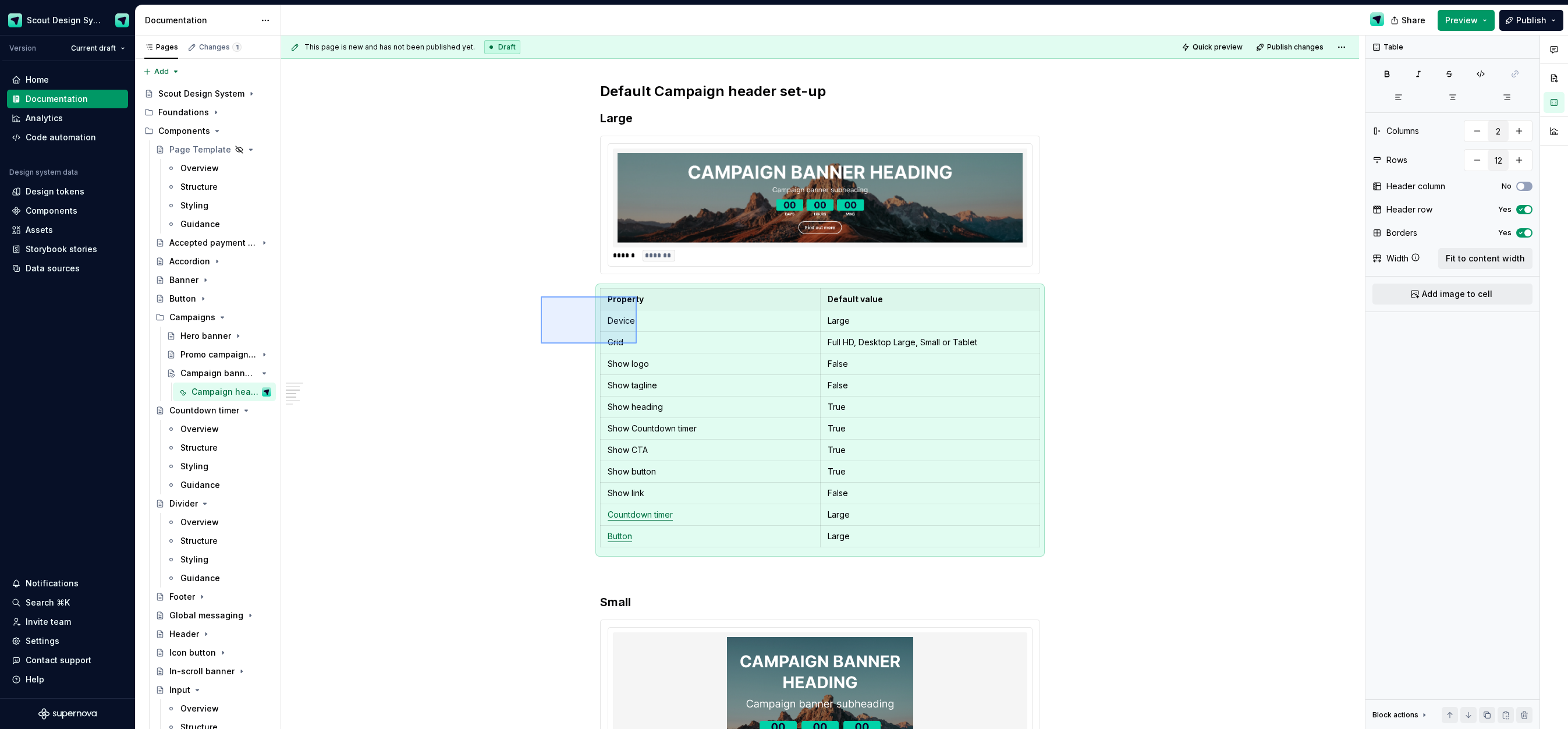
drag, startPoint x: 629, startPoint y: 339, endPoint x: 637, endPoint y: 344, distance: 9.4
click at [637, 344] on div "**********" at bounding box center [823, 383] width 1084 height 695
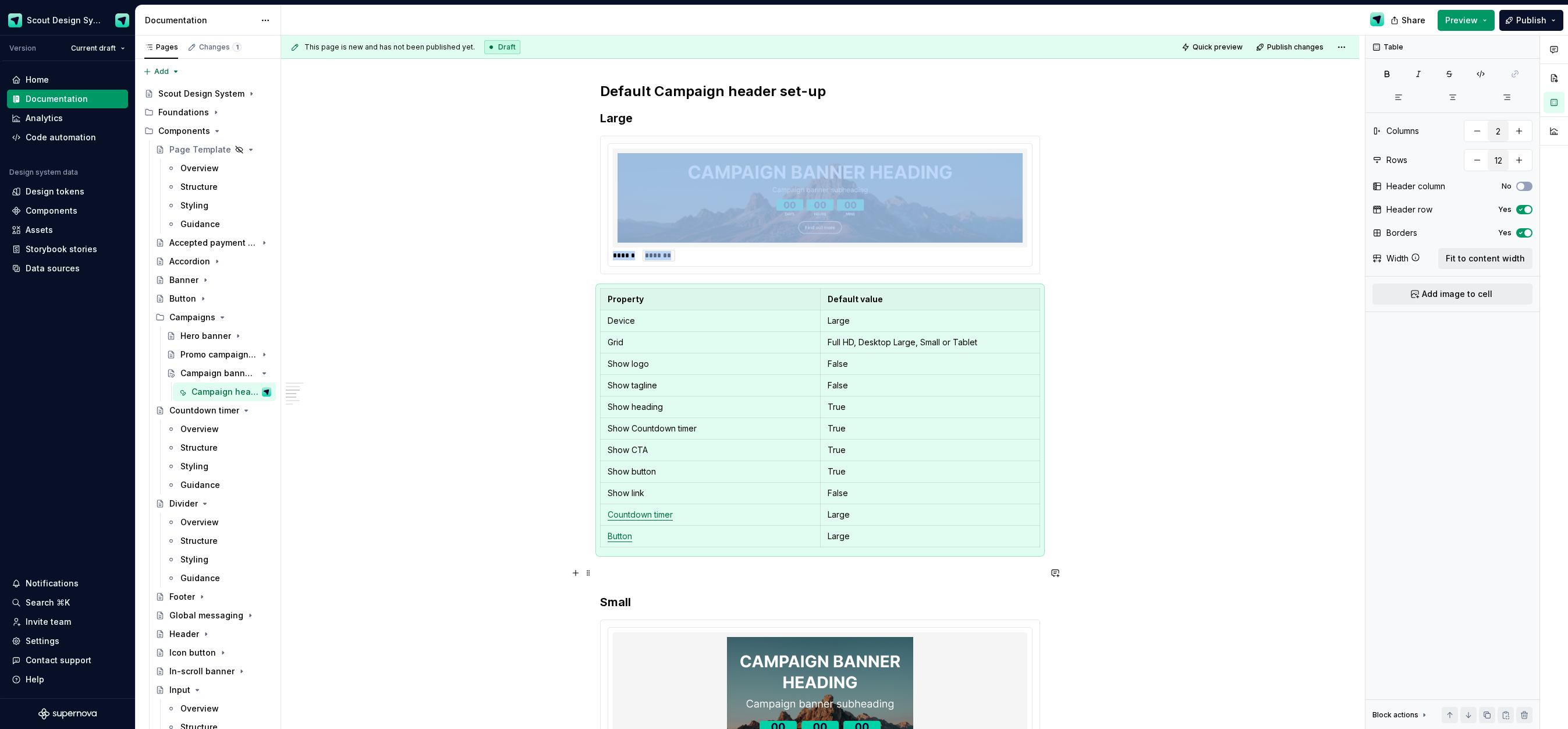
click at [651, 564] on div "**********" at bounding box center [820, 390] width 440 height 2241
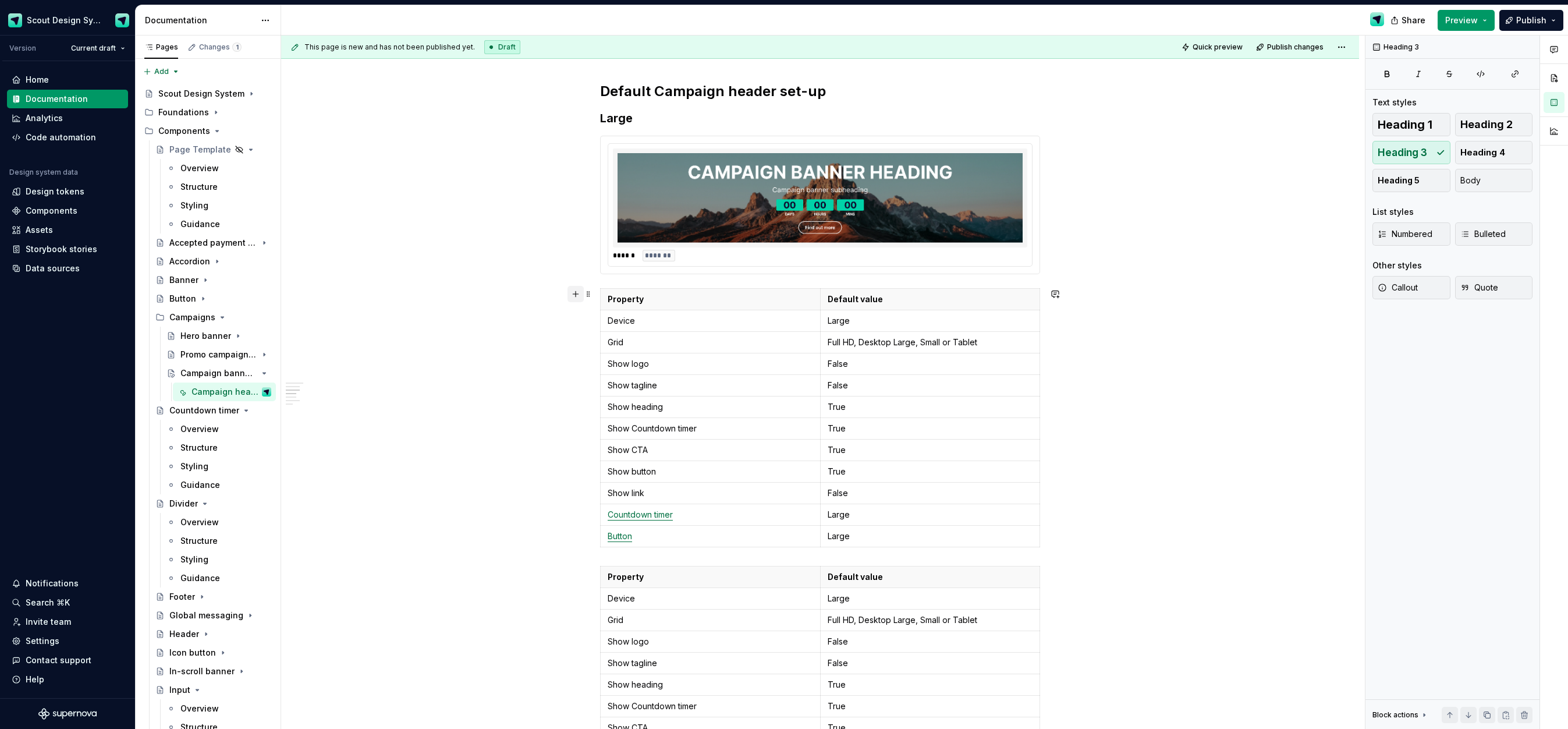
click at [581, 293] on button "button" at bounding box center [575, 294] width 17 height 17
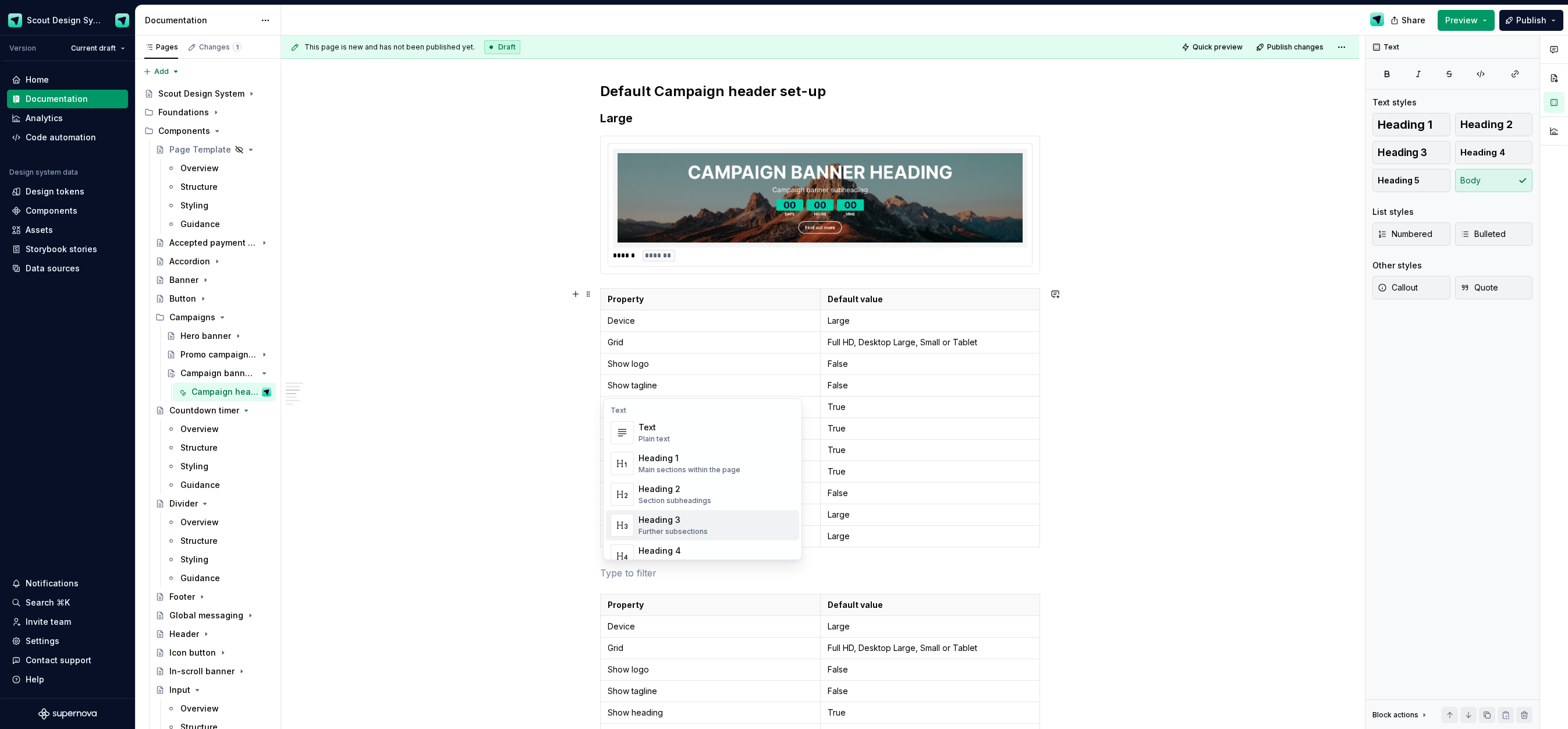
click at [669, 547] on div "Heading 4" at bounding box center [677, 551] width 76 height 11
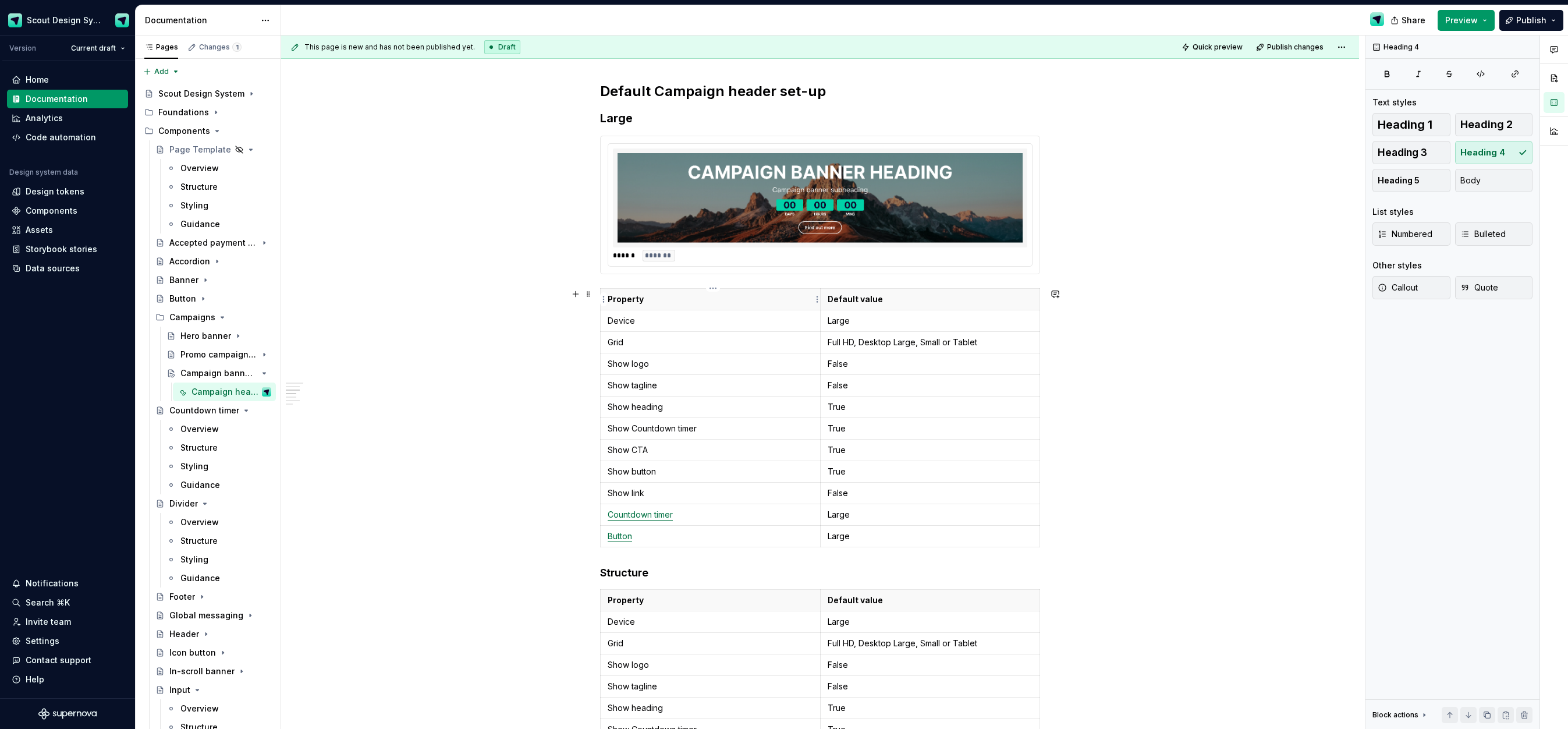
drag, startPoint x: 590, startPoint y: 573, endPoint x: 601, endPoint y: 311, distance: 262.2
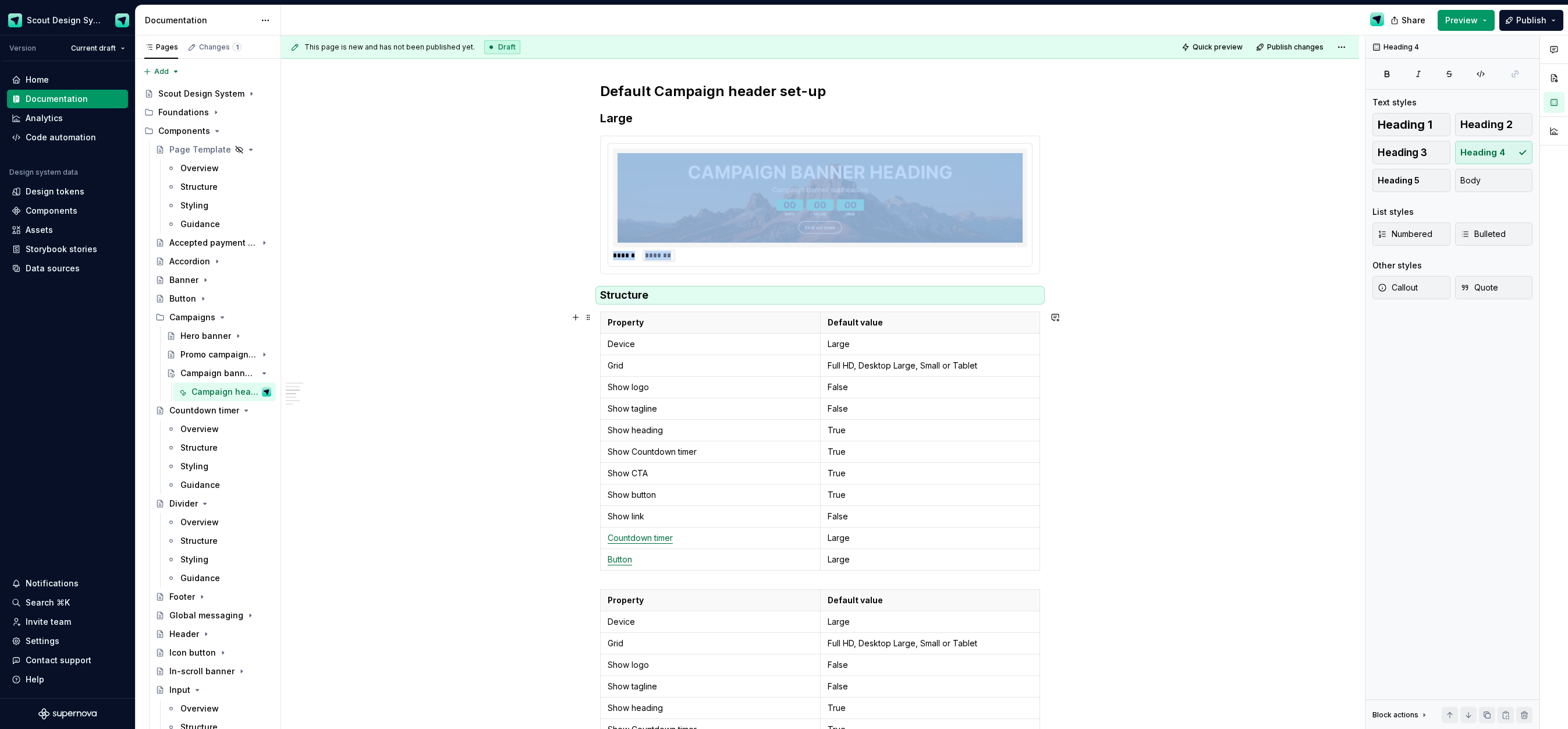
scroll to position [1045, 0]
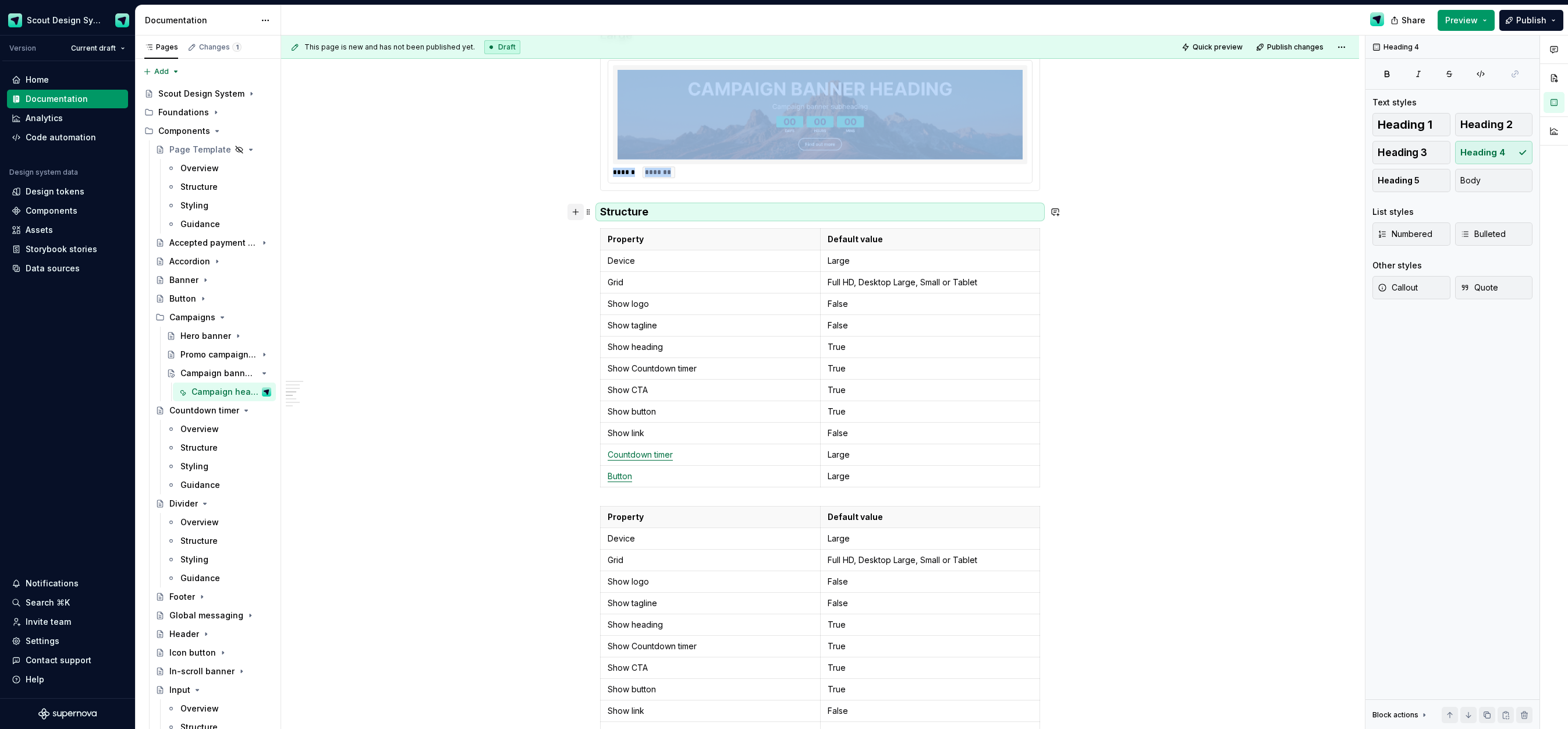
click at [579, 214] on button "button" at bounding box center [575, 212] width 17 height 17
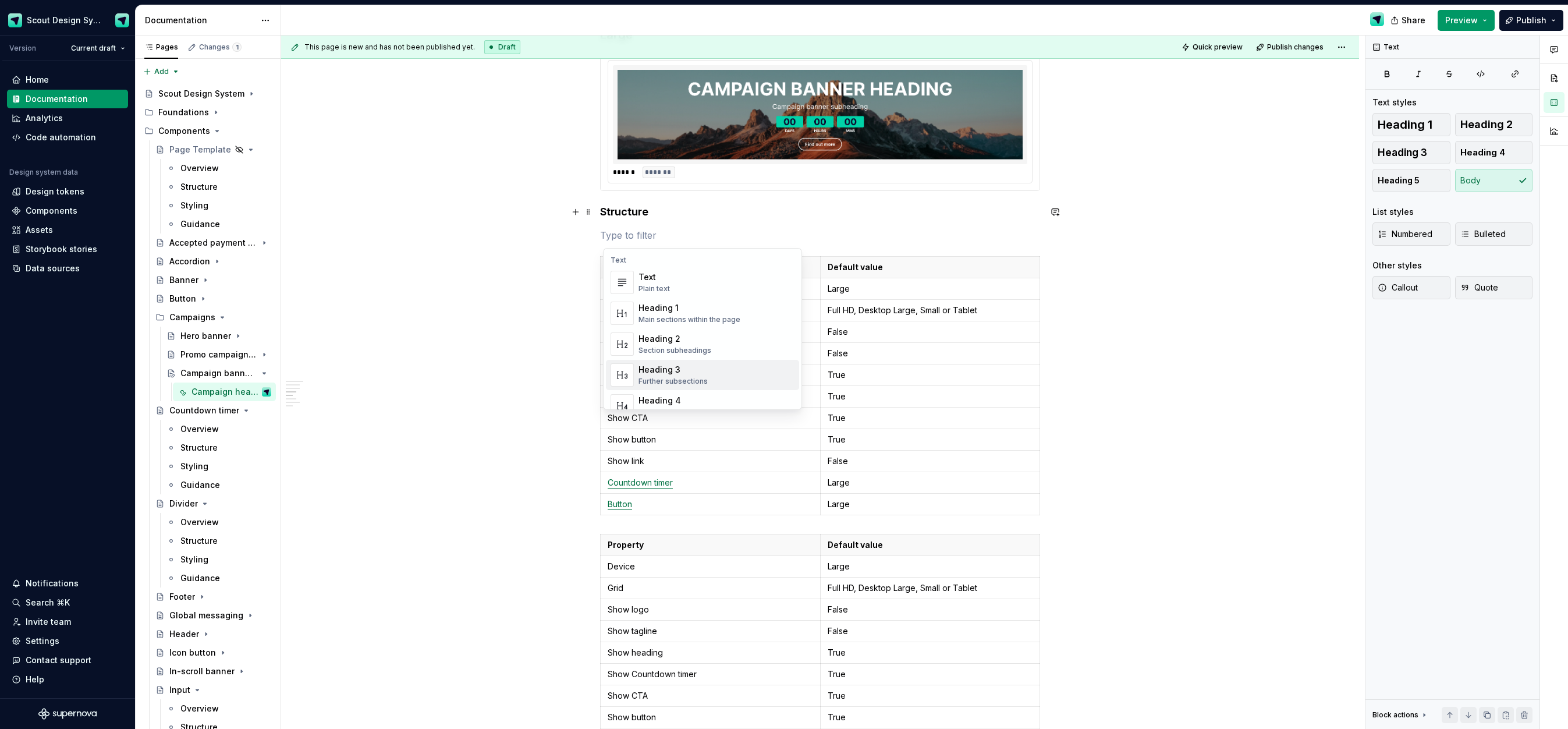
click at [662, 395] on div "Heading 4" at bounding box center [677, 400] width 76 height 11
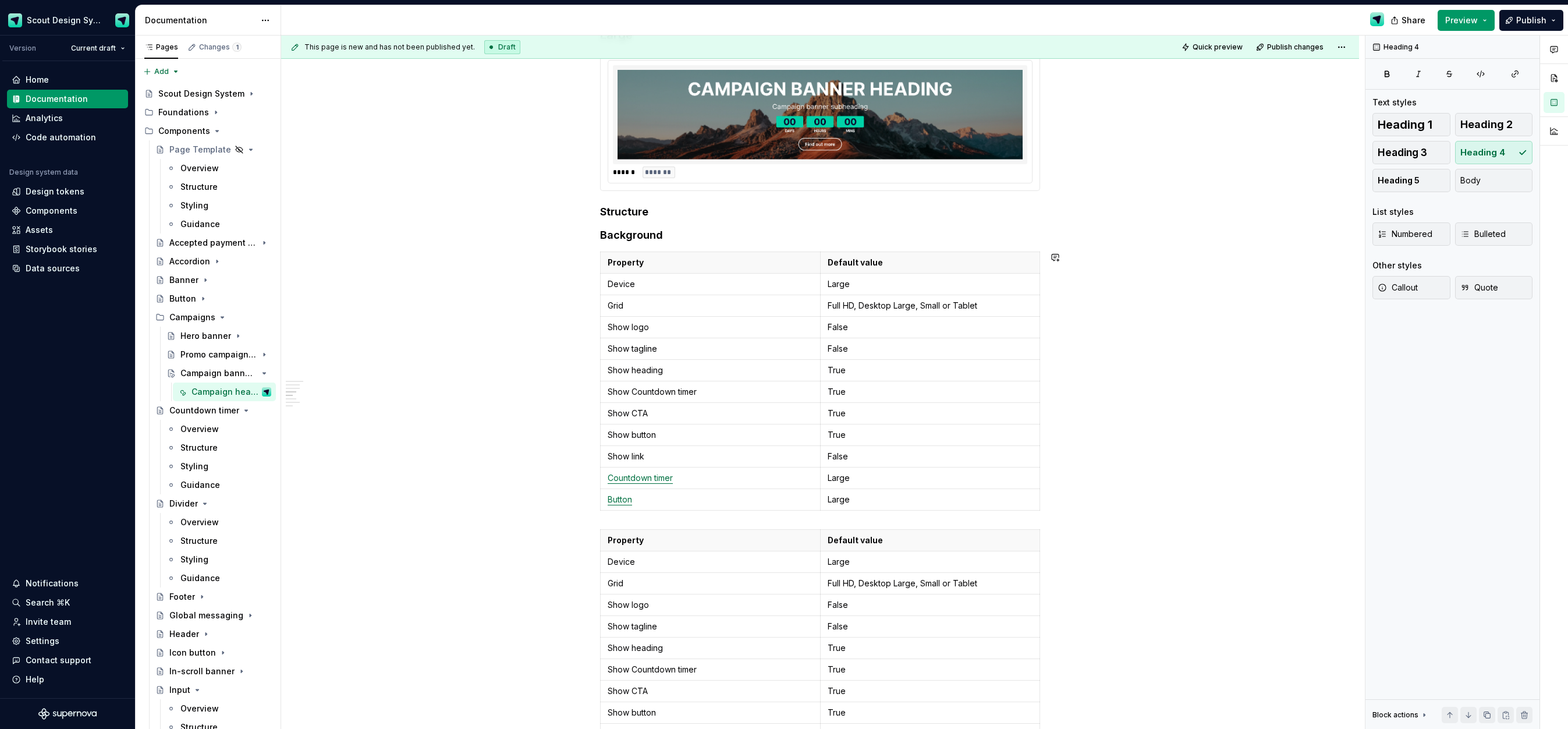
drag, startPoint x: 593, startPoint y: 355, endPoint x: 585, endPoint y: 497, distance: 142.2
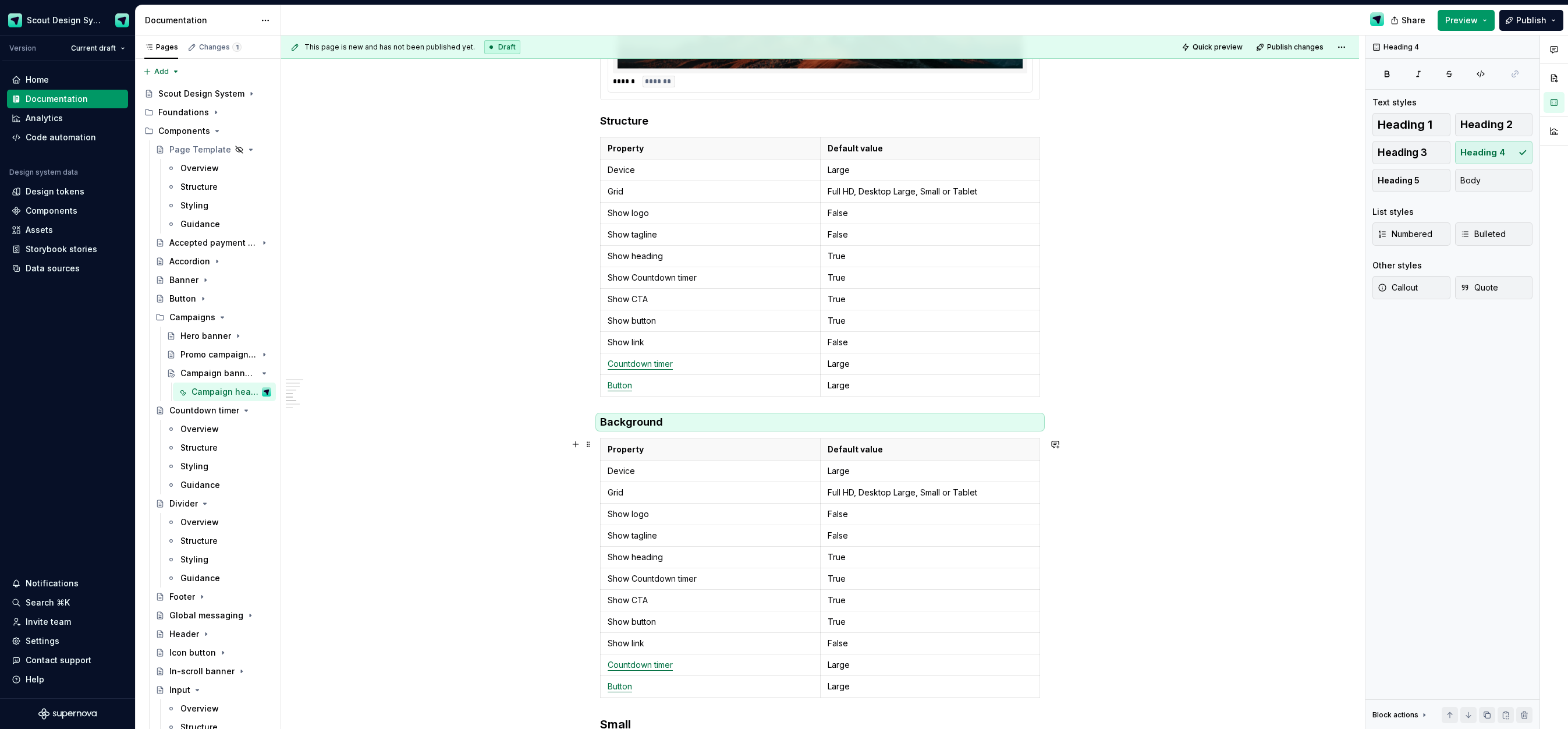
scroll to position [1147, 0]
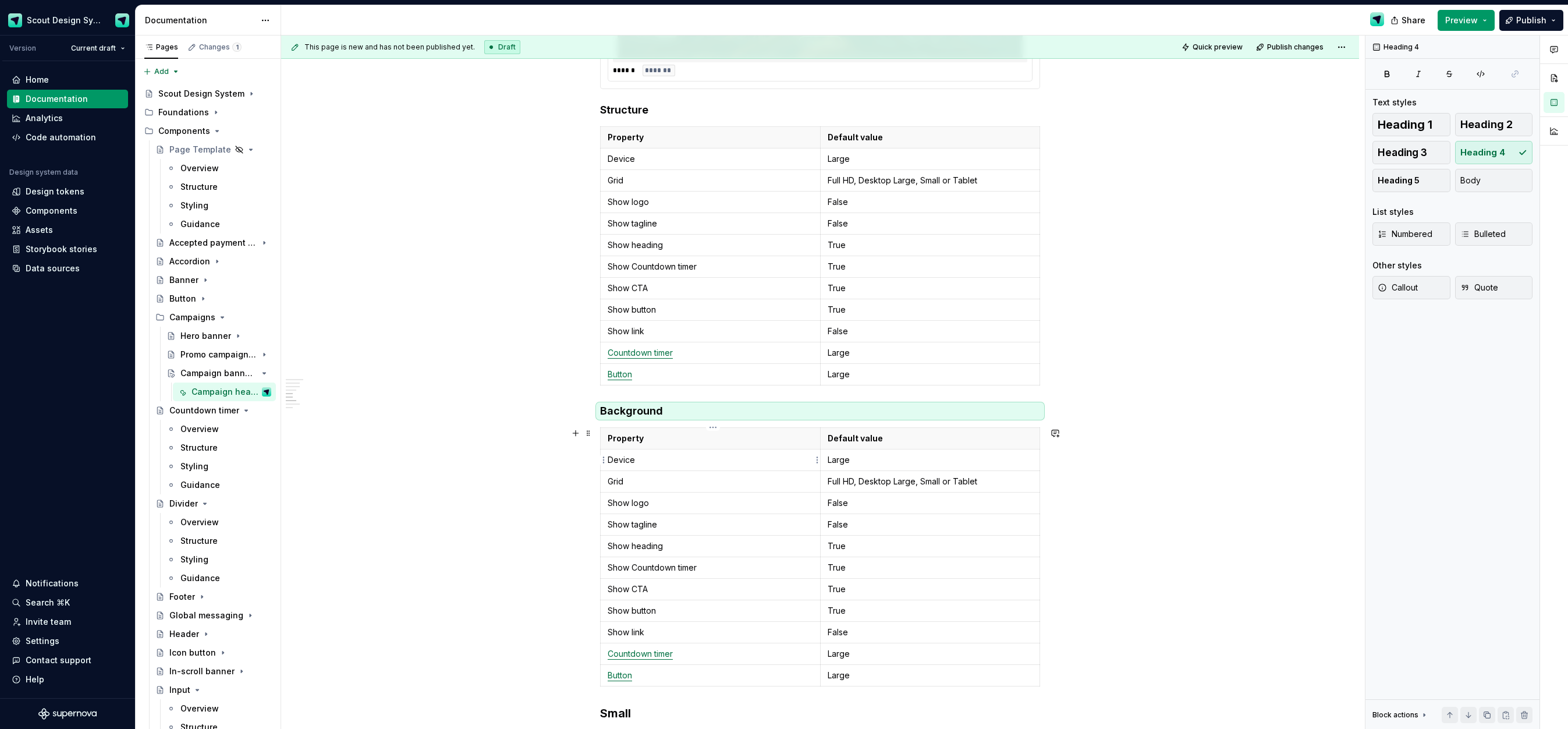
click at [717, 463] on p "Device" at bounding box center [710, 460] width 205 height 11
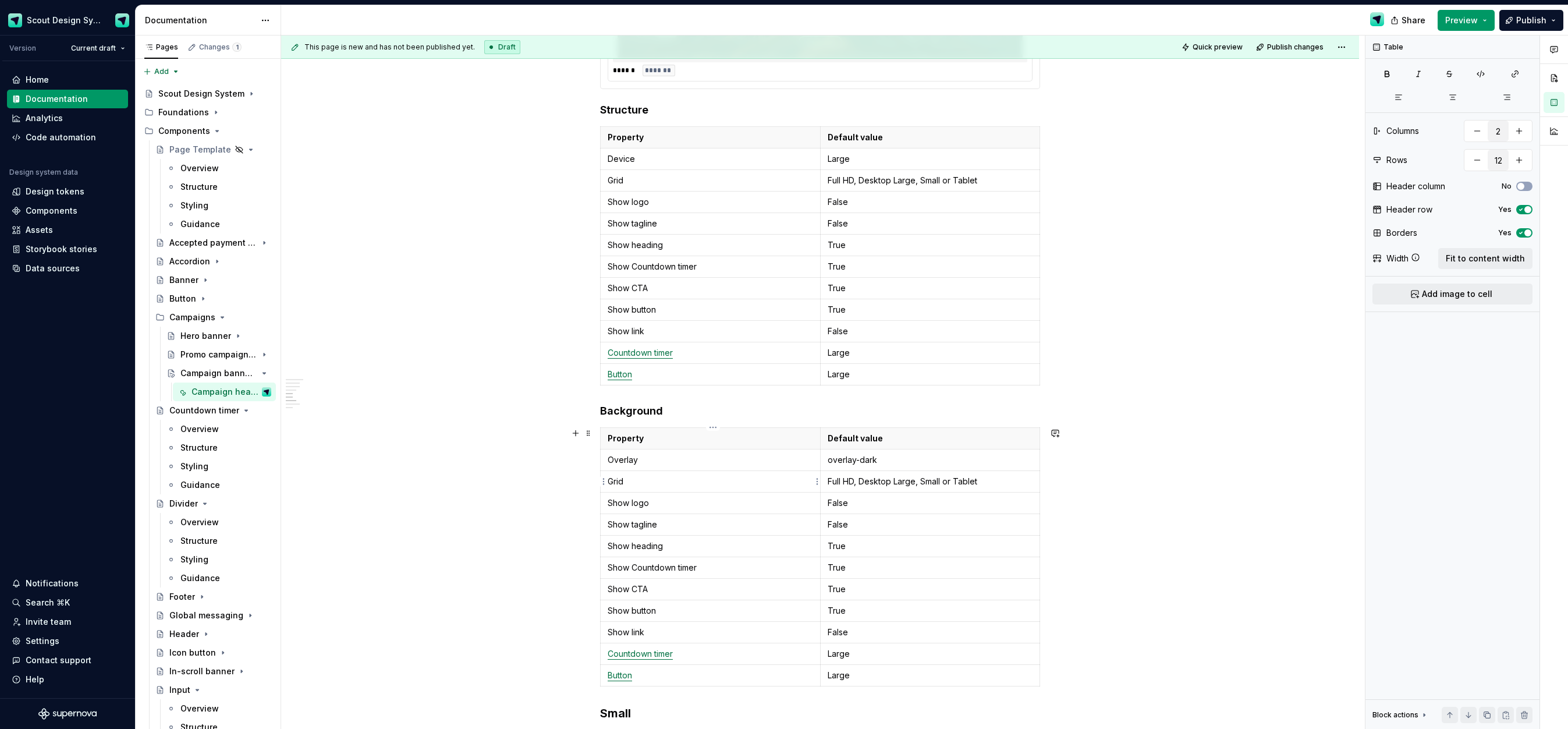
click at [667, 483] on p "Grid" at bounding box center [710, 481] width 205 height 11
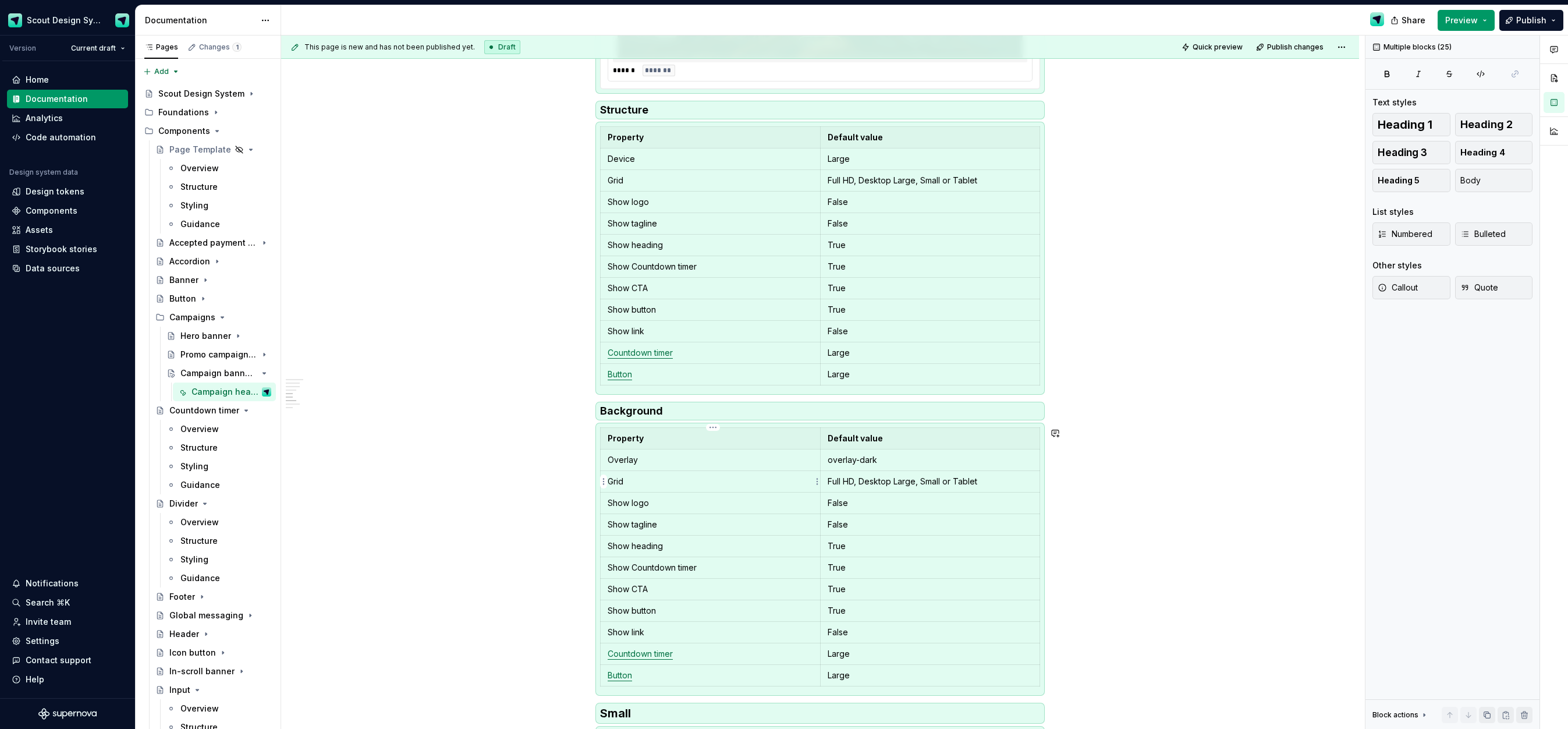
click at [667, 484] on p "Grid" at bounding box center [710, 481] width 205 height 11
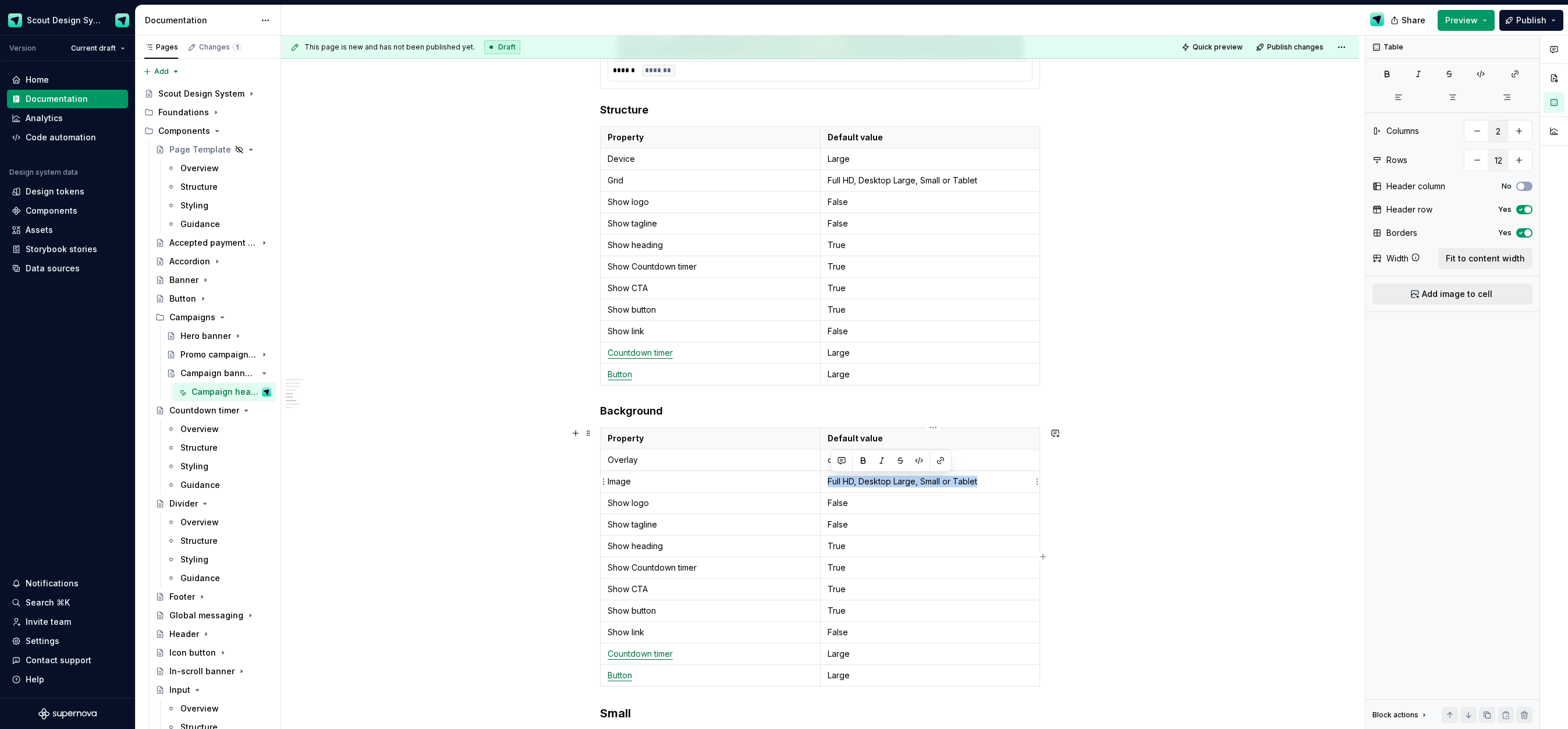
drag, startPoint x: 987, startPoint y: 480, endPoint x: 830, endPoint y: 480, distance: 157.0
click at [830, 480] on p "Full HD, Desktop Large, Small or Tablet" at bounding box center [930, 481] width 205 height 11
click at [610, 485] on p "Image" at bounding box center [710, 481] width 205 height 11
drag, startPoint x: 653, startPoint y: 504, endPoint x: 610, endPoint y: 504, distance: 43.0
click at [610, 504] on td "Show logo" at bounding box center [711, 502] width 220 height 21
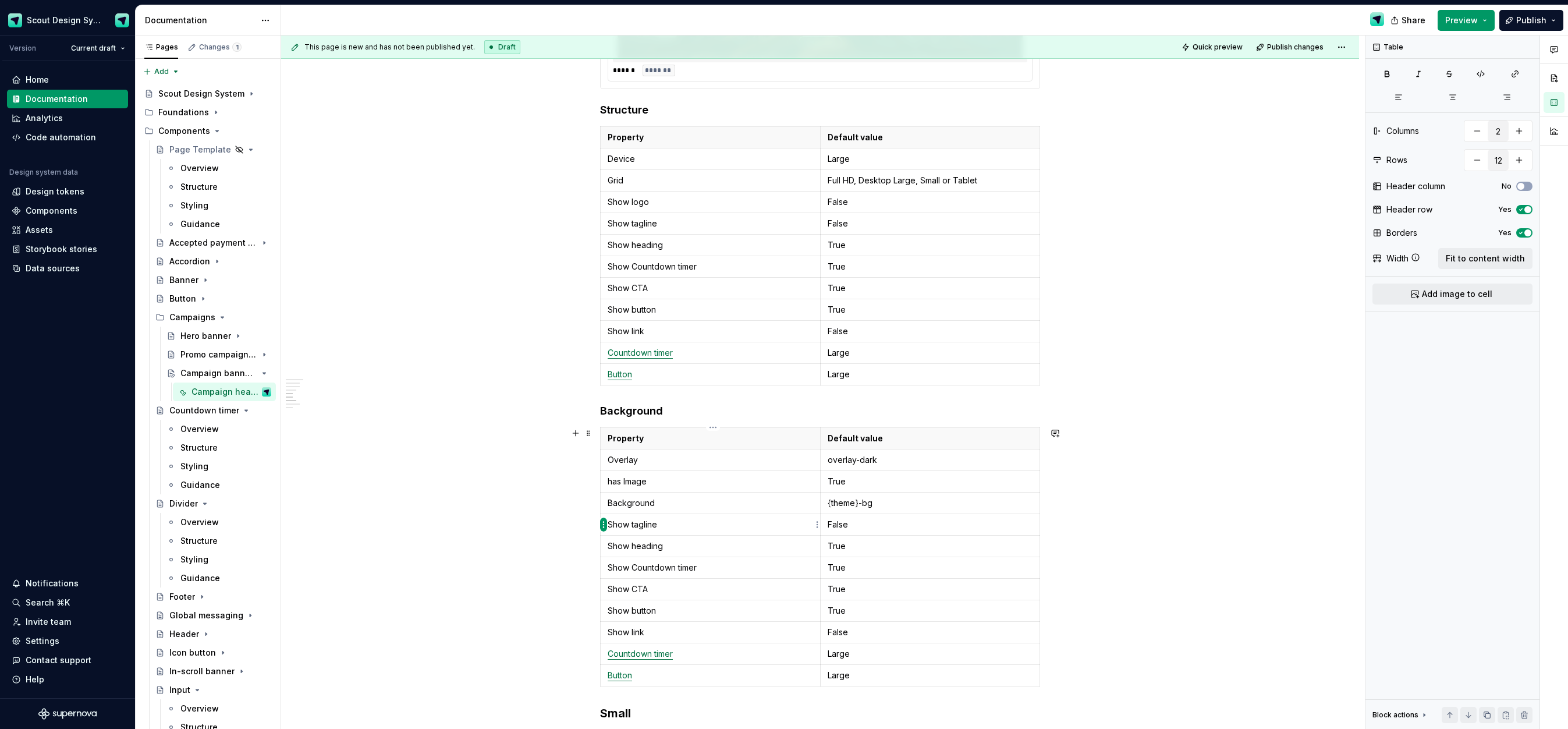
click at [603, 524] on html "Scout Design System Version Current draft Home Documentation Analytics Code aut…" at bounding box center [784, 364] width 1568 height 729
drag, startPoint x: 639, startPoint y: 643, endPoint x: 631, endPoint y: 623, distance: 21.5
click at [639, 643] on div "Delete row" at bounding box center [660, 644] width 76 height 11
click at [602, 522] on html "Scout Design System Version Current draft Home Documentation Analytics Code aut…" at bounding box center [784, 364] width 1568 height 729
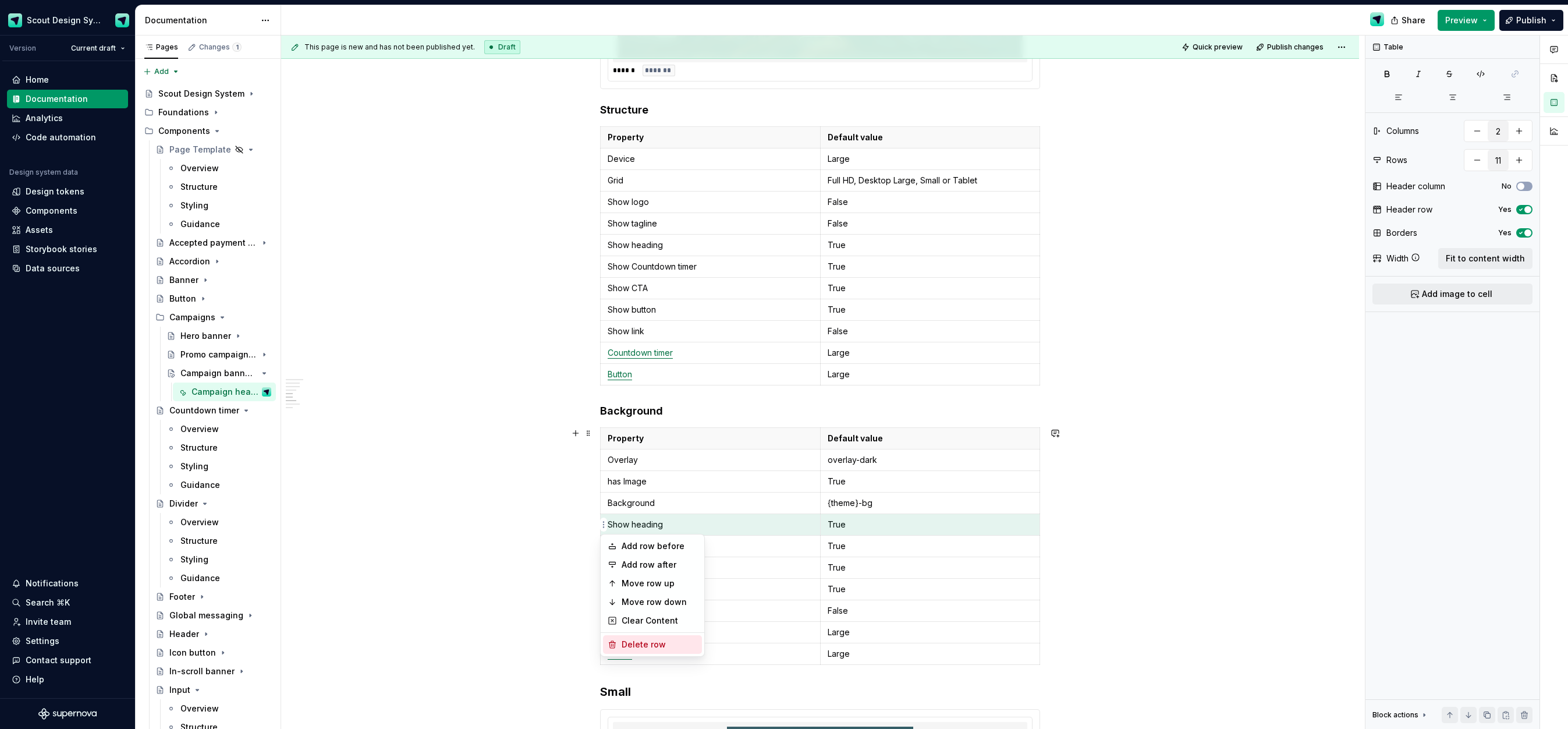
click at [641, 645] on div "Delete row" at bounding box center [660, 644] width 76 height 11
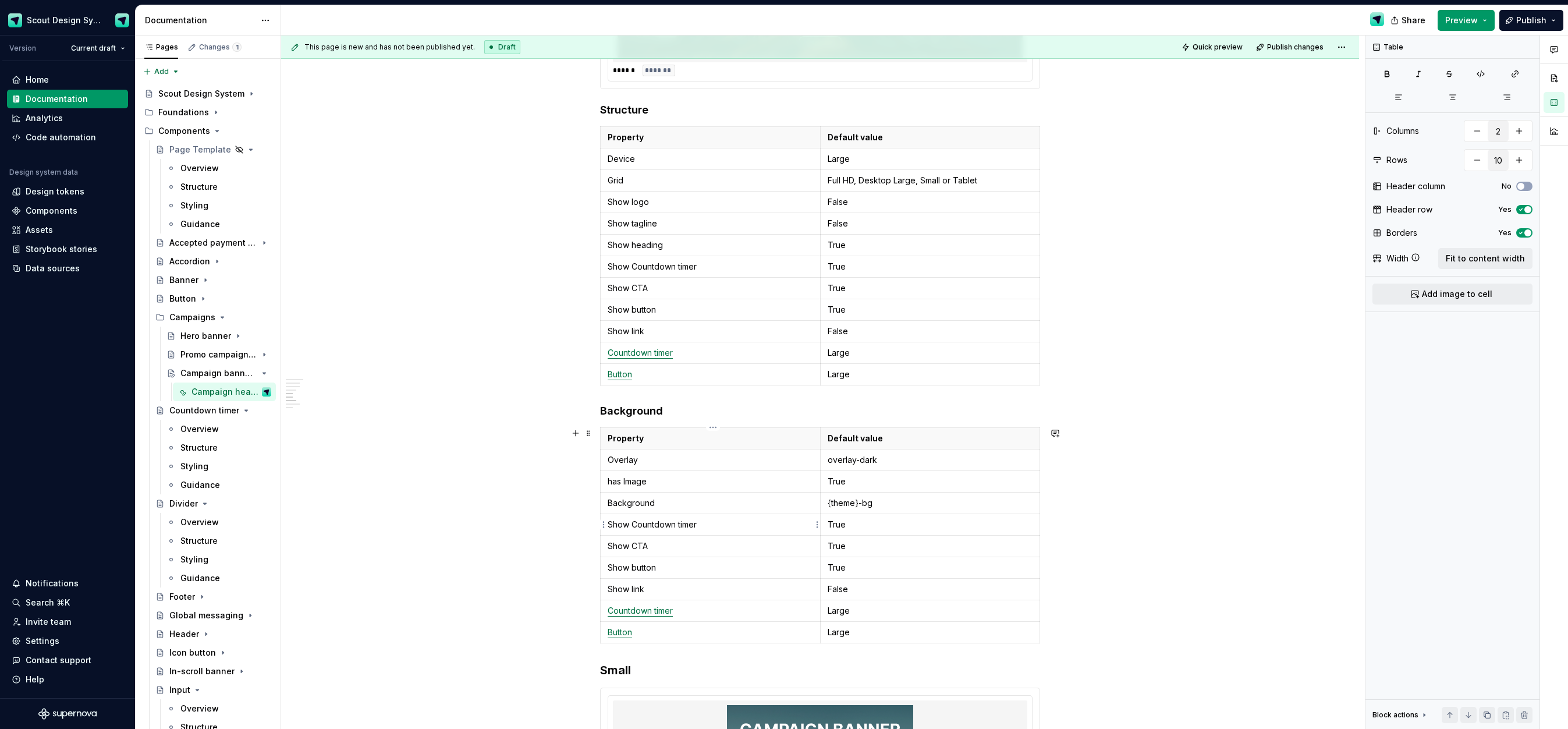
click at [605, 524] on html "Scout Design System Version Current draft Home Documentation Analytics Code aut…" at bounding box center [784, 364] width 1568 height 729
drag, startPoint x: 641, startPoint y: 643, endPoint x: 603, endPoint y: 547, distance: 103.2
click at [641, 643] on div "Delete row" at bounding box center [660, 644] width 76 height 11
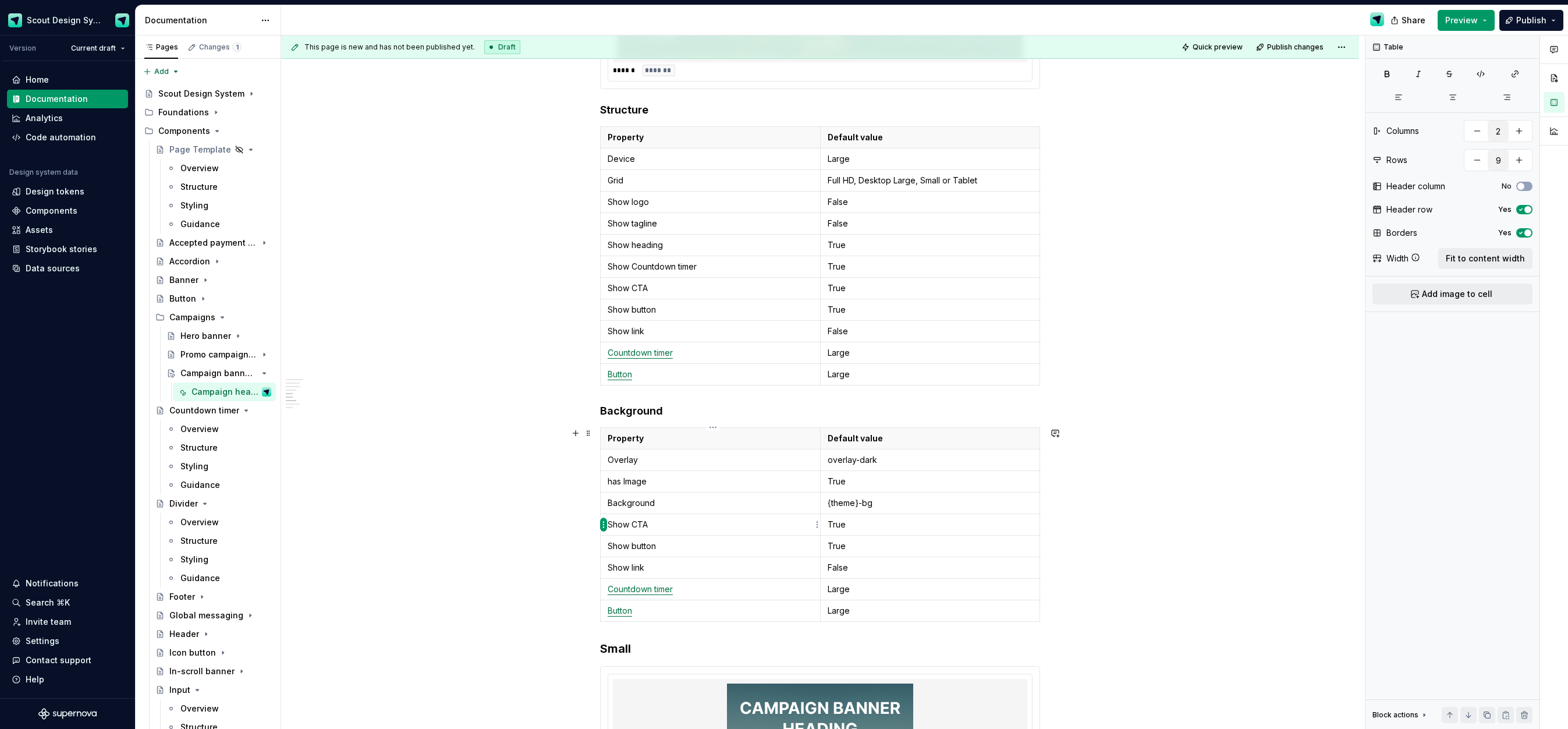
click at [602, 526] on html "Scout Design System Version Current draft Home Documentation Analytics Code aut…" at bounding box center [784, 364] width 1568 height 729
drag, startPoint x: 645, startPoint y: 639, endPoint x: 638, endPoint y: 608, distance: 31.8
click at [645, 639] on div "Delete row" at bounding box center [660, 644] width 76 height 11
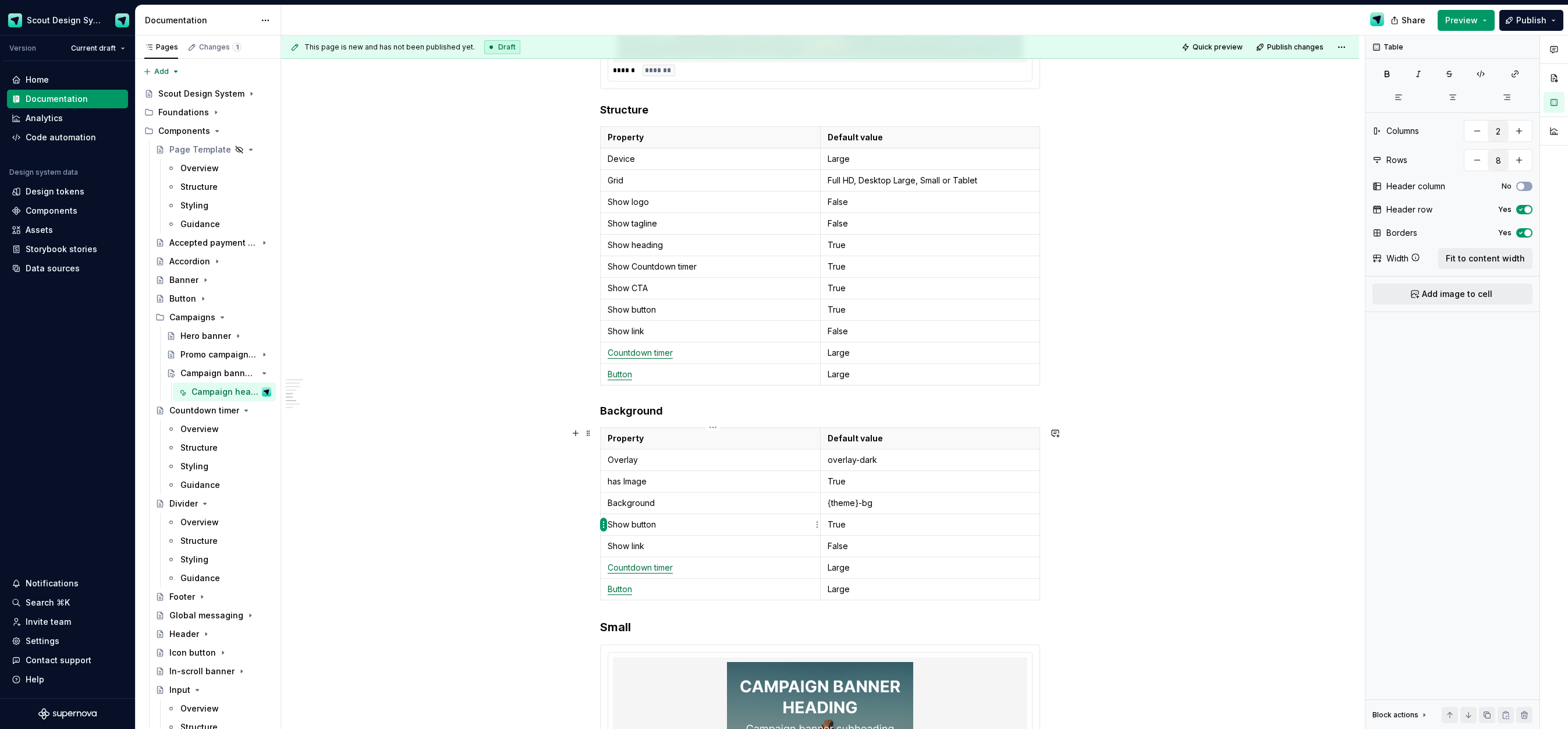
click at [602, 523] on html "Scout Design System Version Current draft Home Documentation Analytics Code aut…" at bounding box center [784, 364] width 1568 height 729
drag, startPoint x: 641, startPoint y: 642, endPoint x: 634, endPoint y: 613, distance: 29.8
click at [641, 642] on div "Delete row" at bounding box center [660, 644] width 76 height 11
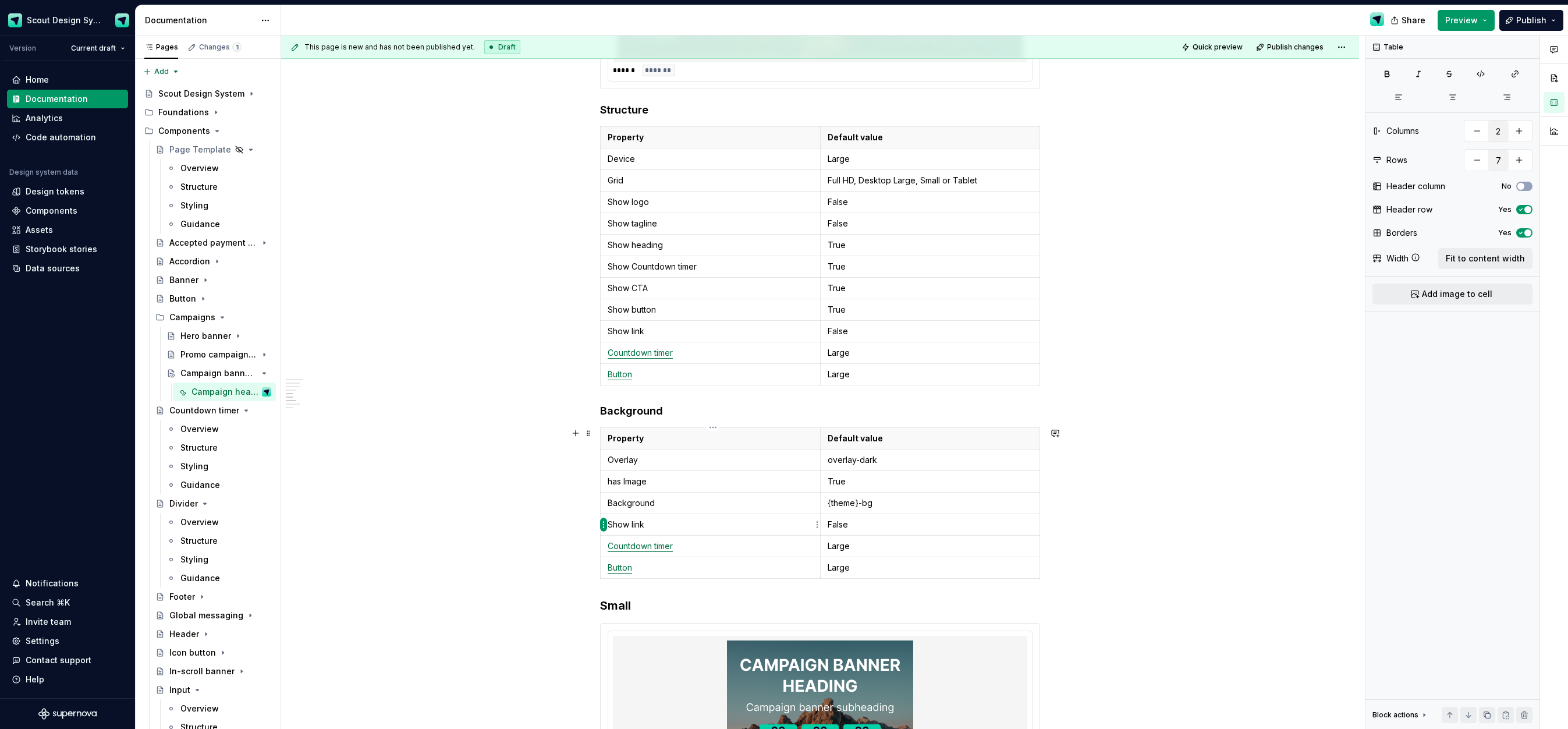
click at [603, 525] on html "Scout Design System Version Current draft Home Documentation Analytics Code aut…" at bounding box center [784, 364] width 1568 height 729
click at [643, 641] on div "Delete row" at bounding box center [660, 644] width 76 height 11
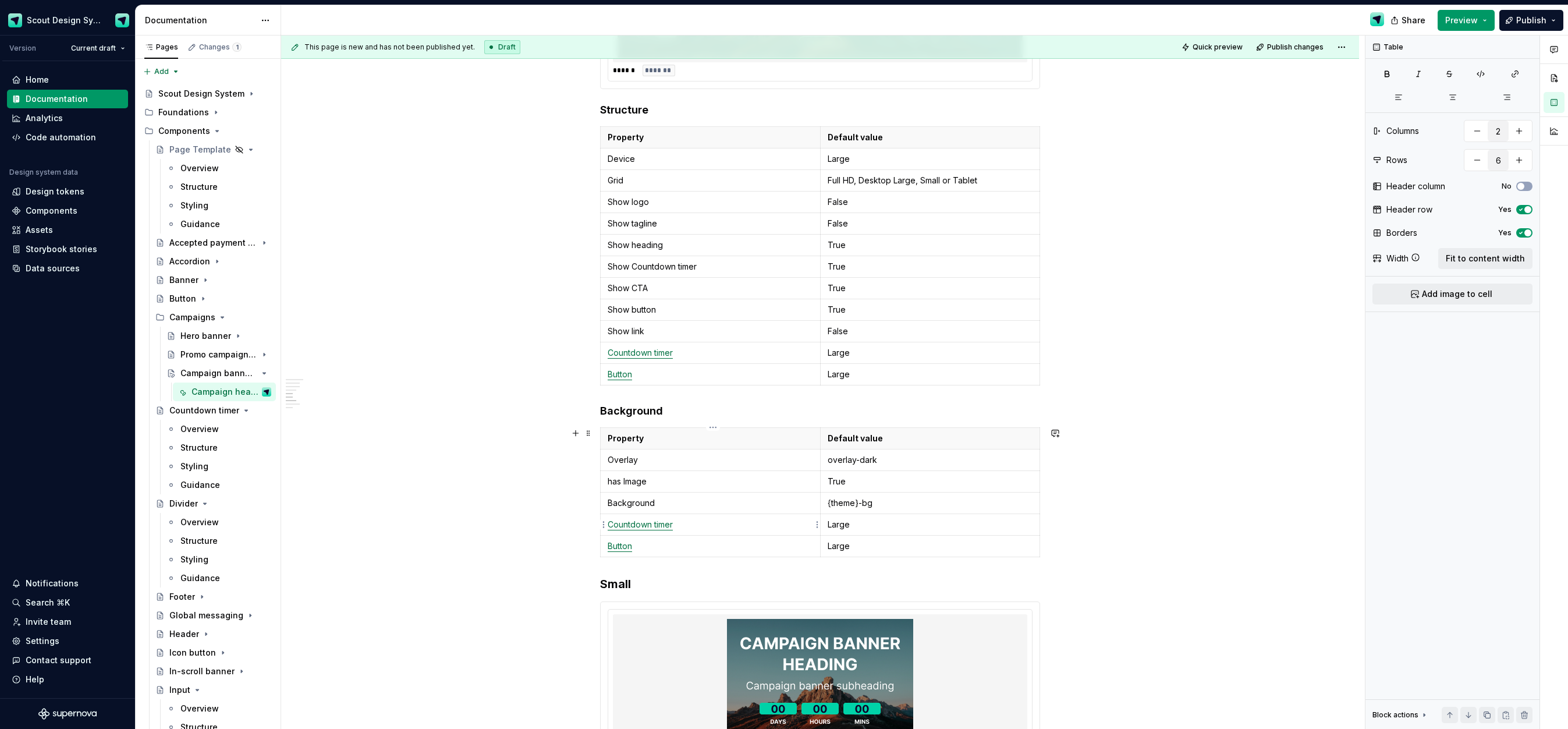
click at [602, 526] on html "Scout Design System Version Current draft Home Documentation Analytics Code aut…" at bounding box center [784, 364] width 1568 height 729
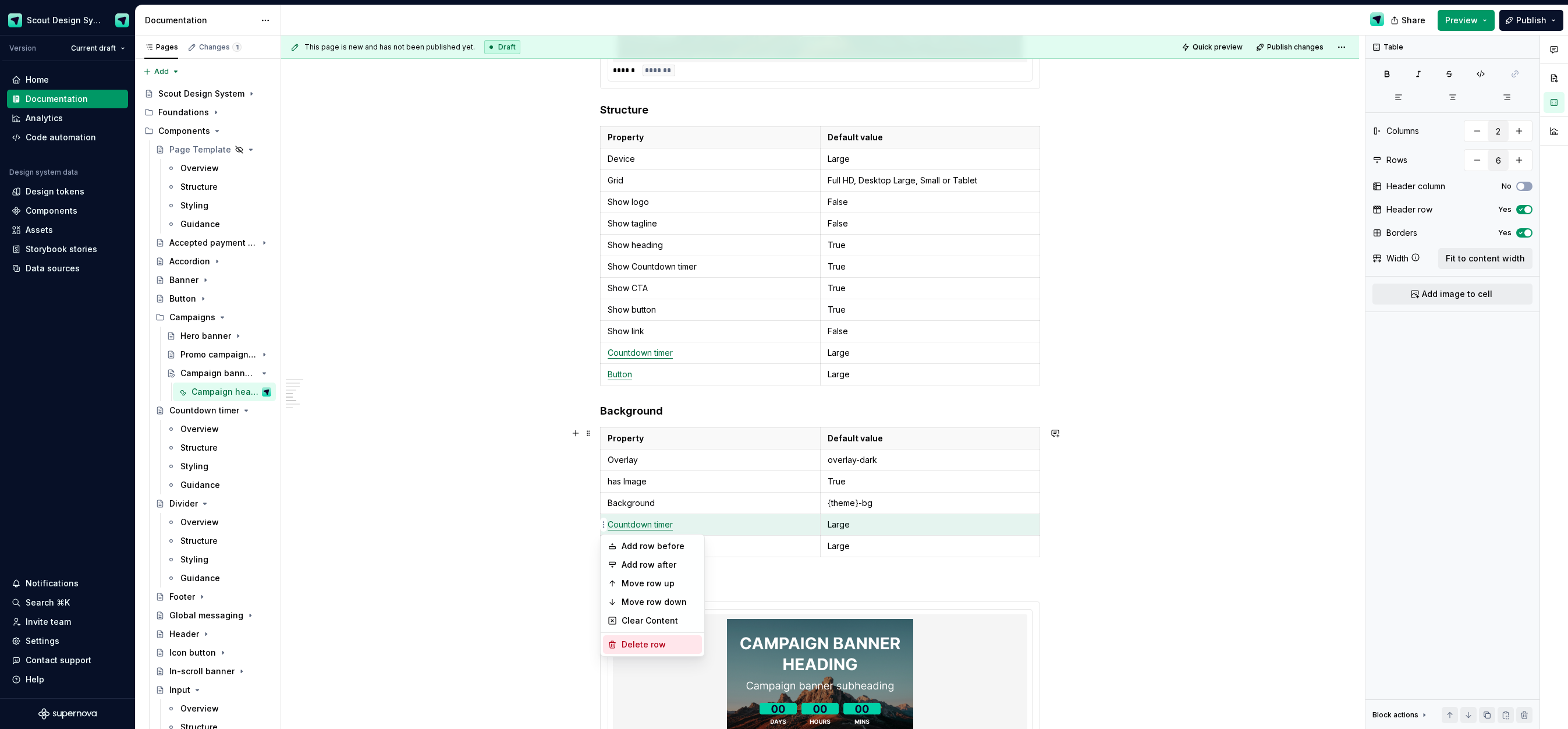
click at [643, 639] on div "Delete row" at bounding box center [660, 644] width 76 height 11
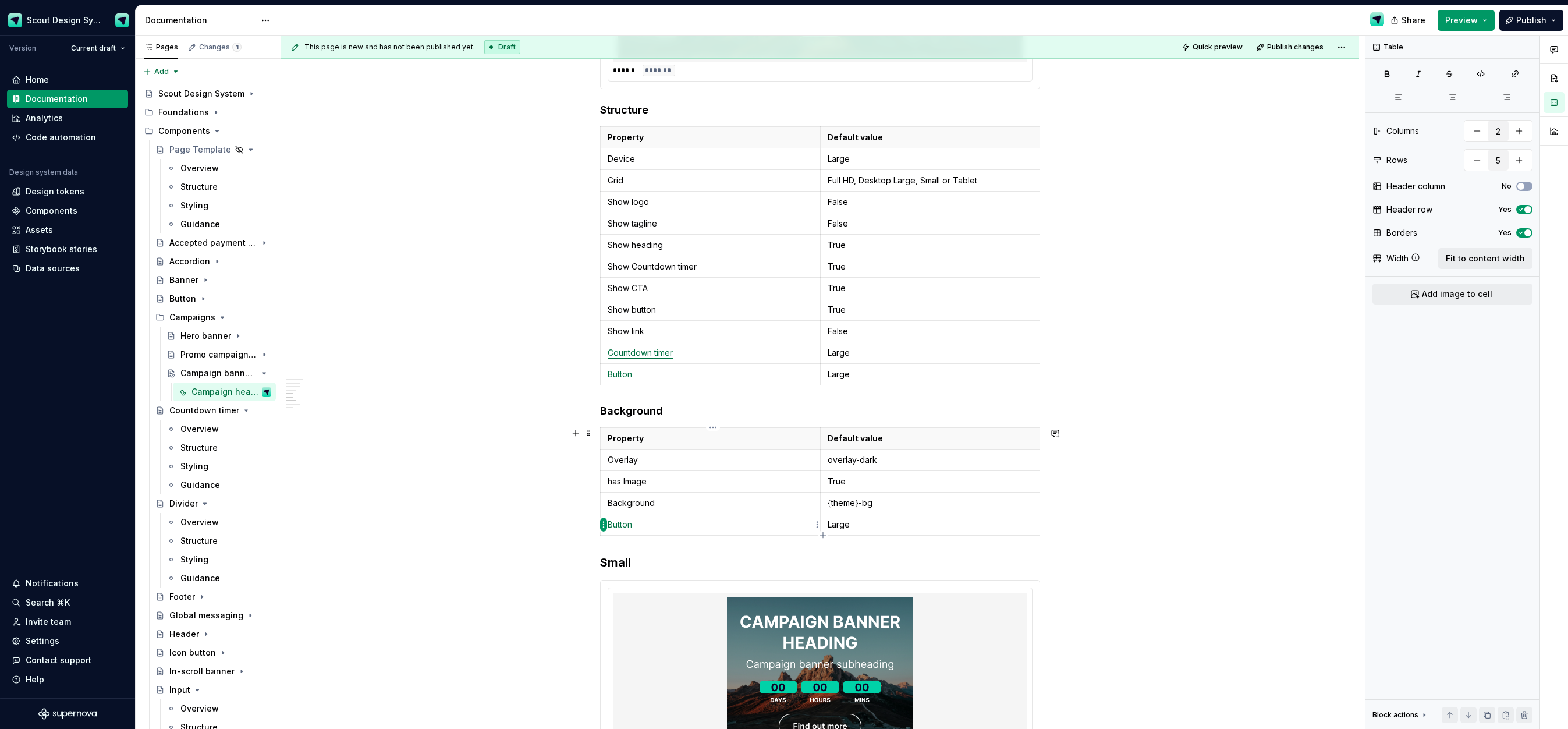
click at [603, 523] on html "Scout Design System Version Current draft Home Documentation Analytics Code aut…" at bounding box center [784, 364] width 1568 height 729
click at [648, 624] on div "Delete row" at bounding box center [660, 626] width 76 height 11
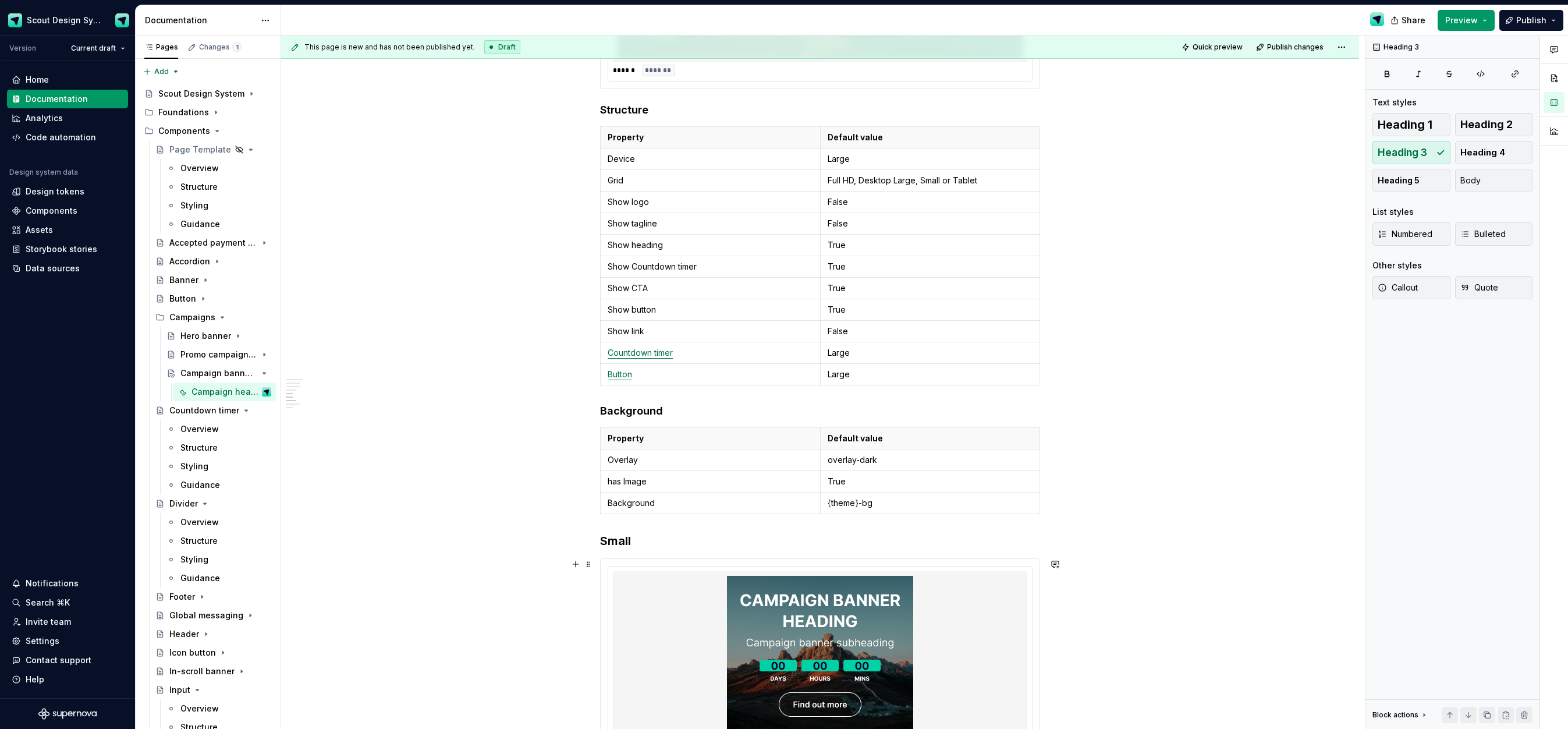
click at [514, 574] on div "**********" at bounding box center [820, 368] width 1078 height 2626
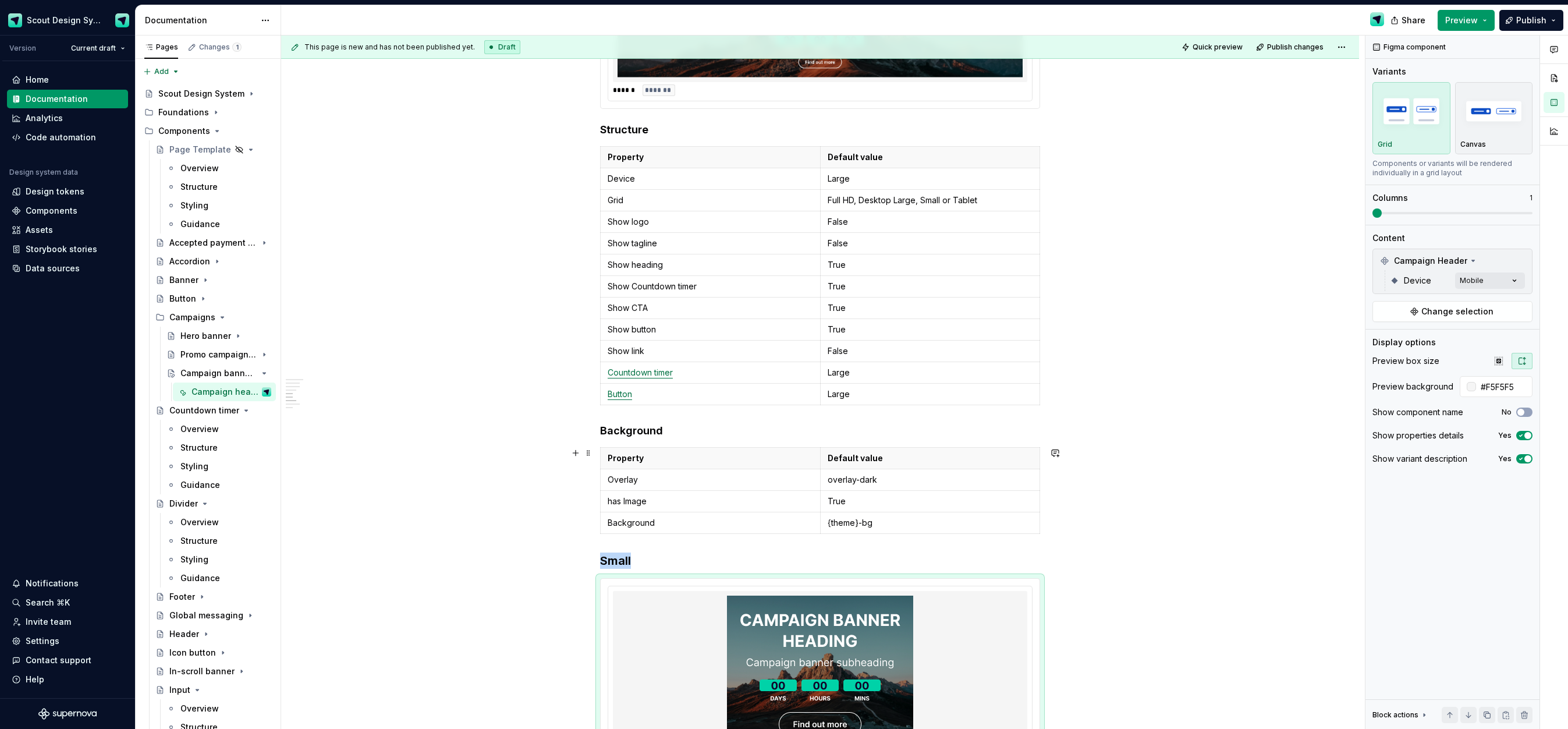
scroll to position [1165, 0]
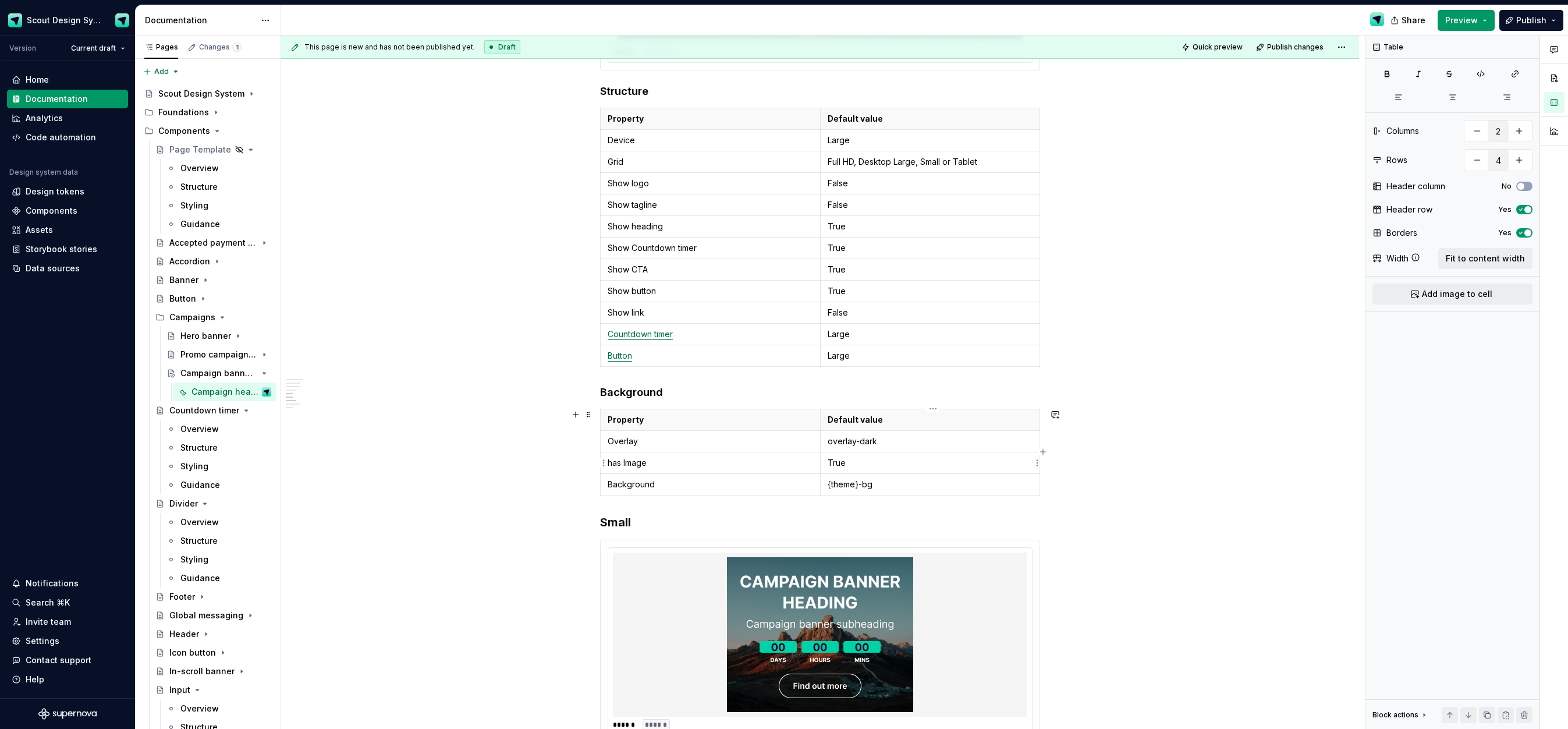
click at [852, 465] on p "True" at bounding box center [930, 463] width 205 height 11
click at [1191, 528] on div "**********" at bounding box center [820, 350] width 1078 height 2626
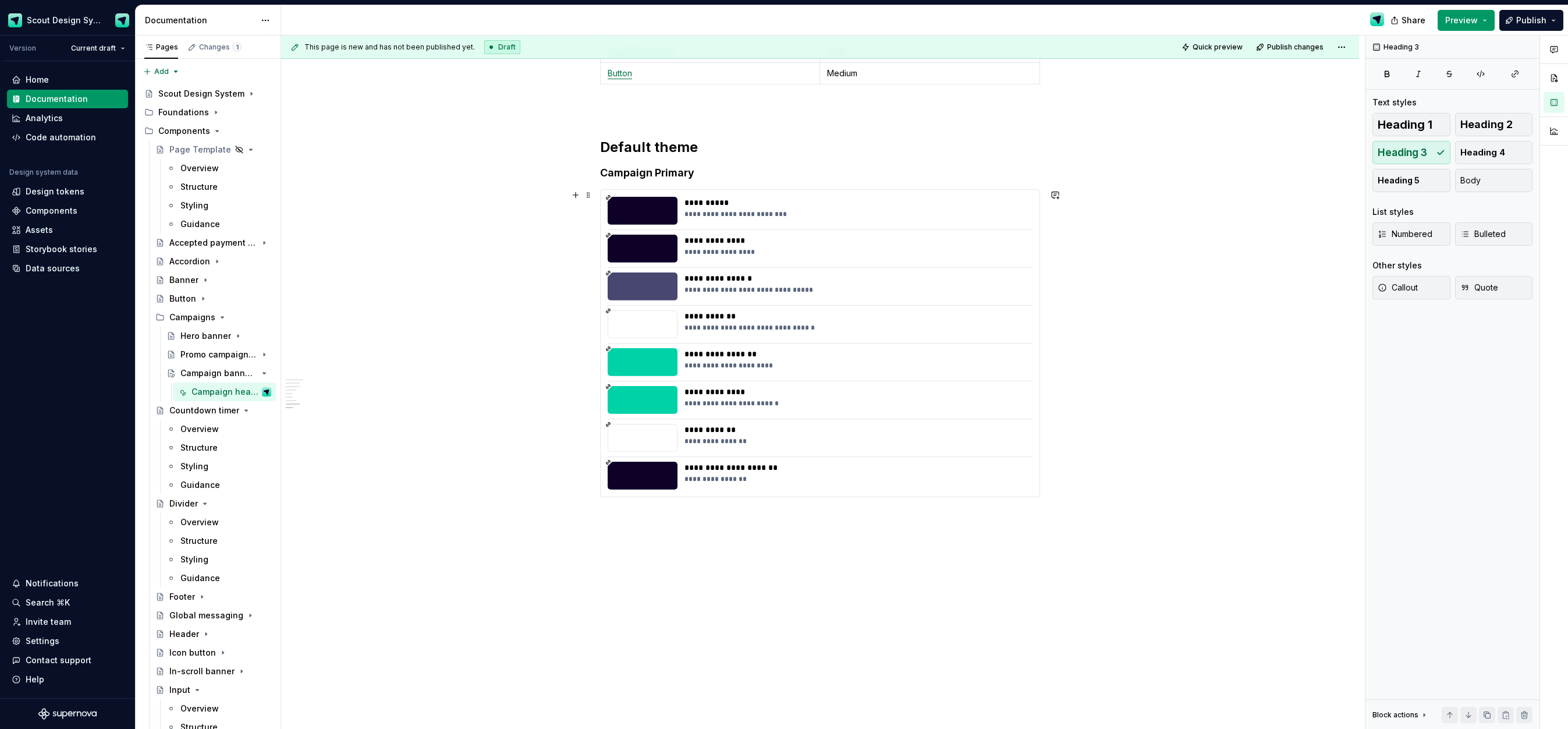
scroll to position [1795, 0]
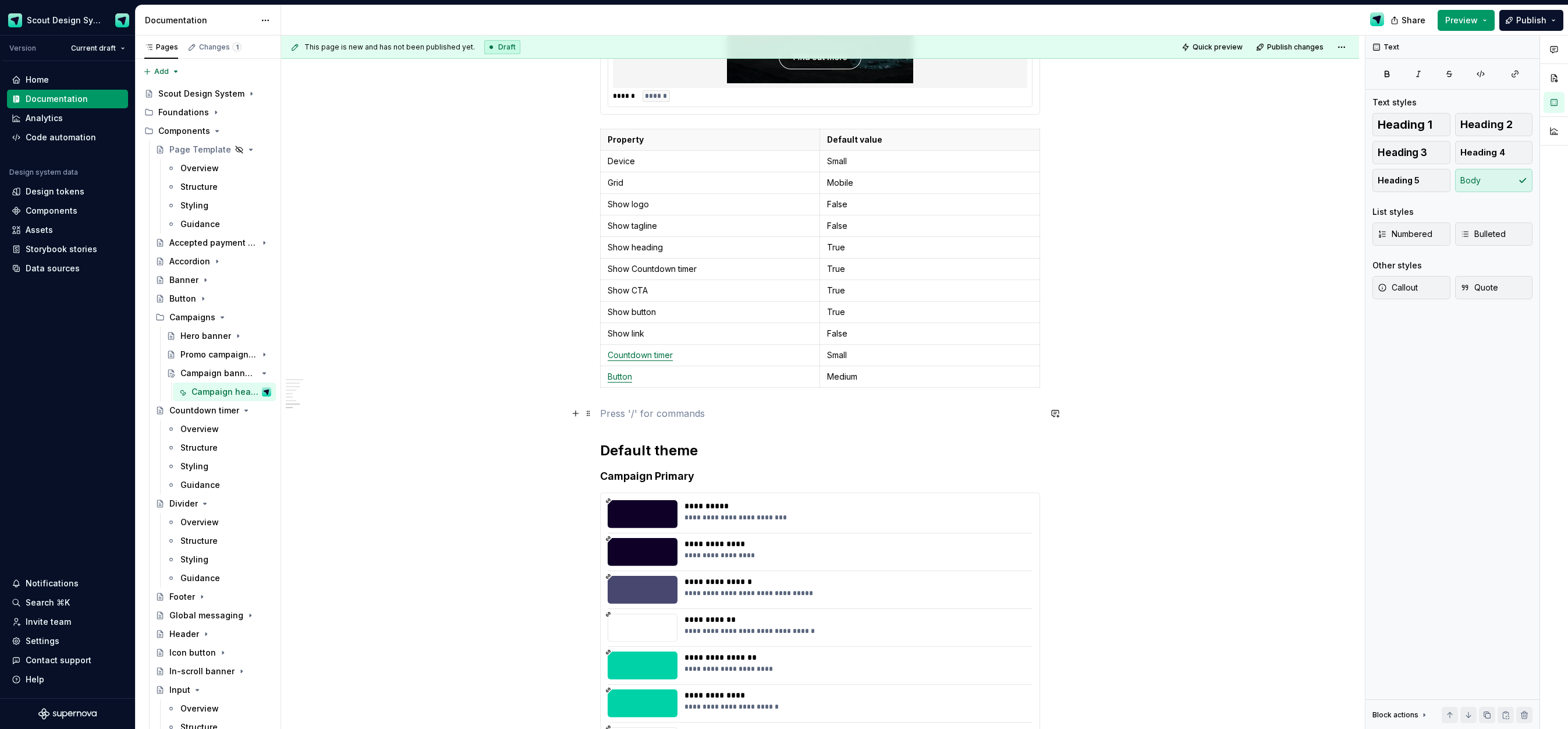
drag, startPoint x: 621, startPoint y: 413, endPoint x: 619, endPoint y: 430, distance: 17.1
click at [621, 413] on p at bounding box center [820, 413] width 440 height 14
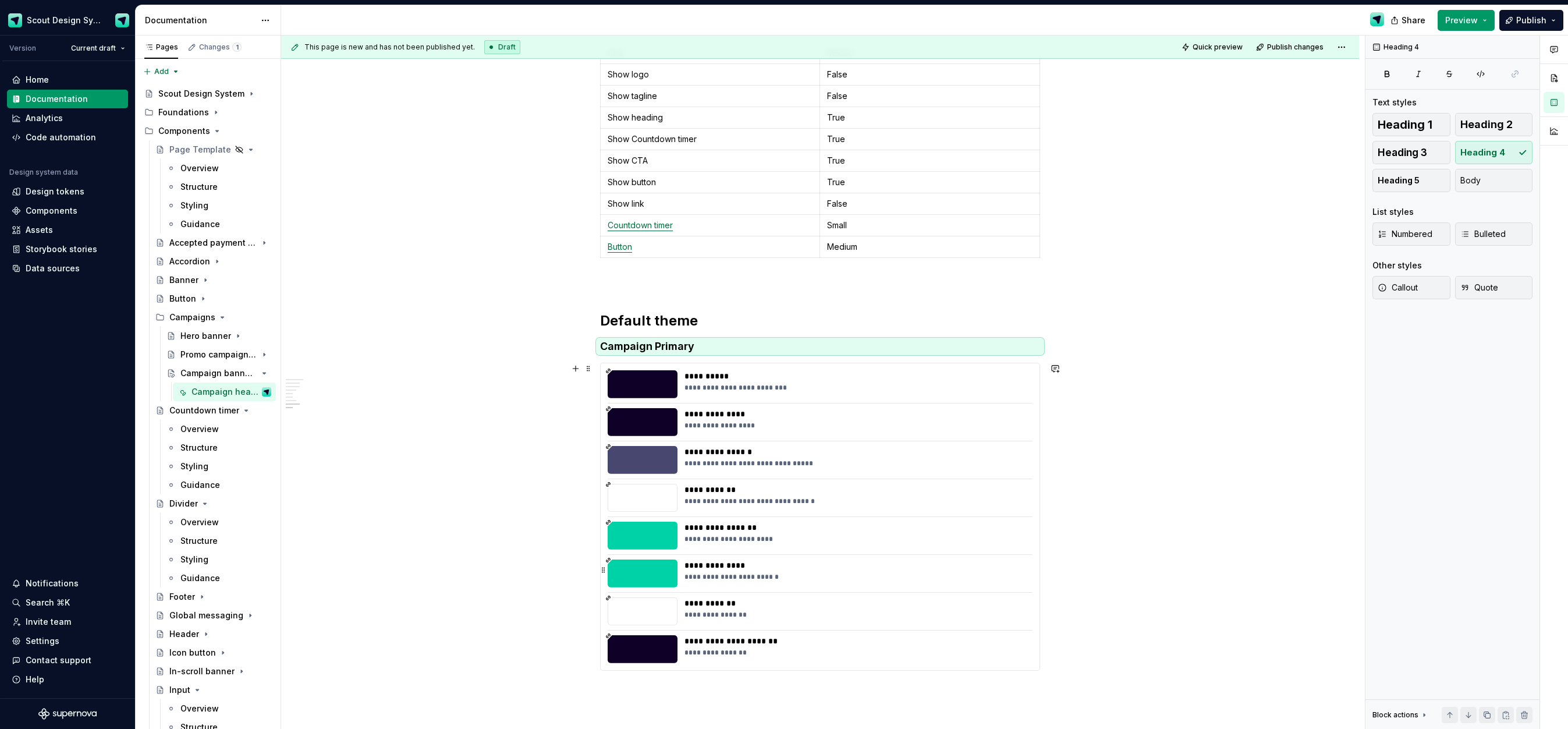
scroll to position [1860, 0]
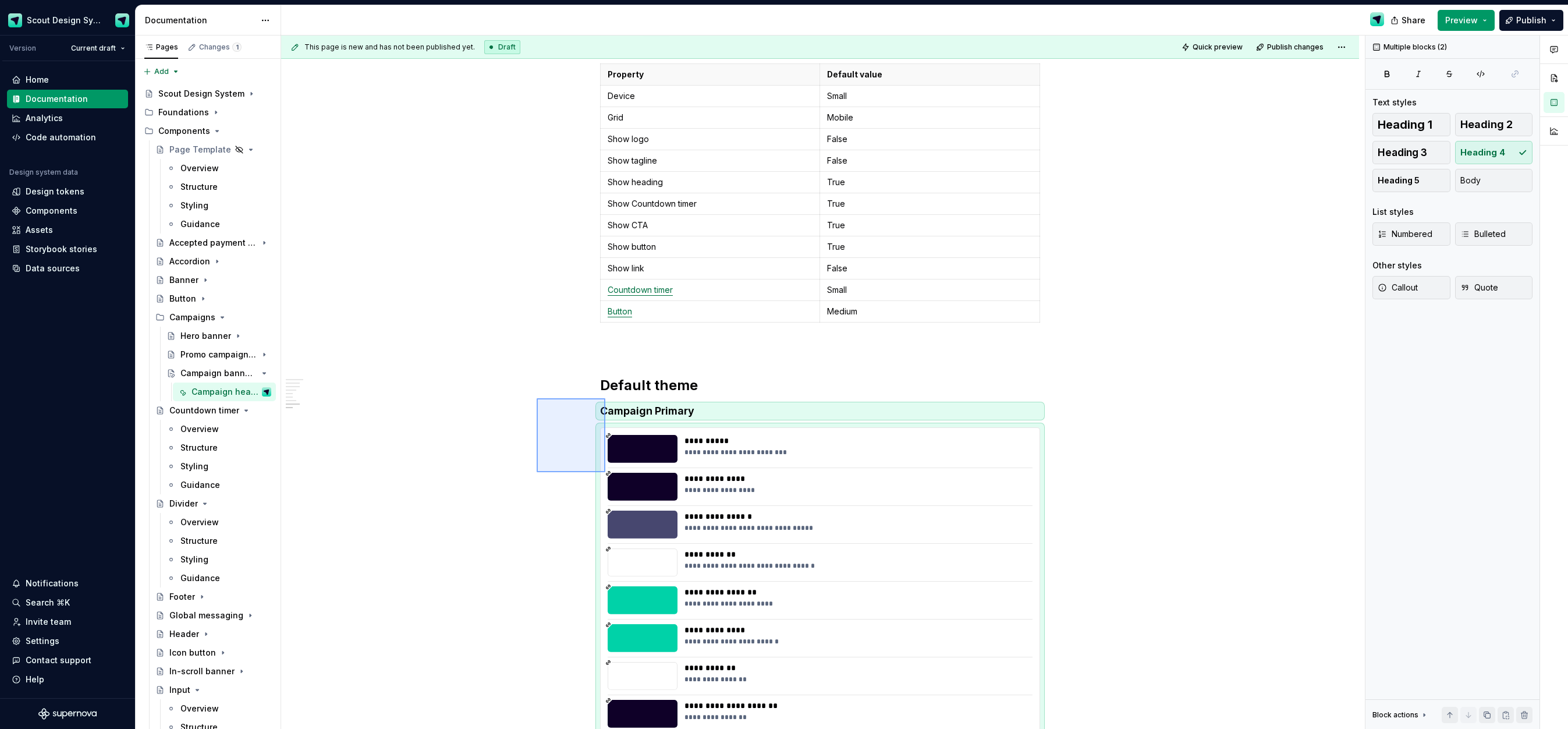
drag, startPoint x: 536, startPoint y: 398, endPoint x: 560, endPoint y: 465, distance: 71.2
click at [605, 472] on div "**********" at bounding box center [823, 383] width 1084 height 695
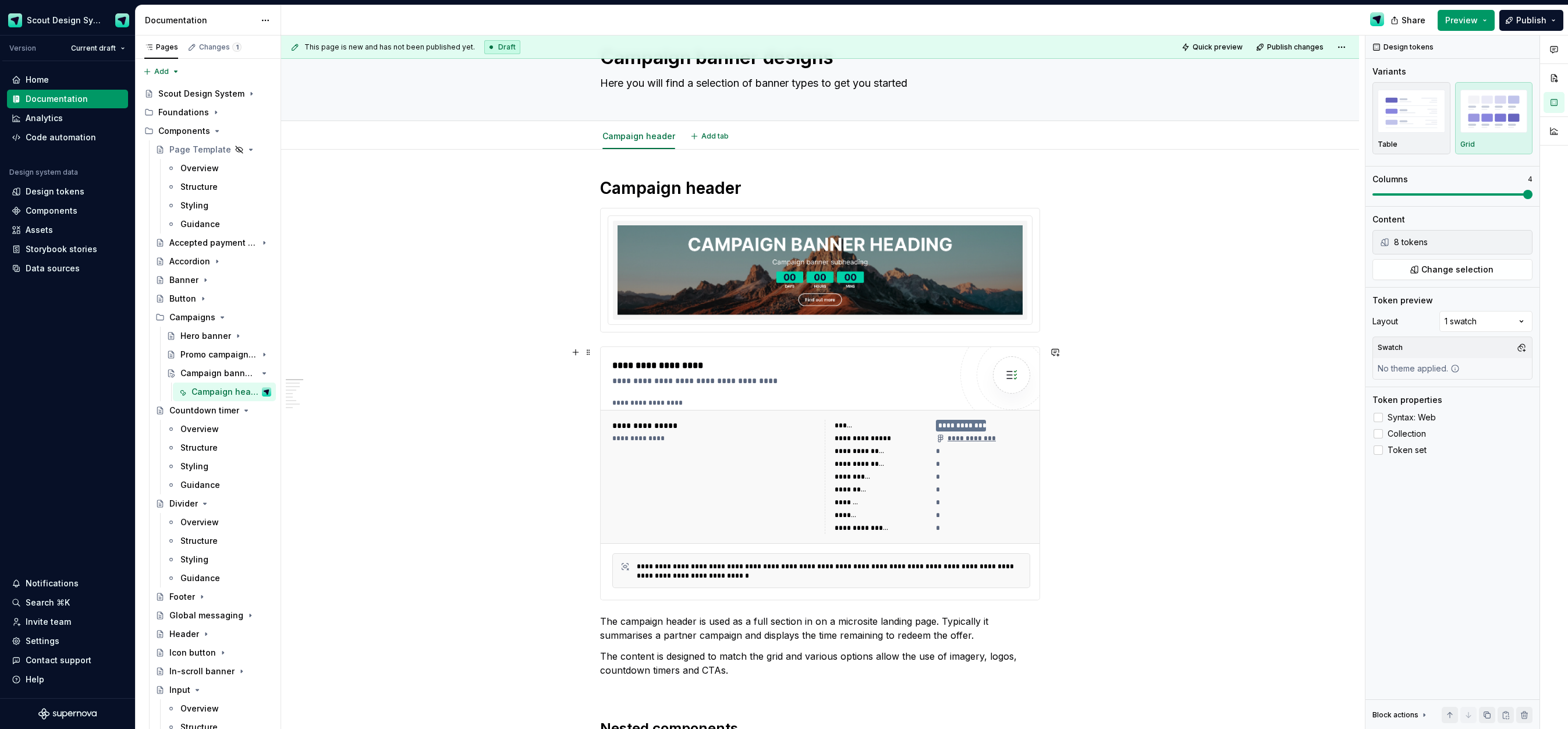
scroll to position [0, 0]
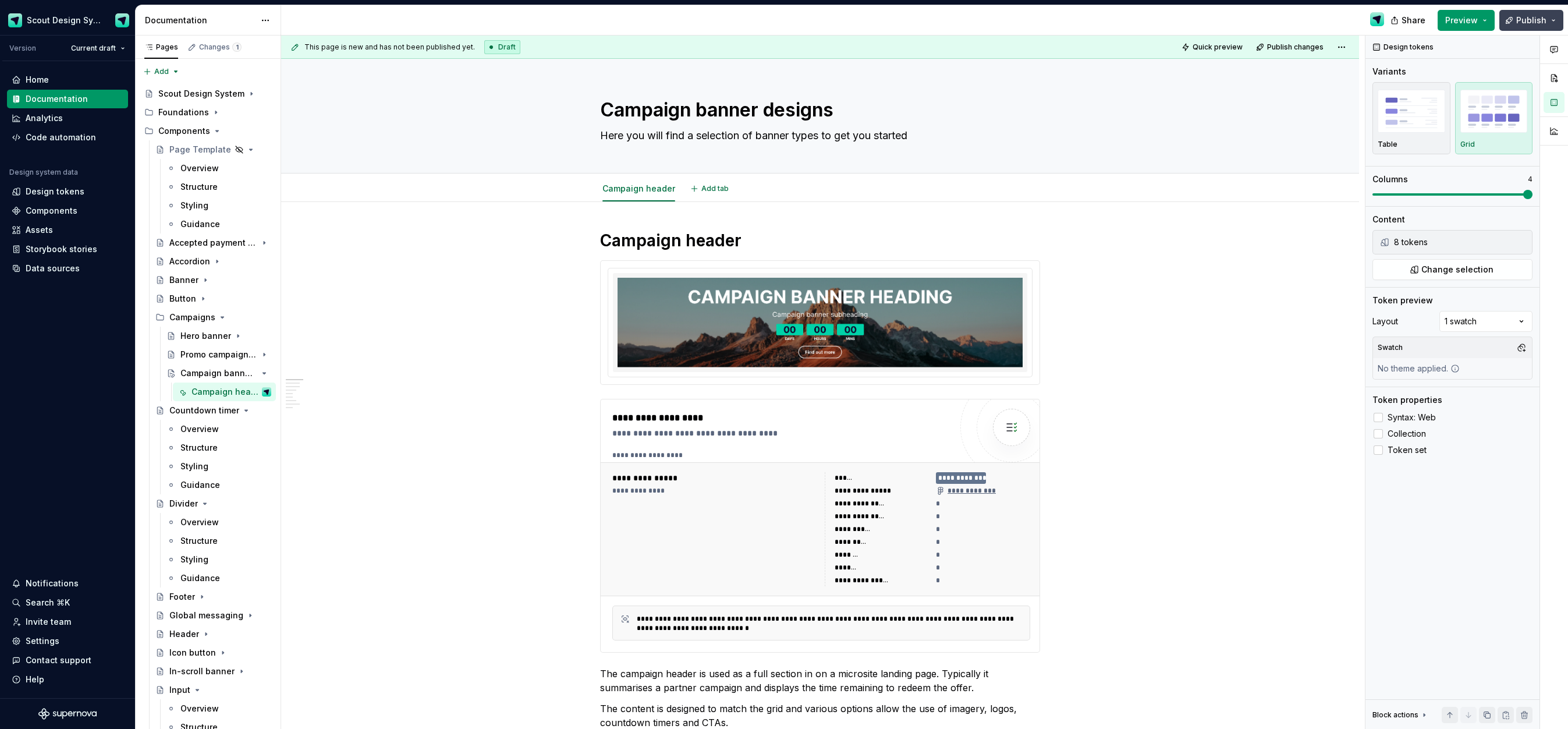
click at [1533, 21] on span "Publish" at bounding box center [1532, 20] width 30 height 11
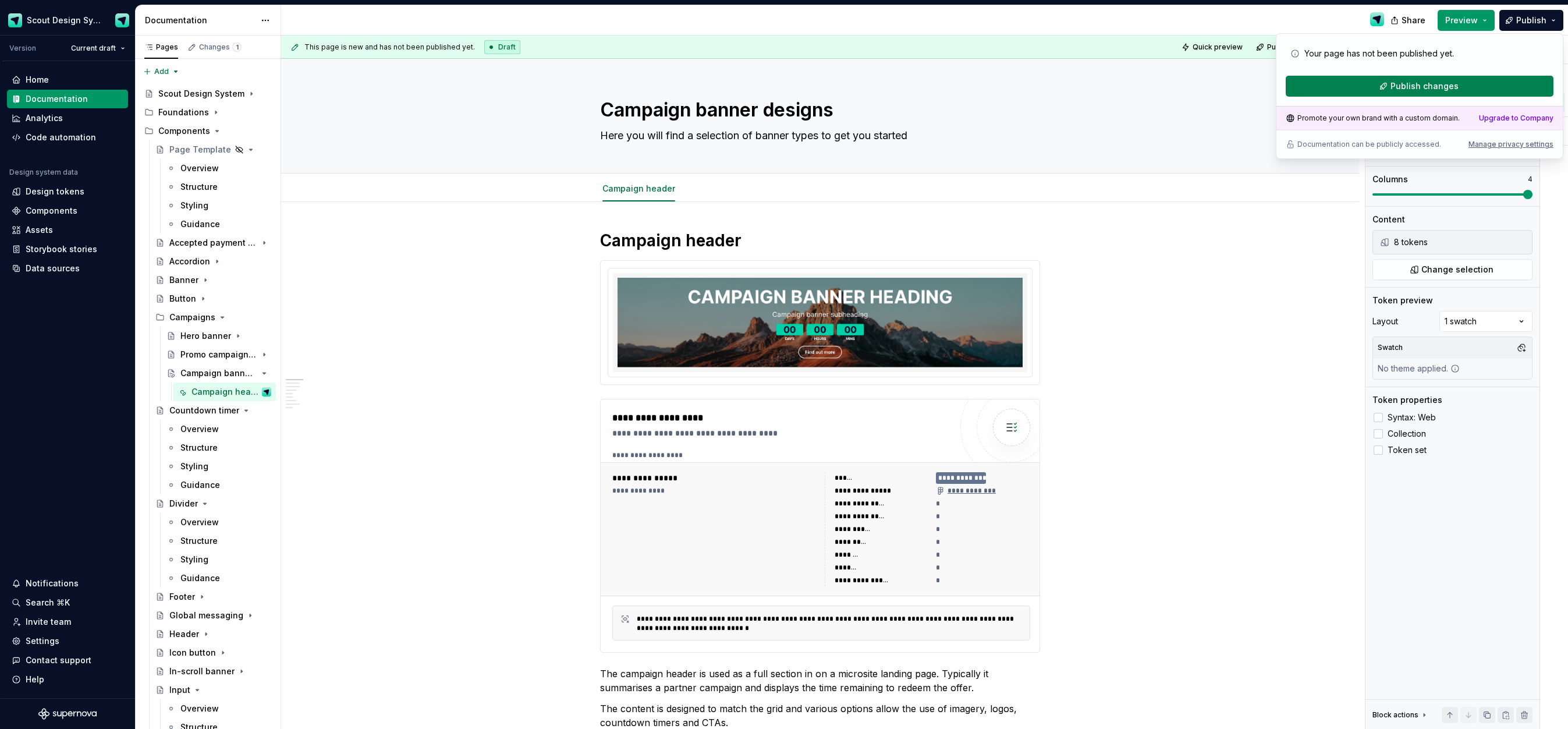
click at [1445, 86] on span "Publish changes" at bounding box center [1424, 86] width 68 height 11
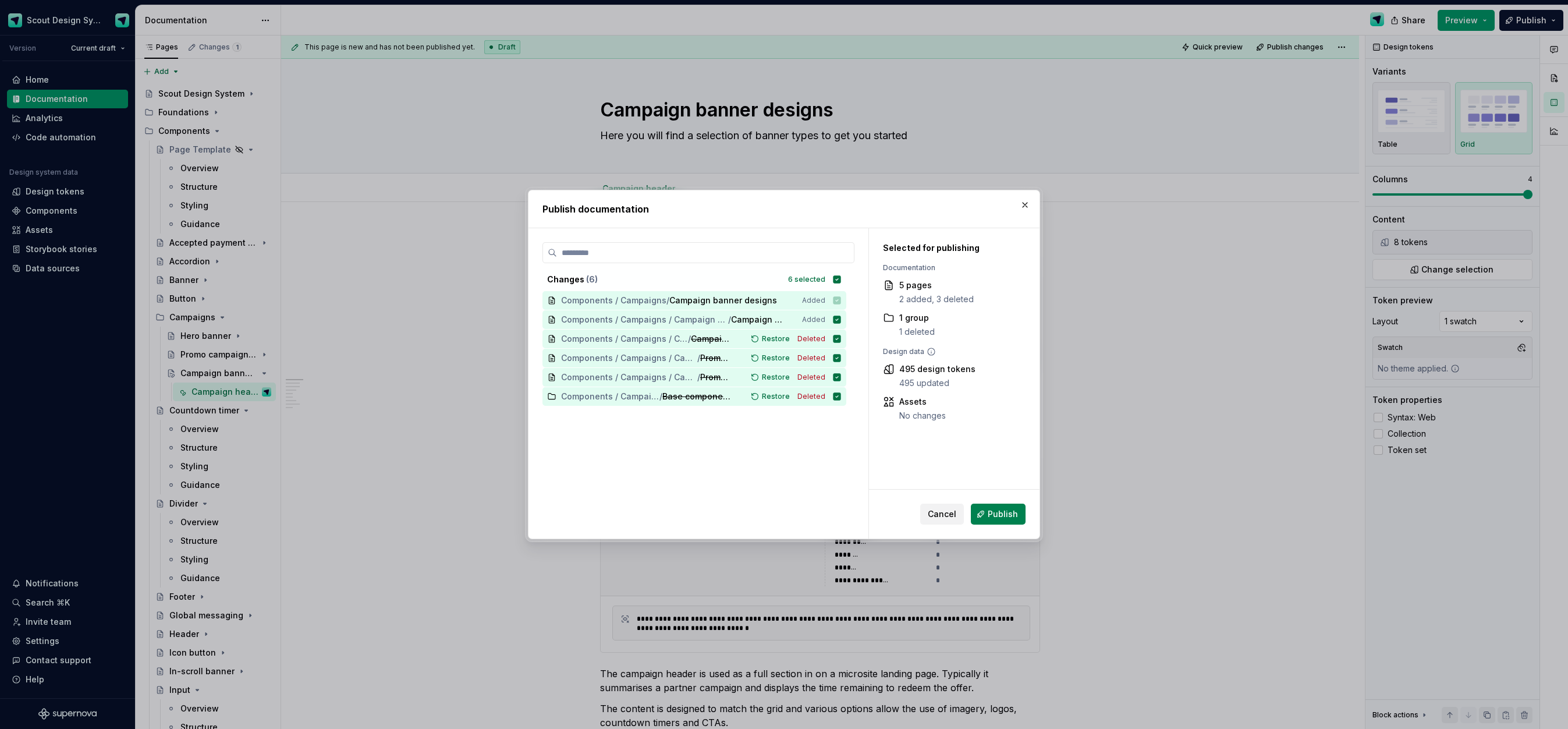
click at [996, 518] on span "Publish" at bounding box center [1003, 514] width 30 height 11
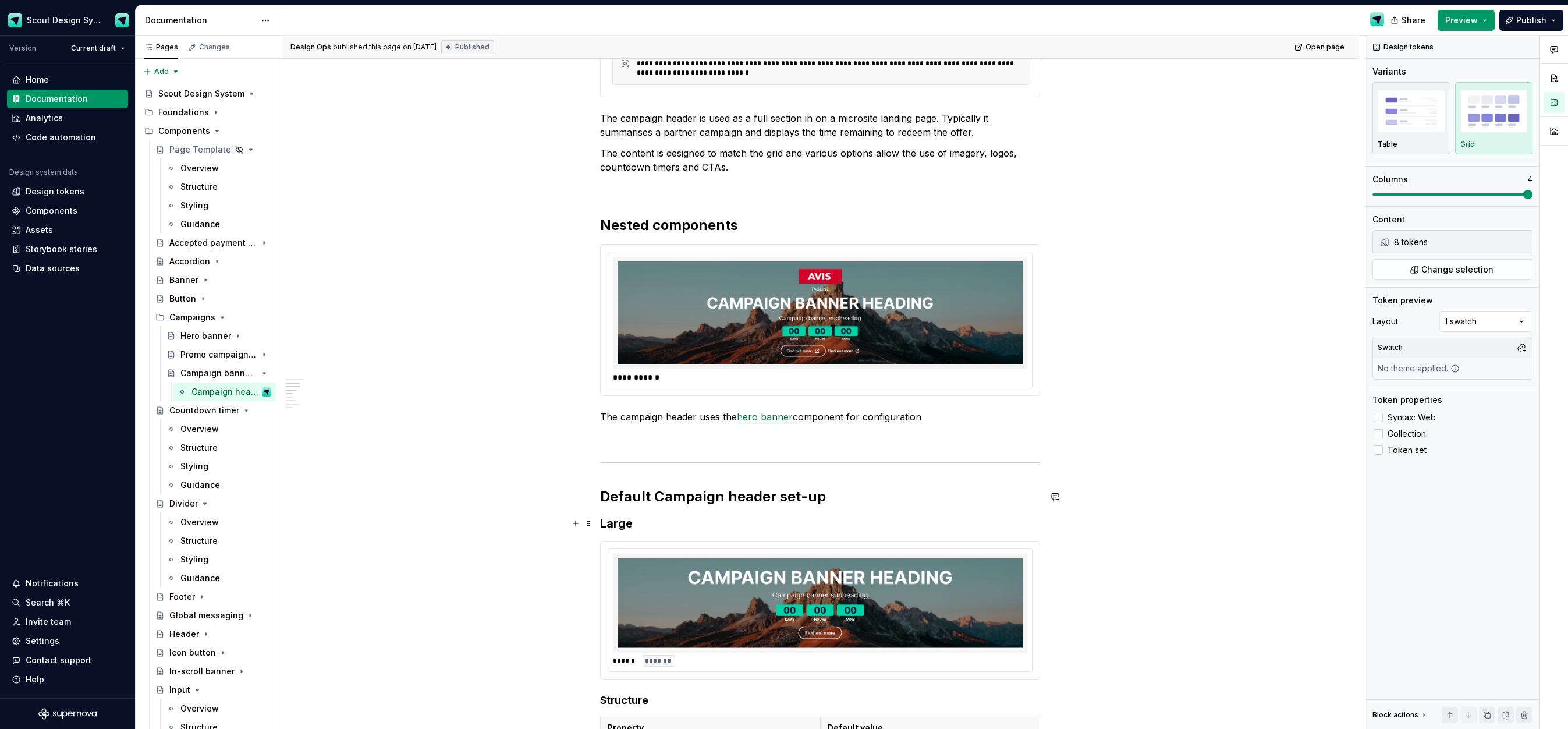
scroll to position [647, 0]
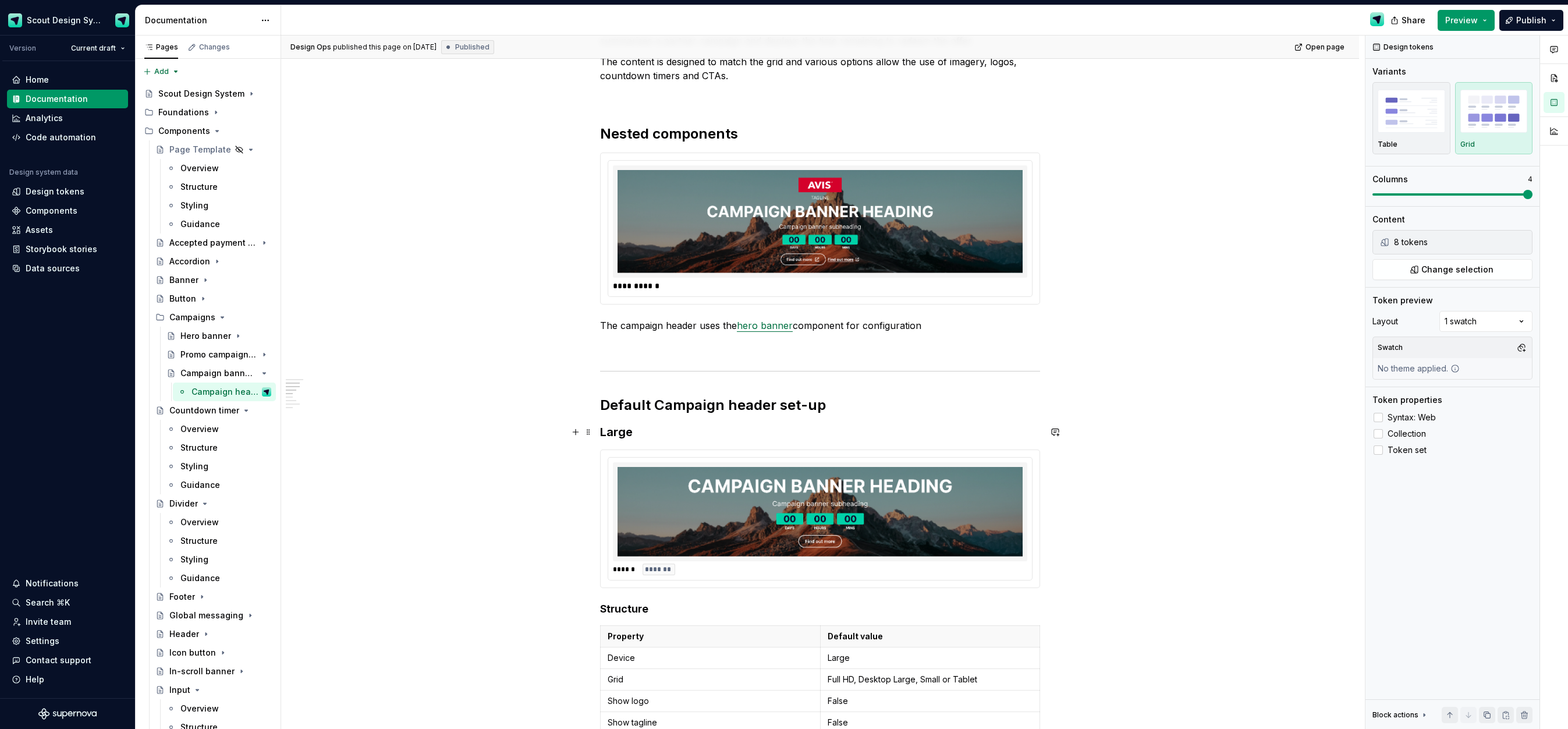
click at [603, 435] on h3 "Large" at bounding box center [820, 432] width 440 height 17
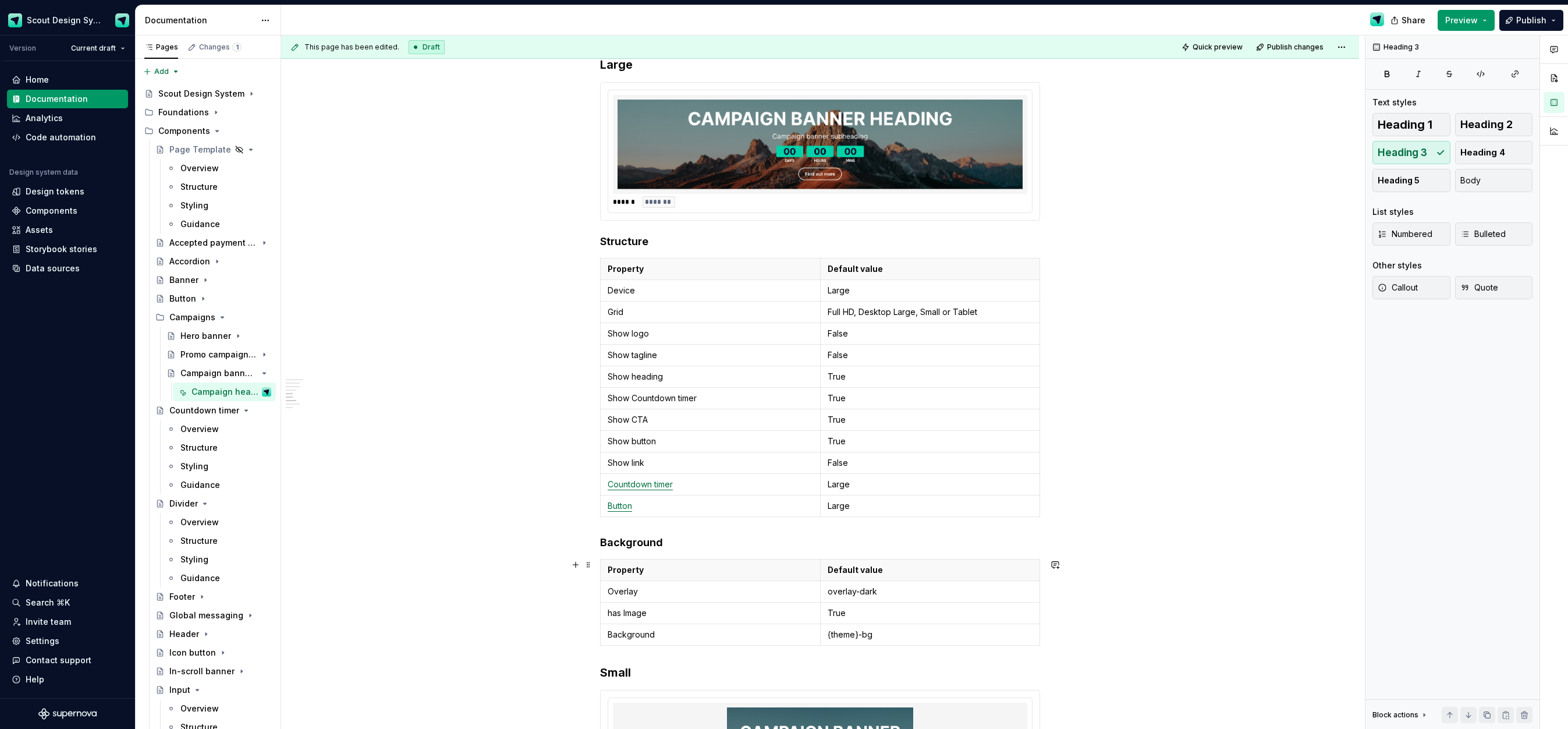
scroll to position [1129, 0]
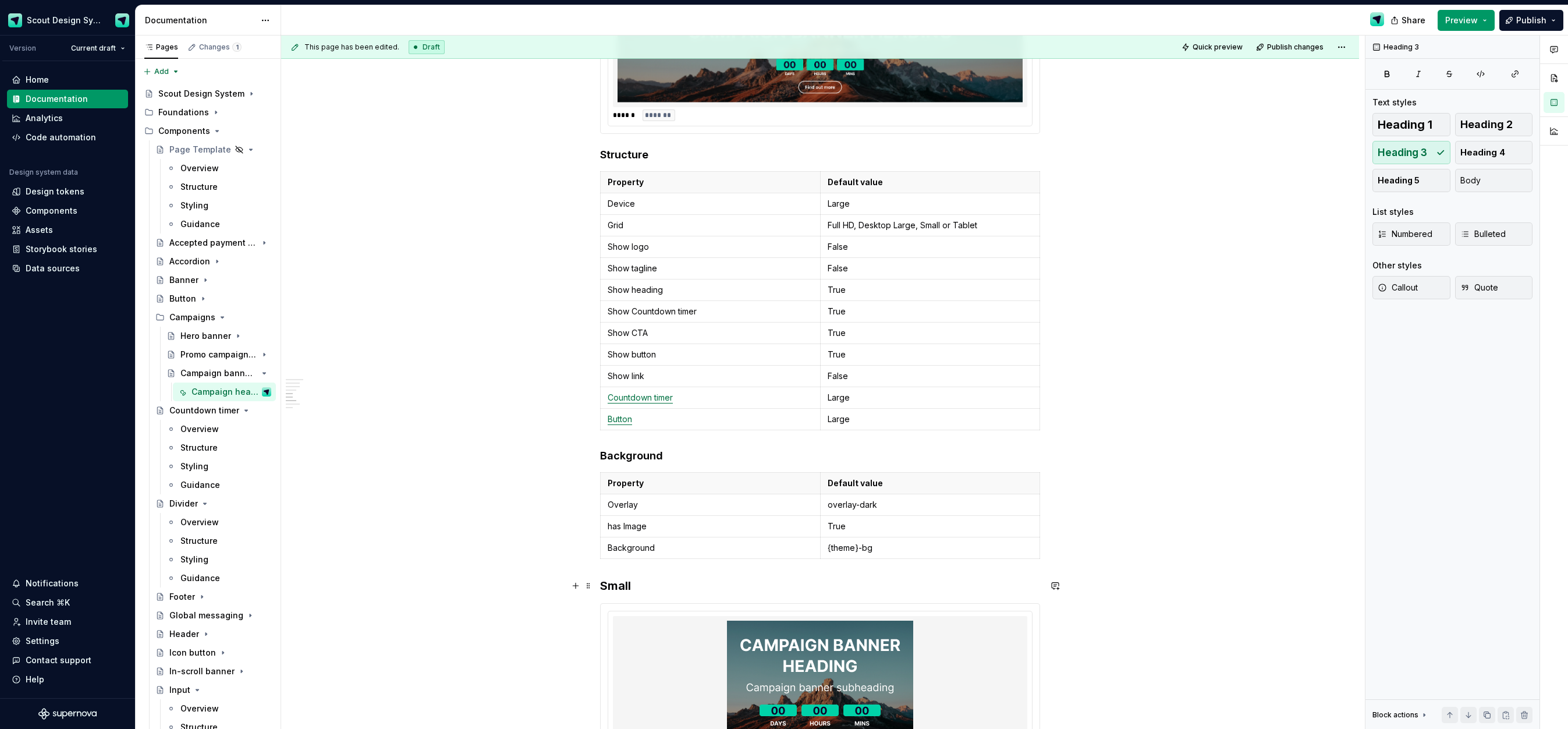
click at [603, 582] on h3 "Small" at bounding box center [820, 586] width 440 height 17
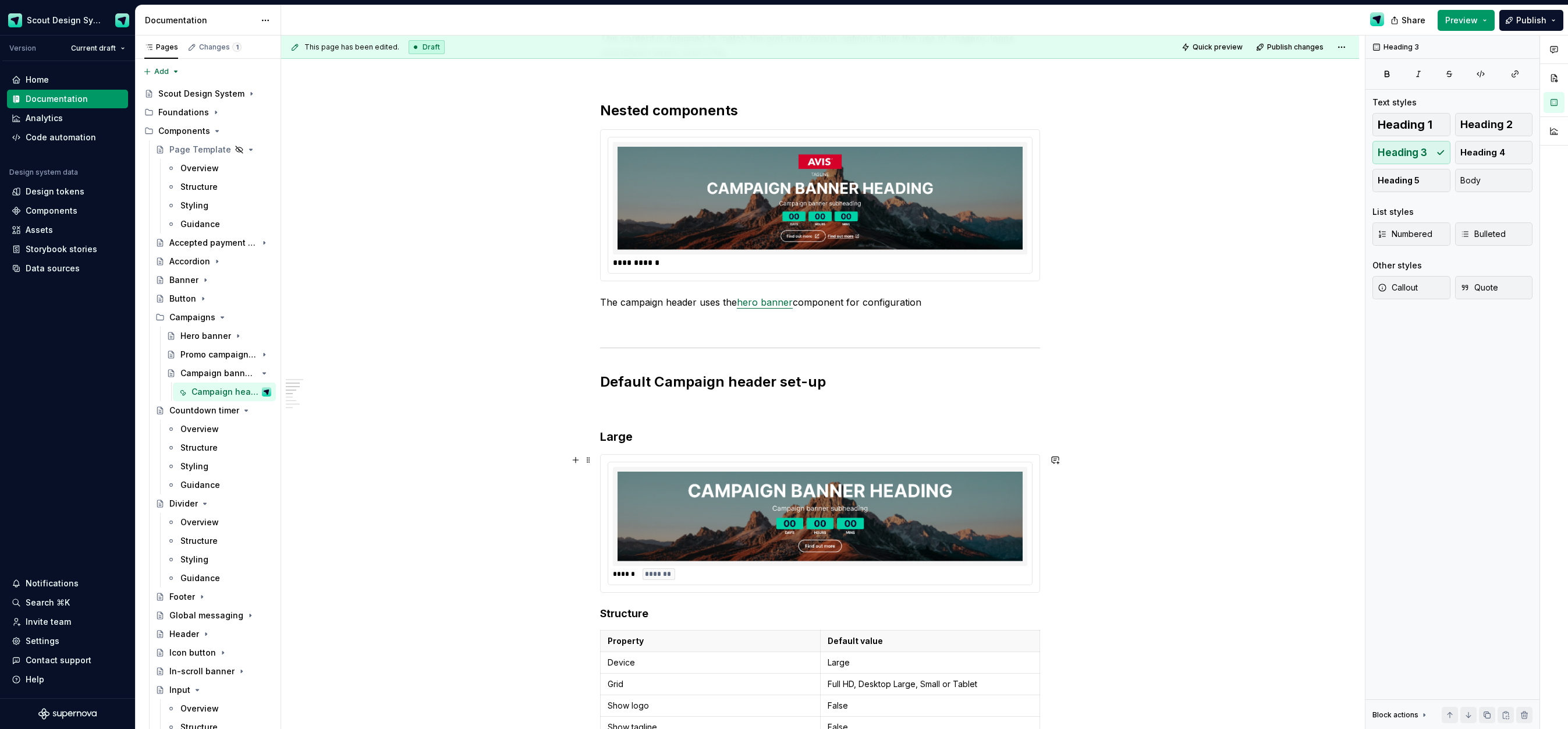
scroll to position [817, 0]
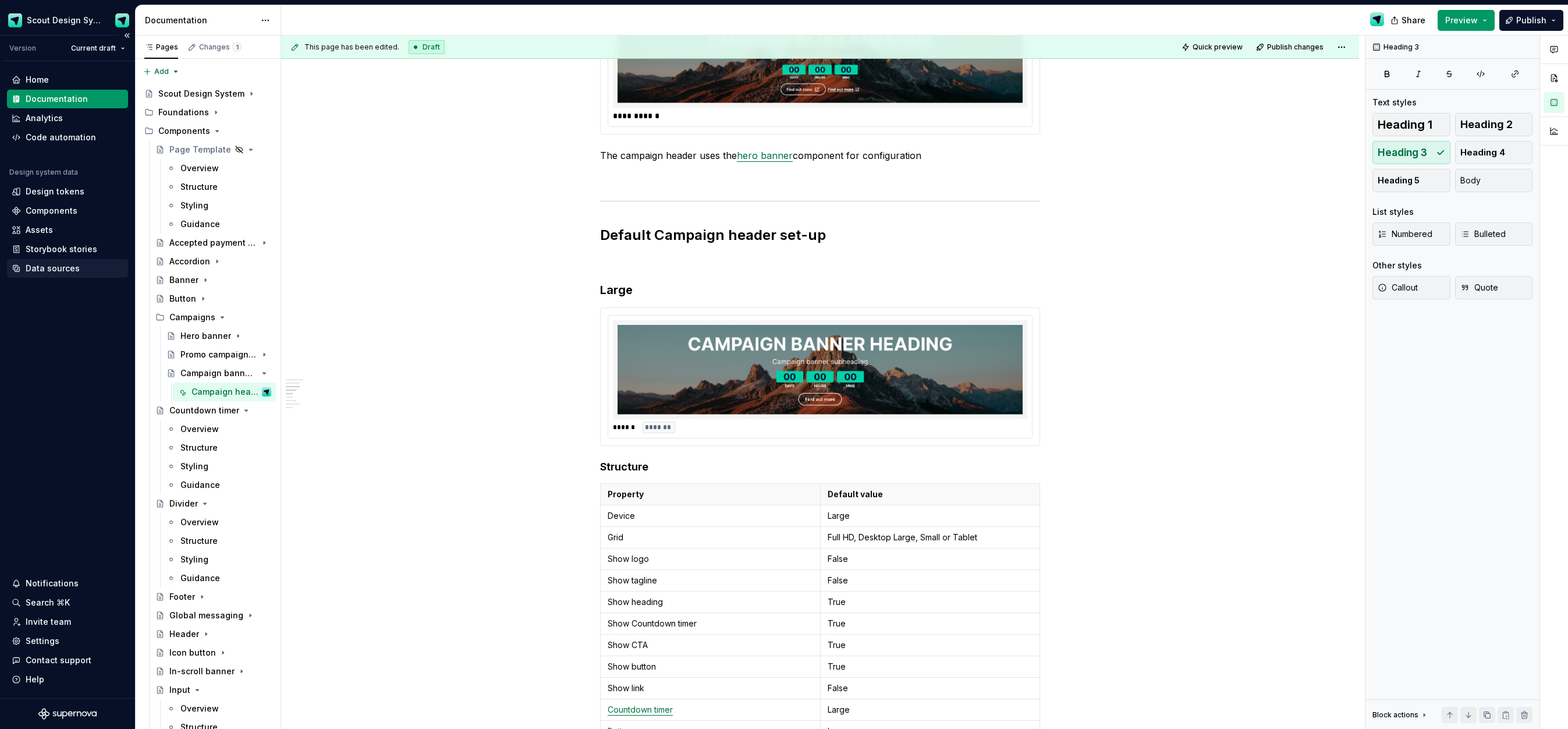
click at [66, 265] on div "Data sources" at bounding box center [52, 268] width 54 height 11
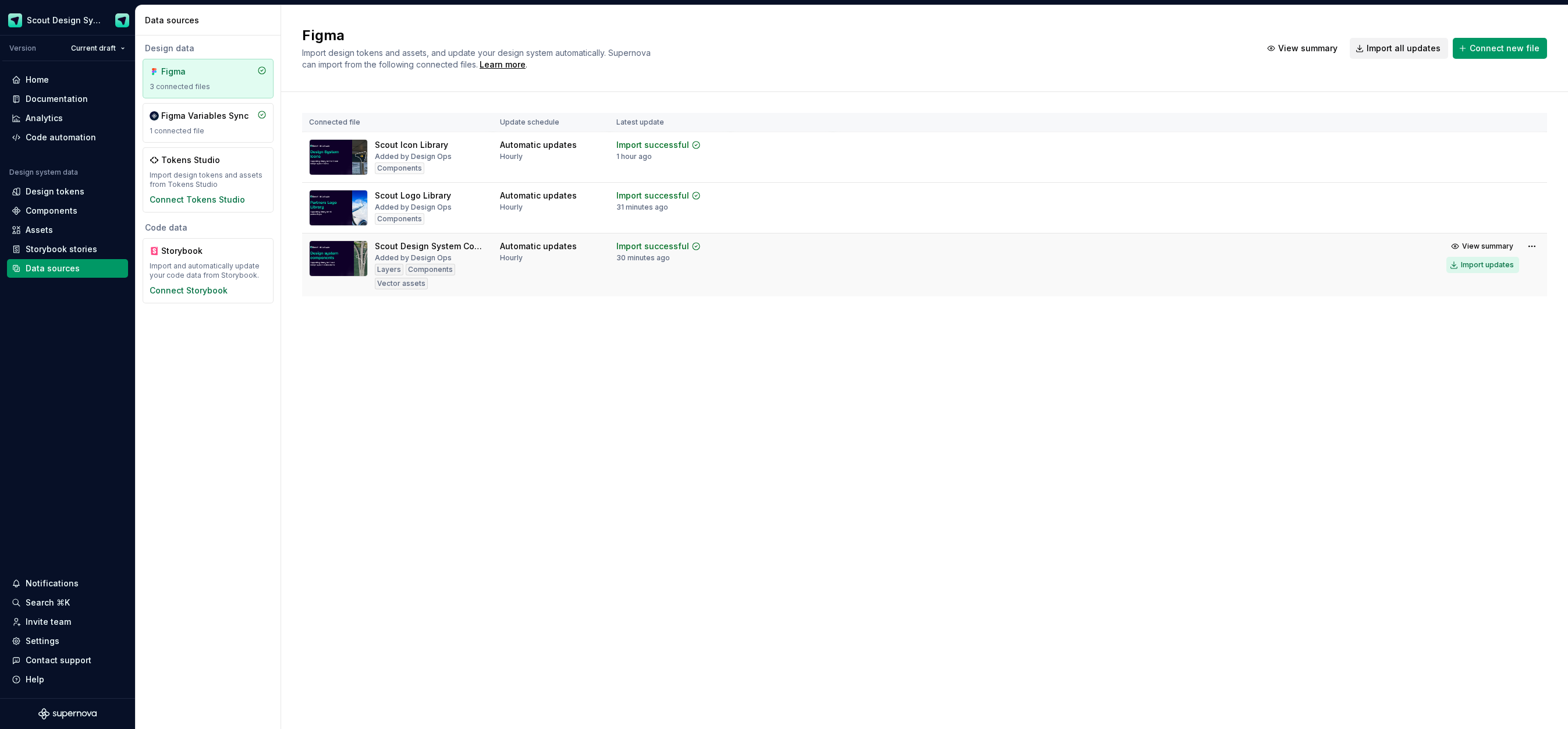
click at [1470, 264] on div "Import updates" at bounding box center [1488, 264] width 53 height 10
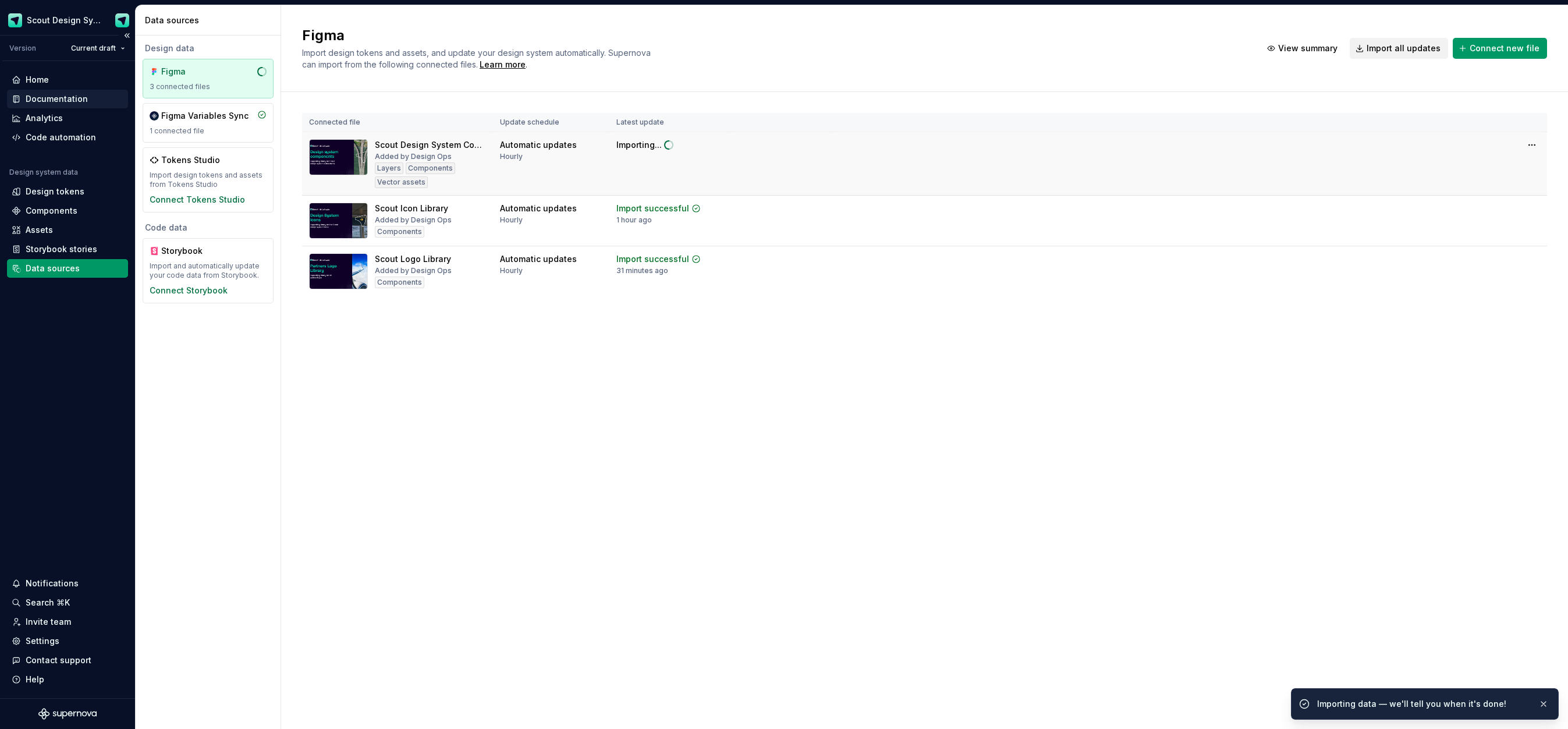
click at [49, 95] on div "Documentation" at bounding box center [56, 99] width 63 height 11
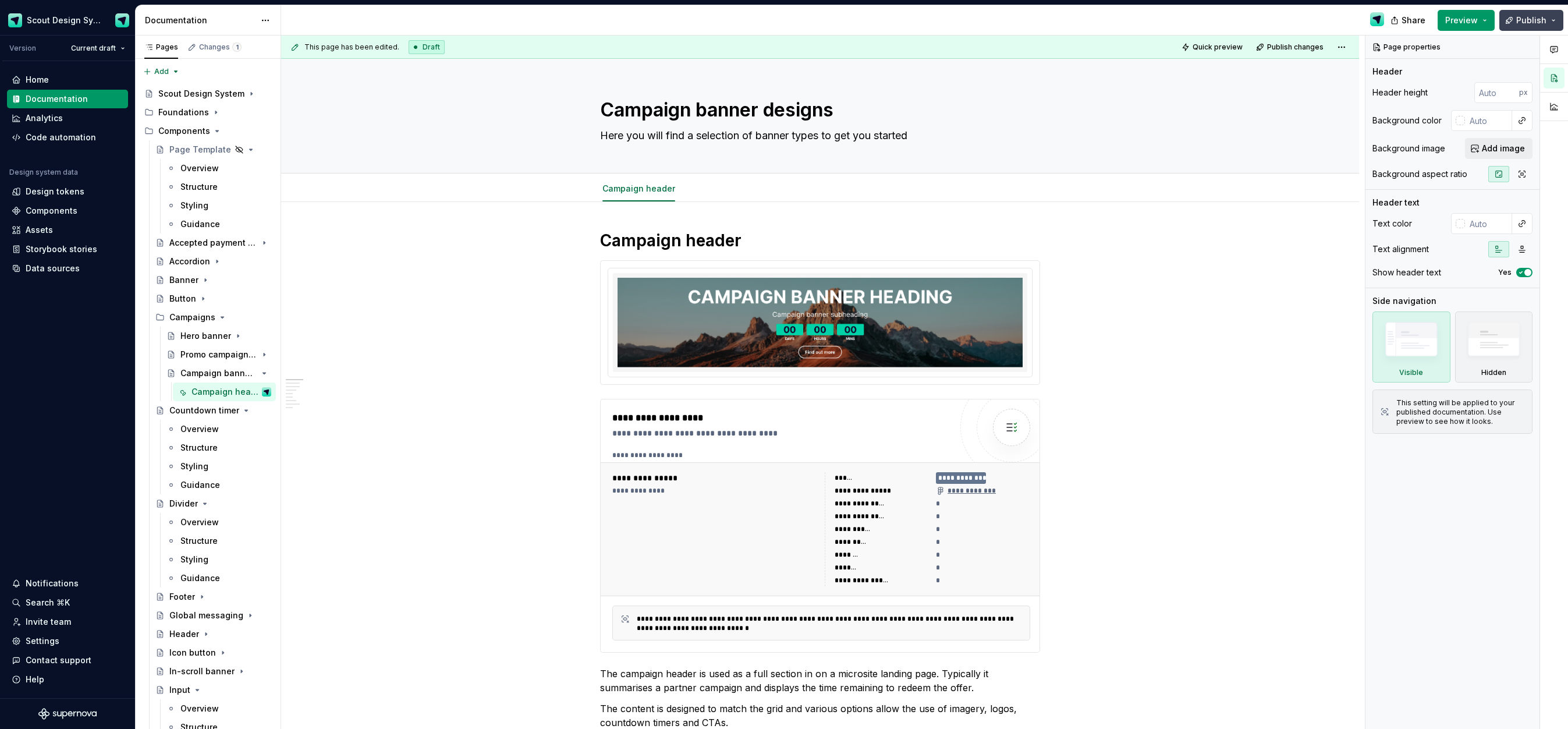
click at [1528, 23] on span "Publish" at bounding box center [1532, 20] width 30 height 11
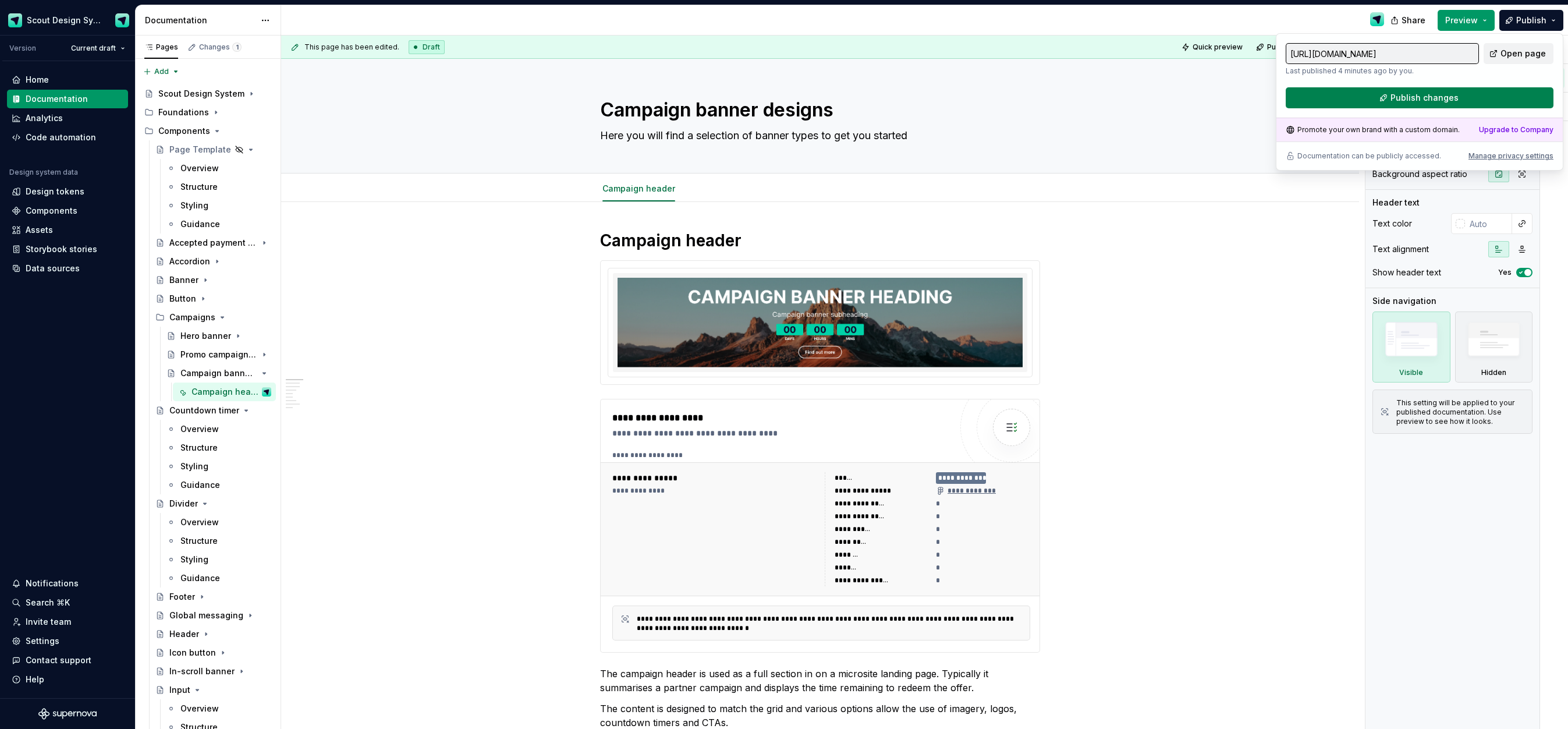
click at [1400, 97] on span "Publish changes" at bounding box center [1424, 97] width 68 height 11
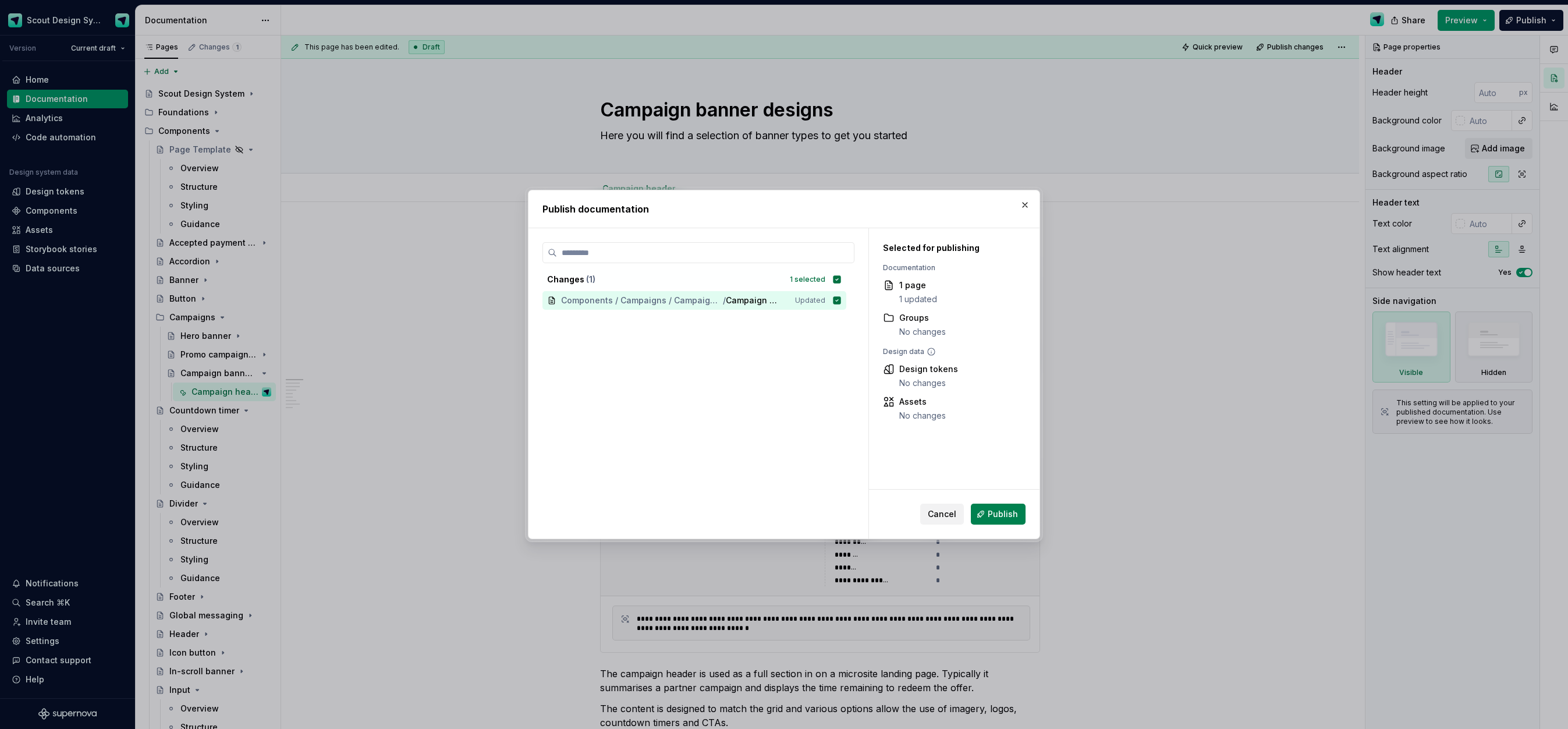
click at [994, 506] on button "Publish" at bounding box center [998, 515] width 55 height 21
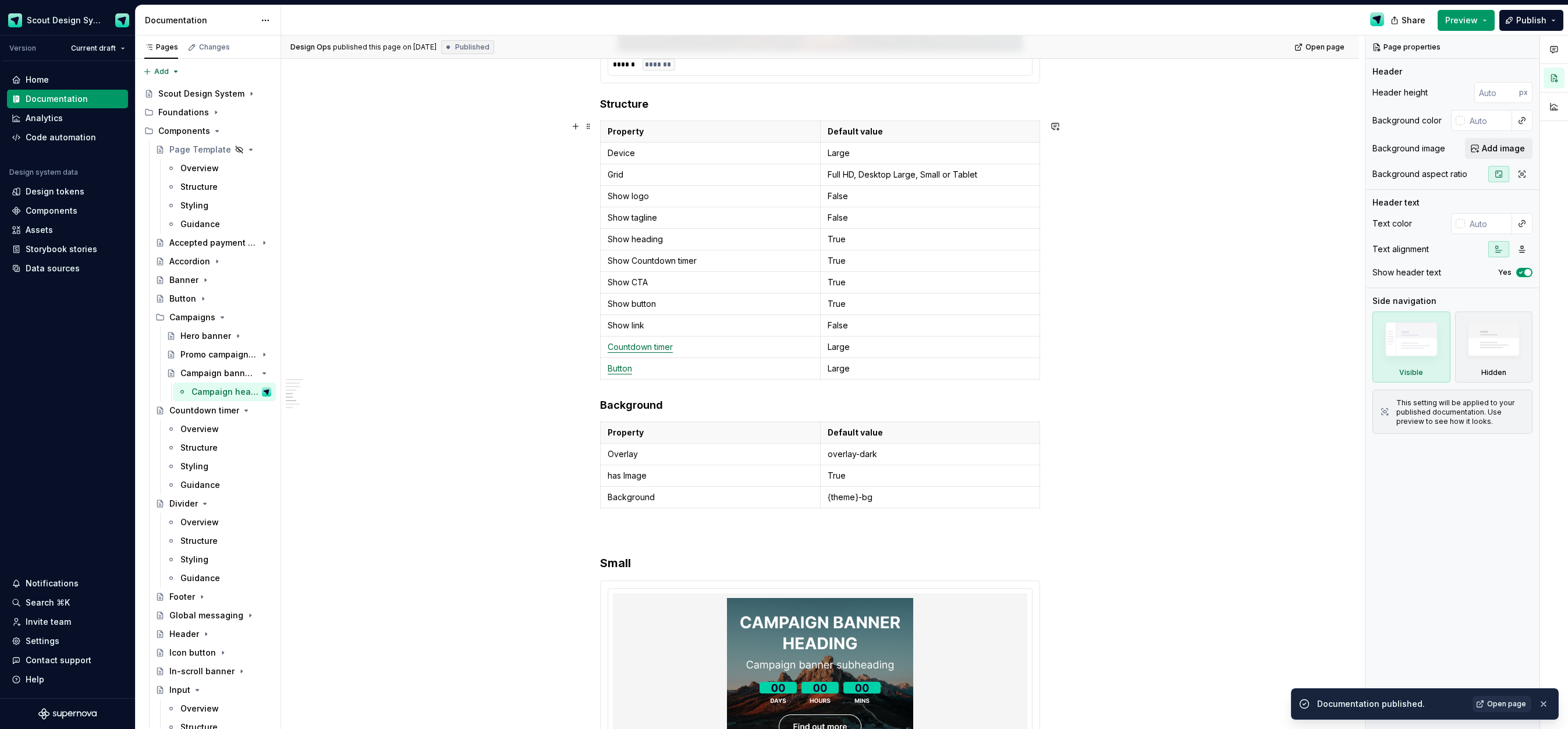
scroll to position [1221, 0]
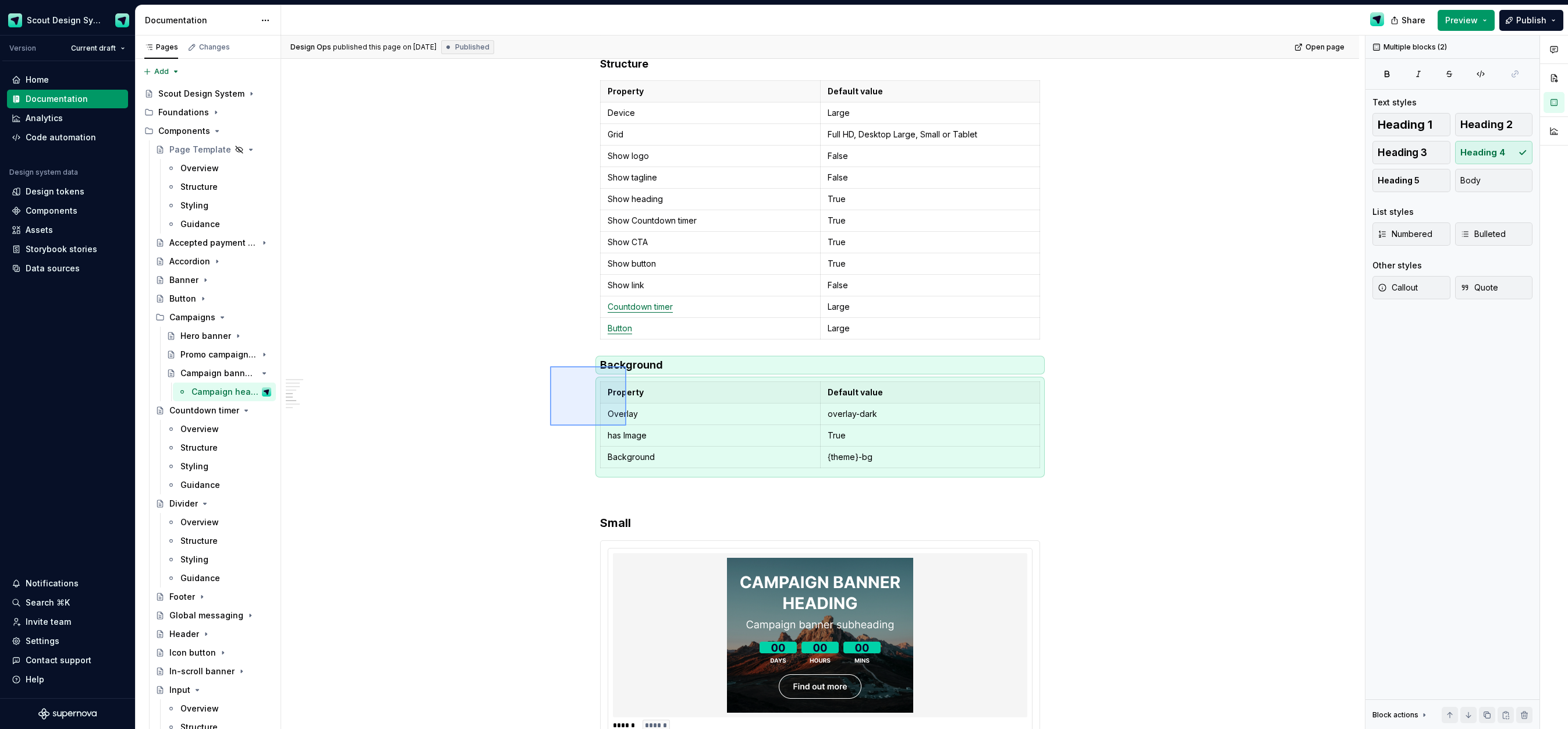
drag, startPoint x: 573, startPoint y: 384, endPoint x: 626, endPoint y: 426, distance: 67.6
click at [626, 426] on div "**********" at bounding box center [823, 383] width 1084 height 695
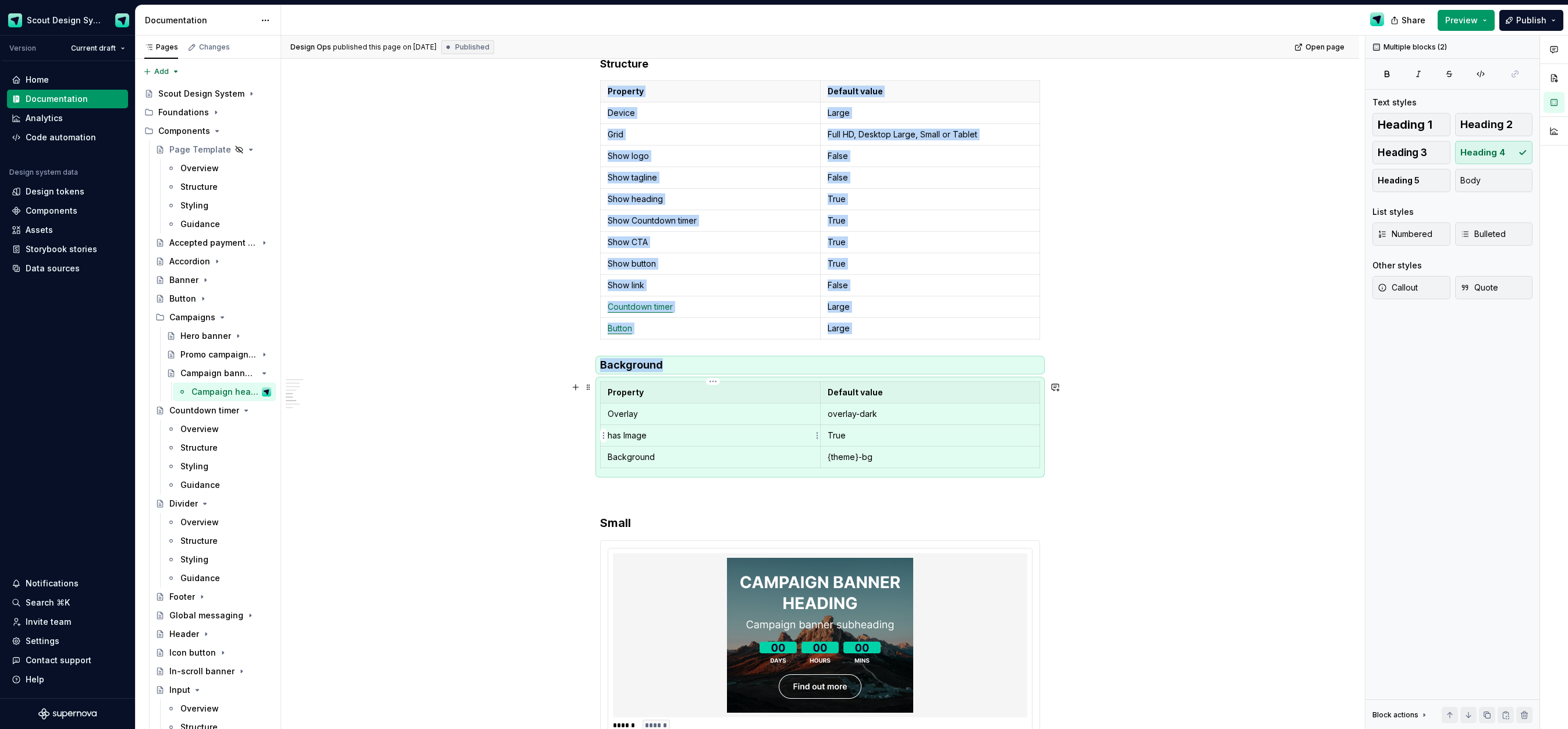
copy div "Property Default value Device Large Grid Full HD, Desktop Large, Small or Table…"
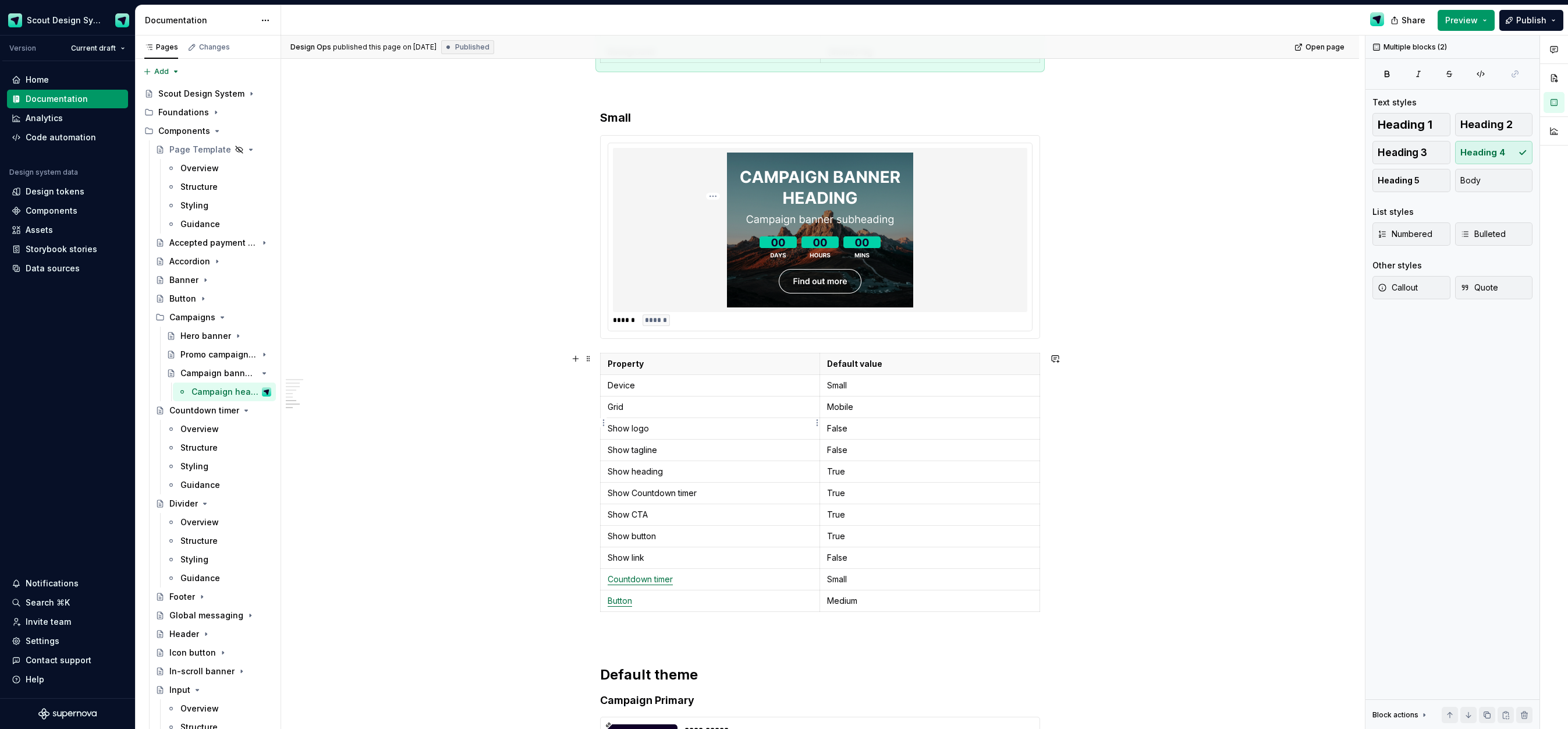
scroll to position [1782, 0]
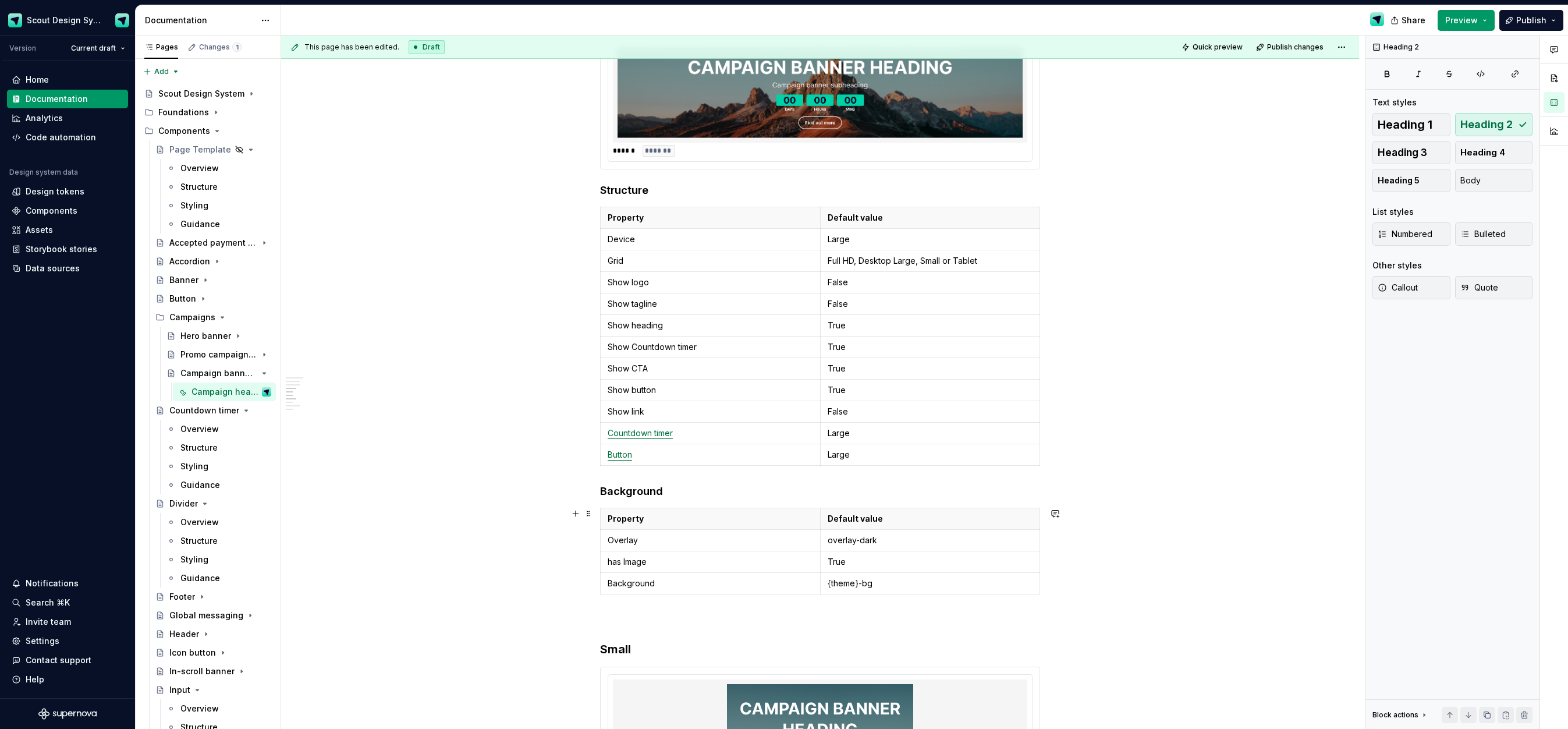
scroll to position [1073, 0]
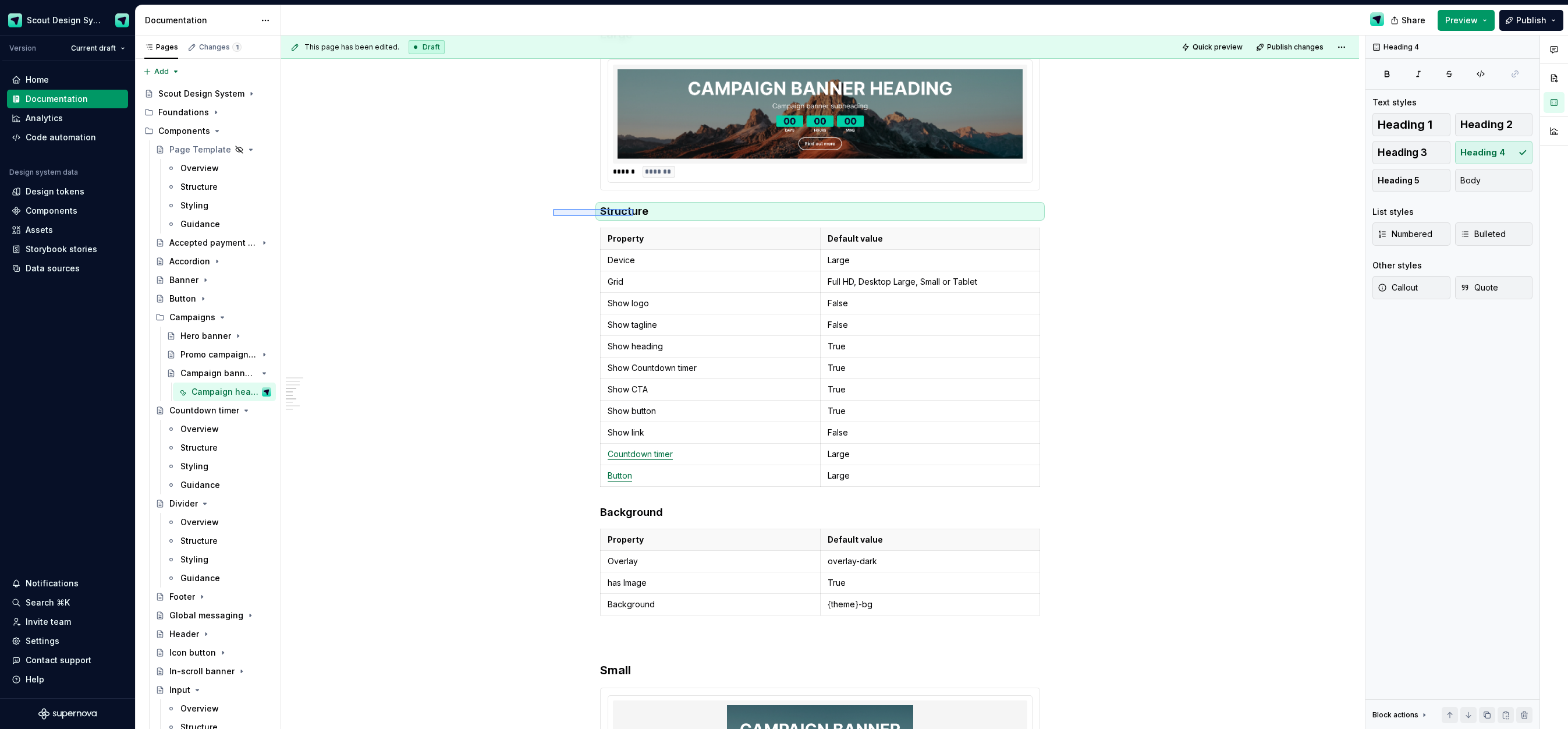
drag, startPoint x: 566, startPoint y: 212, endPoint x: 633, endPoint y: 216, distance: 67.1
click at [633, 216] on div "**********" at bounding box center [823, 383] width 1084 height 695
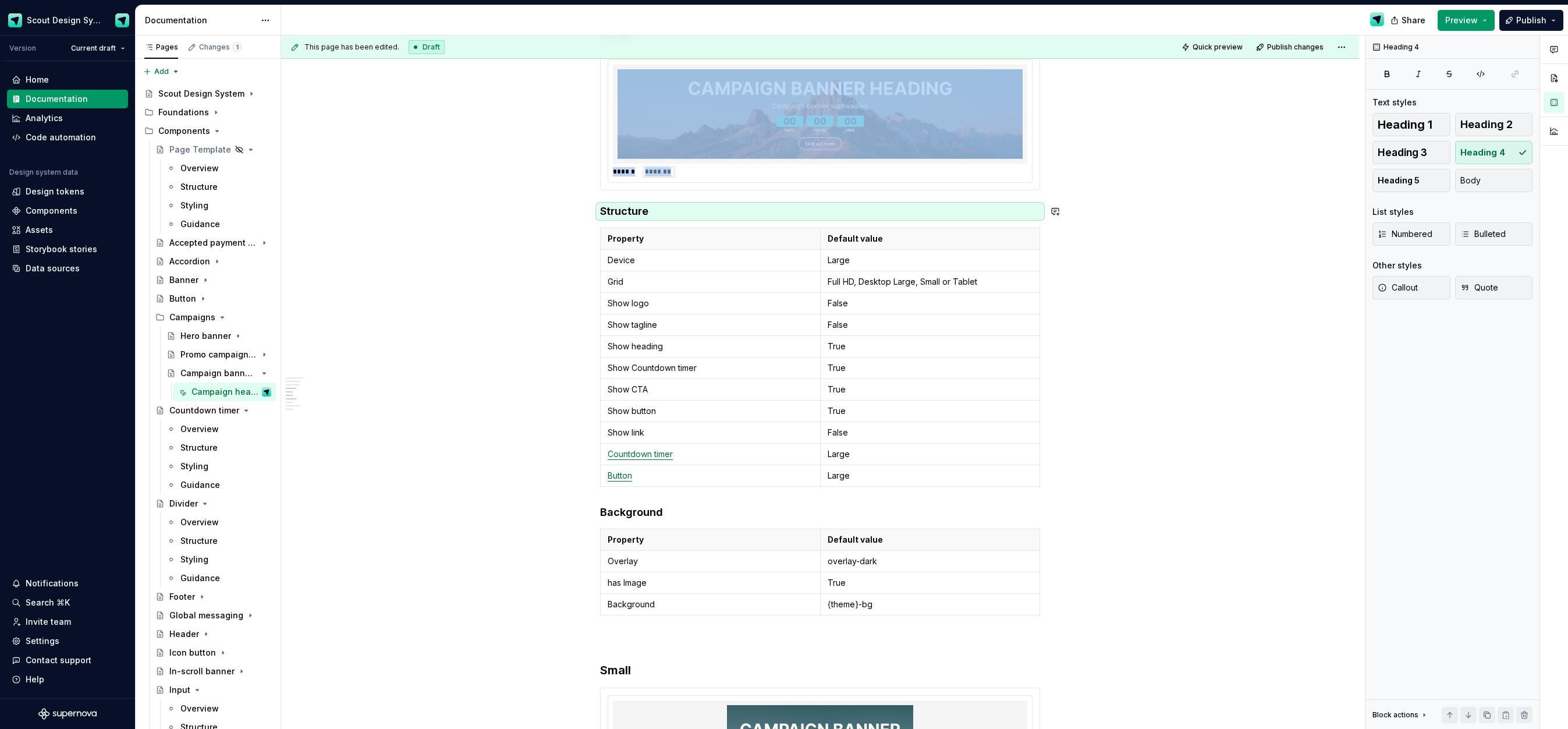
copy div "****** *******"
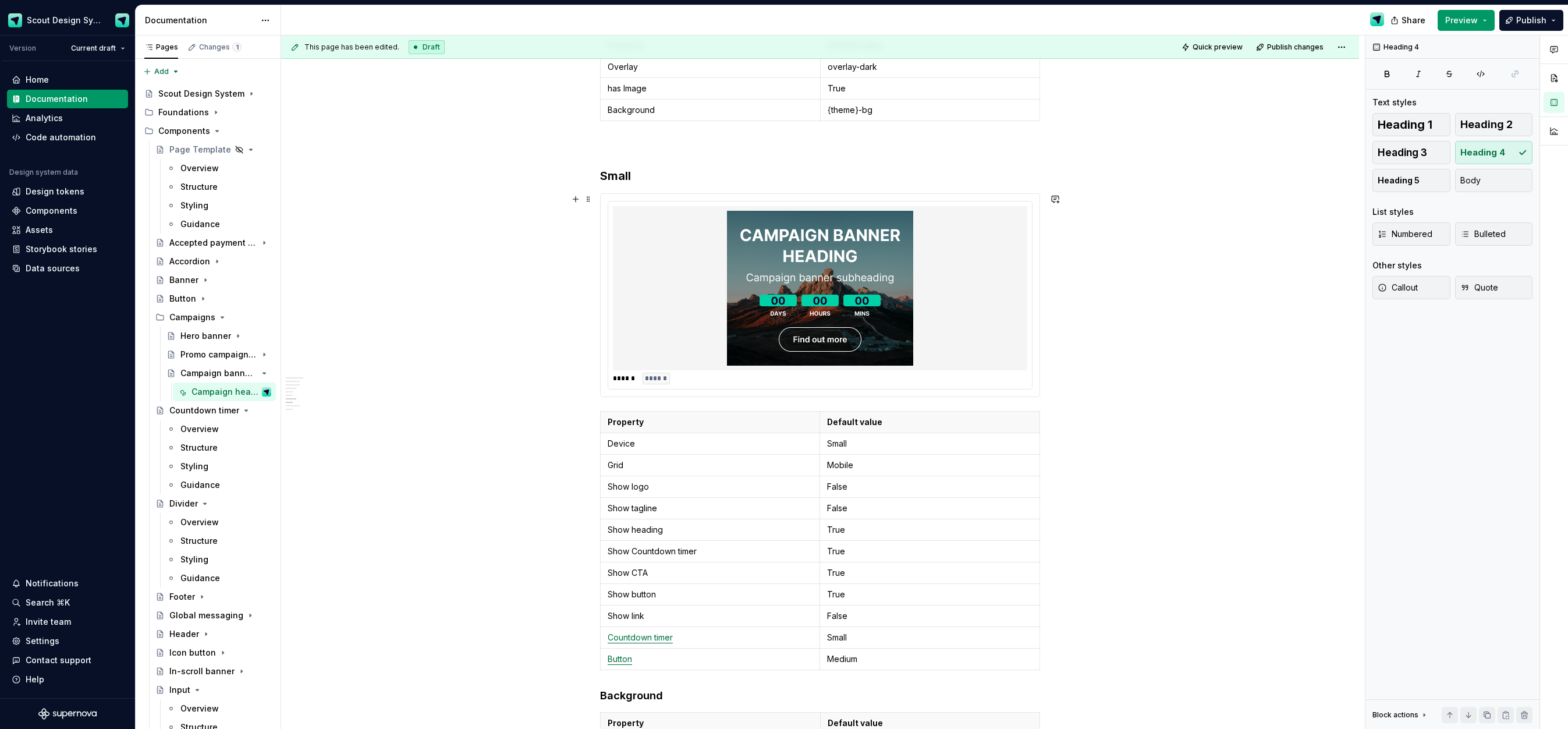
click at [601, 391] on div "****** ******" at bounding box center [820, 294] width 440 height 204
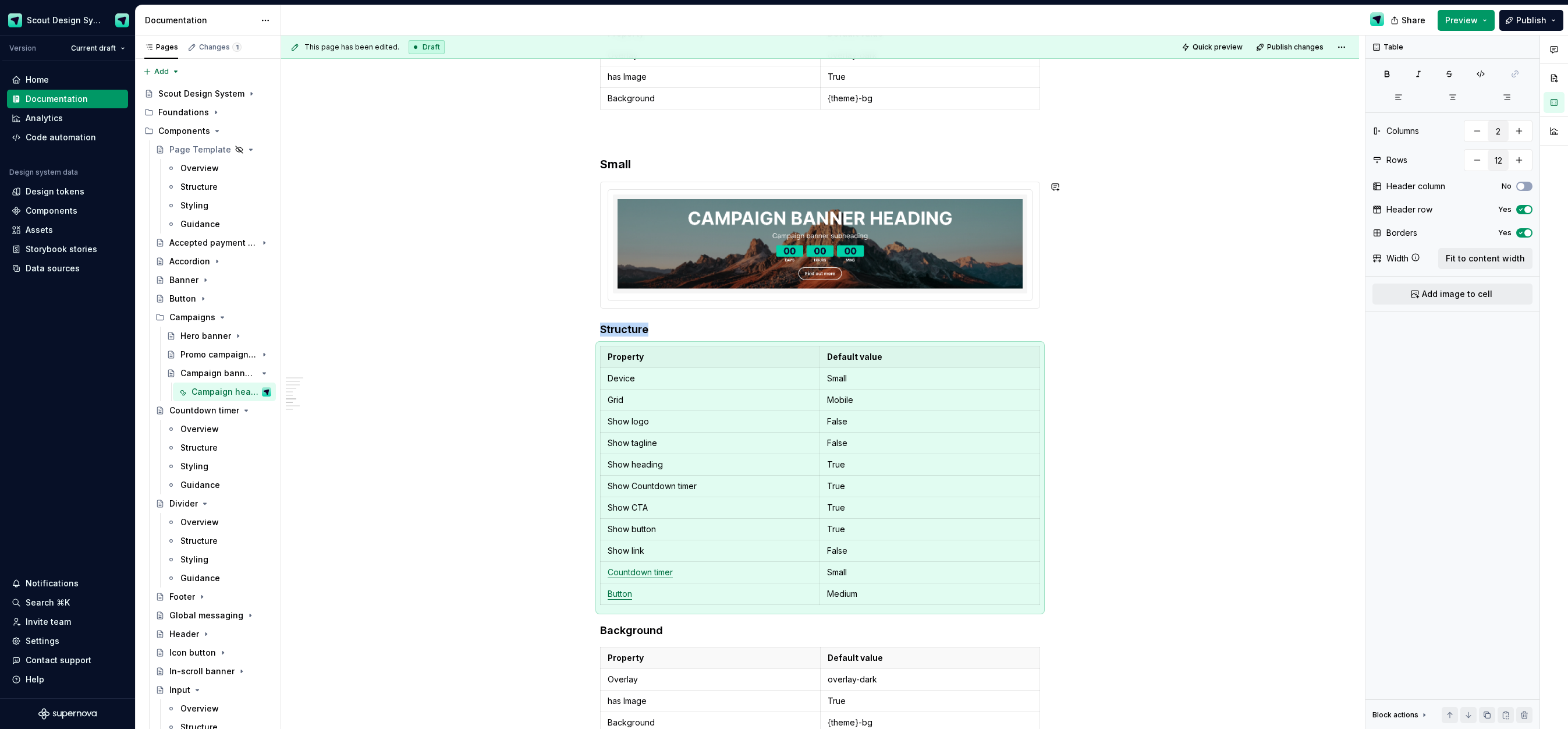
scroll to position [1556, 0]
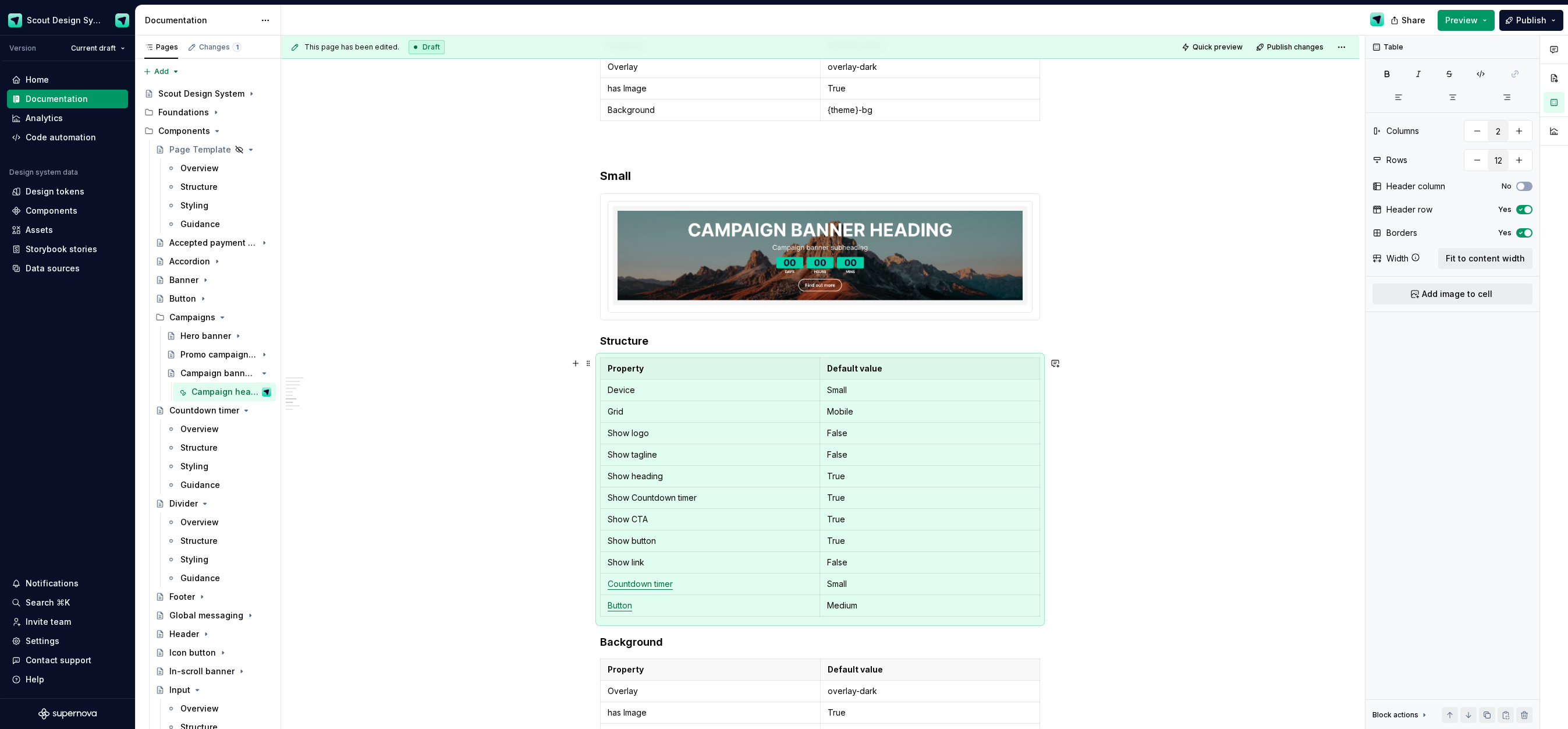
click at [419, 441] on div "**********" at bounding box center [820, 19] width 1078 height 2746
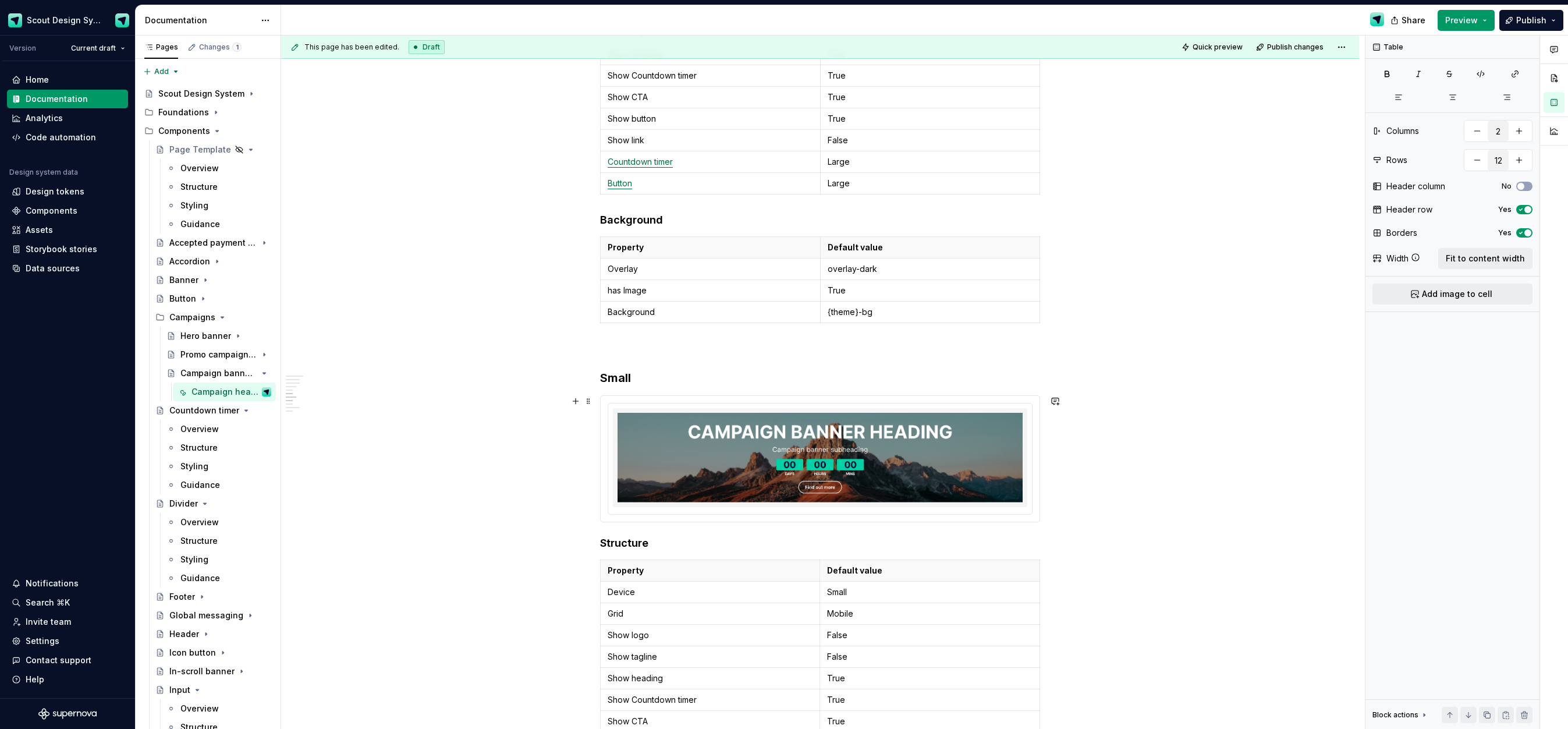
scroll to position [1381, 0]
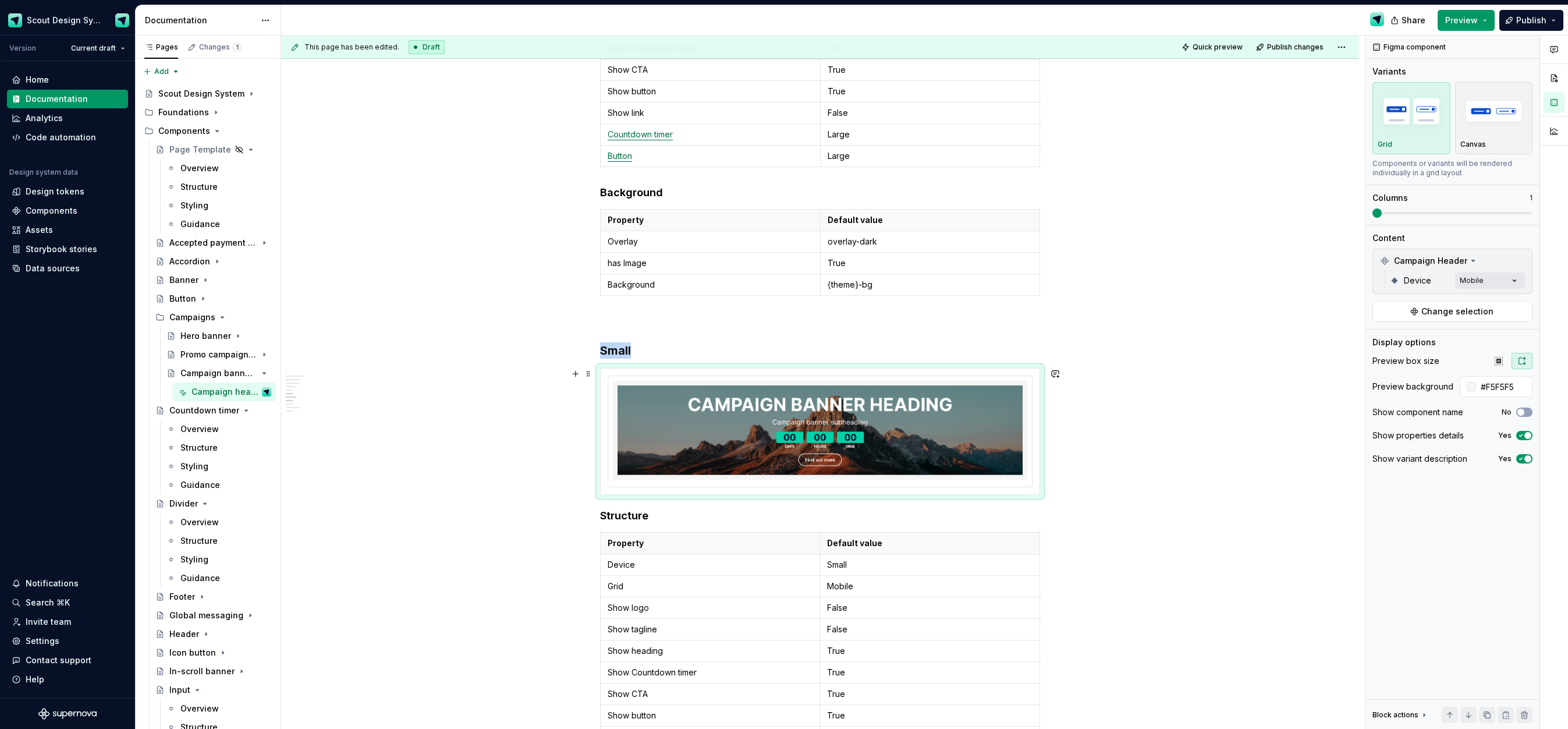
click at [796, 469] on img at bounding box center [820, 431] width 405 height 90
click at [1469, 286] on div "Comments Open comments No comments yet Select ‘Comment’ from the block context …" at bounding box center [1467, 383] width 203 height 695
click at [1384, 352] on div at bounding box center [1380, 355] width 10 height 10
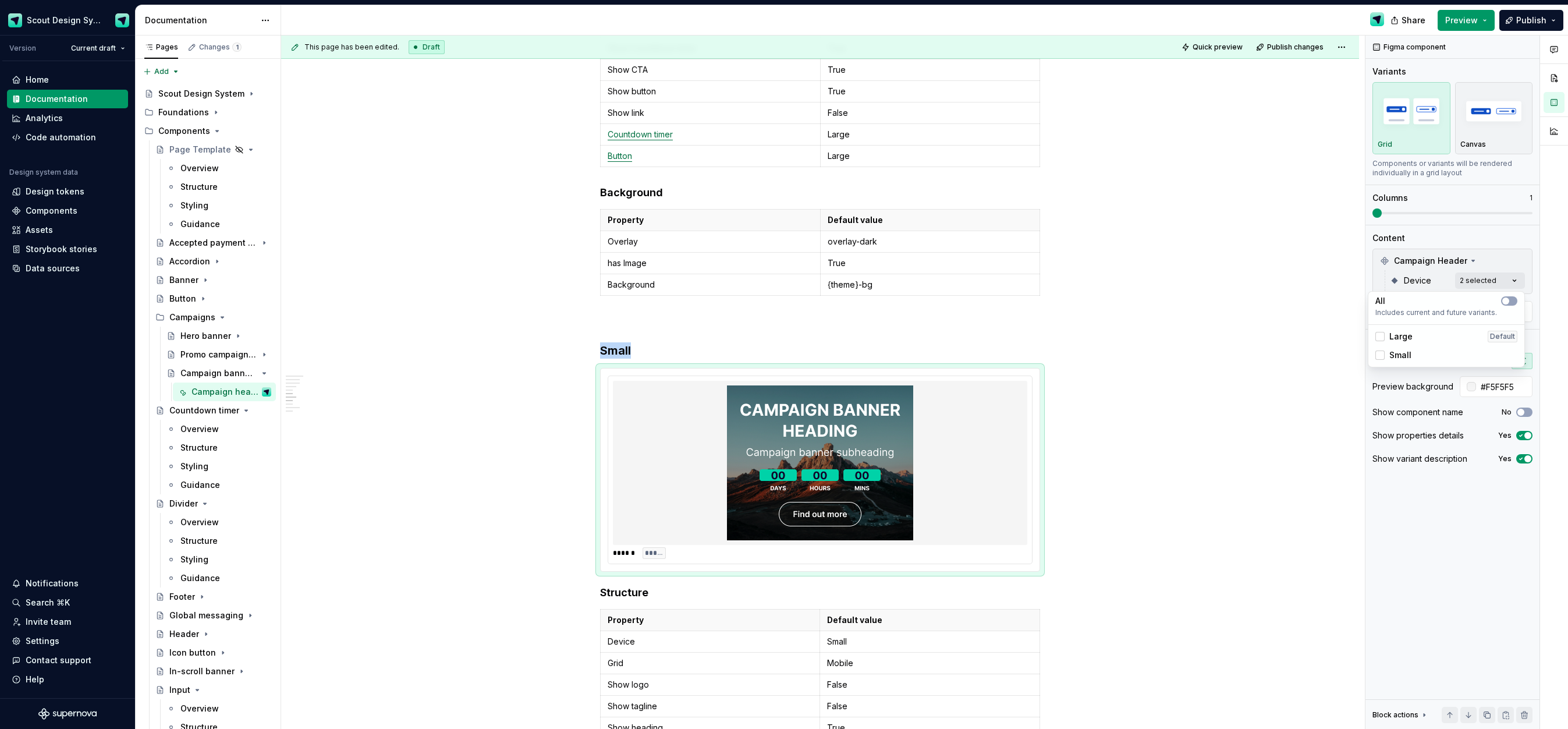
drag, startPoint x: 1205, startPoint y: 459, endPoint x: 1039, endPoint y: 428, distance: 168.9
click at [1205, 459] on html "Scout Design System Version Current draft Home Documentation Analytics Code aut…" at bounding box center [784, 364] width 1568 height 729
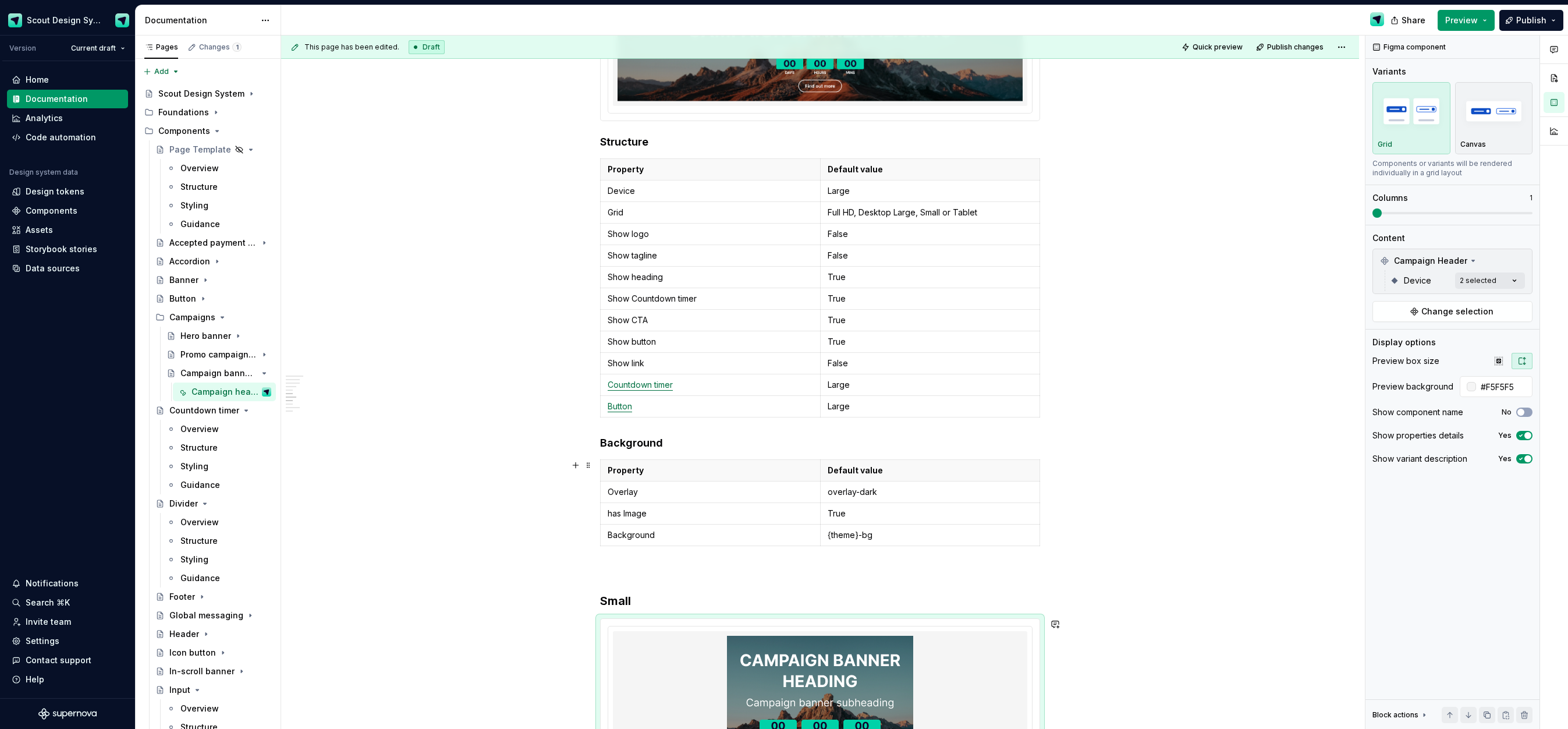
scroll to position [891, 0]
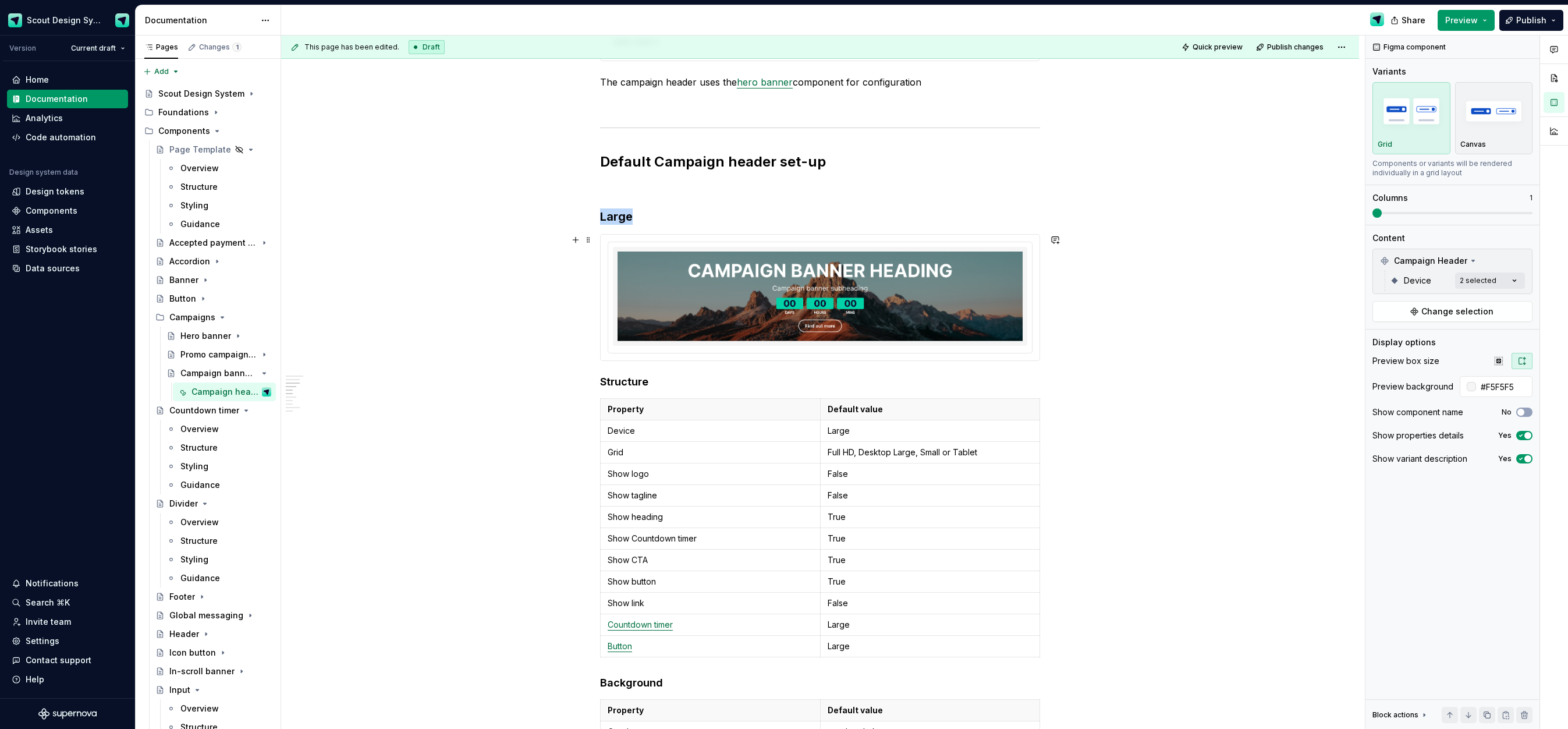
click at [822, 264] on img at bounding box center [820, 297] width 405 height 90
click at [1477, 282] on div "Comments Open comments No comments yet Select ‘Comment’ from the block context …" at bounding box center [1467, 383] width 203 height 695
click at [1381, 336] on div at bounding box center [1380, 337] width 10 height 10
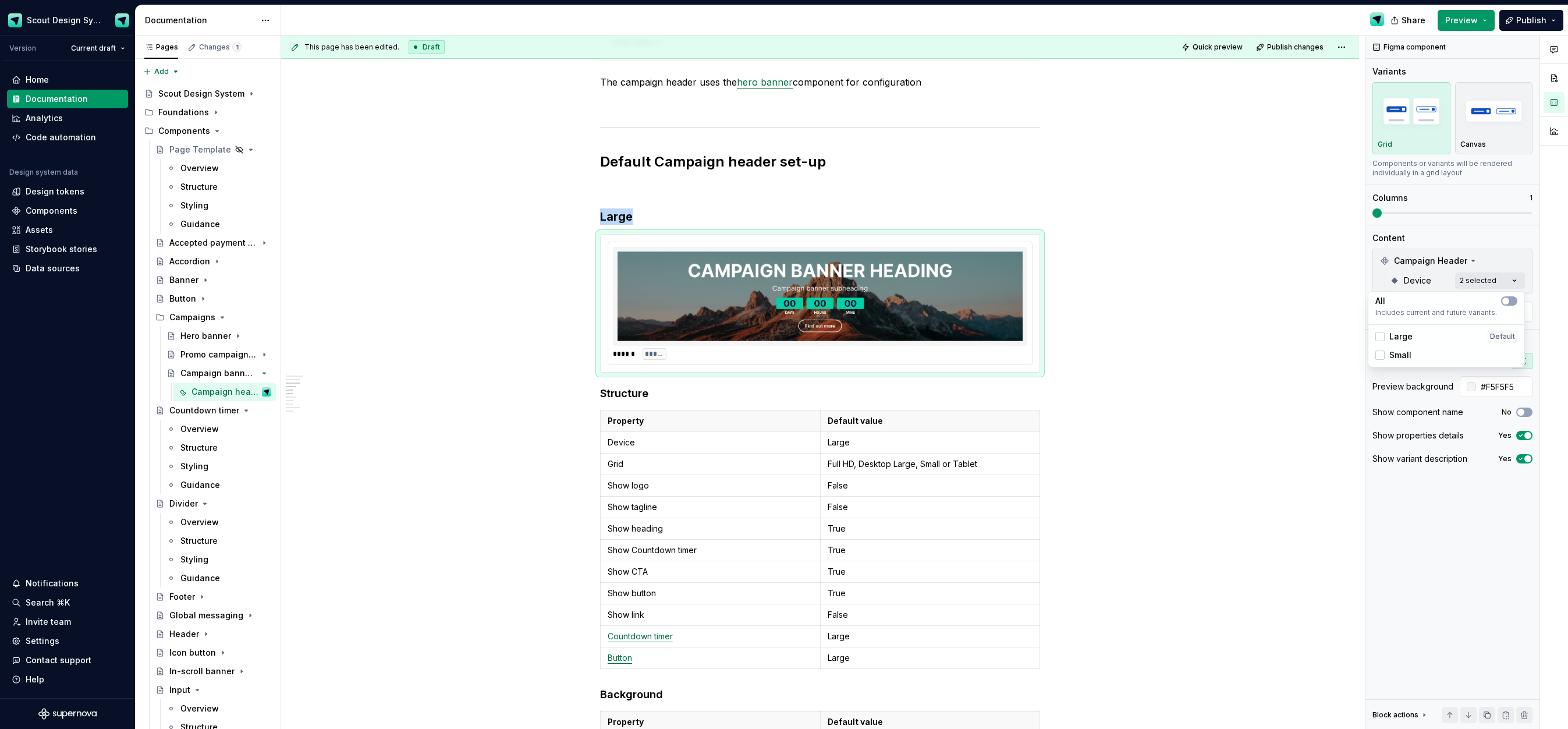
drag, startPoint x: 1260, startPoint y: 380, endPoint x: 1257, endPoint y: 374, distance: 6.7
click at [1260, 380] on html "Scout Design System Version Current draft Home Documentation Analytics Code aut…" at bounding box center [784, 364] width 1568 height 729
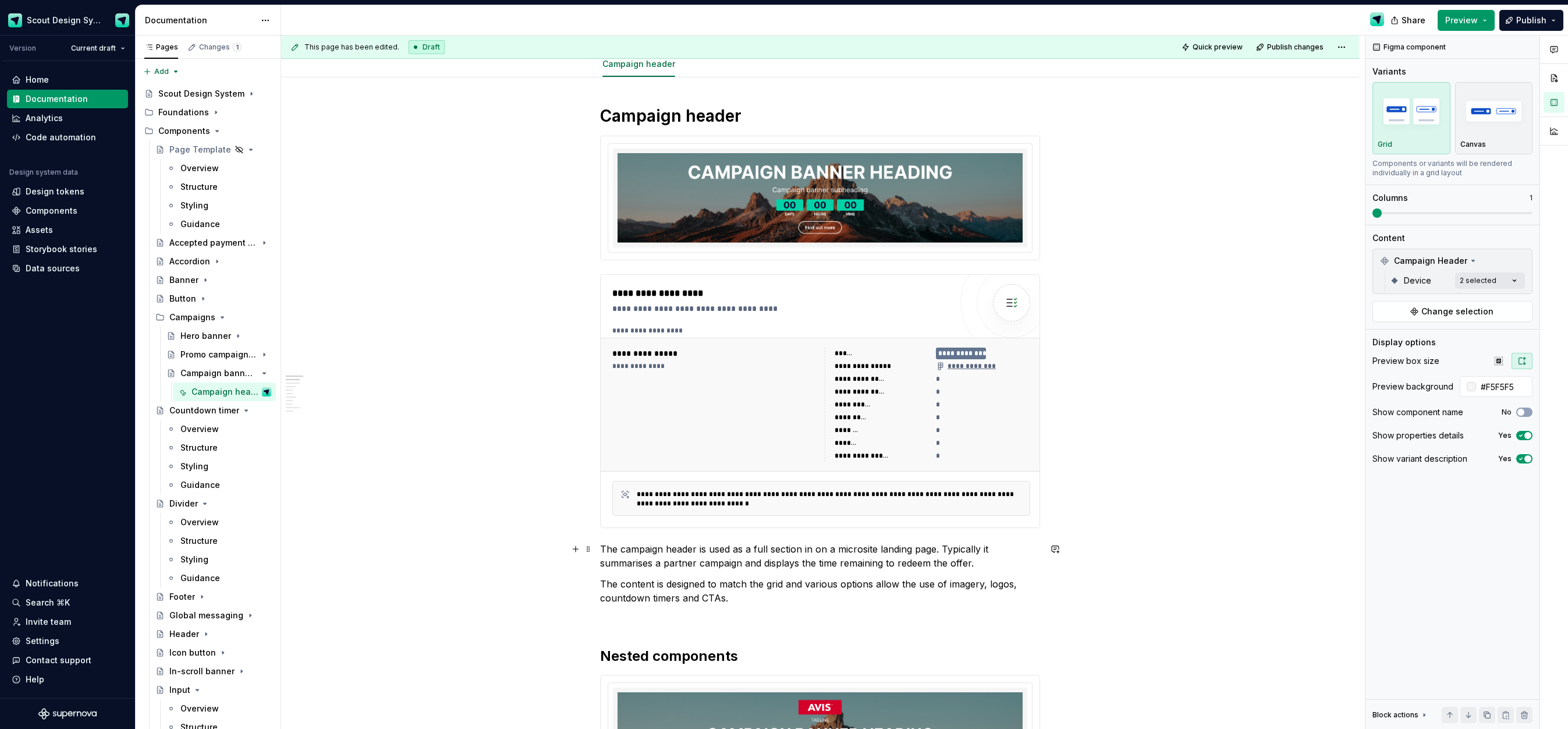
scroll to position [0, 0]
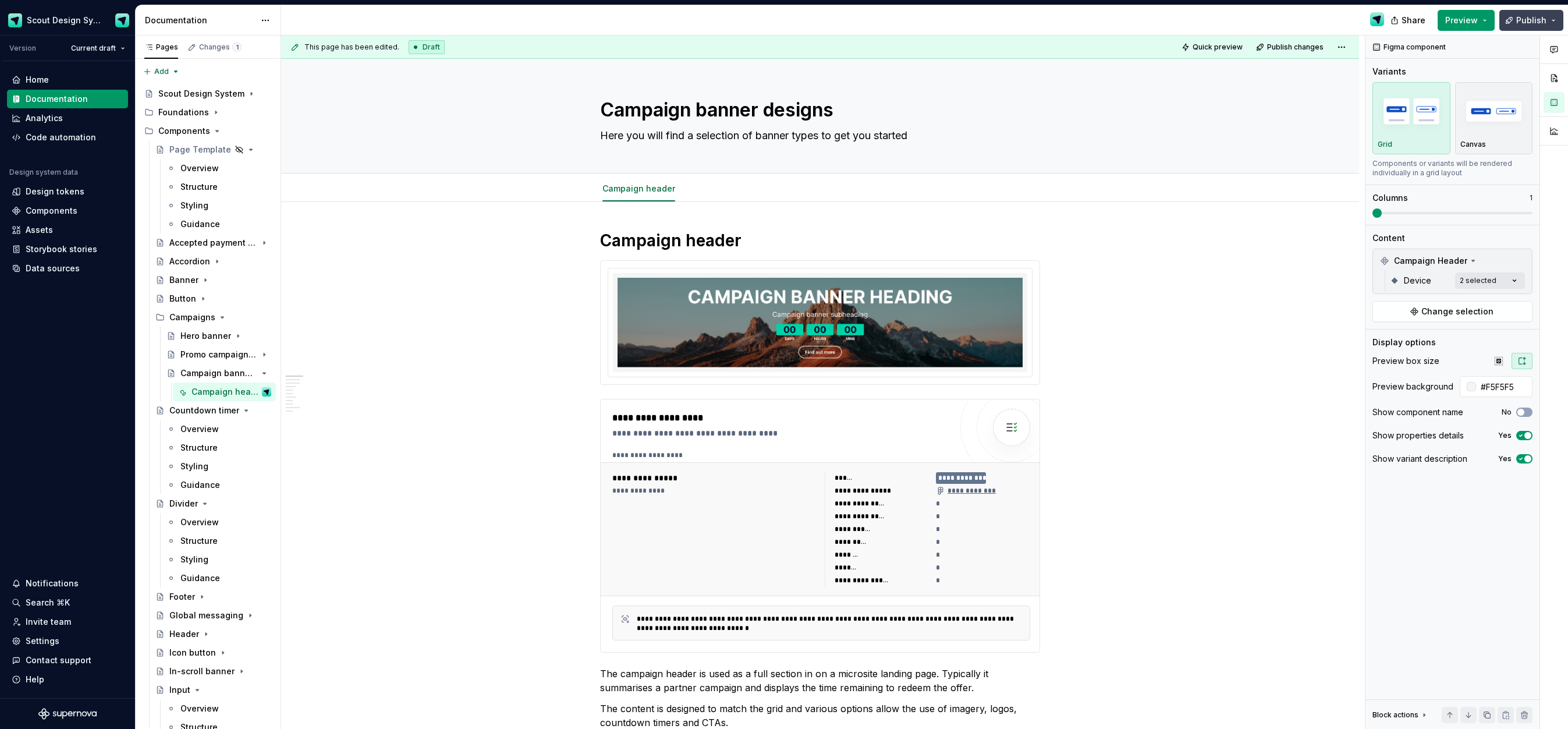
click at [1531, 22] on span "Publish" at bounding box center [1532, 20] width 30 height 11
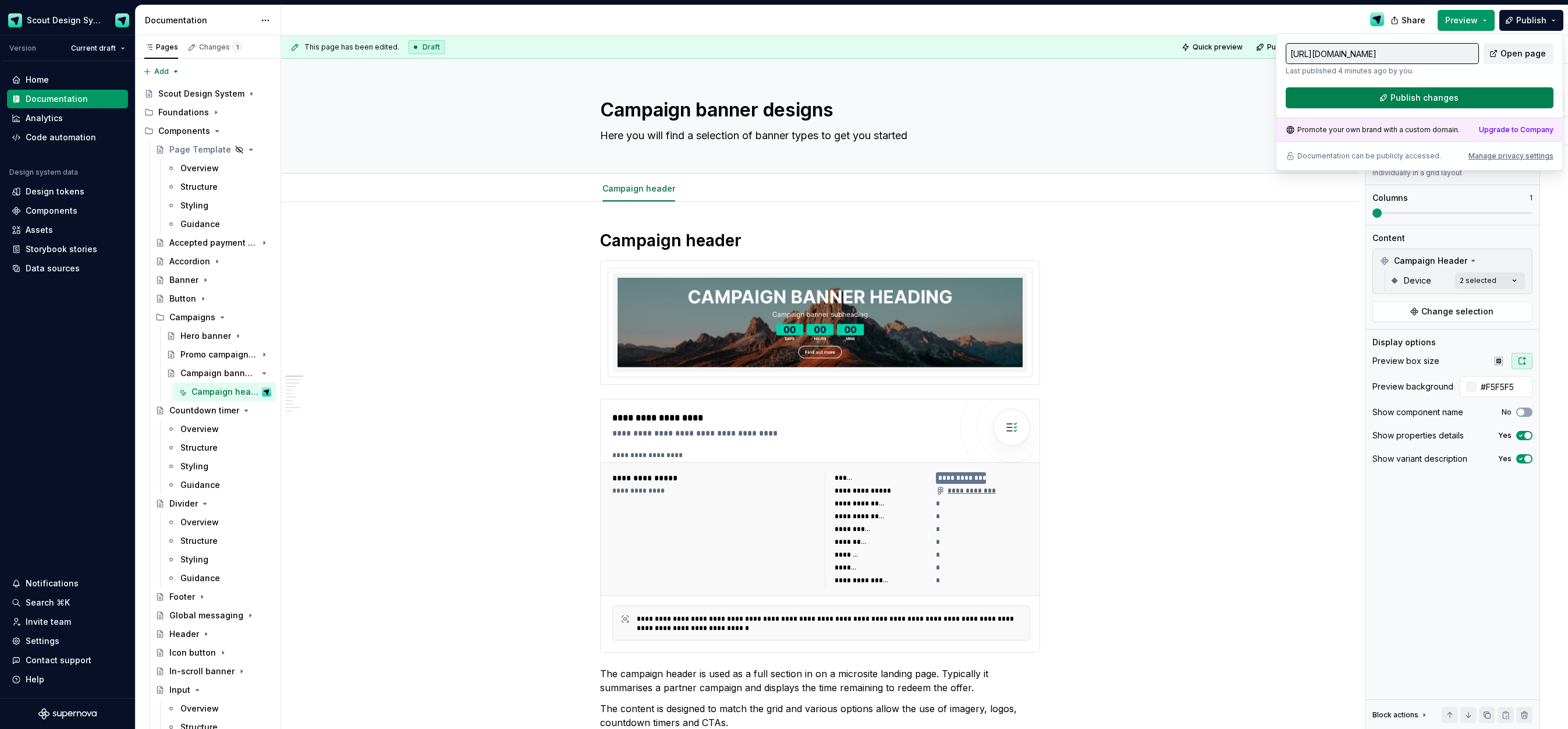
click at [1390, 93] on button "Publish changes" at bounding box center [1420, 98] width 268 height 21
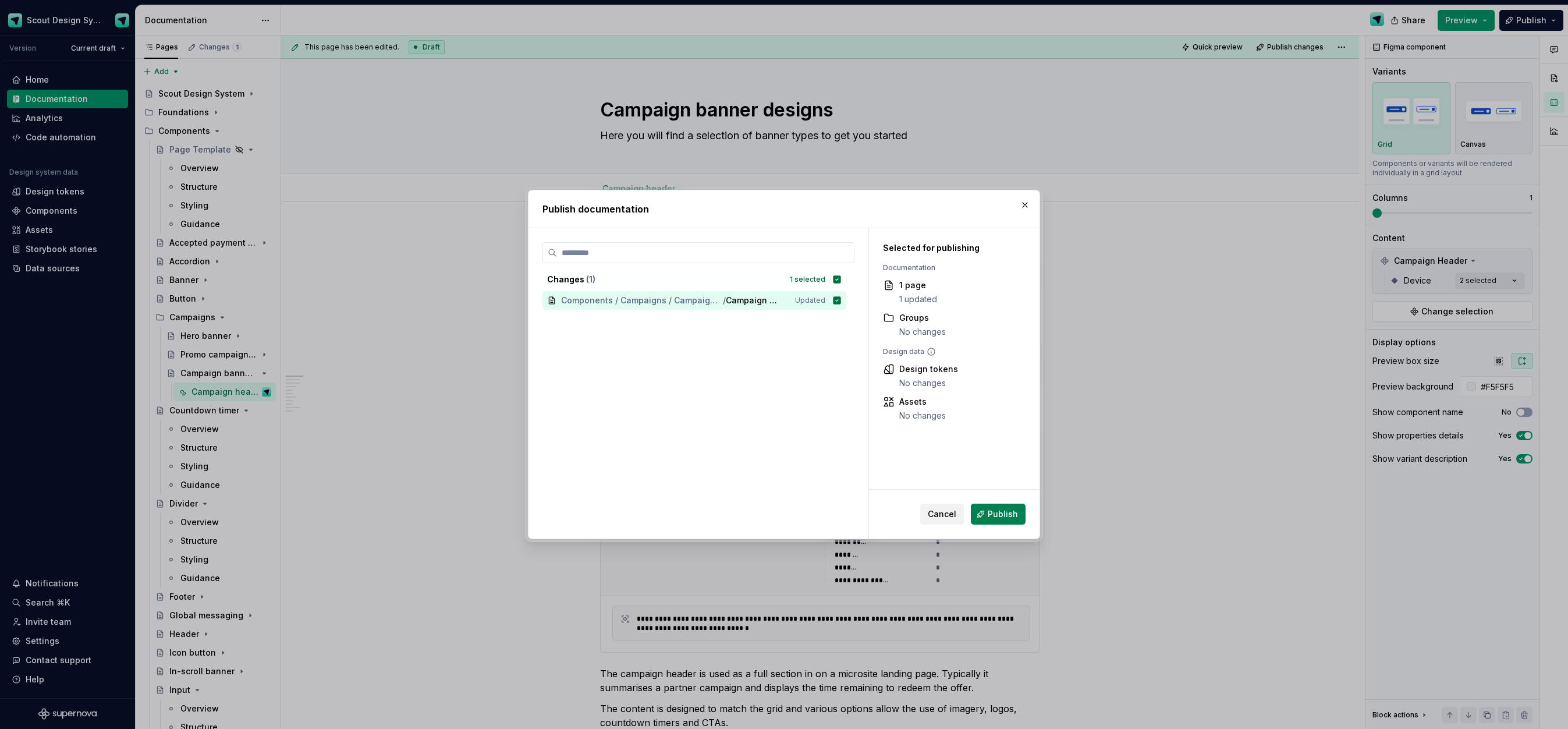
click at [987, 523] on button "Publish" at bounding box center [998, 515] width 55 height 21
